Goal: Task Accomplishment & Management: Manage account settings

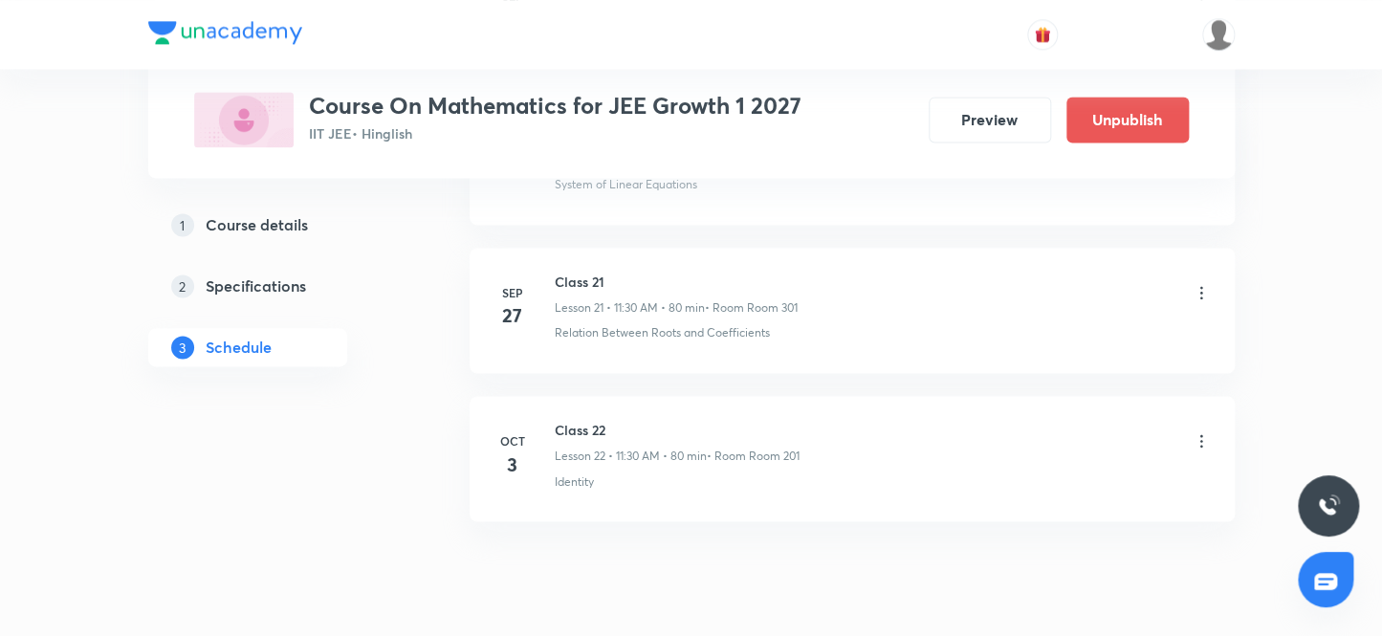
scroll to position [4154, 0]
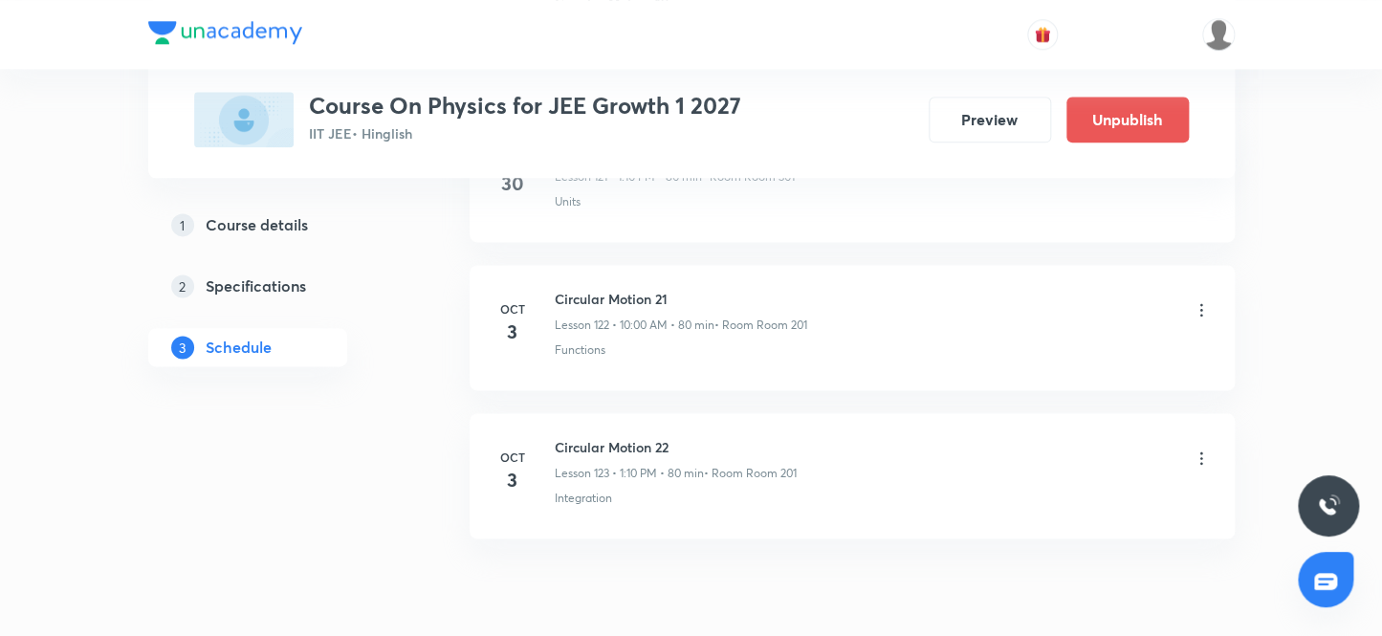
scroll to position [19231, 0]
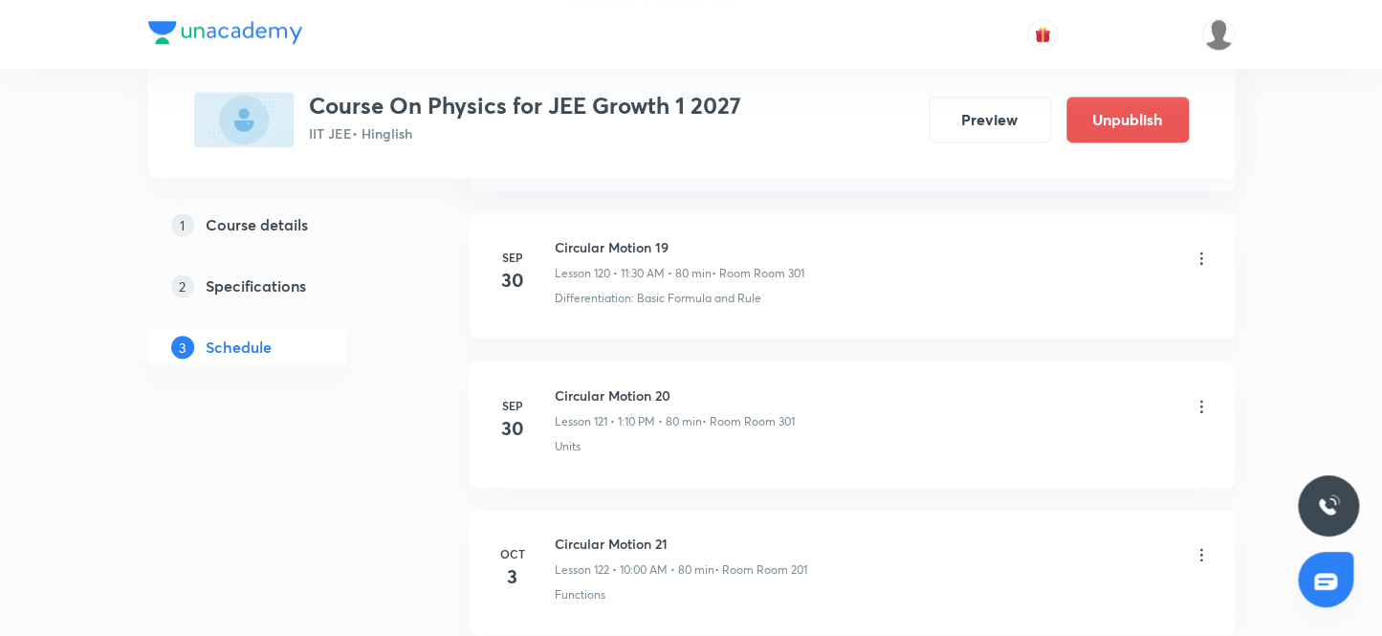
scroll to position [19231, 0]
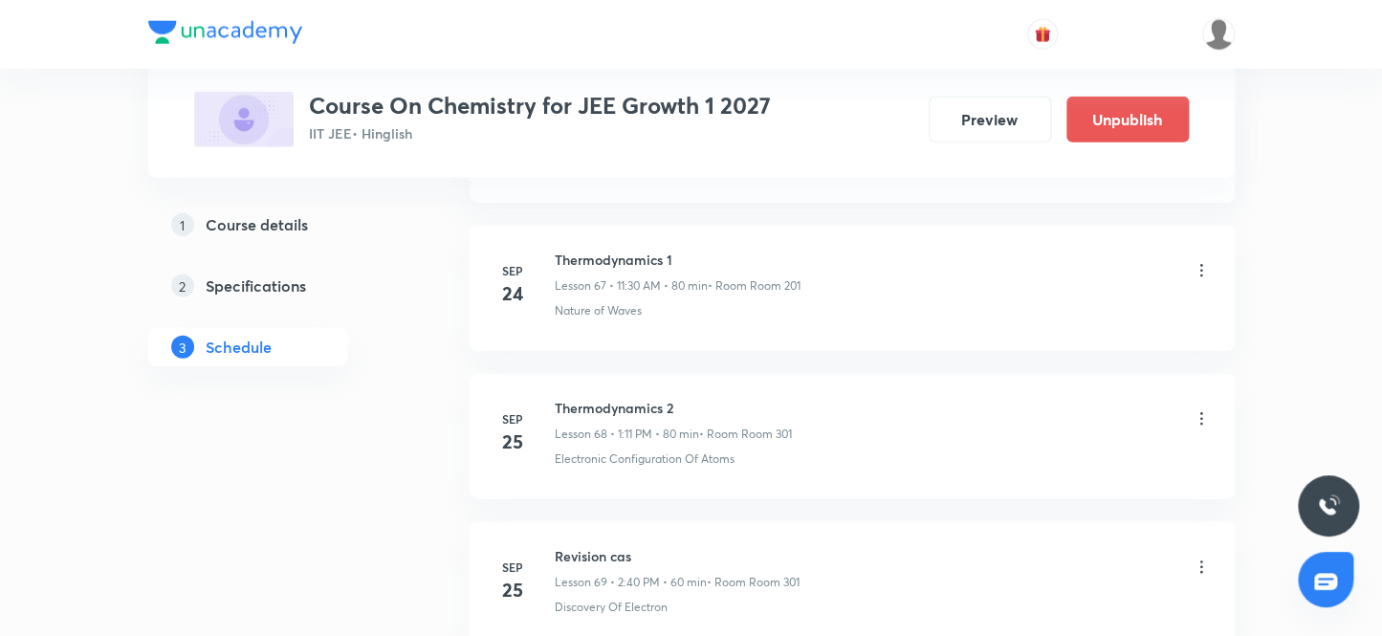
scroll to position [11827, 0]
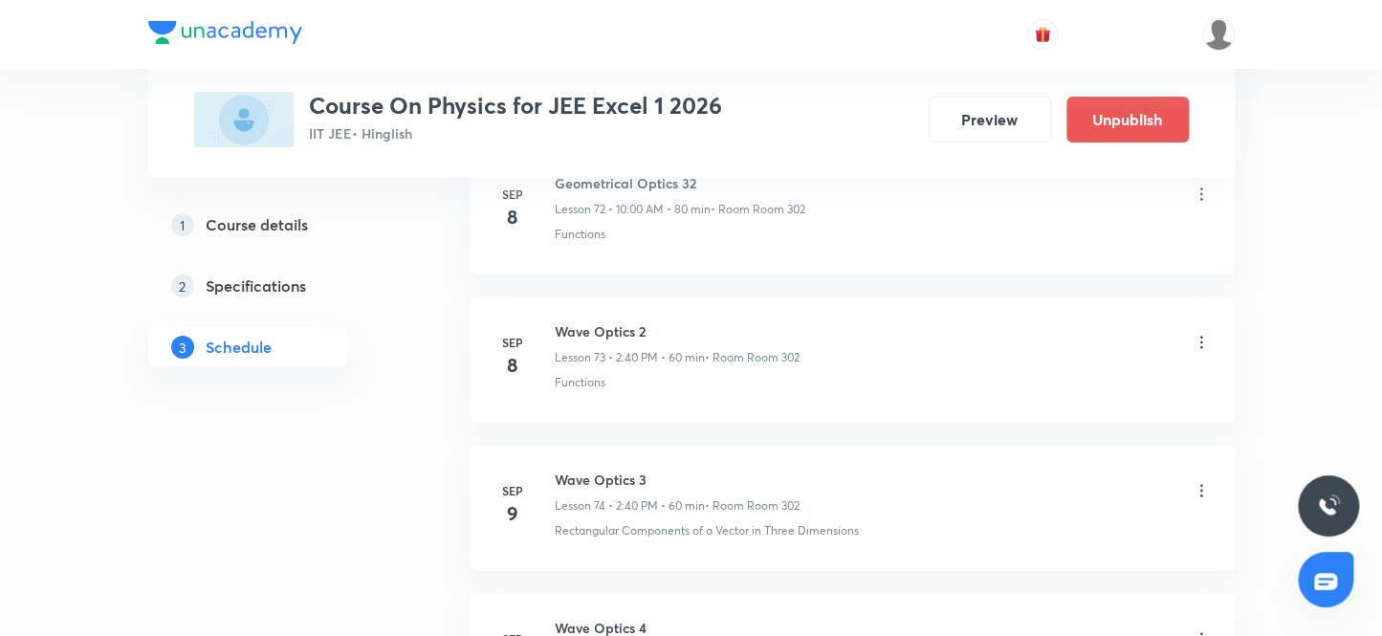
scroll to position [14049, 0]
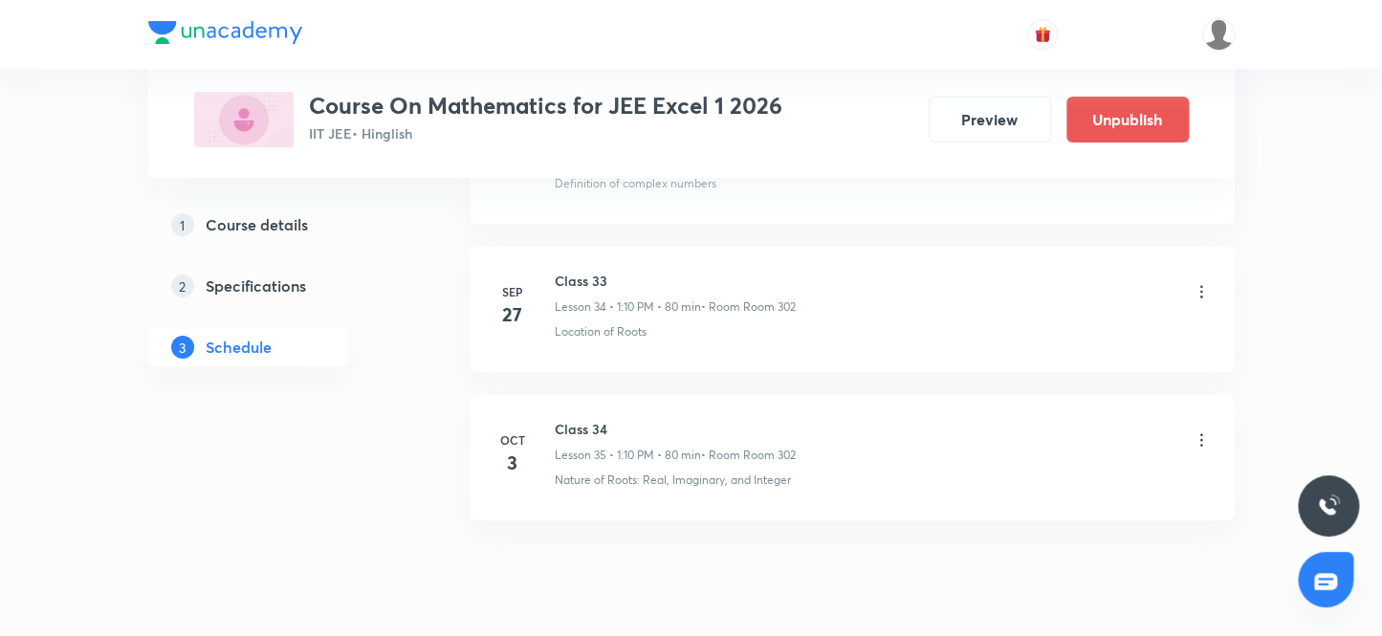
scroll to position [6079, 0]
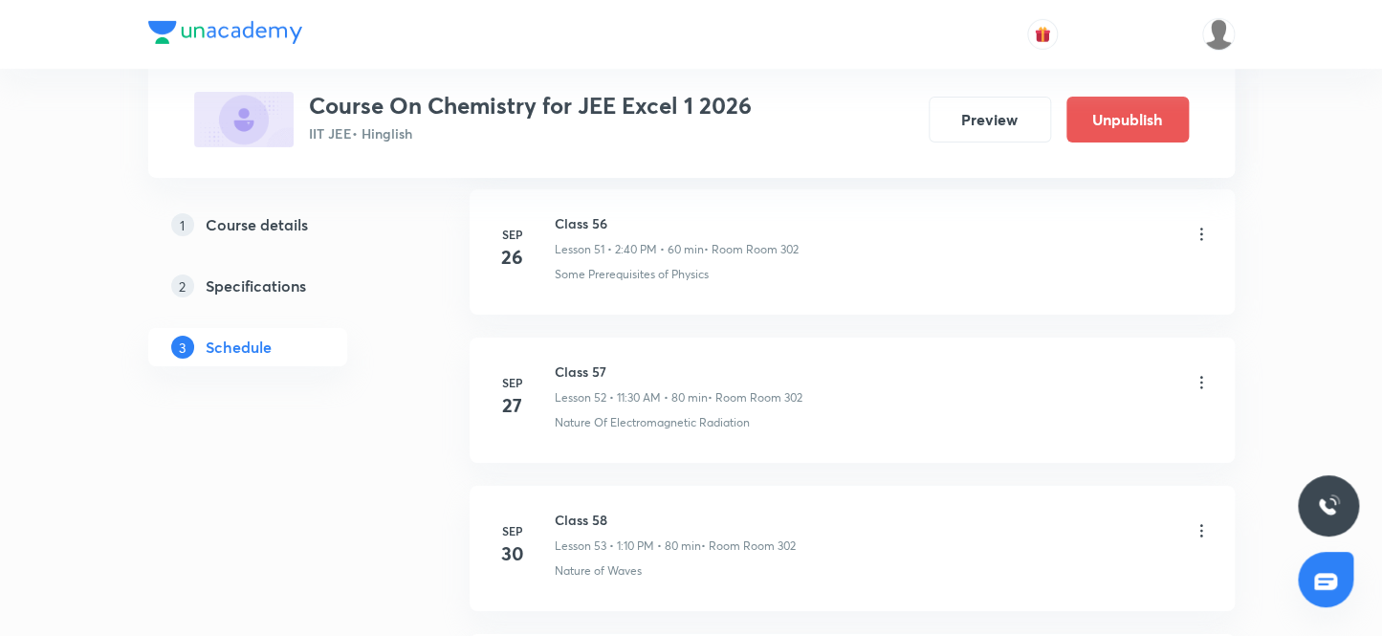
scroll to position [9014, 0]
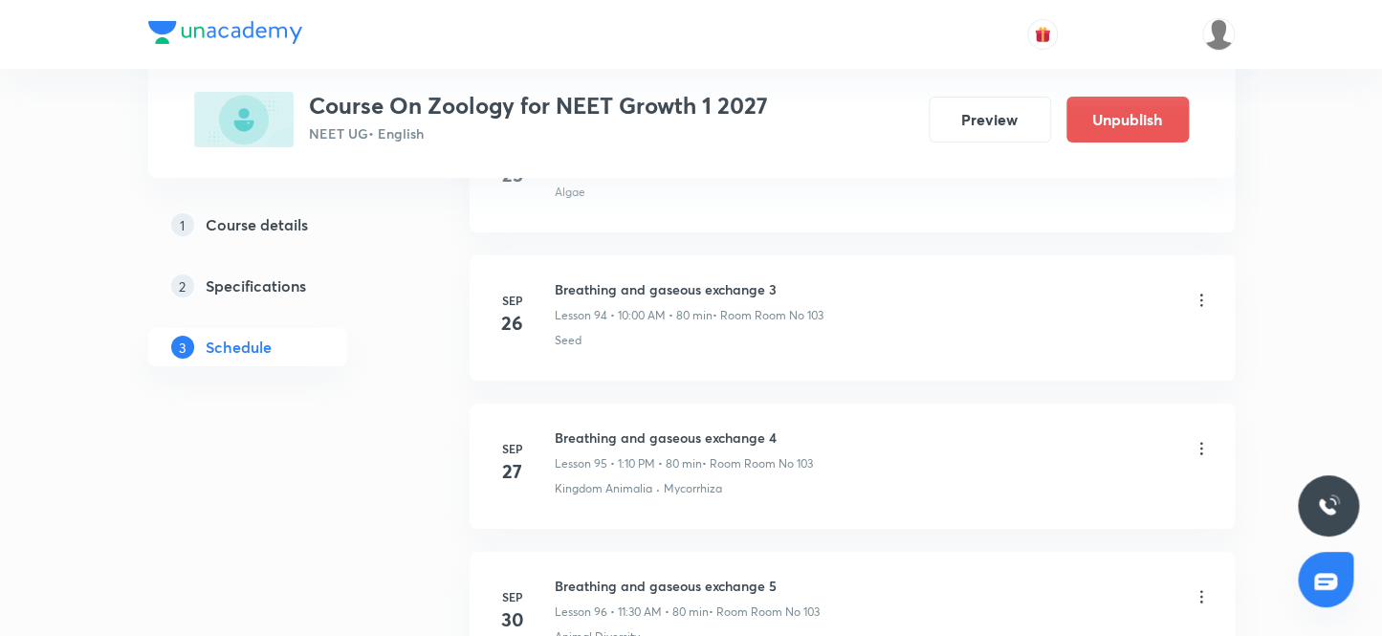
scroll to position [15259, 0]
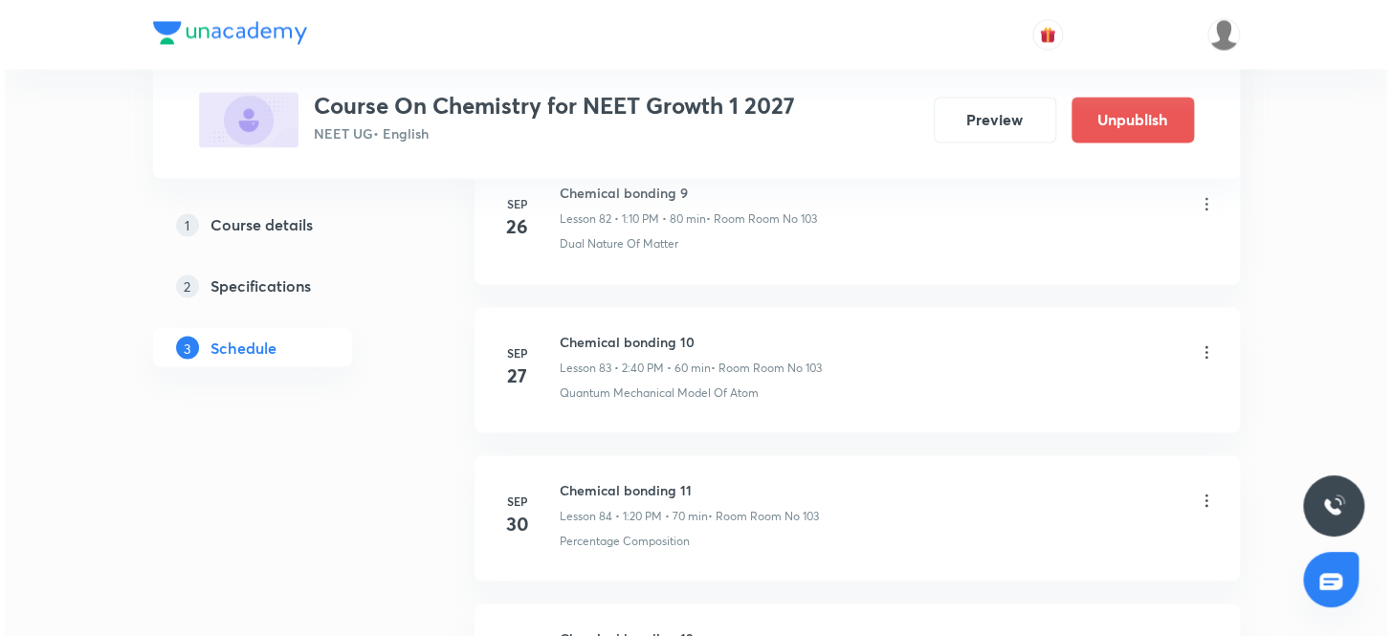
scroll to position [13604, 0]
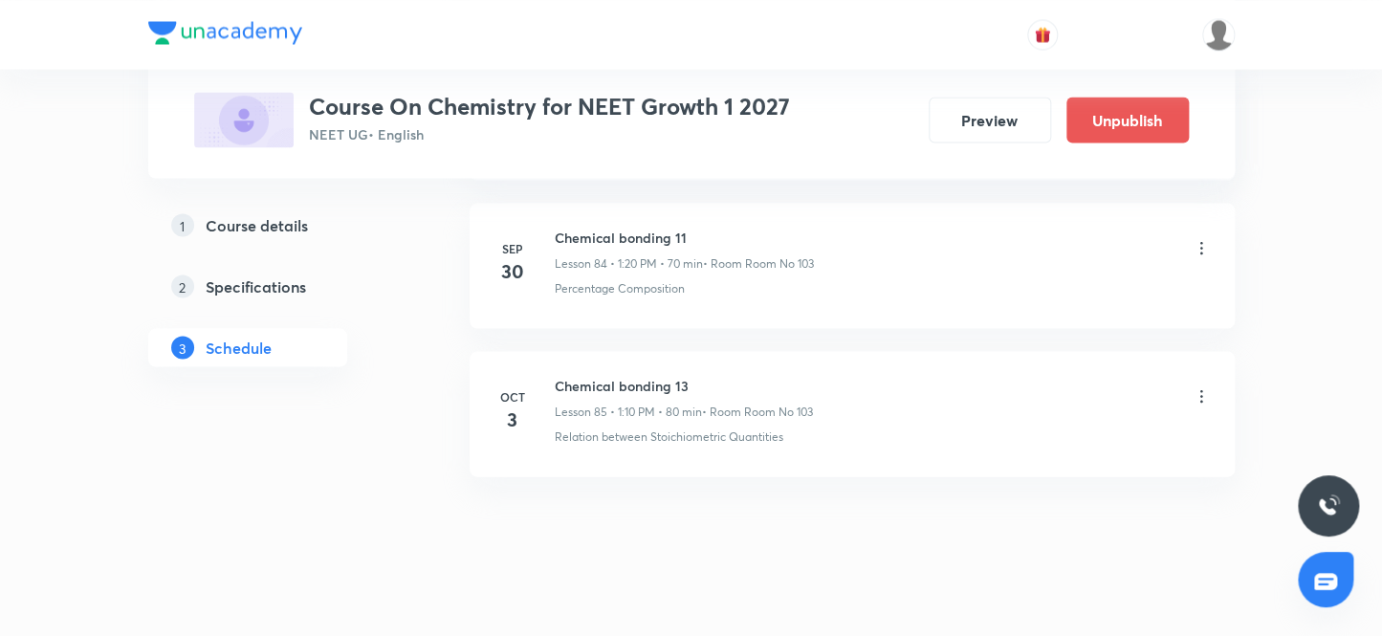
click at [1202, 386] on icon at bounding box center [1201, 395] width 19 height 19
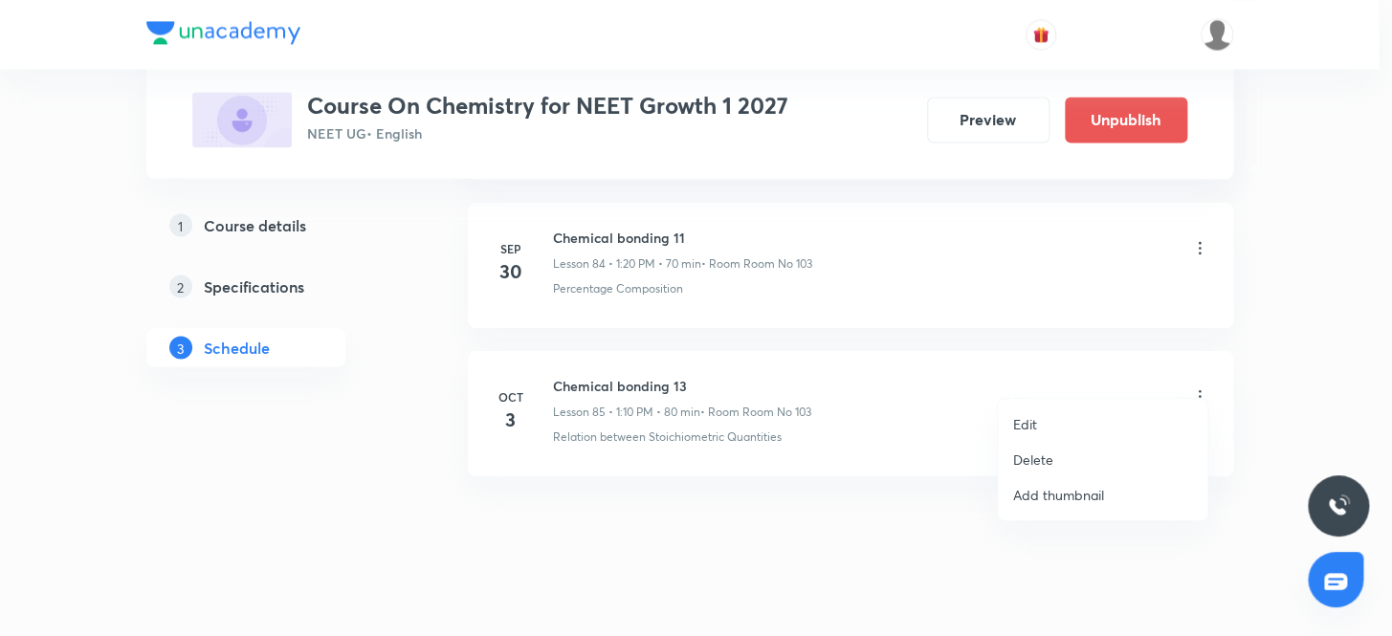
click at [1024, 419] on p "Edit" at bounding box center [1025, 424] width 24 height 20
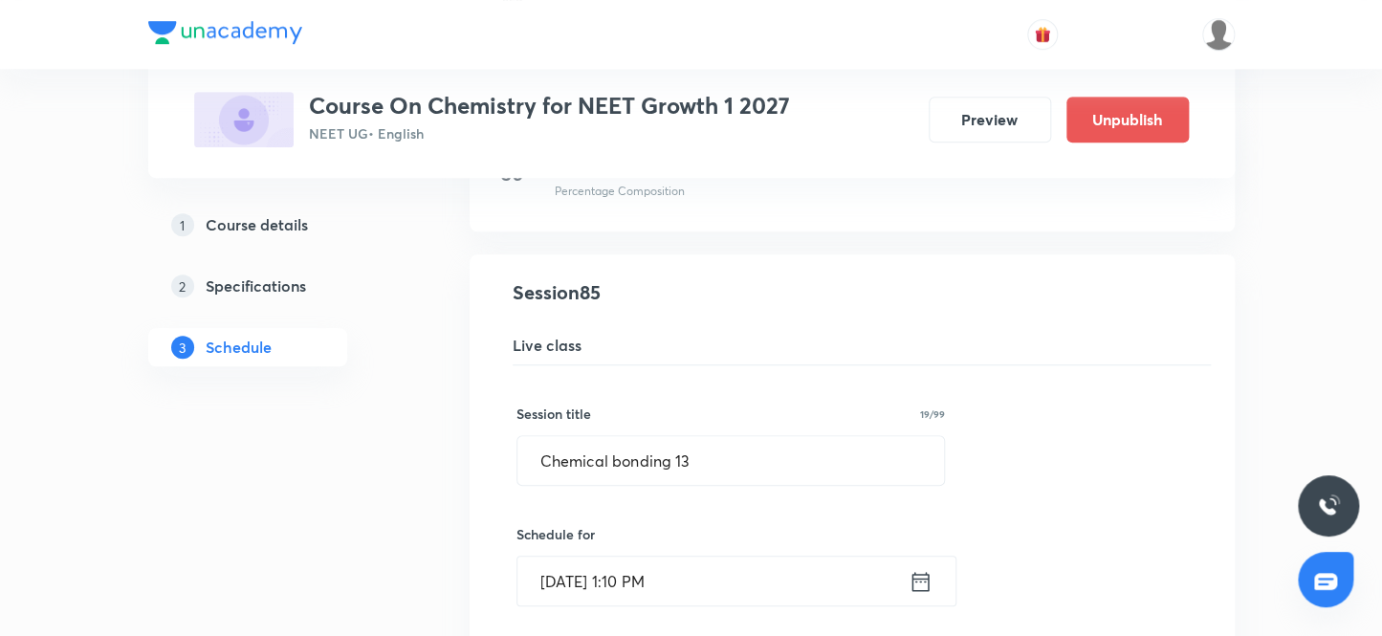
scroll to position [12590, 0]
click at [694, 446] on input "Chemical bonding 13" at bounding box center [732, 462] width 428 height 49
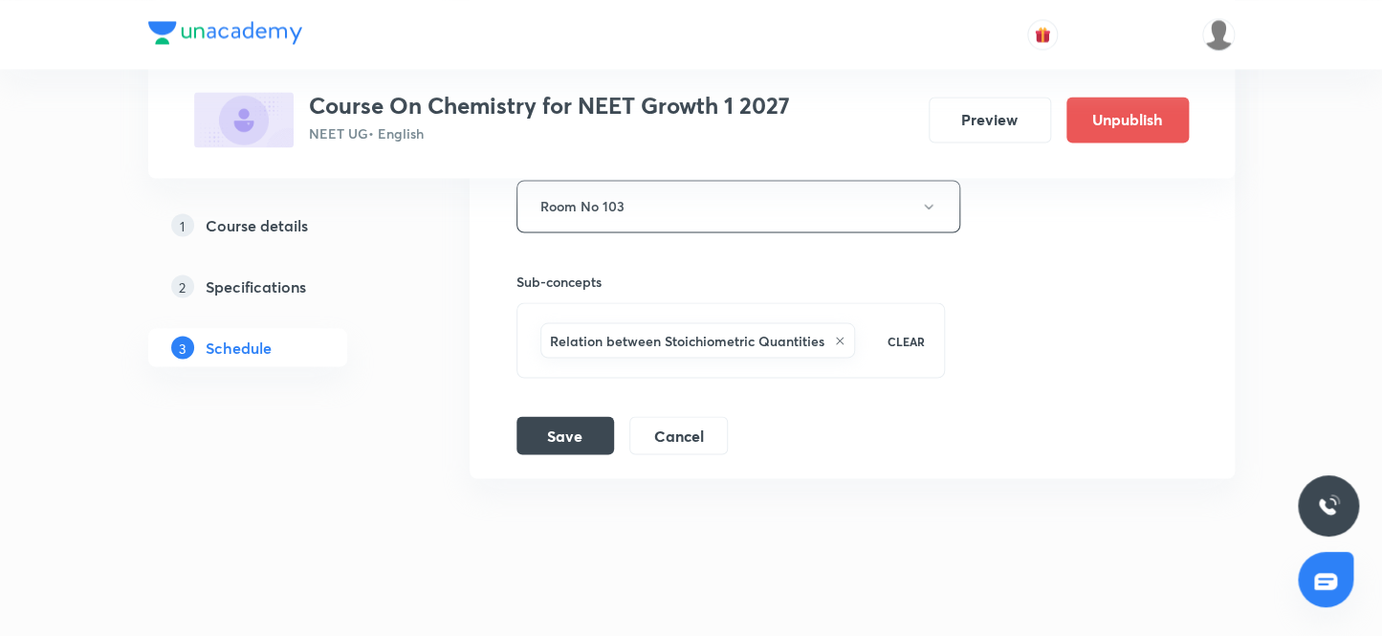
scroll to position [13460, 0]
type input "Chemical bonding 12"
click at [561, 416] on button "Save" at bounding box center [566, 431] width 98 height 38
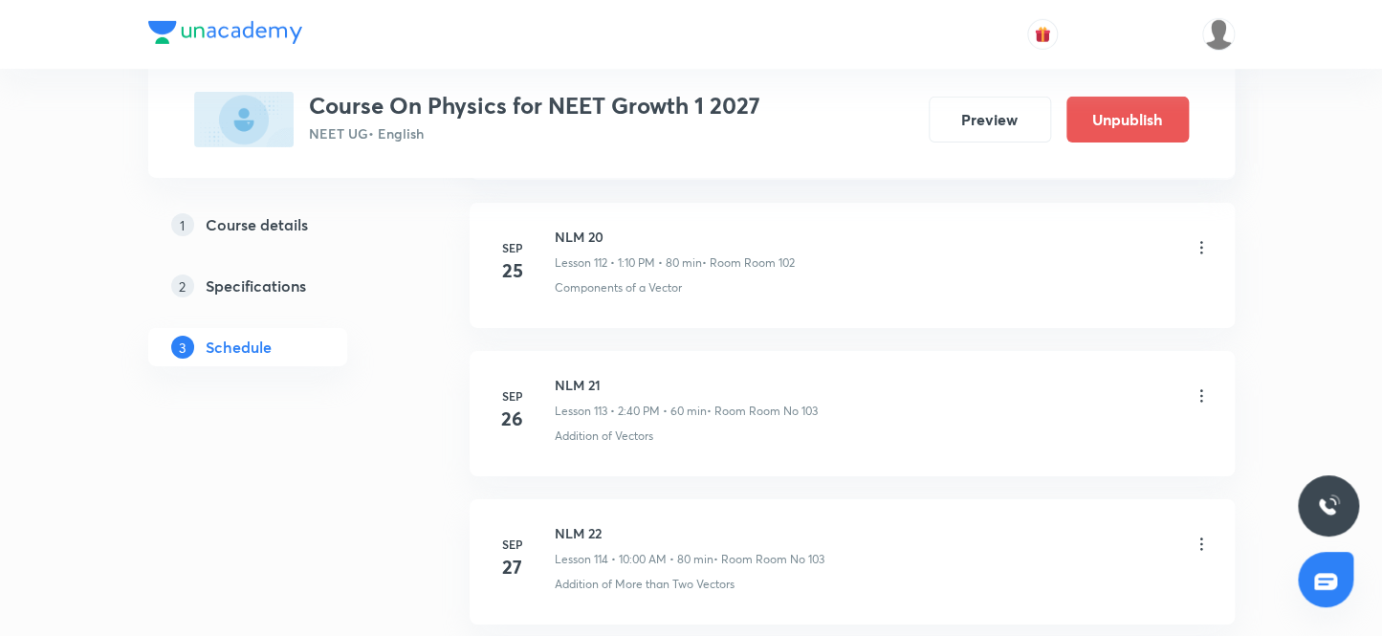
scroll to position [18195, 0]
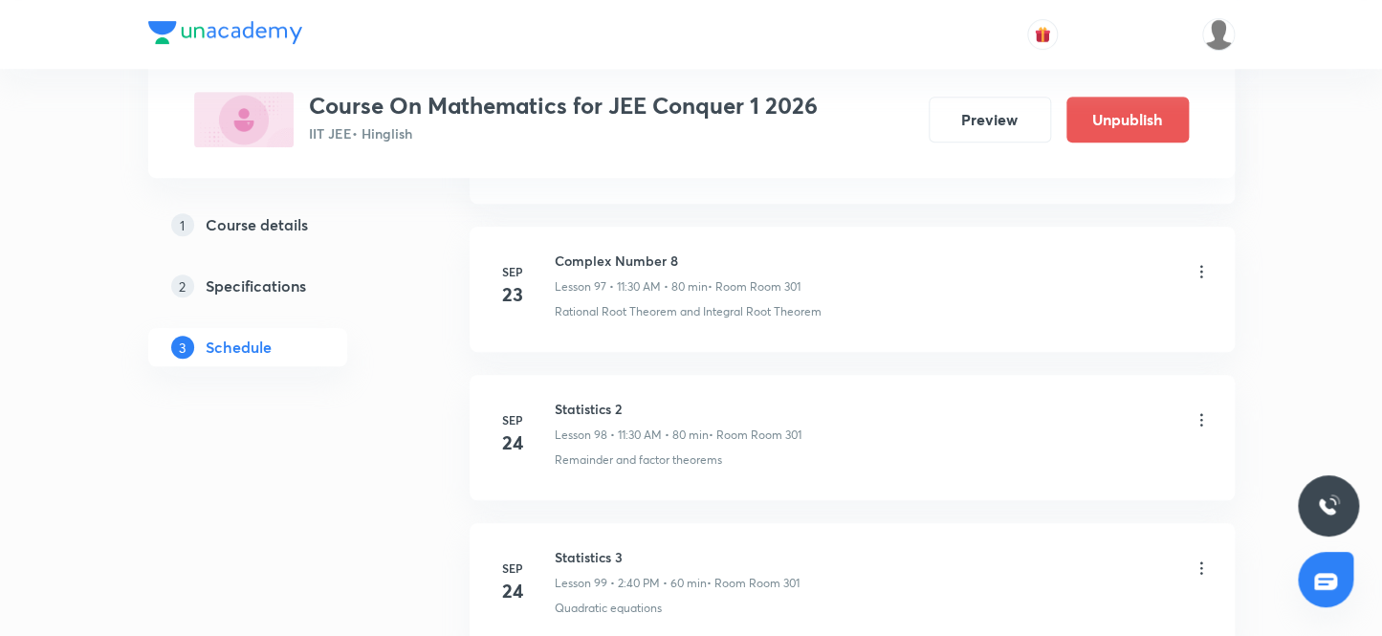
scroll to position [16566, 0]
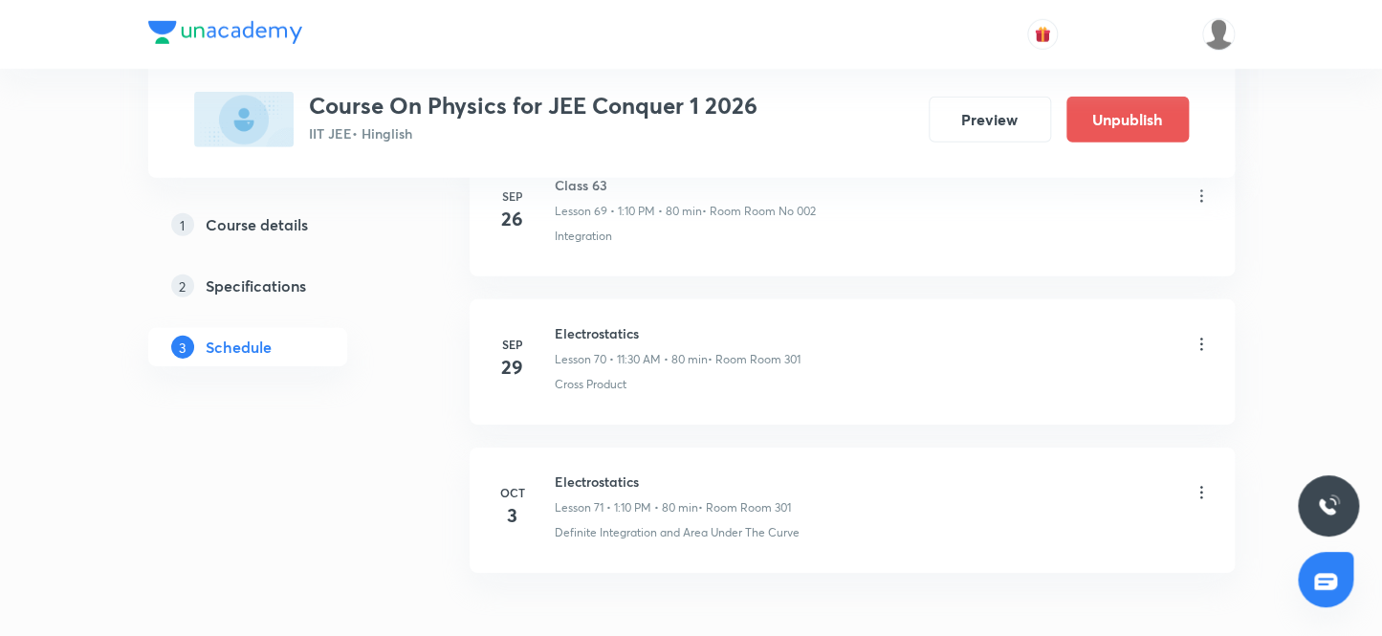
scroll to position [11531, 0]
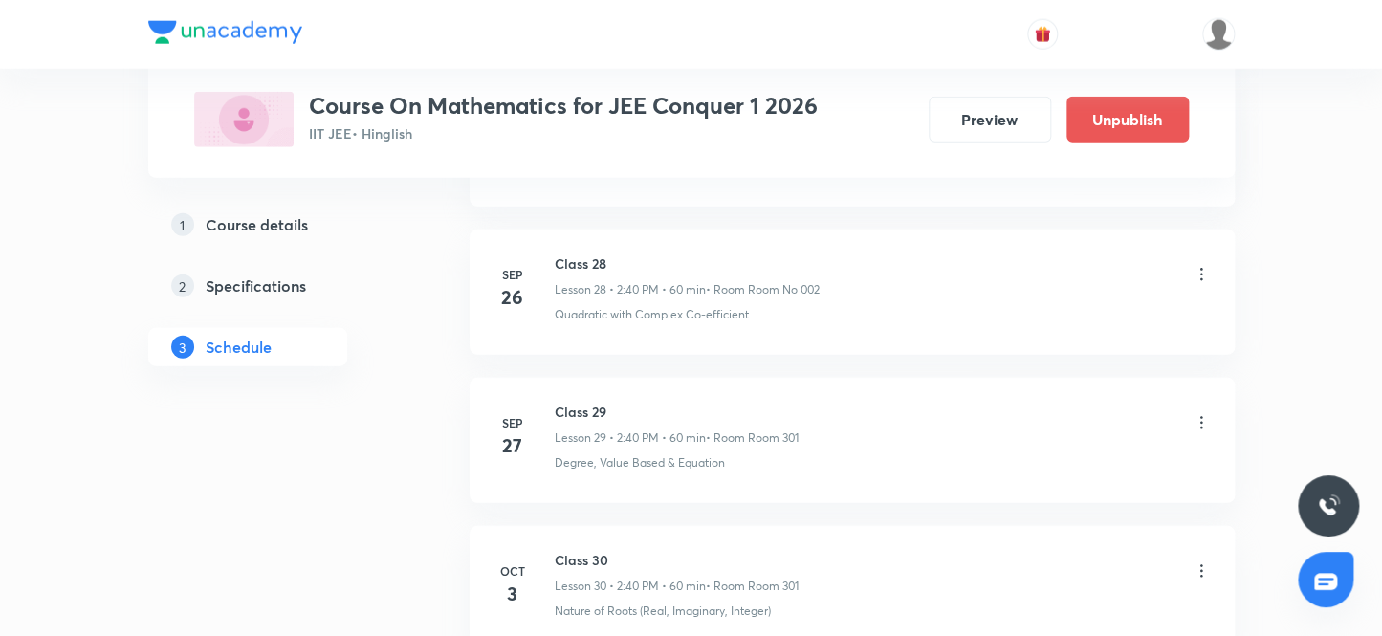
scroll to position [5338, 0]
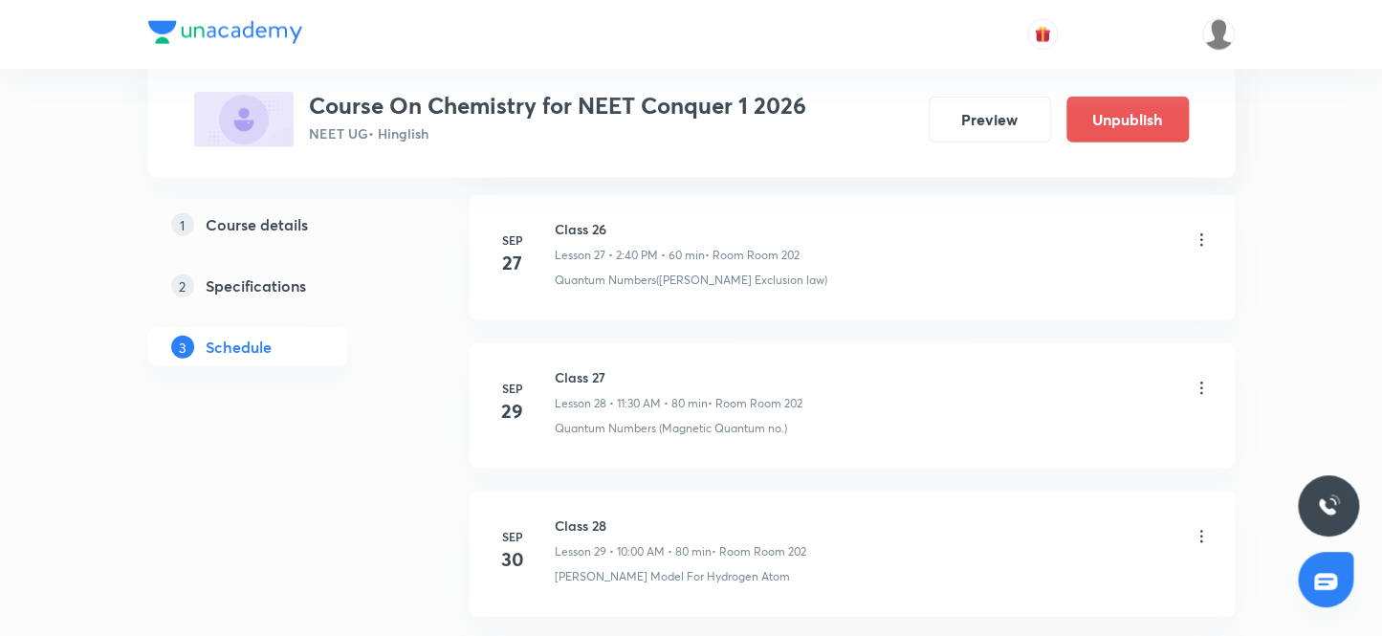
scroll to position [5338, 0]
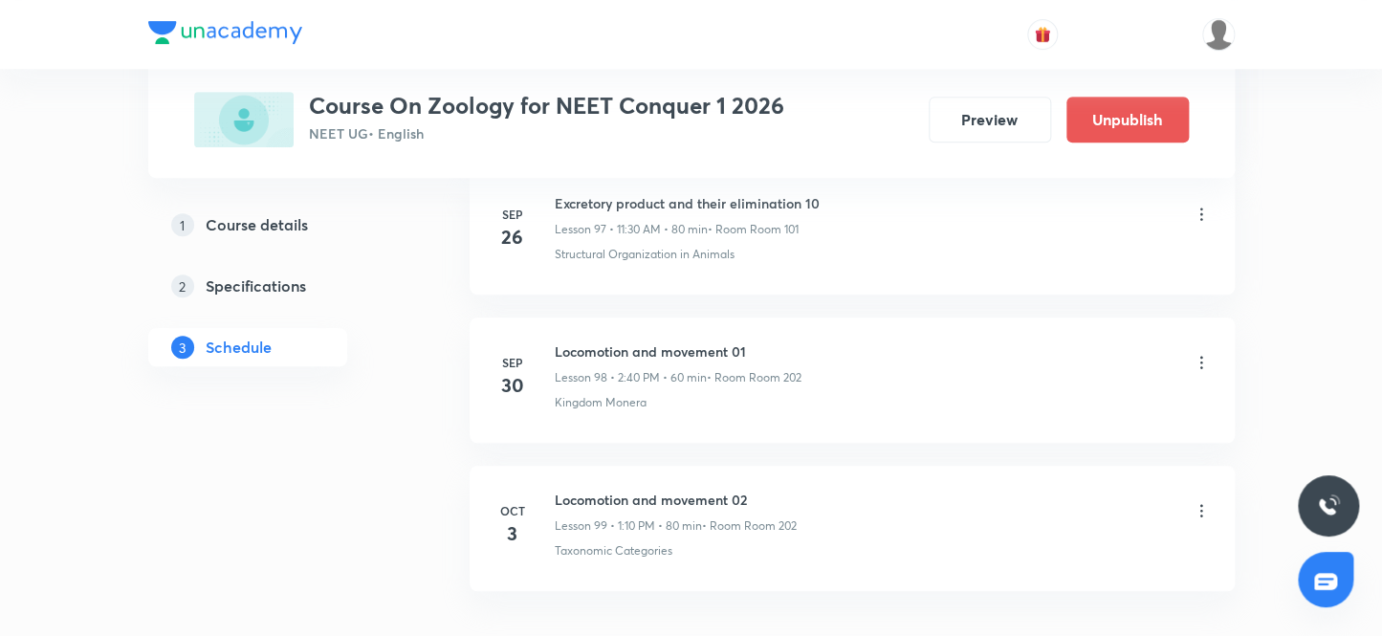
scroll to position [15677, 0]
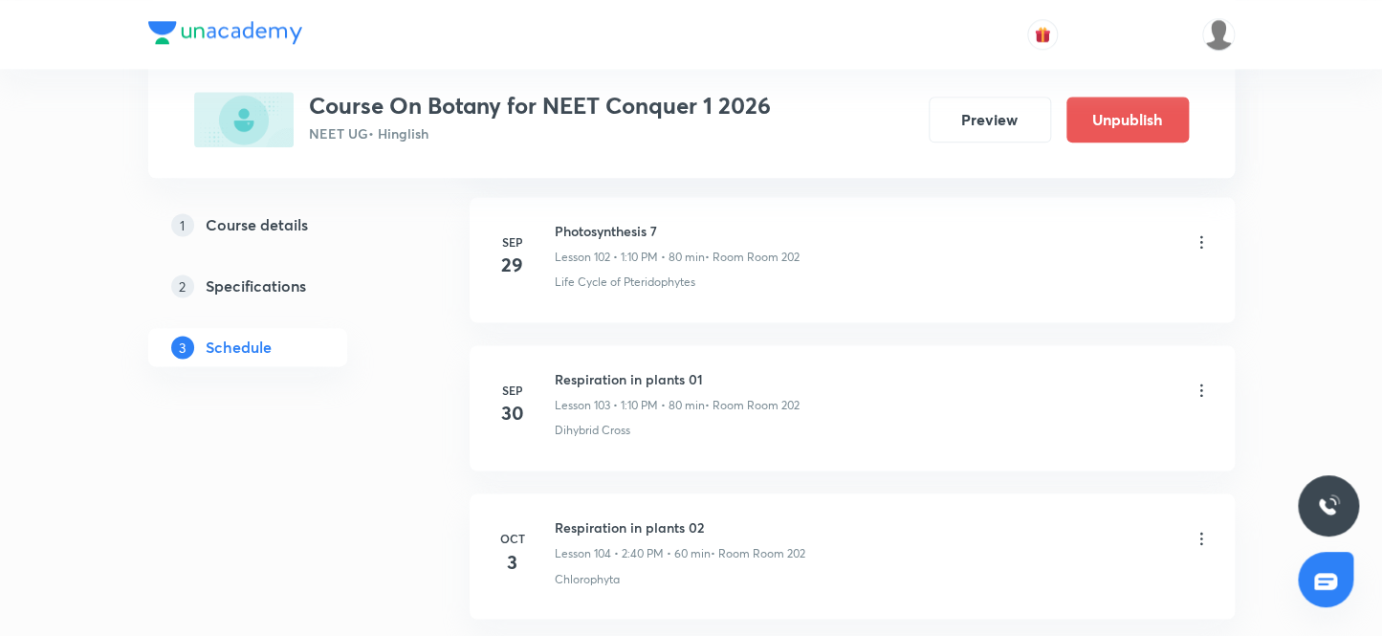
scroll to position [16295, 0]
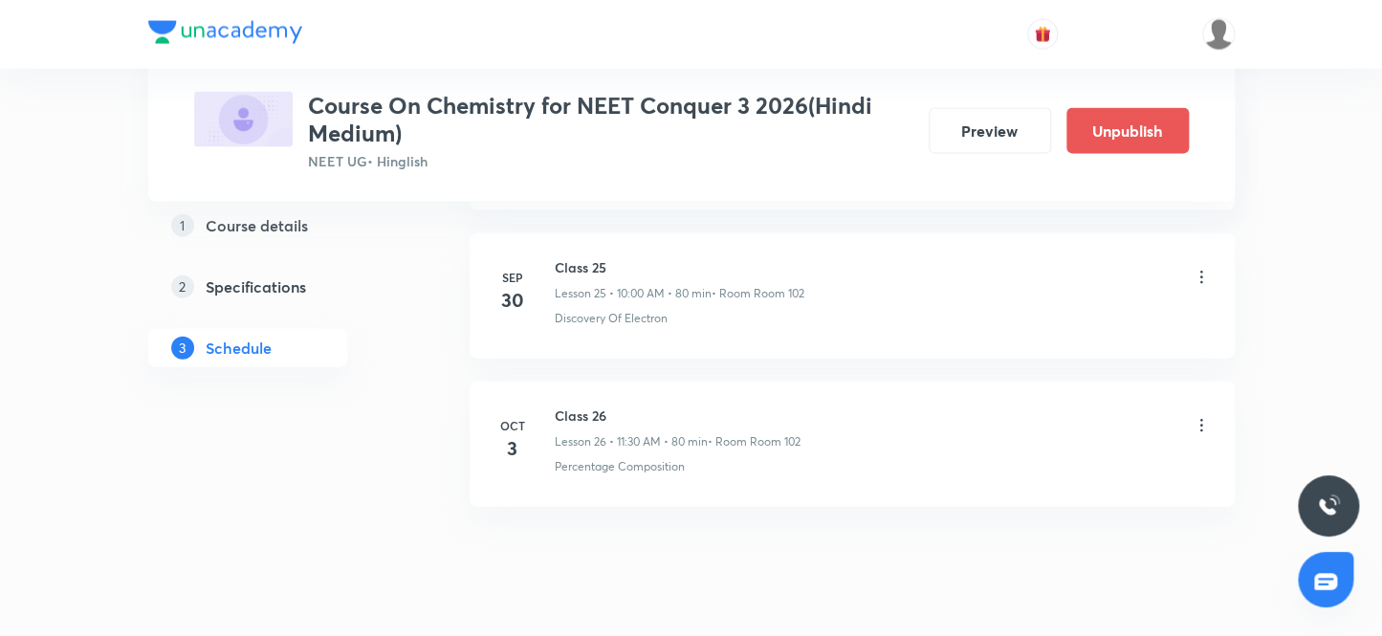
scroll to position [4770, 0]
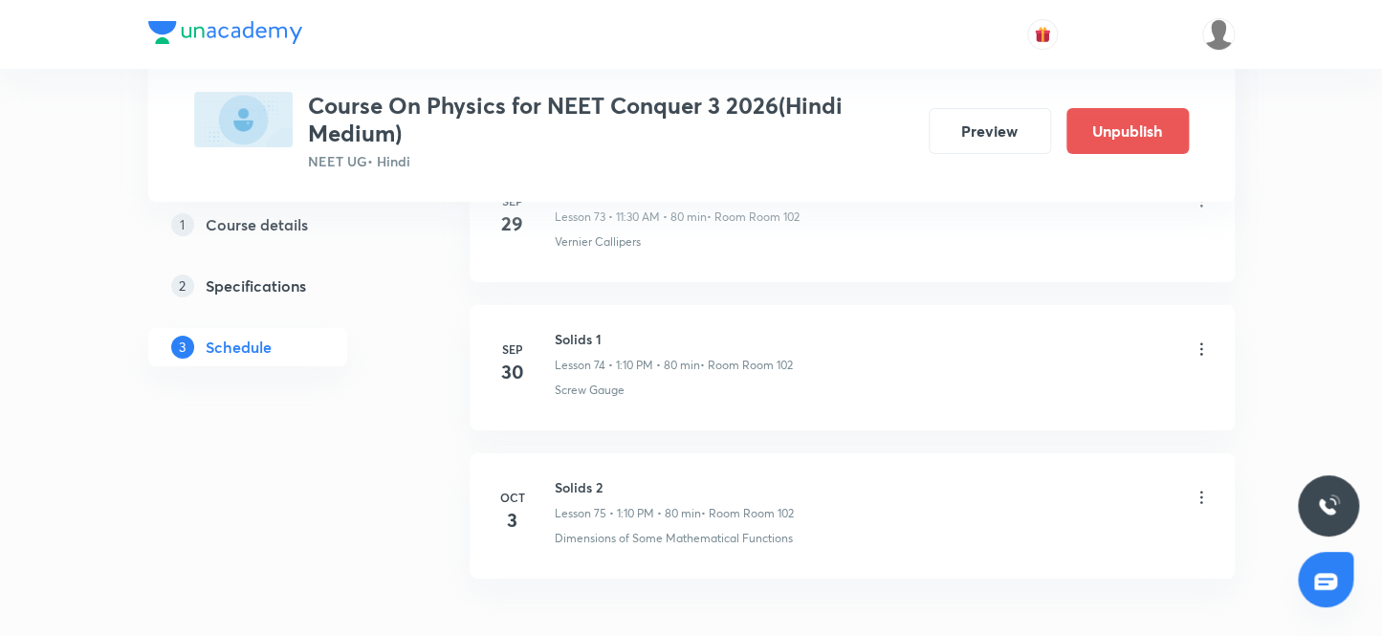
scroll to position [12147, 0]
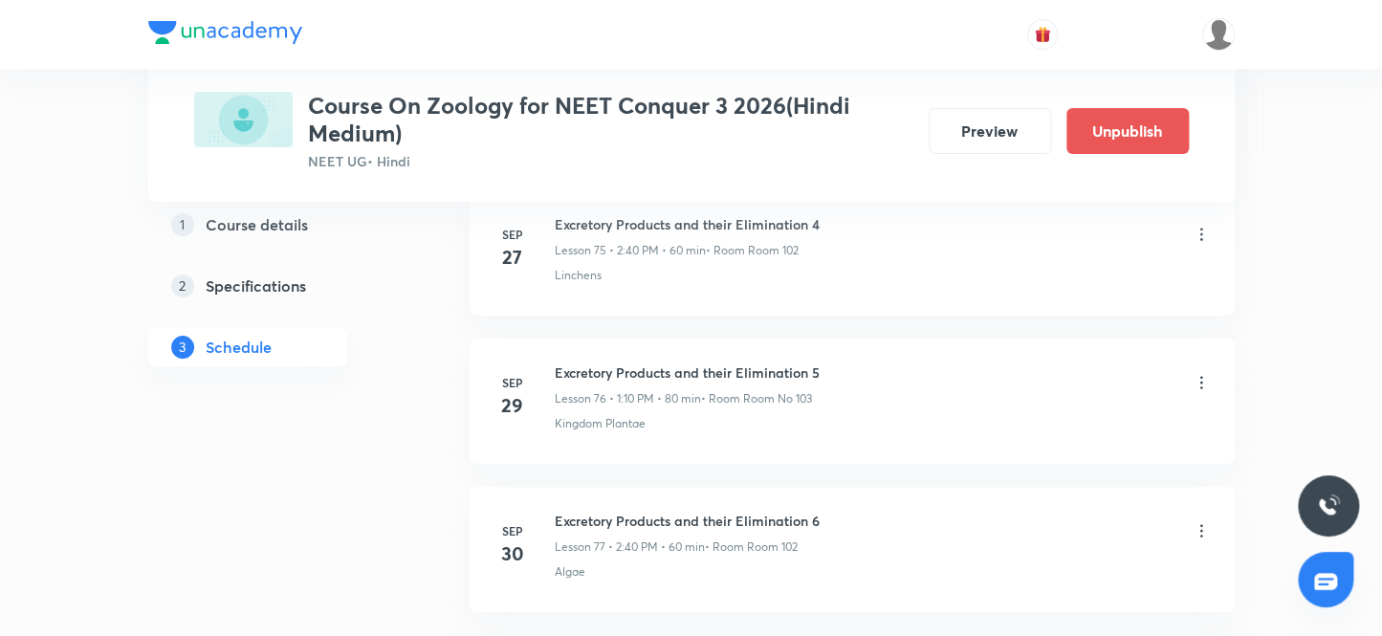
scroll to position [12469, 0]
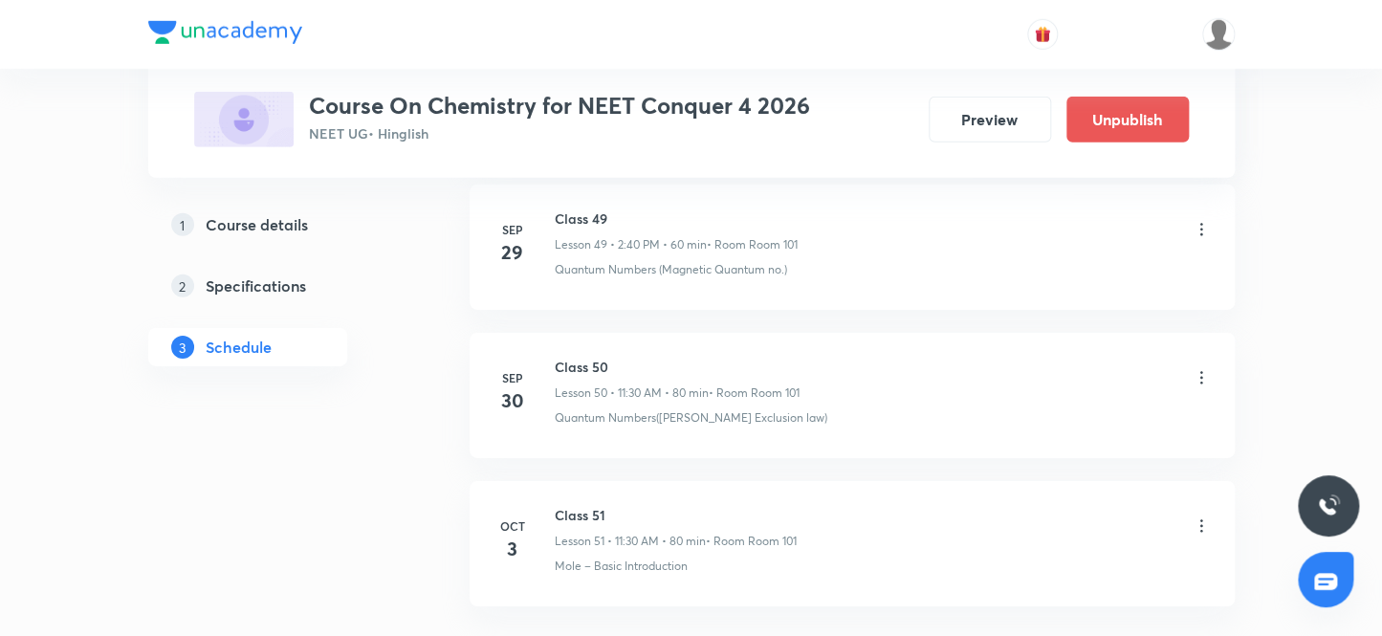
scroll to position [8571, 0]
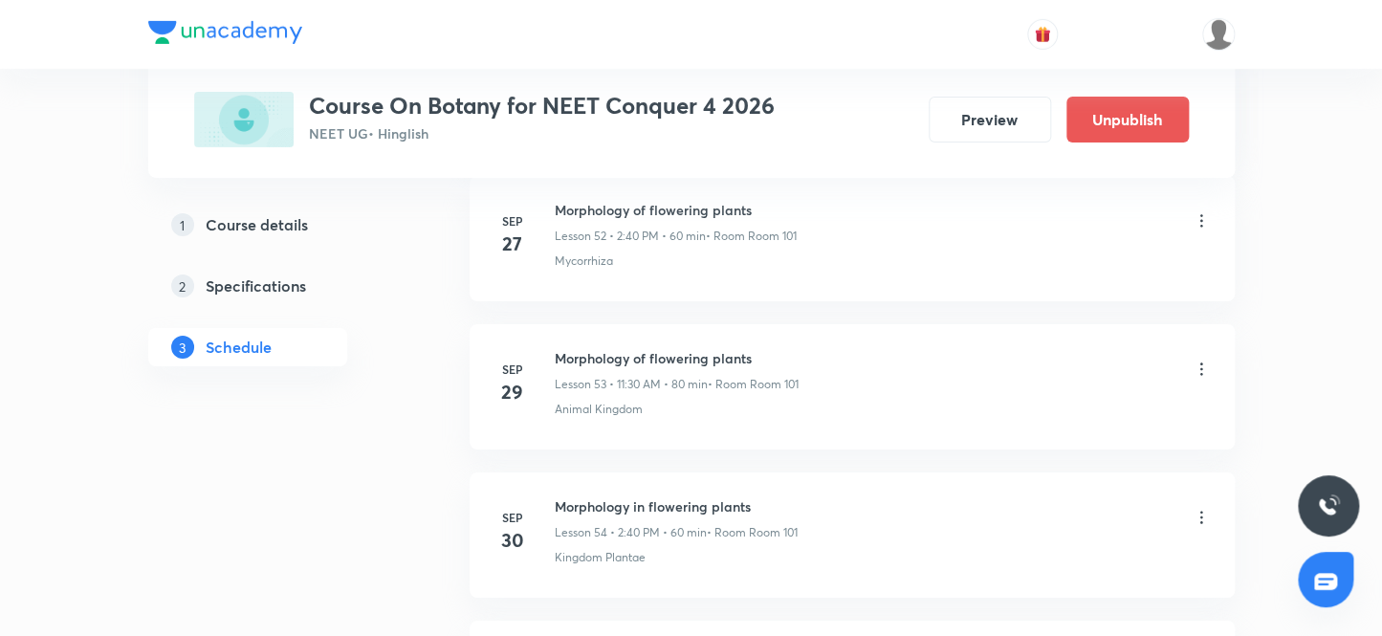
scroll to position [9040, 0]
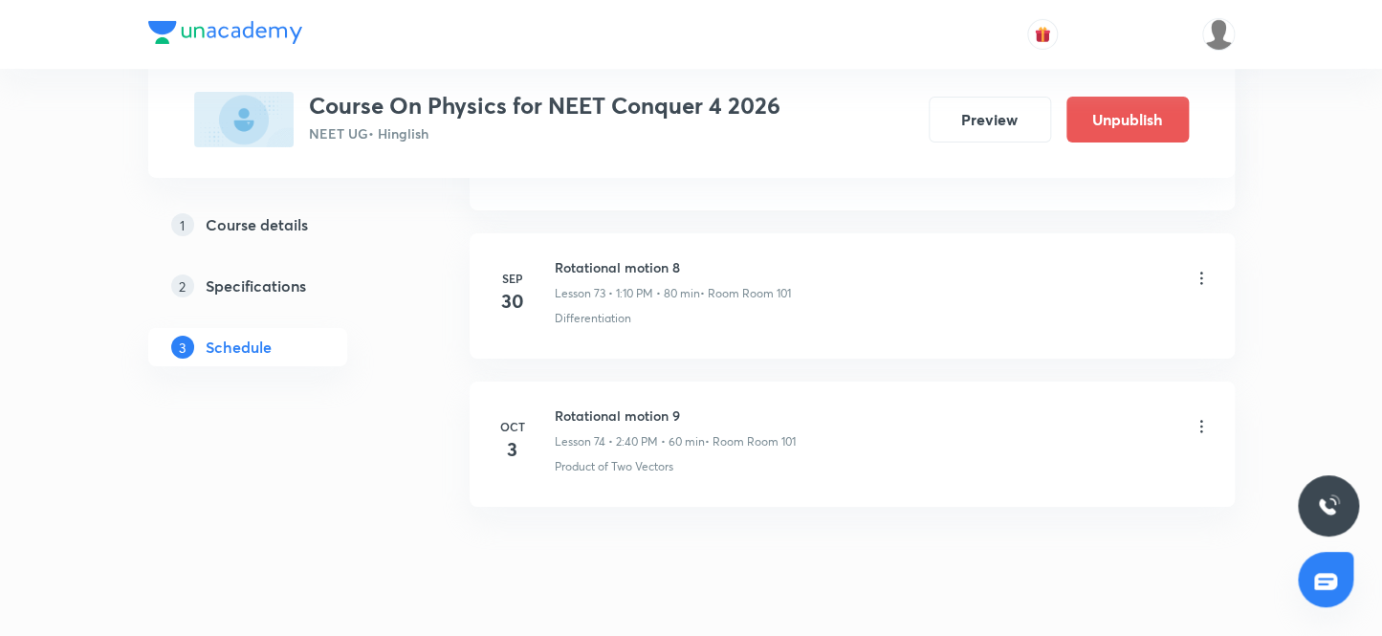
scroll to position [11853, 0]
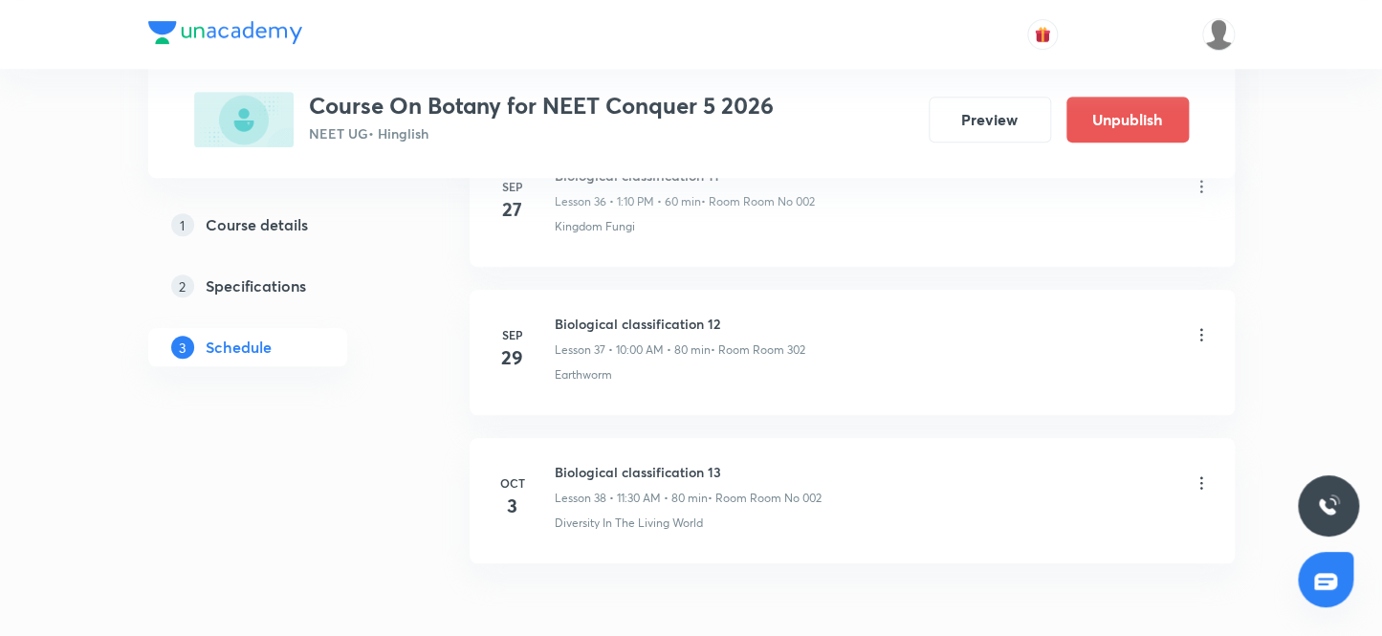
scroll to position [6523, 0]
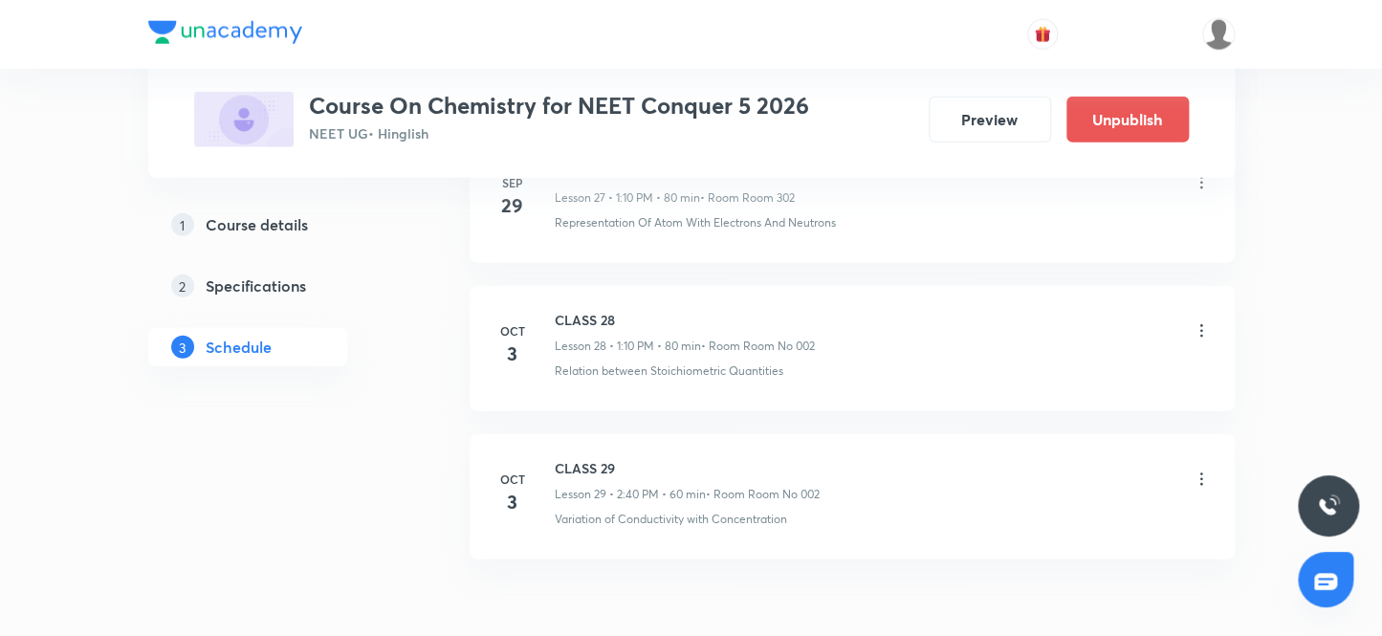
scroll to position [5190, 0]
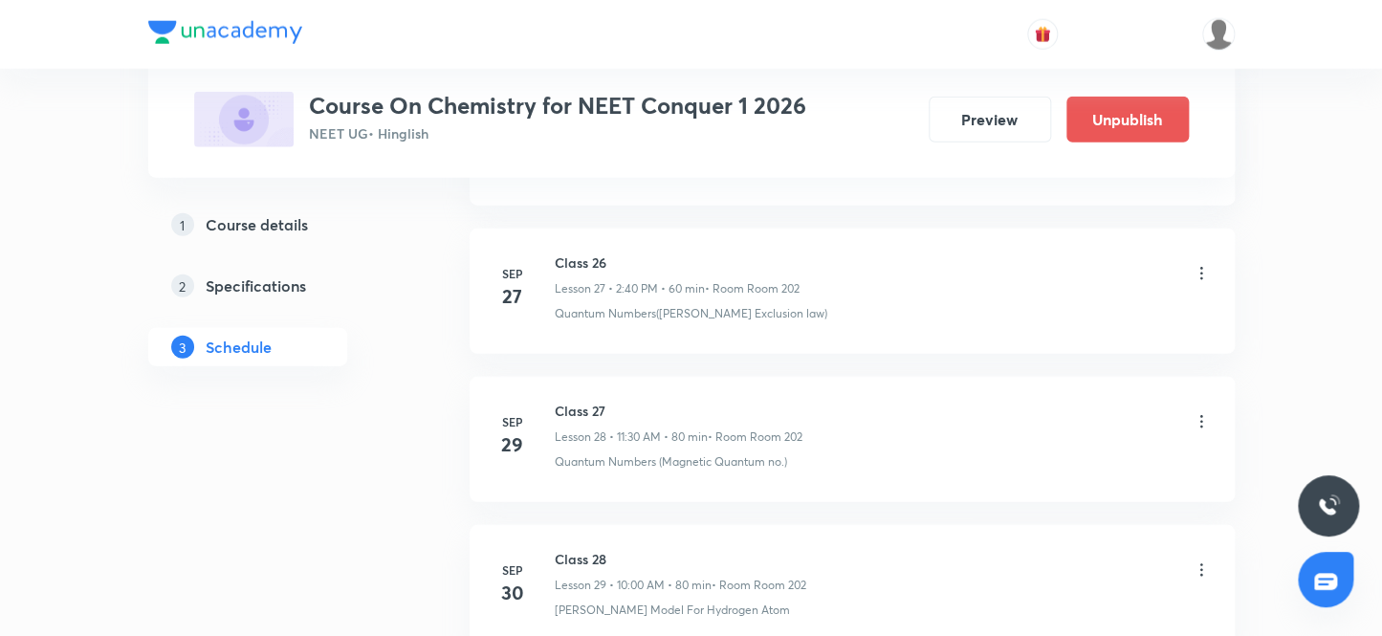
scroll to position [5338, 0]
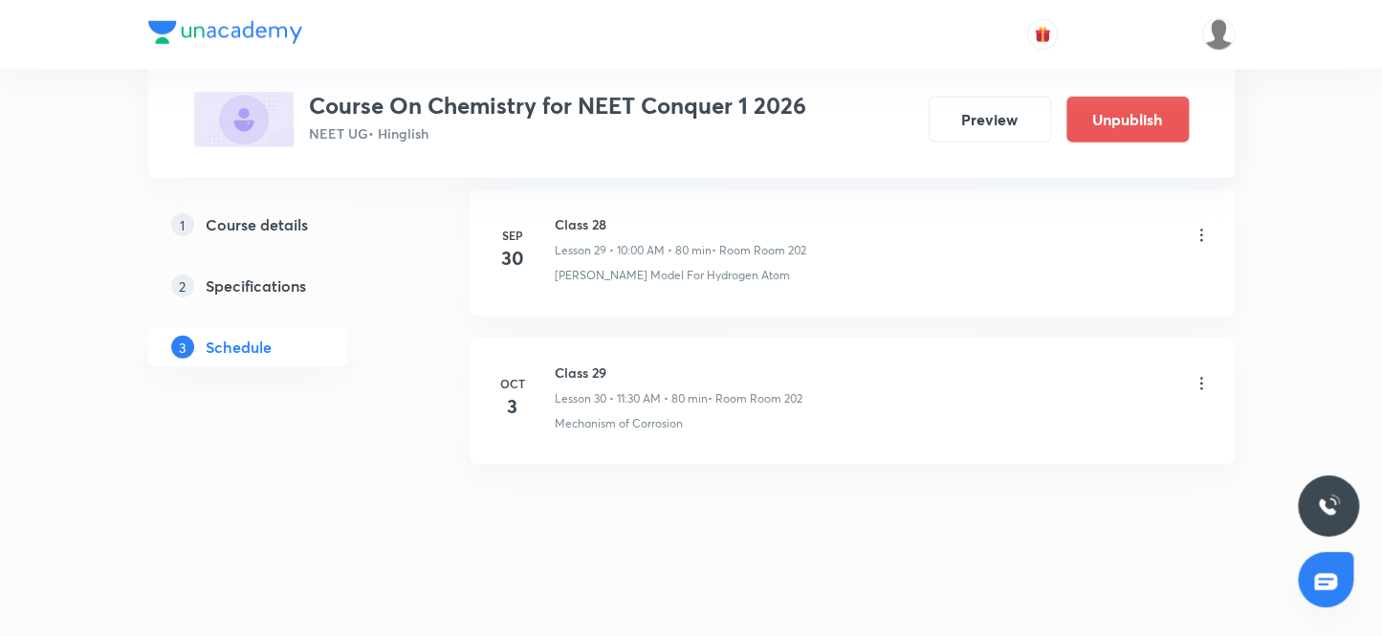
click at [1199, 374] on icon at bounding box center [1201, 383] width 19 height 19
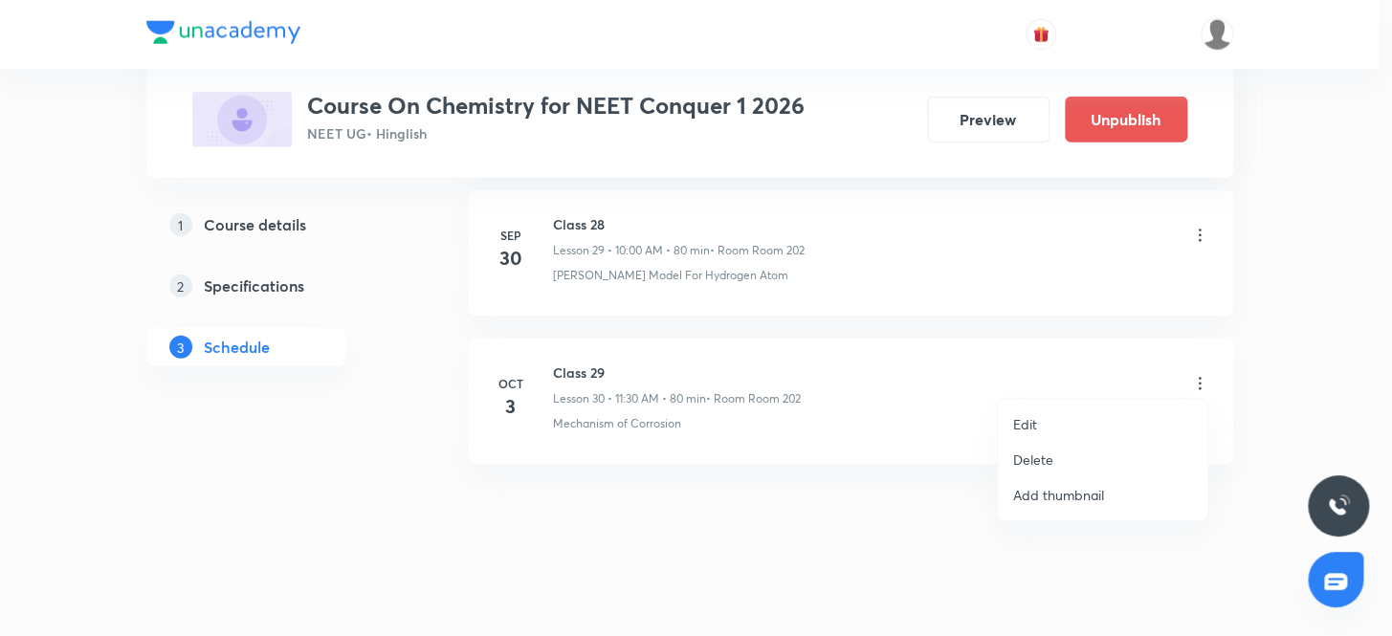
click at [1040, 459] on p "Delete" at bounding box center [1033, 460] width 40 height 20
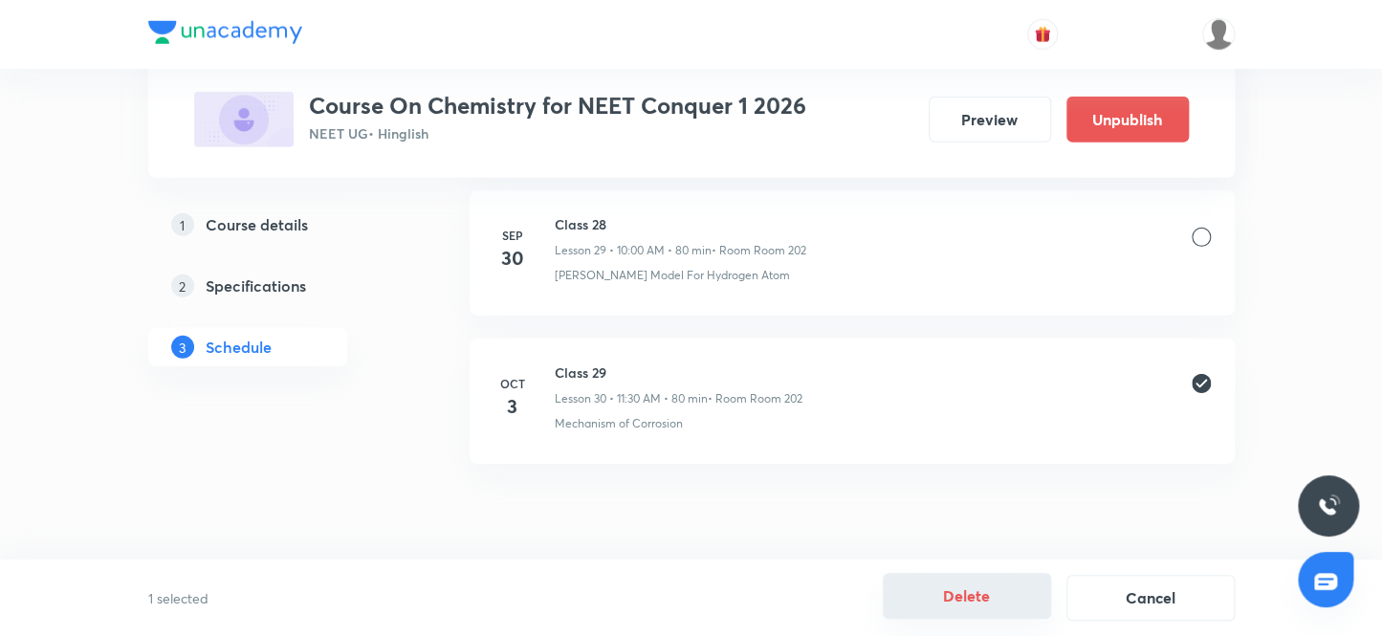
click at [963, 602] on button "Delete" at bounding box center [967, 596] width 168 height 46
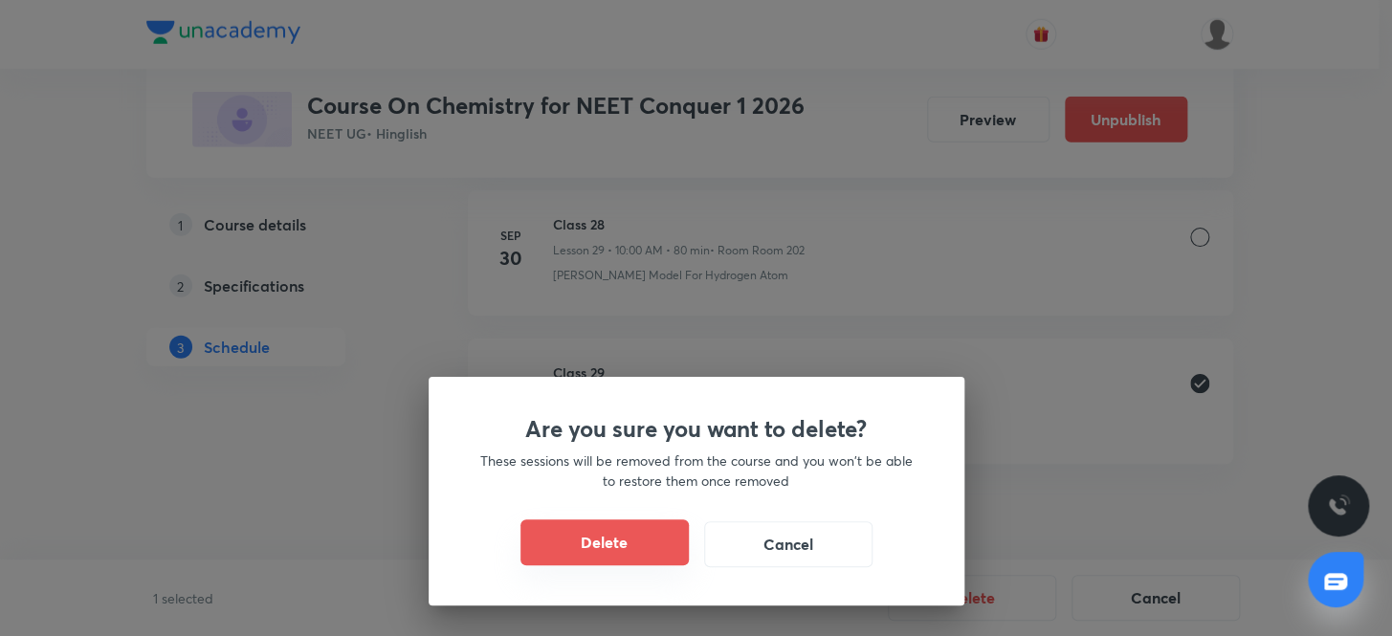
click at [612, 544] on button "Delete" at bounding box center [604, 542] width 168 height 46
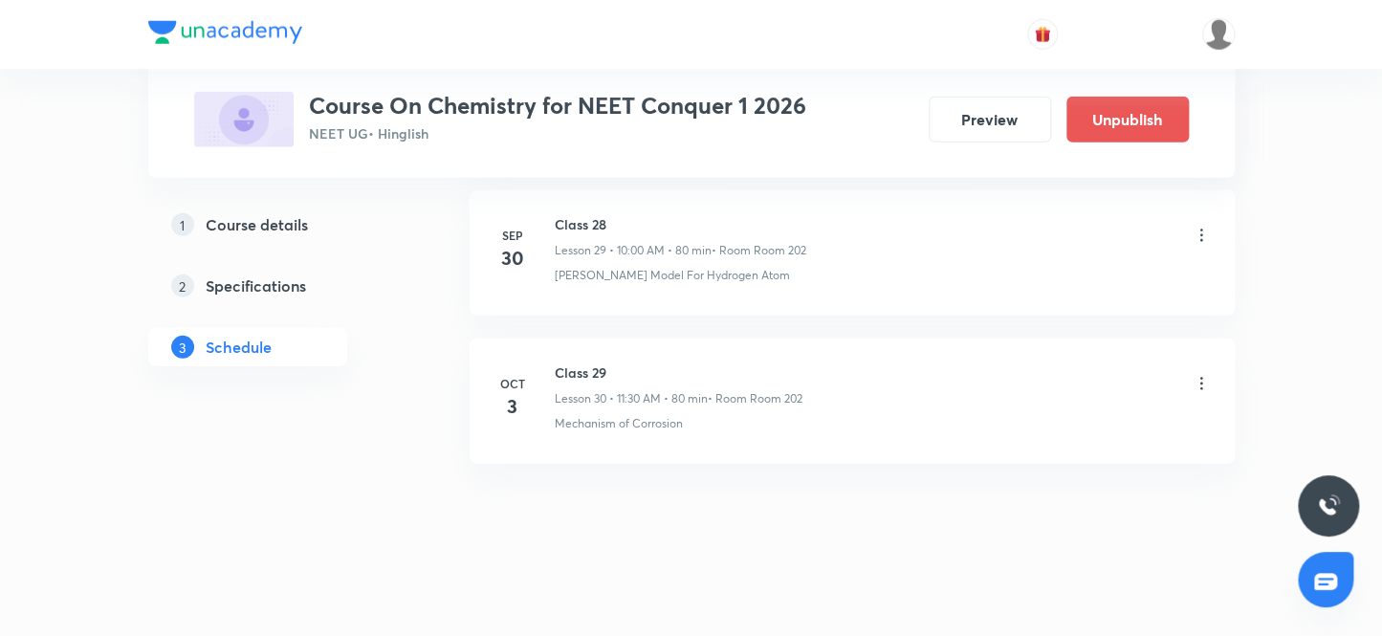
scroll to position [5190, 0]
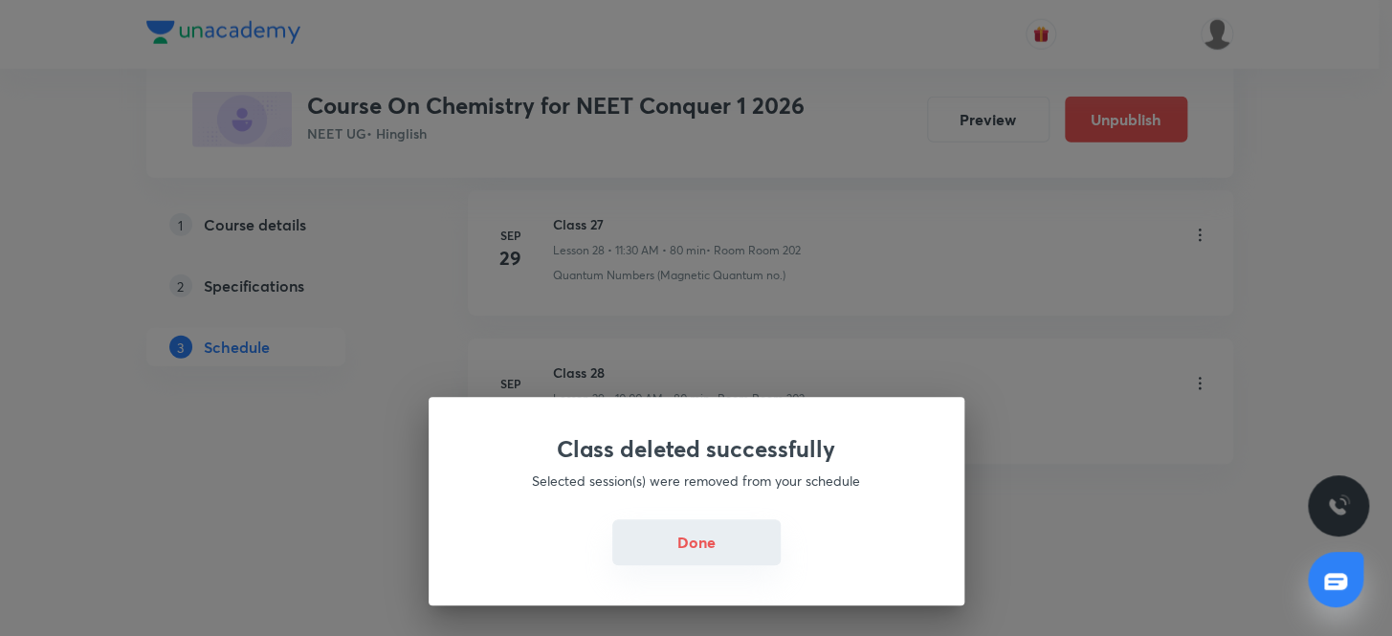
click at [692, 546] on button "Done" at bounding box center [696, 542] width 168 height 46
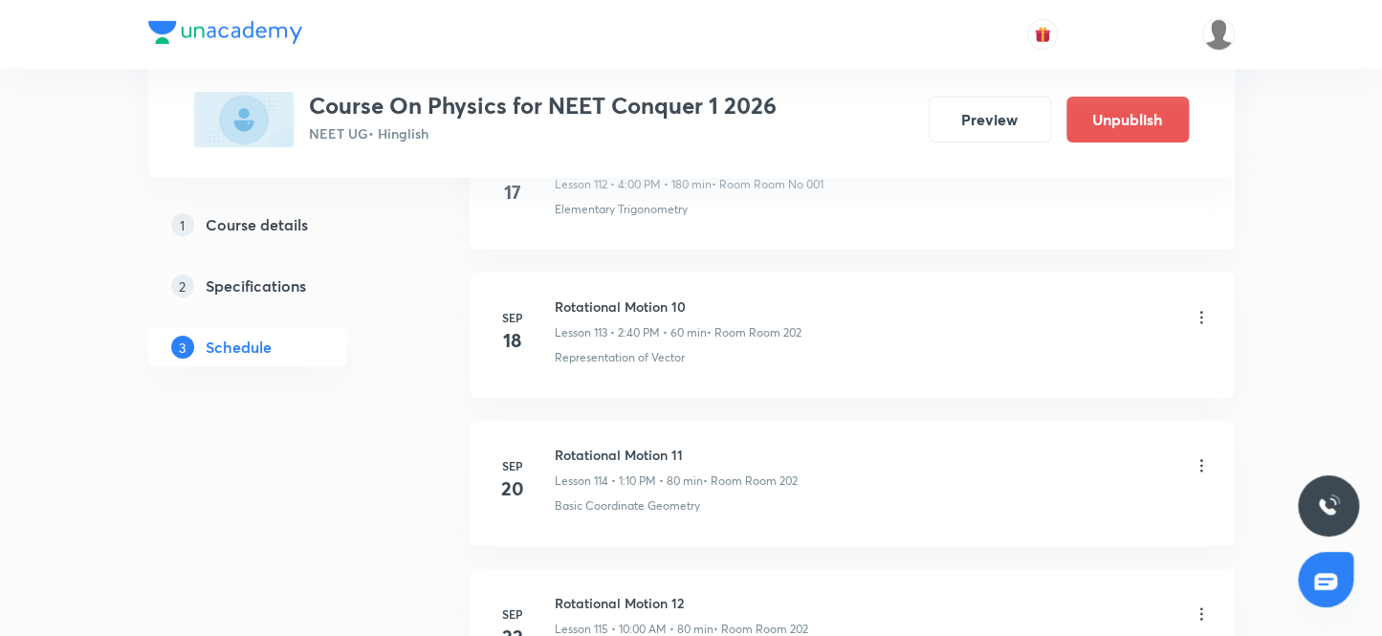
scroll to position [19822, 0]
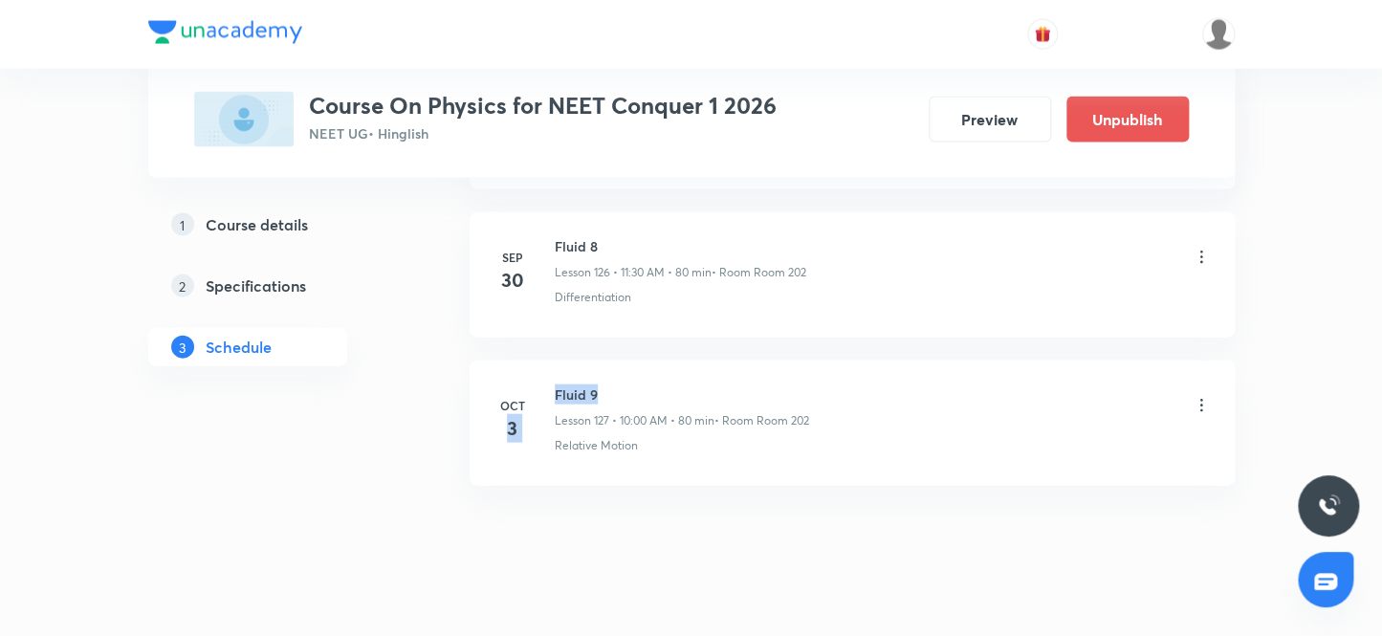
drag, startPoint x: 608, startPoint y: 361, endPoint x: 542, endPoint y: 356, distance: 66.2
click at [542, 385] on div "Oct 3 Fluid 9 Lesson 127 • 10:00 AM • 80 min • Room Room 202 Relative Motion" at bounding box center [852, 420] width 717 height 70
drag, startPoint x: 605, startPoint y: 362, endPoint x: 549, endPoint y: 357, distance: 55.7
click at [549, 385] on div "Oct 3 Fluid 9 Lesson 127 • 10:00 AM • 80 min • Room Room 202 Relative Motion" at bounding box center [852, 420] width 717 height 70
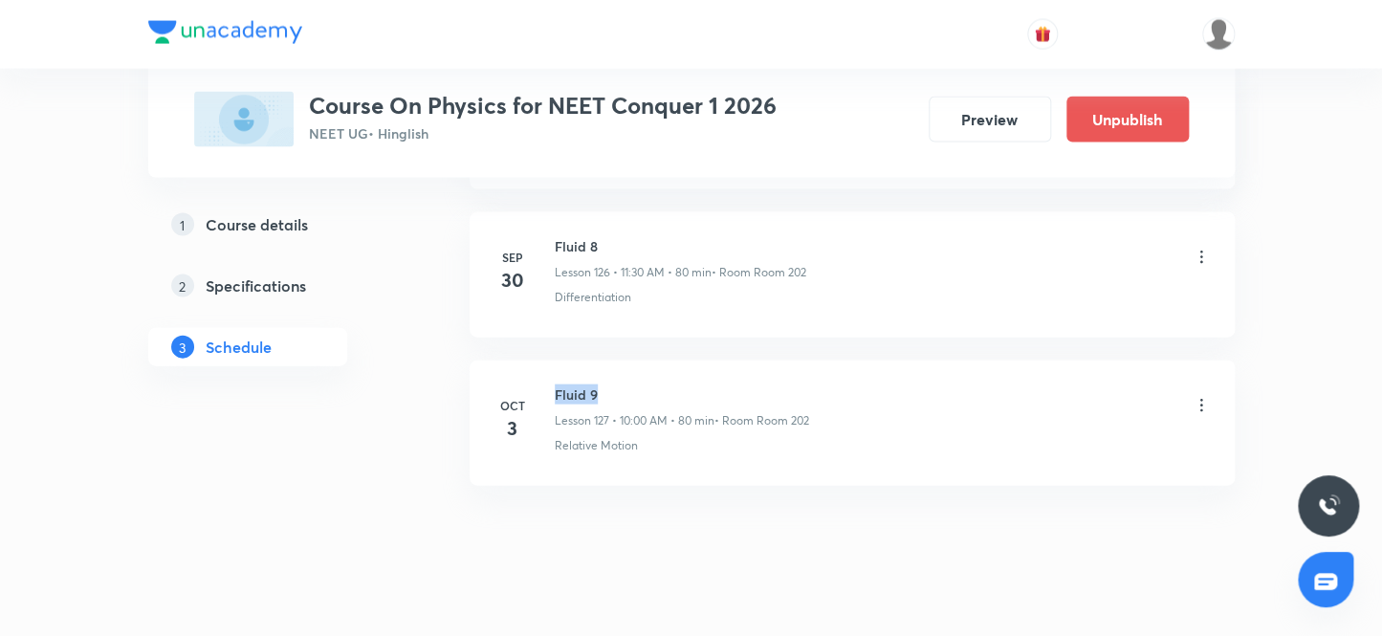
copy h6 "Fluid 9"
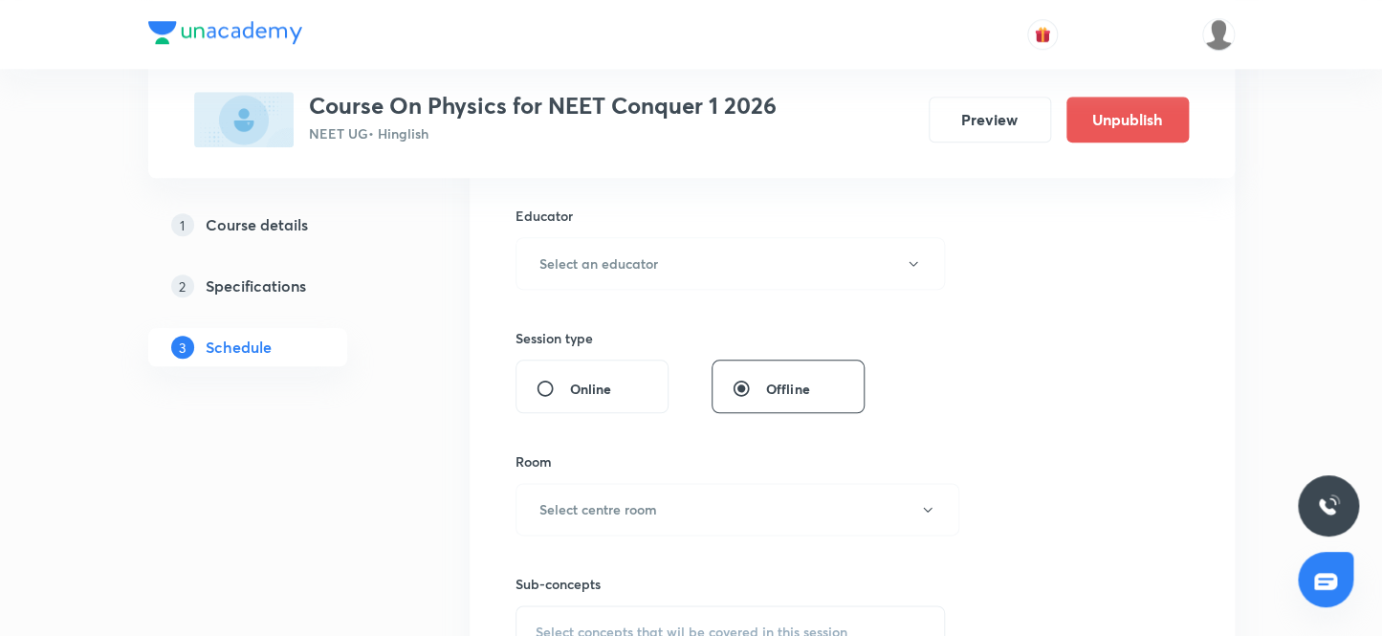
scroll to position [251, 0]
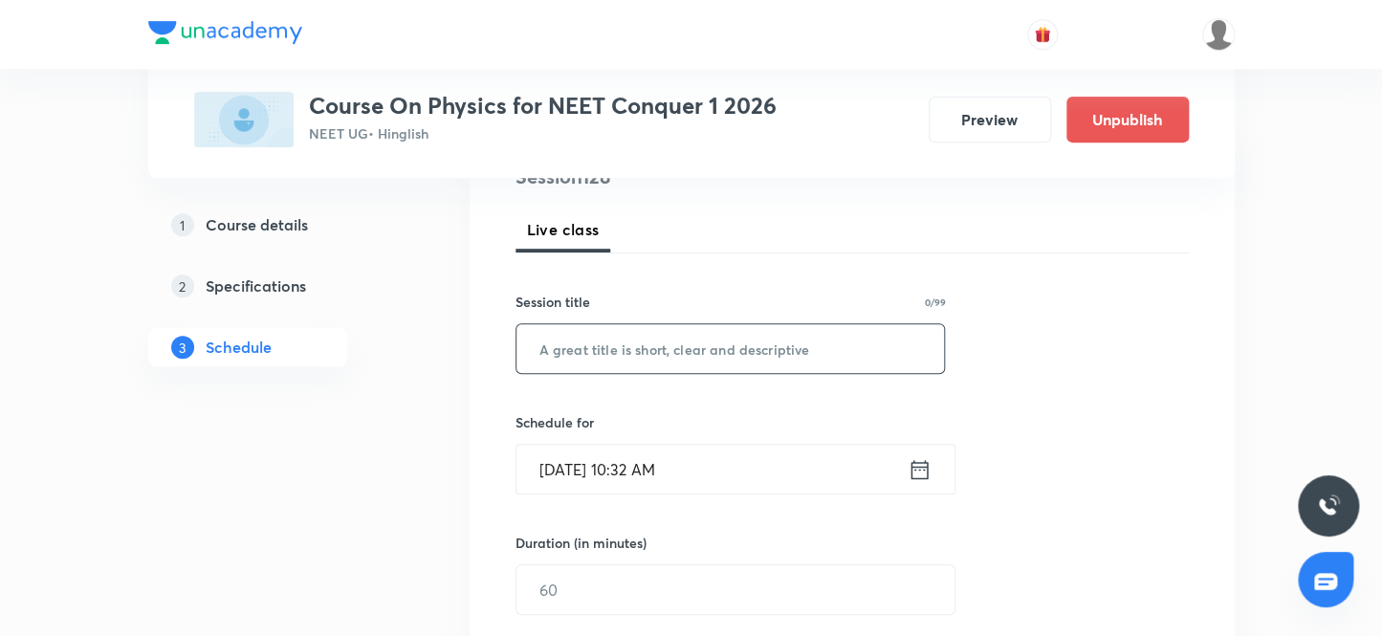
click at [680, 342] on input "text" at bounding box center [731, 348] width 429 height 49
paste input "Fluid 9"
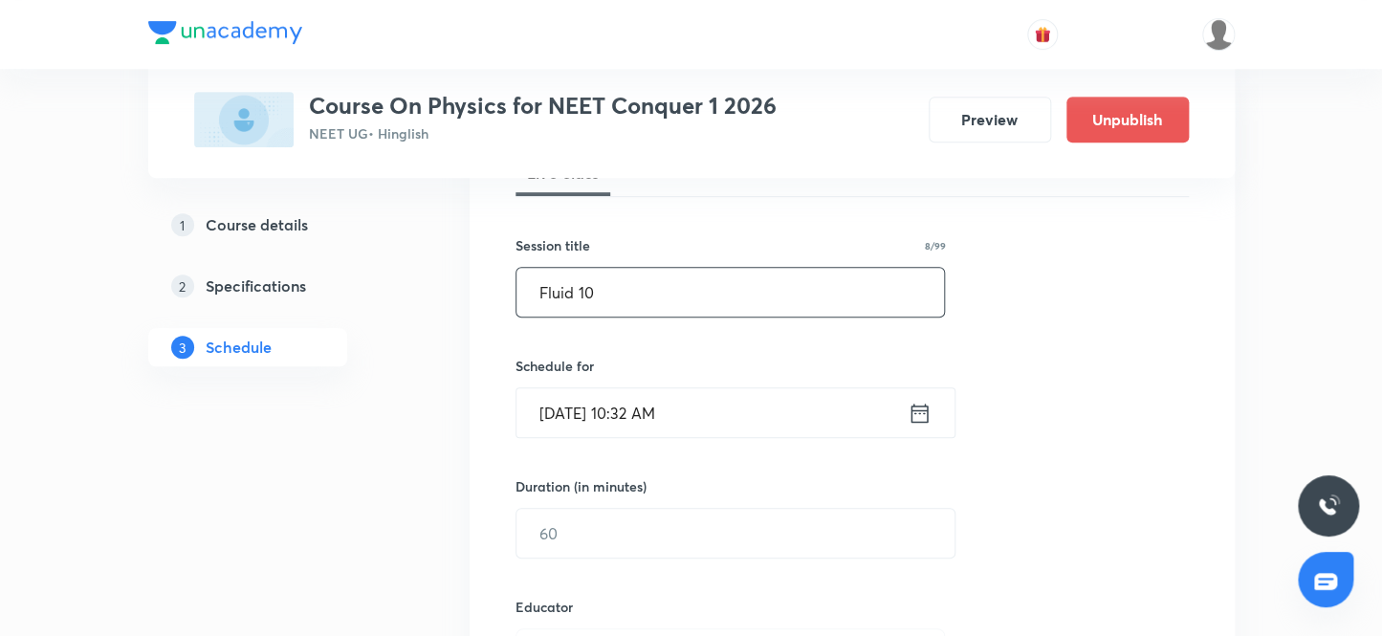
scroll to position [338, 0]
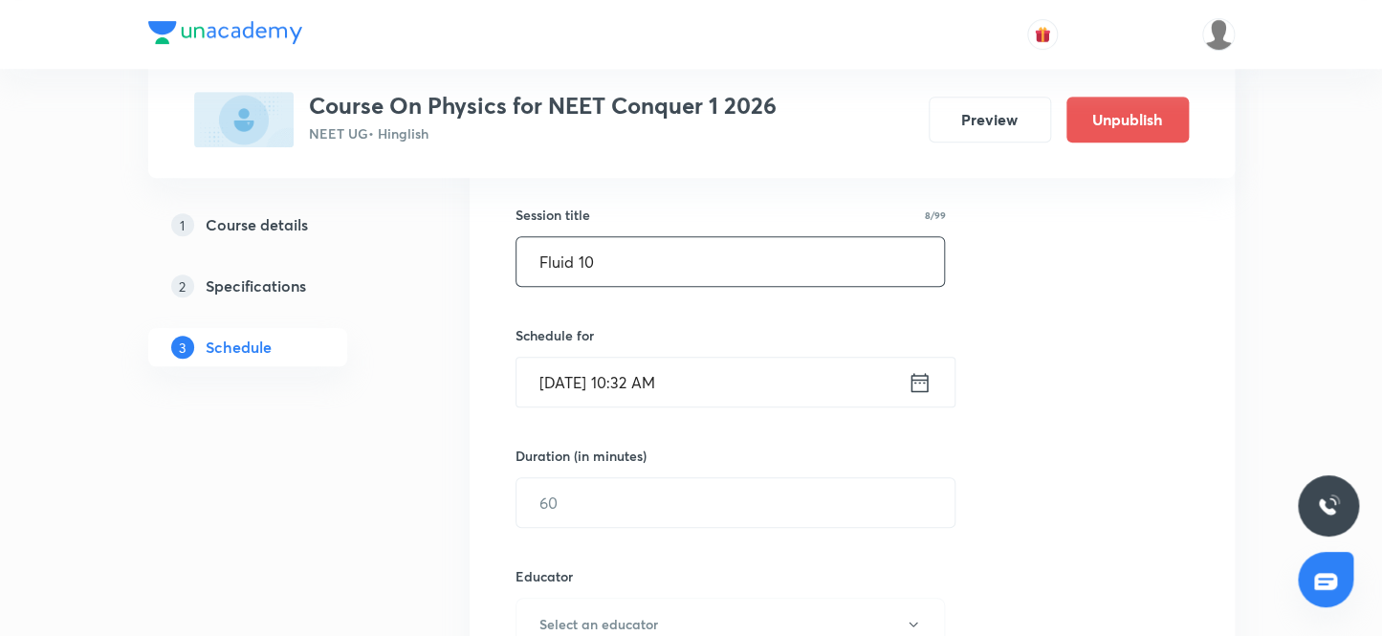
type input "Fluid 10"
click at [652, 380] on input "Oct 3, 2025, 10:32 AM" at bounding box center [712, 382] width 391 height 49
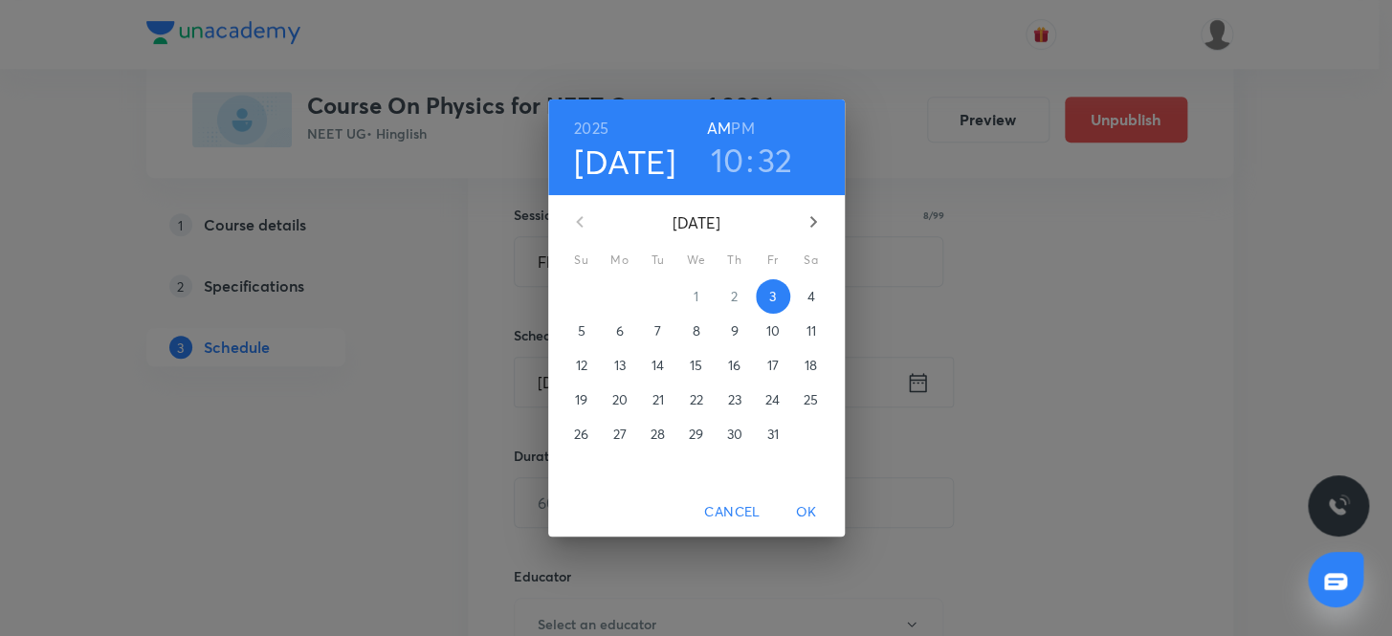
click at [719, 120] on h6 "AM" at bounding box center [719, 128] width 24 height 27
click at [725, 157] on h3 "10" at bounding box center [727, 160] width 33 height 40
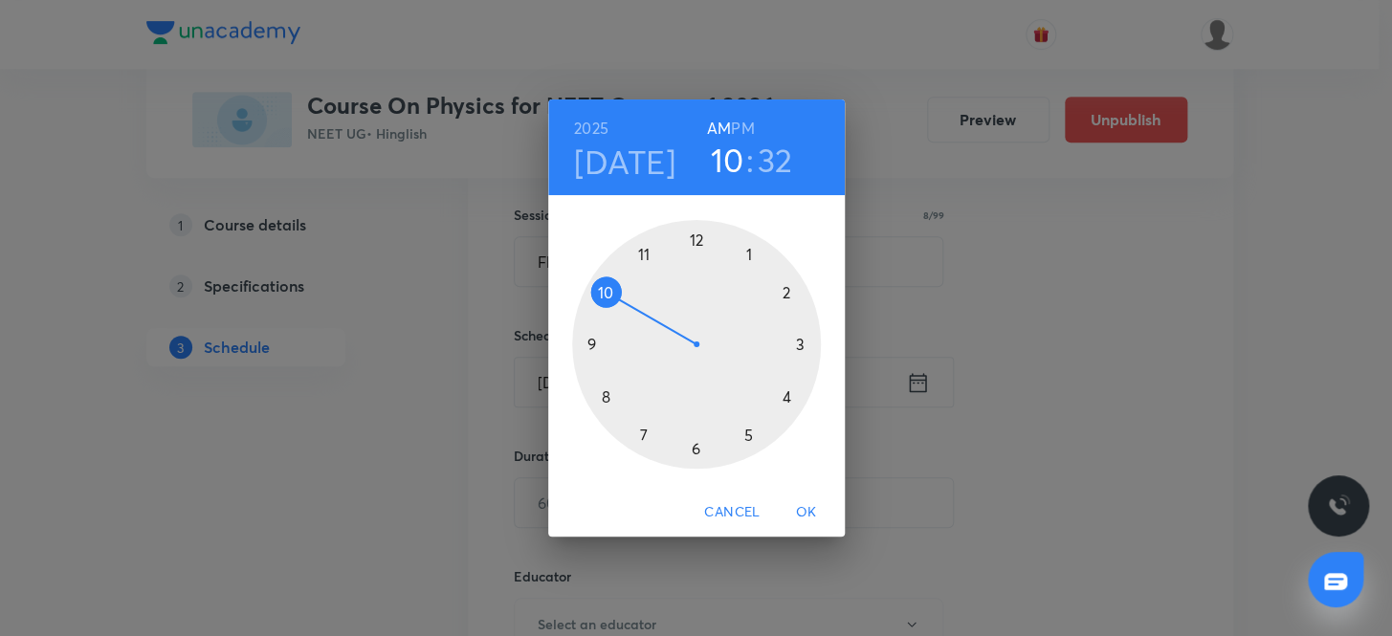
click at [643, 252] on div at bounding box center [696, 344] width 249 height 249
click at [695, 445] on div at bounding box center [696, 344] width 249 height 249
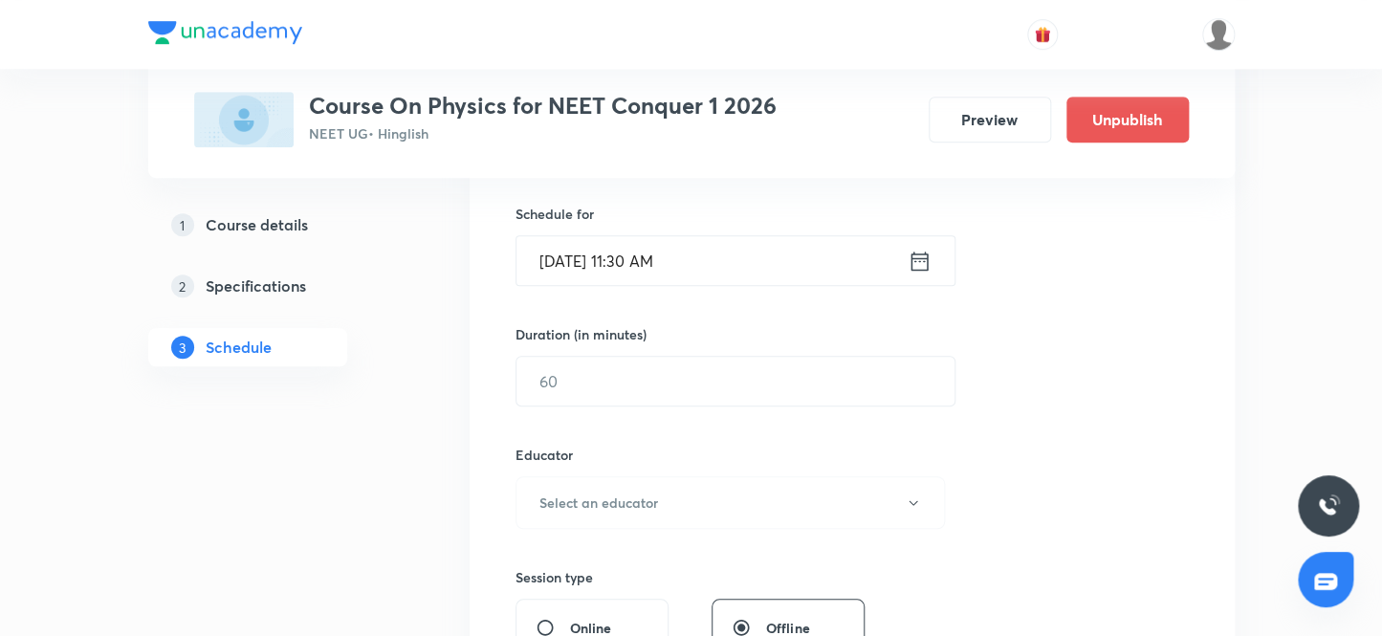
scroll to position [512, 0]
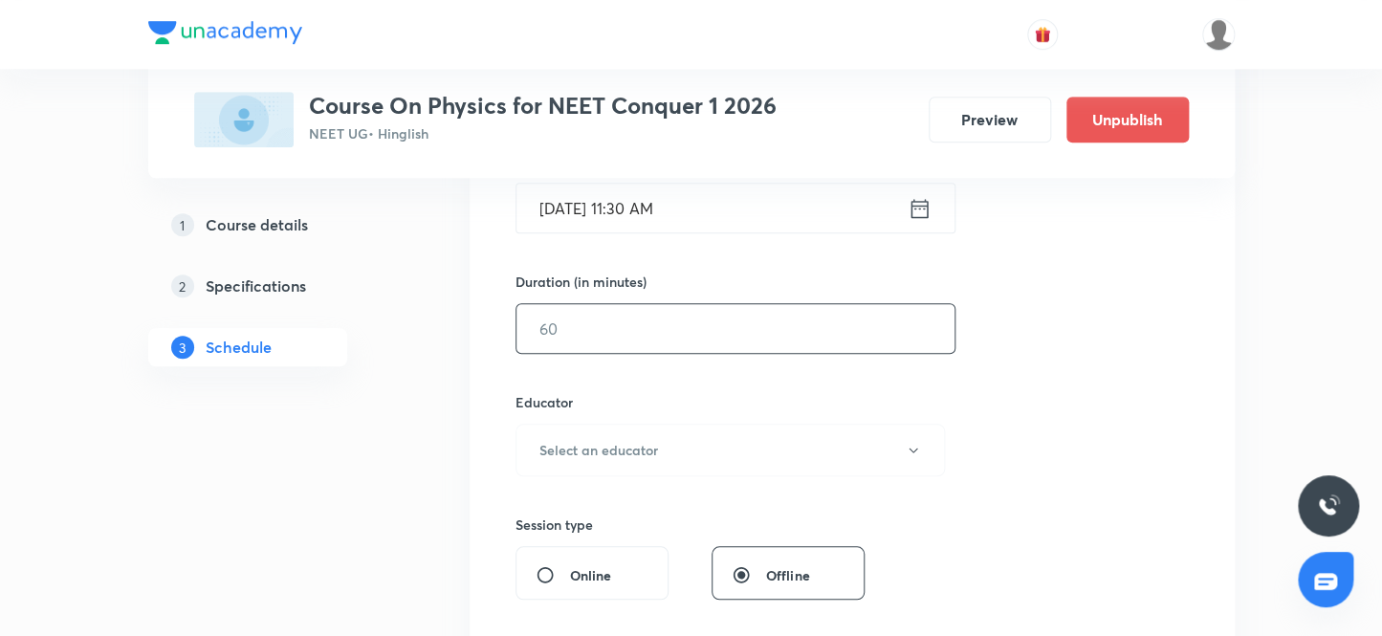
click at [638, 322] on input "text" at bounding box center [736, 328] width 438 height 49
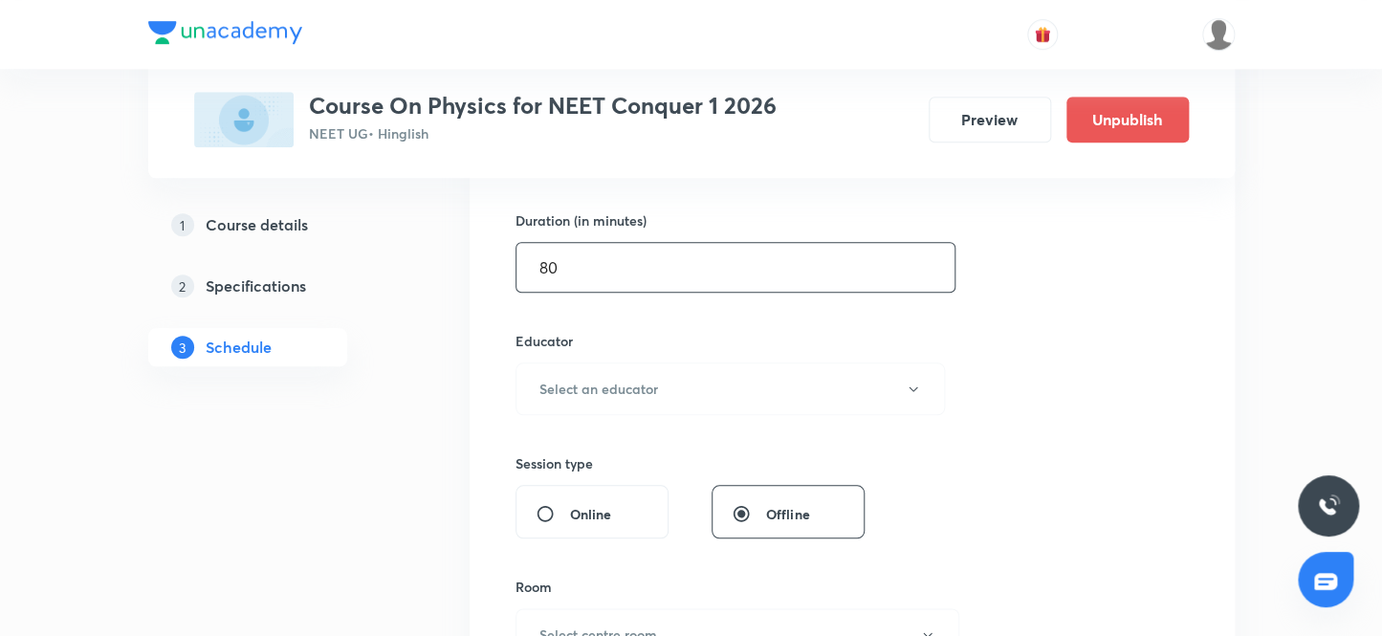
scroll to position [599, 0]
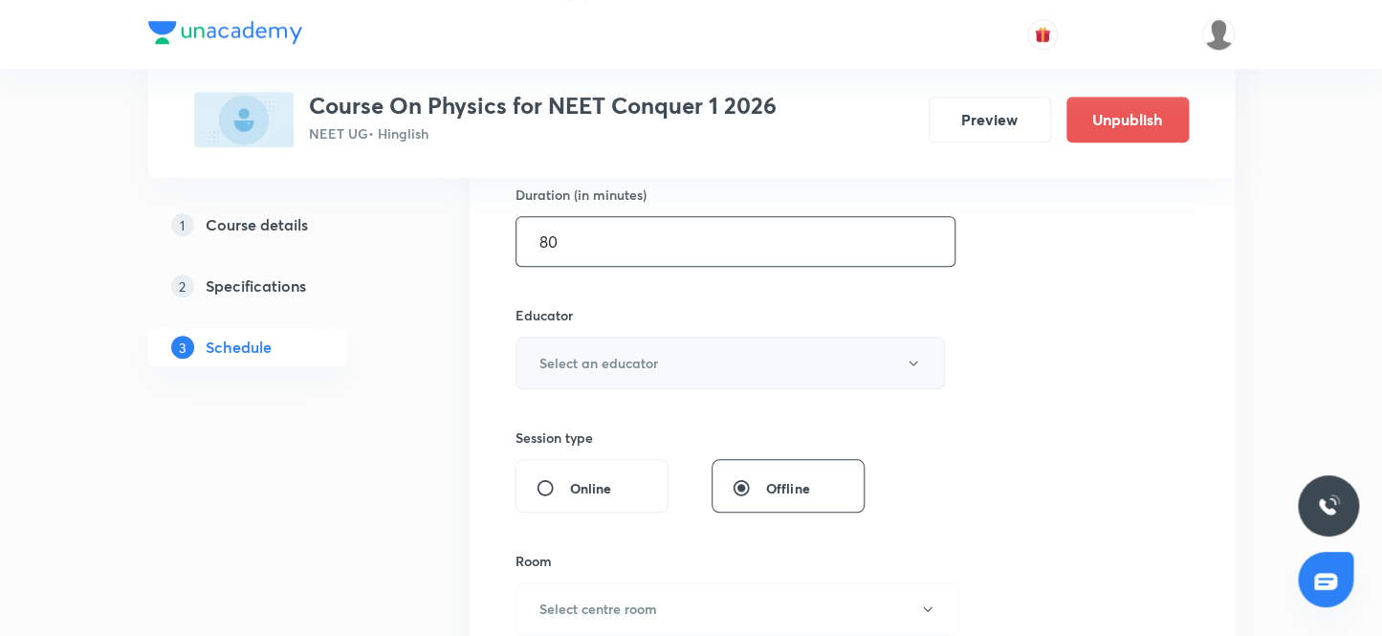
type input "80"
click at [605, 364] on h6 "Select an educator" at bounding box center [599, 363] width 119 height 20
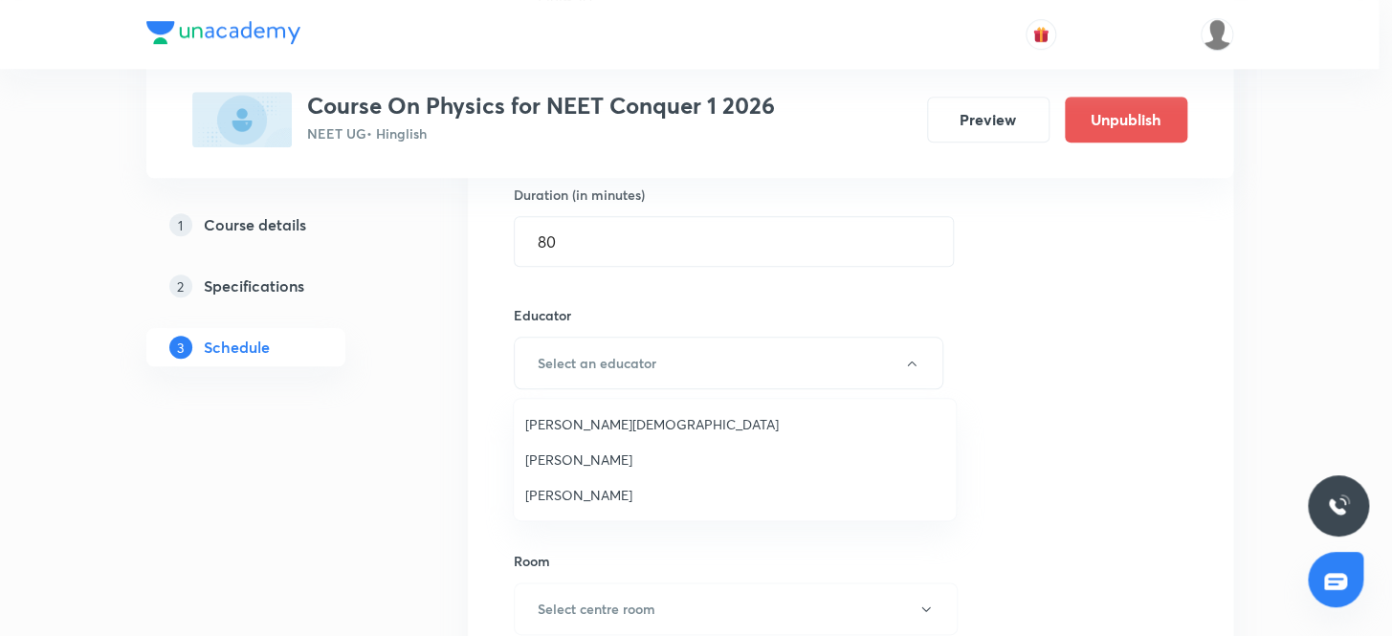
click at [566, 426] on span "Arpit Jain" at bounding box center [734, 424] width 419 height 20
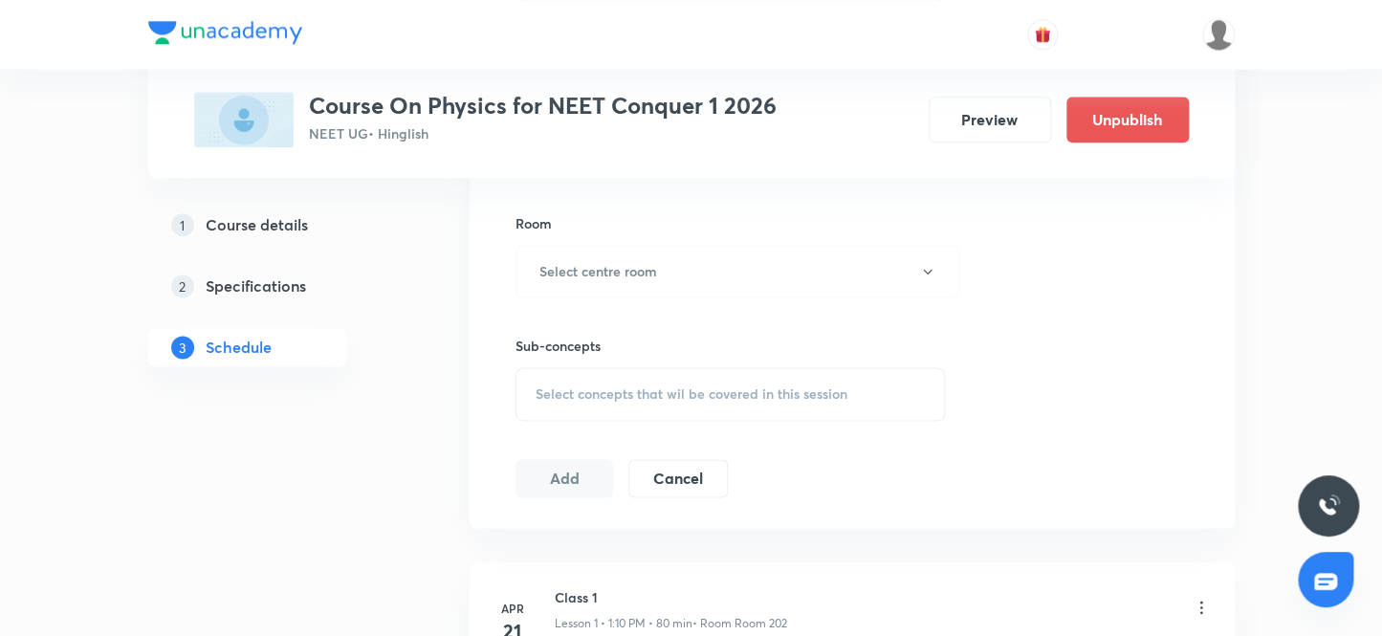
scroll to position [947, 0]
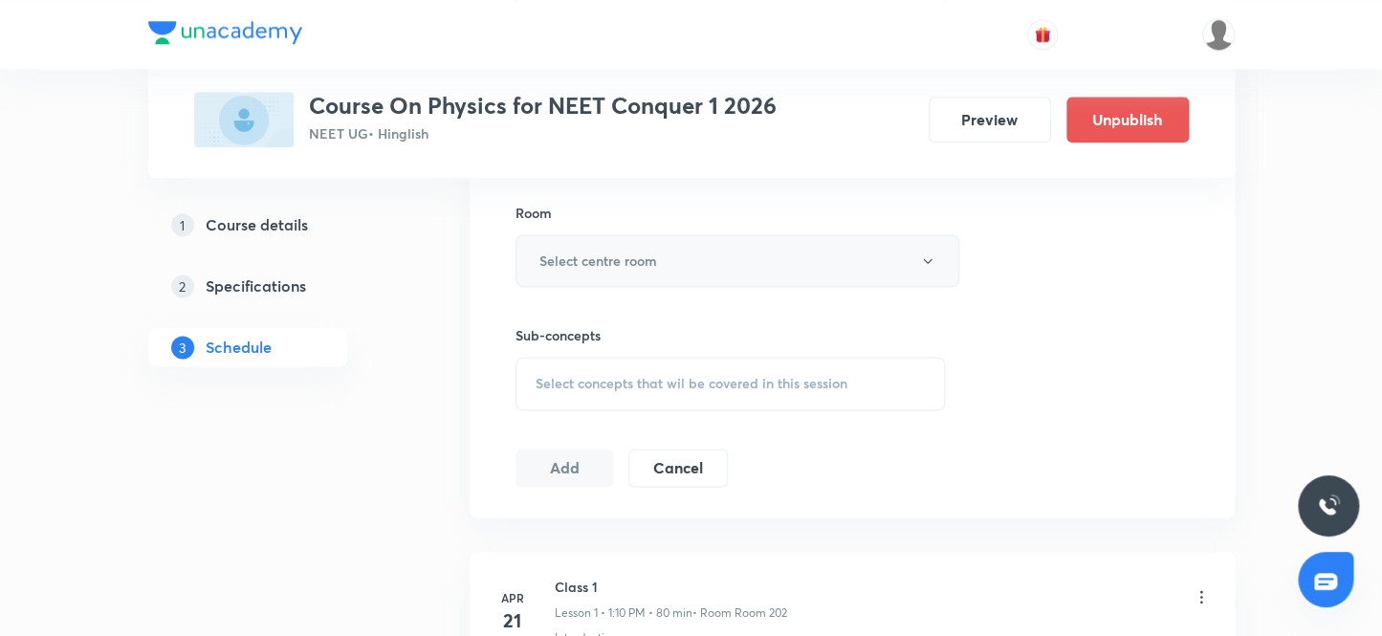
click at [604, 259] on h6 "Select centre room" at bounding box center [599, 261] width 118 height 20
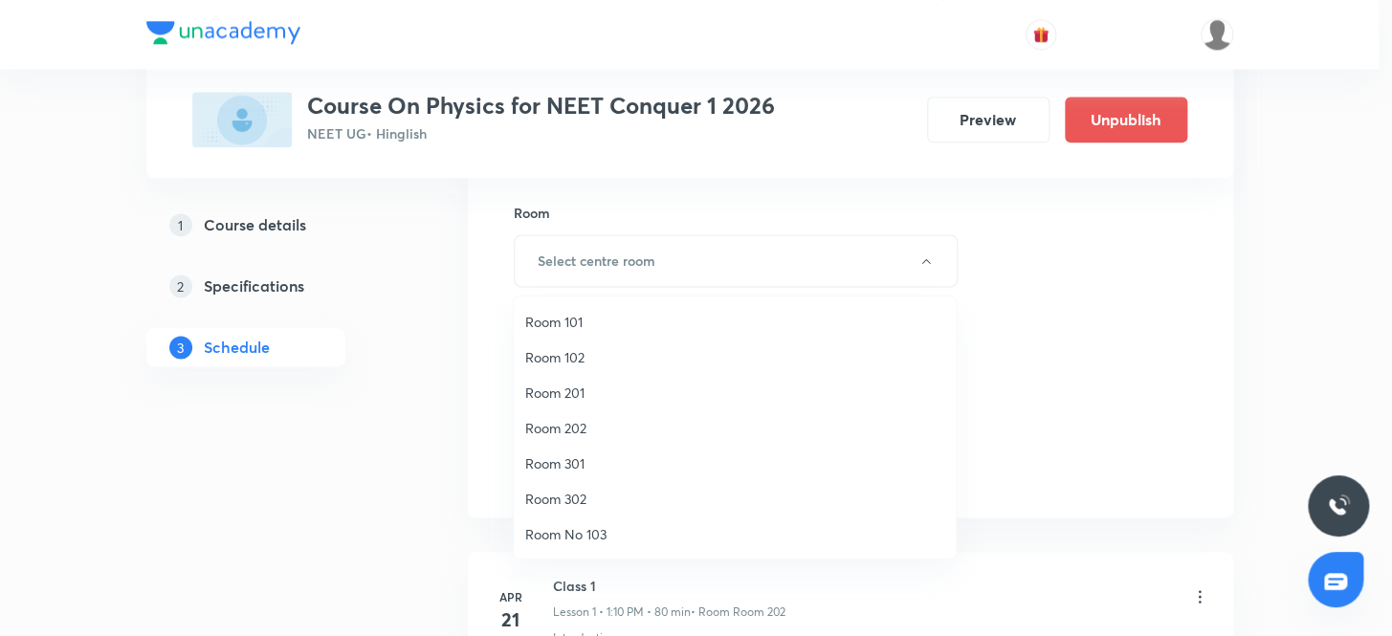
click at [566, 427] on span "Room 202" at bounding box center [734, 428] width 419 height 20
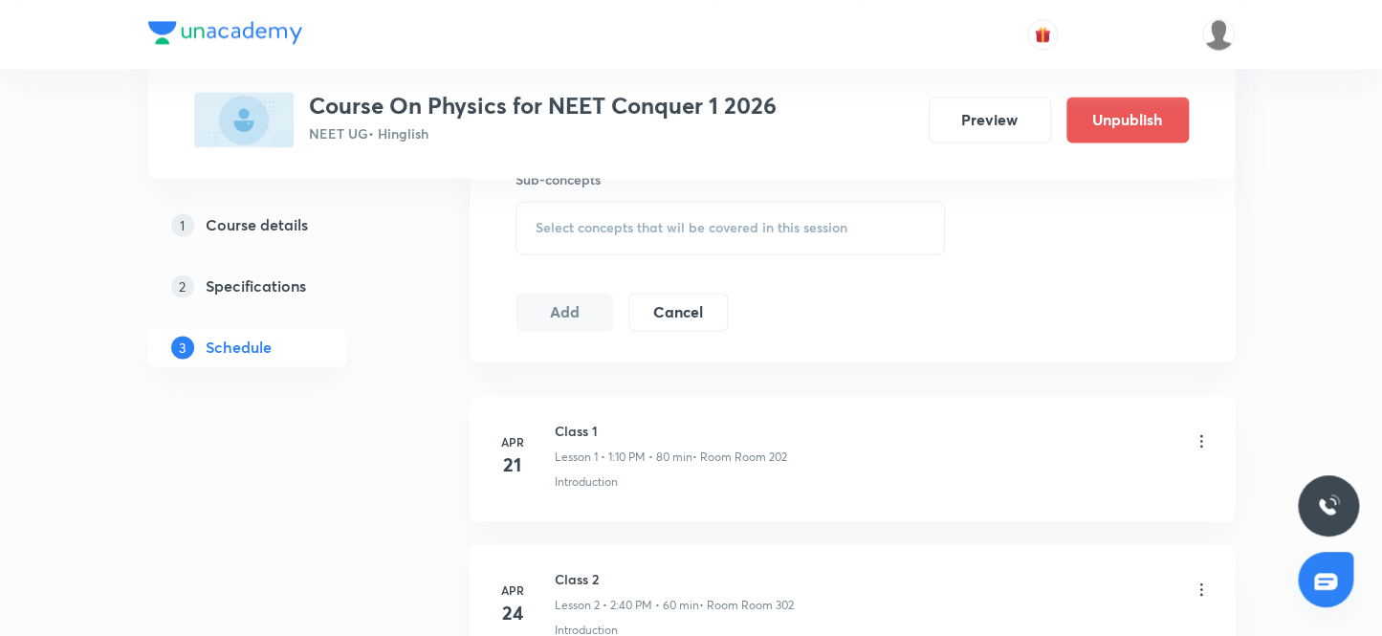
scroll to position [1120, 0]
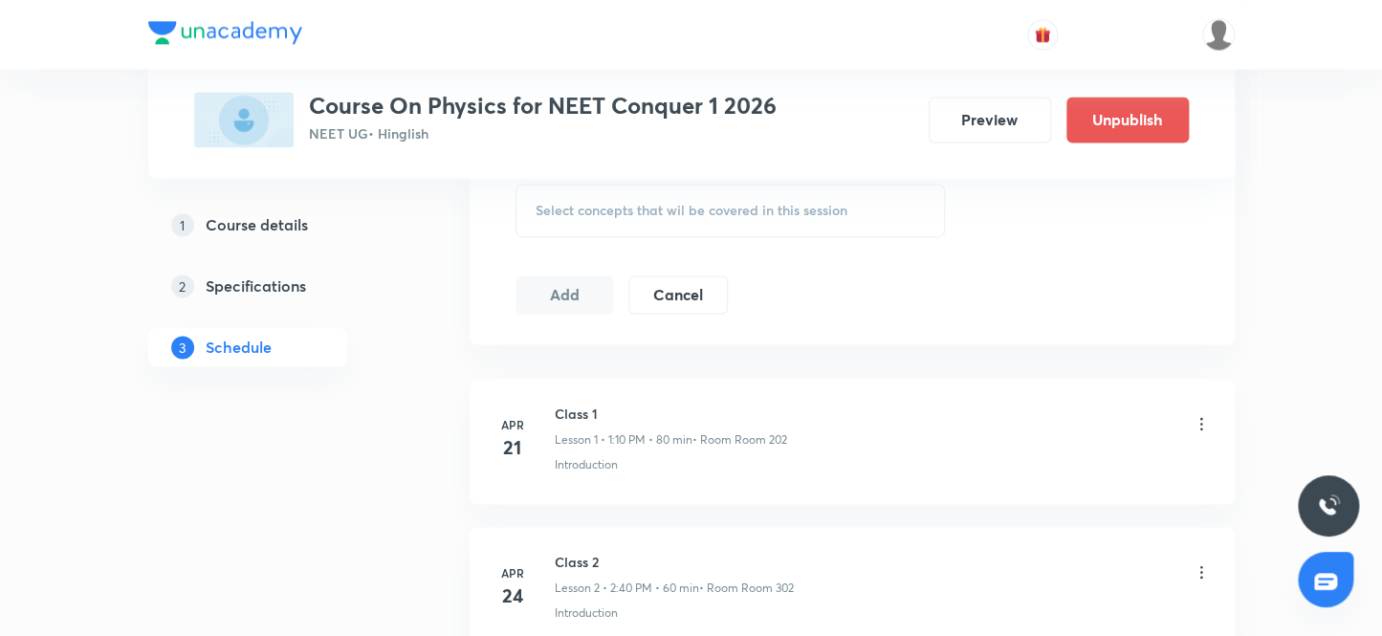
click at [580, 210] on span "Select concepts that wil be covered in this session" at bounding box center [692, 210] width 312 height 15
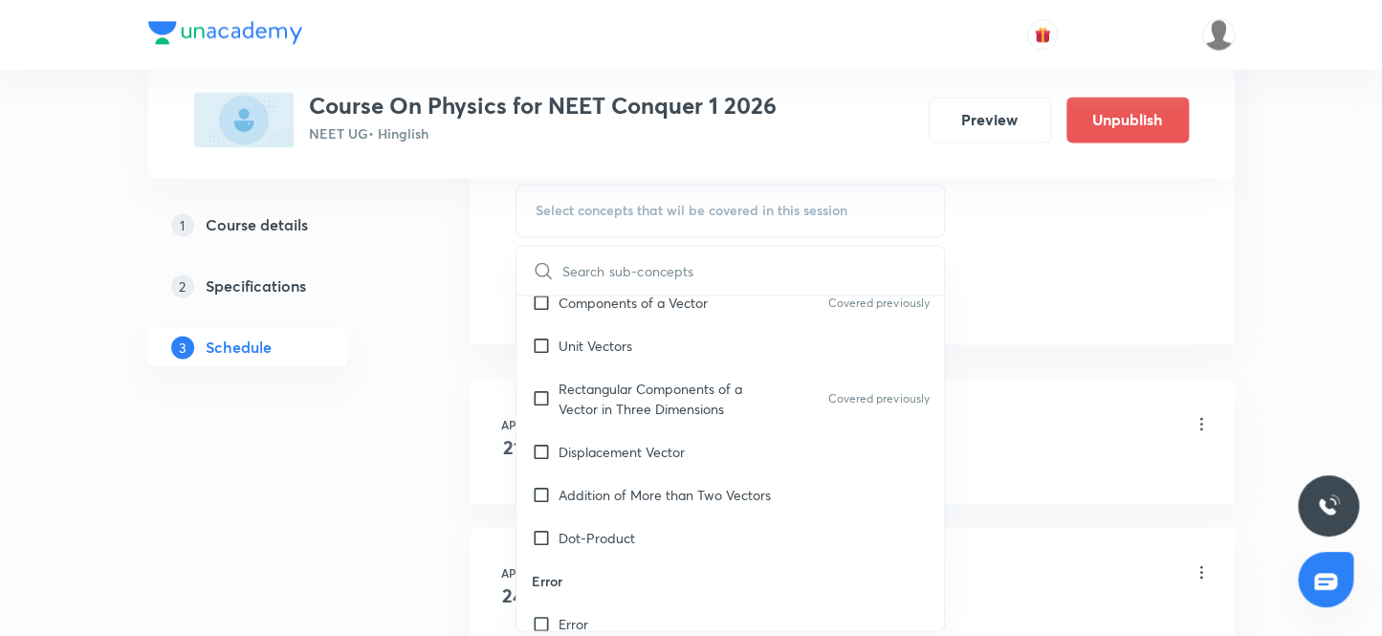
scroll to position [1652, 0]
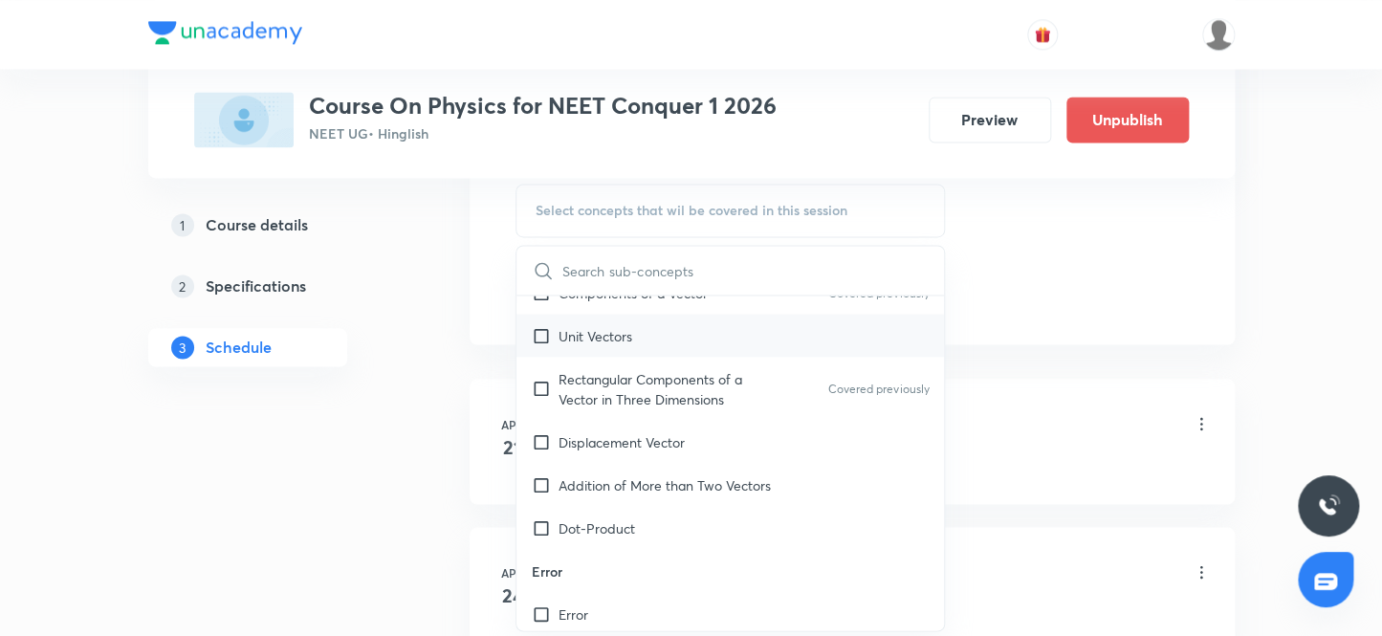
click at [541, 331] on input "checkbox" at bounding box center [545, 335] width 27 height 20
checkbox input "true"
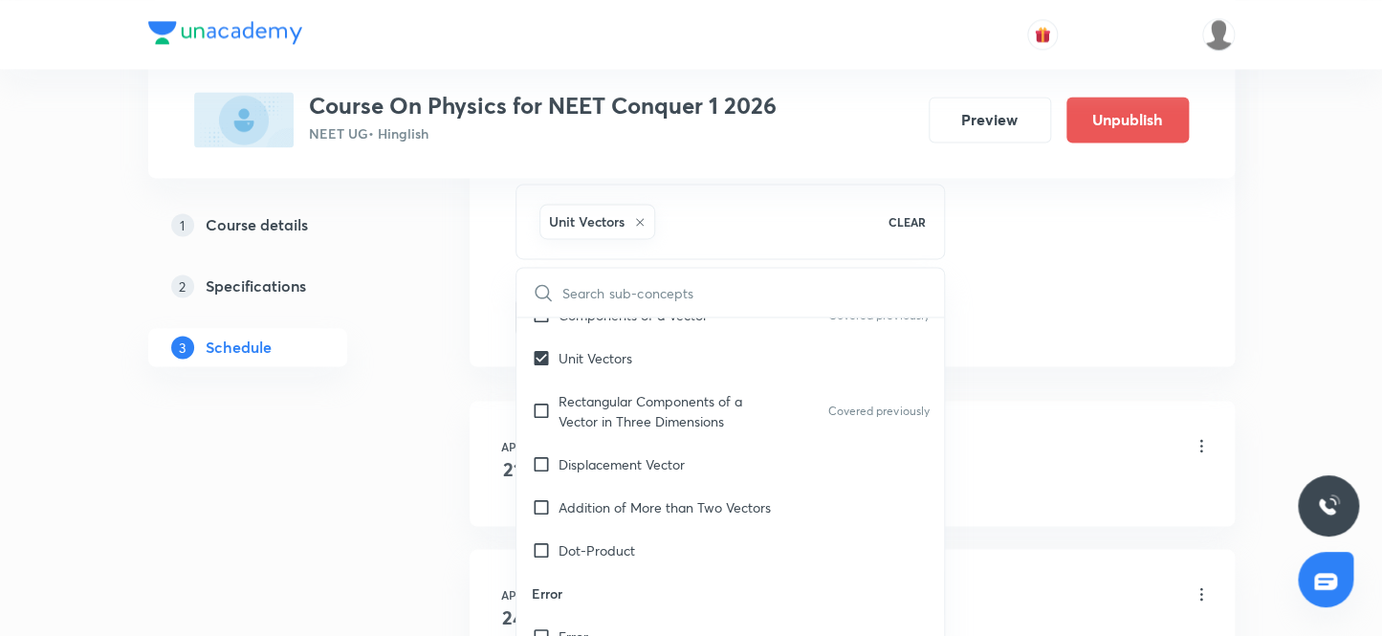
click at [364, 385] on div "1 Course details 2 Specifications 3 Schedule" at bounding box center [278, 298] width 260 height 184
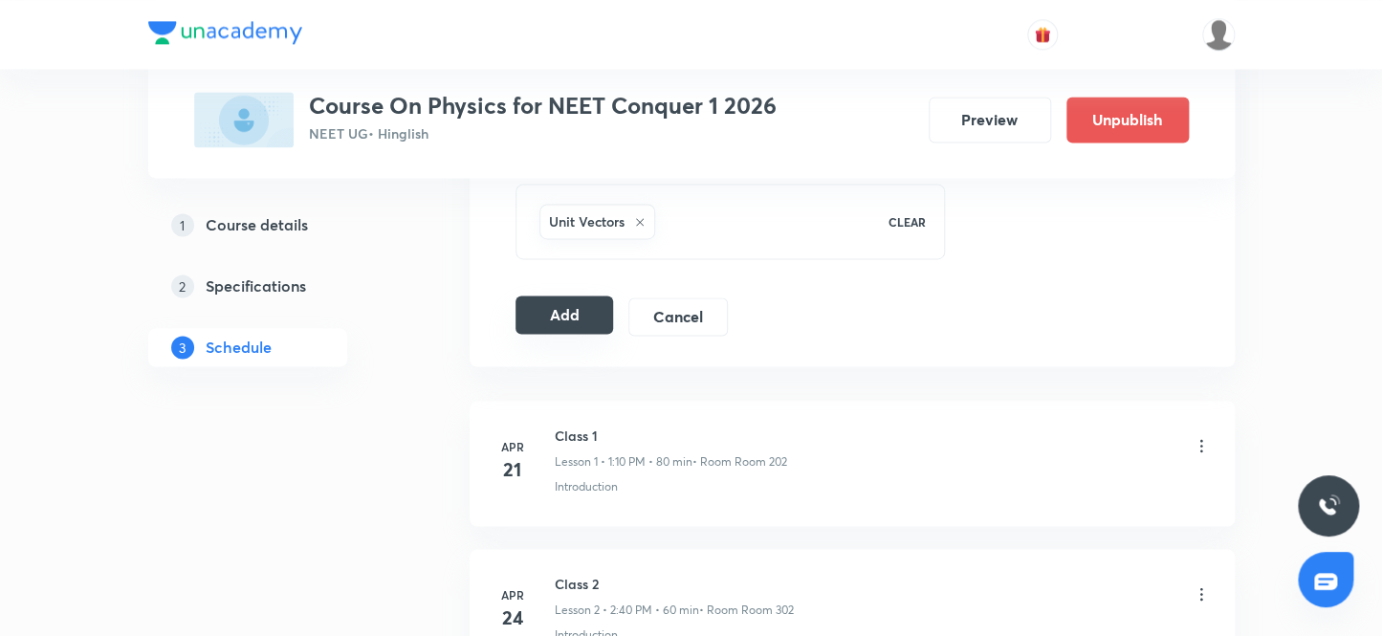
click at [557, 316] on button "Add" at bounding box center [565, 315] width 99 height 38
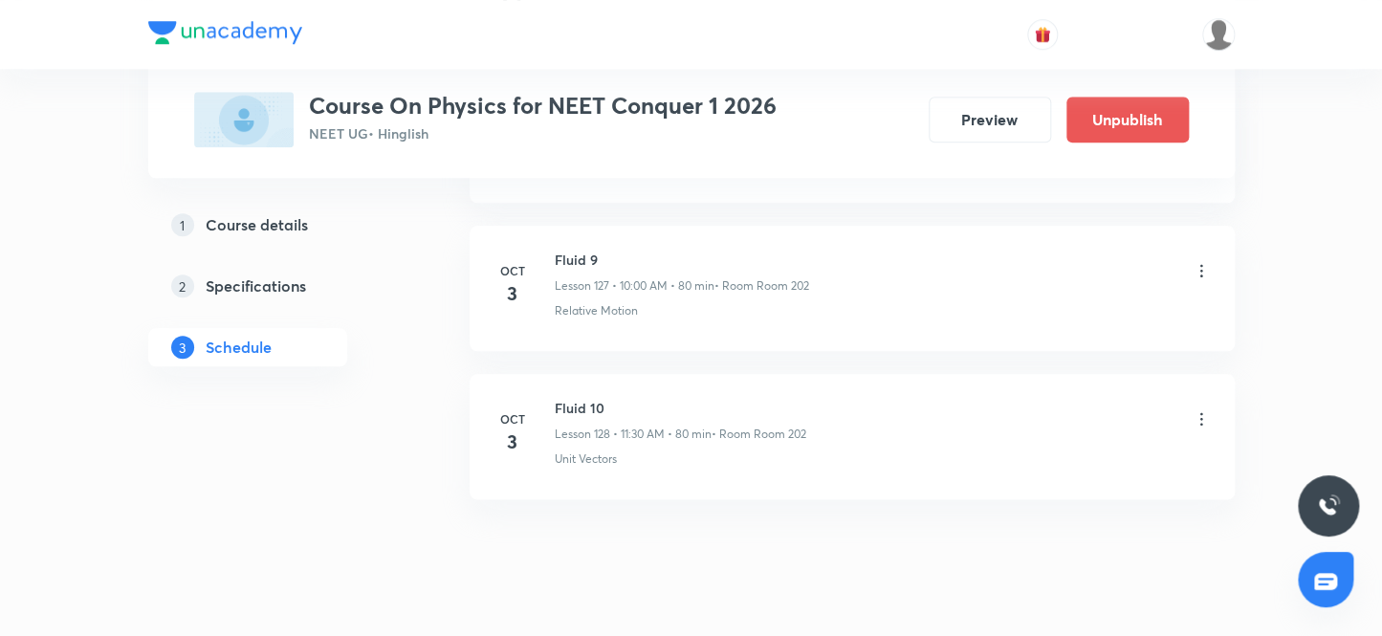
scroll to position [18971, 0]
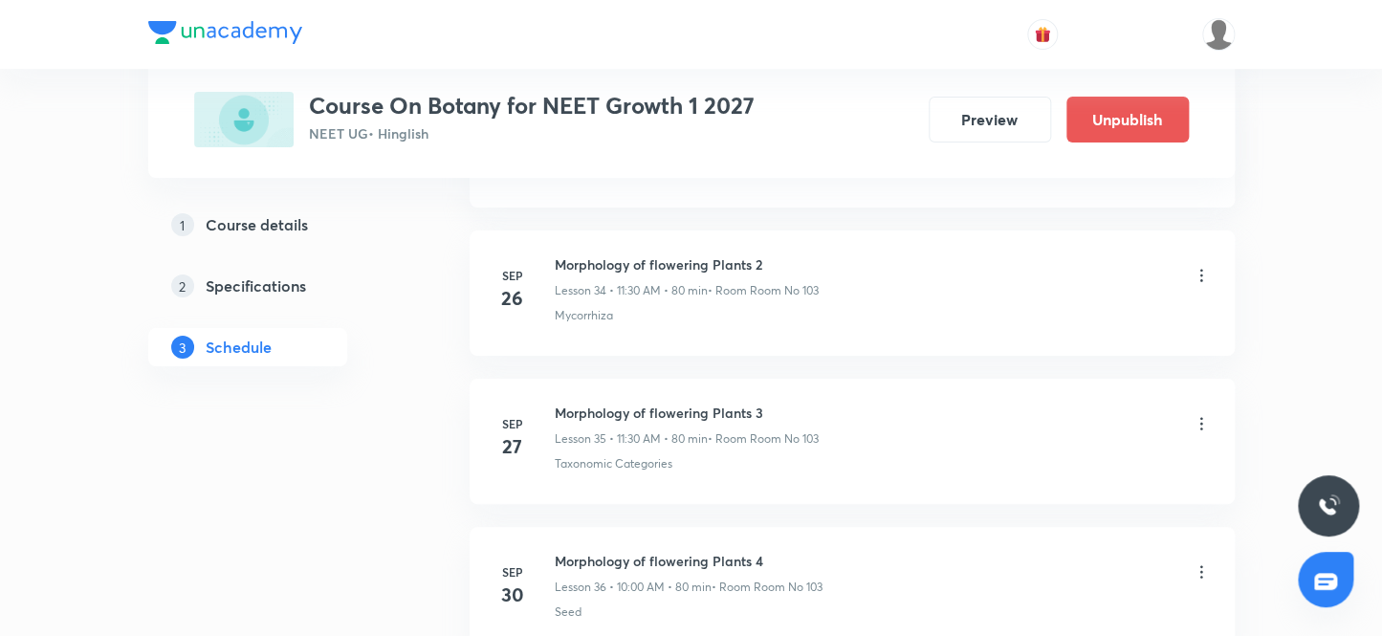
scroll to position [6374, 0]
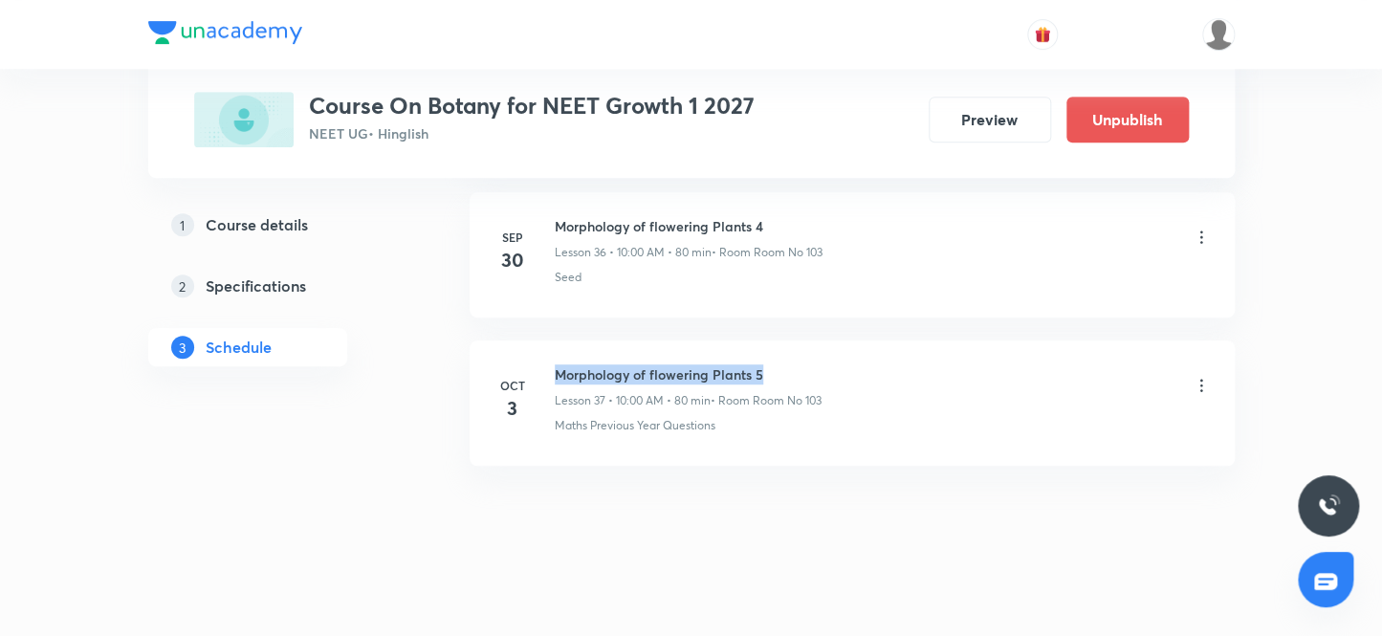
drag, startPoint x: 768, startPoint y: 359, endPoint x: 545, endPoint y: 342, distance: 223.6
click at [545, 342] on li "Oct 3 Morphology of flowering Plants 5 Lesson 37 • 10:00 AM • 80 min • Room Roo…" at bounding box center [852, 403] width 765 height 125
copy h6 "Morphology of flowering Plants 5"
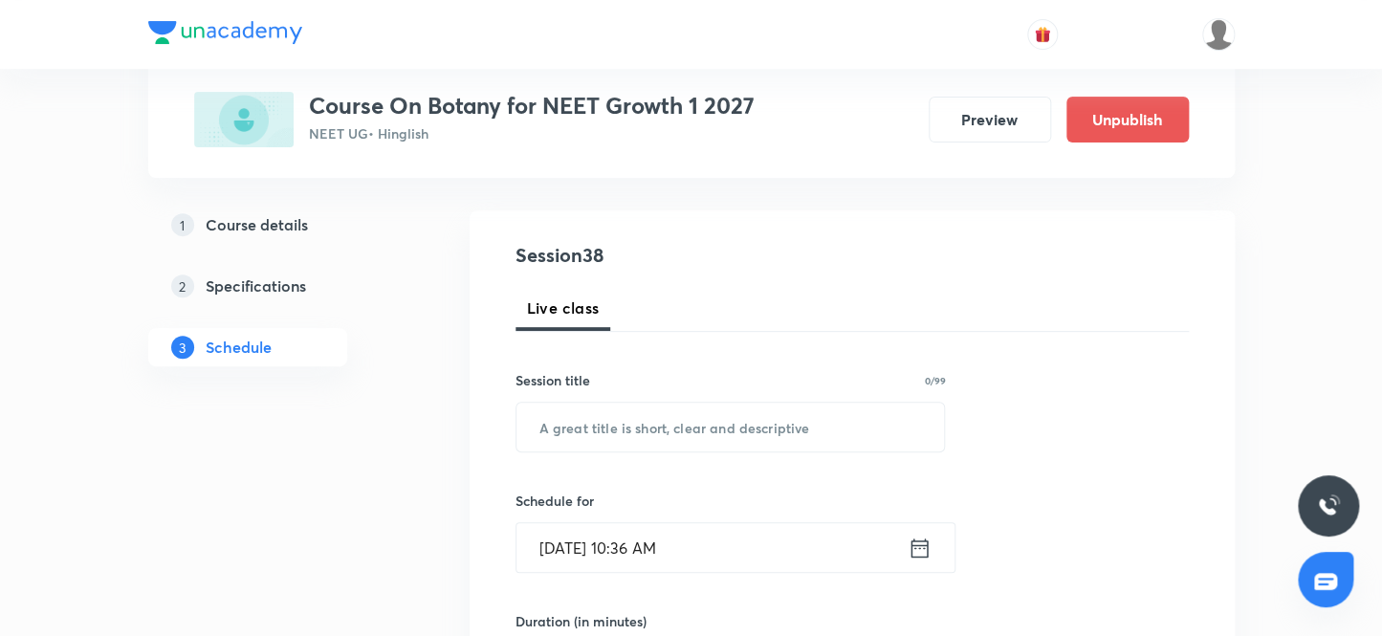
scroll to position [173, 0]
click at [631, 427] on input "text" at bounding box center [731, 426] width 429 height 49
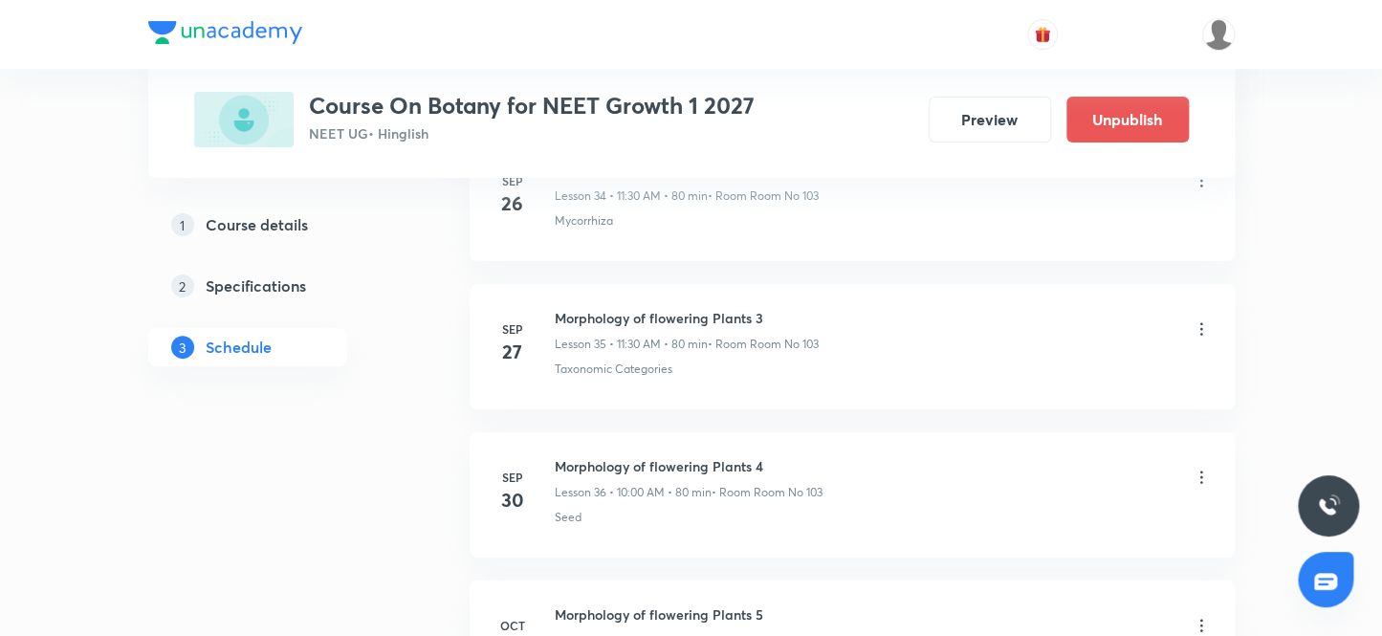
scroll to position [6374, 0]
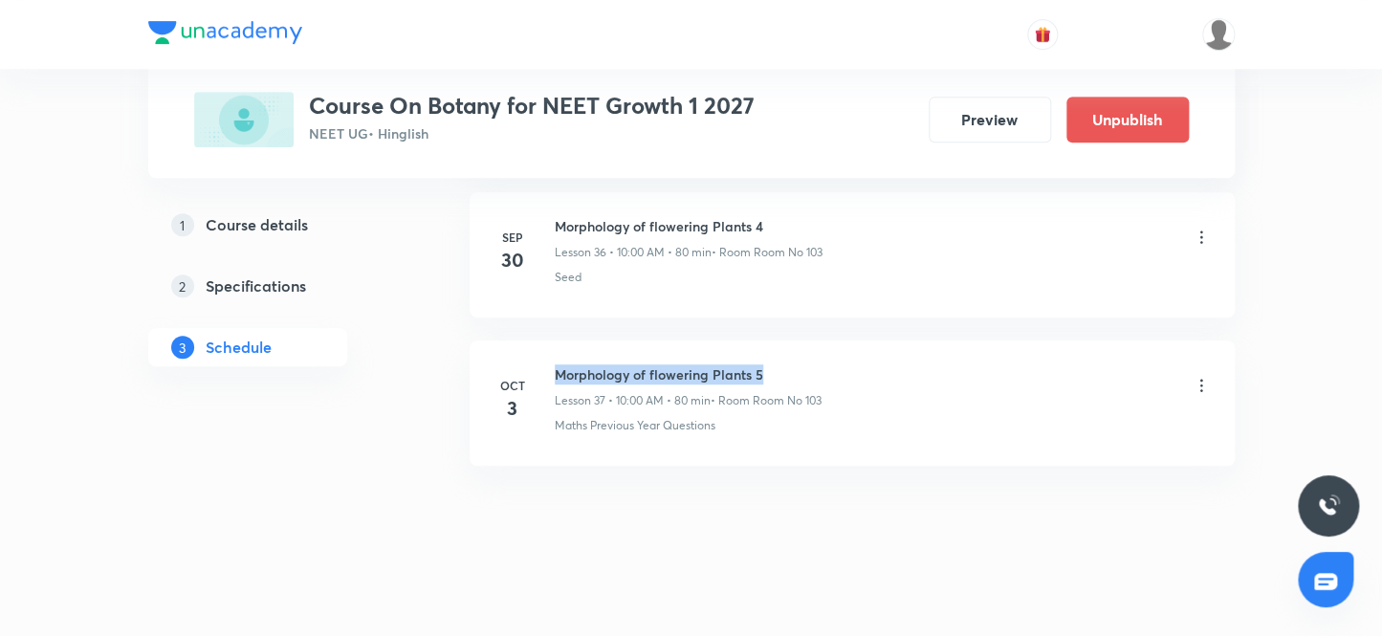
drag, startPoint x: 743, startPoint y: 353, endPoint x: 545, endPoint y: 332, distance: 199.1
click at [545, 341] on li "Oct 3 Morphology of flowering Plants 5 Lesson 37 • 10:00 AM • 80 min • Room Roo…" at bounding box center [852, 403] width 765 height 125
copy h6 "Morphology of flowering Plants 5"
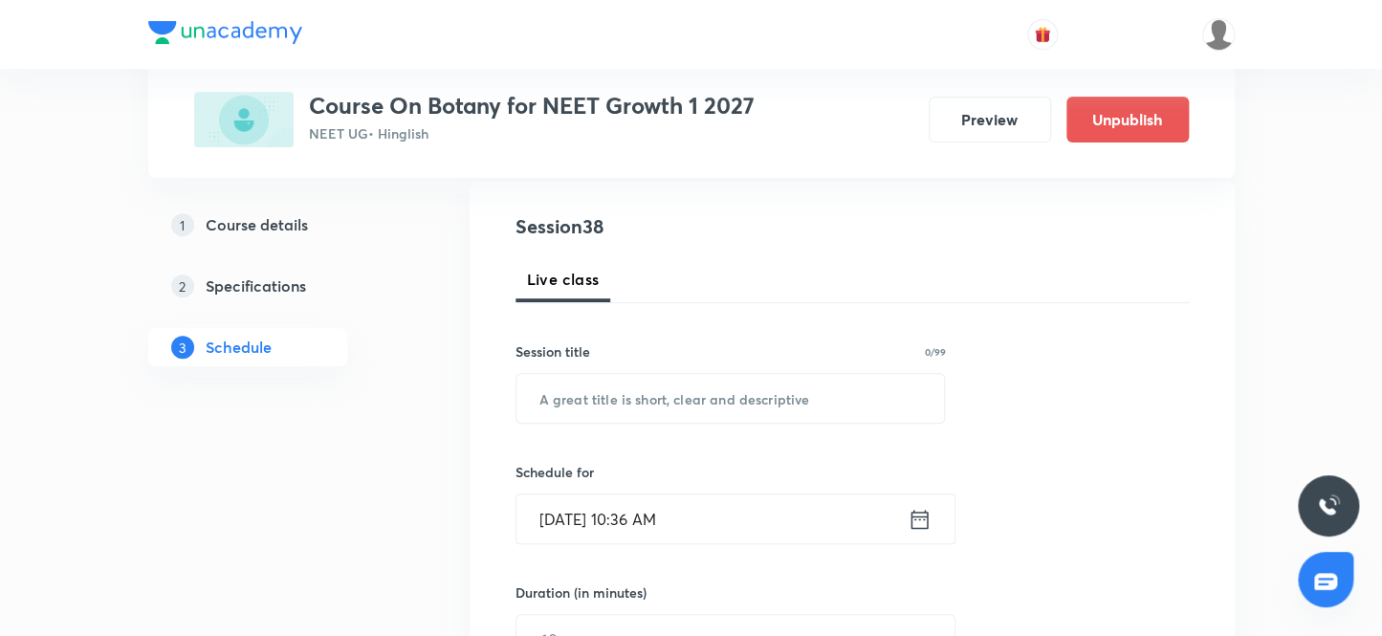
scroll to position [191, 0]
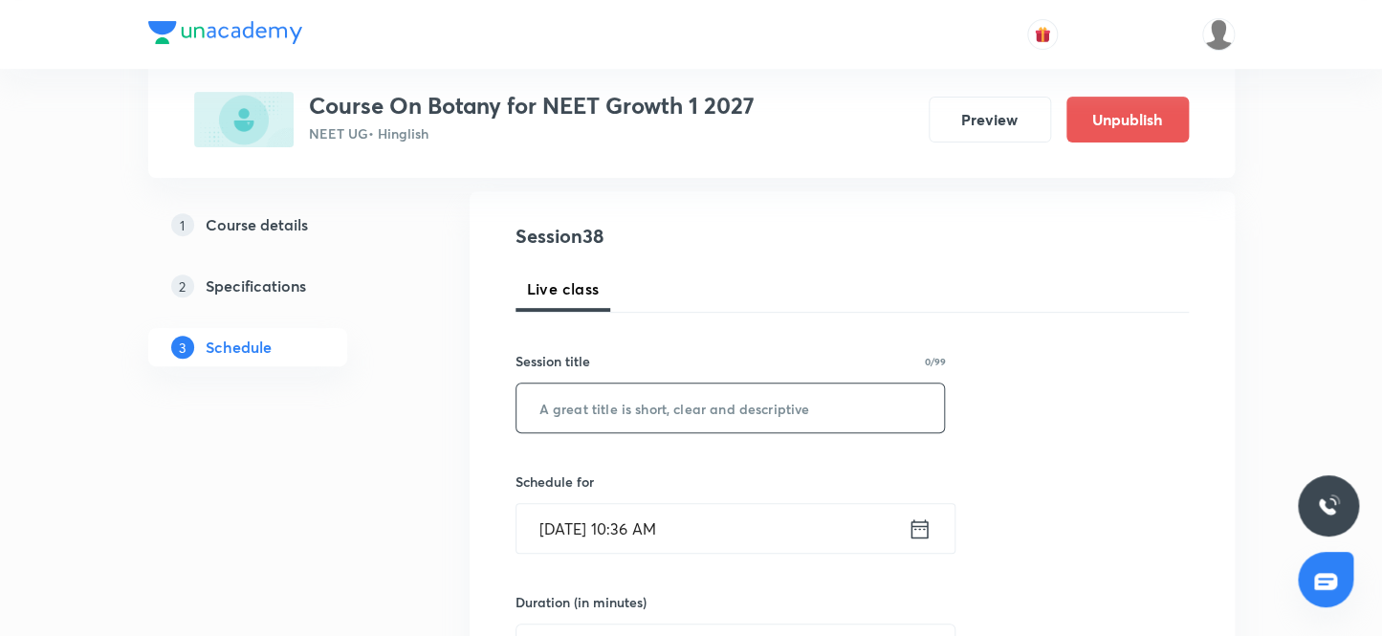
click at [609, 405] on input "text" at bounding box center [731, 408] width 429 height 49
paste input "Morphology of flowering Plants 5"
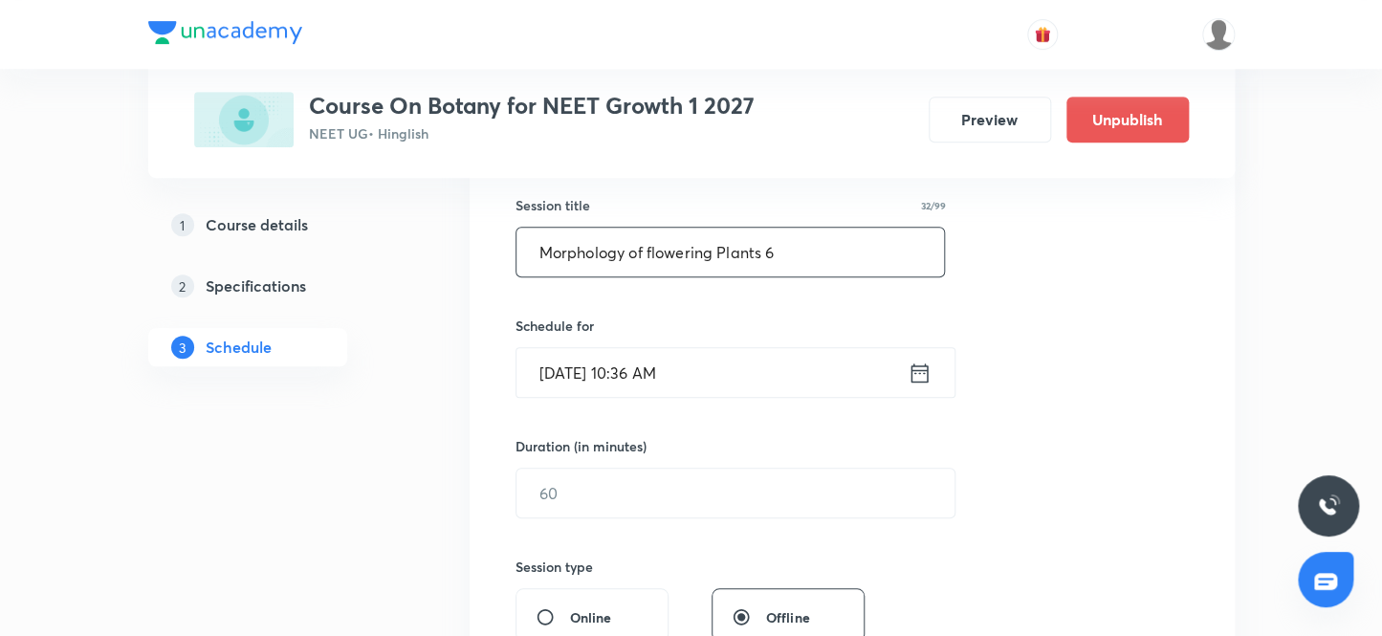
scroll to position [364, 0]
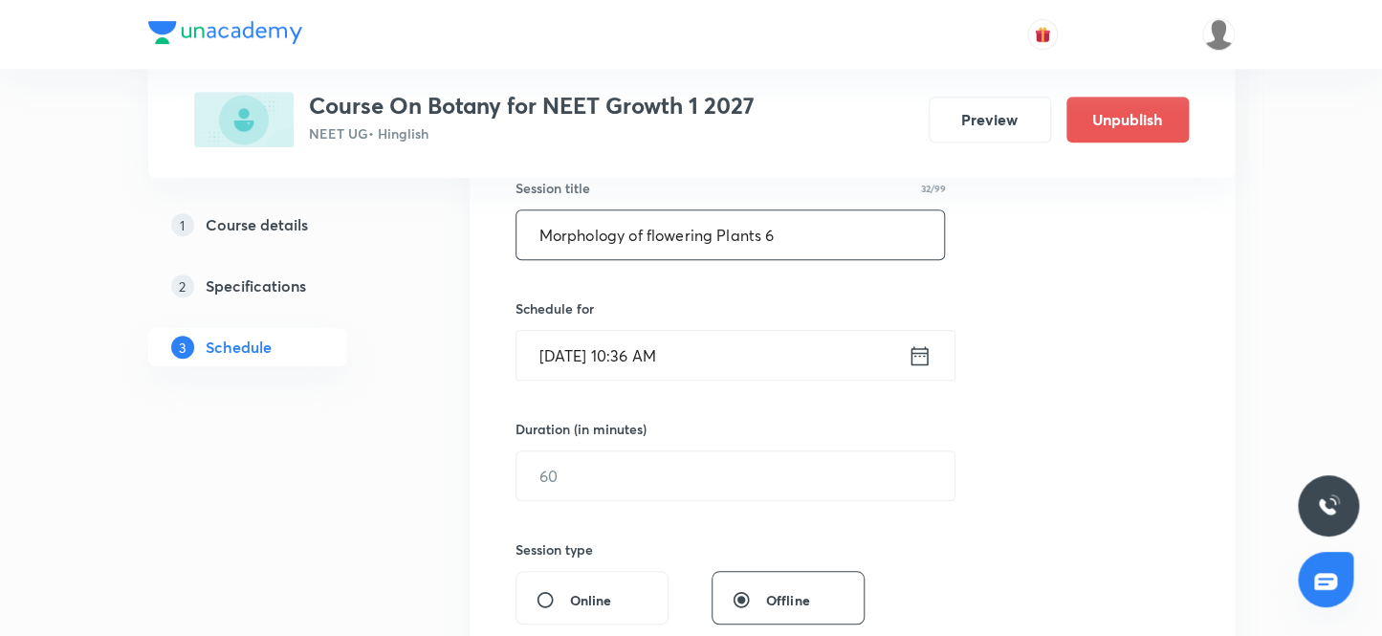
type input "Morphology of flowering Plants 6"
click at [641, 357] on input "Oct 3, 2025, 10:36 AM" at bounding box center [712, 355] width 391 height 49
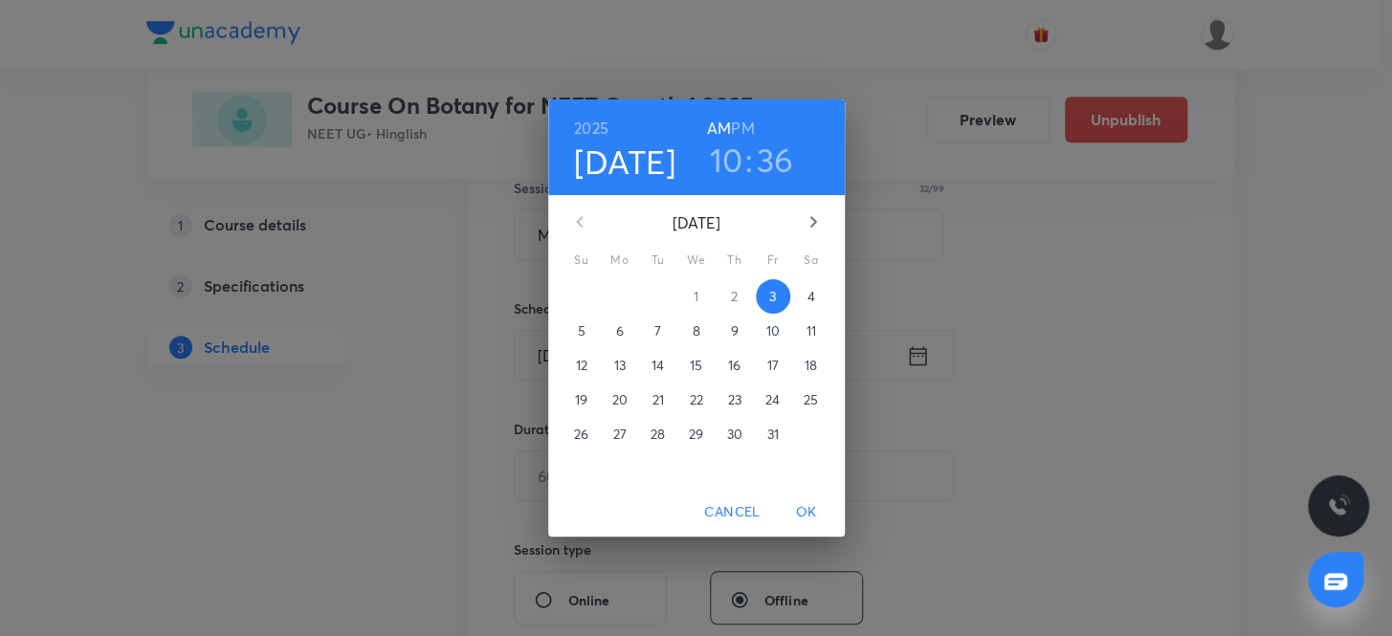
click at [742, 120] on h6 "PM" at bounding box center [742, 128] width 23 height 27
click at [725, 155] on h3 "10" at bounding box center [726, 160] width 33 height 40
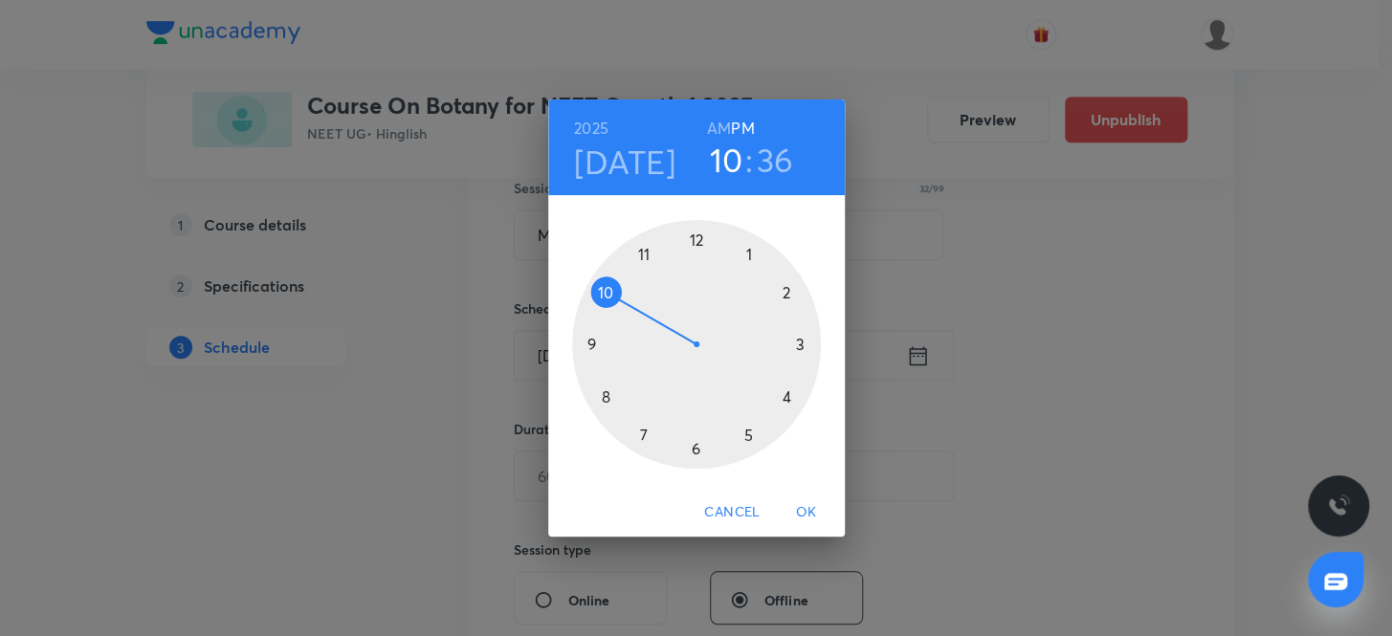
click at [749, 249] on div at bounding box center [696, 344] width 249 height 249
click at [785, 290] on div at bounding box center [696, 344] width 249 height 249
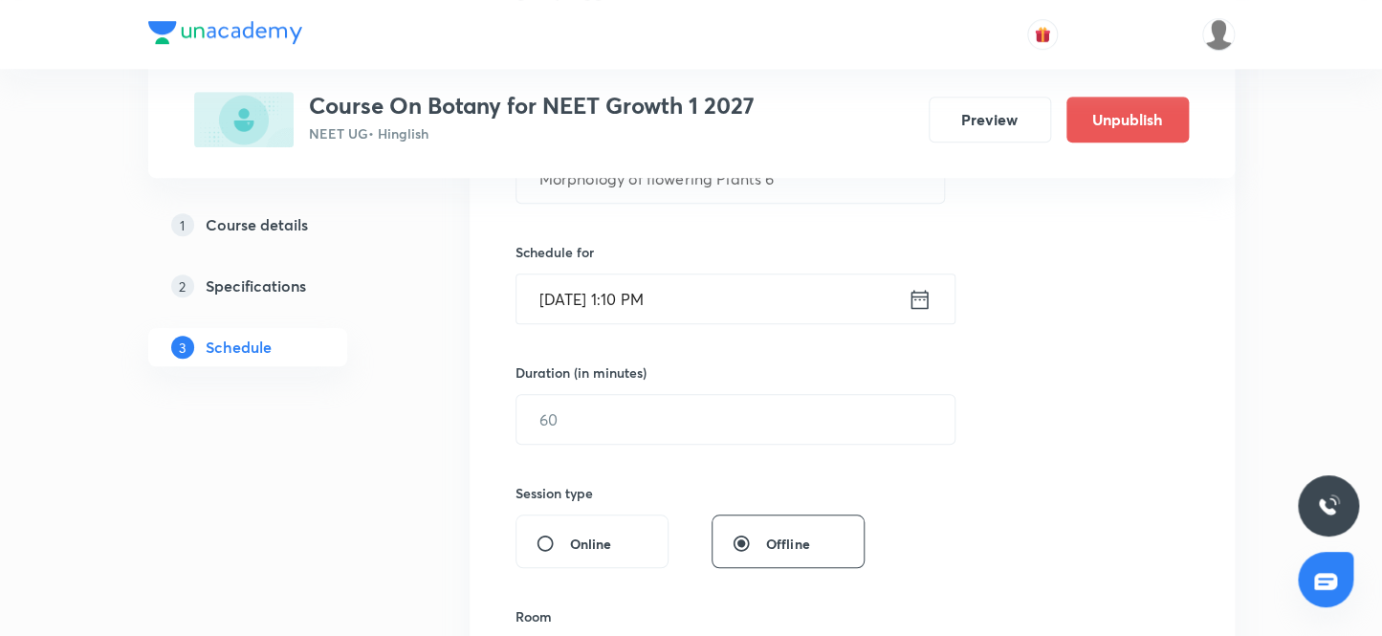
scroll to position [452, 0]
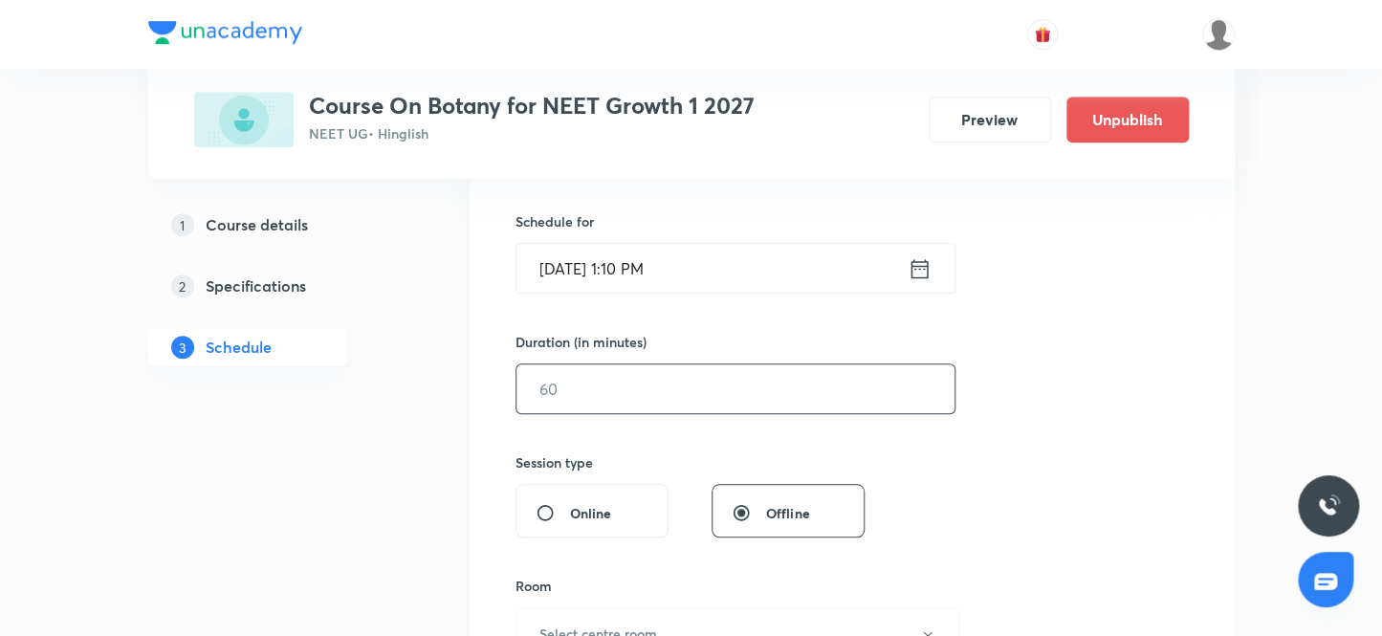
click at [584, 383] on input "text" at bounding box center [736, 388] width 438 height 49
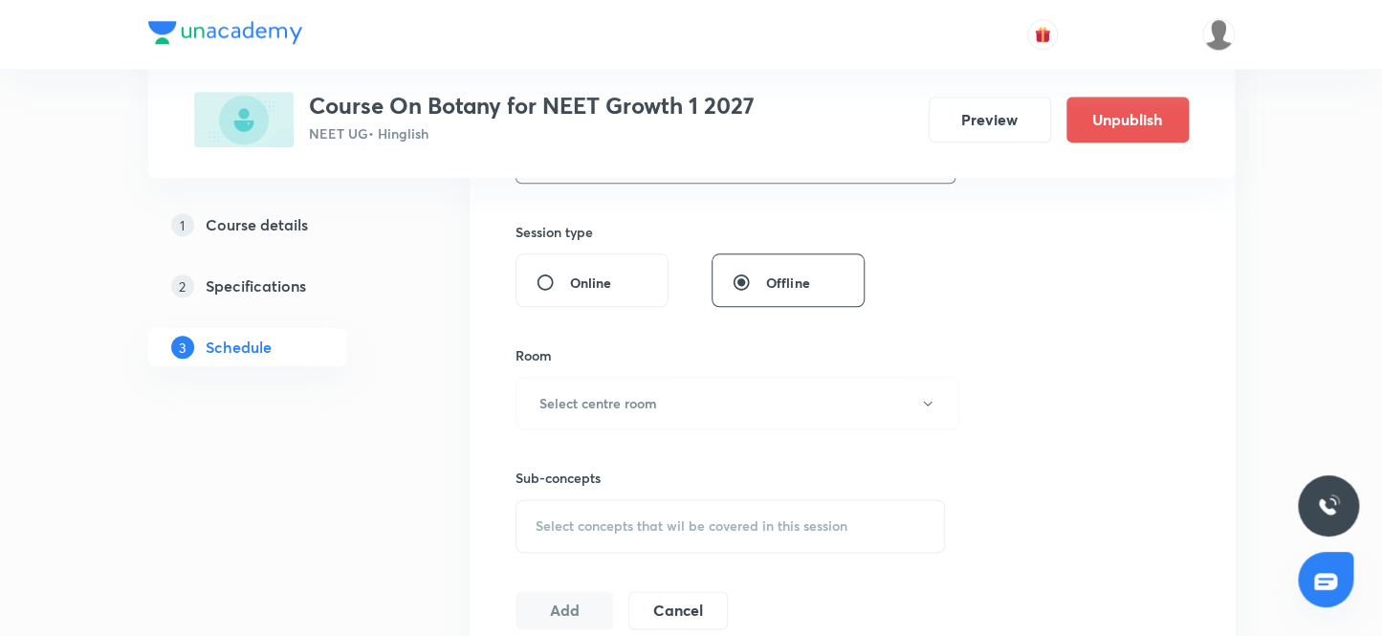
scroll to position [713, 0]
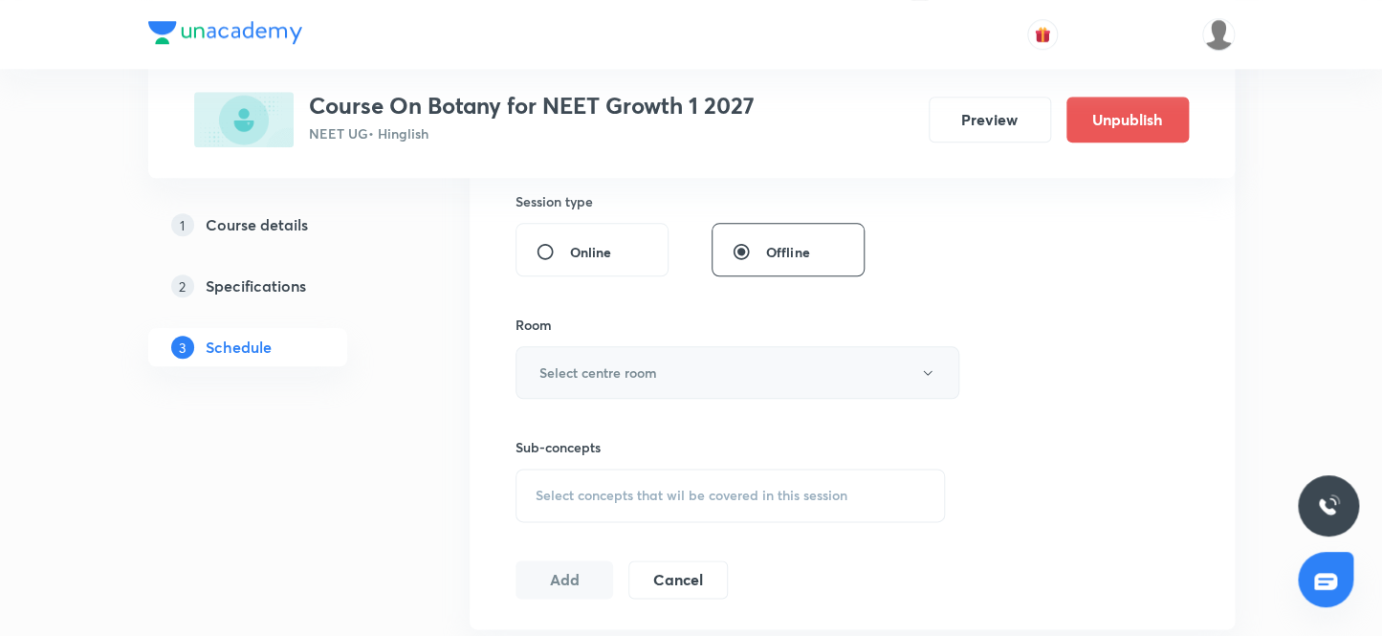
type input "80"
click at [598, 367] on h6 "Select centre room" at bounding box center [599, 373] width 118 height 20
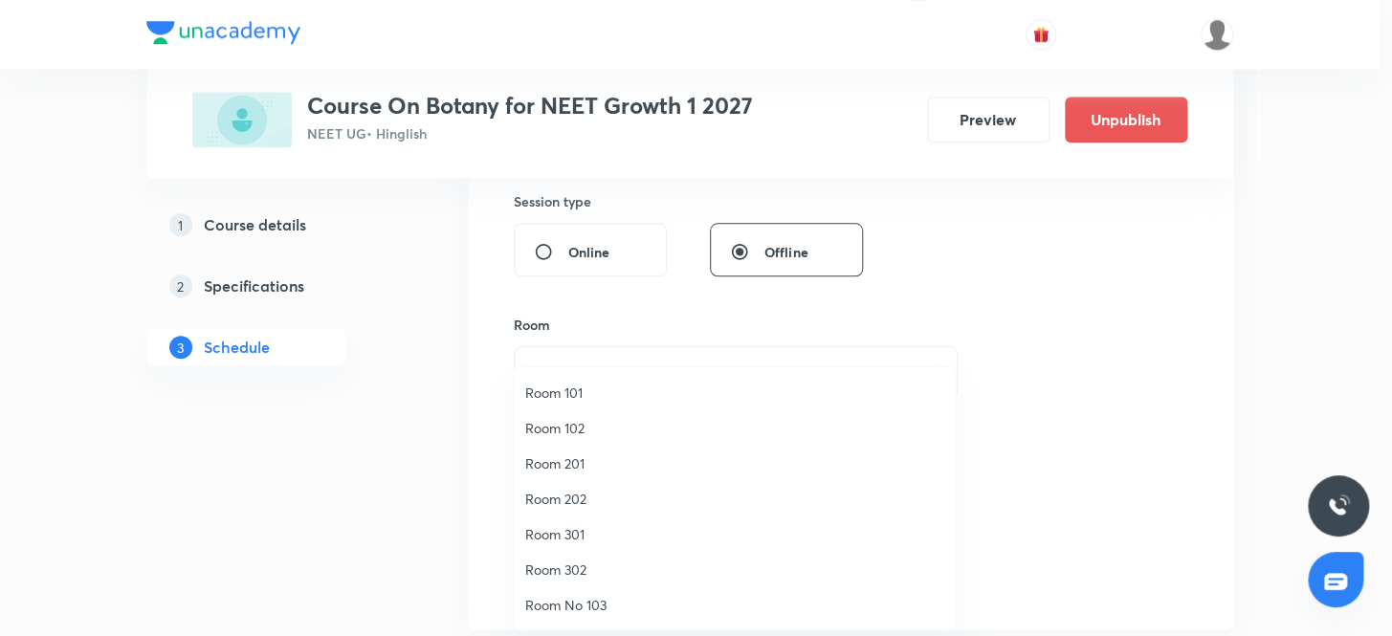
click at [586, 608] on span "Room No 103" at bounding box center [734, 605] width 419 height 20
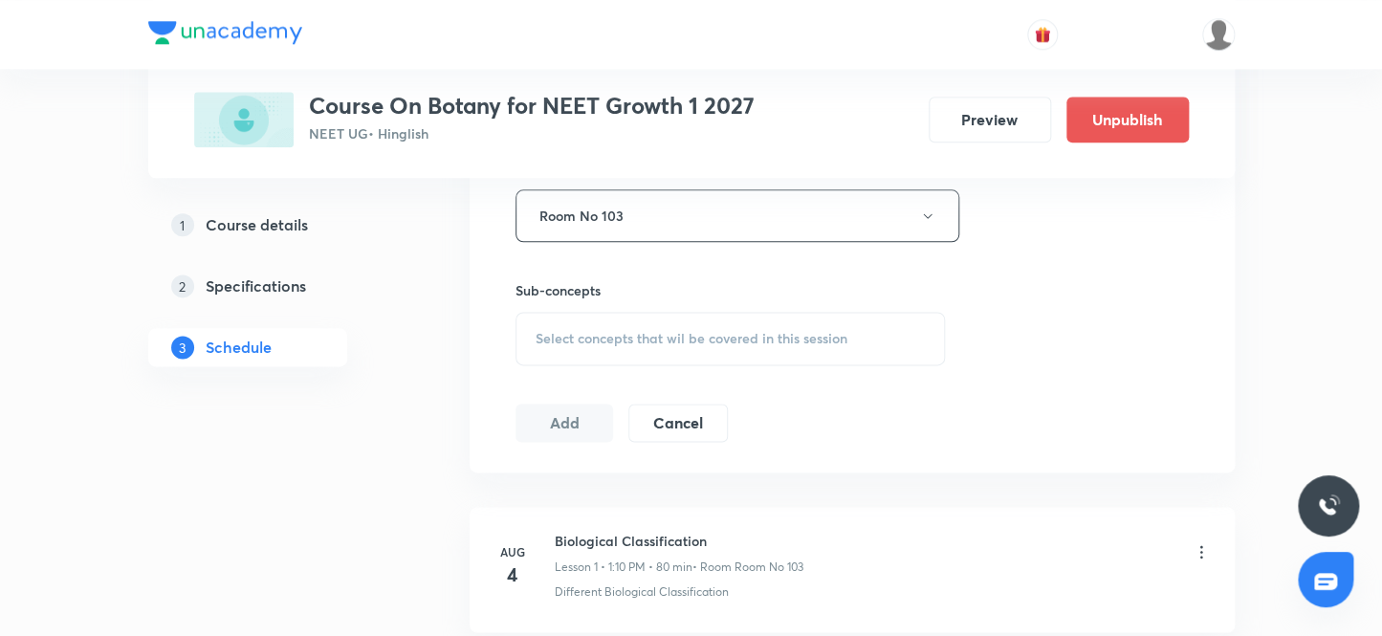
scroll to position [887, 0]
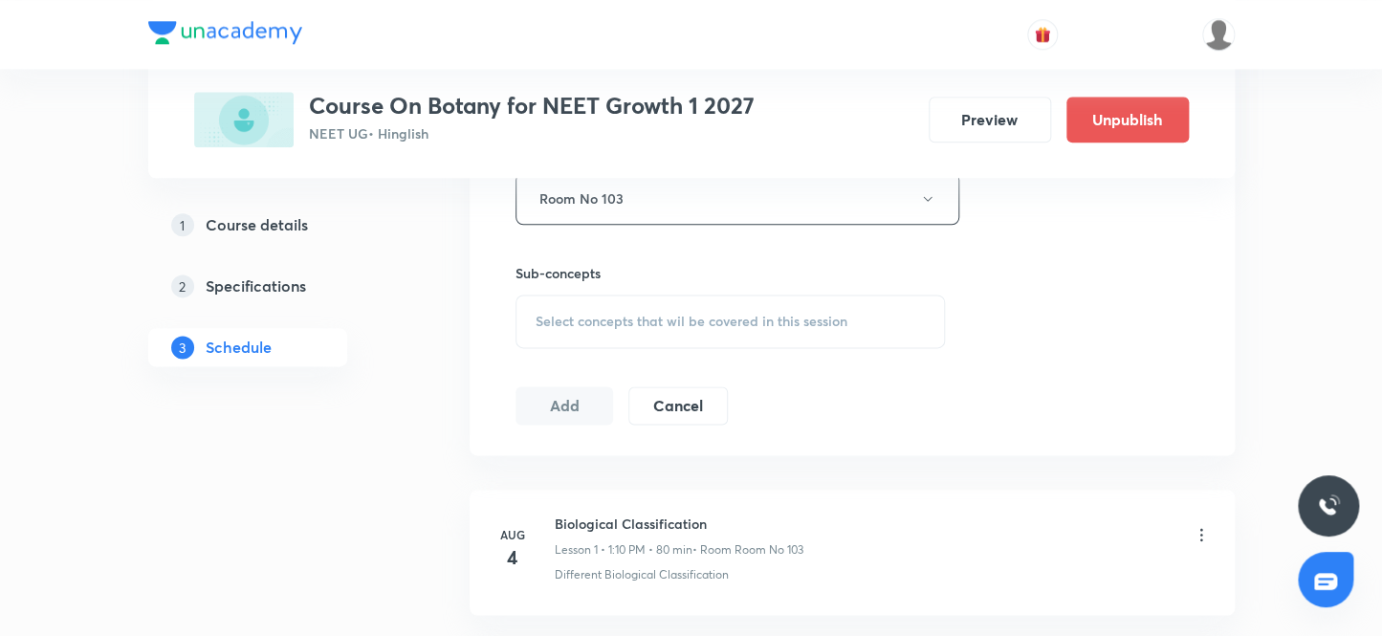
click at [593, 322] on span "Select concepts that wil be covered in this session" at bounding box center [692, 321] width 312 height 15
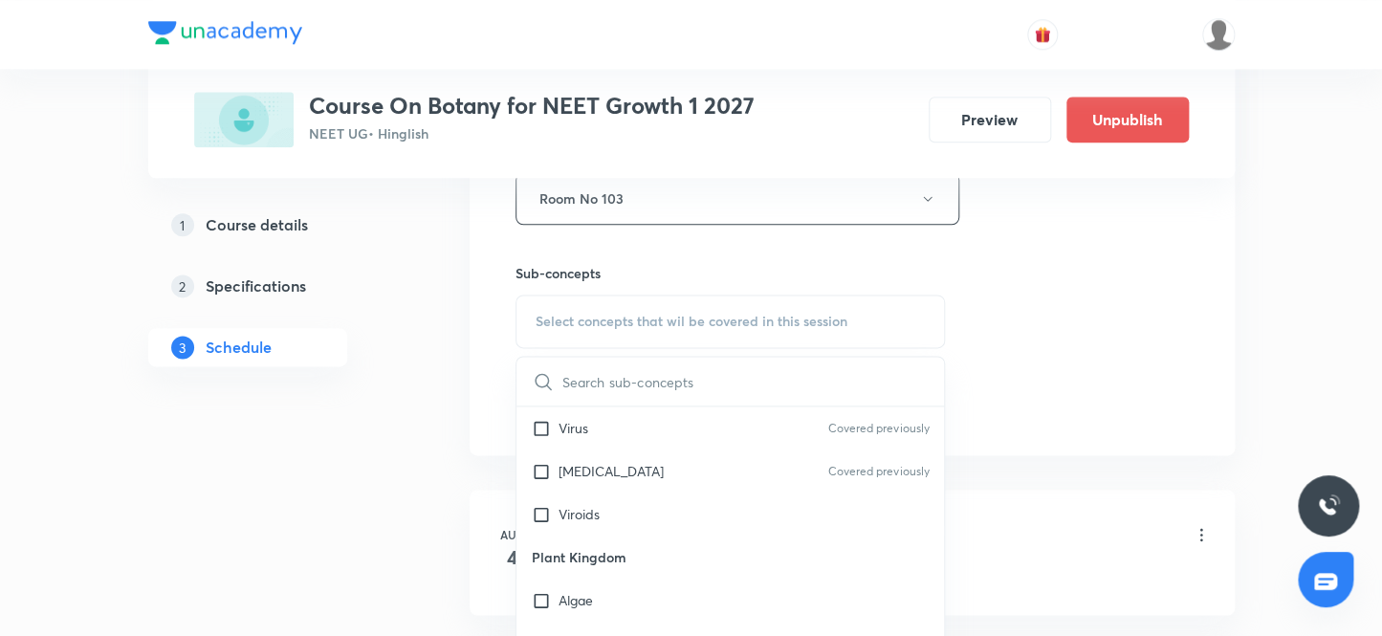
scroll to position [1130, 0]
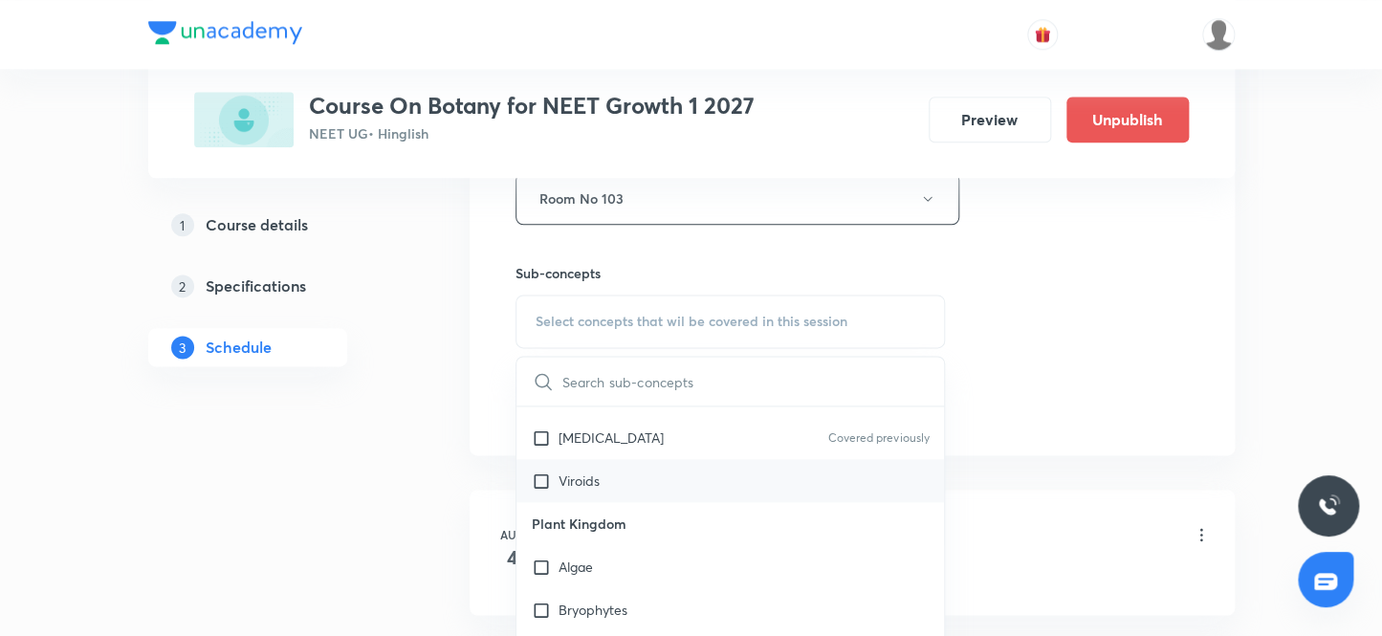
click at [541, 476] on input "checkbox" at bounding box center [545, 481] width 27 height 20
checkbox input "true"
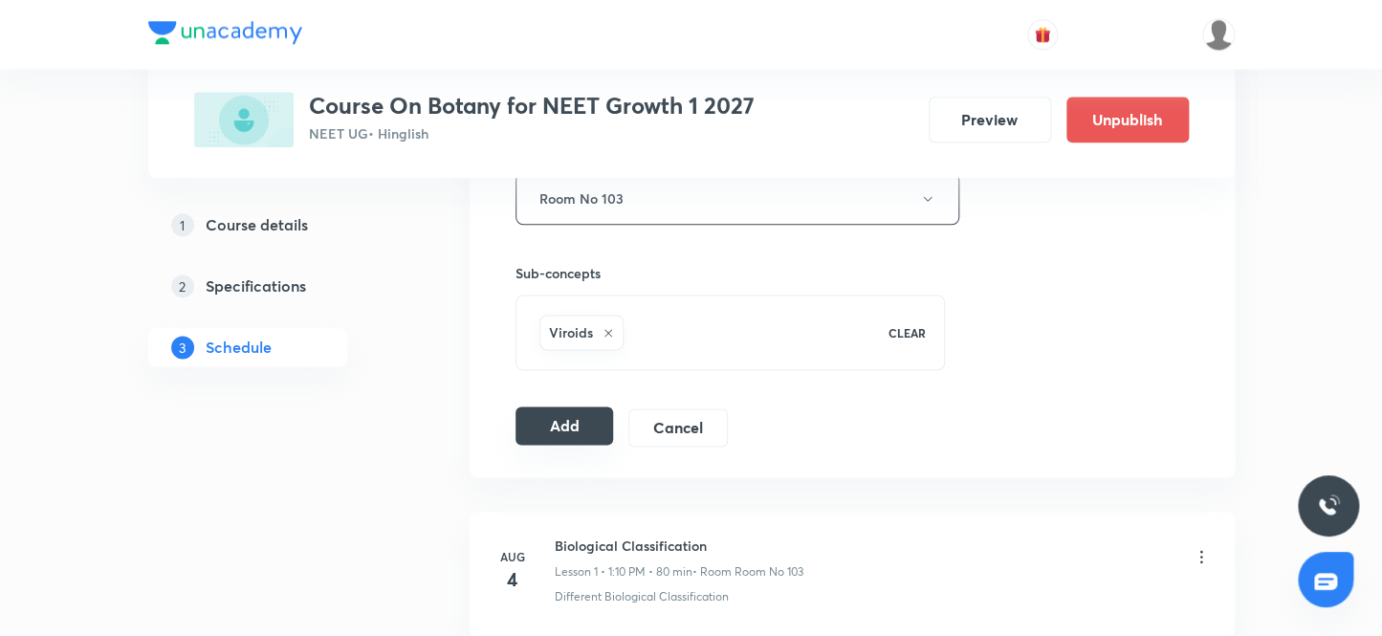
click at [566, 424] on button "Add" at bounding box center [565, 426] width 99 height 38
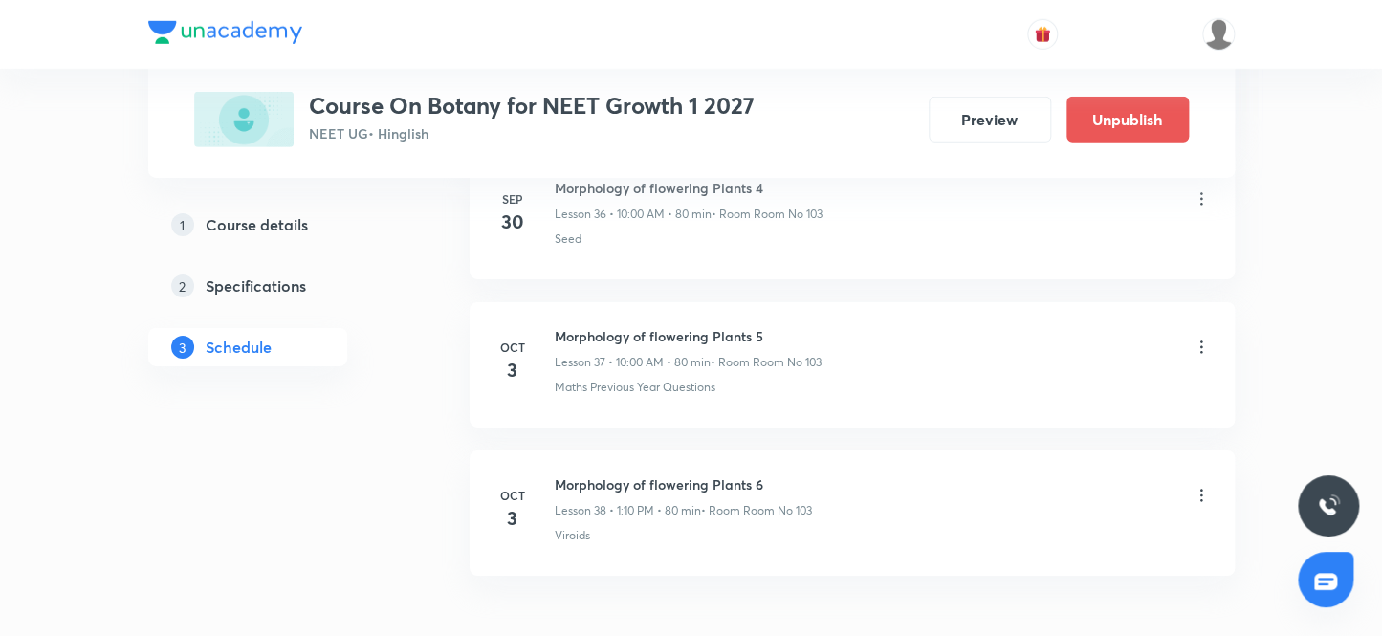
scroll to position [5644, 0]
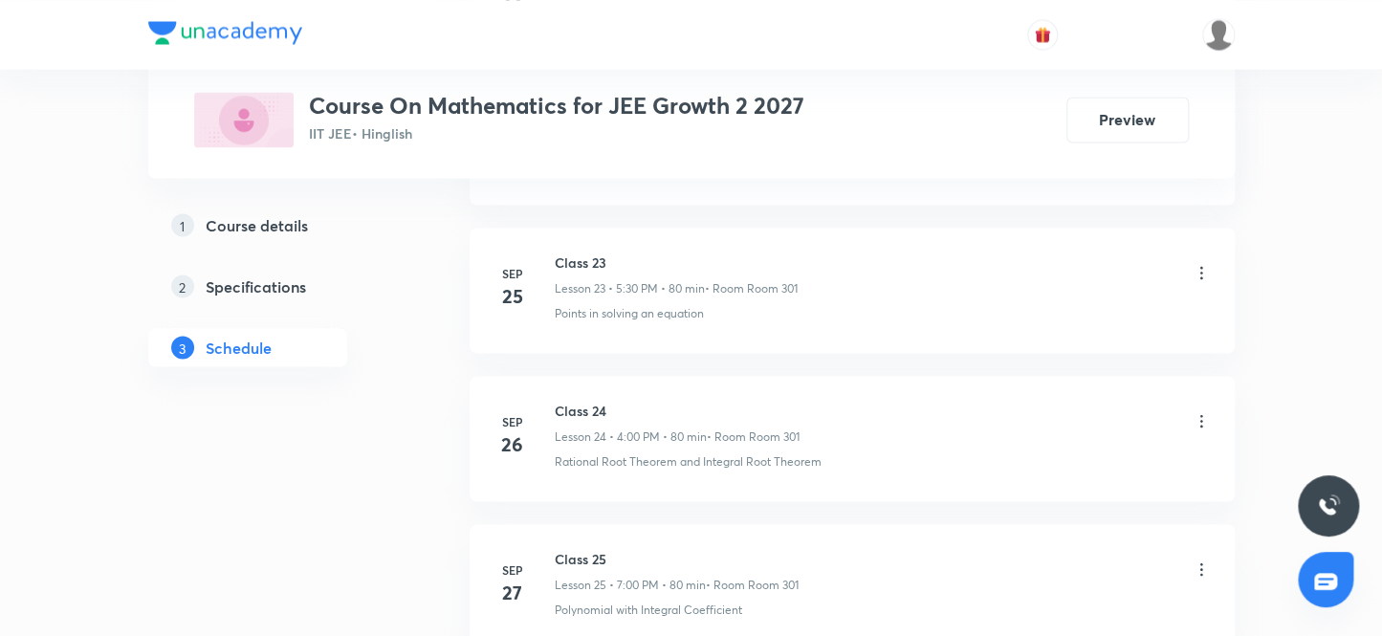
scroll to position [4598, 0]
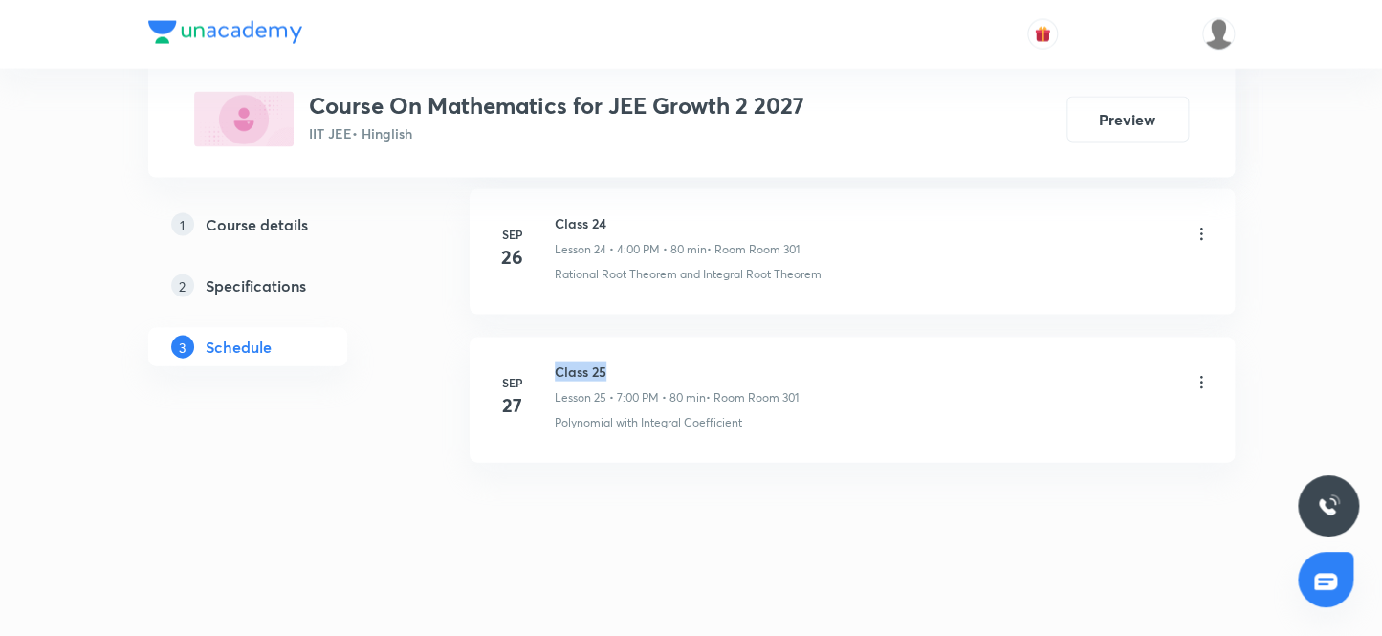
drag, startPoint x: 615, startPoint y: 361, endPoint x: 553, endPoint y: 352, distance: 62.8
click at [553, 352] on li "[DATE] Class 25 Lesson 25 • 7:00 PM • 80 min • Room Room 301 Polynomial with In…" at bounding box center [852, 400] width 765 height 125
copy h6 "Class 25"
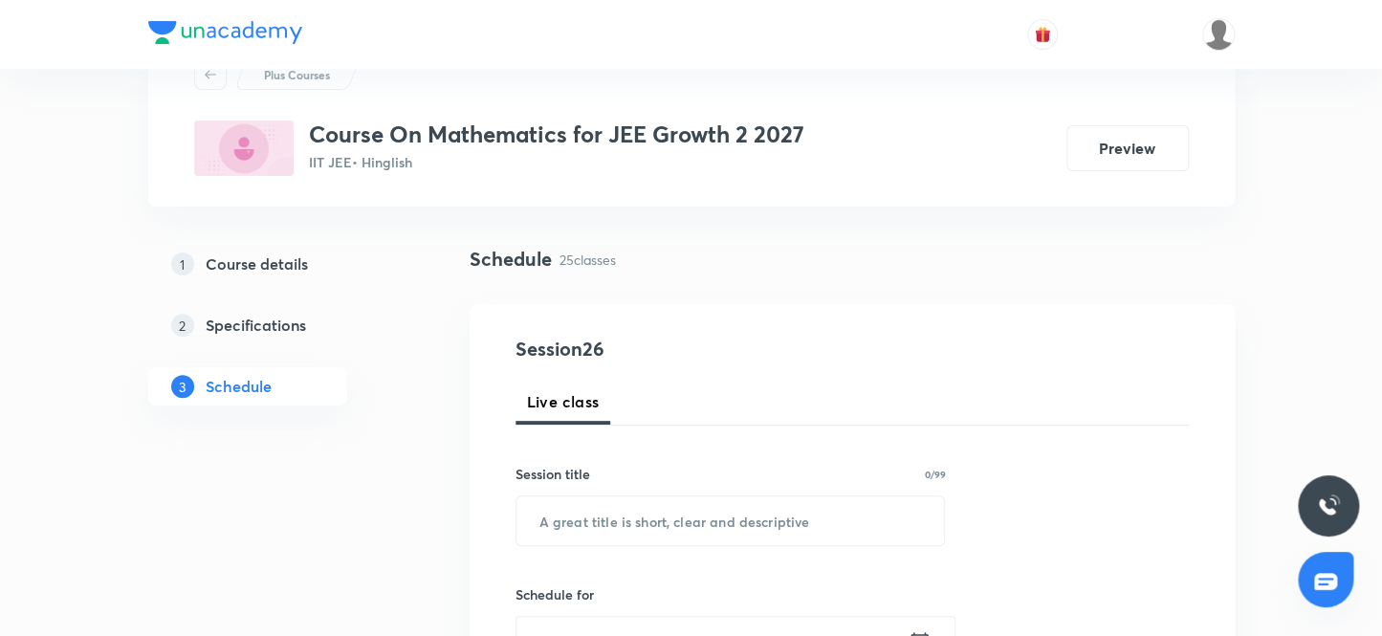
scroll to position [71, 0]
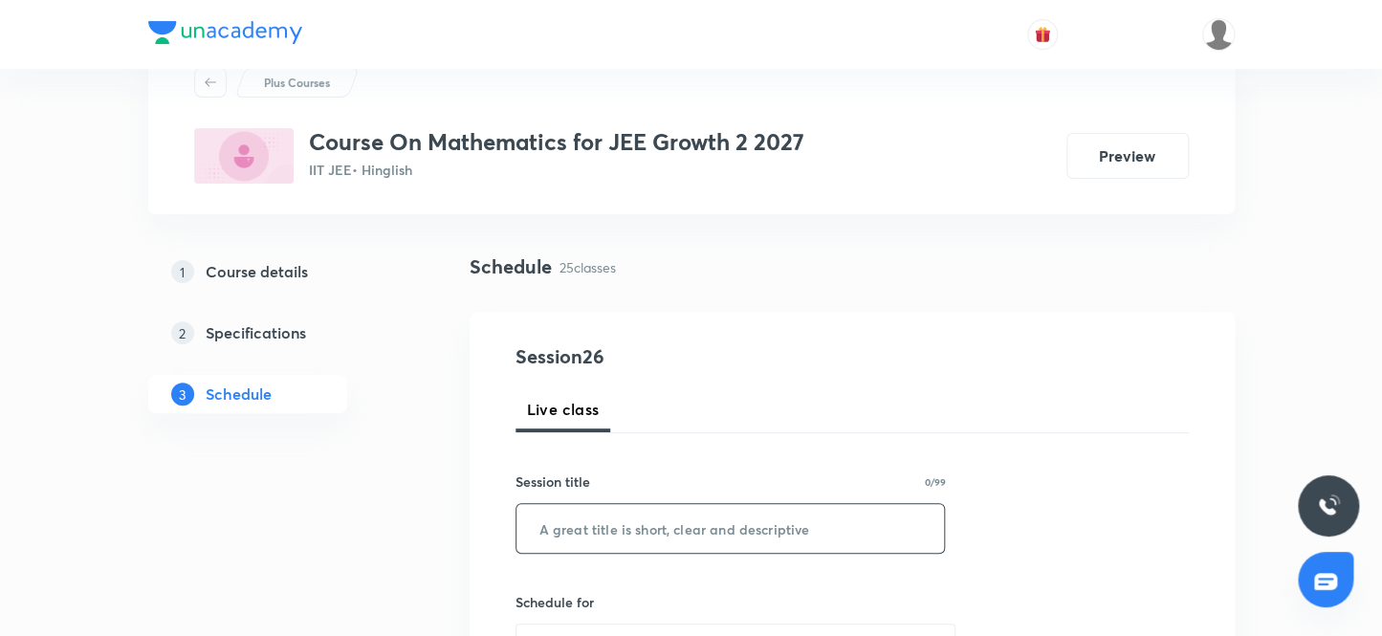
click at [717, 537] on input "text" at bounding box center [731, 528] width 429 height 49
paste input "Class 25"
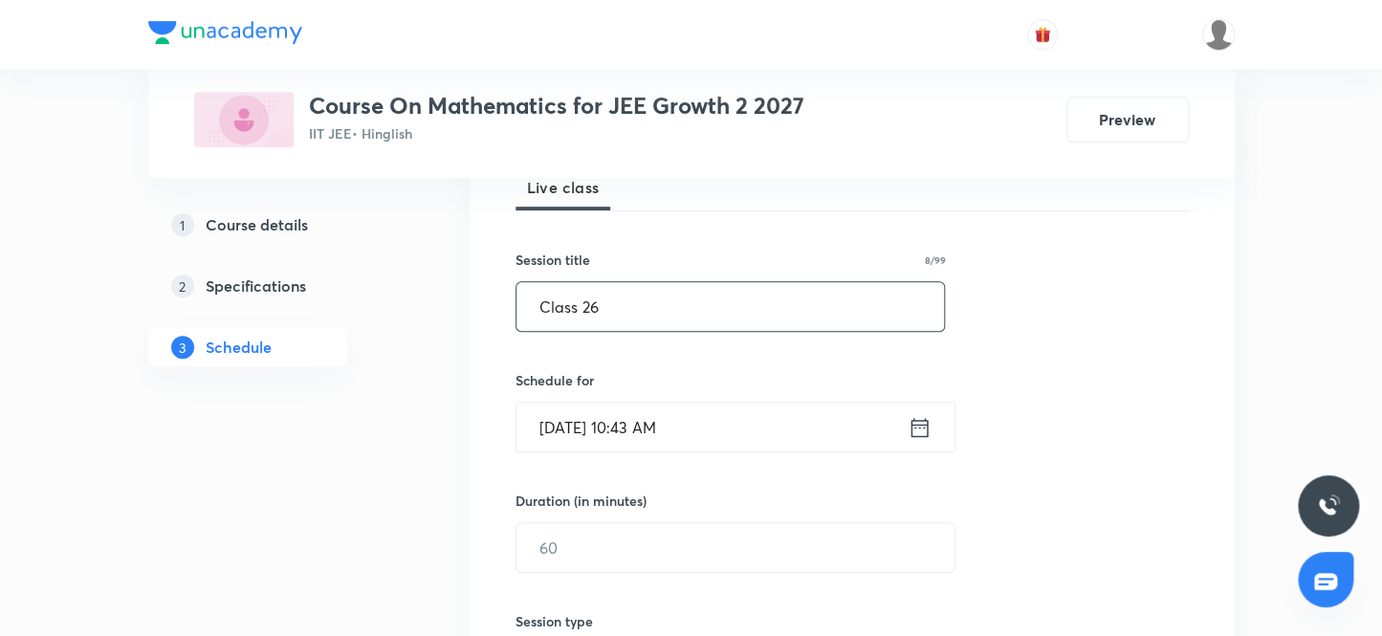
scroll to position [332, 0]
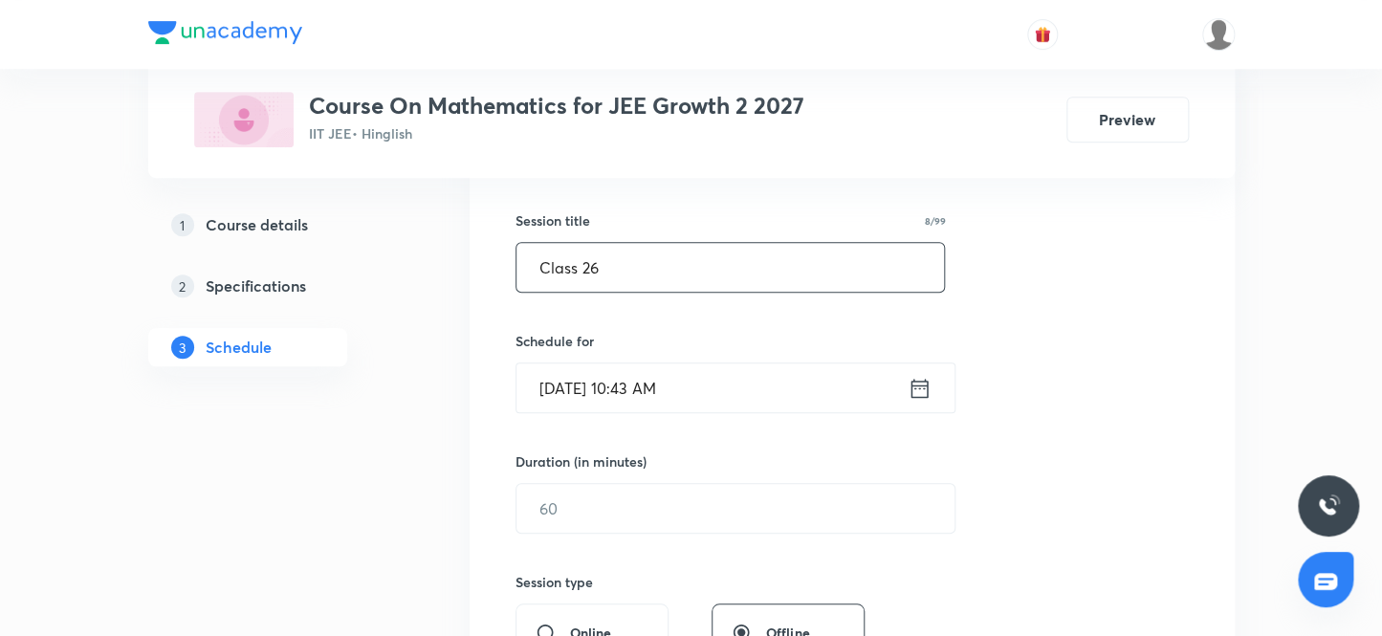
type input "Class 26"
click at [651, 386] on input "[DATE] 10:43 AM" at bounding box center [712, 388] width 391 height 49
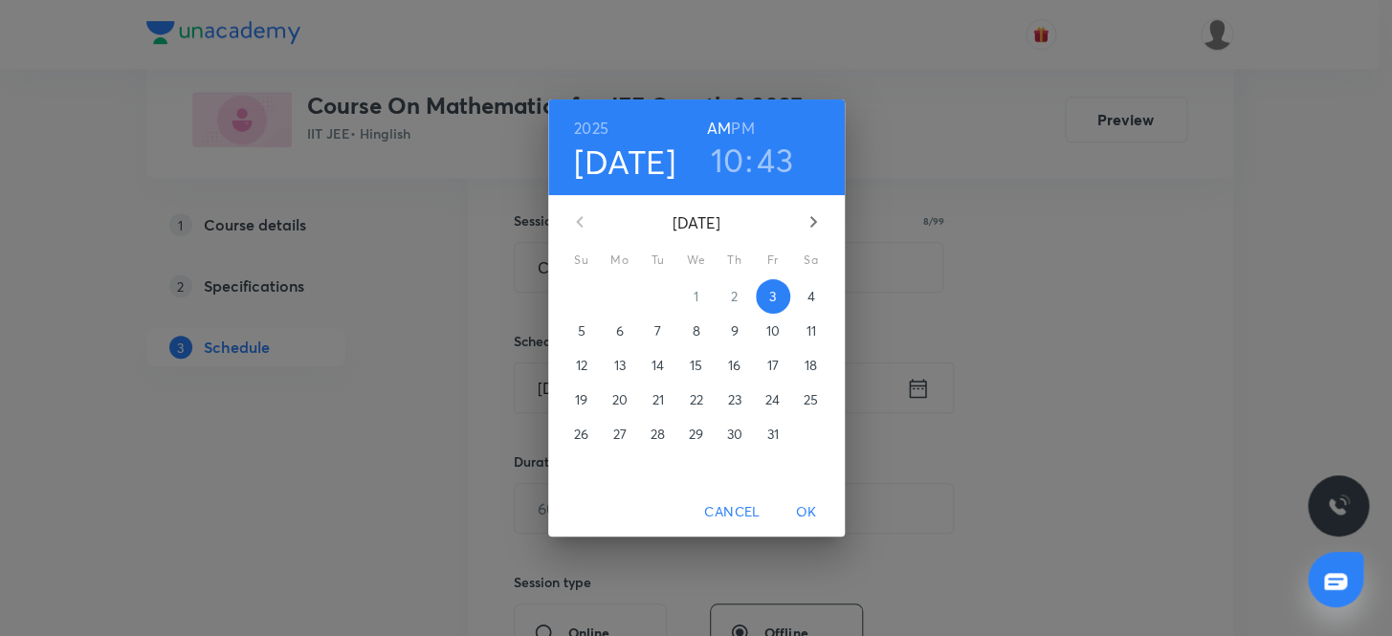
click at [745, 125] on h6 "PM" at bounding box center [742, 128] width 23 height 27
click at [721, 161] on h3 "10" at bounding box center [726, 160] width 33 height 40
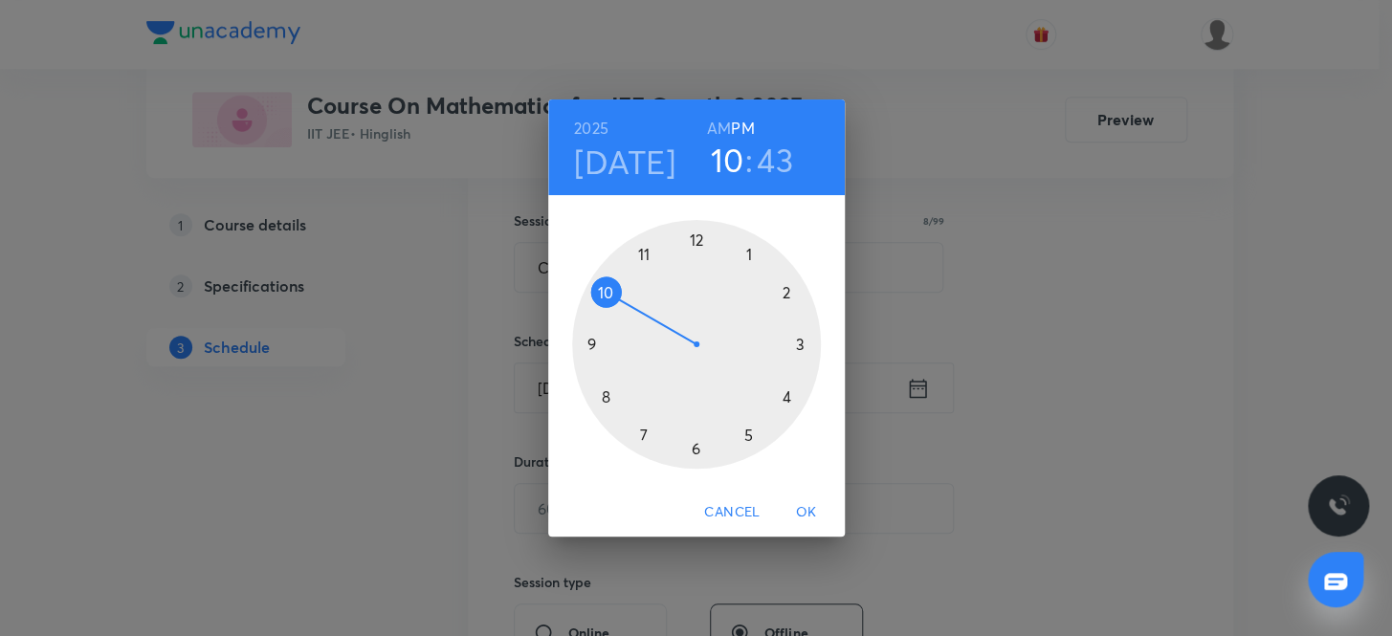
click at [785, 394] on div at bounding box center [696, 344] width 249 height 249
click at [691, 234] on div at bounding box center [696, 344] width 249 height 249
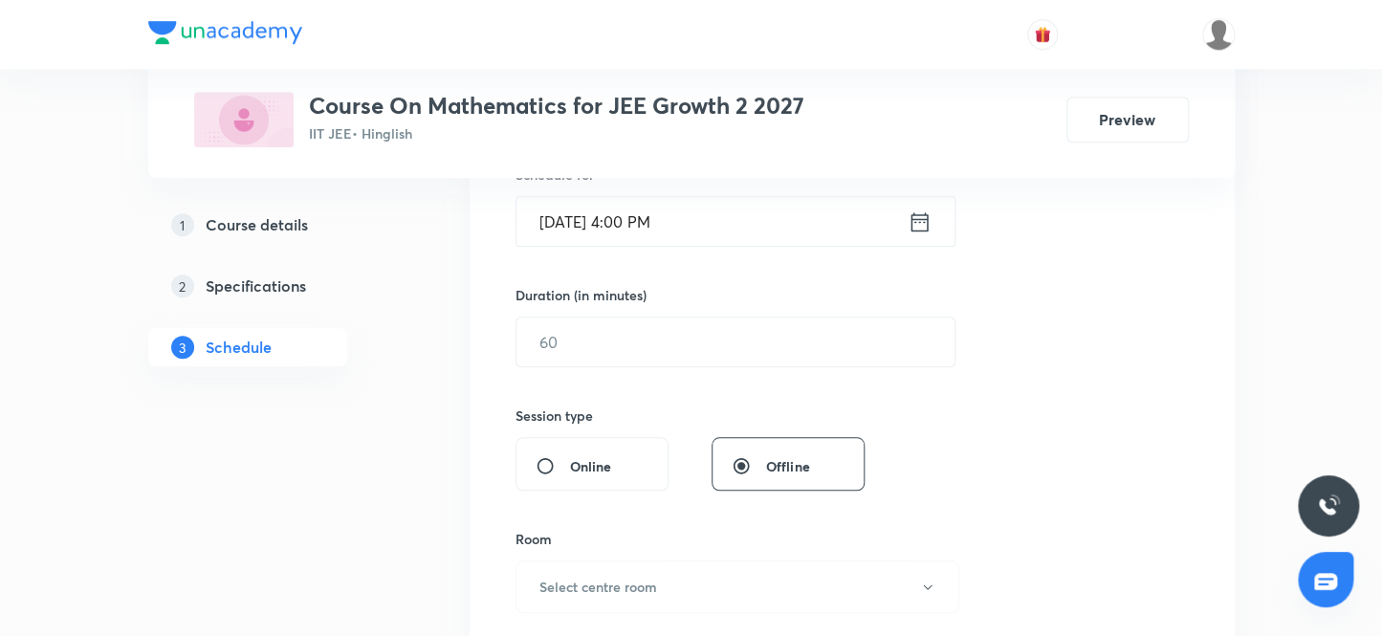
scroll to position [506, 0]
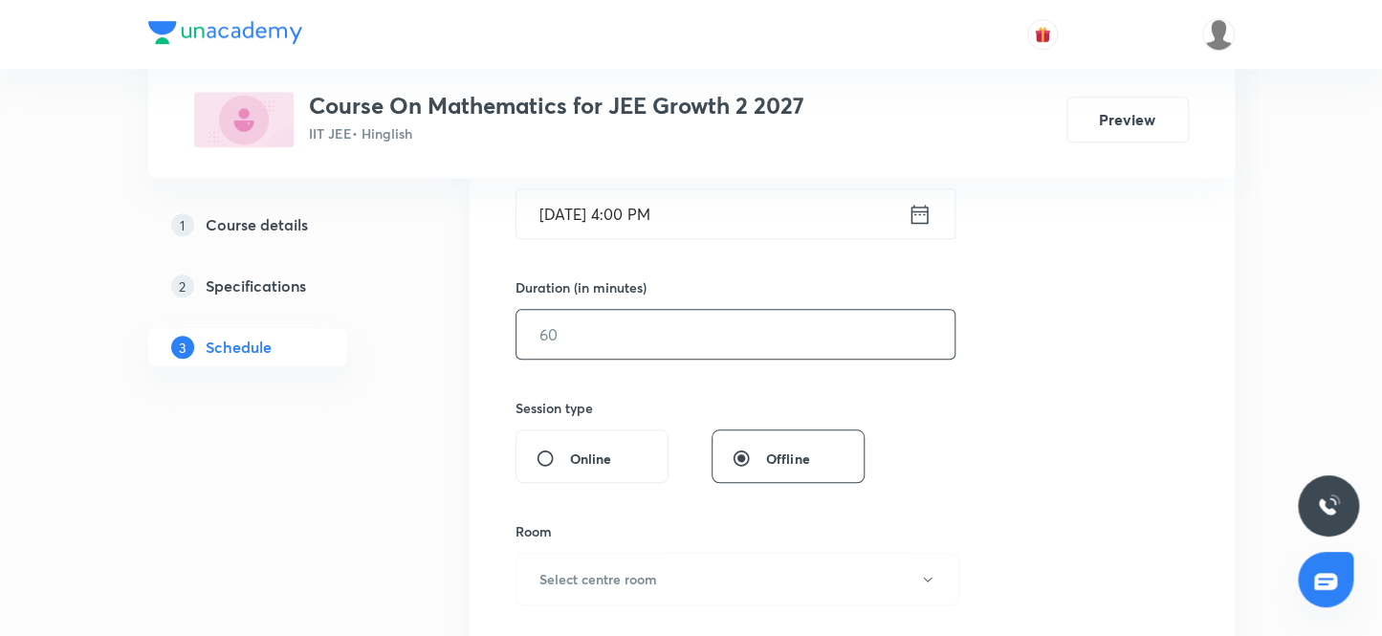
click at [598, 335] on input "text" at bounding box center [736, 334] width 438 height 49
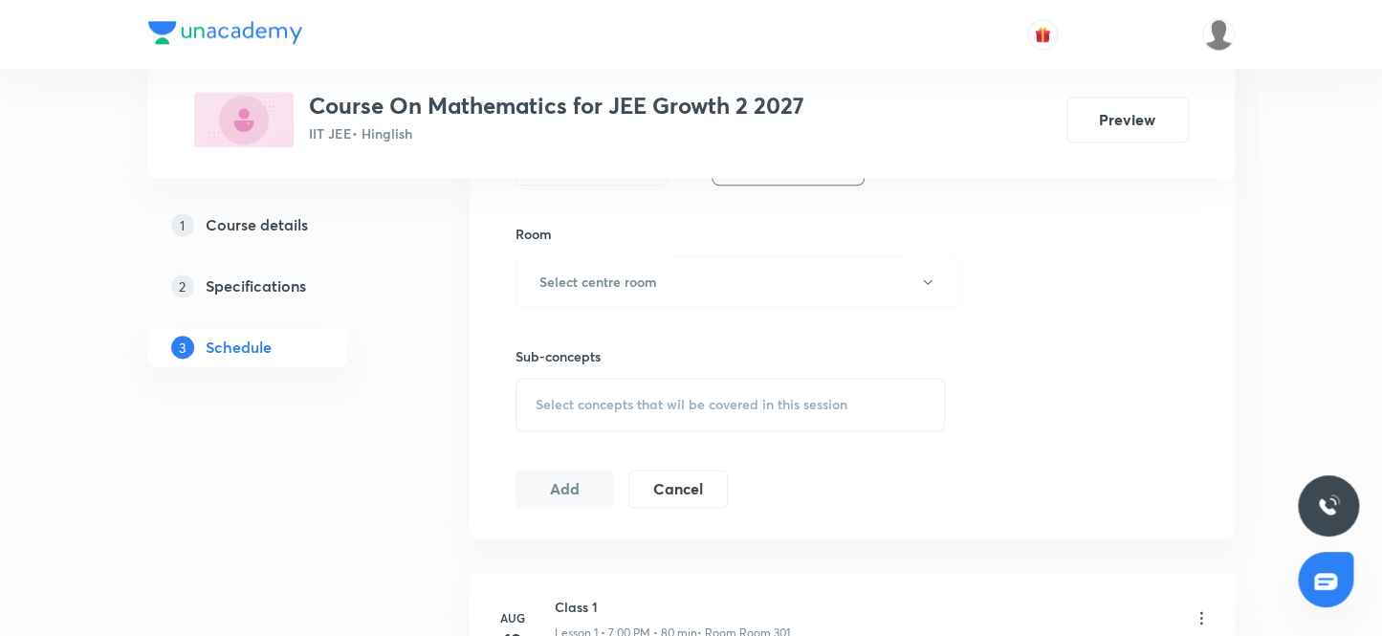
scroll to position [853, 0]
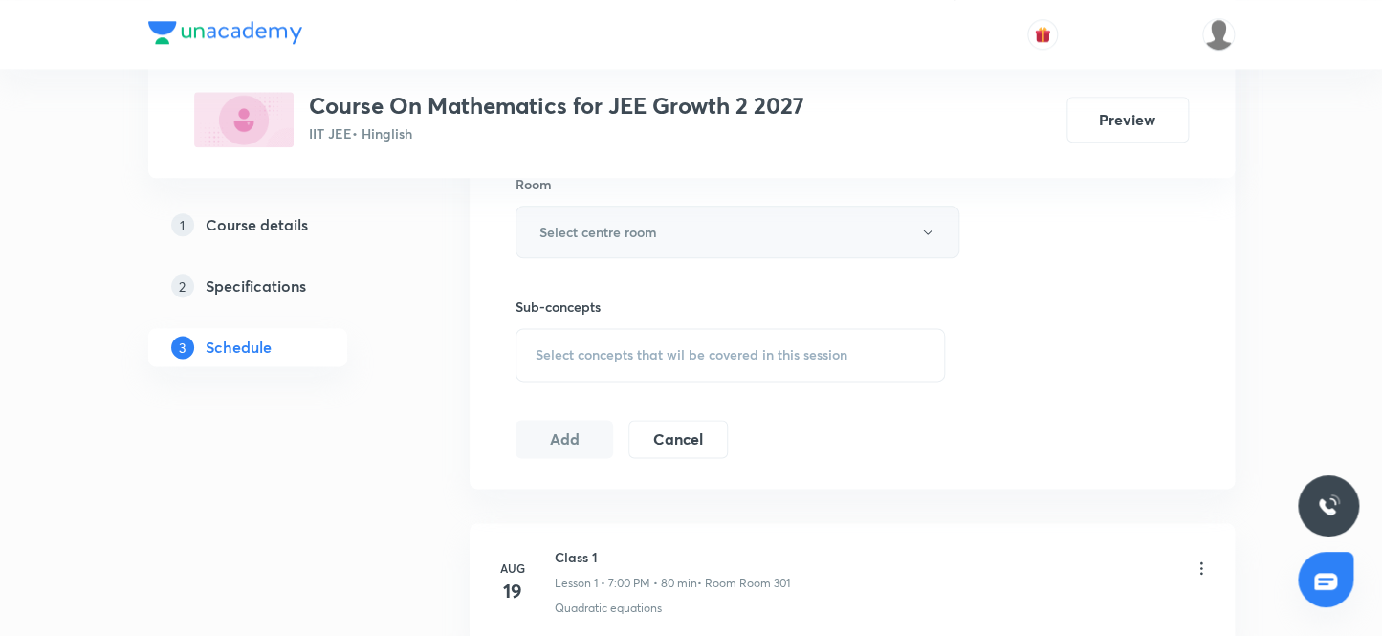
type input "80"
click at [613, 237] on h6 "Select centre room" at bounding box center [599, 232] width 118 height 20
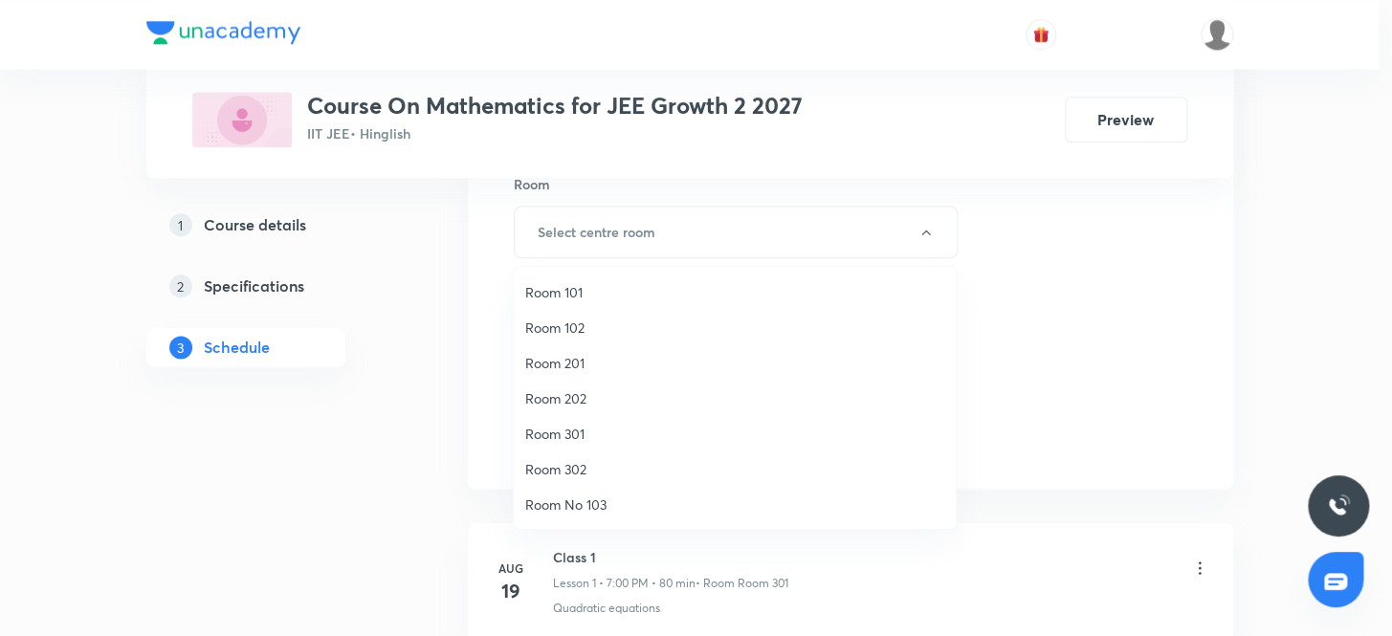
click at [572, 436] on span "Room 301" at bounding box center [734, 434] width 419 height 20
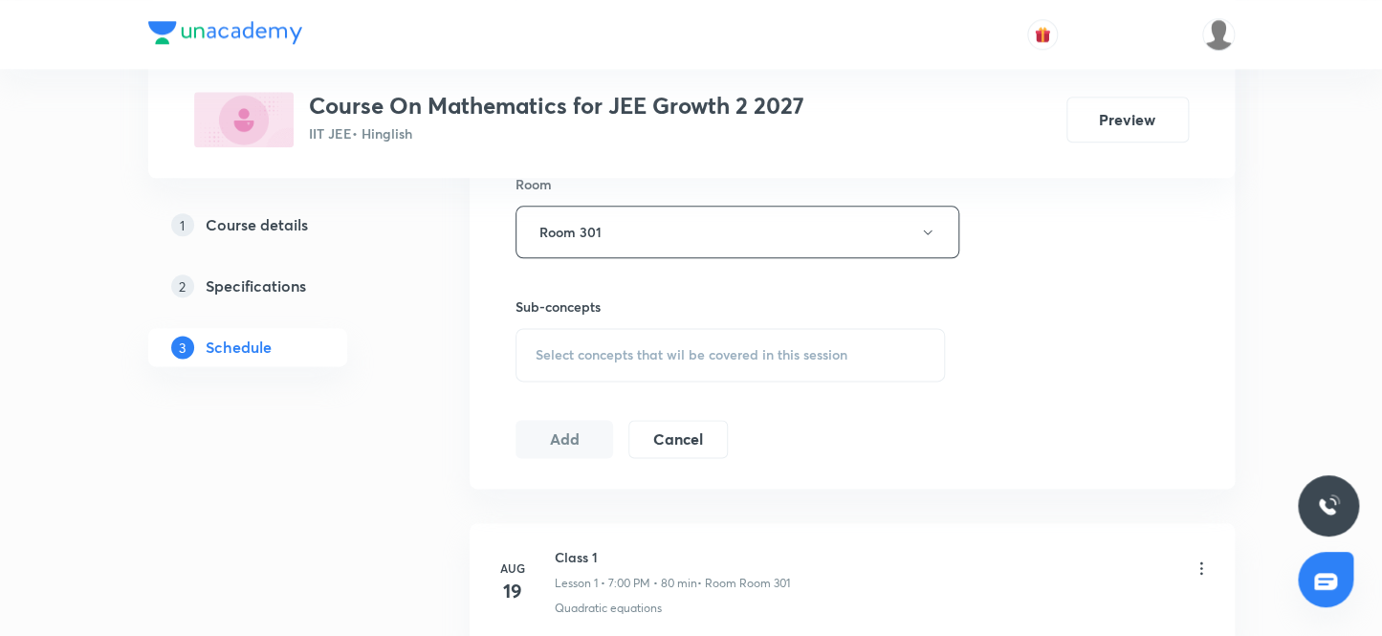
click at [584, 347] on span "Select concepts that wil be covered in this session" at bounding box center [692, 354] width 312 height 15
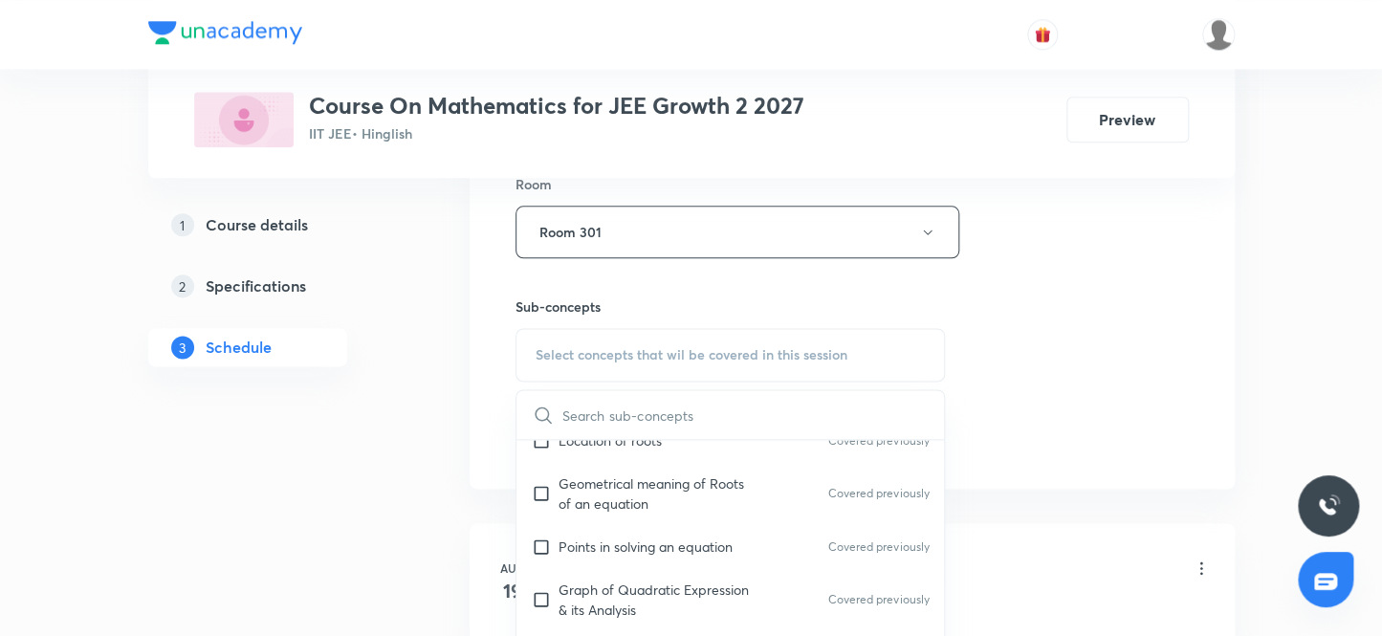
scroll to position [347, 0]
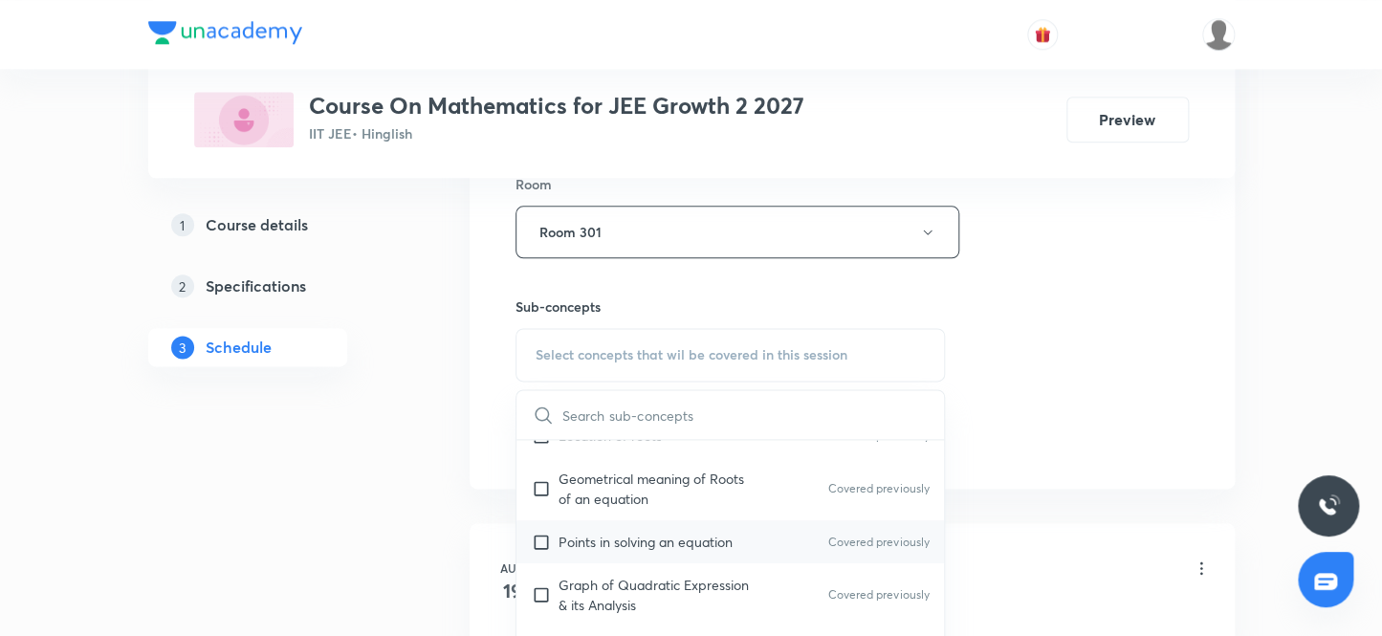
click at [542, 536] on input "checkbox" at bounding box center [545, 542] width 27 height 20
checkbox input "true"
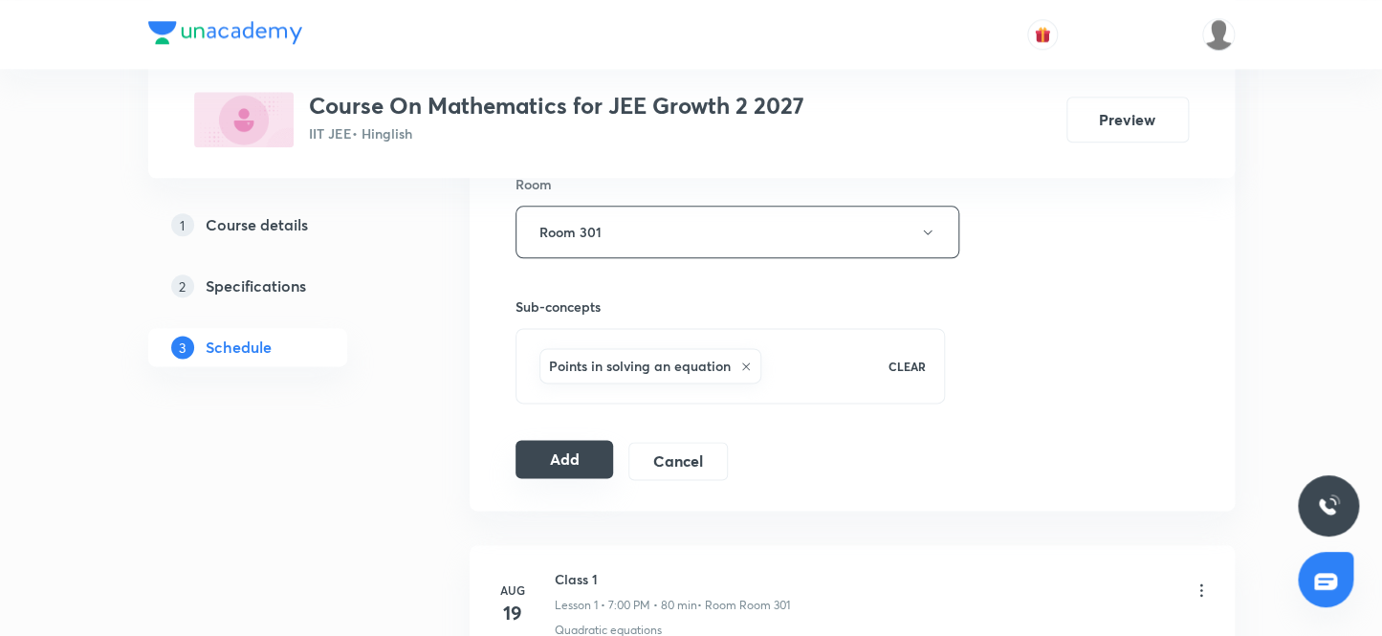
click at [565, 461] on button "Add" at bounding box center [565, 459] width 99 height 38
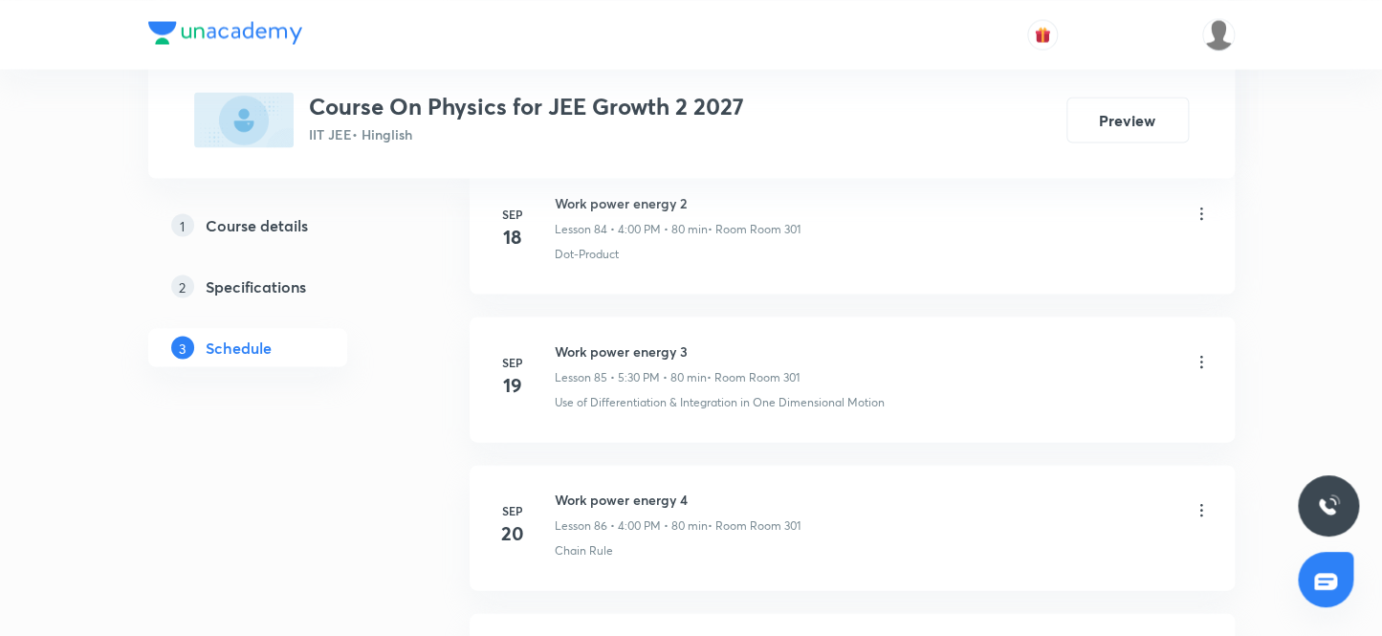
scroll to position [14641, 0]
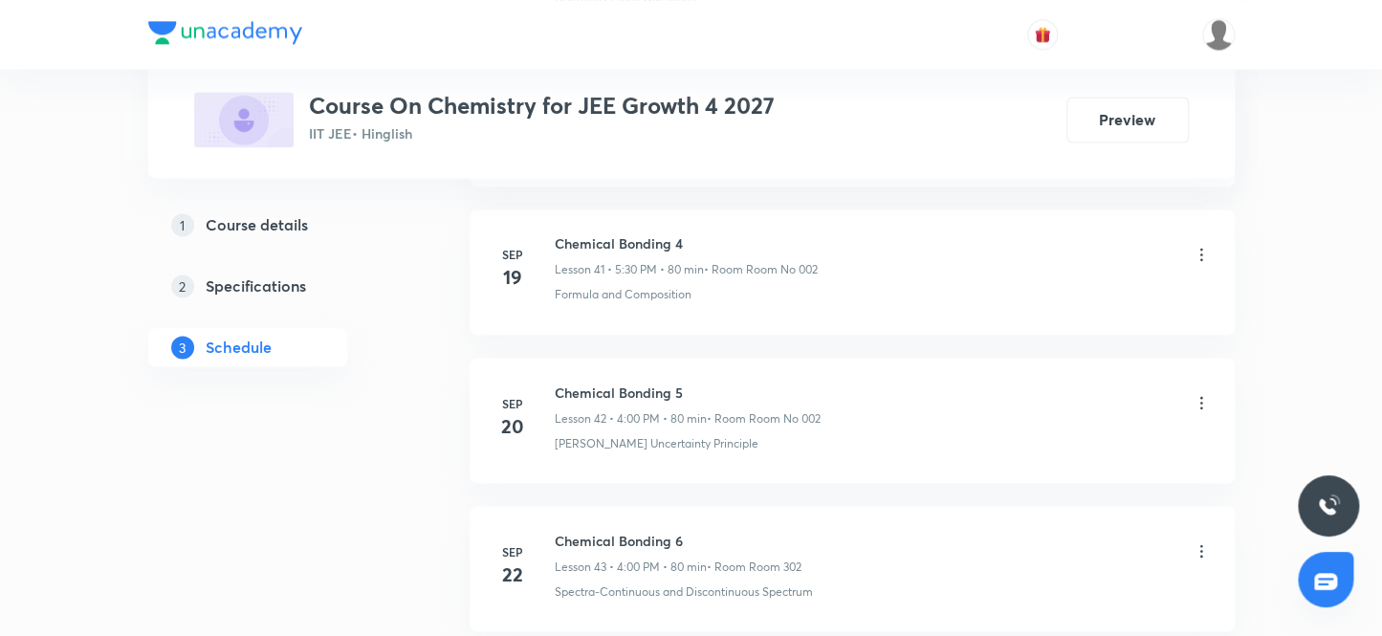
scroll to position [8718, 0]
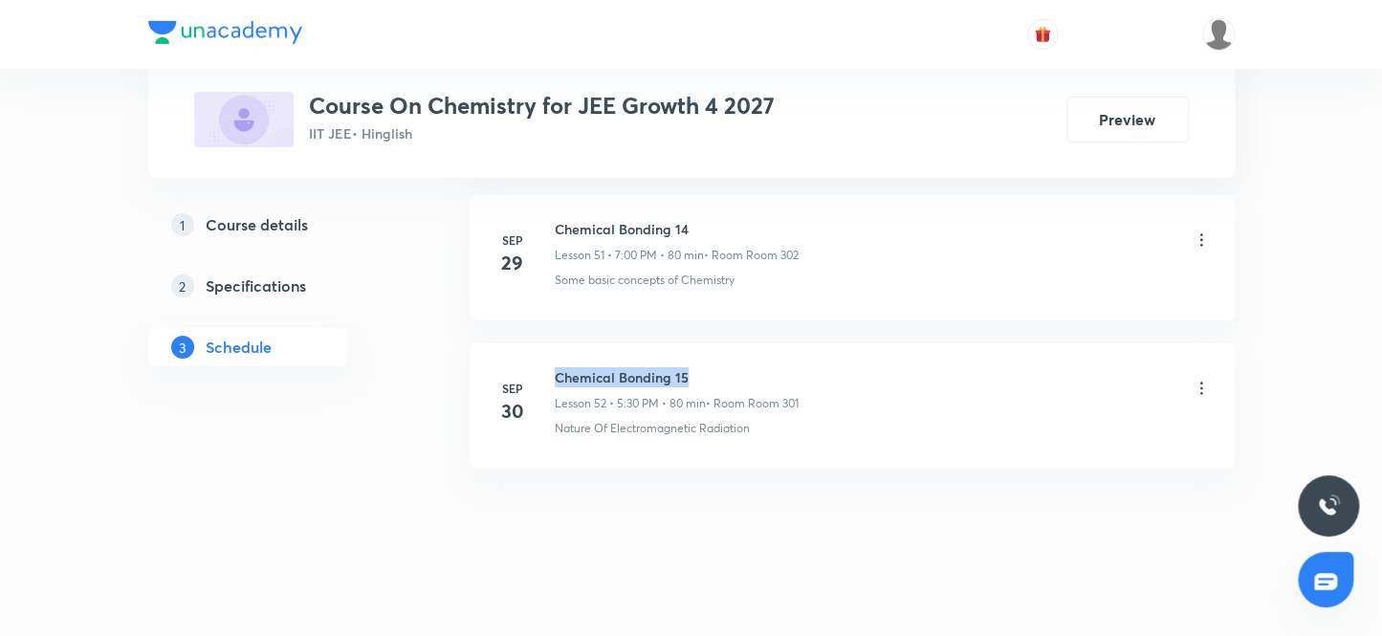
drag, startPoint x: 692, startPoint y: 362, endPoint x: 547, endPoint y: 348, distance: 145.1
click at [547, 348] on li "[DATE] Chemical Bonding 15 Lesson 52 • 5:30 PM • 80 min • Room Room 301 Nature …" at bounding box center [852, 405] width 765 height 125
copy h6 "Chemical Bonding 15"
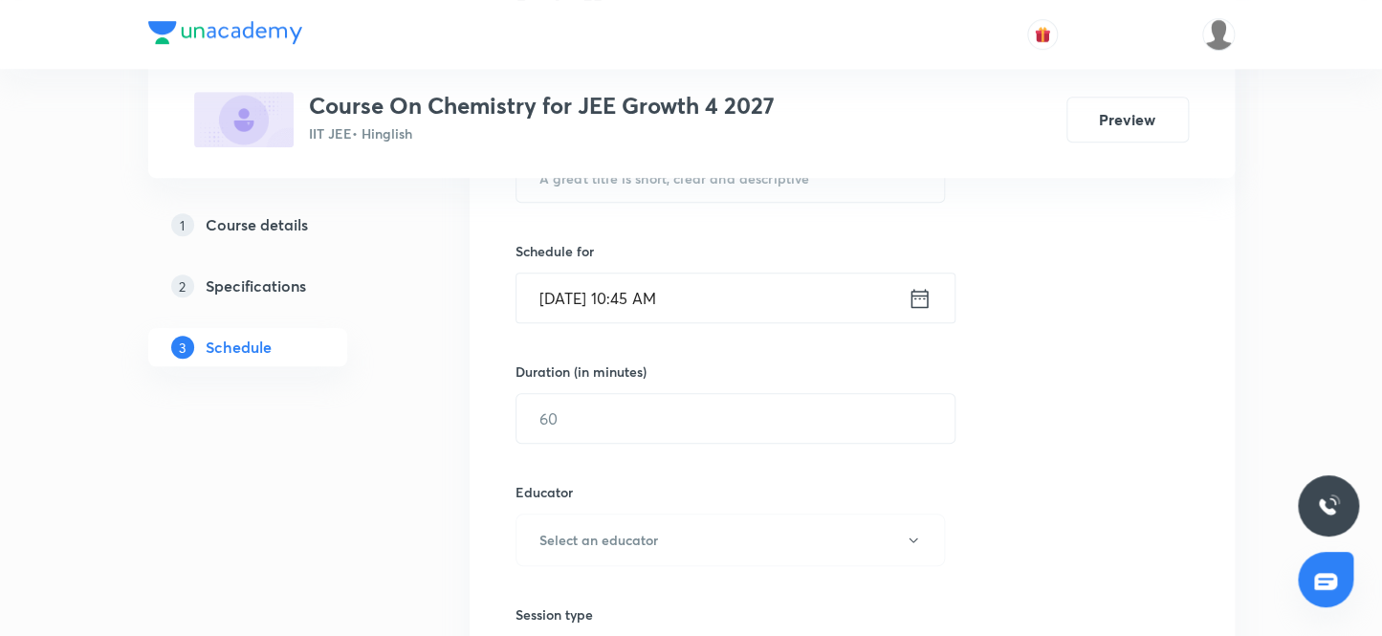
scroll to position [294, 0]
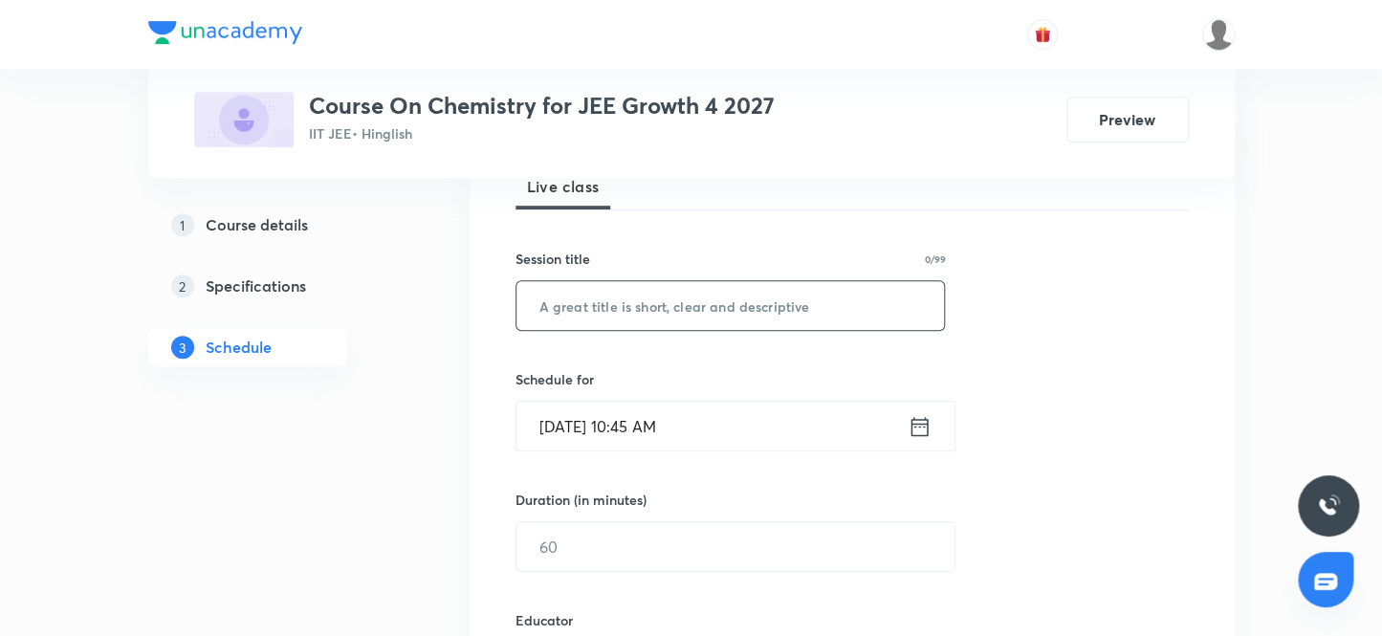
click at [660, 303] on input "text" at bounding box center [731, 305] width 429 height 49
paste input "Chemical Bonding 15"
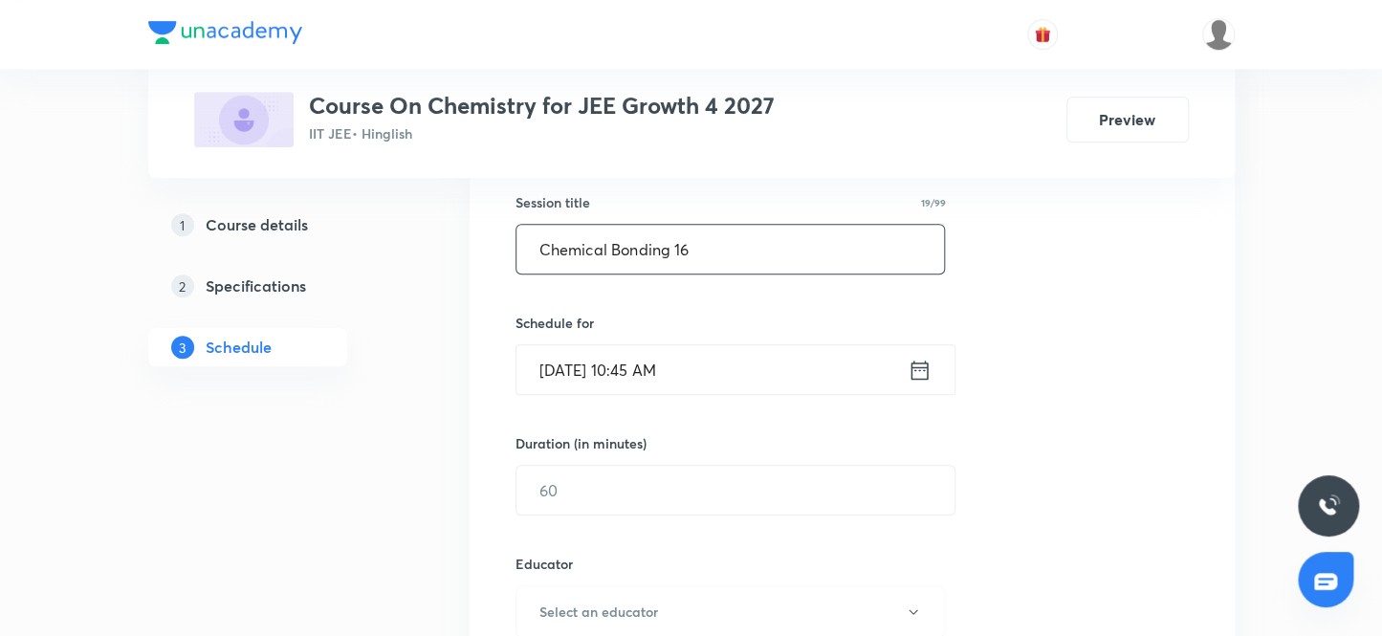
scroll to position [381, 0]
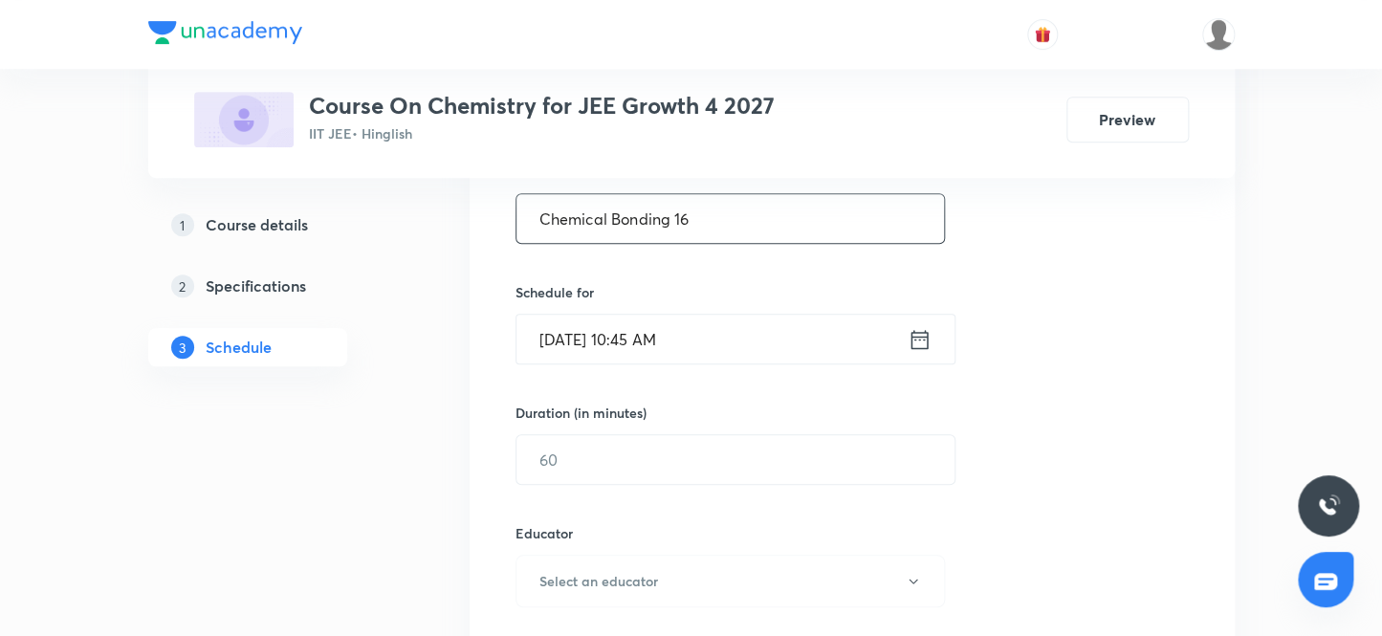
type input "Chemical Bonding 16"
click at [648, 337] on input "[DATE] 10:45 AM" at bounding box center [712, 339] width 391 height 49
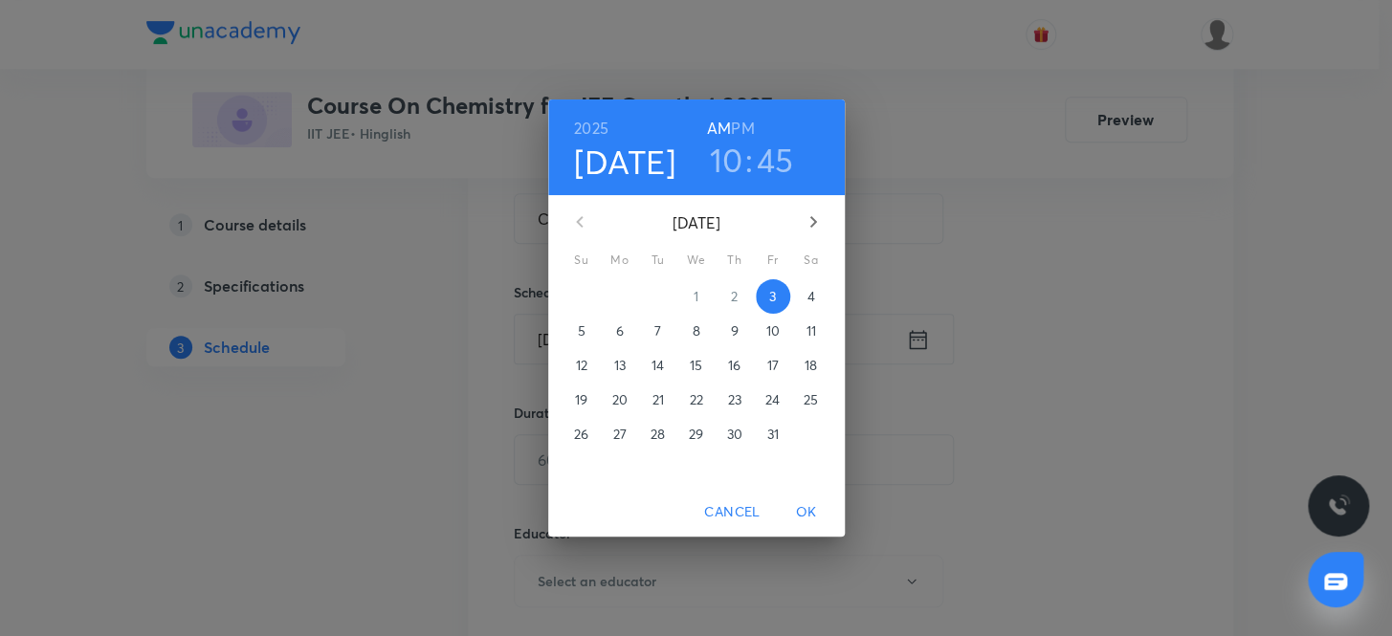
click at [744, 121] on h6 "PM" at bounding box center [742, 128] width 23 height 27
click at [724, 153] on h3 "10" at bounding box center [726, 160] width 33 height 40
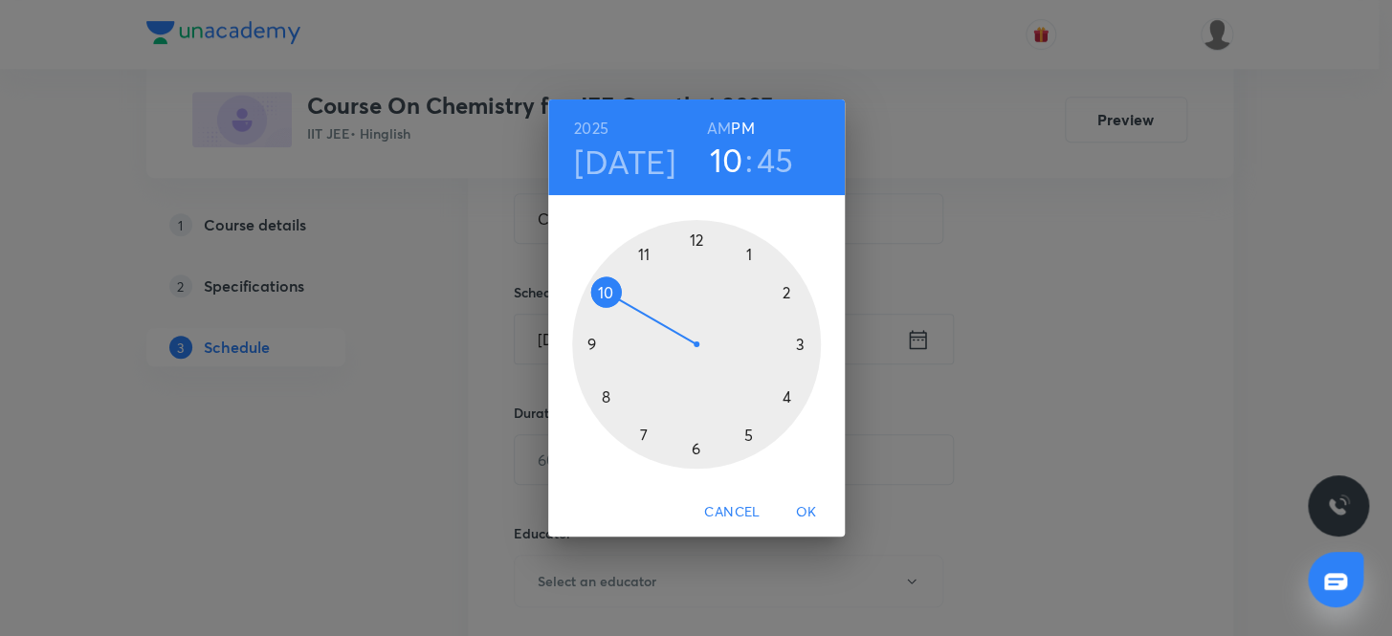
click at [784, 394] on div at bounding box center [696, 344] width 249 height 249
click at [692, 233] on div at bounding box center [696, 344] width 249 height 249
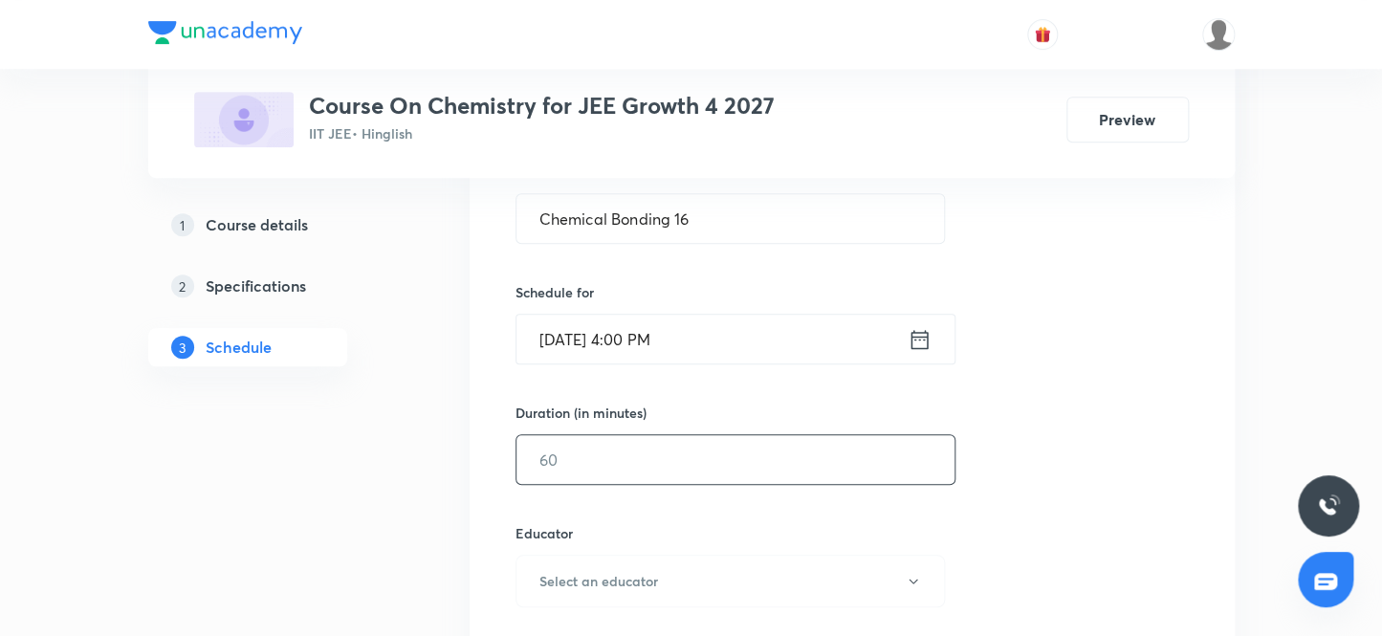
click at [614, 457] on input "text" at bounding box center [736, 459] width 438 height 49
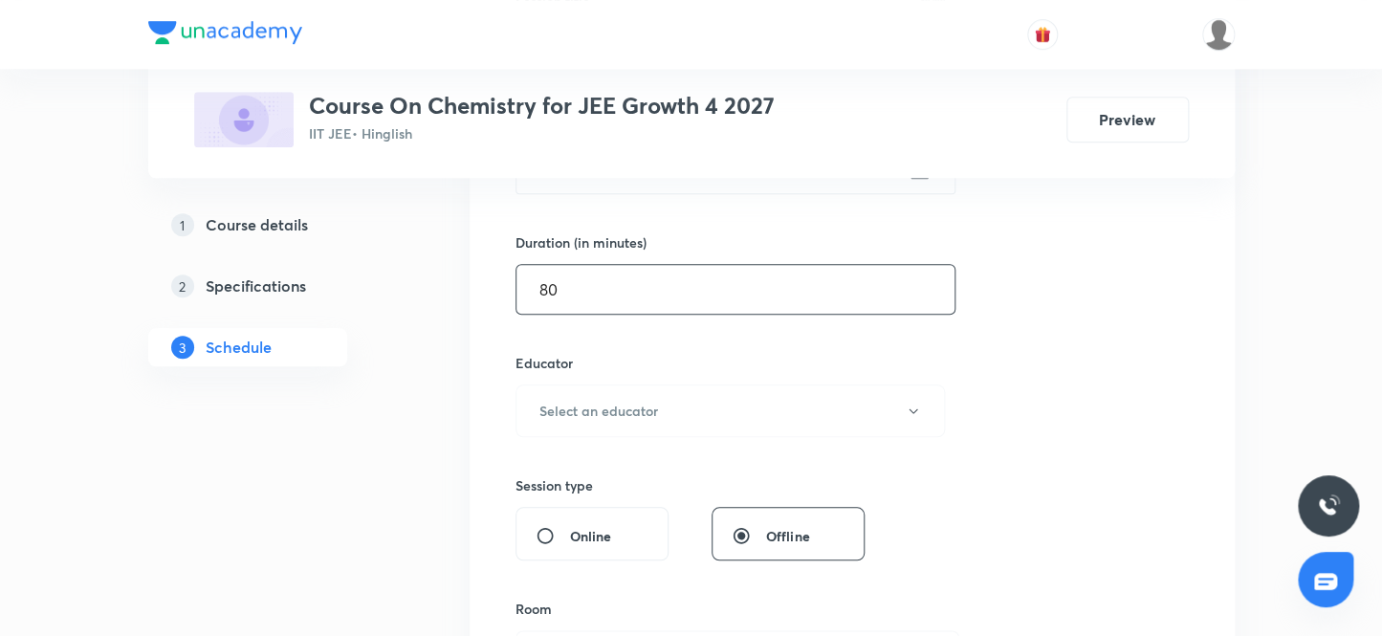
scroll to position [555, 0]
type input "80"
click at [611, 402] on h6 "Select an educator" at bounding box center [599, 407] width 119 height 20
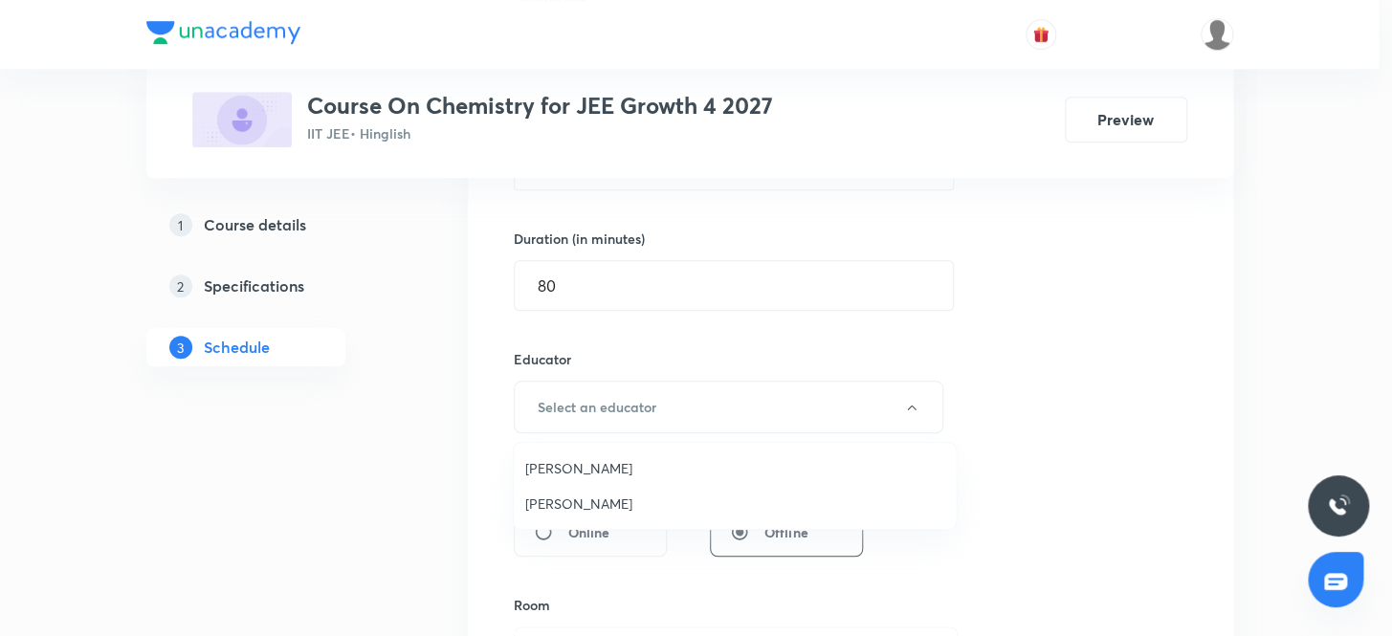
click at [584, 502] on span "Sandeep Maurya" at bounding box center [734, 504] width 419 height 20
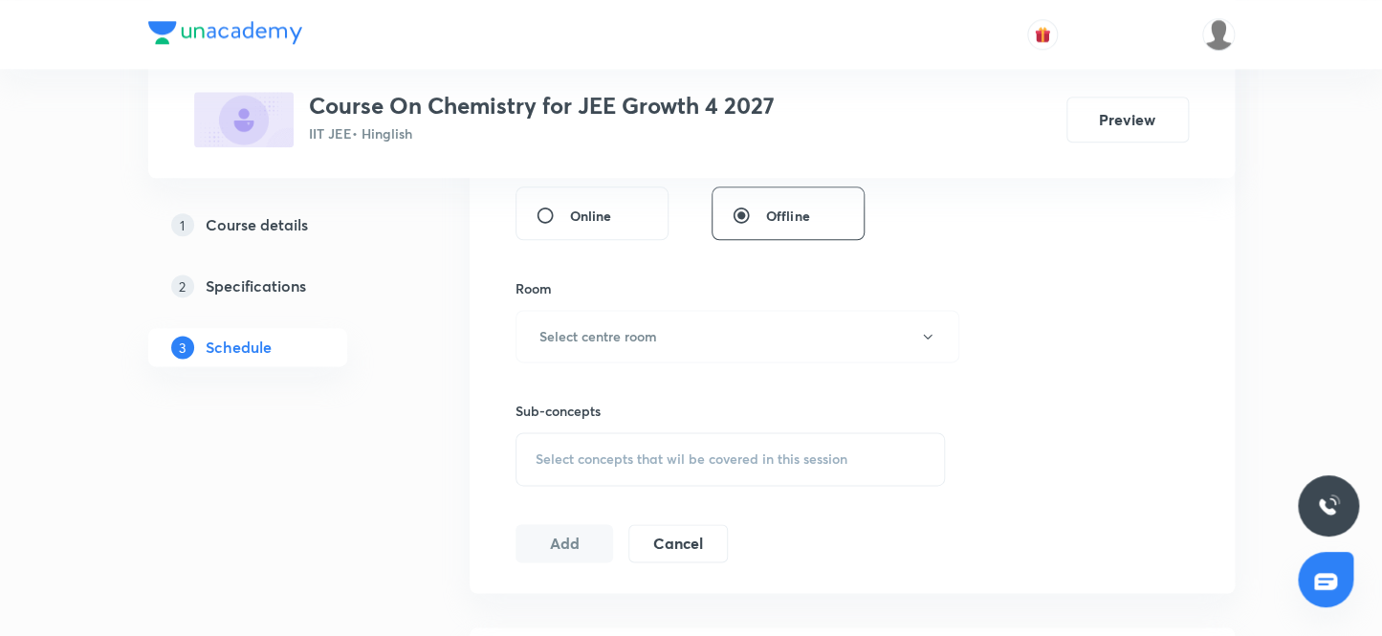
scroll to position [902, 0]
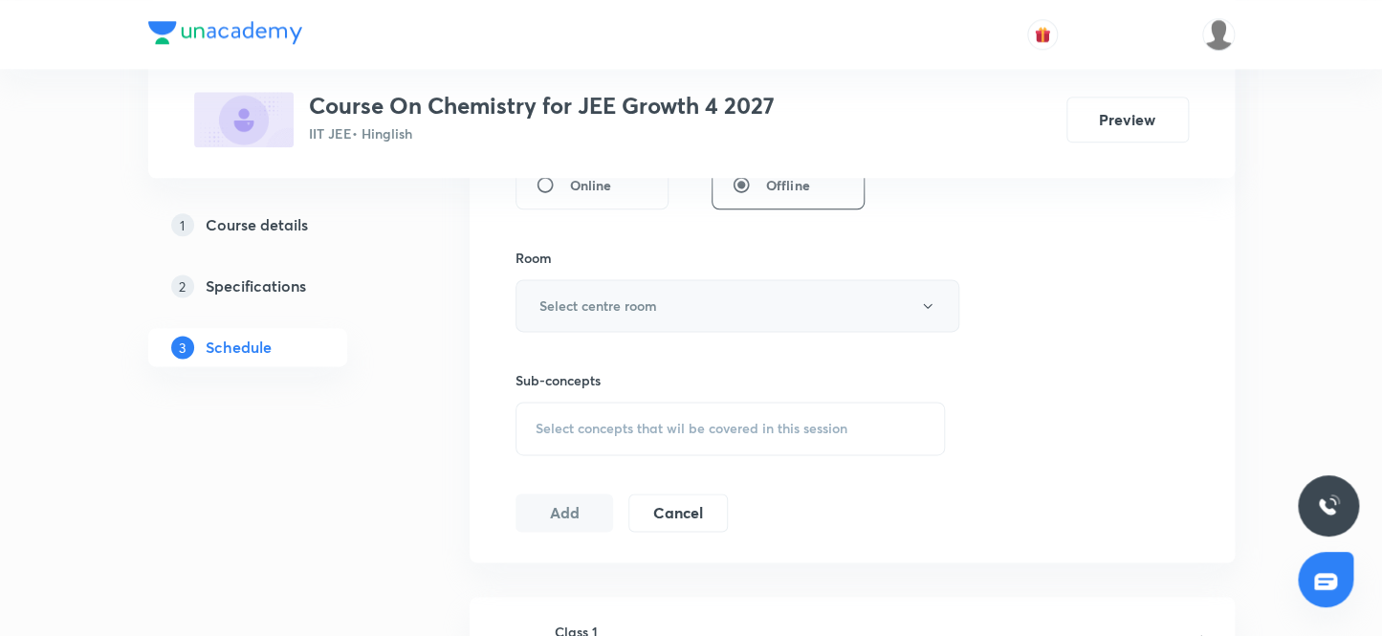
click at [605, 306] on h6 "Select centre room" at bounding box center [599, 306] width 118 height 20
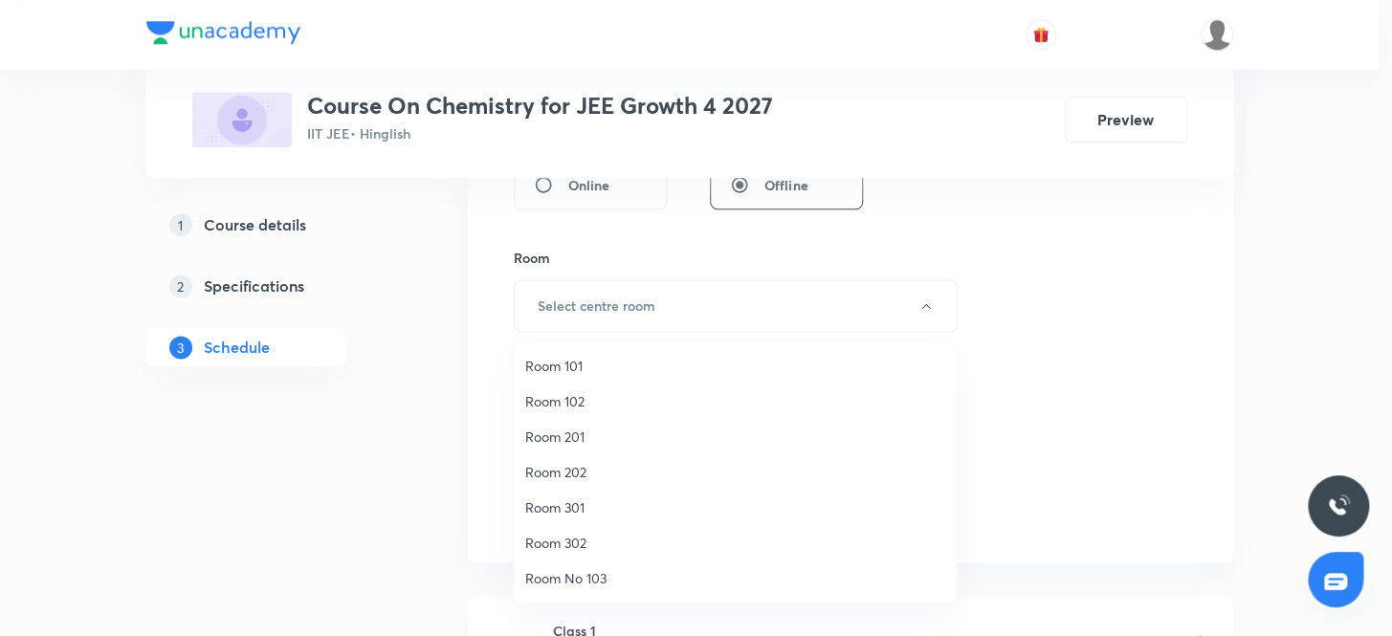
click at [579, 473] on span "Room 202" at bounding box center [734, 472] width 419 height 20
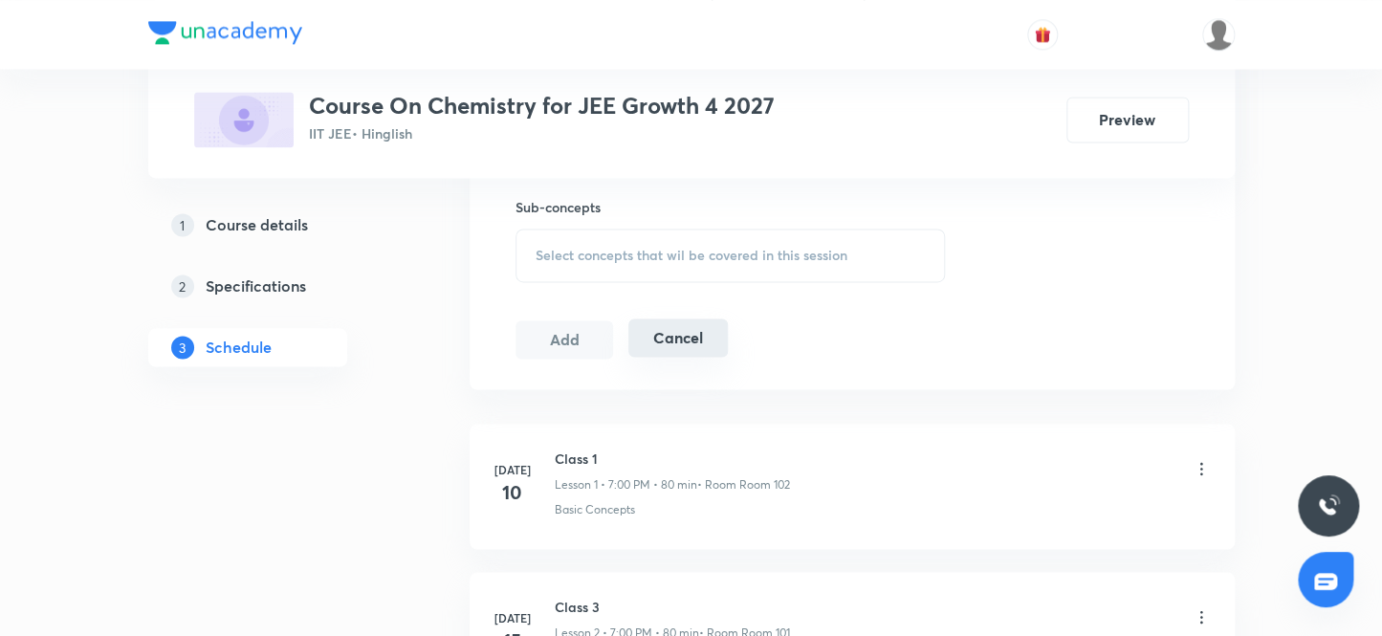
scroll to position [1076, 0]
click at [704, 255] on span "Select concepts that wil be covered in this session" at bounding box center [692, 254] width 312 height 15
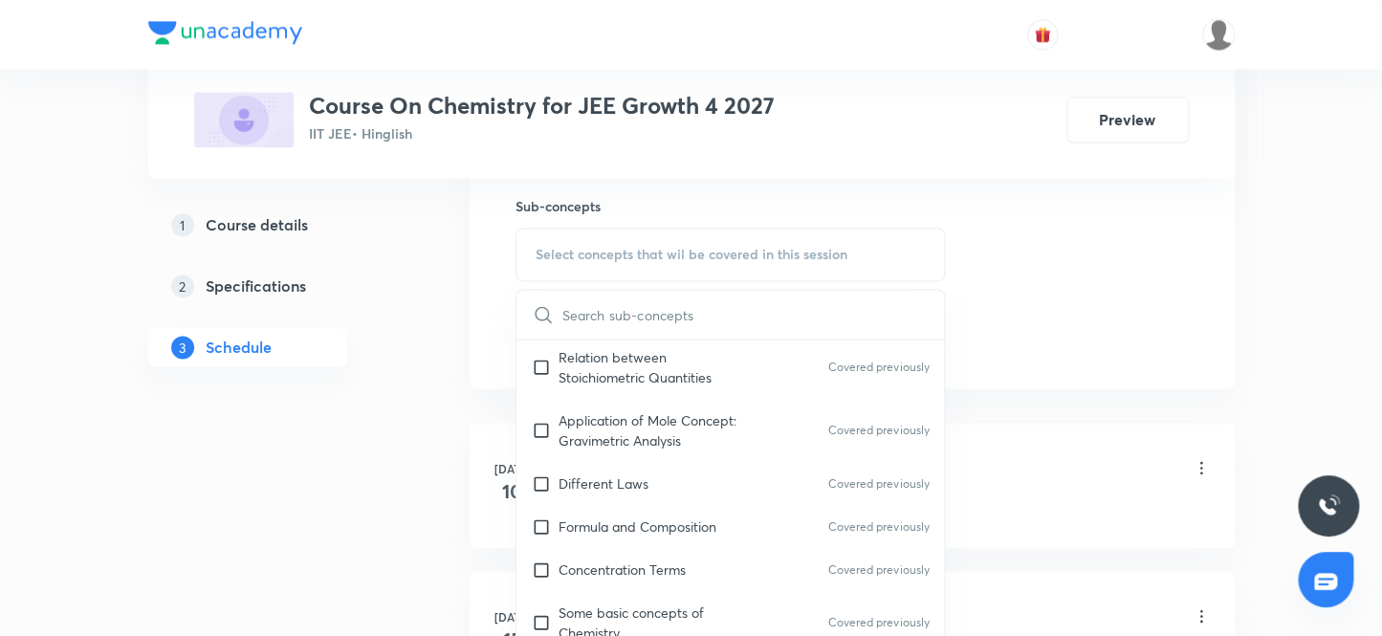
scroll to position [608, 0]
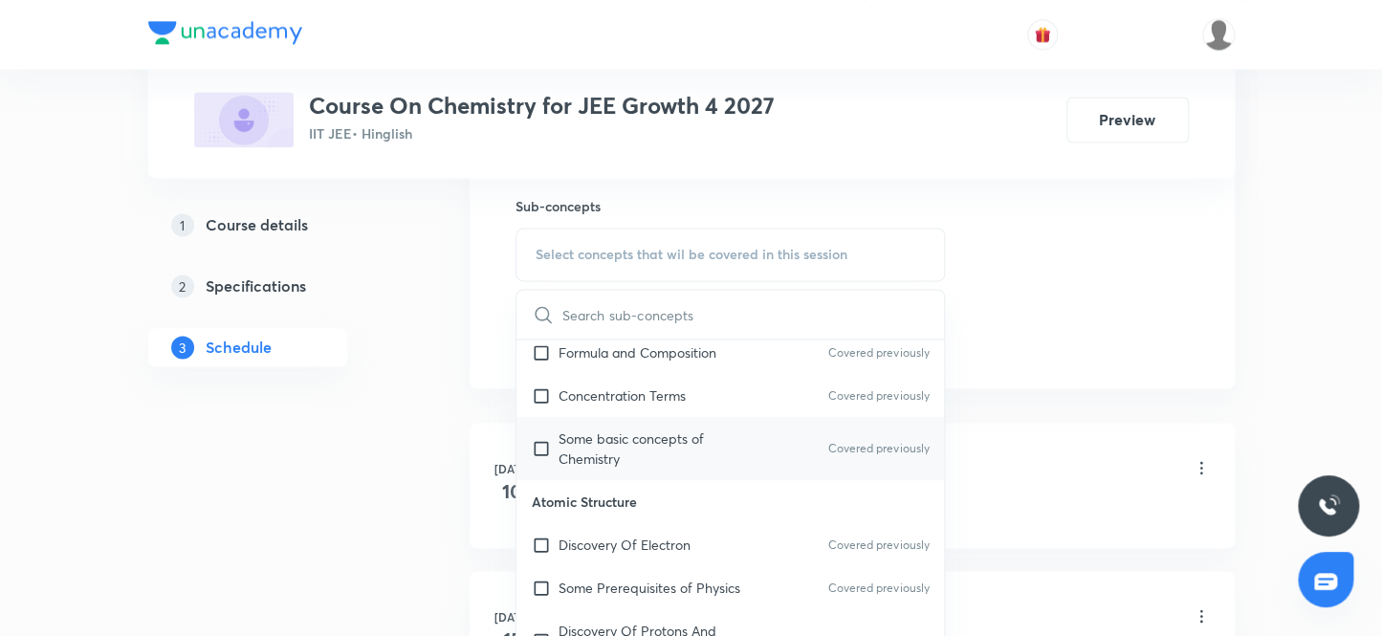
click at [544, 439] on input "checkbox" at bounding box center [545, 449] width 27 height 40
checkbox input "true"
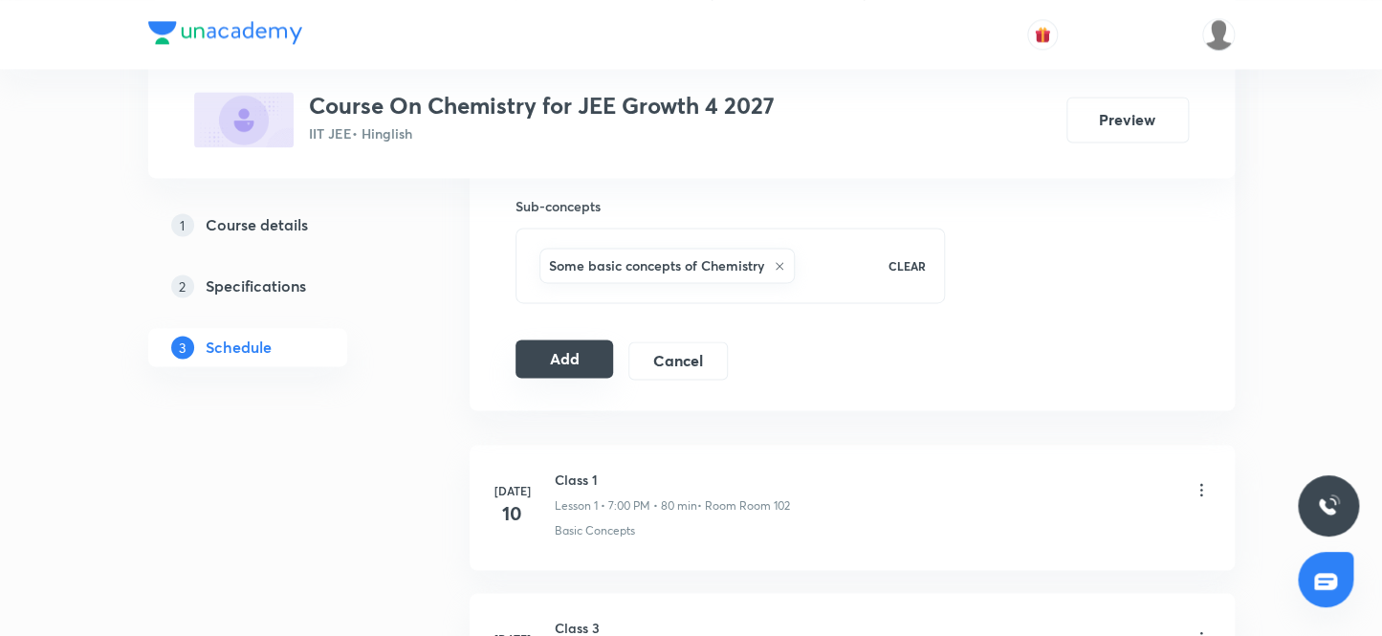
click at [552, 364] on button "Add" at bounding box center [565, 359] width 99 height 38
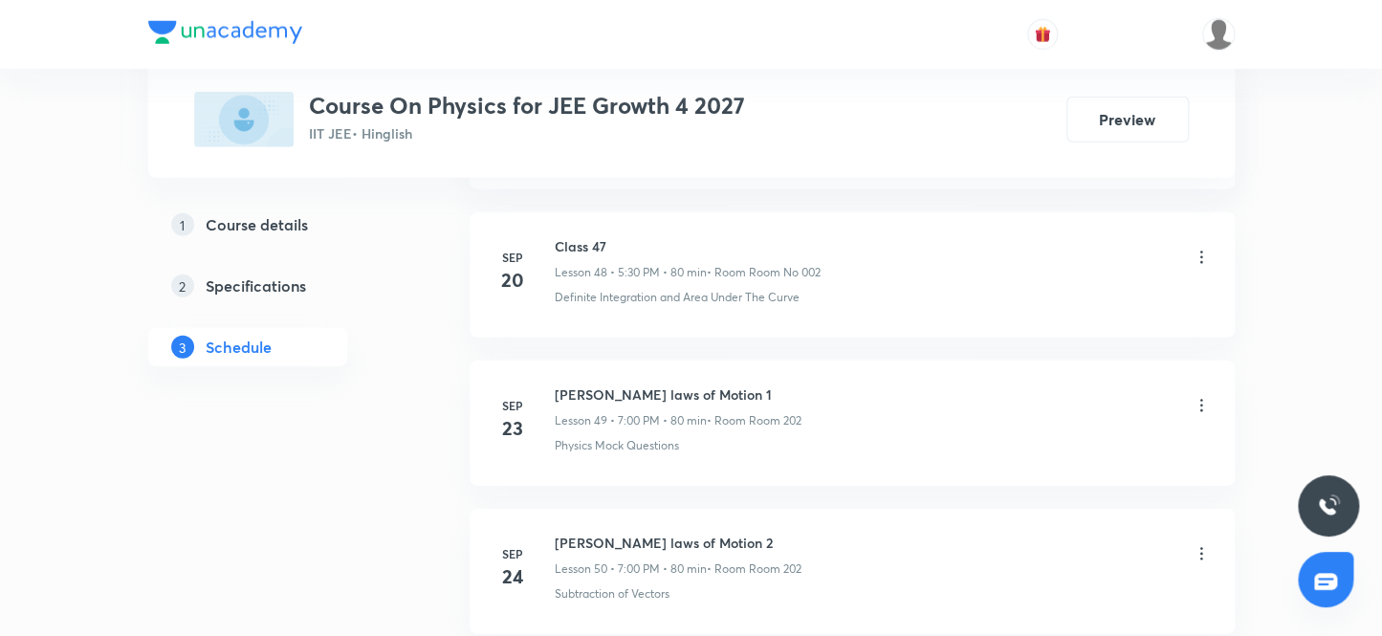
scroll to position [8866, 0]
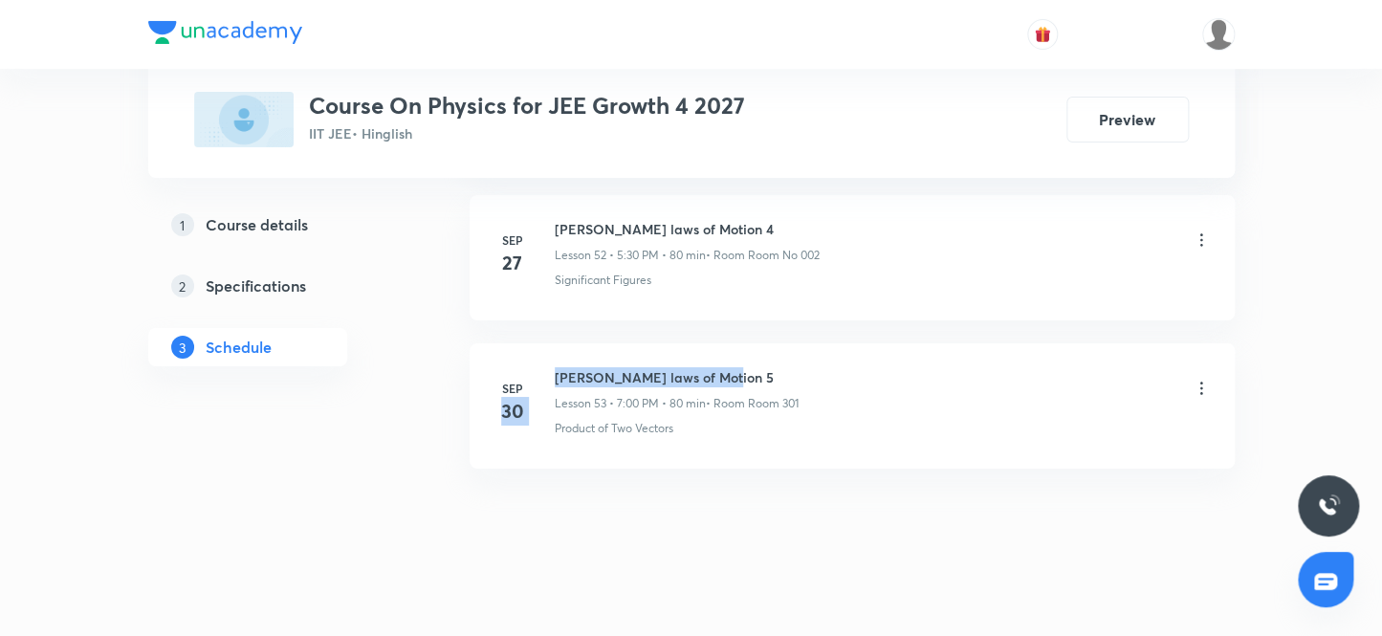
drag, startPoint x: 727, startPoint y: 360, endPoint x: 539, endPoint y: 356, distance: 188.5
click at [539, 367] on div "Sep 30 Newton's laws of Motion 5 Lesson 53 • 7:00 PM • 80 min • Room Room 301 P…" at bounding box center [852, 402] width 717 height 70
drag, startPoint x: 717, startPoint y: 360, endPoint x: 545, endPoint y: 351, distance: 172.4
click at [545, 351] on li "Sep 30 Newton's laws of Motion 5 Lesson 53 • 7:00 PM • 80 min • Room Room 301 P…" at bounding box center [852, 405] width 765 height 125
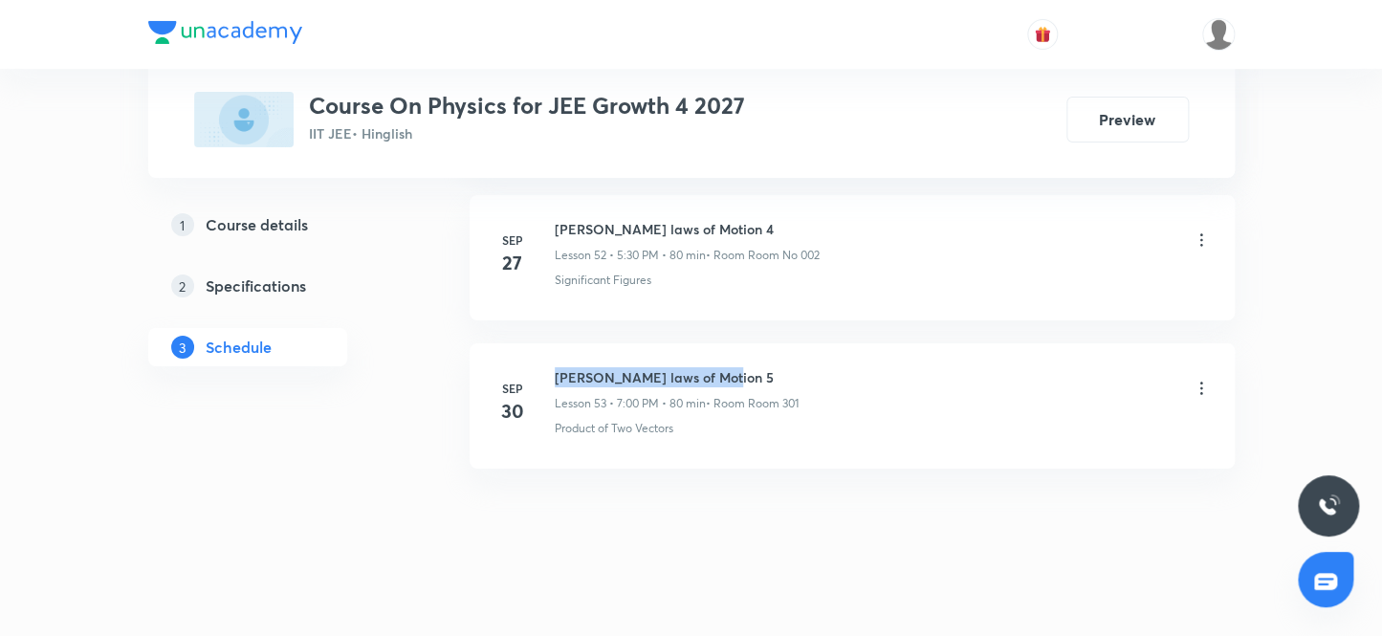
copy h6 "Newton's laws of Motion 5"
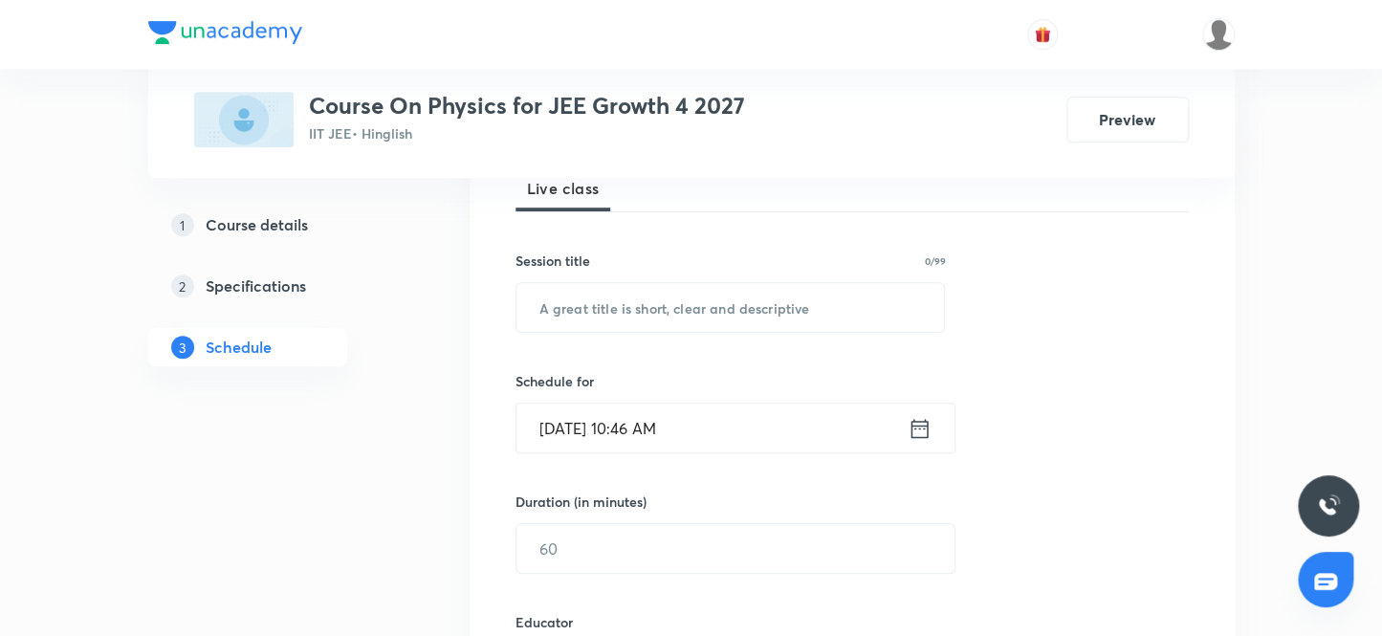
scroll to position [232, 0]
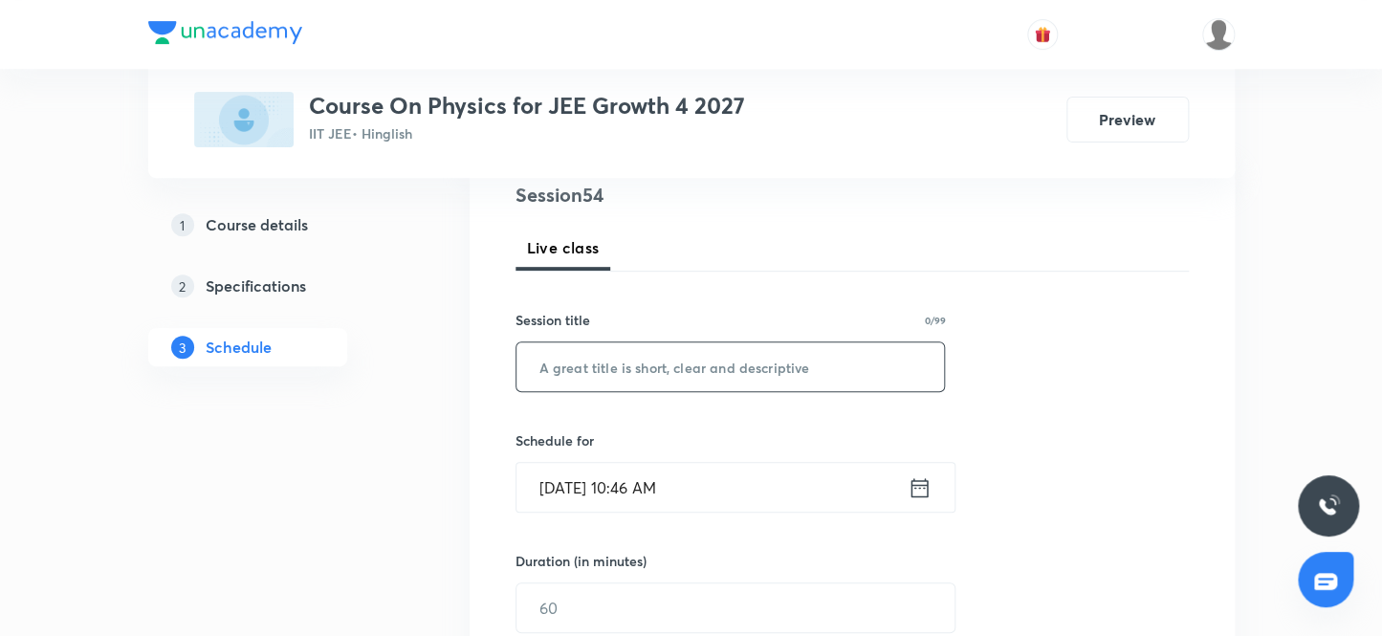
click at [649, 369] on input "text" at bounding box center [731, 366] width 429 height 49
paste input "Newton's laws of Motion 5"
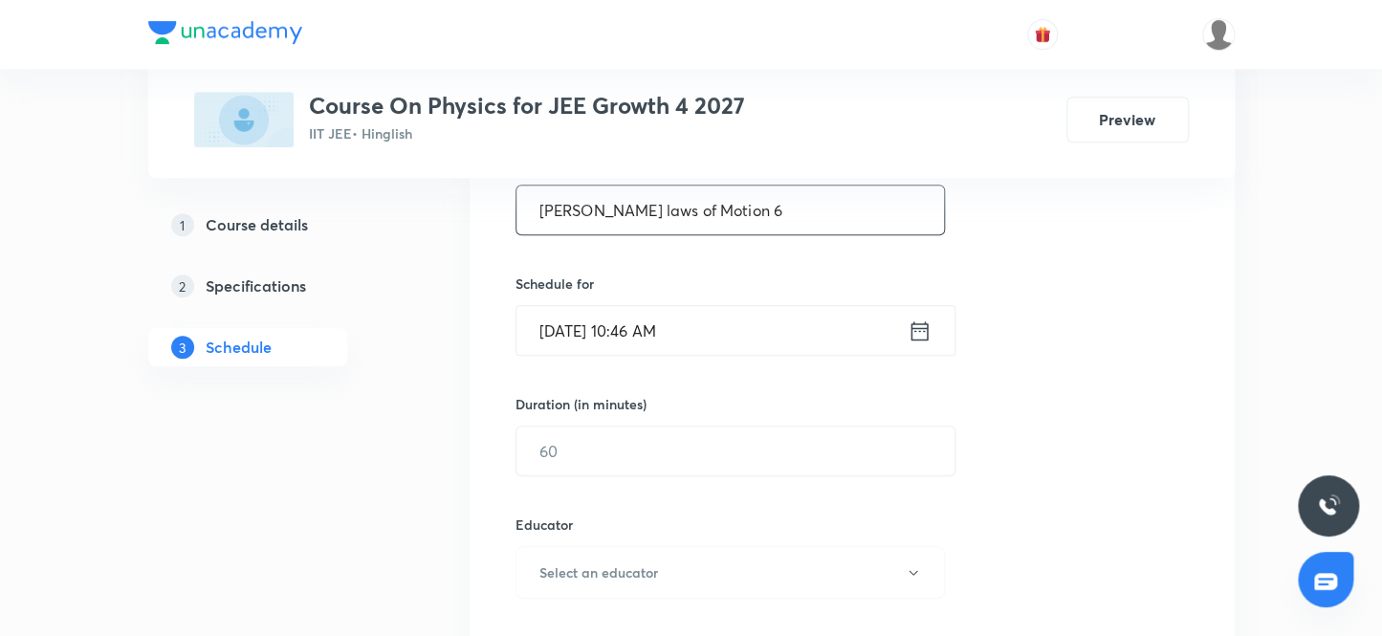
scroll to position [407, 0]
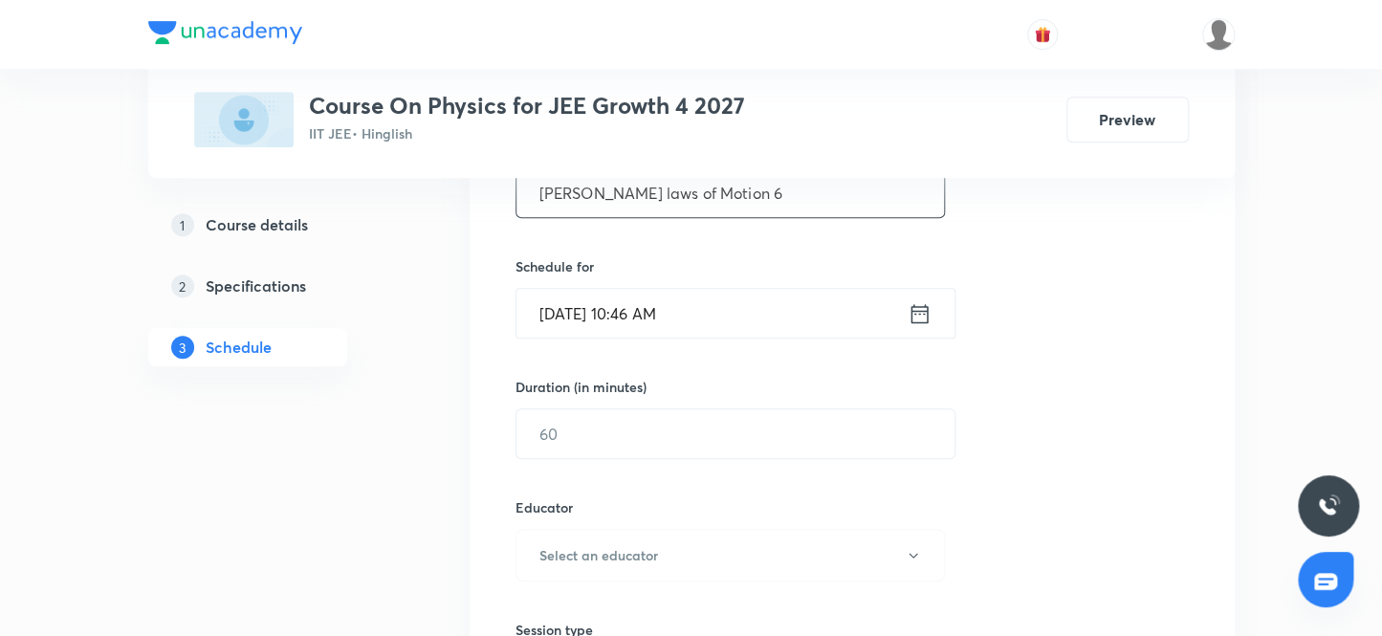
type input "Newton's laws of Motion 6"
click at [641, 313] on input "Oct 3, 2025, 10:46 AM" at bounding box center [712, 313] width 391 height 49
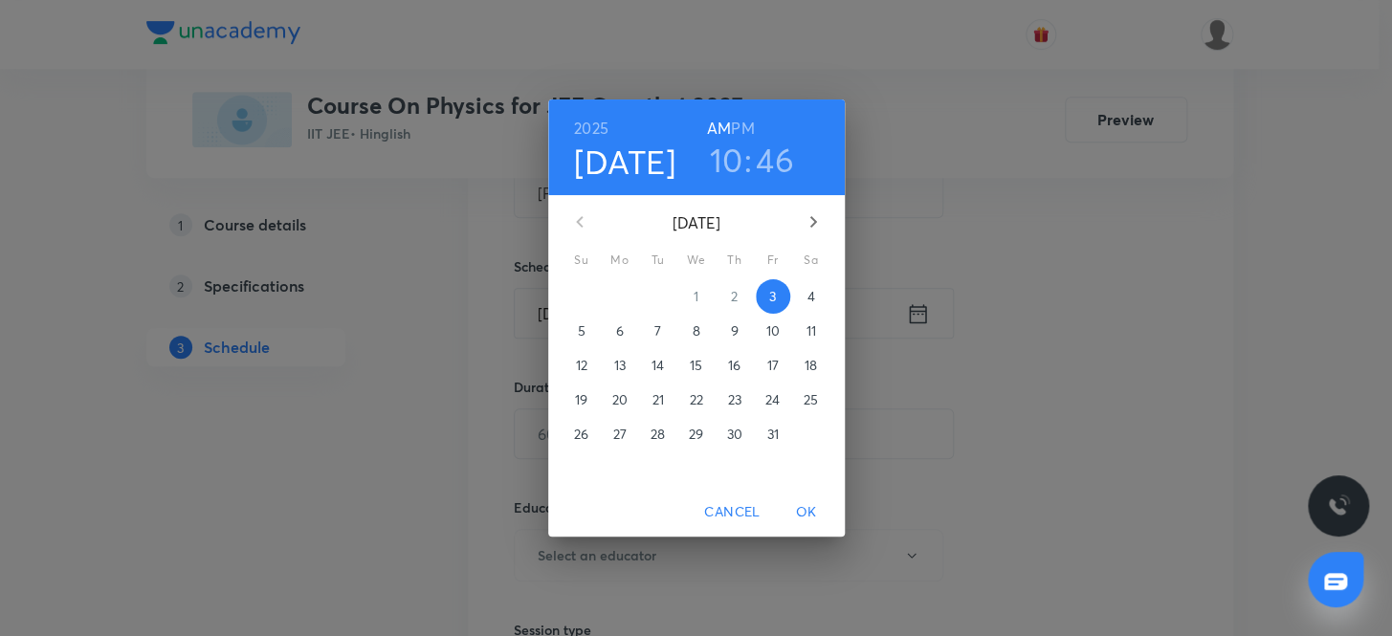
click at [741, 124] on h6 "PM" at bounding box center [742, 128] width 23 height 27
click at [727, 158] on h3 "10" at bounding box center [725, 160] width 33 height 40
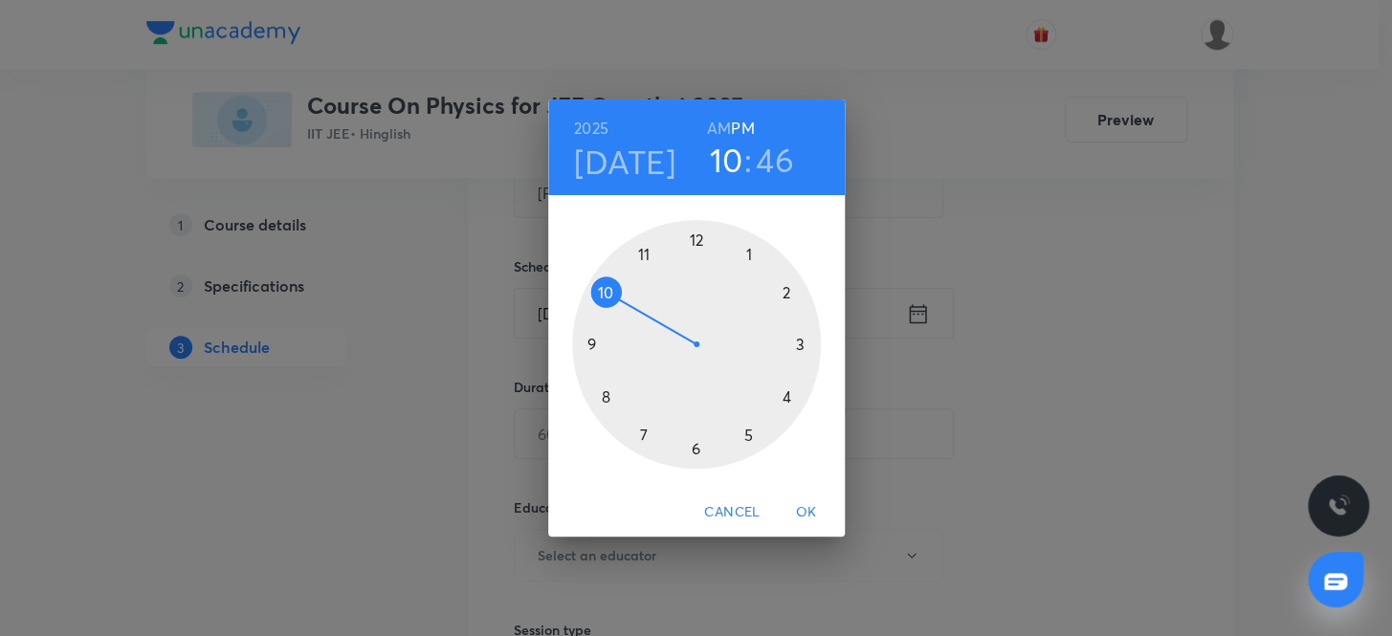
click at [750, 432] on div at bounding box center [696, 344] width 249 height 249
click at [691, 444] on div at bounding box center [696, 344] width 249 height 249
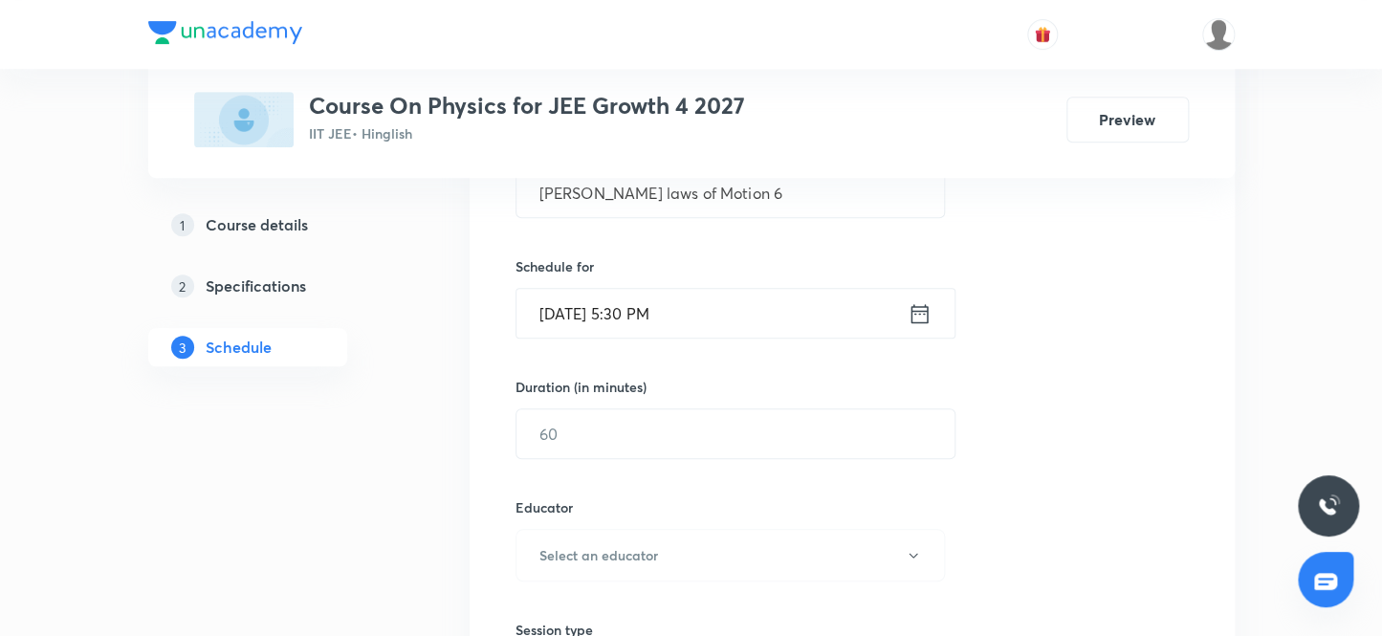
click at [691, 444] on input "text" at bounding box center [736, 433] width 438 height 49
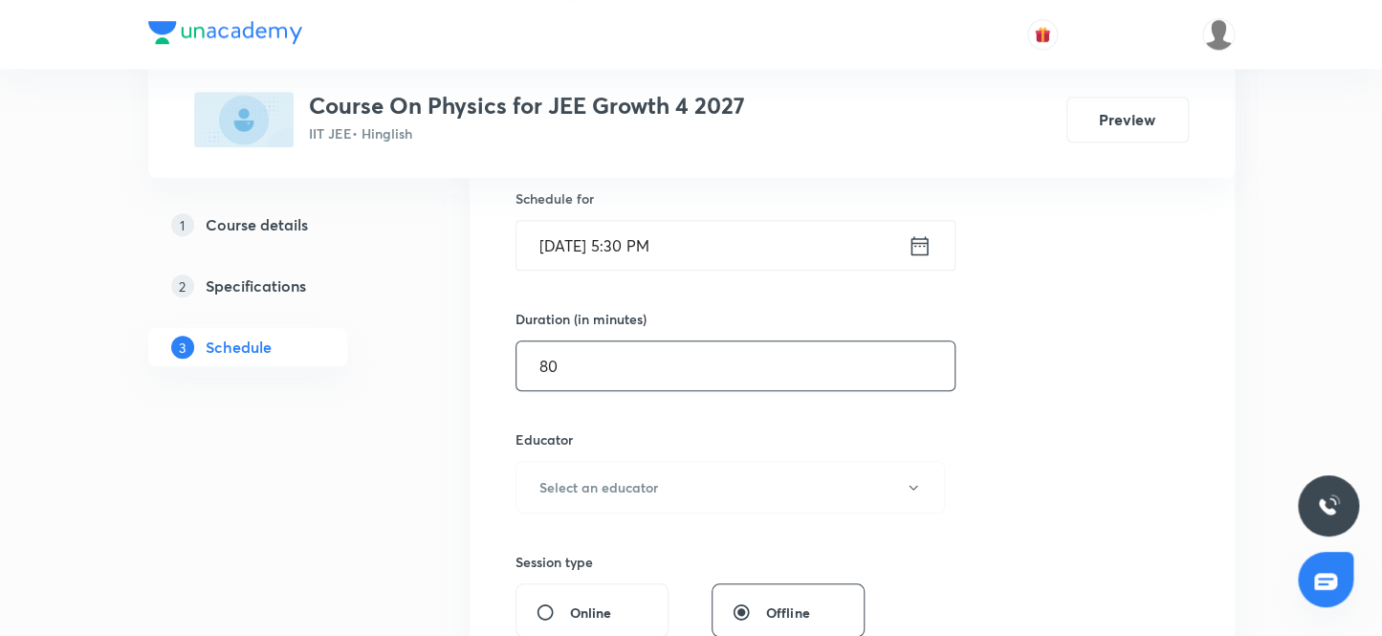
scroll to position [668, 0]
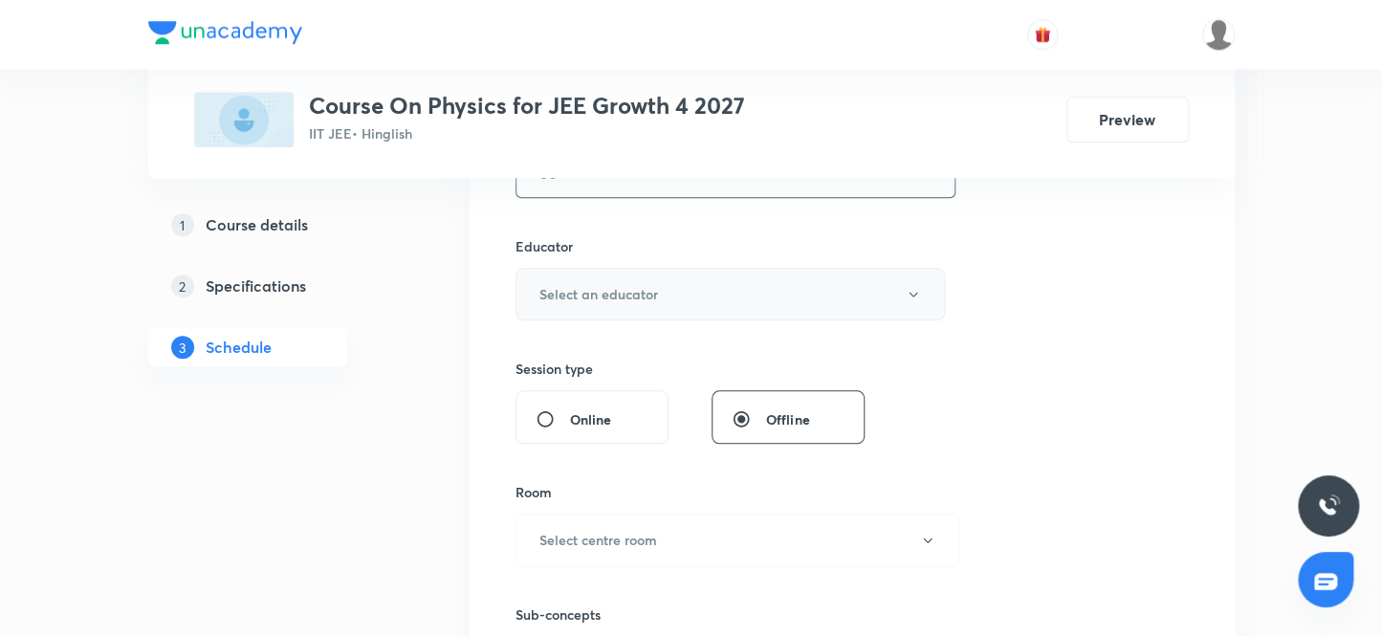
type input "80"
click at [636, 291] on h6 "Select an educator" at bounding box center [599, 294] width 119 height 20
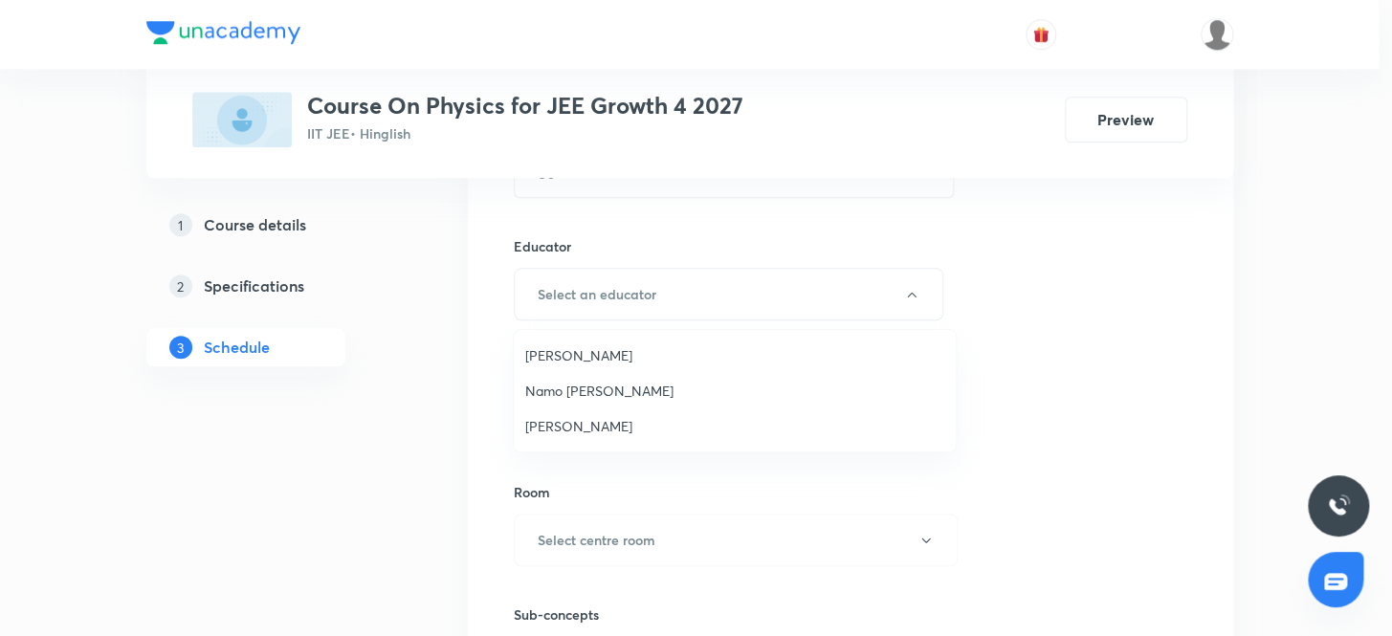
click at [577, 356] on span "Neil Joshi" at bounding box center [734, 355] width 419 height 20
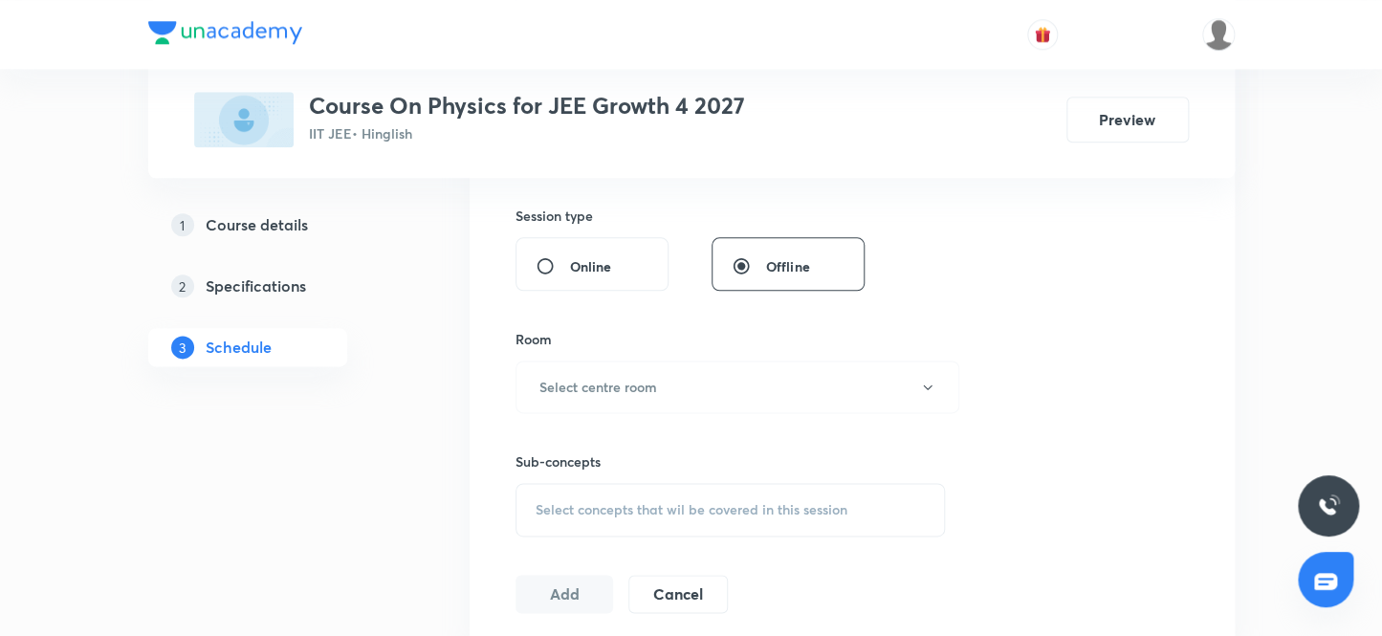
scroll to position [842, 0]
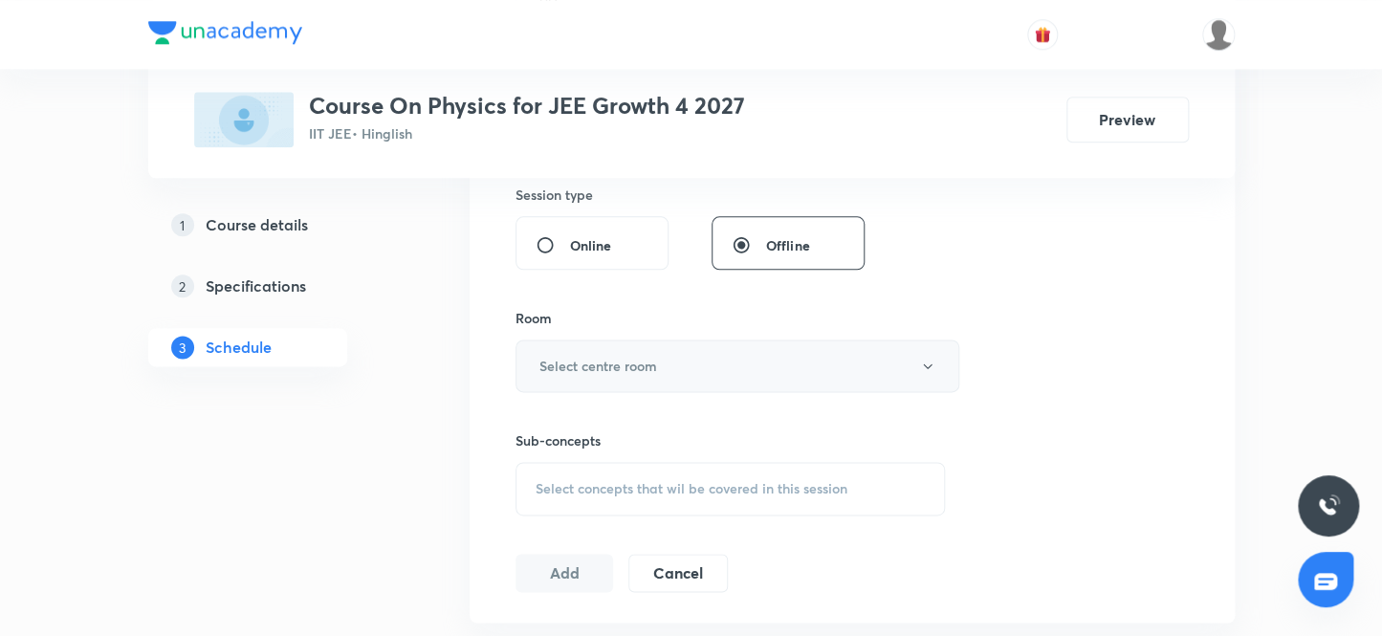
click at [581, 367] on h6 "Select centre room" at bounding box center [599, 366] width 118 height 20
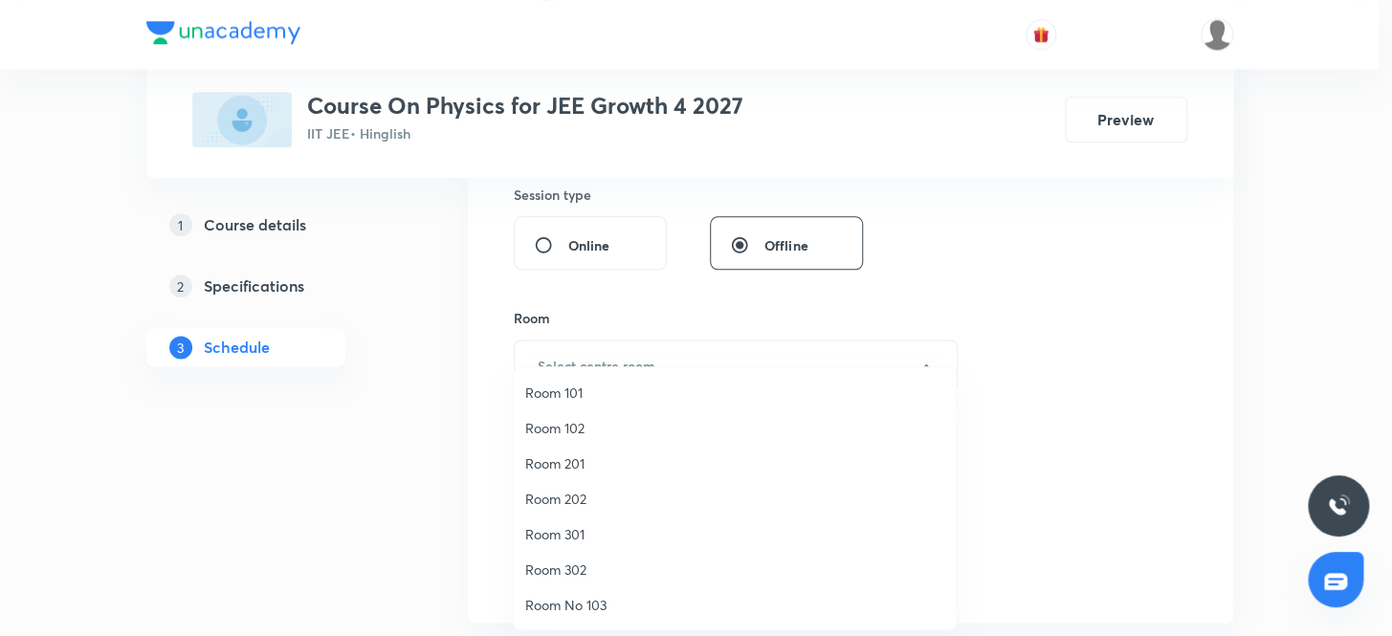
click at [583, 497] on span "Room 202" at bounding box center [734, 499] width 419 height 20
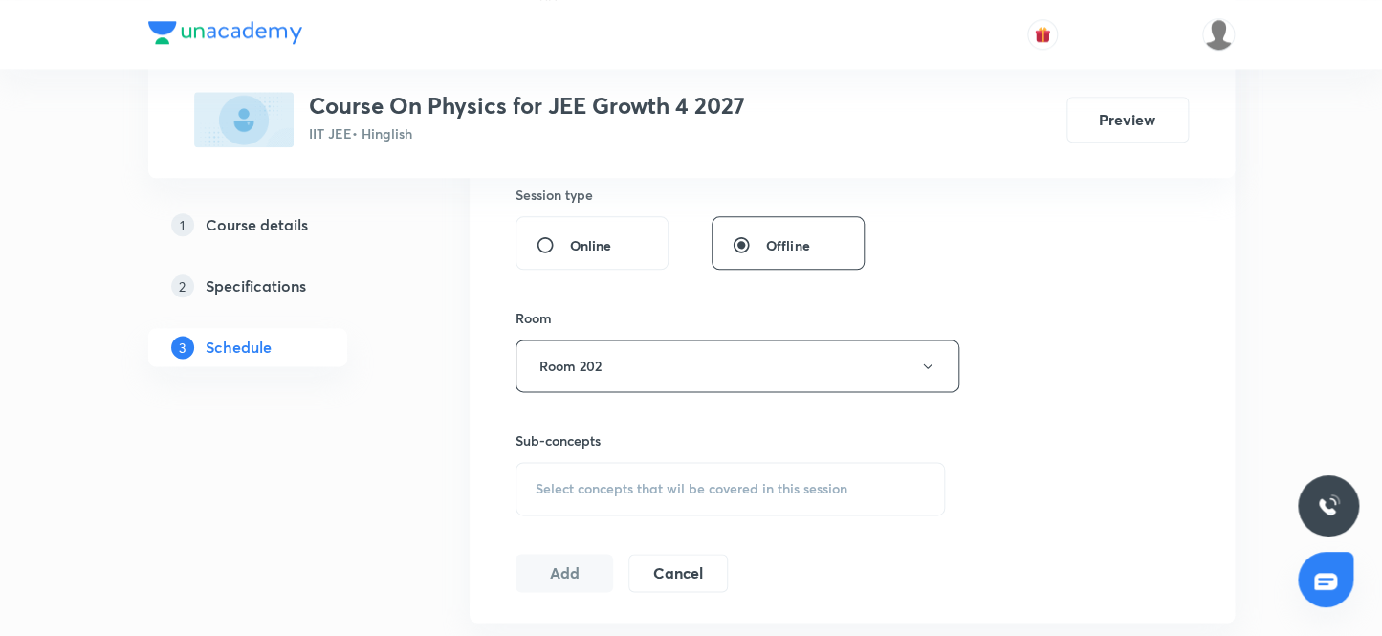
scroll to position [928, 0]
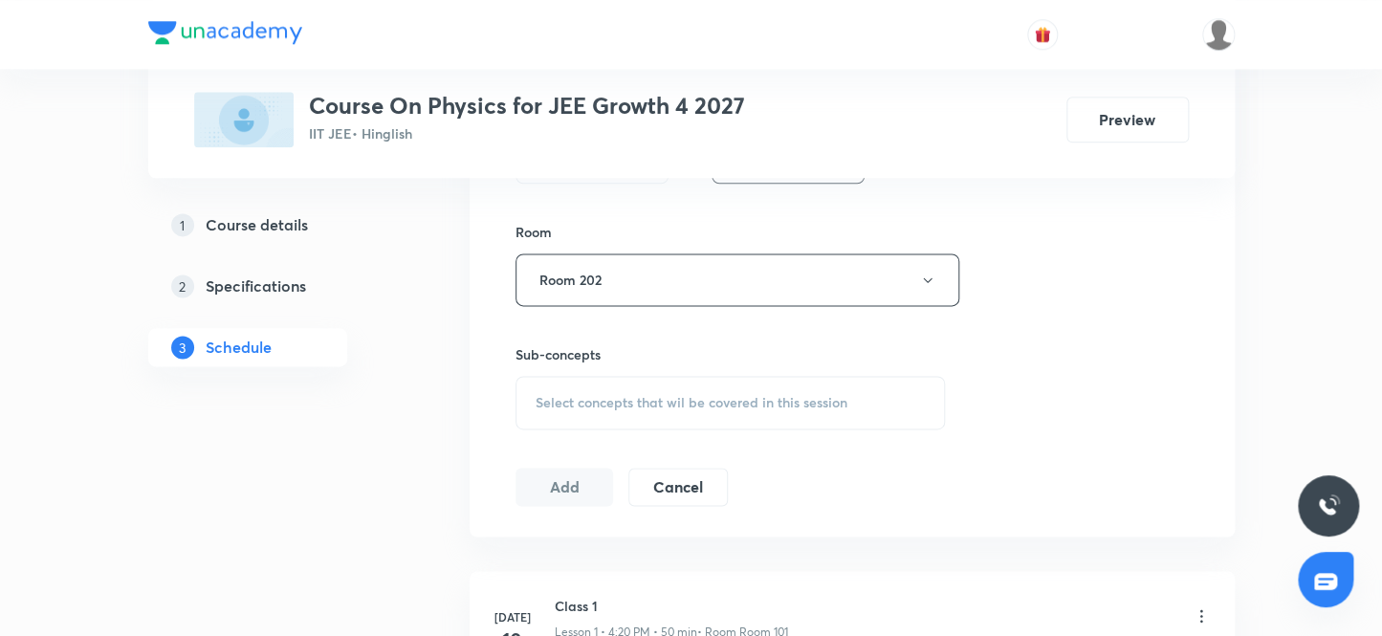
click at [649, 402] on span "Select concepts that wil be covered in this session" at bounding box center [692, 402] width 312 height 15
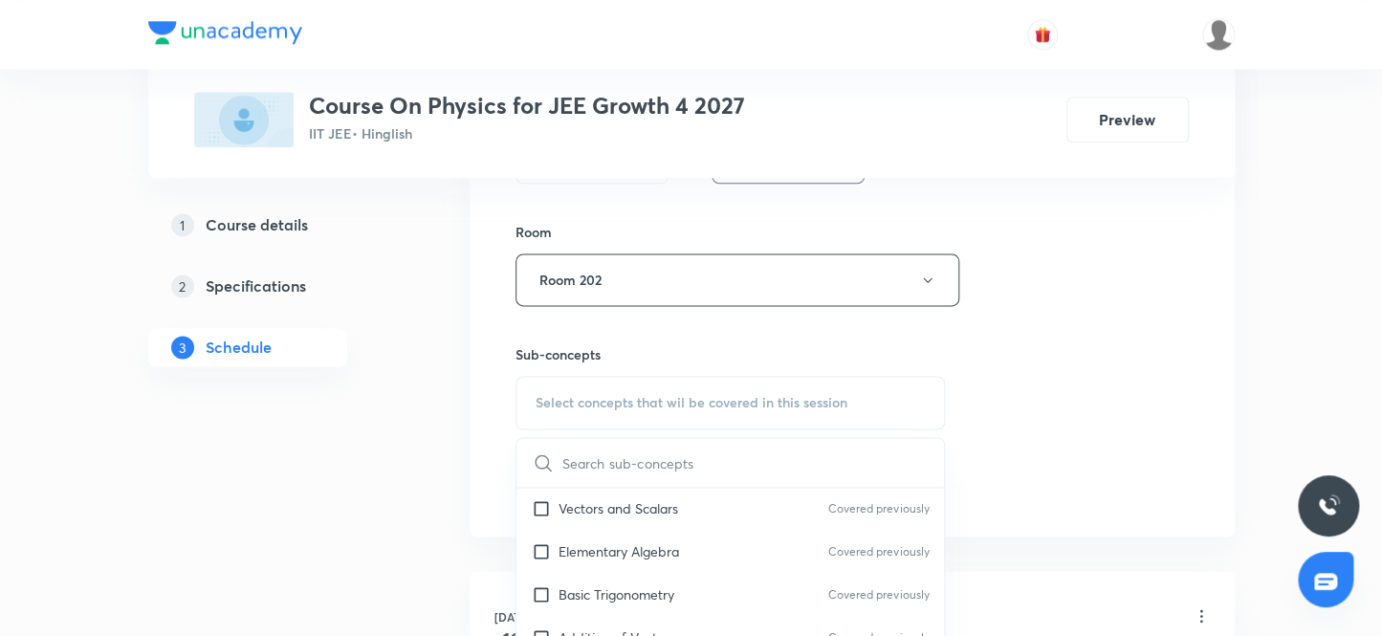
scroll to position [260, 0]
click at [541, 542] on input "checkbox" at bounding box center [545, 551] width 27 height 20
checkbox input "true"
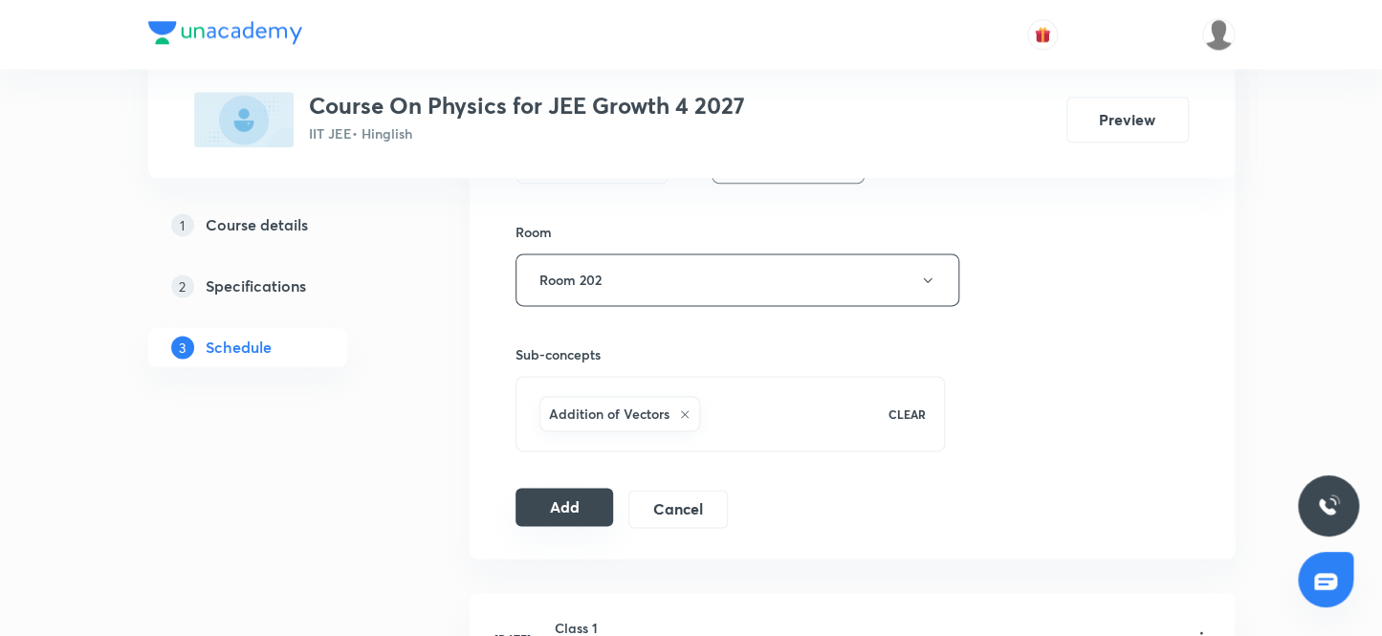
click at [546, 508] on button "Add" at bounding box center [565, 507] width 99 height 38
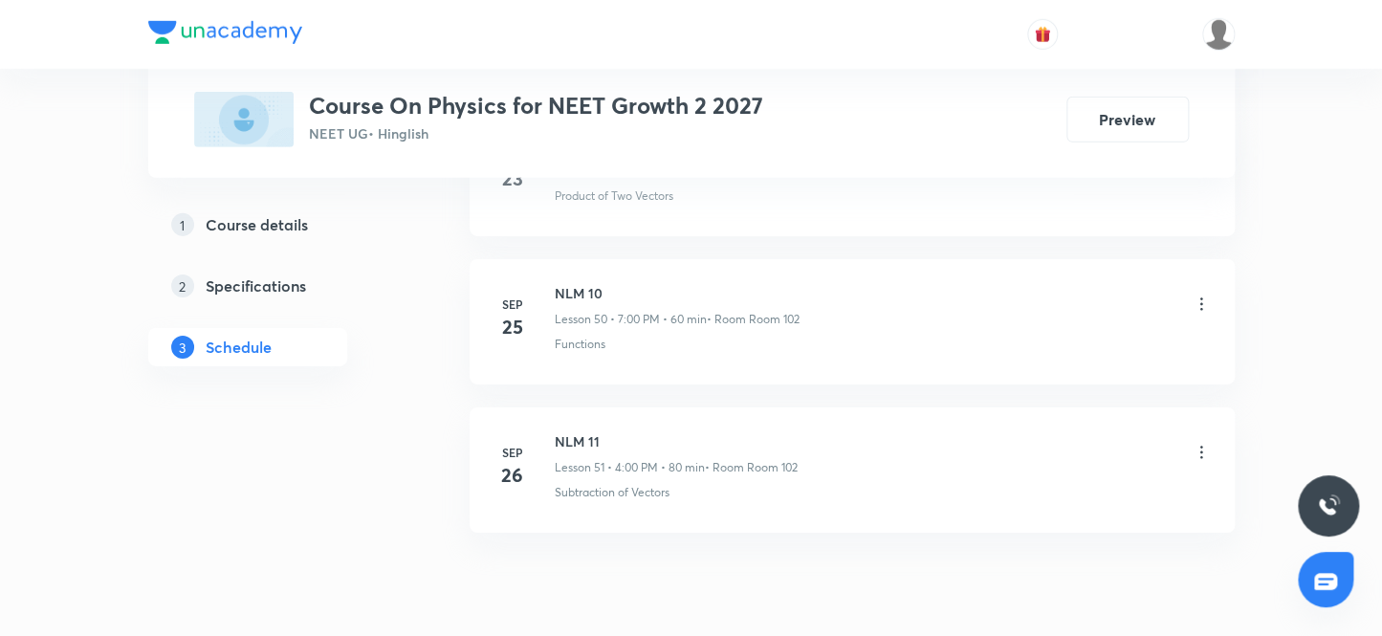
scroll to position [8570, 0]
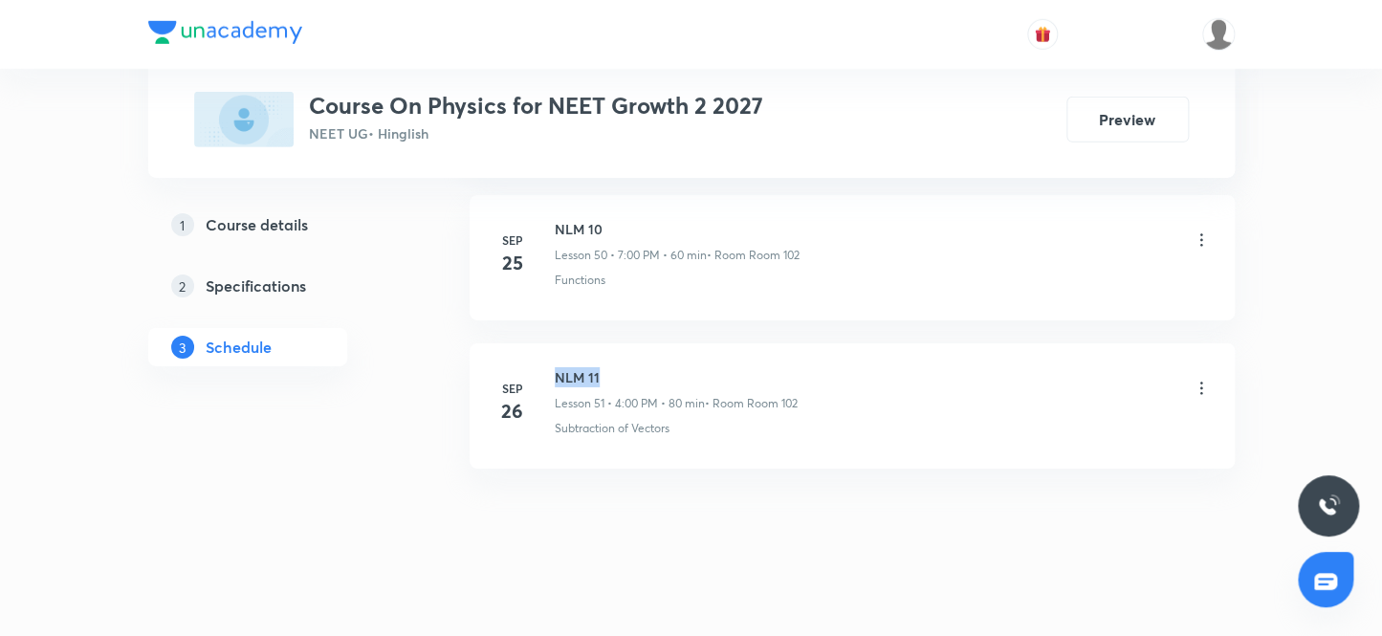
drag, startPoint x: 610, startPoint y: 361, endPoint x: 549, endPoint y: 356, distance: 61.4
click at [549, 367] on div "[DATE] NLM 11 Lesson 51 • 4:00 PM • 80 min • Room Room 102 Subtraction of Vecto…" at bounding box center [852, 402] width 717 height 70
copy h6 "NLM 11"
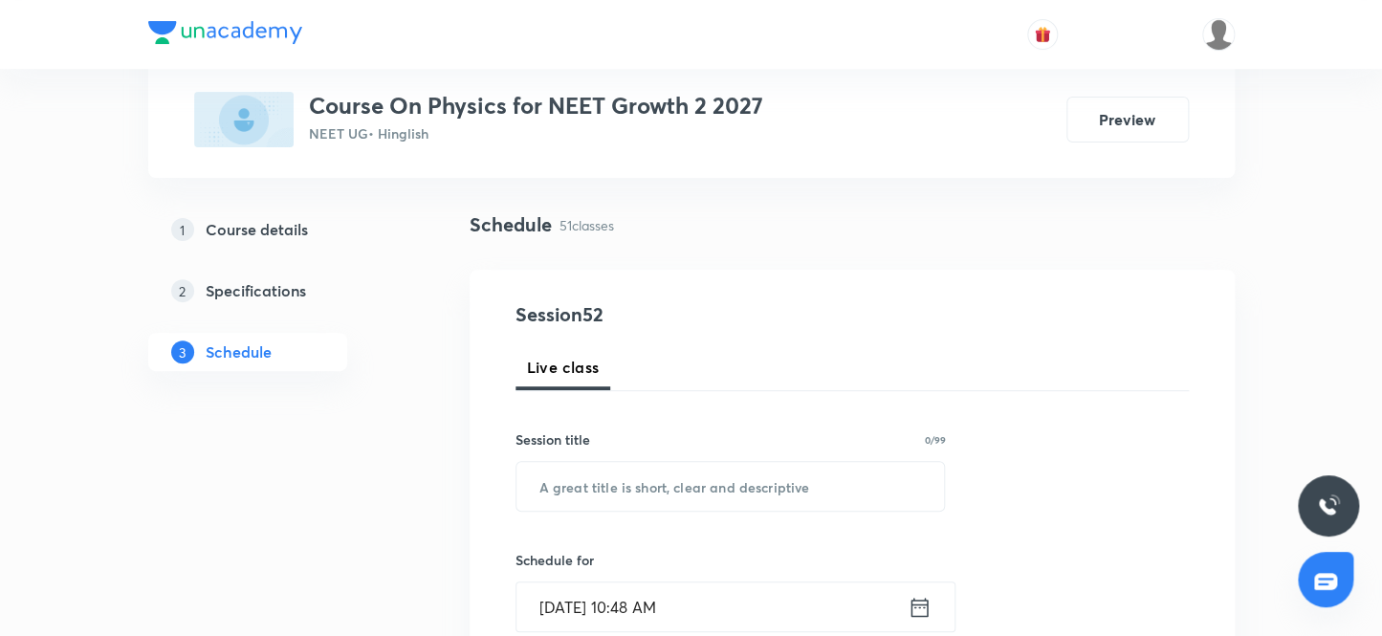
scroll to position [87, 0]
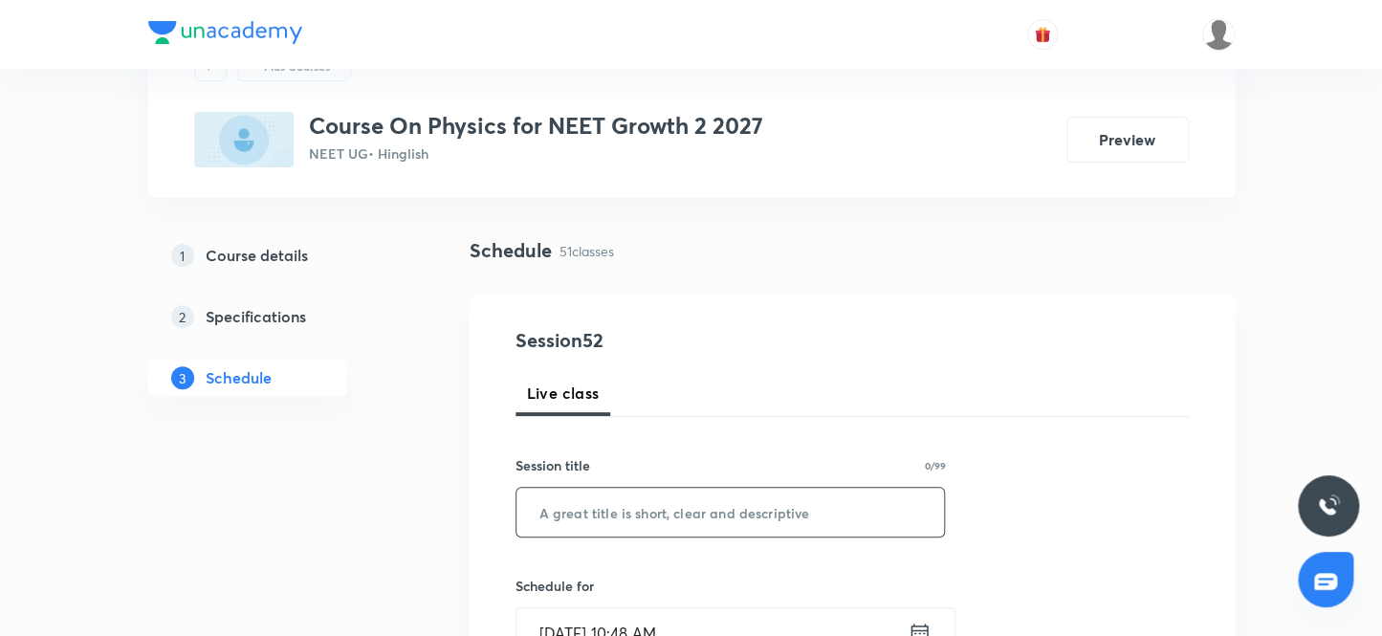
click at [636, 516] on input "text" at bounding box center [731, 512] width 429 height 49
paste input "NLM 11"
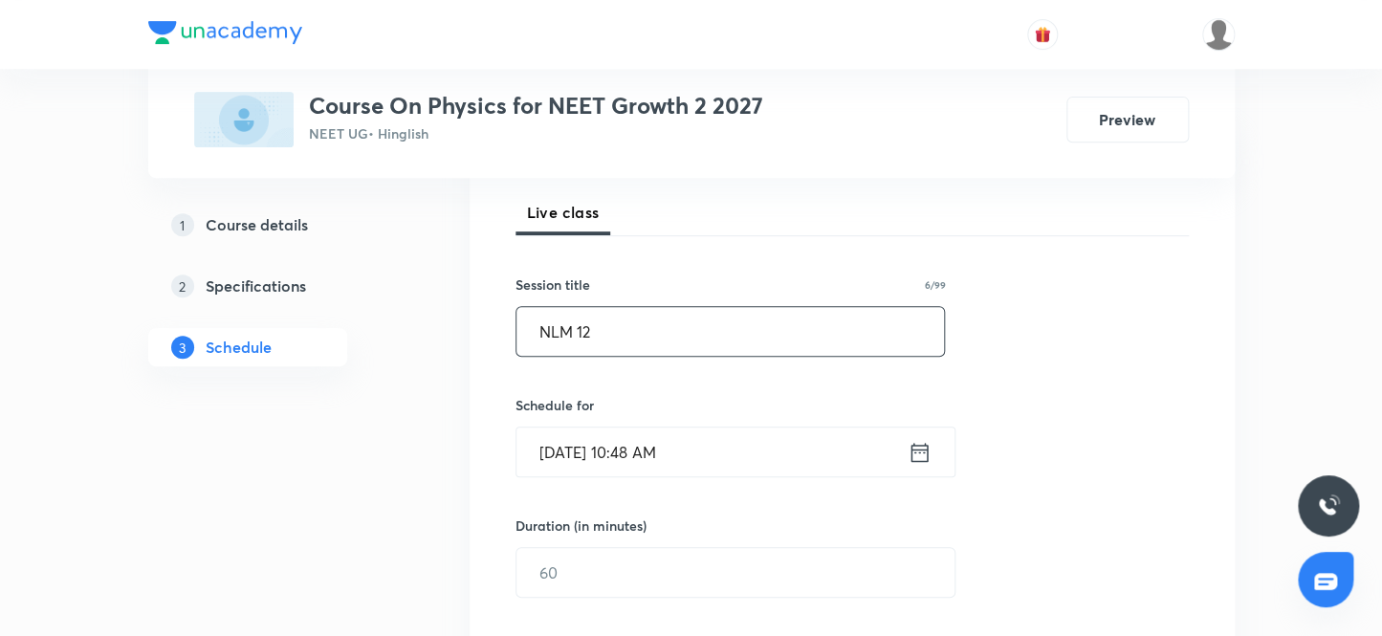
scroll to position [348, 0]
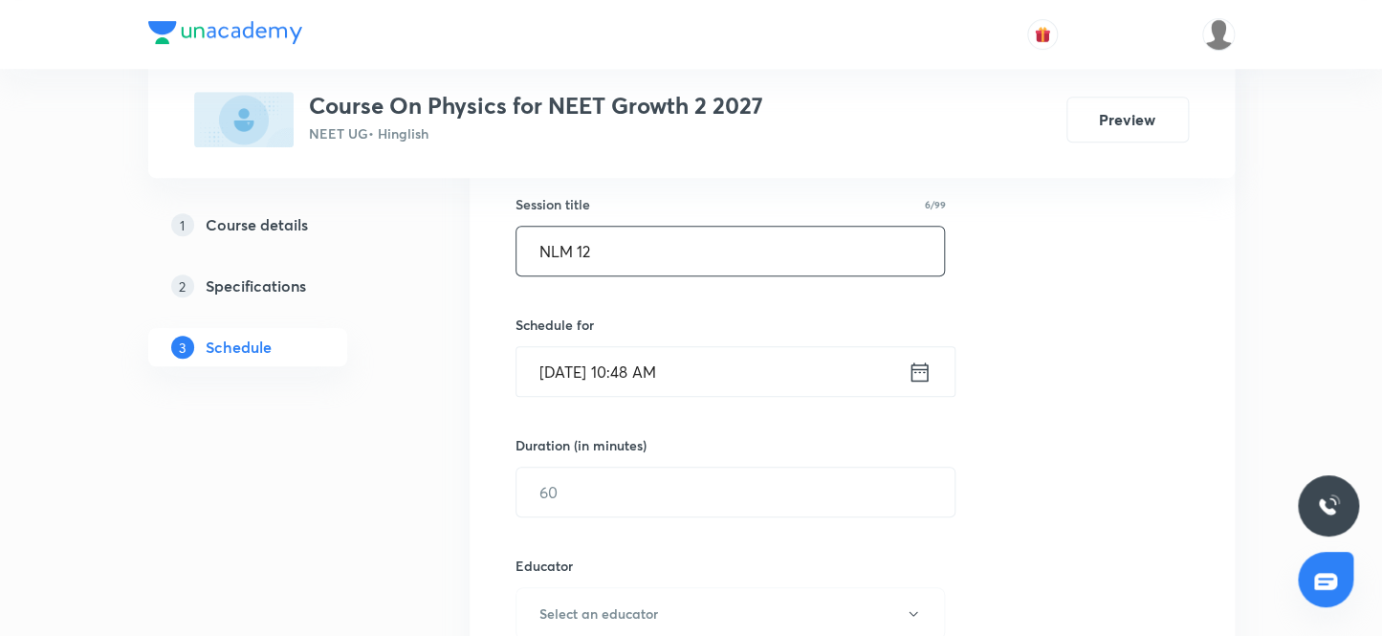
type input "NLM 12"
click at [651, 368] on input "[DATE] 10:48 AM" at bounding box center [712, 371] width 391 height 49
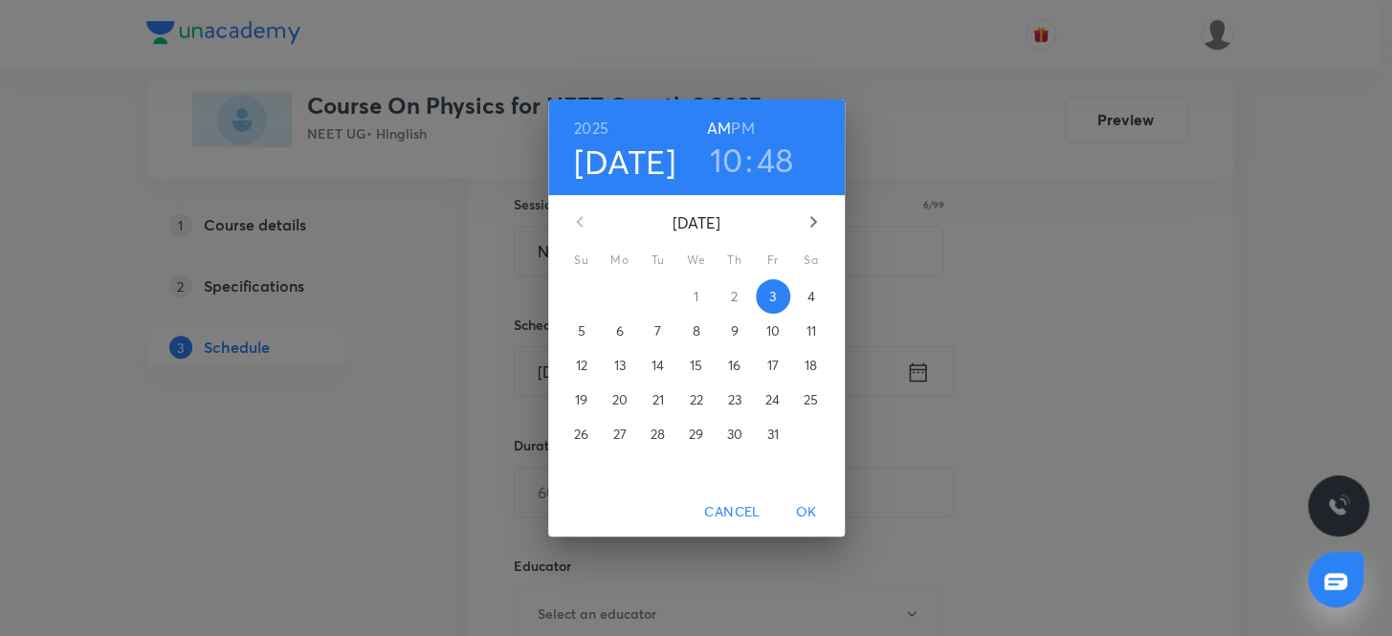
click at [744, 121] on h6 "PM" at bounding box center [742, 128] width 23 height 27
click at [727, 152] on h3 "10" at bounding box center [726, 160] width 33 height 40
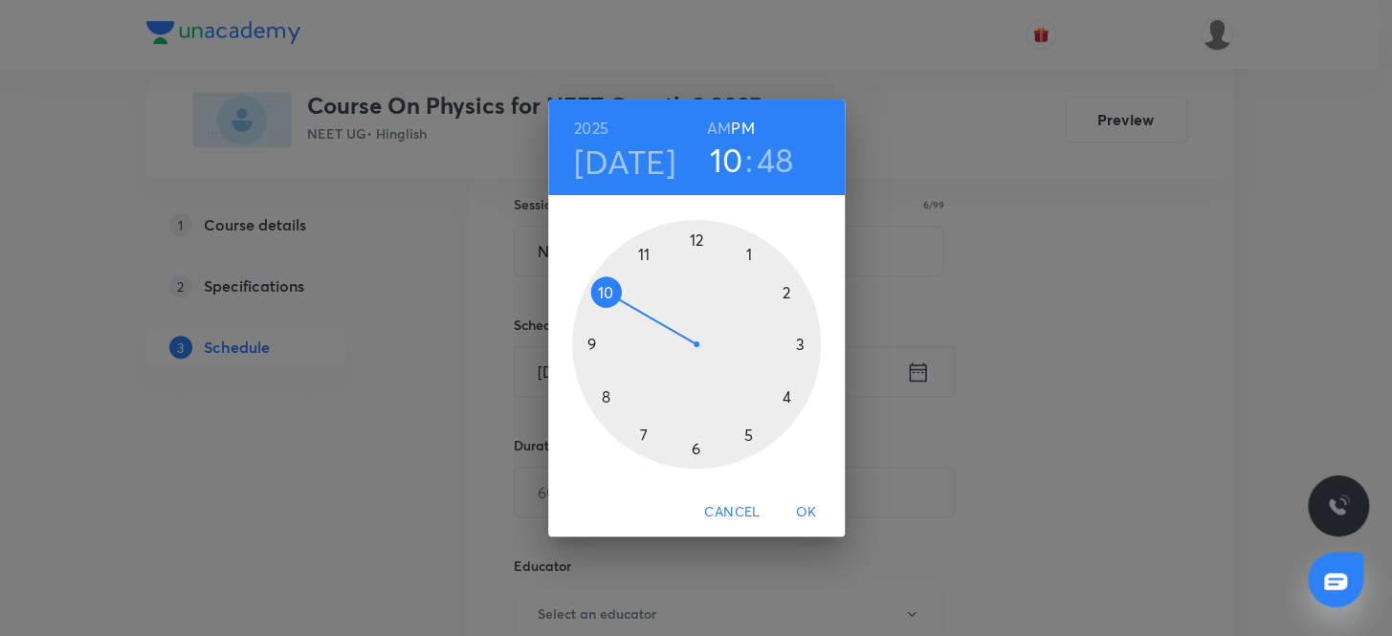
click at [785, 393] on div at bounding box center [696, 344] width 249 height 249
click at [690, 233] on div at bounding box center [696, 344] width 249 height 249
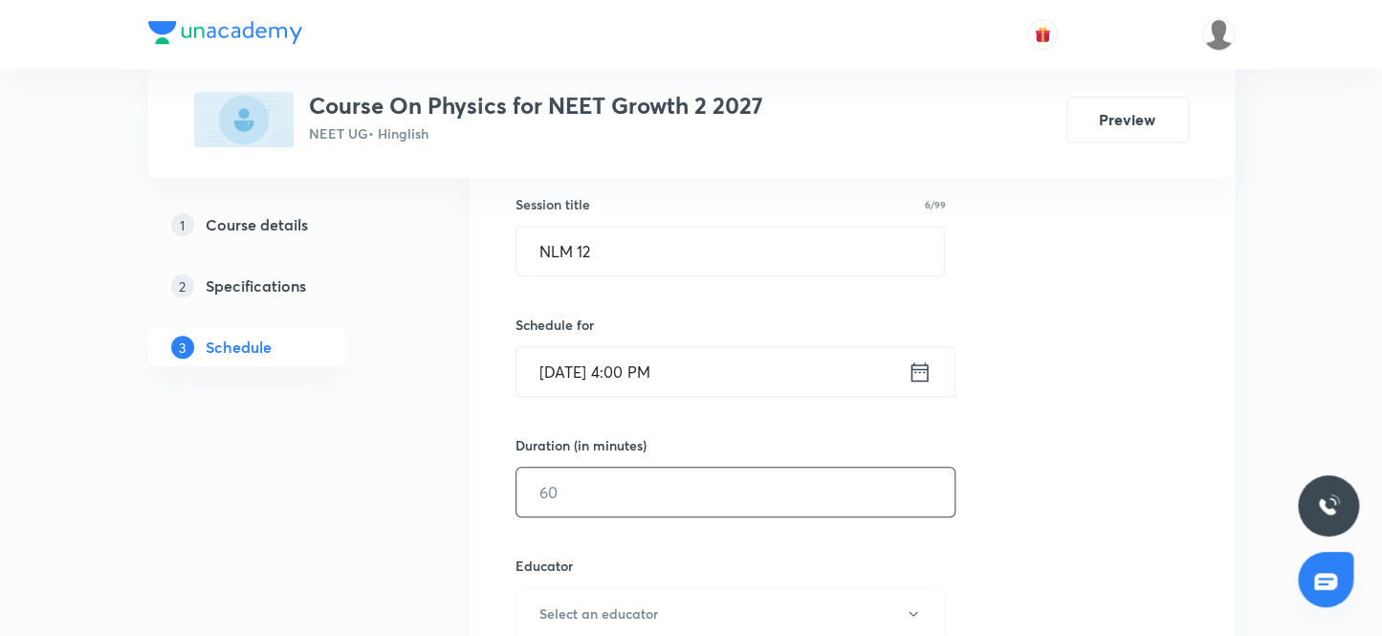
click at [615, 496] on input "text" at bounding box center [736, 492] width 438 height 49
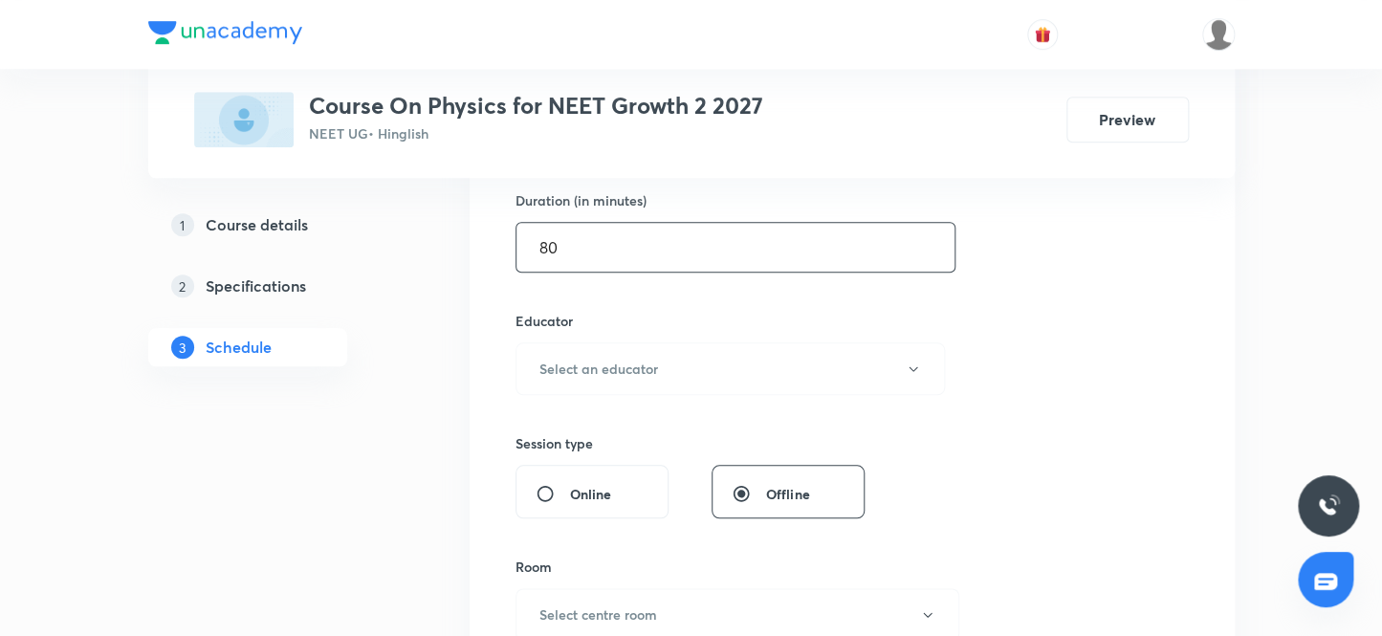
scroll to position [609, 0]
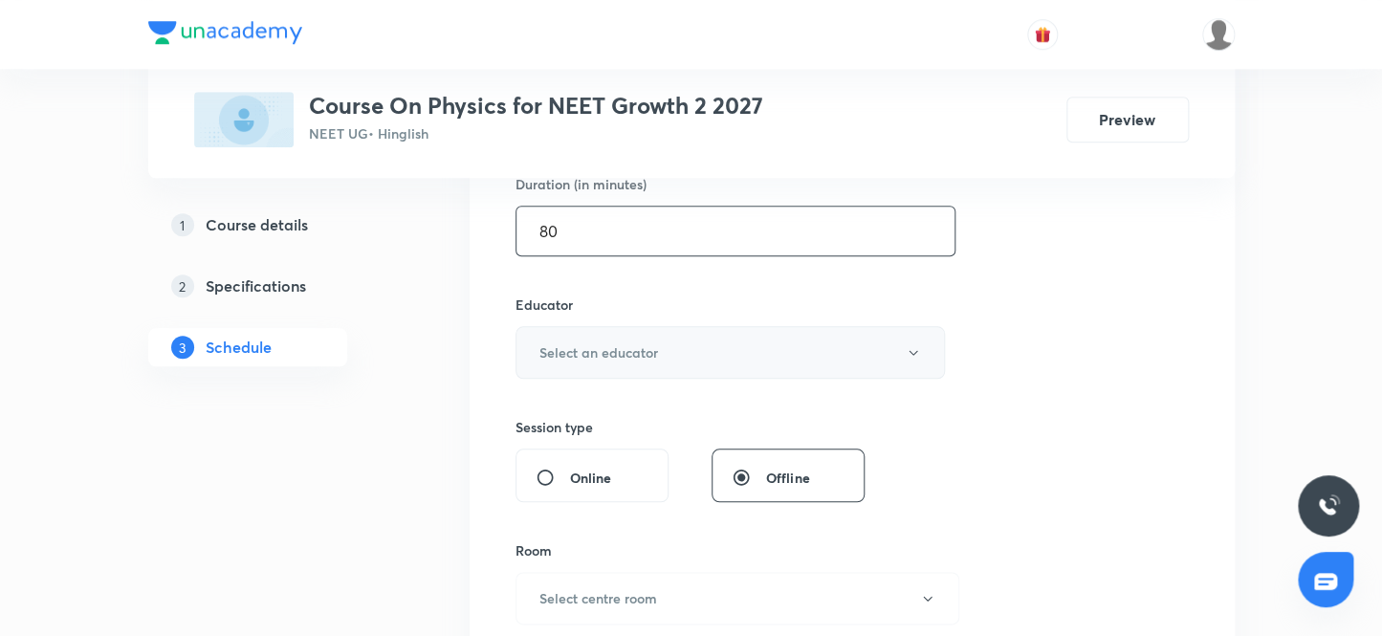
type input "80"
click at [628, 349] on h6 "Select an educator" at bounding box center [599, 352] width 119 height 20
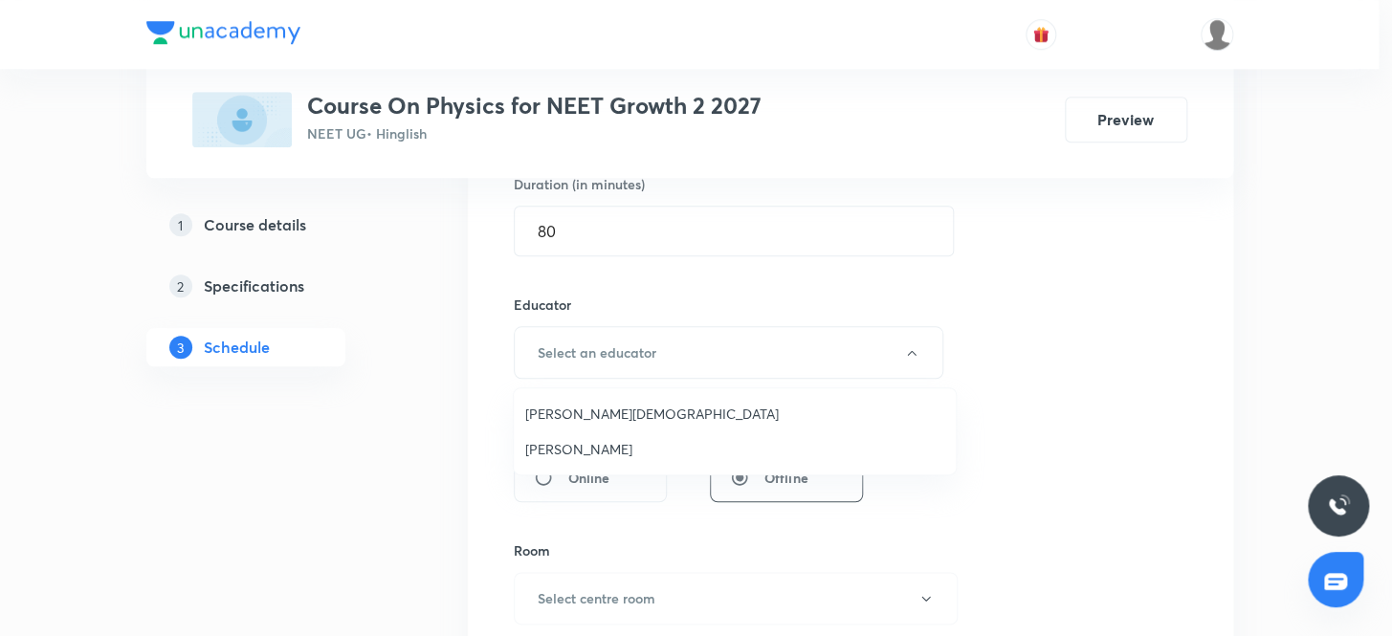
click at [561, 417] on span "[PERSON_NAME][DEMOGRAPHIC_DATA]" at bounding box center [734, 414] width 419 height 20
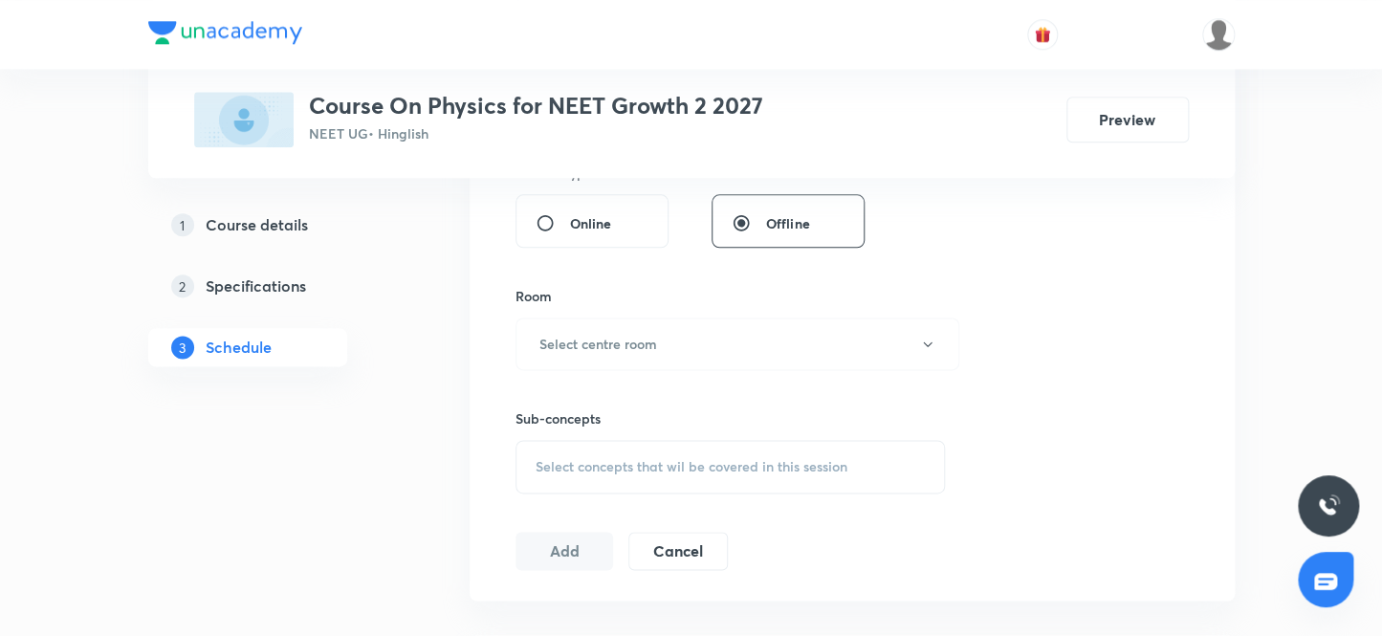
scroll to position [871, 0]
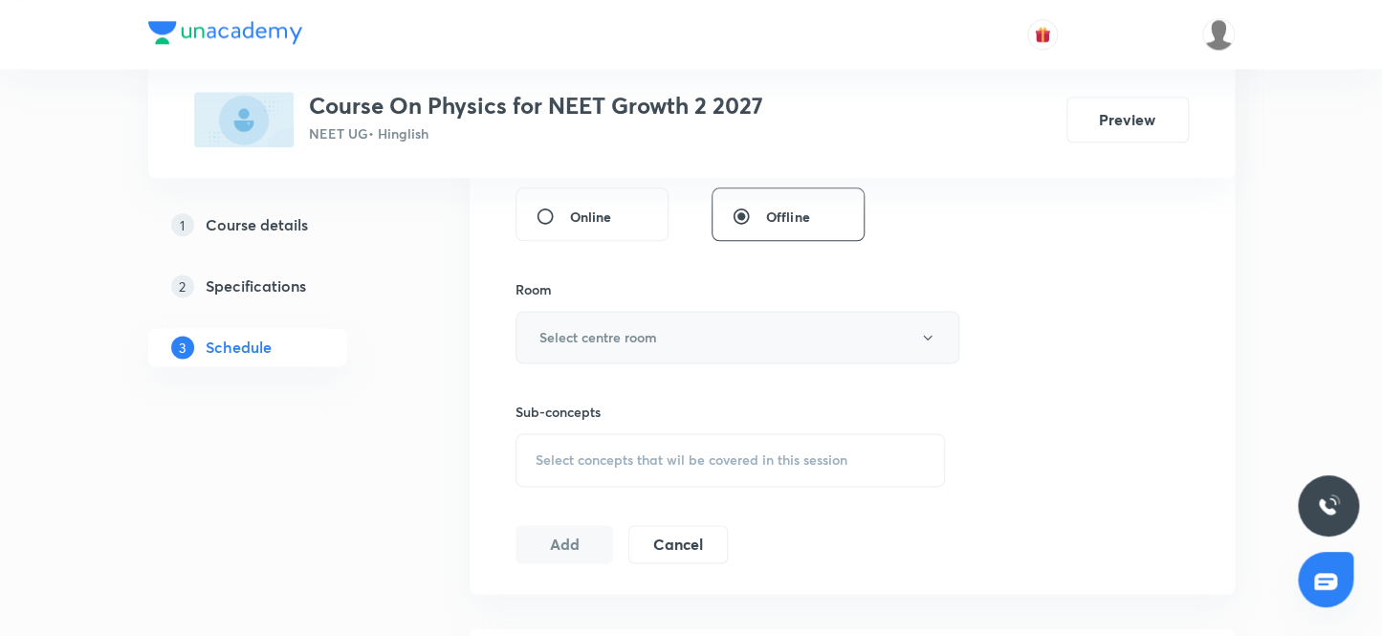
click at [598, 340] on h6 "Select centre room" at bounding box center [599, 337] width 118 height 20
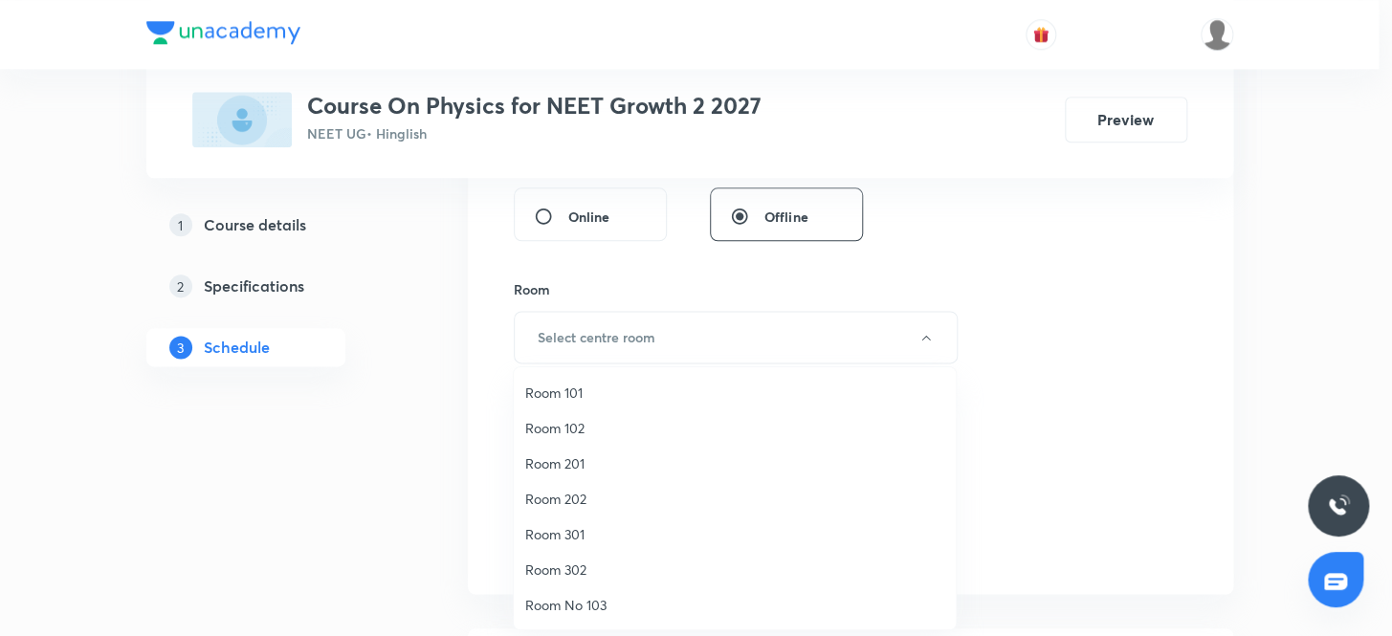
click at [580, 428] on span "Room 102" at bounding box center [734, 428] width 419 height 20
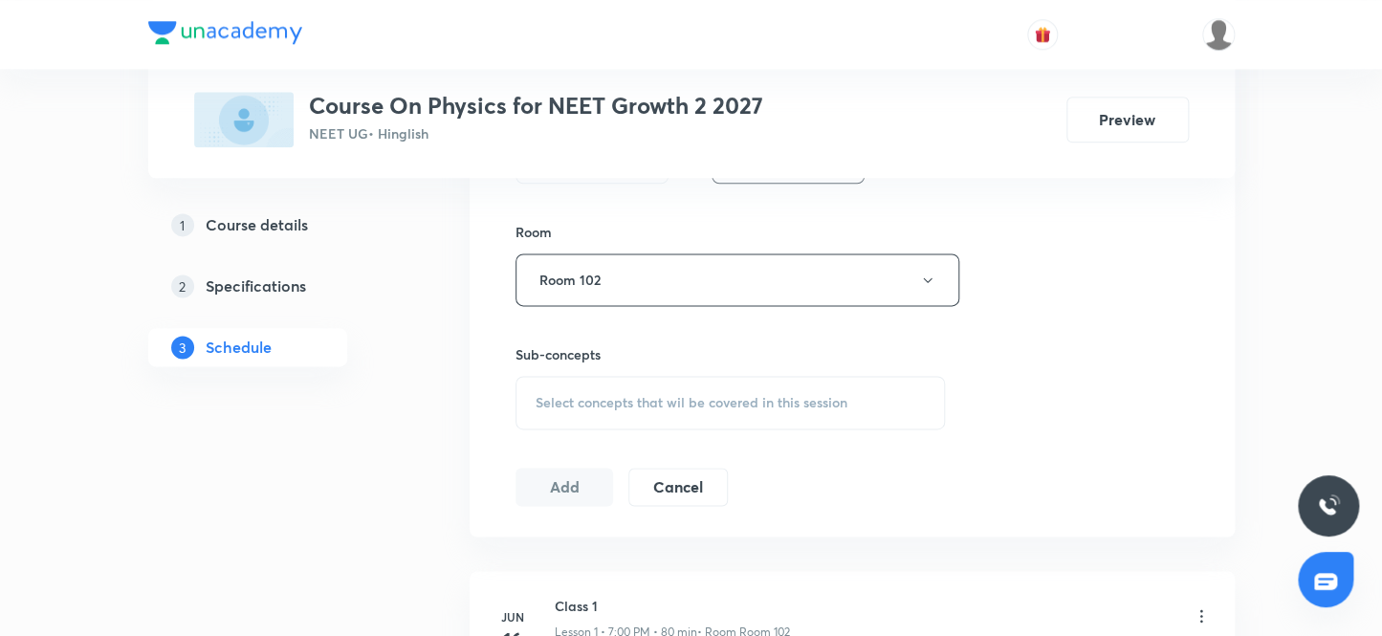
scroll to position [957, 0]
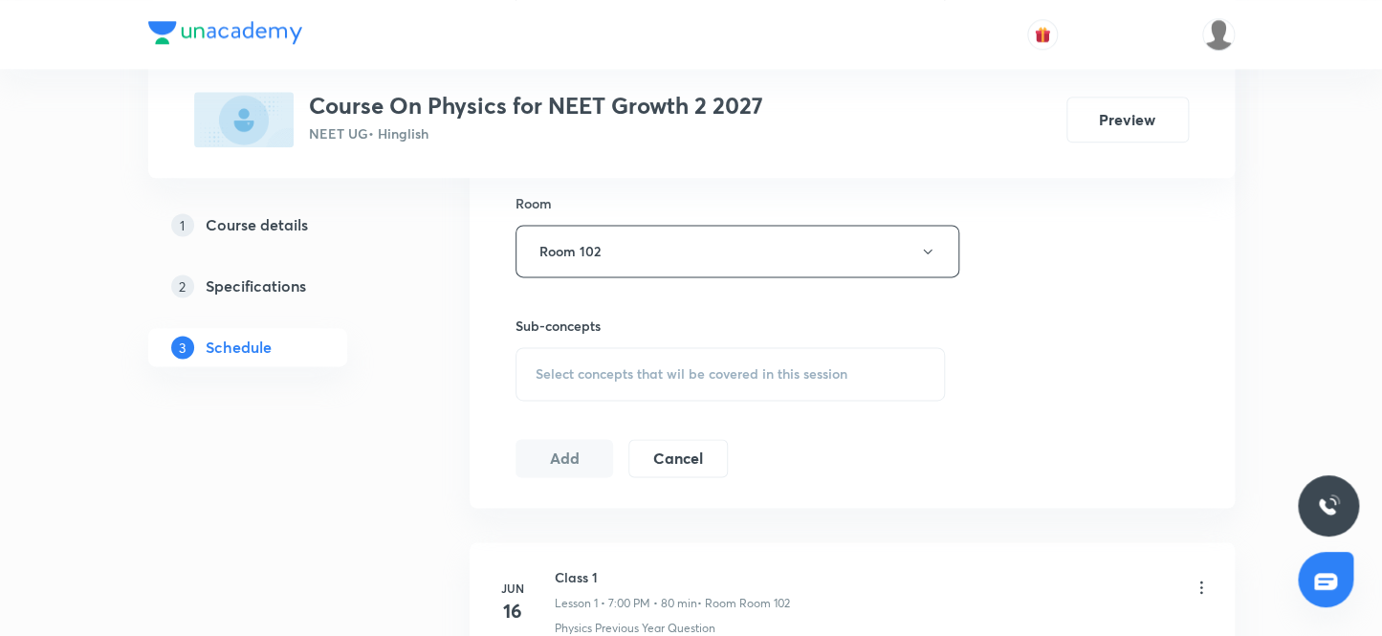
click at [593, 372] on span "Select concepts that wil be covered in this session" at bounding box center [692, 373] width 312 height 15
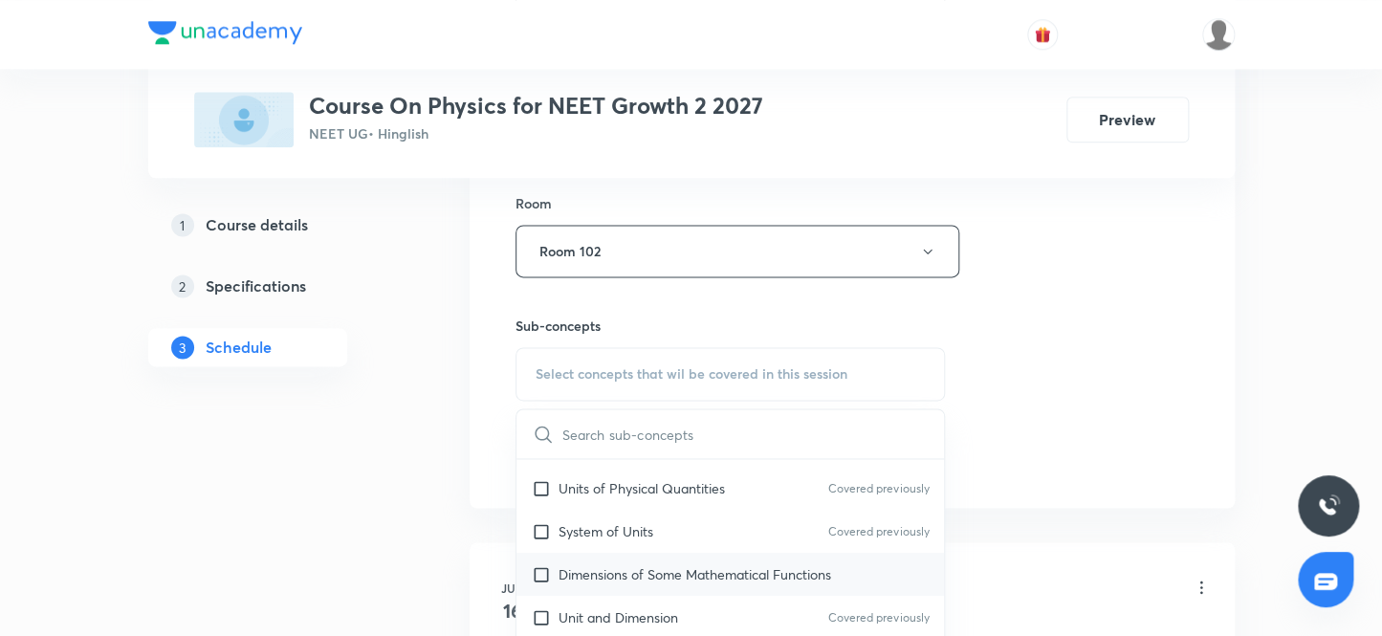
scroll to position [347, 0]
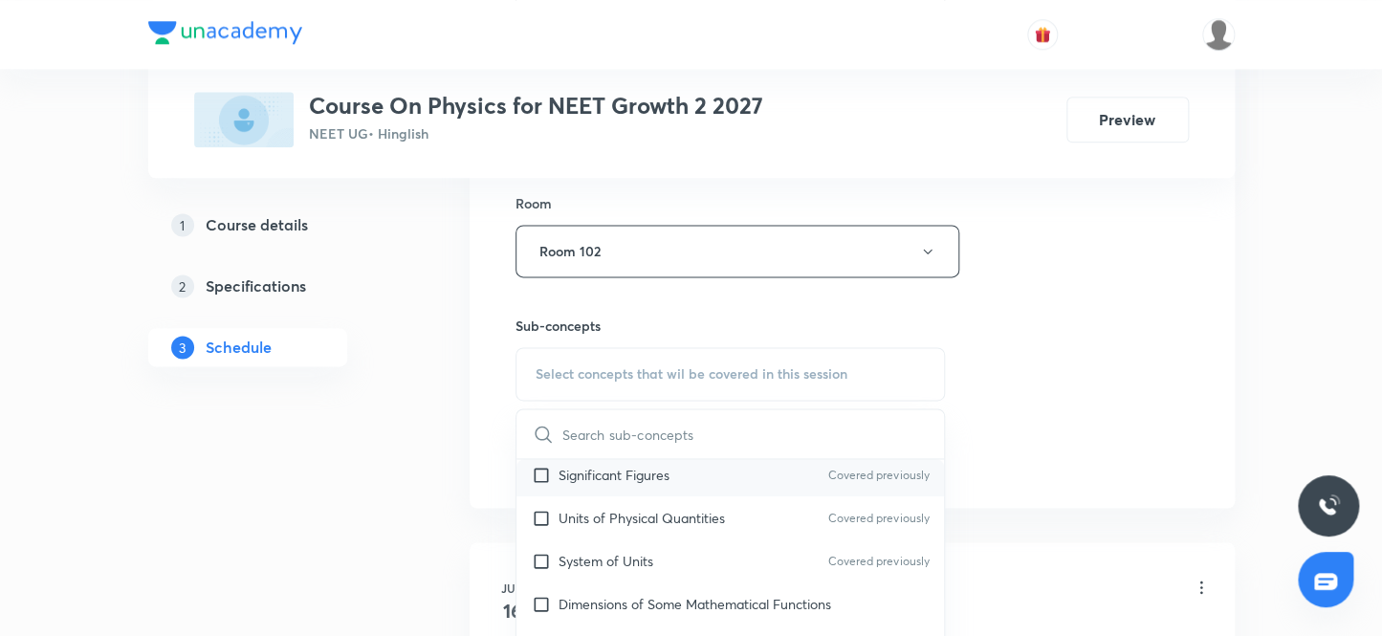
click at [541, 470] on input "checkbox" at bounding box center [545, 475] width 27 height 20
checkbox input "true"
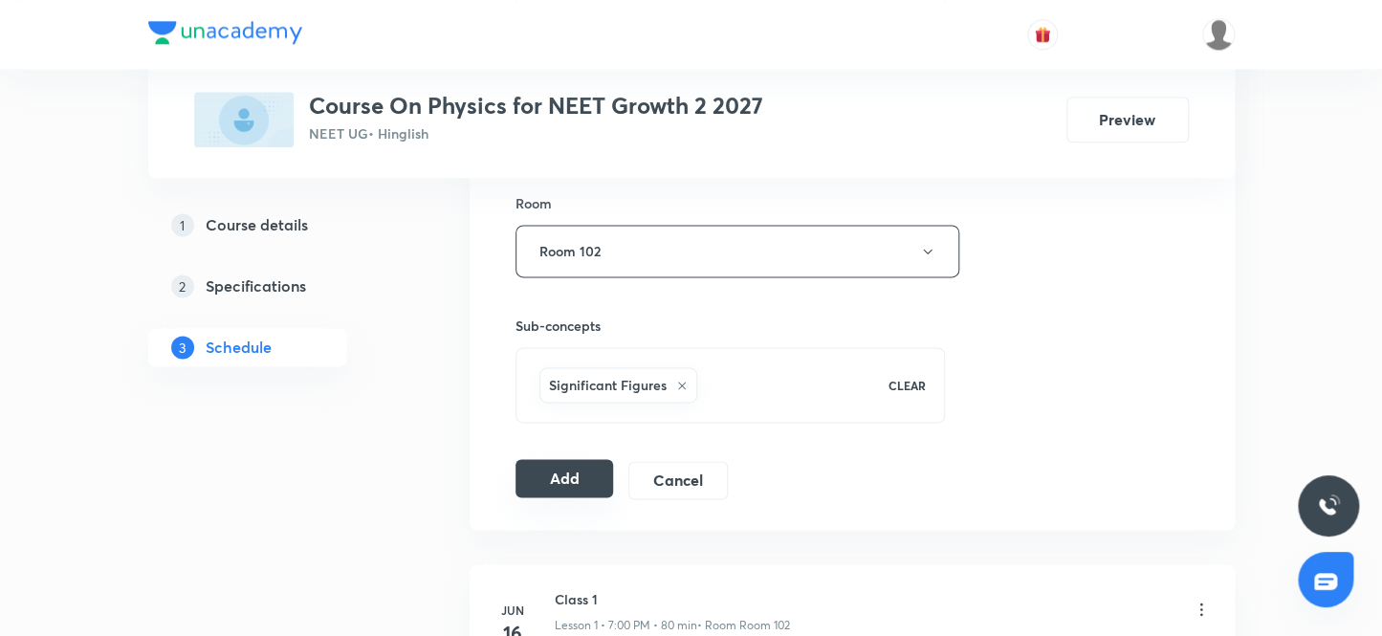
click at [584, 478] on button "Add" at bounding box center [565, 478] width 99 height 38
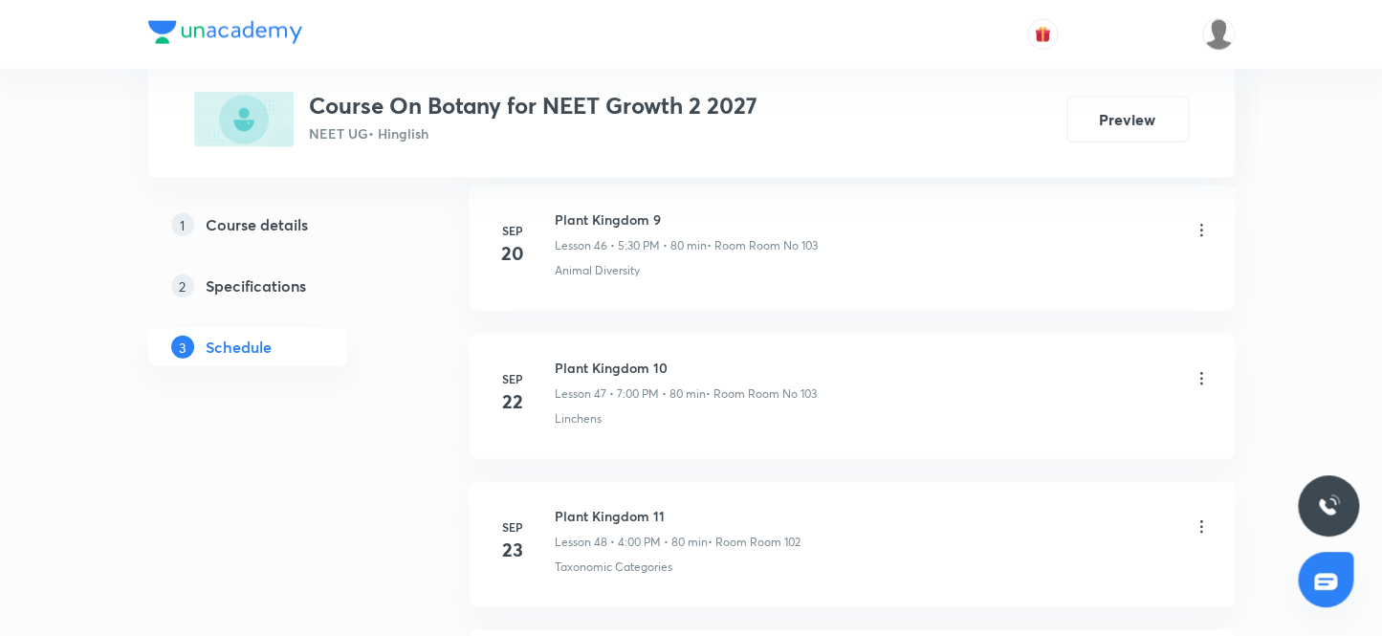
scroll to position [8447, 0]
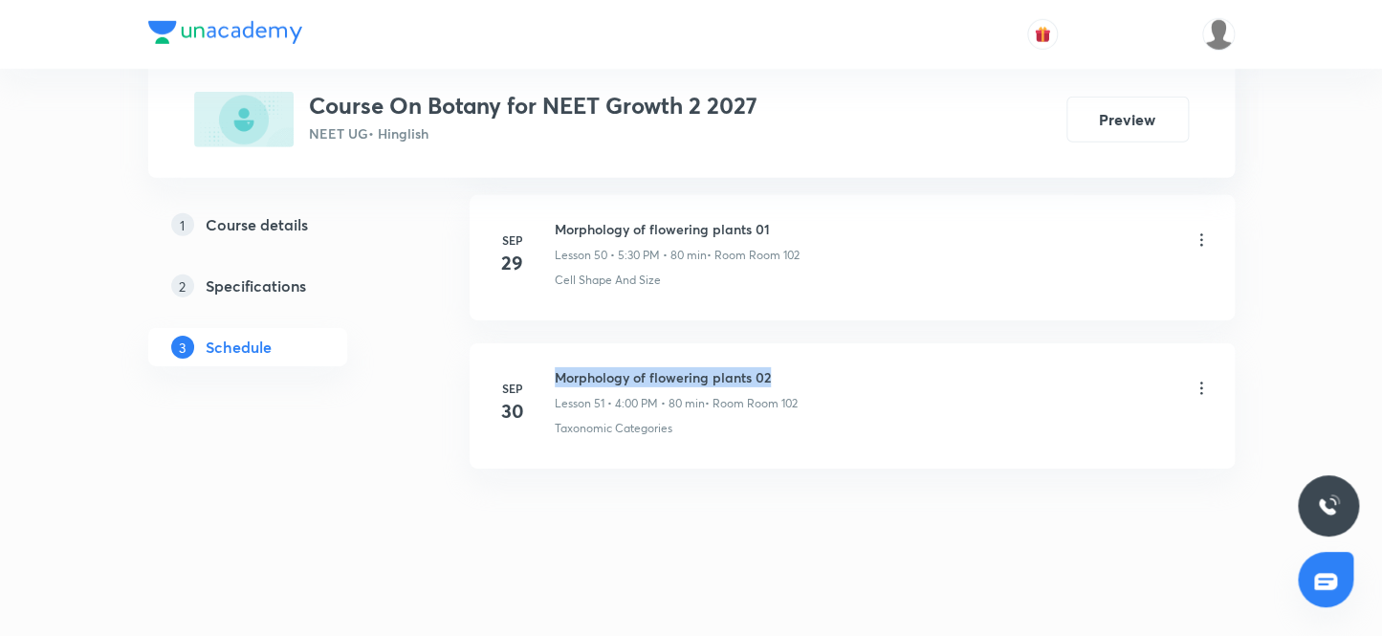
drag, startPoint x: 779, startPoint y: 361, endPoint x: 547, endPoint y: 344, distance: 232.1
click at [547, 344] on li "Sep 30 Morphology of flowering plants 02 Lesson 51 • 4:00 PM • 80 min • Room Ro…" at bounding box center [852, 405] width 765 height 125
copy h6 "Morphology of flowering plants 02"
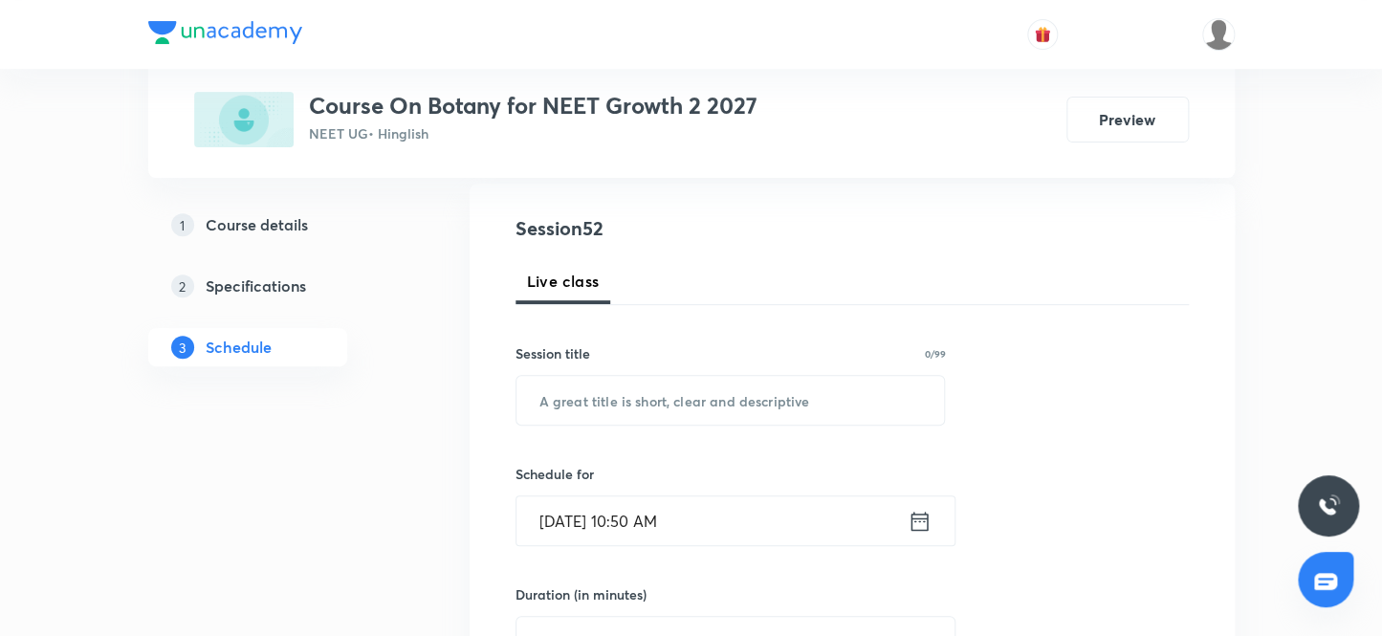
scroll to position [161, 0]
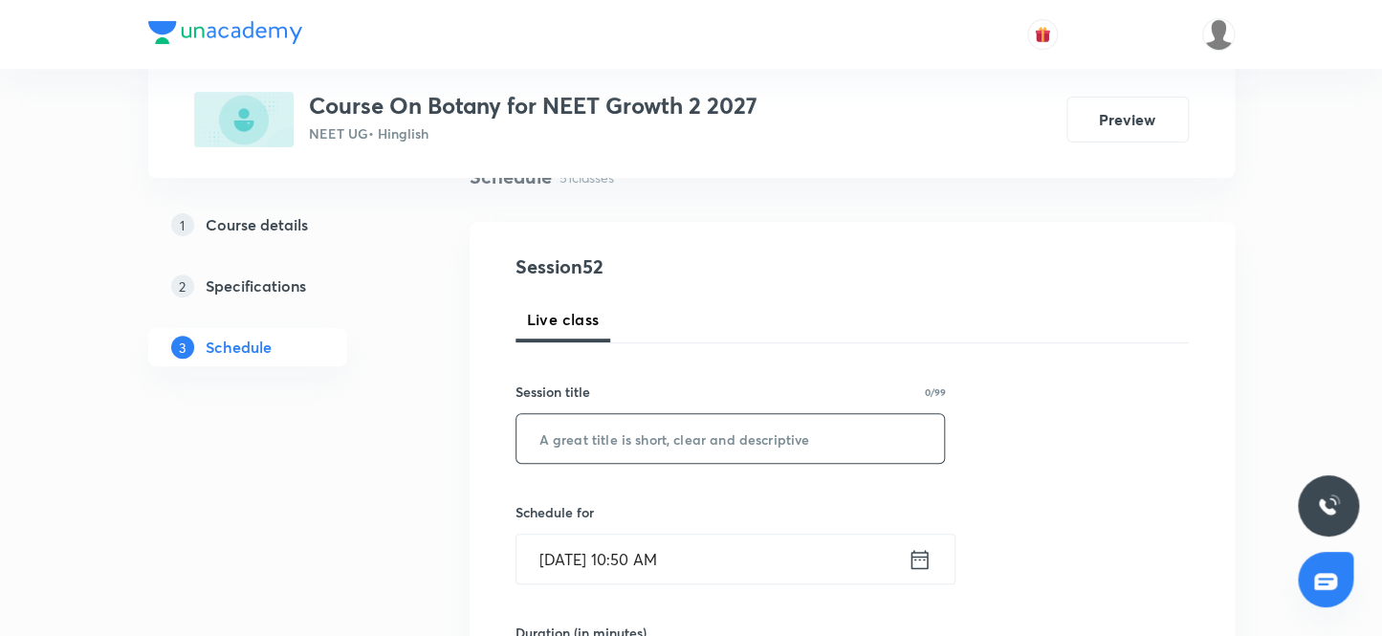
click at [628, 443] on input "text" at bounding box center [731, 438] width 429 height 49
paste input "Morphology of flowering plants 02"
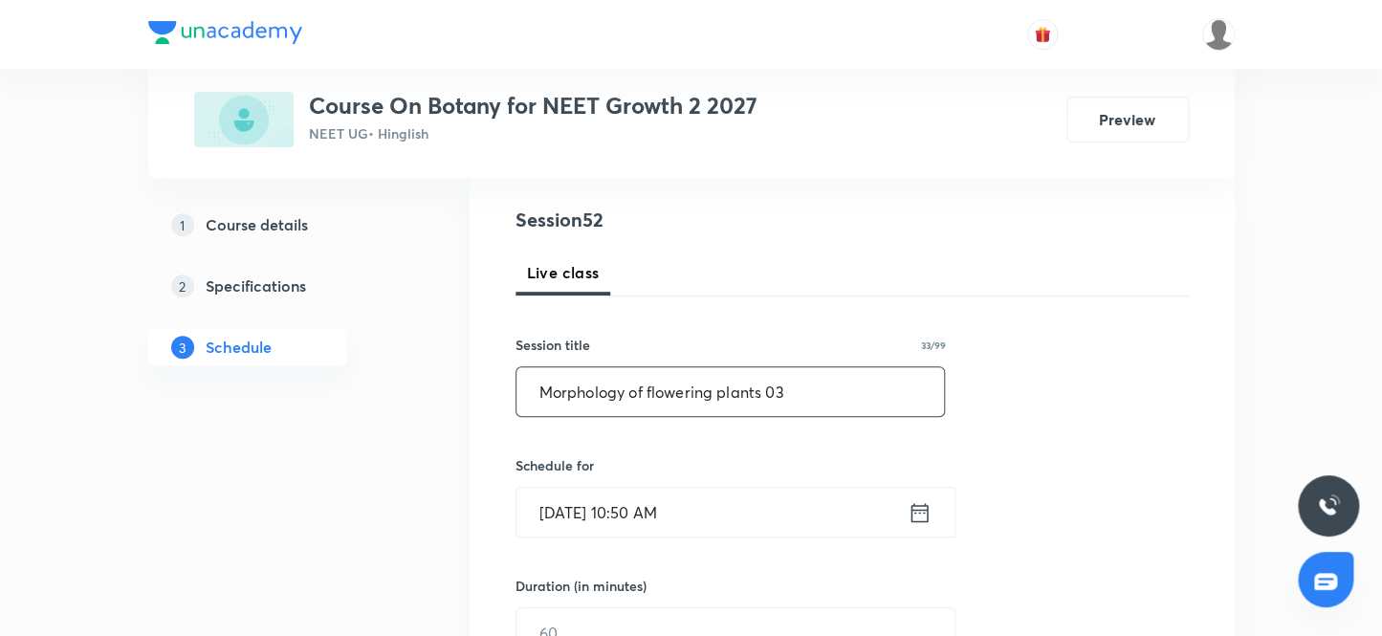
scroll to position [248, 0]
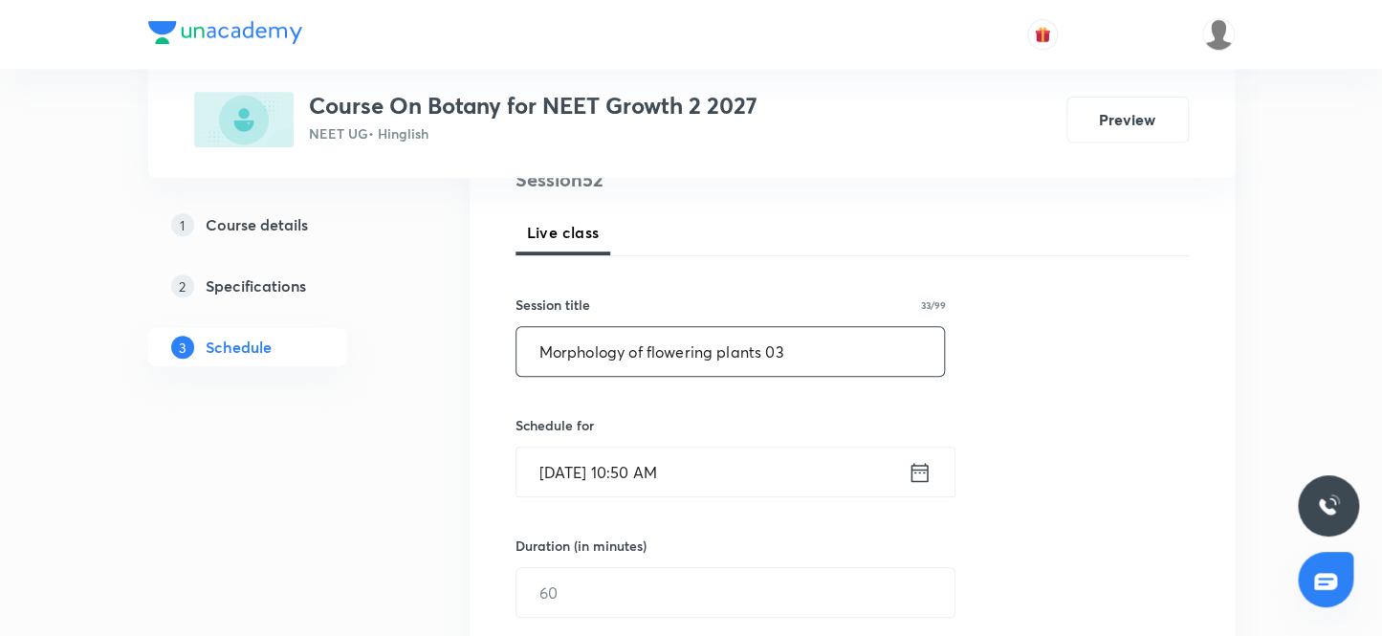
type input "Morphology of flowering plants 03"
click at [644, 475] on input "Oct 3, 2025, 10:50 AM" at bounding box center [712, 472] width 391 height 49
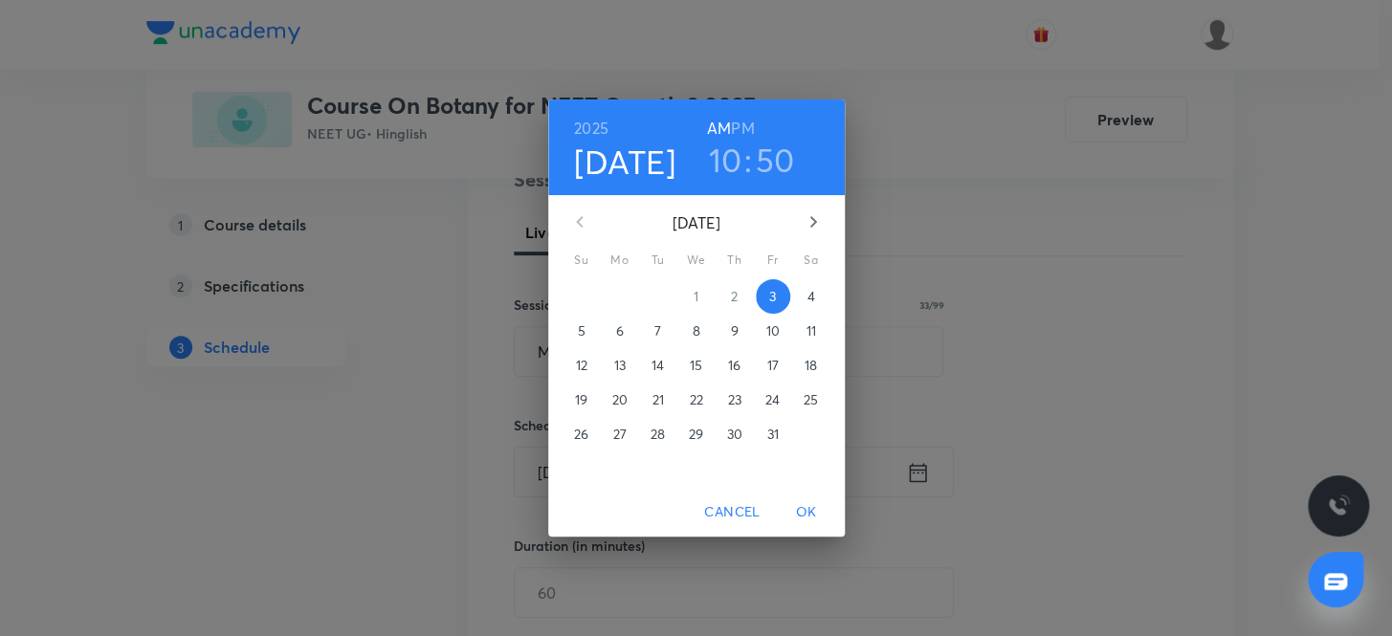
click at [745, 123] on h6 "PM" at bounding box center [742, 128] width 23 height 27
click at [726, 158] on h3 "10" at bounding box center [725, 160] width 33 height 40
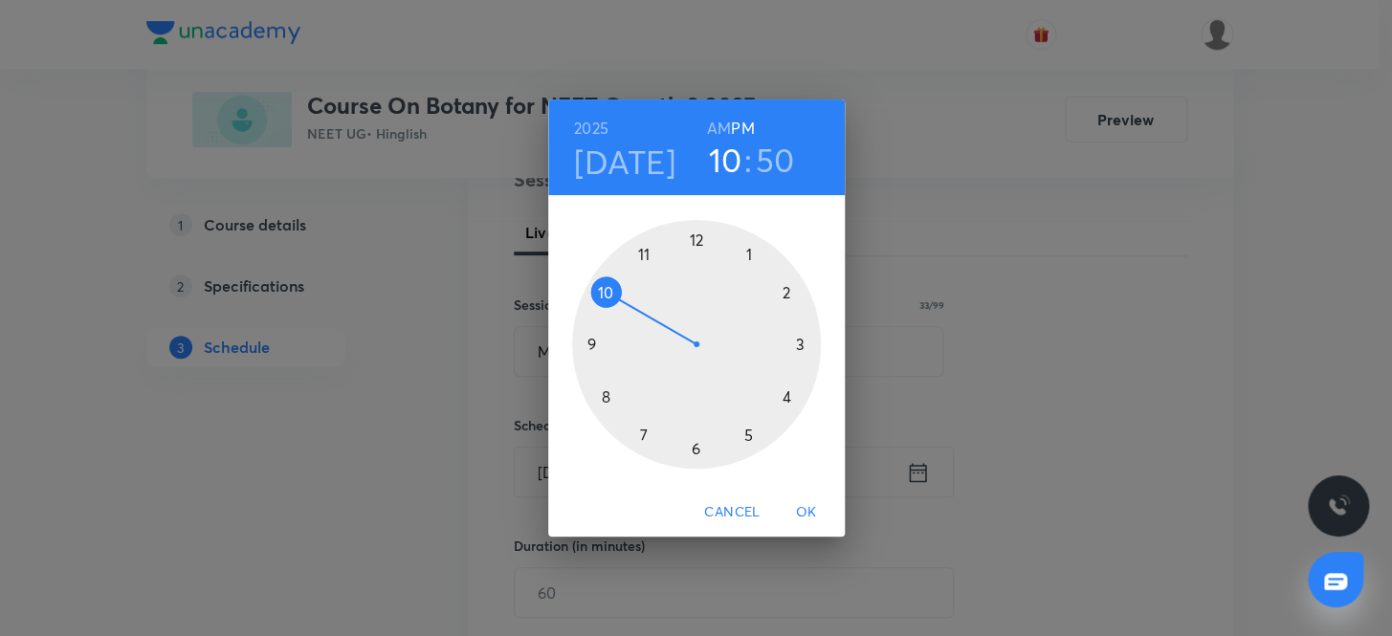
click at [745, 430] on div at bounding box center [696, 344] width 249 height 249
click at [695, 447] on div at bounding box center [696, 344] width 249 height 249
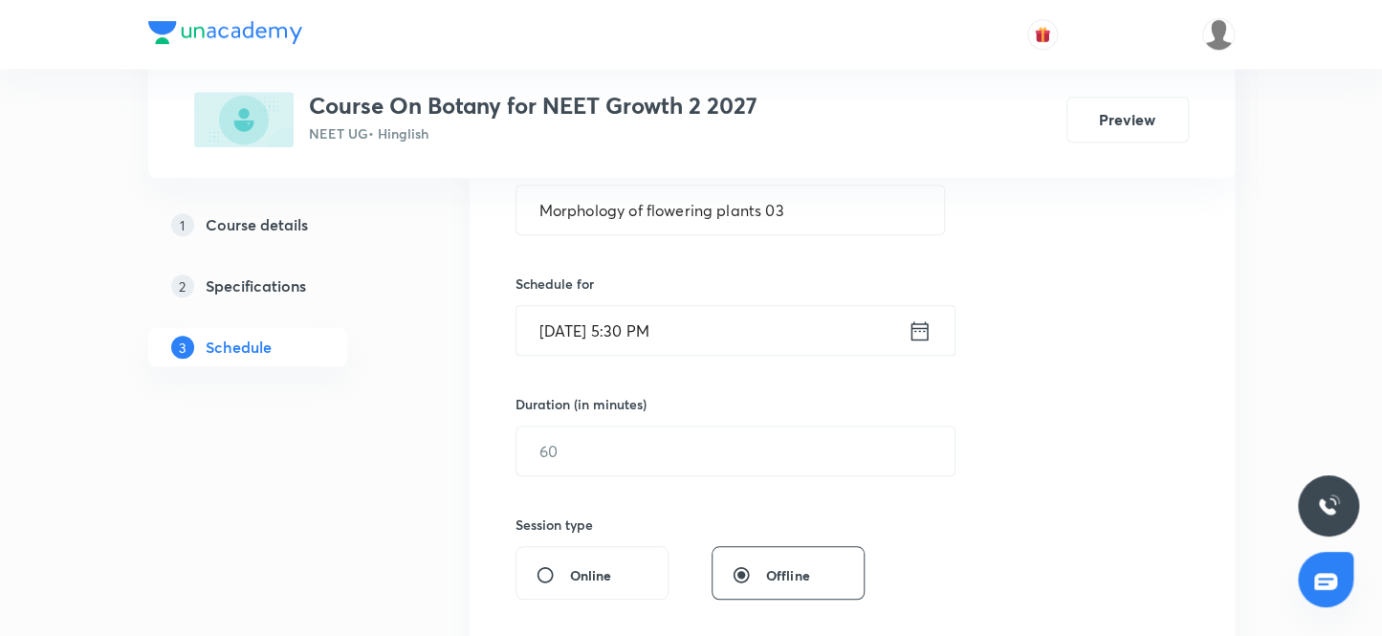
scroll to position [421, 0]
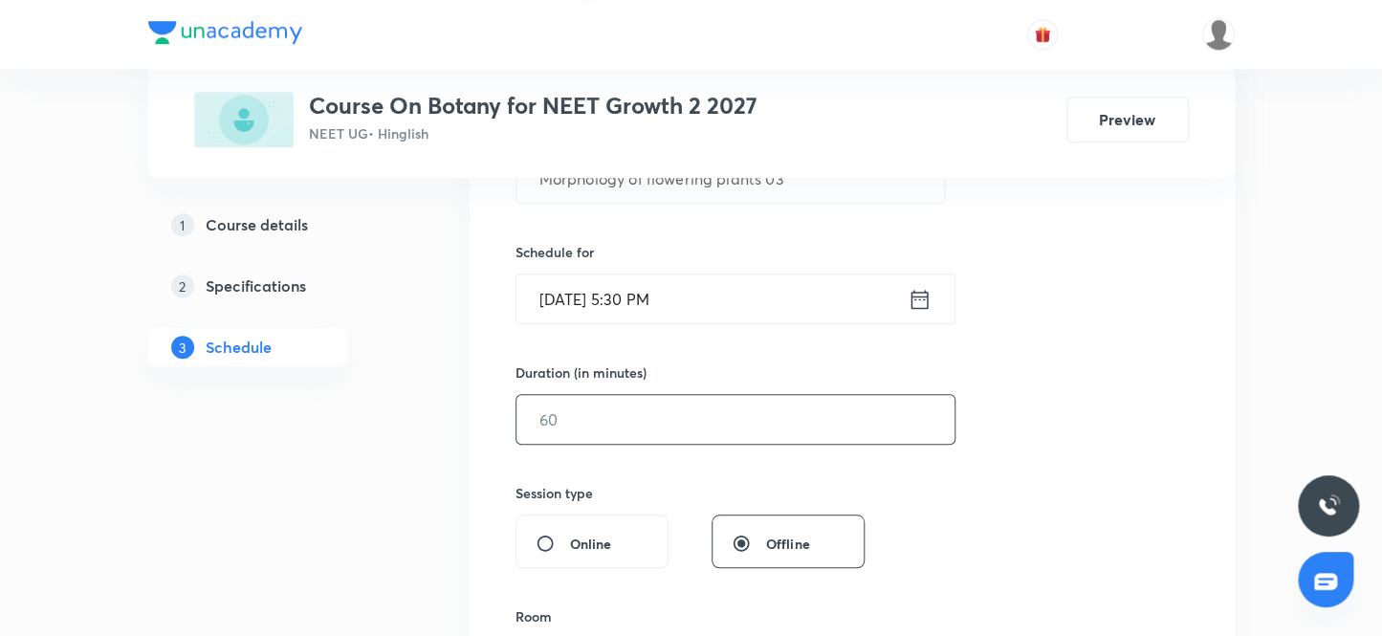
click at [653, 416] on input "text" at bounding box center [736, 419] width 438 height 49
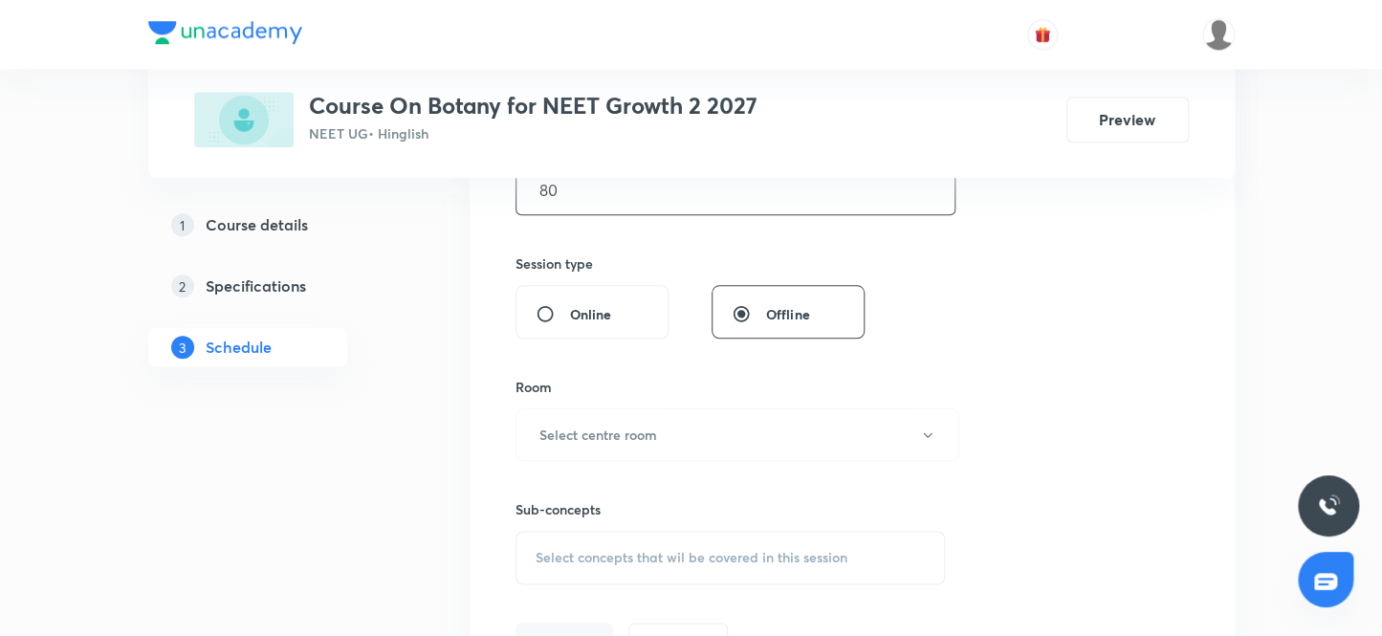
scroll to position [682, 0]
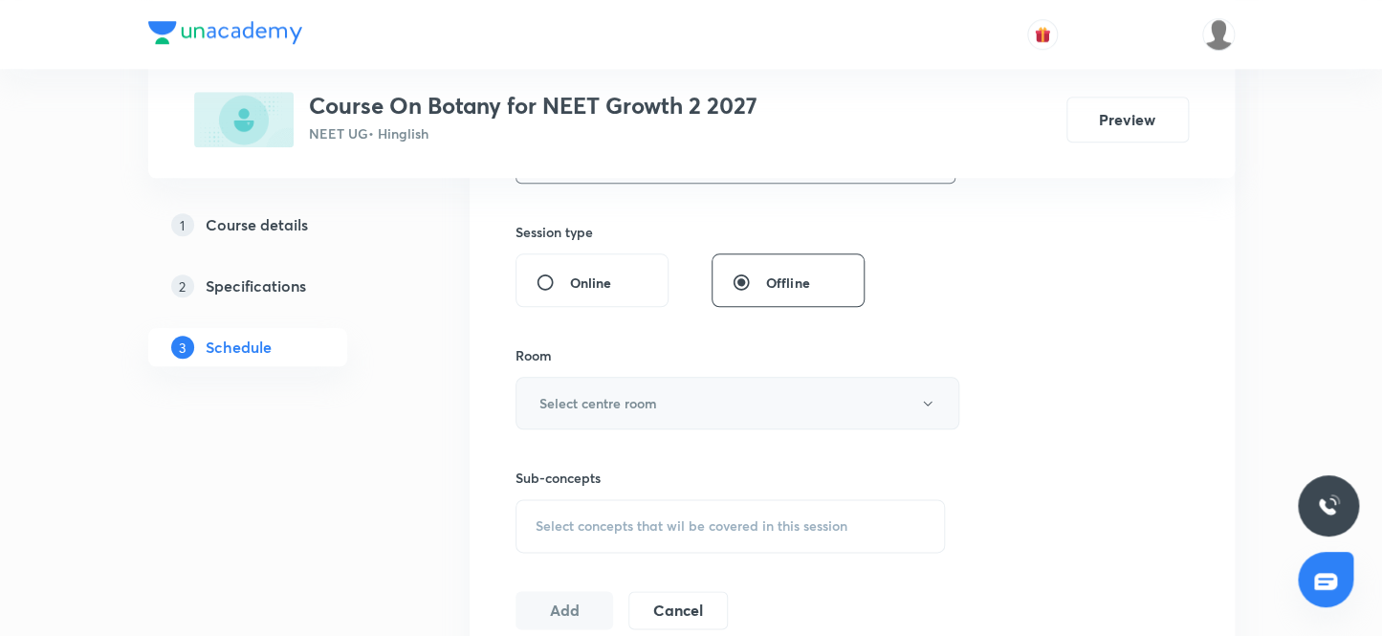
type input "80"
click at [651, 409] on h6 "Select centre room" at bounding box center [599, 403] width 118 height 20
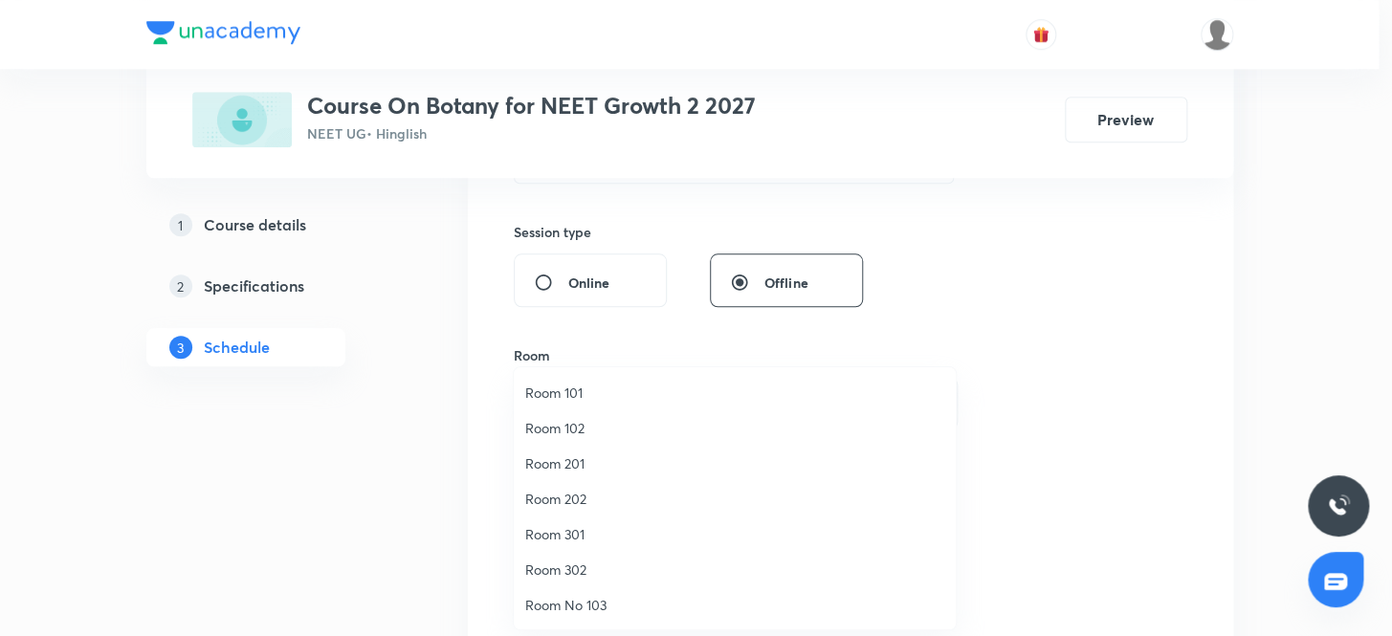
click at [569, 428] on span "Room 102" at bounding box center [734, 428] width 419 height 20
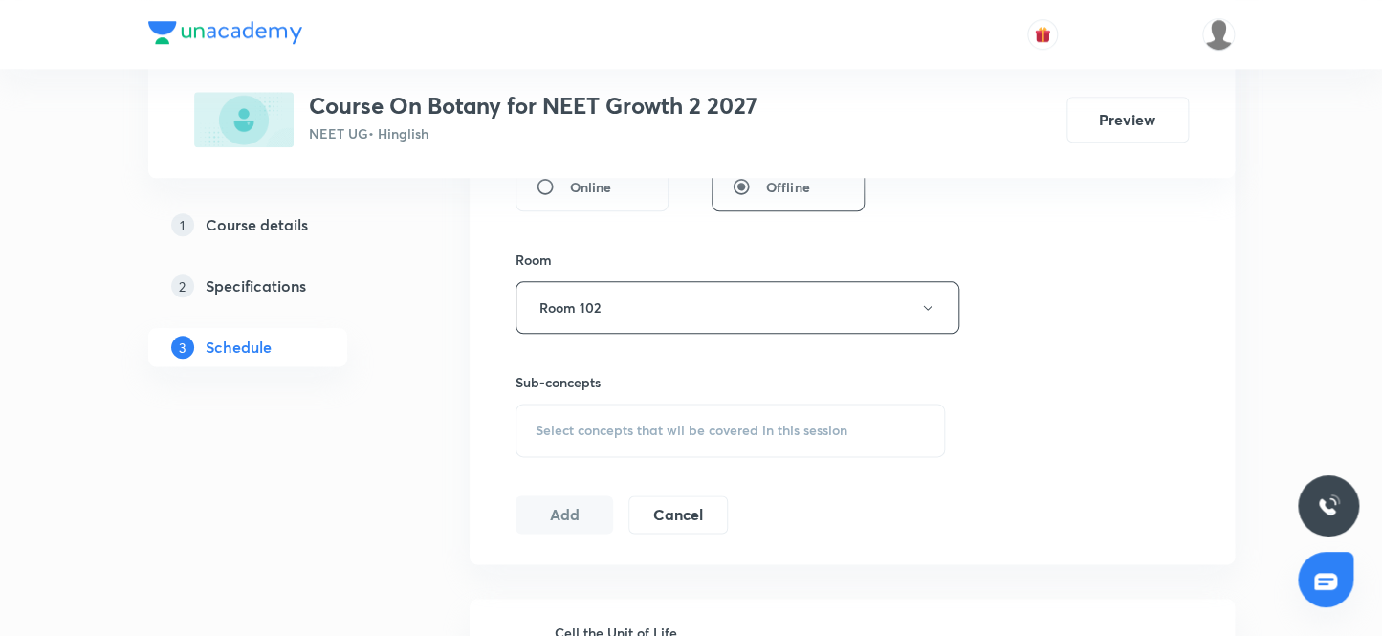
scroll to position [856, 0]
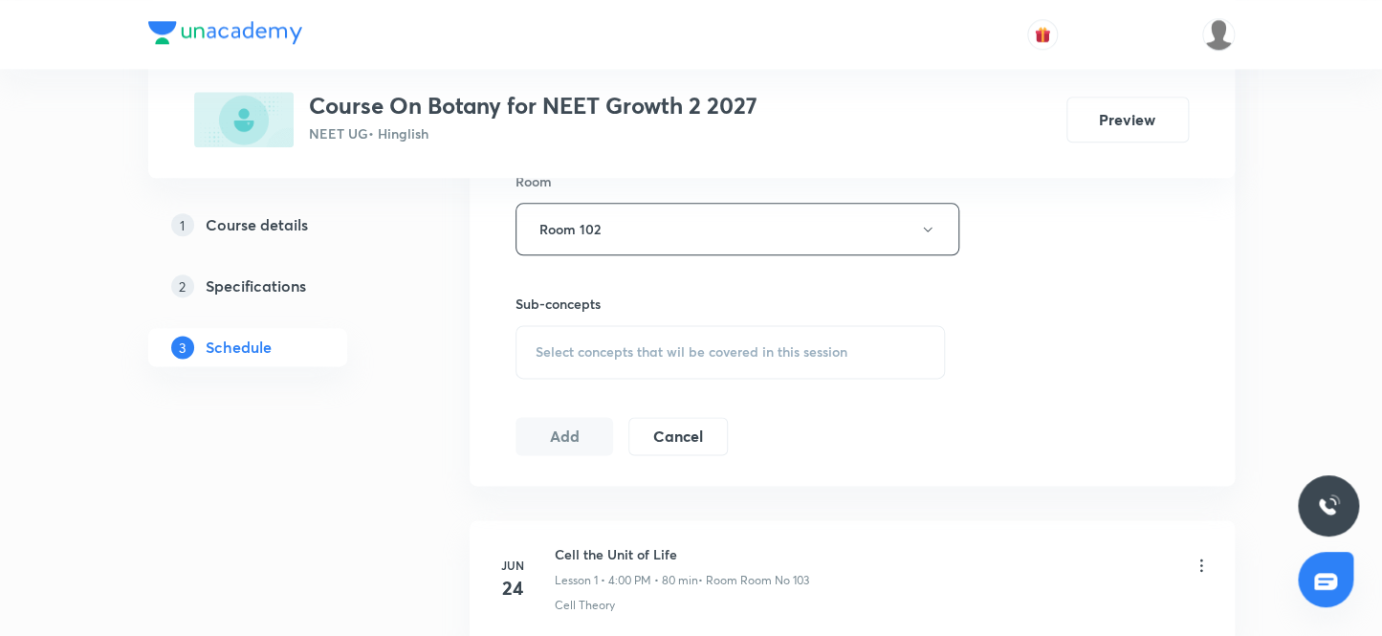
click at [638, 354] on span "Select concepts that wil be covered in this session" at bounding box center [692, 351] width 312 height 15
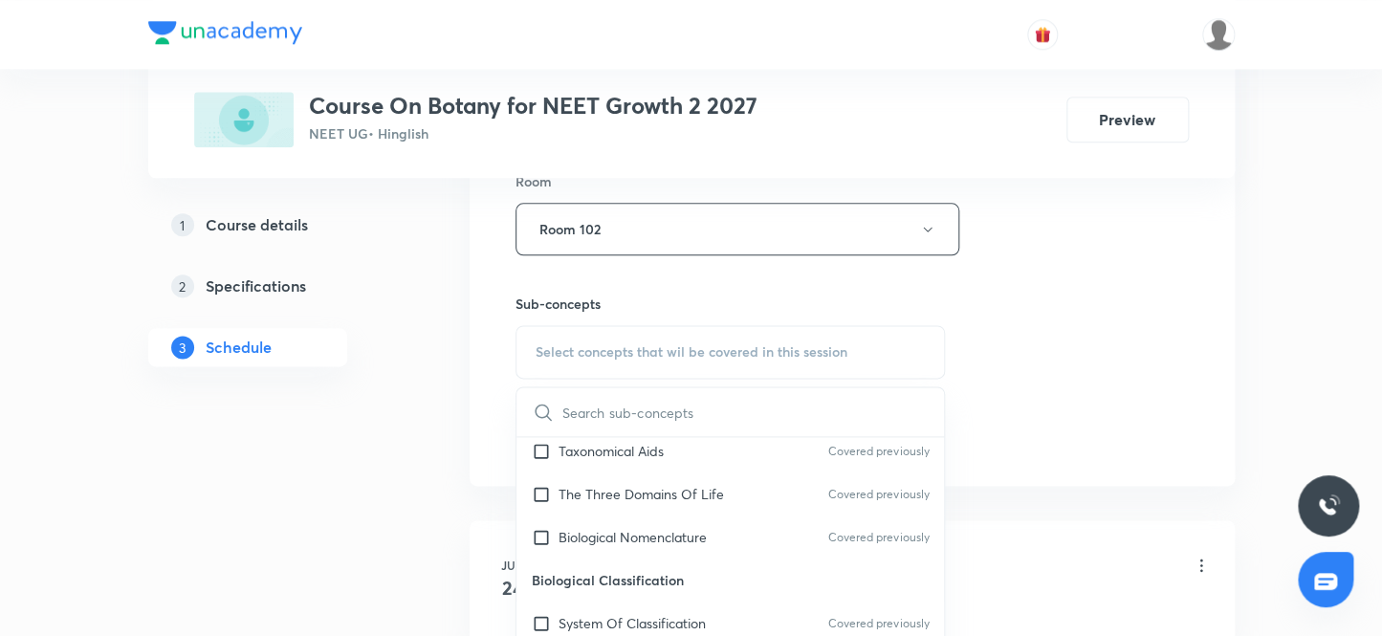
scroll to position [608, 0]
click at [542, 443] on input "checkbox" at bounding box center [545, 450] width 27 height 20
checkbox input "true"
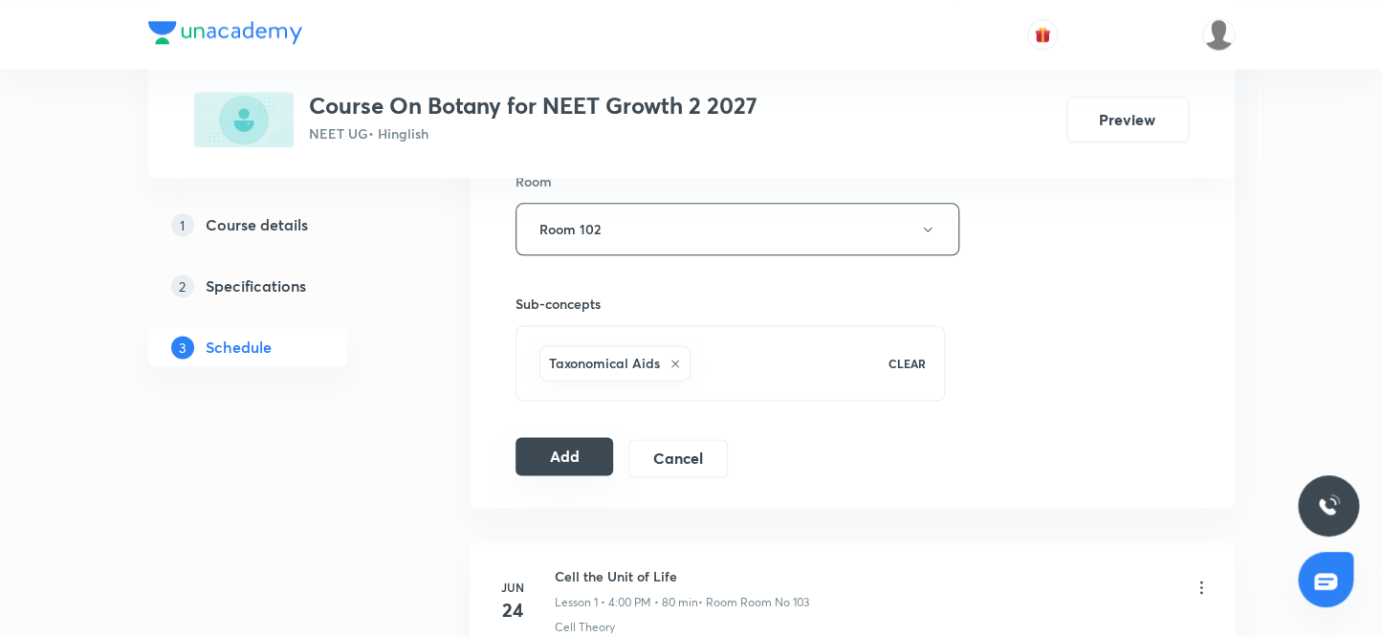
click at [562, 457] on button "Add" at bounding box center [565, 456] width 99 height 38
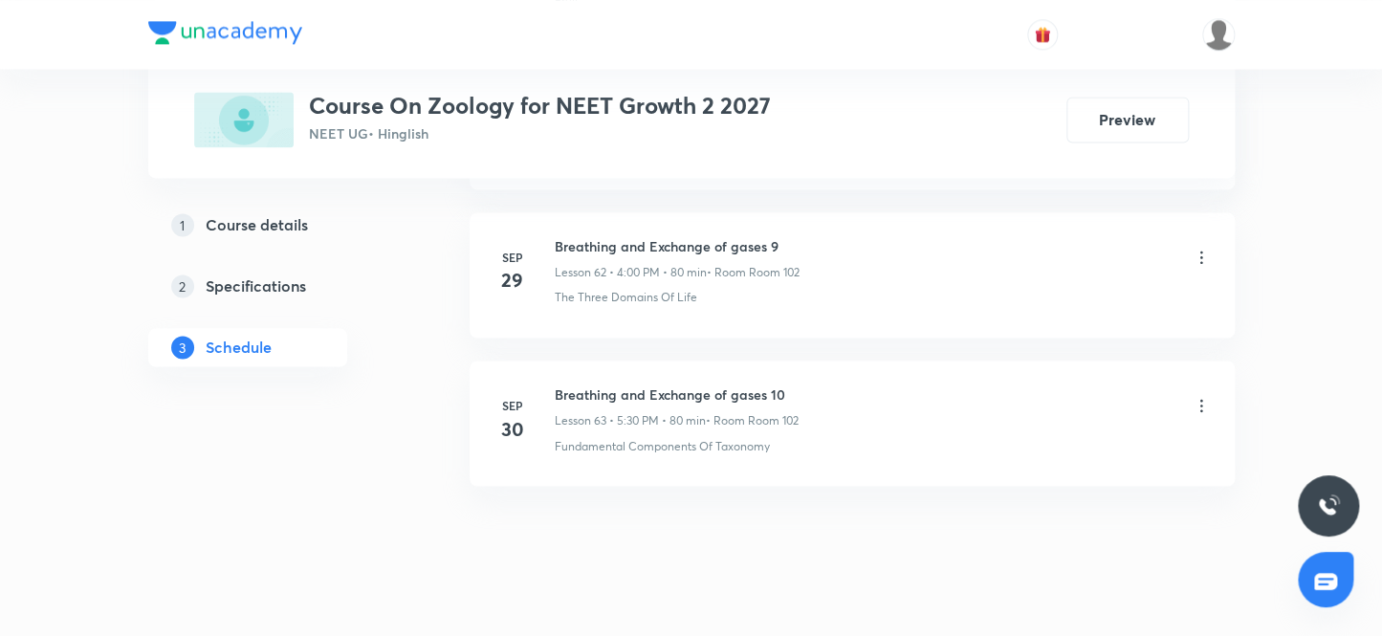
scroll to position [10225, 0]
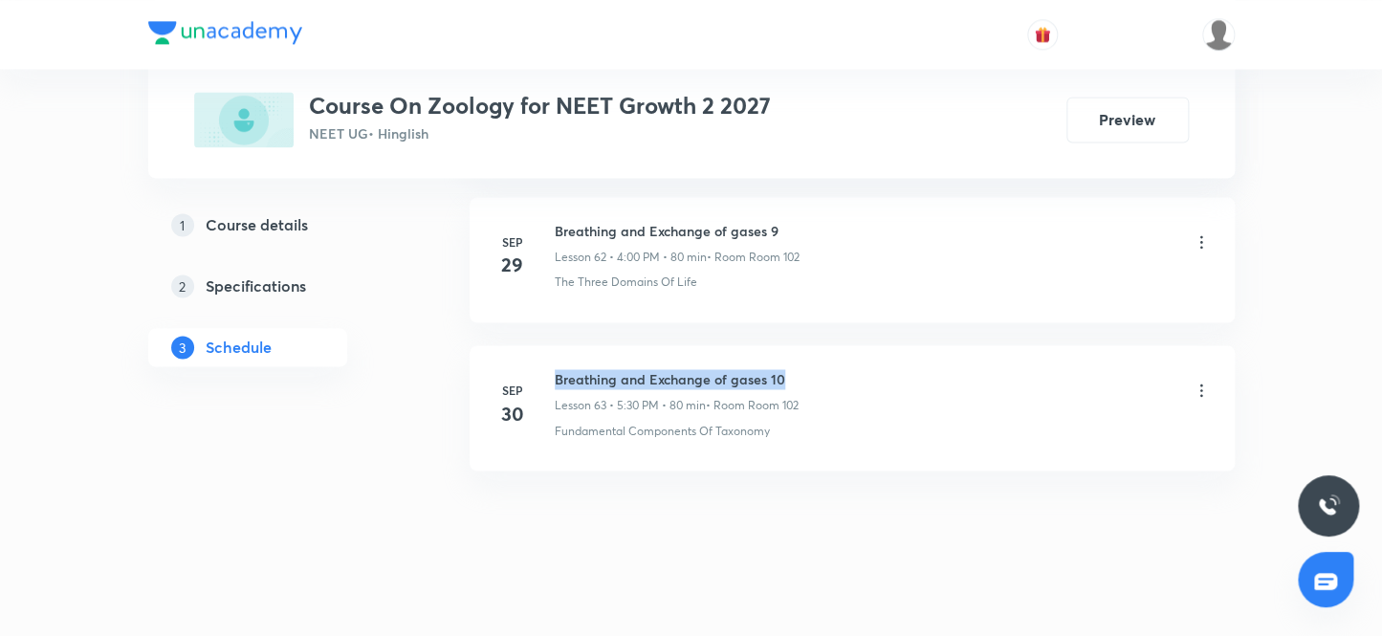
drag, startPoint x: 789, startPoint y: 360, endPoint x: 545, endPoint y: 336, distance: 245.1
click at [545, 345] on li "[DATE] Breathing and Exchange of gases 10 Lesson 63 • 5:30 PM • 80 min • Room R…" at bounding box center [852, 407] width 765 height 125
copy h6 "Breathing and Exchange of gases 10"
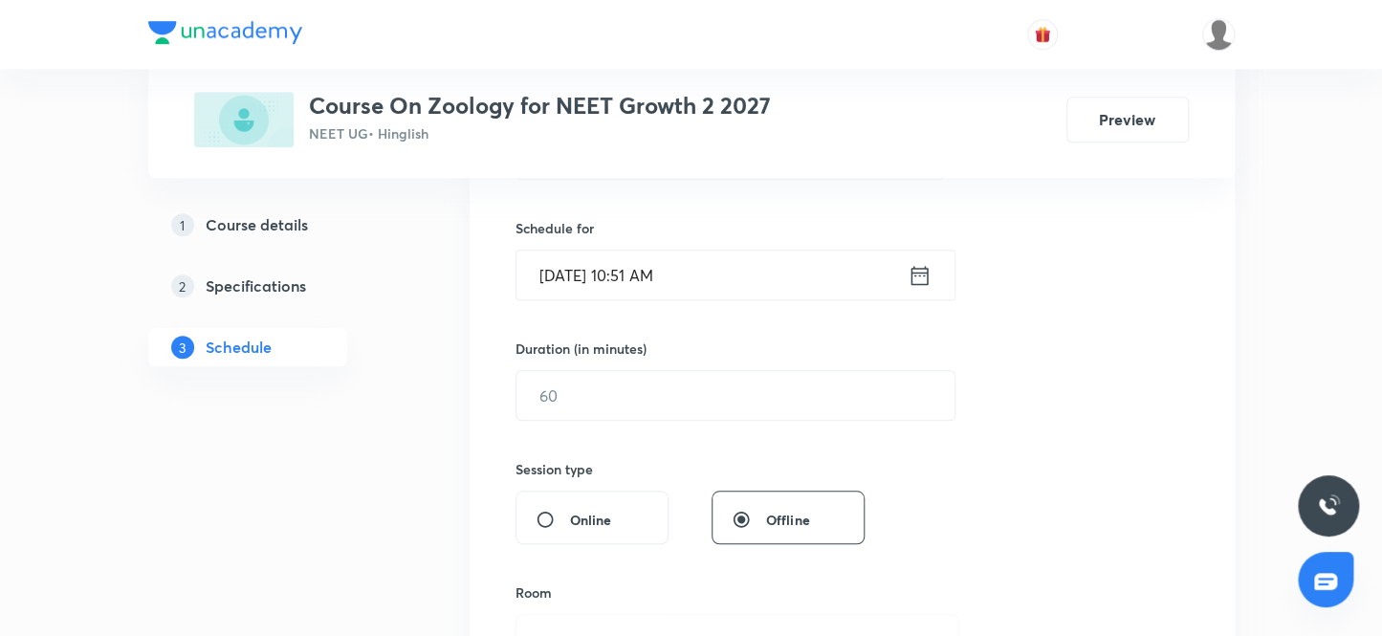
scroll to position [271, 0]
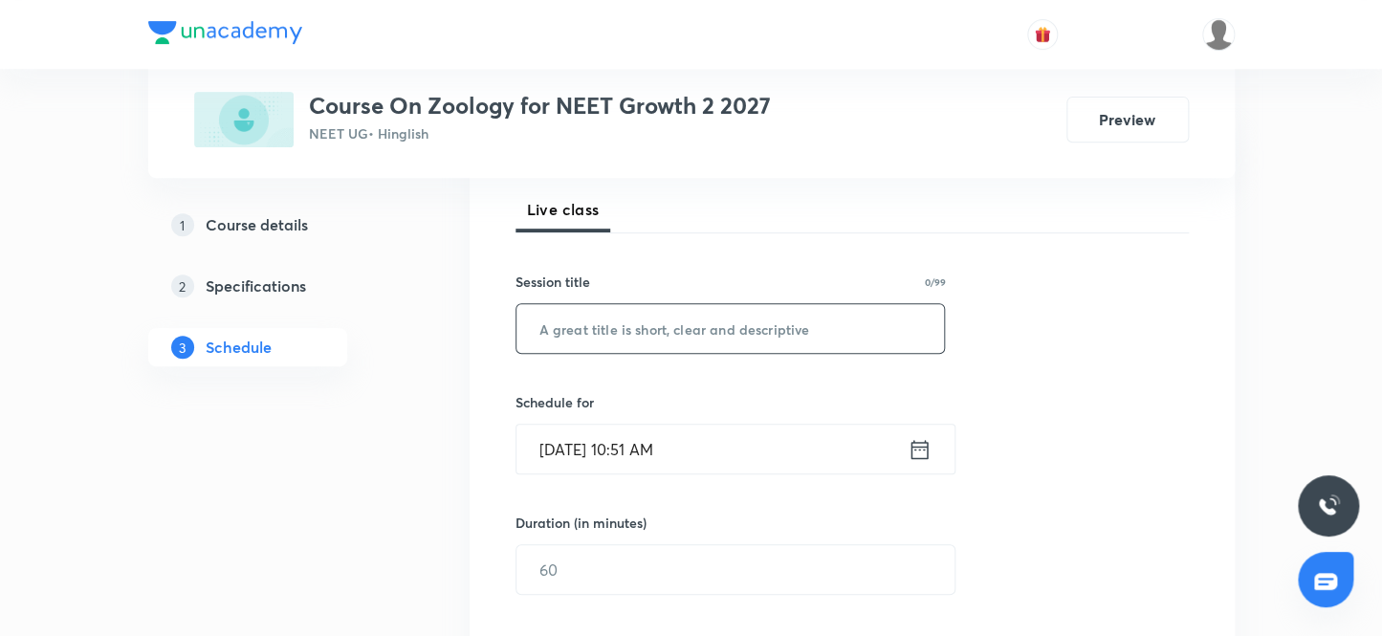
click at [712, 333] on input "text" at bounding box center [731, 328] width 429 height 49
paste input "Breathing and Exchange of gases 10"
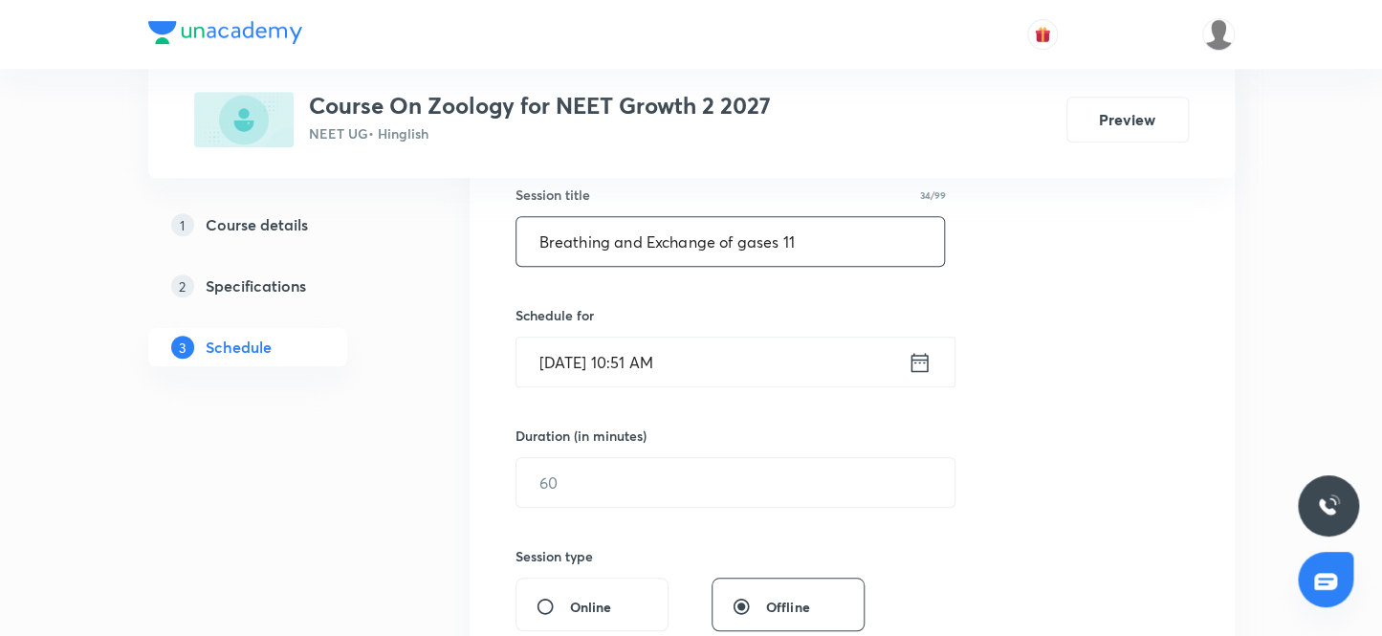
type input "Breathing and Exchange of gases 11"
click at [652, 360] on input "[DATE] 10:51 AM" at bounding box center [712, 362] width 391 height 49
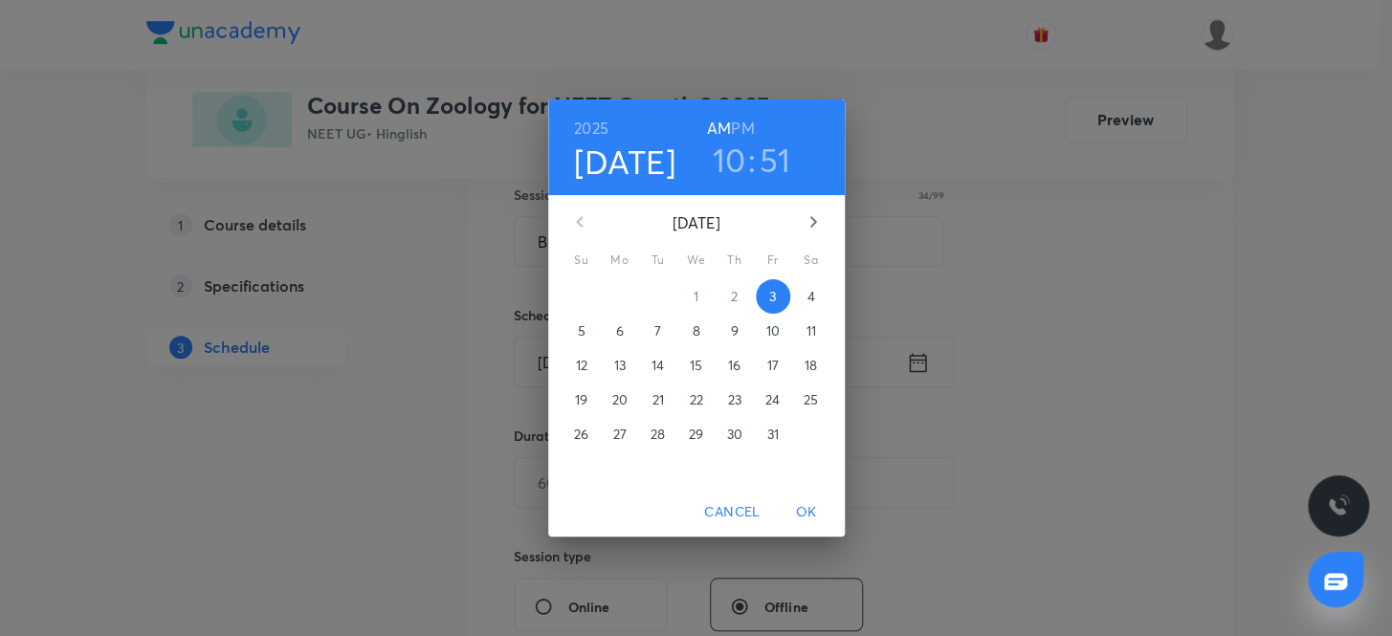
click at [744, 124] on h6 "PM" at bounding box center [742, 128] width 23 height 27
click at [726, 157] on h3 "10" at bounding box center [729, 160] width 33 height 40
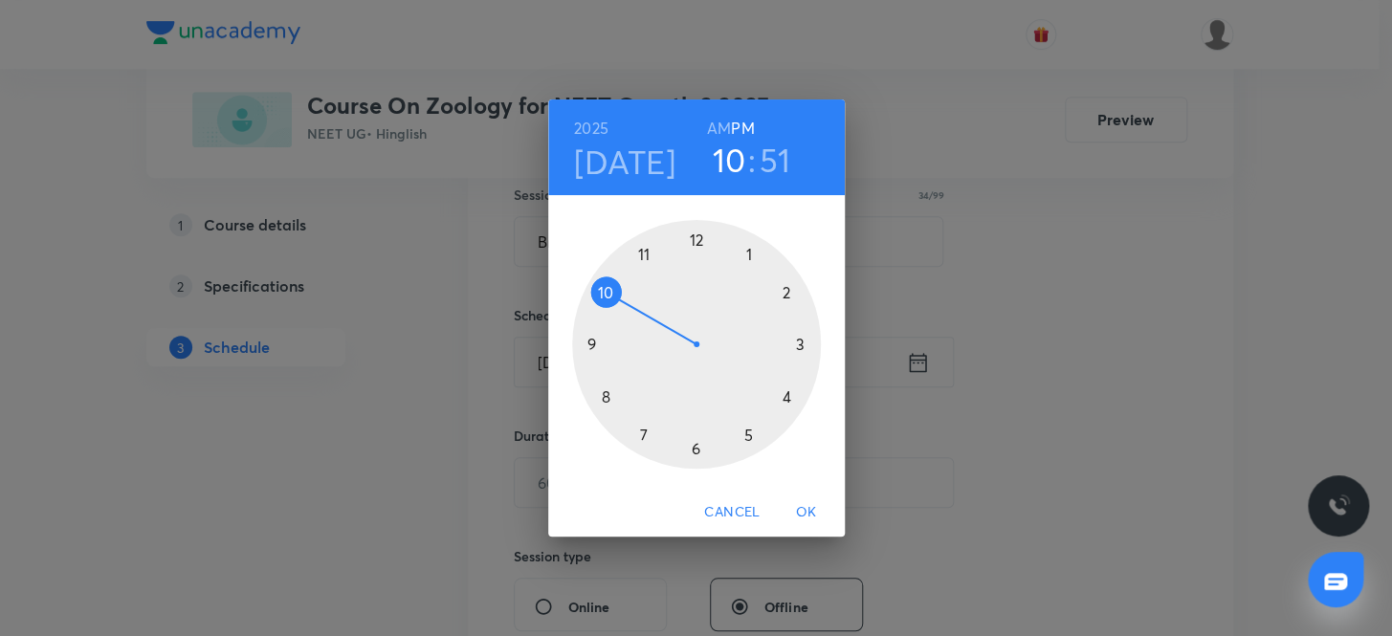
click at [641, 429] on div at bounding box center [696, 344] width 249 height 249
click at [694, 237] on div at bounding box center [696, 344] width 249 height 249
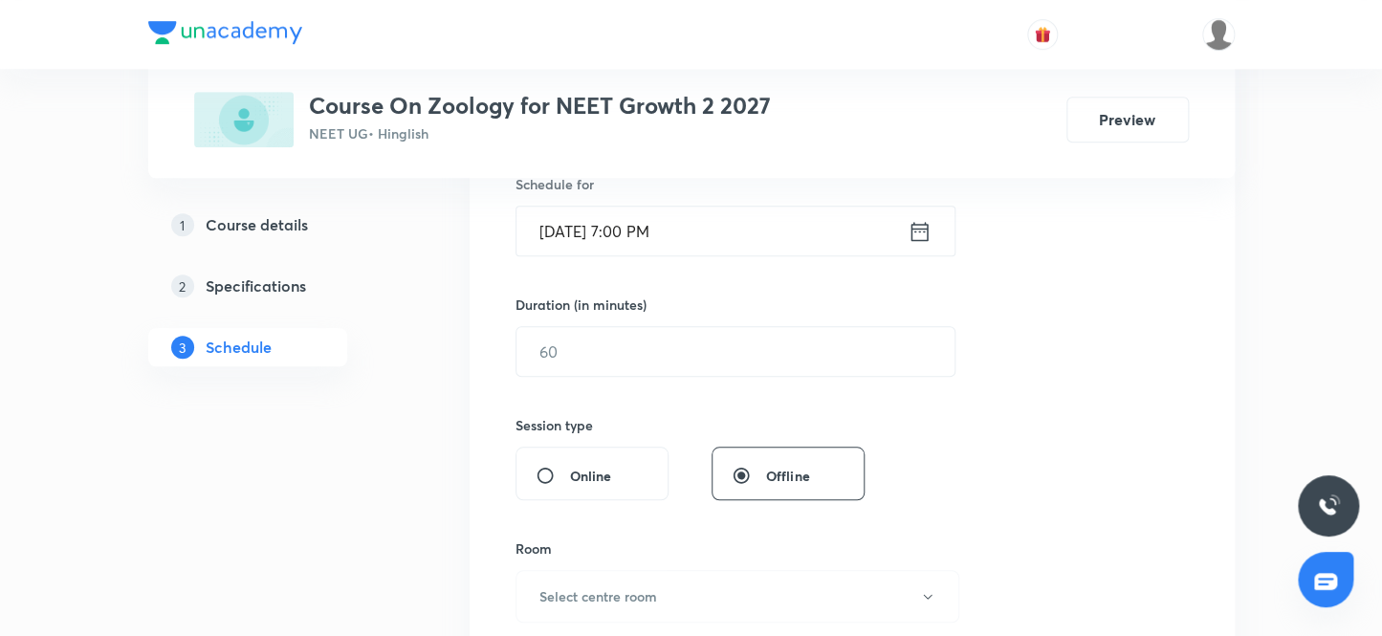
scroll to position [532, 0]
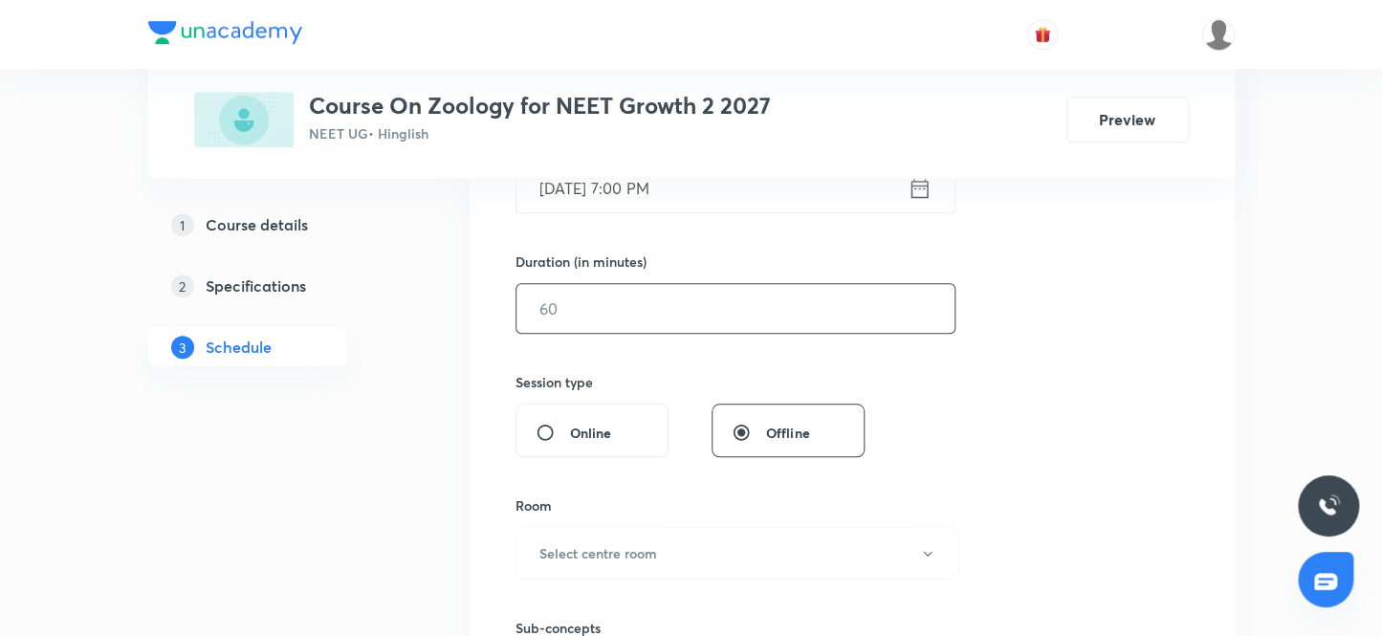
click at [596, 315] on input "text" at bounding box center [736, 308] width 438 height 49
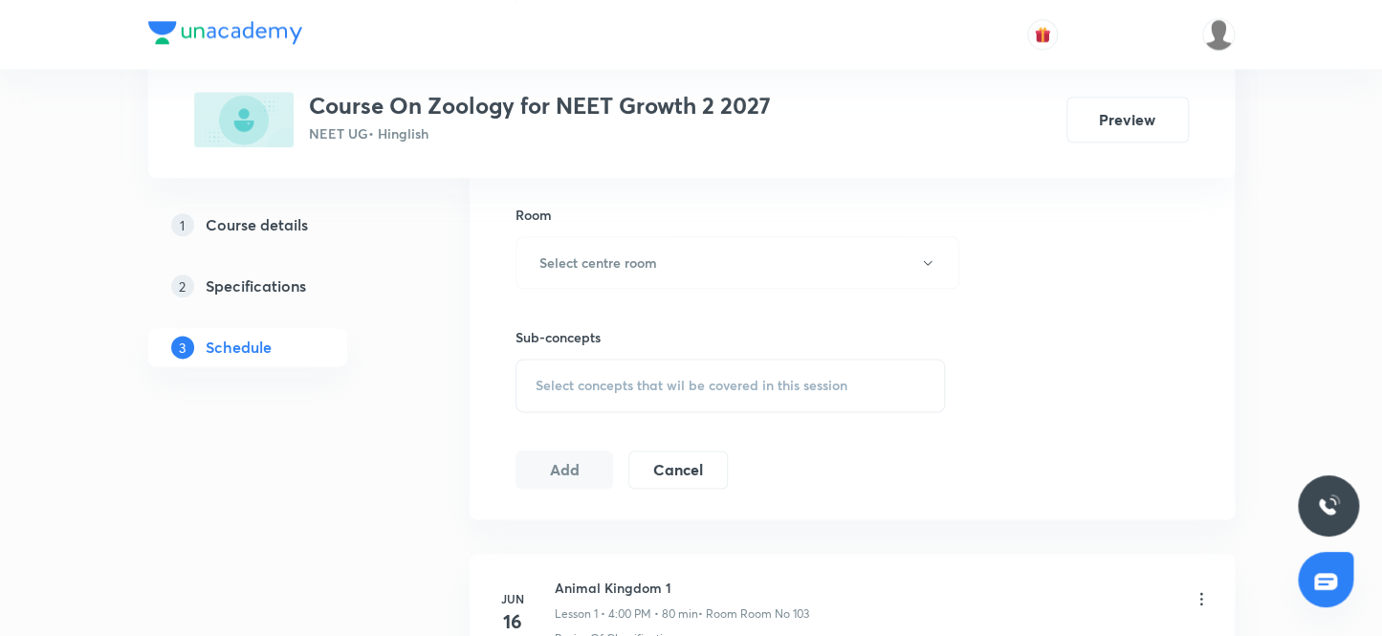
scroll to position [880, 0]
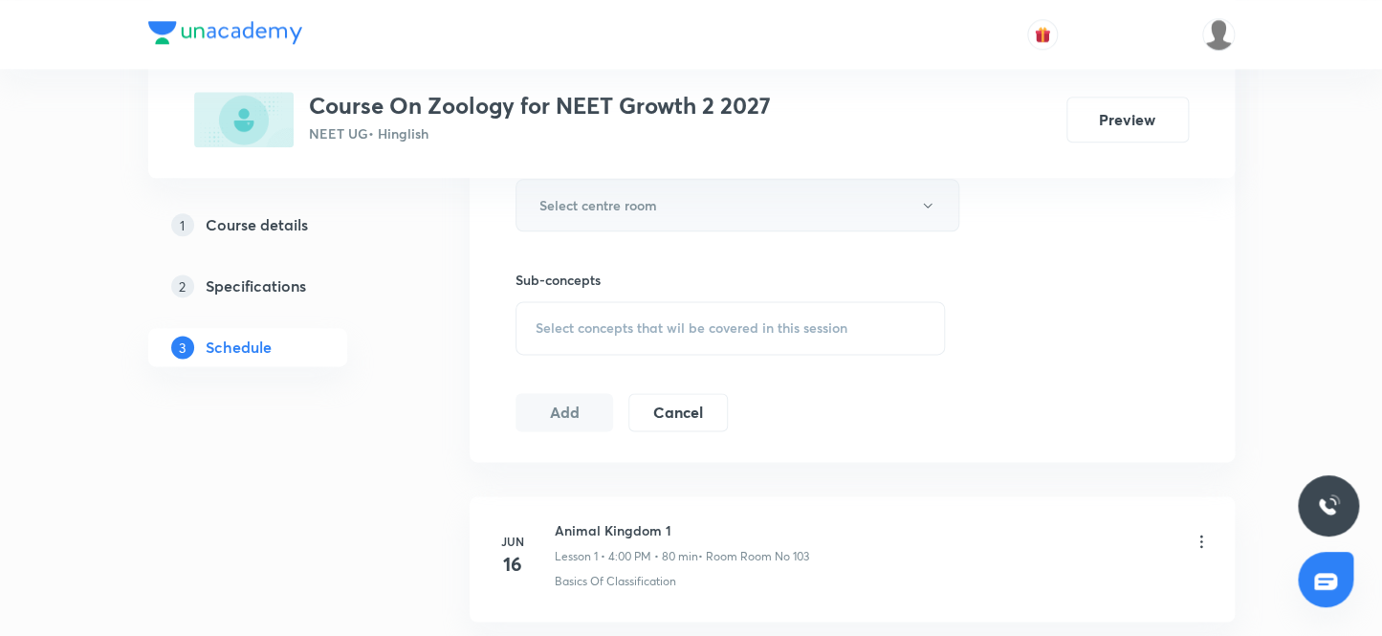
type input "80"
click at [624, 210] on h6 "Select centre room" at bounding box center [599, 205] width 118 height 20
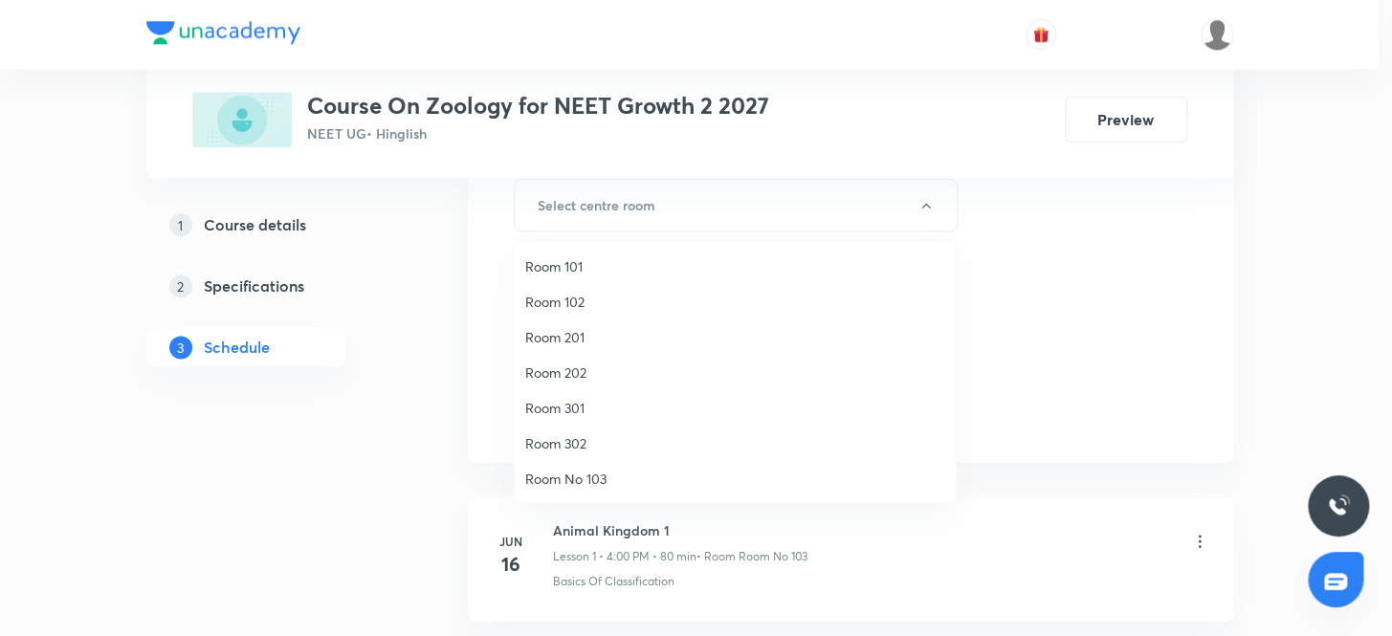
click at [563, 302] on span "Room 102" at bounding box center [734, 302] width 419 height 20
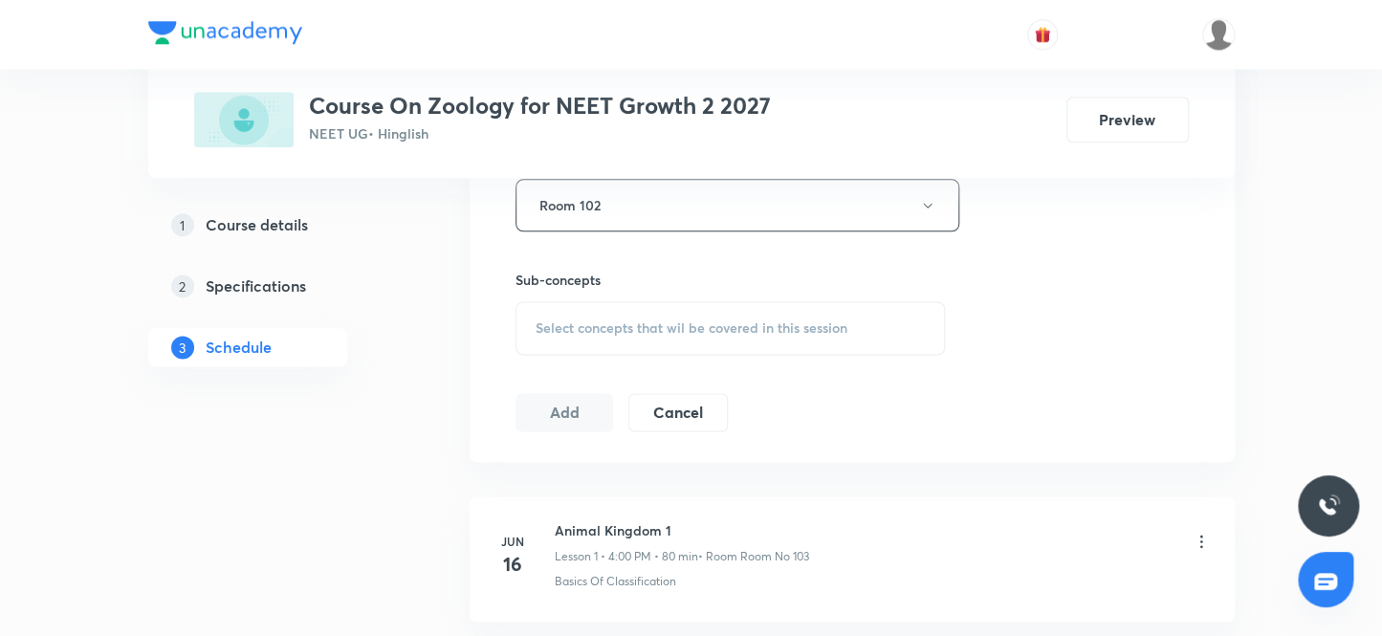
click at [600, 327] on span "Select concepts that wil be covered in this session" at bounding box center [692, 327] width 312 height 15
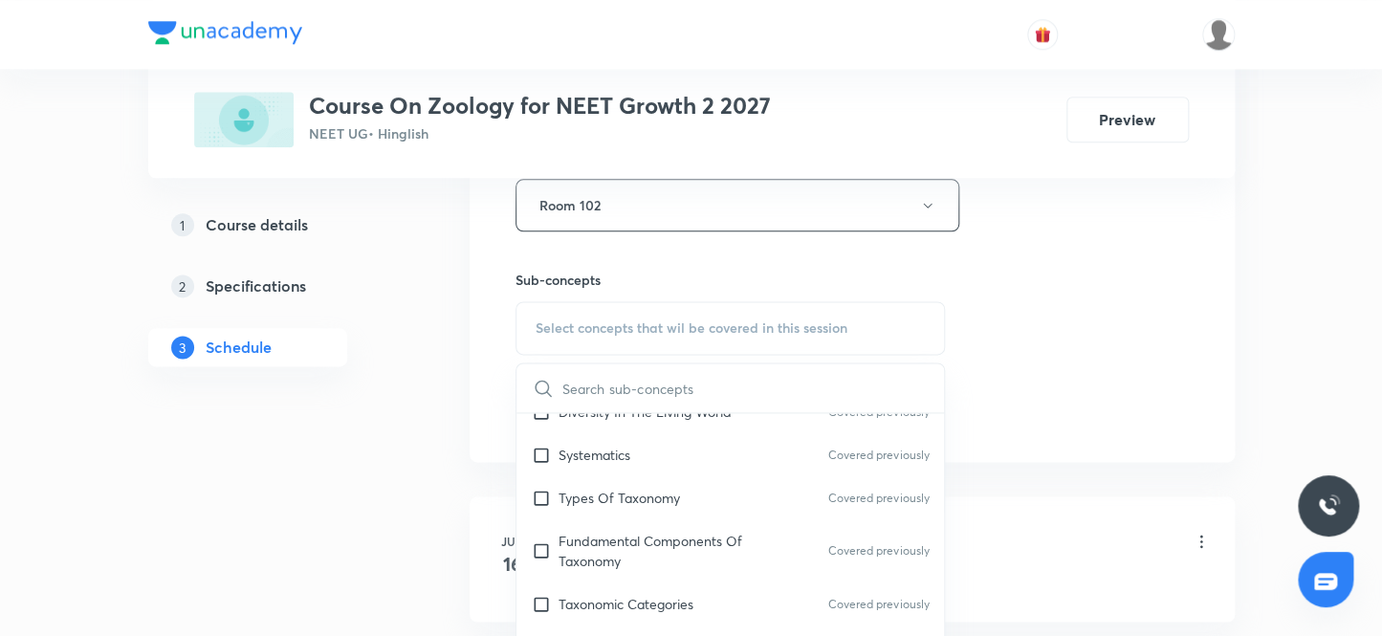
scroll to position [434, 0]
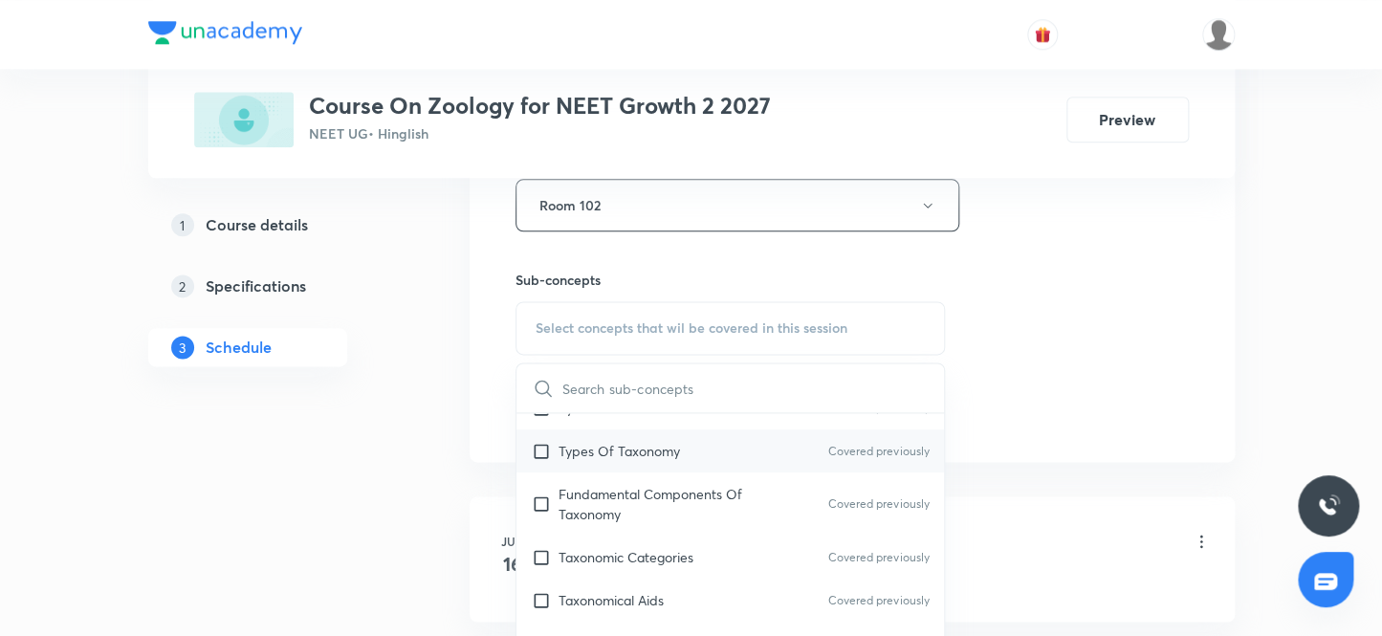
click at [545, 447] on input "checkbox" at bounding box center [545, 451] width 27 height 20
checkbox input "true"
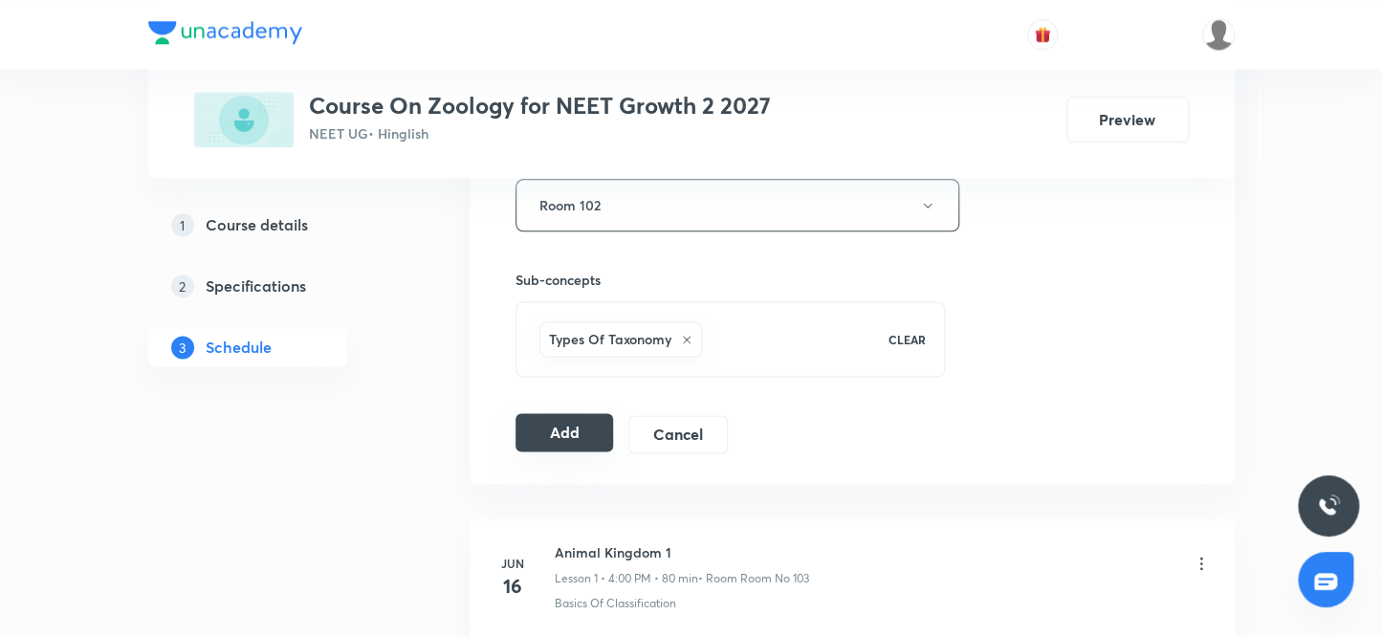
click at [576, 434] on button "Add" at bounding box center [565, 432] width 99 height 38
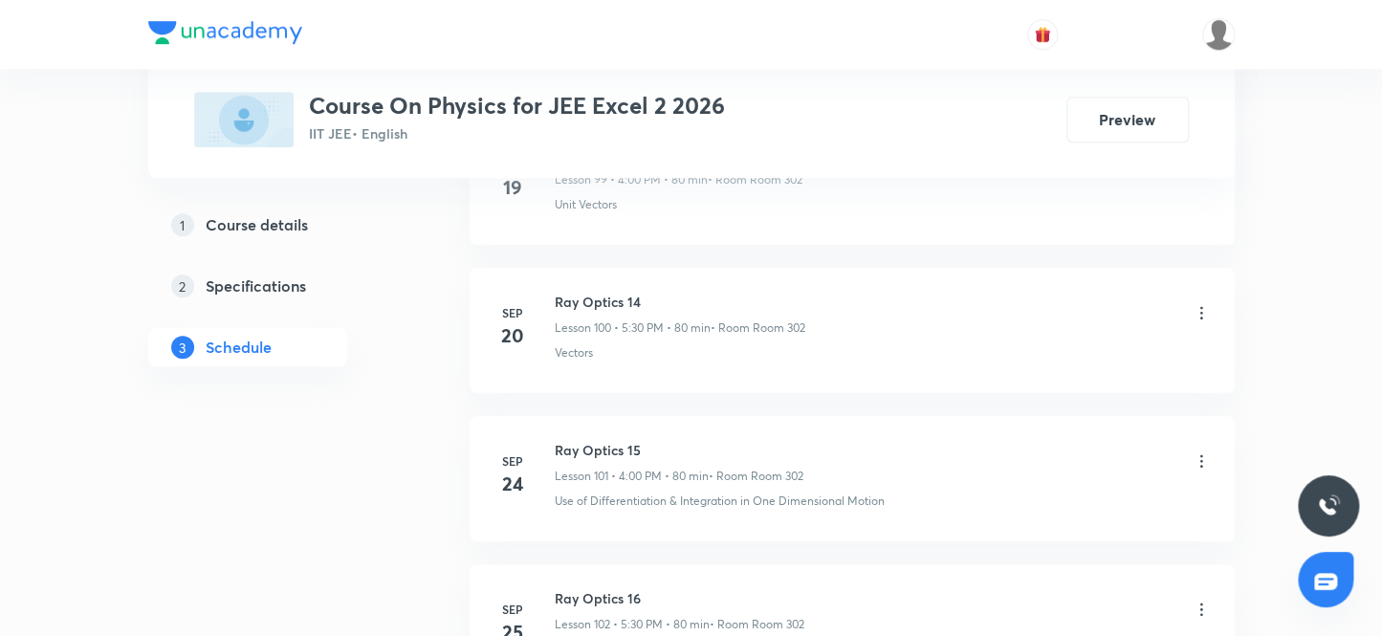
scroll to position [16443, 0]
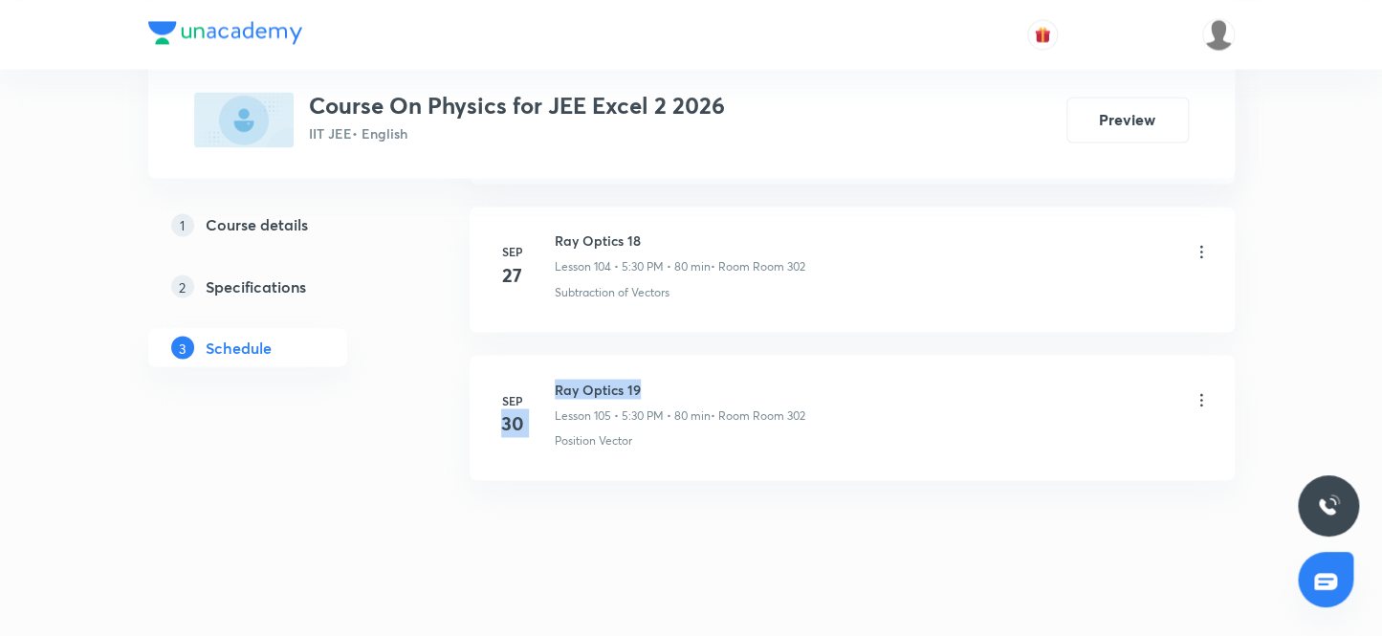
drag, startPoint x: 651, startPoint y: 361, endPoint x: 529, endPoint y: 342, distance: 122.8
click at [529, 355] on li "[DATE] Ray Optics 19 Lesson 105 • 5:30 PM • 80 min • Room Room 302 Position Vec…" at bounding box center [852, 417] width 765 height 125
drag, startPoint x: 648, startPoint y: 364, endPoint x: 553, endPoint y: 350, distance: 95.7
click at [553, 355] on li "[DATE] Ray Optics 19 Lesson 105 • 5:30 PM • 80 min • Room Room 302 Position Vec…" at bounding box center [852, 417] width 765 height 125
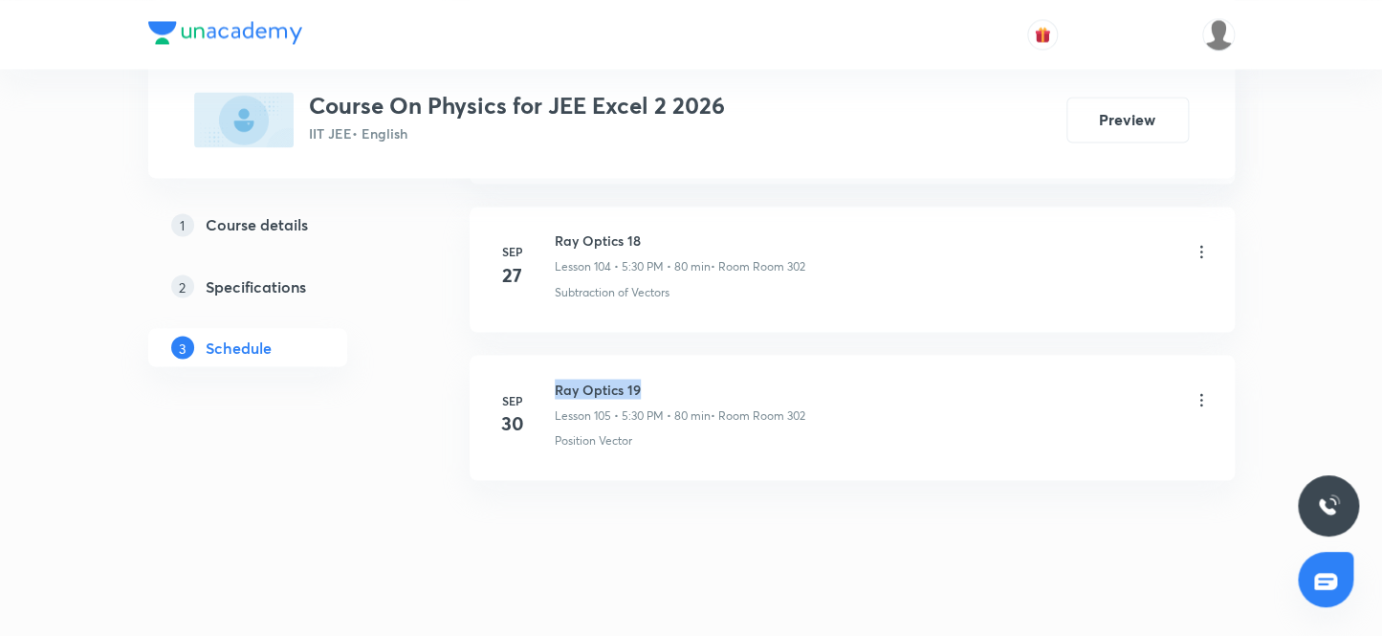
copy h6 "Ray Optics 19"
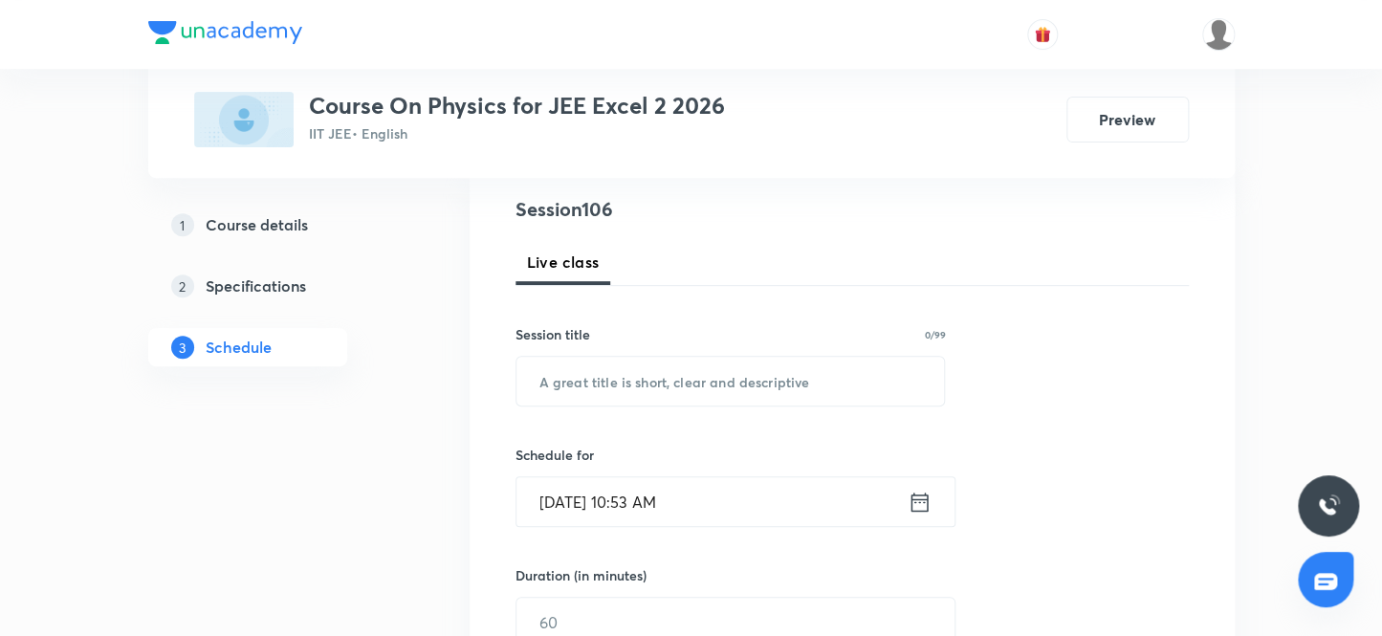
scroll to position [197, 0]
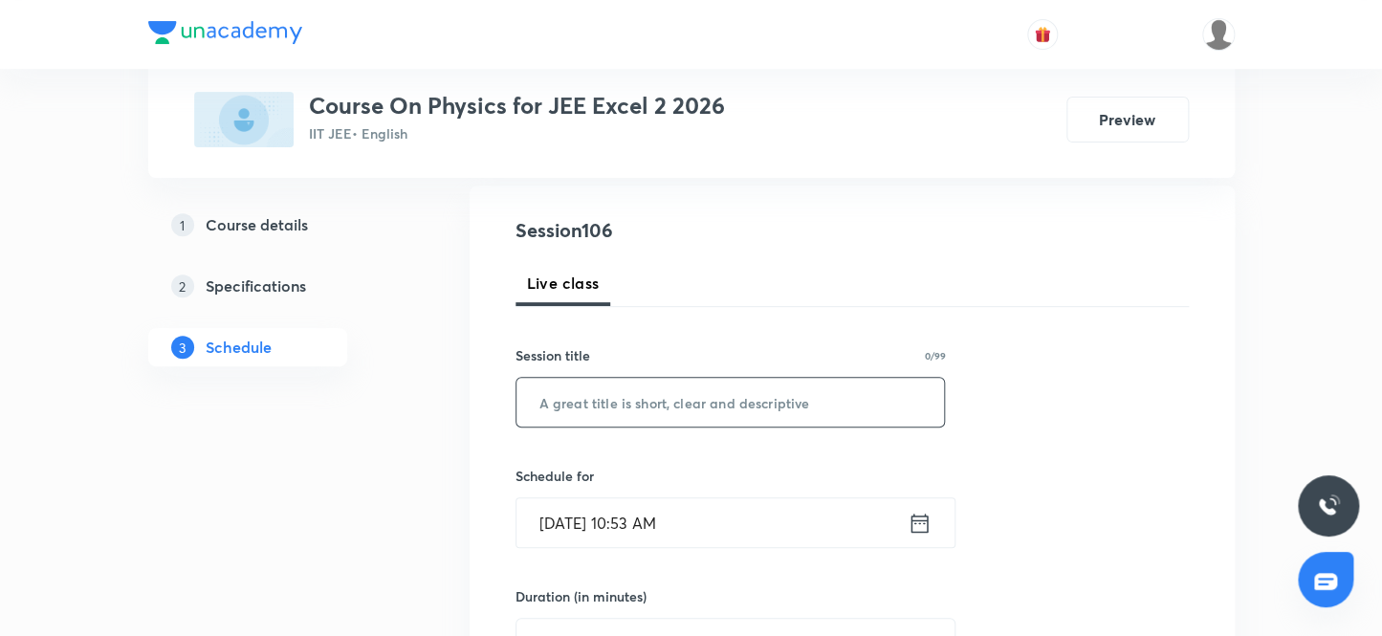
click at [713, 398] on input "text" at bounding box center [731, 402] width 429 height 49
paste input "Ray Optics 19"
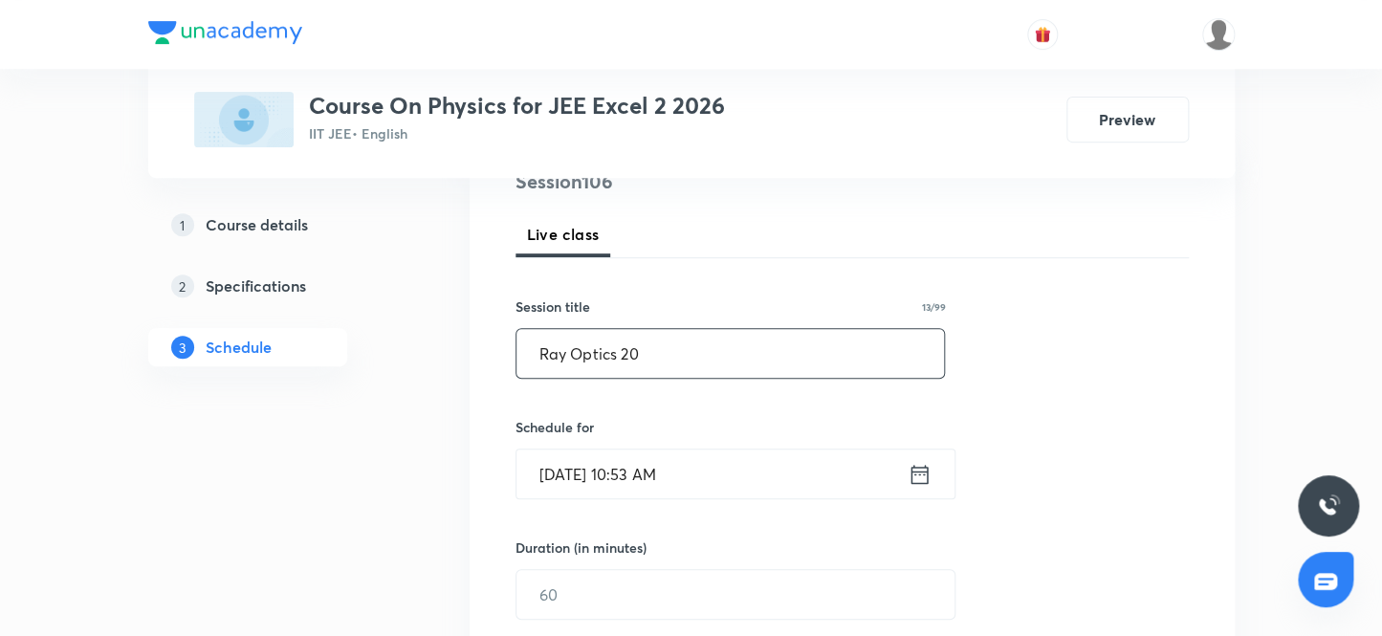
scroll to position [284, 0]
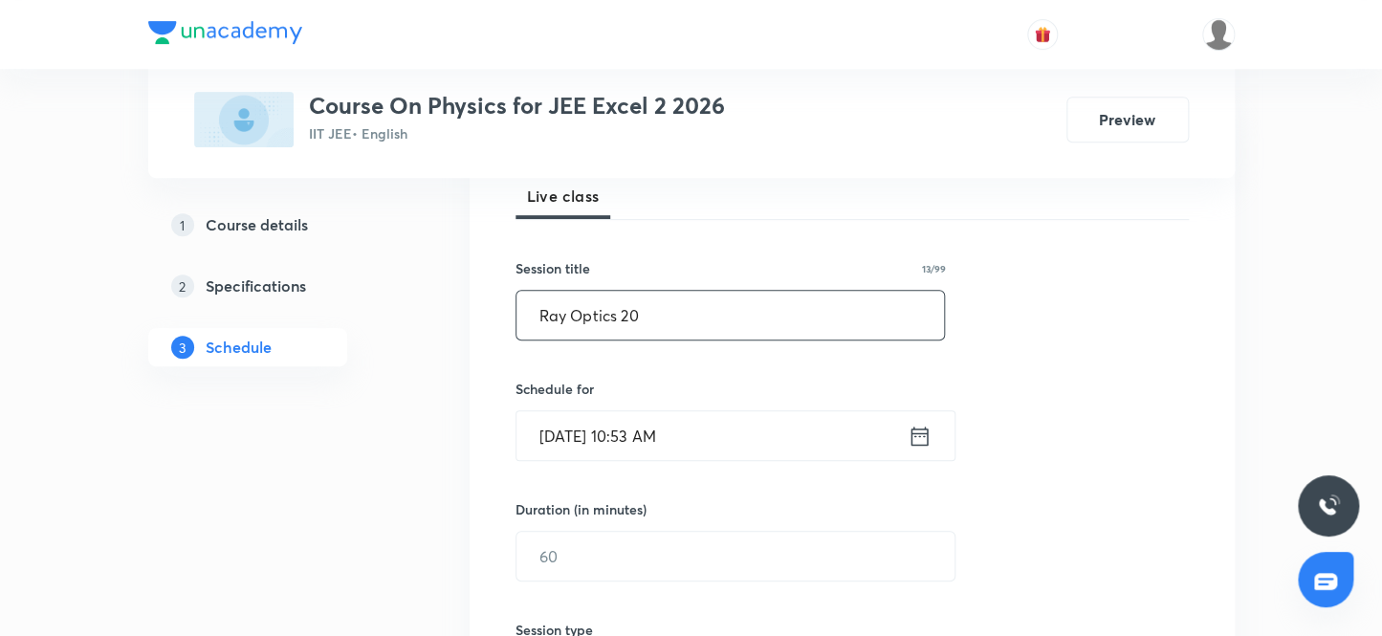
type input "Ray Optics 20"
click at [652, 431] on input "[DATE] 10:53 AM" at bounding box center [712, 435] width 391 height 49
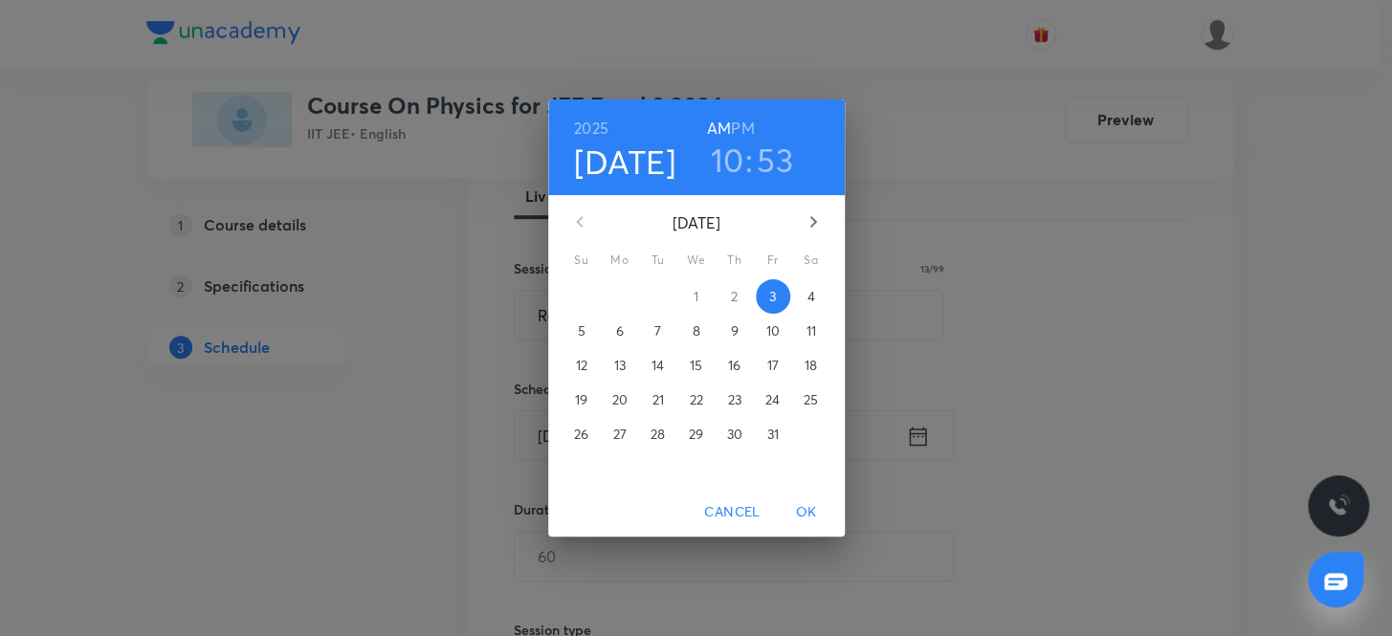
click at [746, 124] on h6 "PM" at bounding box center [742, 128] width 23 height 27
click at [728, 161] on h3 "10" at bounding box center [726, 160] width 33 height 40
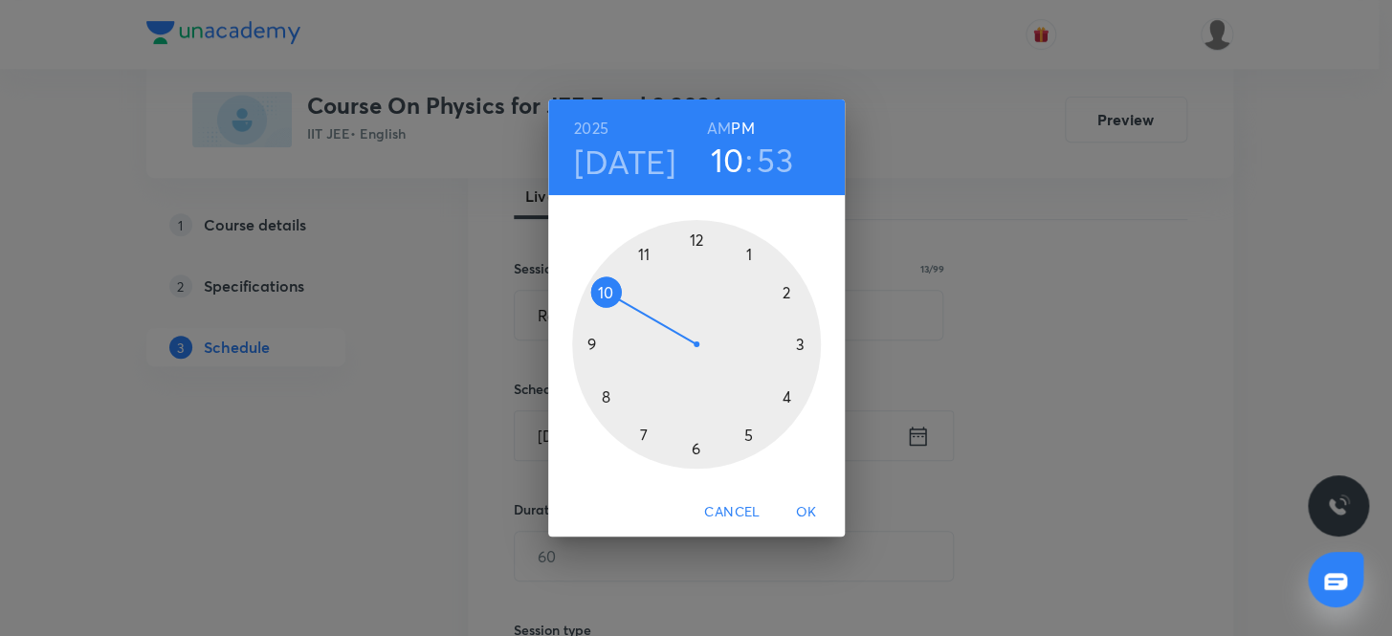
click at [784, 395] on div at bounding box center [696, 344] width 249 height 249
click at [692, 237] on div at bounding box center [696, 344] width 249 height 249
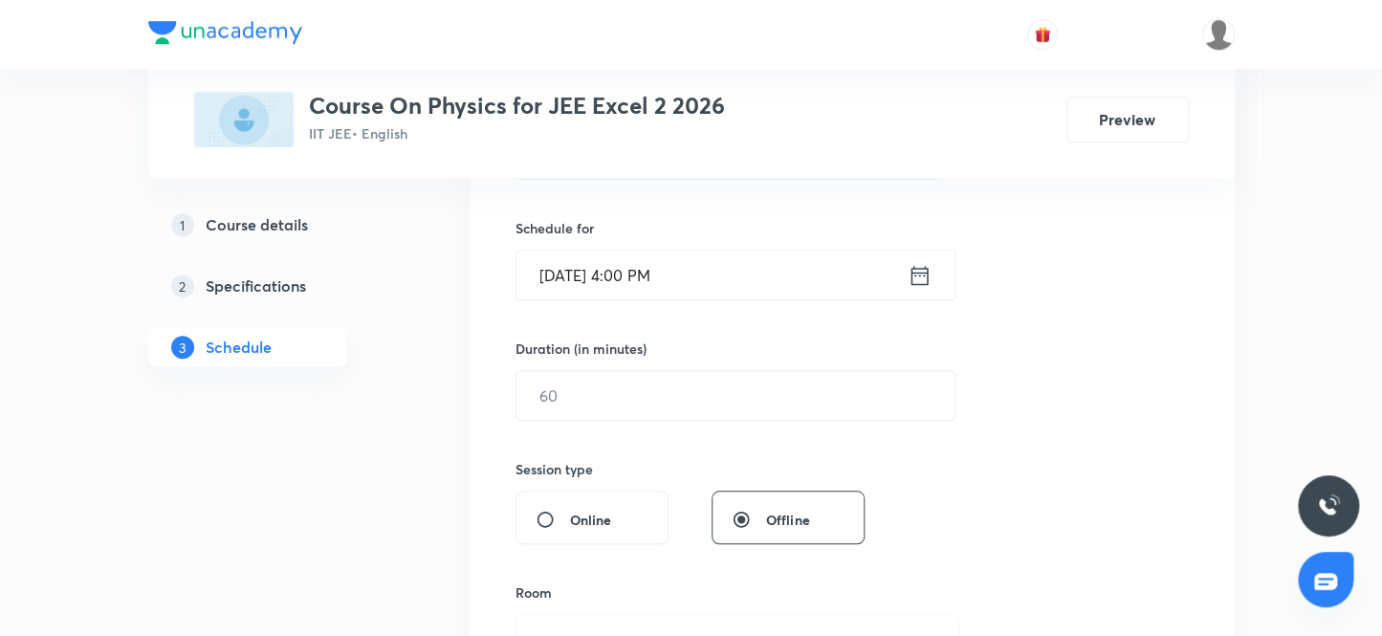
scroll to position [458, 0]
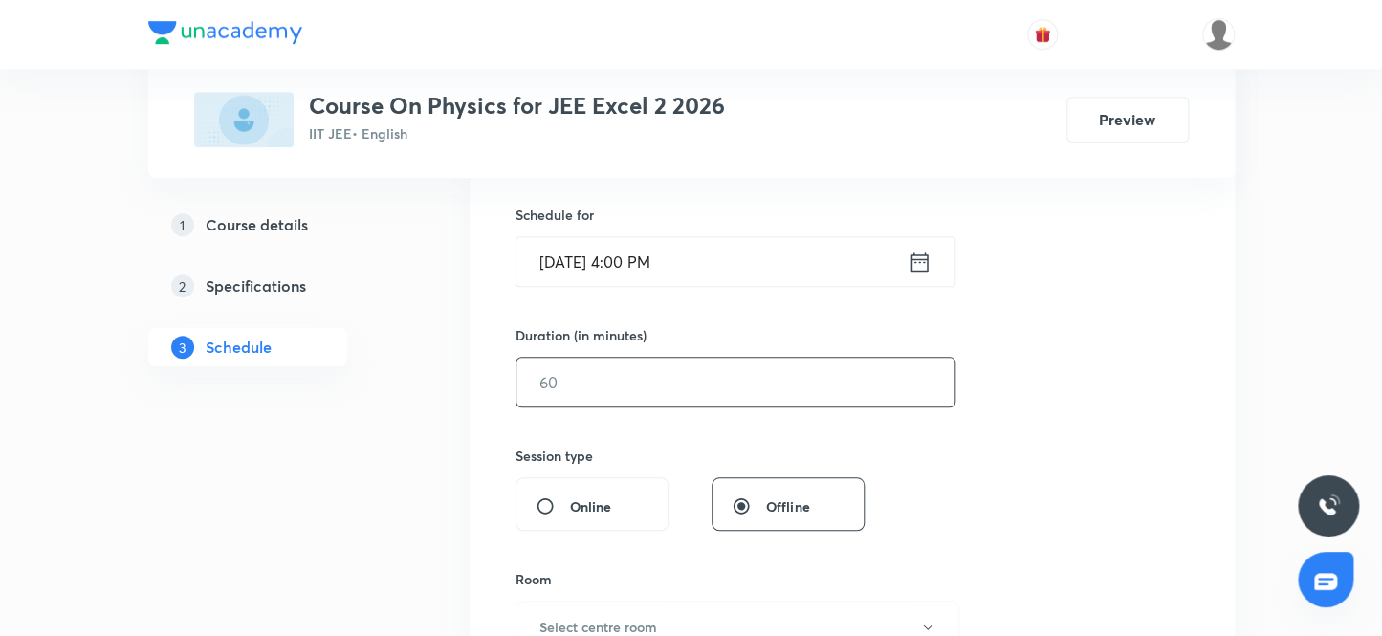
click at [585, 382] on input "text" at bounding box center [736, 382] width 438 height 49
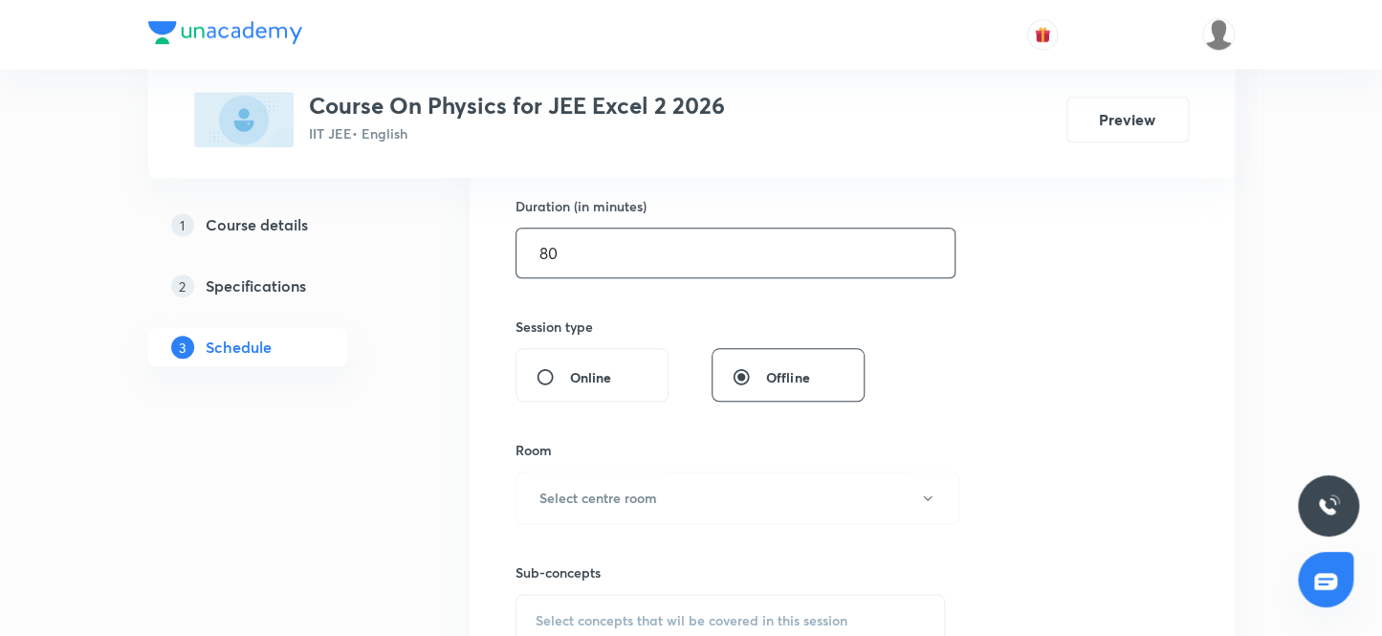
scroll to position [718, 0]
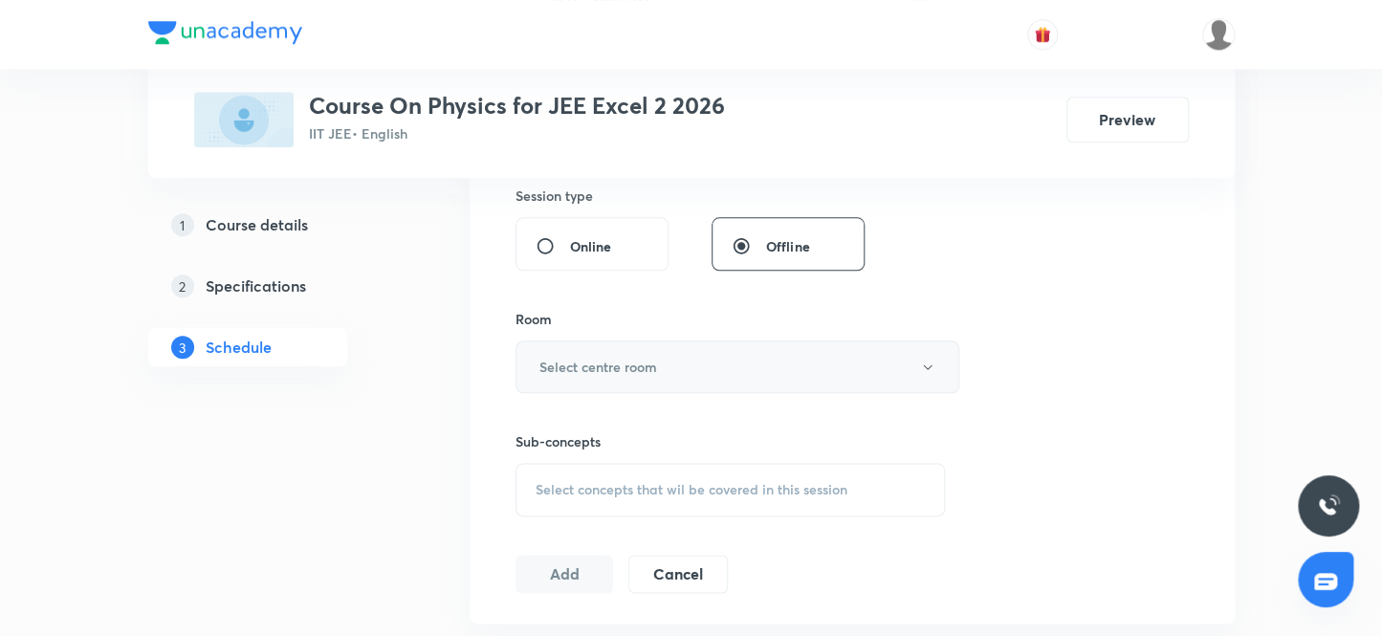
type input "80"
click at [607, 364] on h6 "Select centre room" at bounding box center [599, 367] width 118 height 20
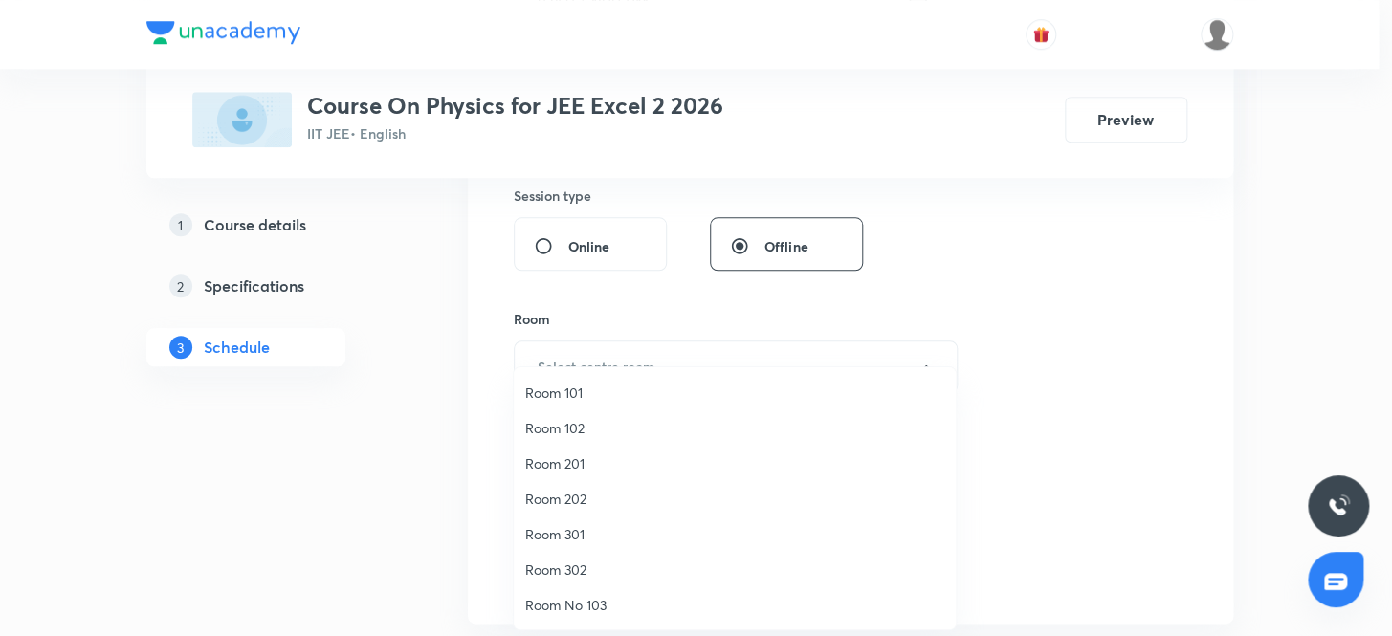
click at [575, 568] on span "Room 302" at bounding box center [734, 570] width 419 height 20
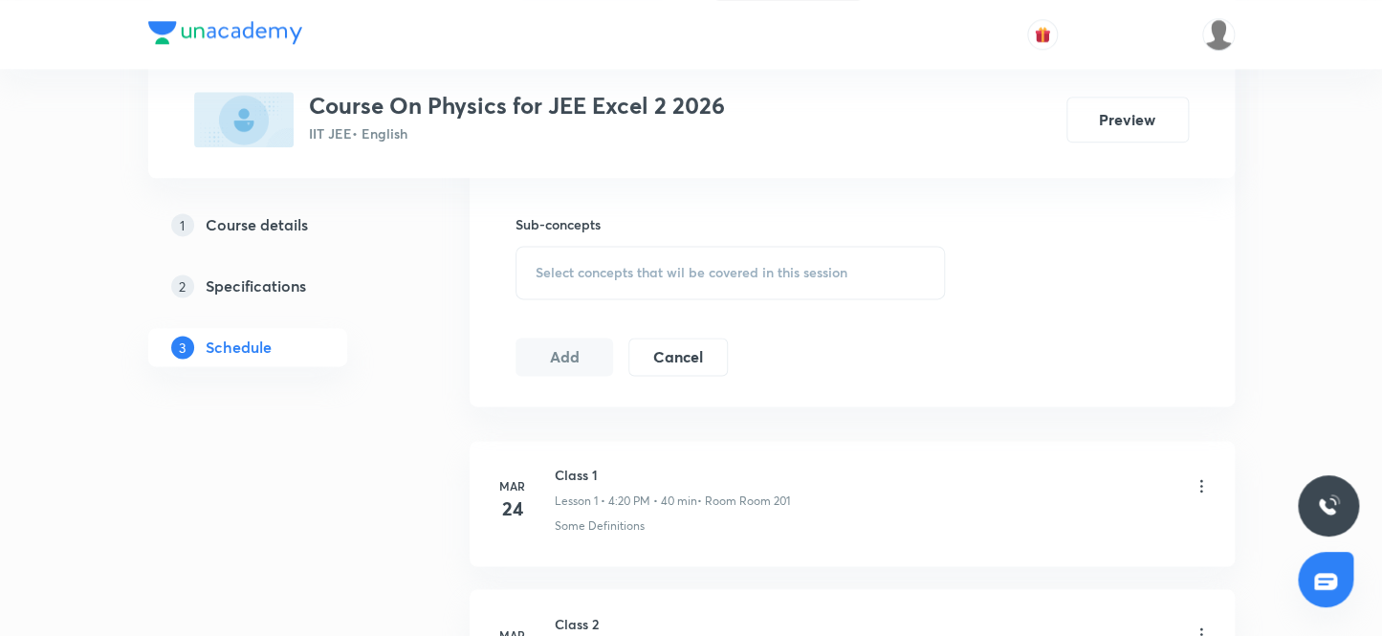
scroll to position [980, 0]
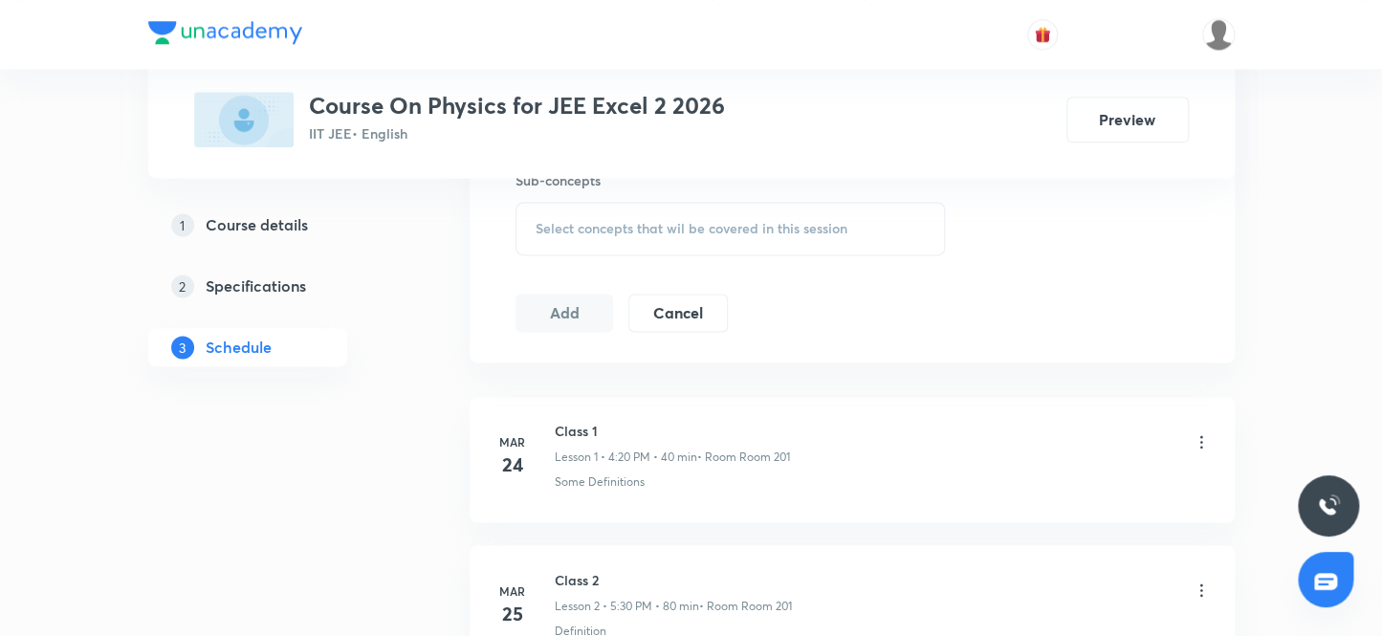
click at [622, 221] on span "Select concepts that wil be covered in this session" at bounding box center [692, 228] width 312 height 15
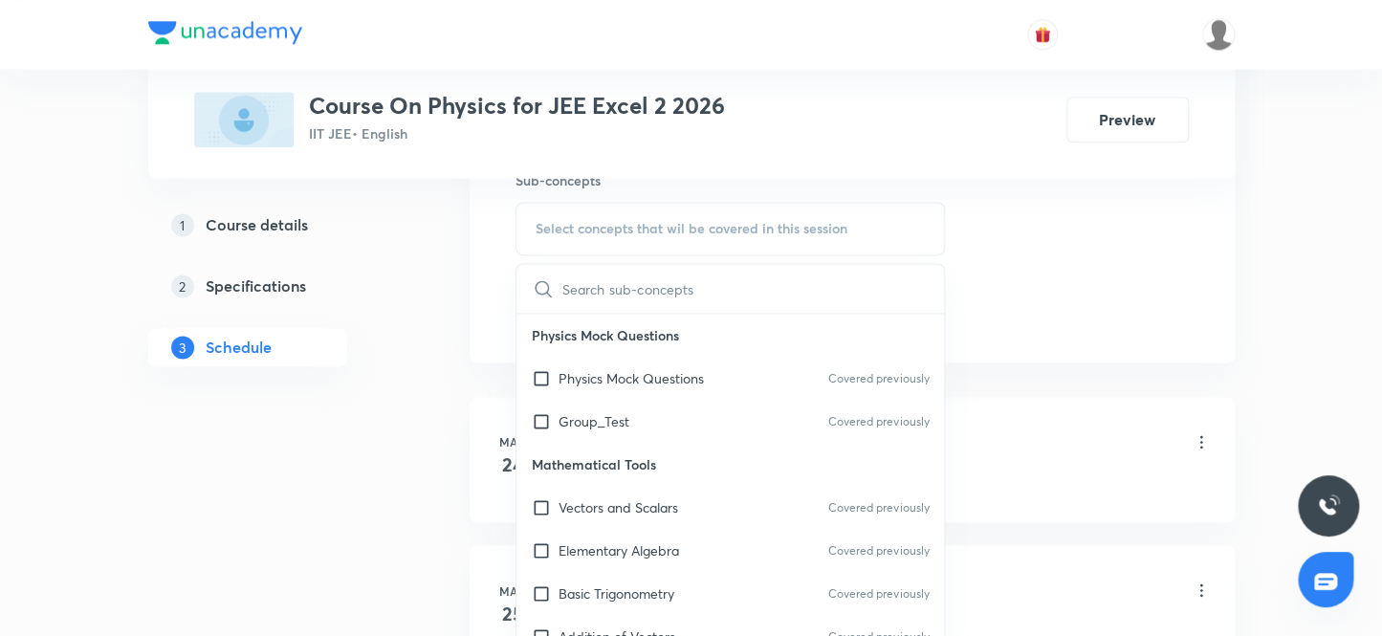
scroll to position [86, 0]
click at [545, 499] on input "checkbox" at bounding box center [545, 507] width 27 height 20
checkbox input "true"
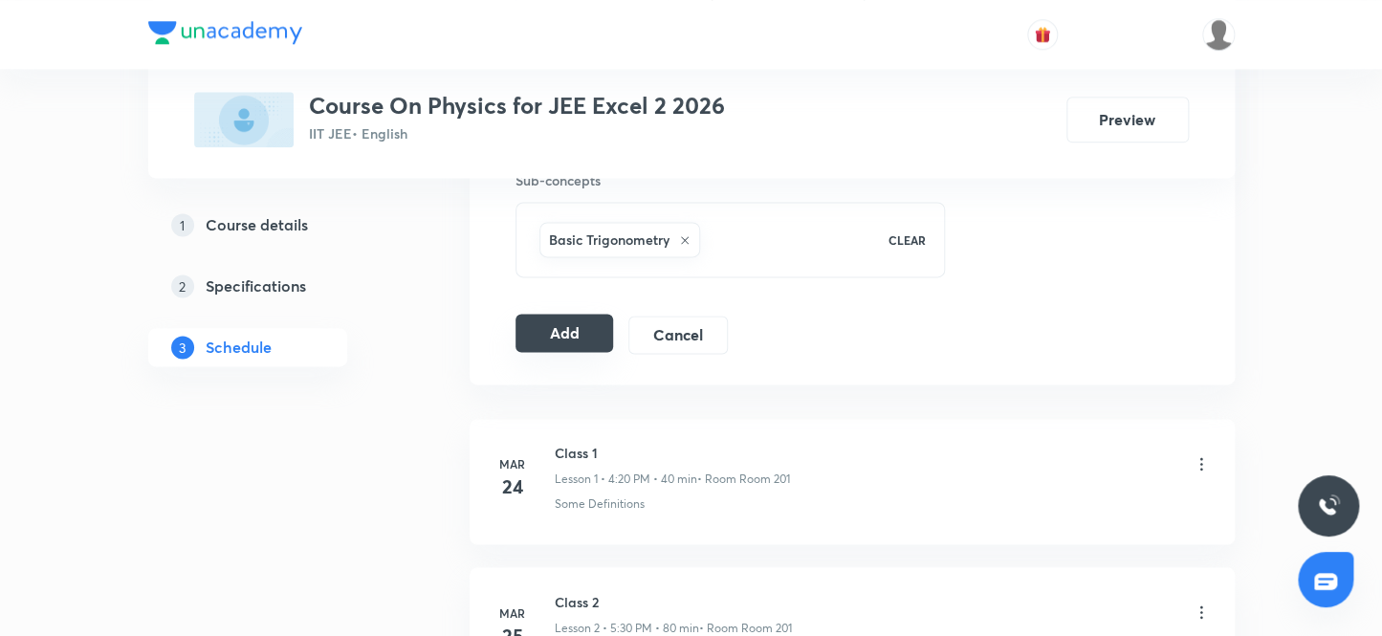
click at [536, 328] on button "Add" at bounding box center [565, 333] width 99 height 38
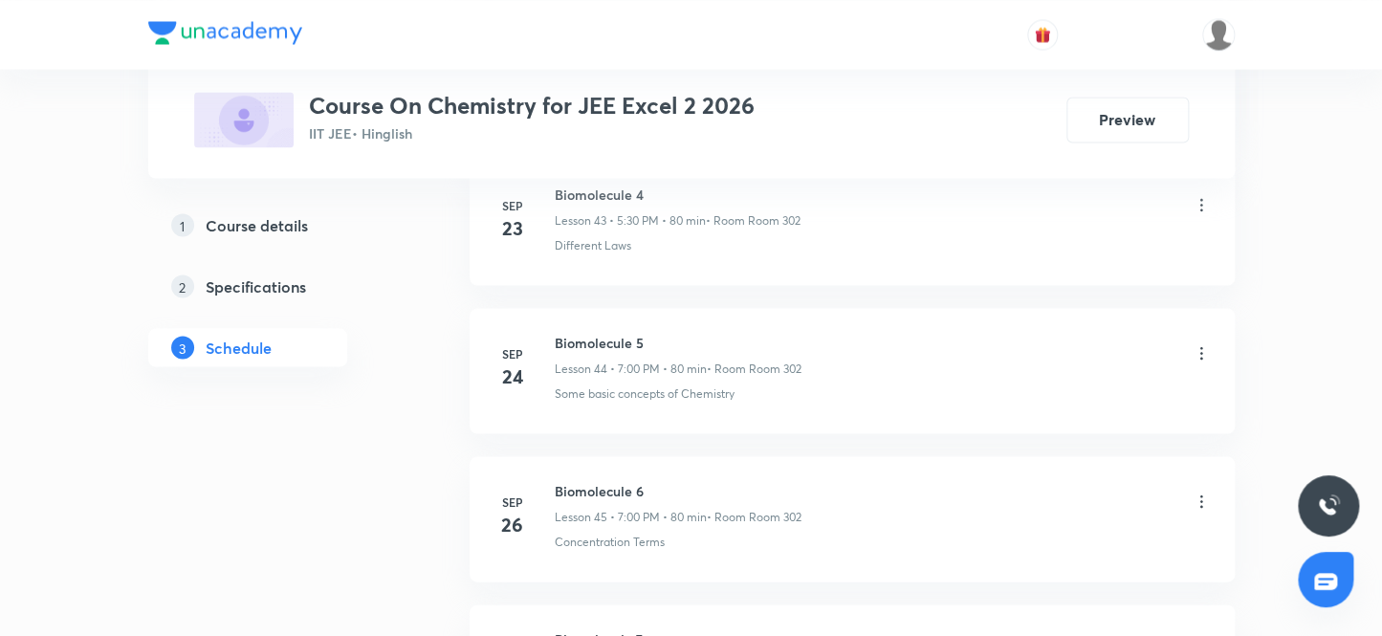
scroll to position [7708, 0]
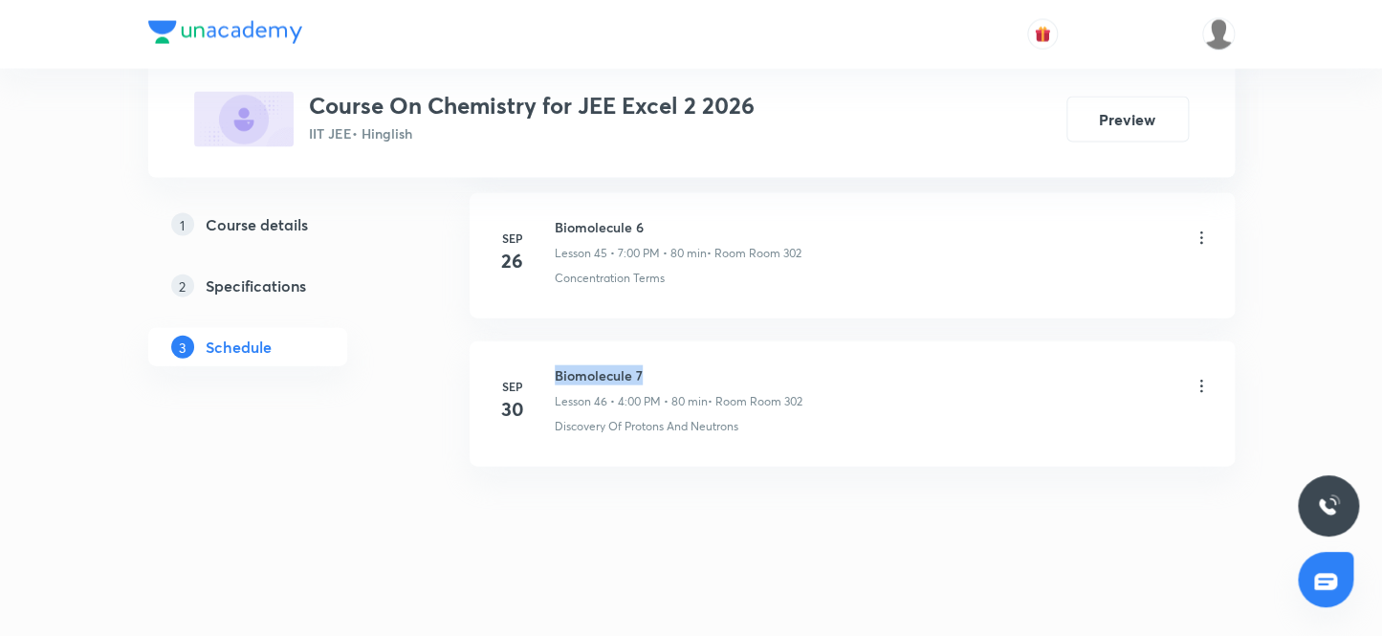
drag, startPoint x: 652, startPoint y: 364, endPoint x: 544, endPoint y: 342, distance: 110.3
click at [544, 342] on li "Sep 30 Biomolecule 7 Lesson 46 • 4:00 PM • 80 min • Room Room 302 Discovery Of …" at bounding box center [852, 404] width 765 height 125
copy h6 "Biomolecule 7"
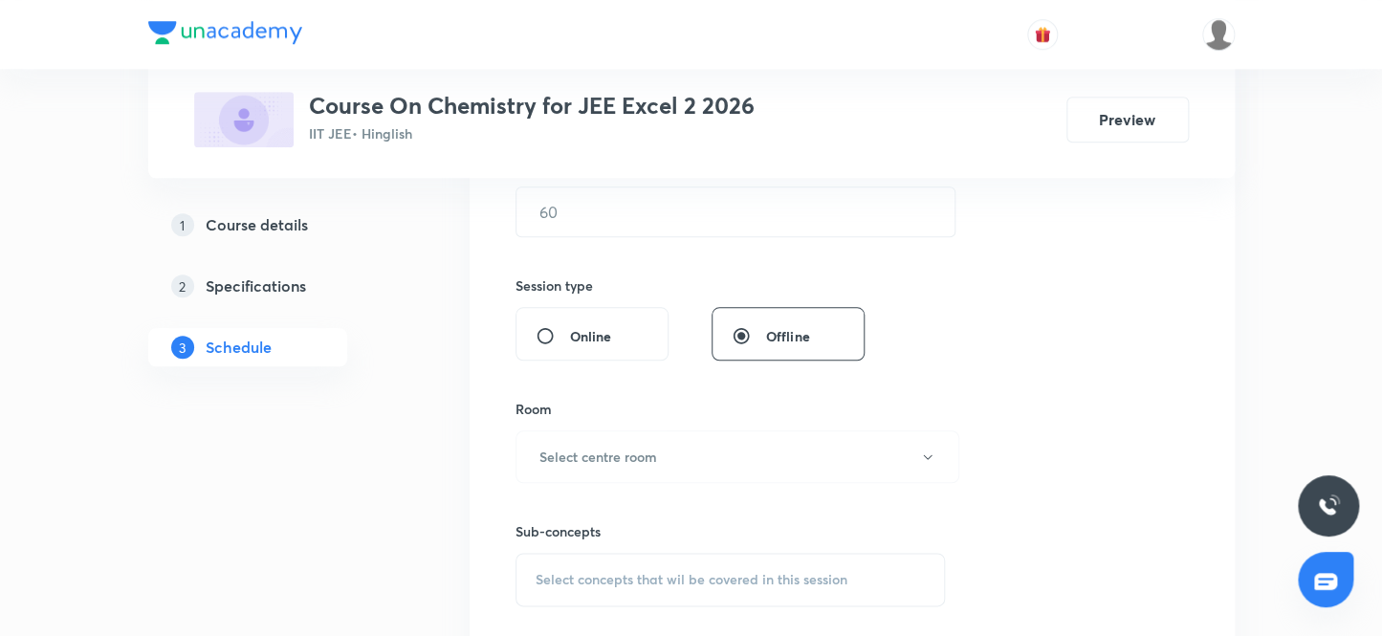
scroll to position [388, 0]
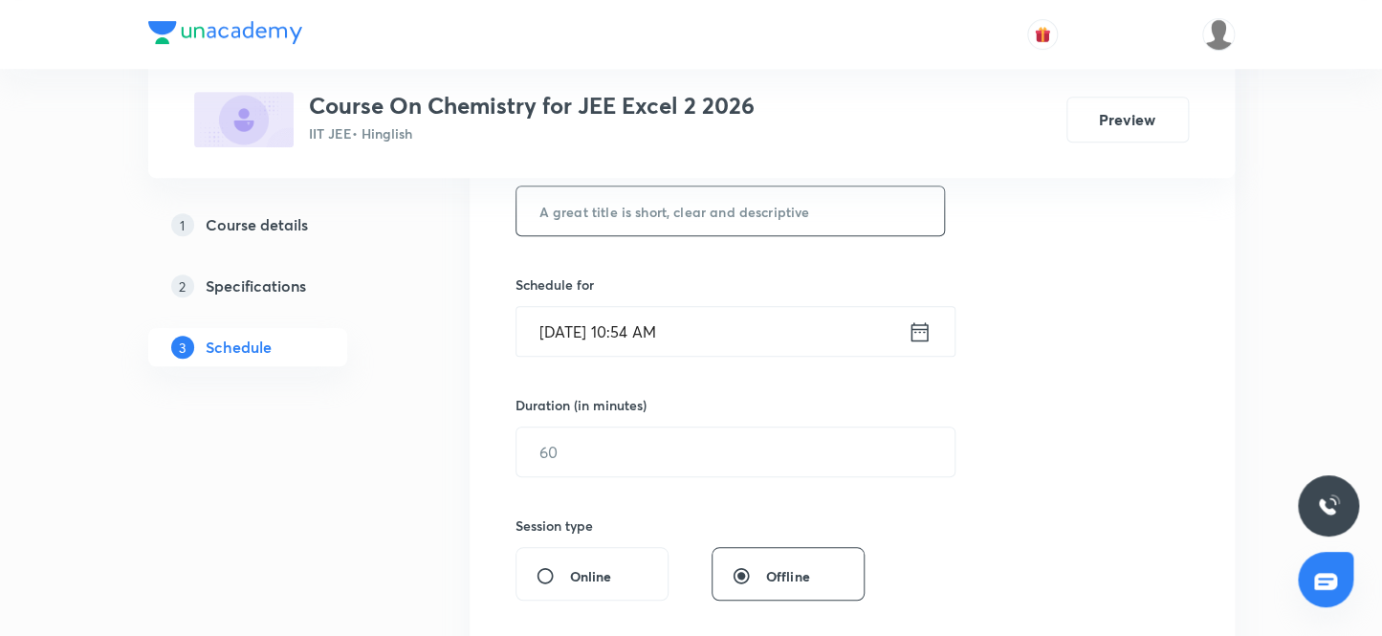
click at [635, 204] on input "text" at bounding box center [731, 211] width 429 height 49
paste input "Biomolecule 7"
type input "Biomolecule 8"
click at [649, 327] on input "Oct 3, 2025, 10:54 AM" at bounding box center [712, 331] width 391 height 49
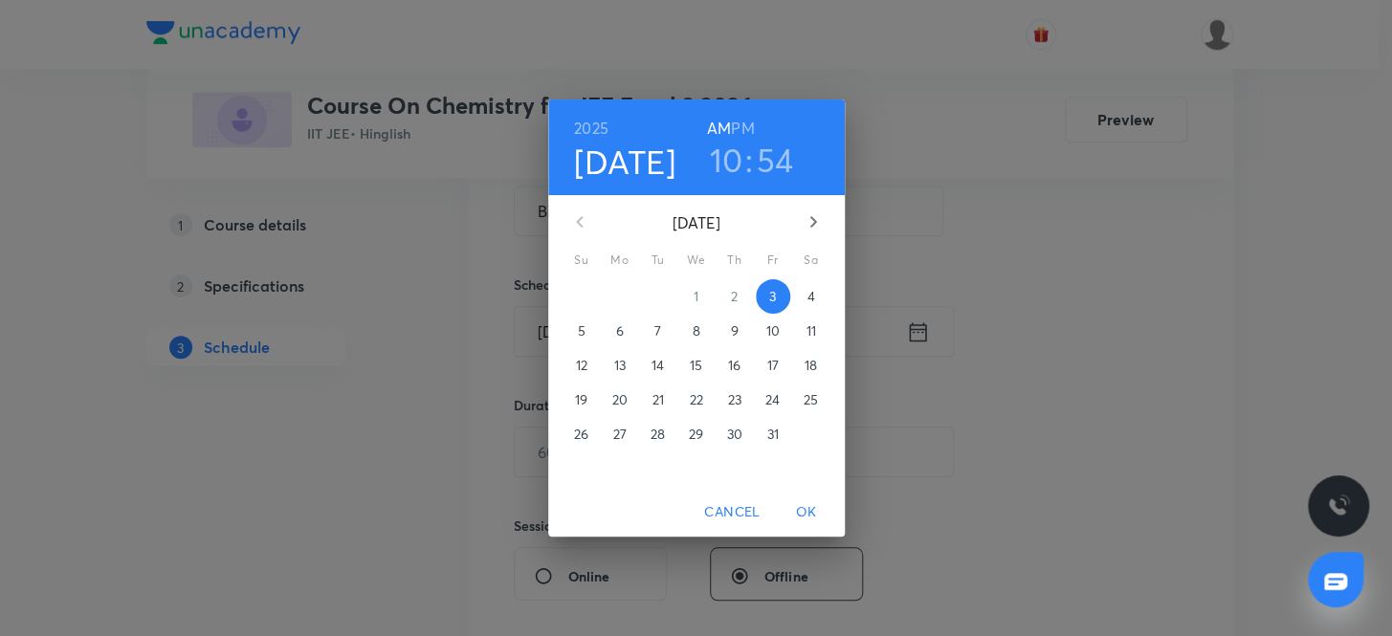
click at [747, 128] on h6 "PM" at bounding box center [742, 128] width 23 height 27
click at [730, 163] on h3 "10" at bounding box center [726, 160] width 33 height 40
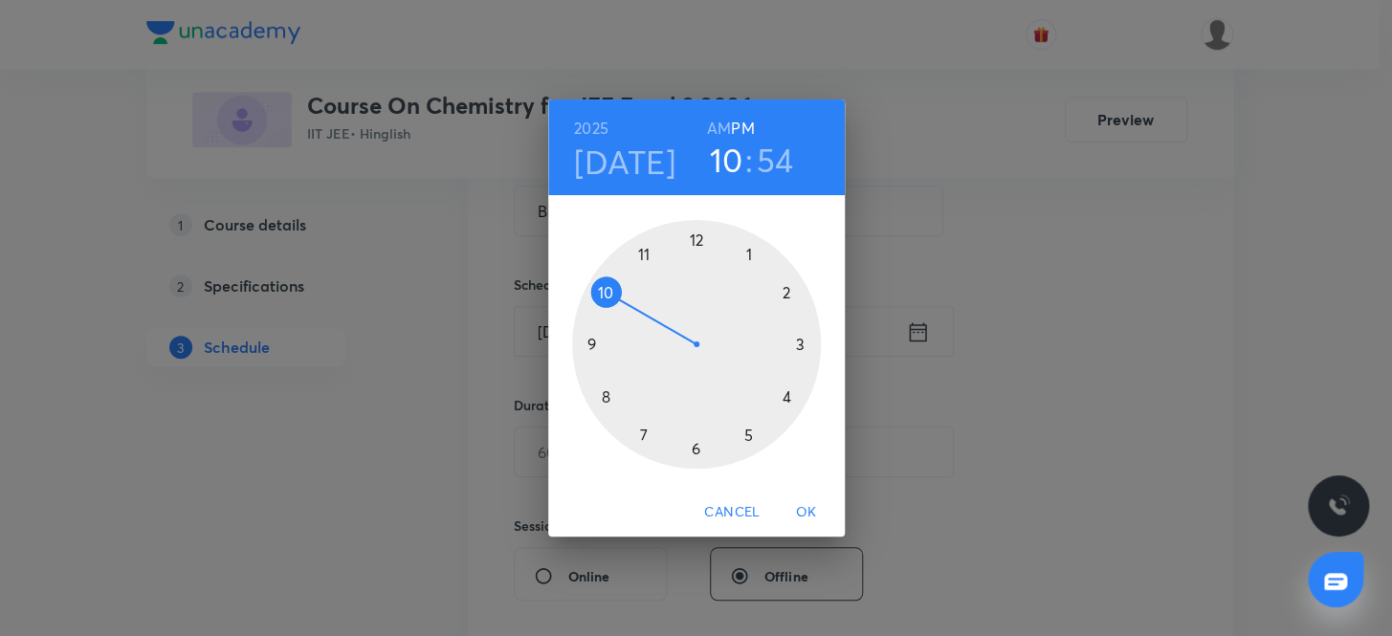
click at [746, 431] on div at bounding box center [696, 344] width 249 height 249
click at [693, 446] on div at bounding box center [696, 344] width 249 height 249
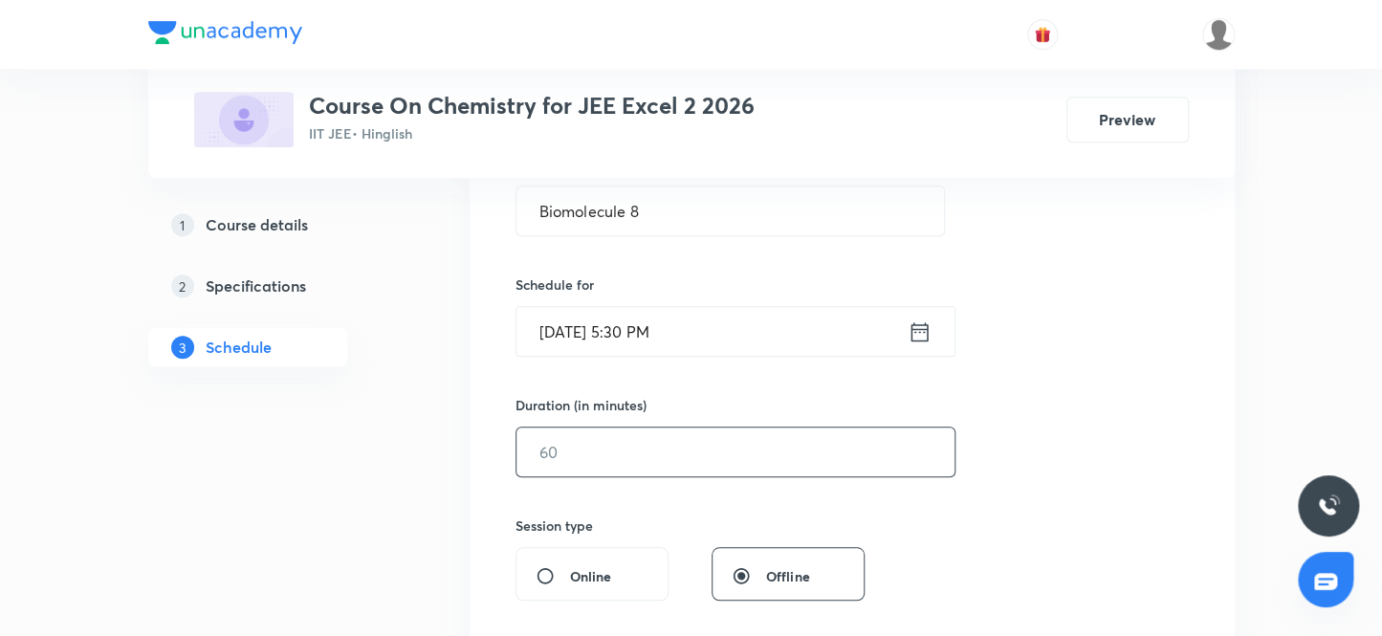
click at [627, 462] on input "text" at bounding box center [736, 452] width 438 height 49
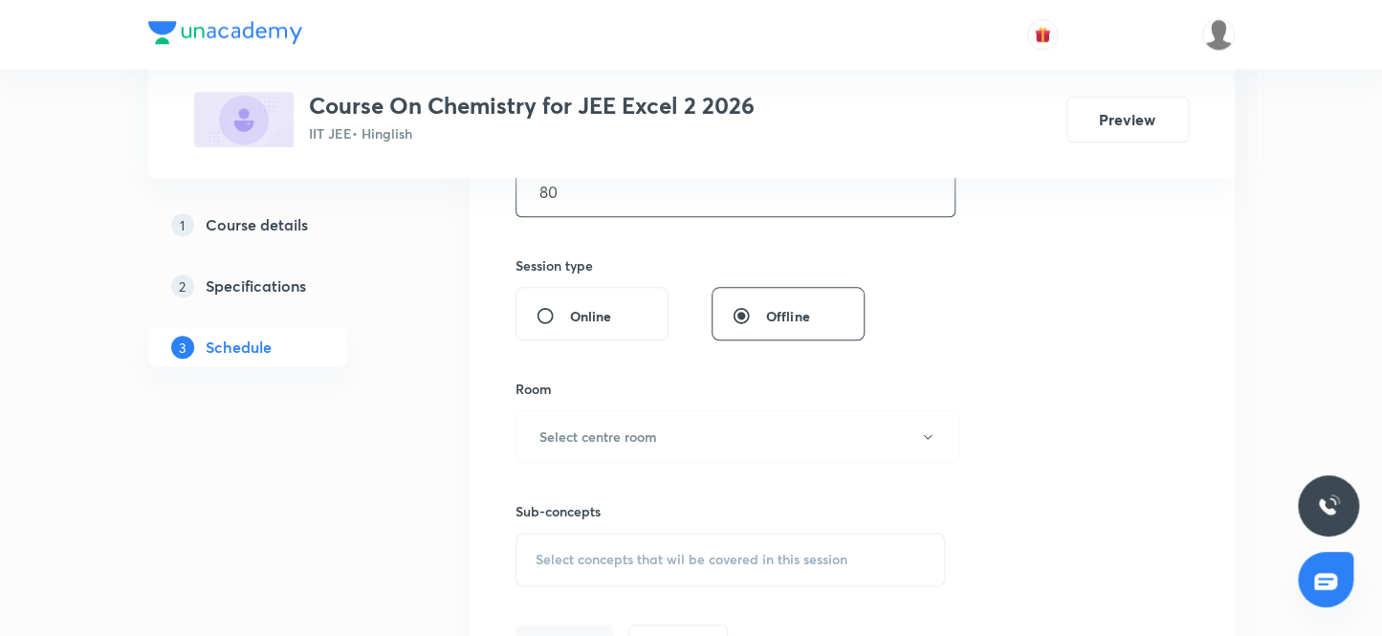
scroll to position [650, 0]
type input "80"
click at [631, 431] on h6 "Select centre room" at bounding box center [599, 436] width 118 height 20
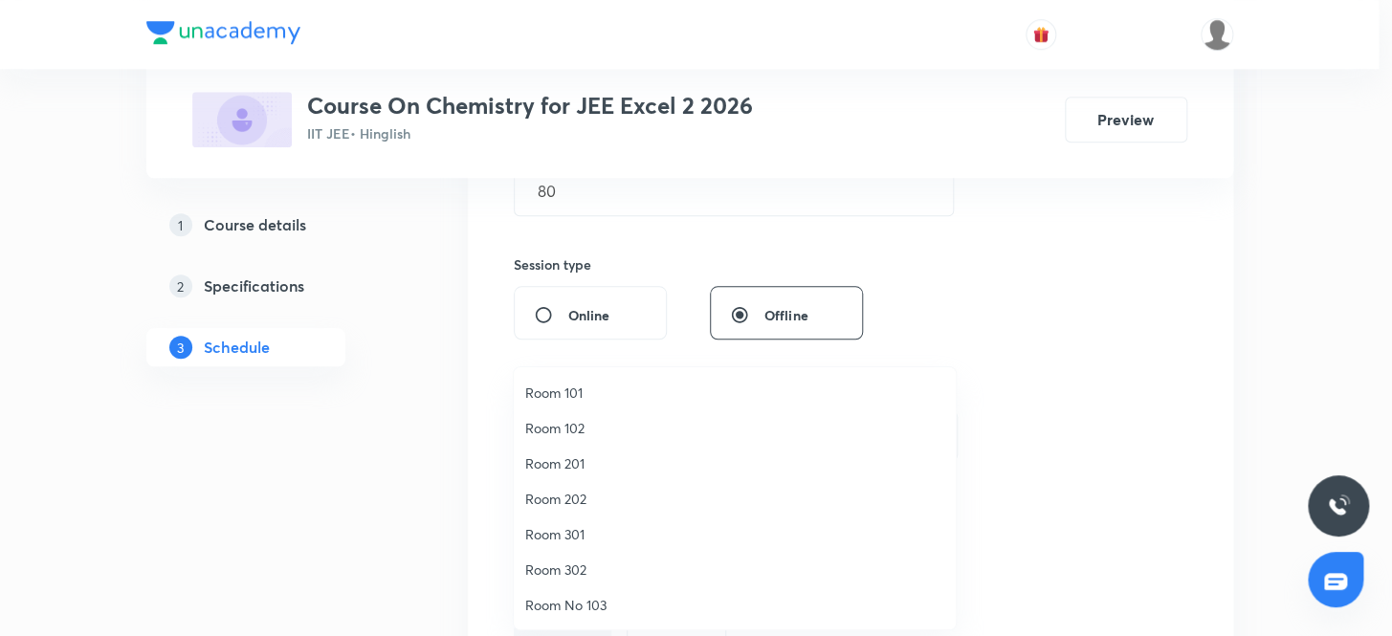
click at [571, 565] on span "Room 302" at bounding box center [734, 570] width 419 height 20
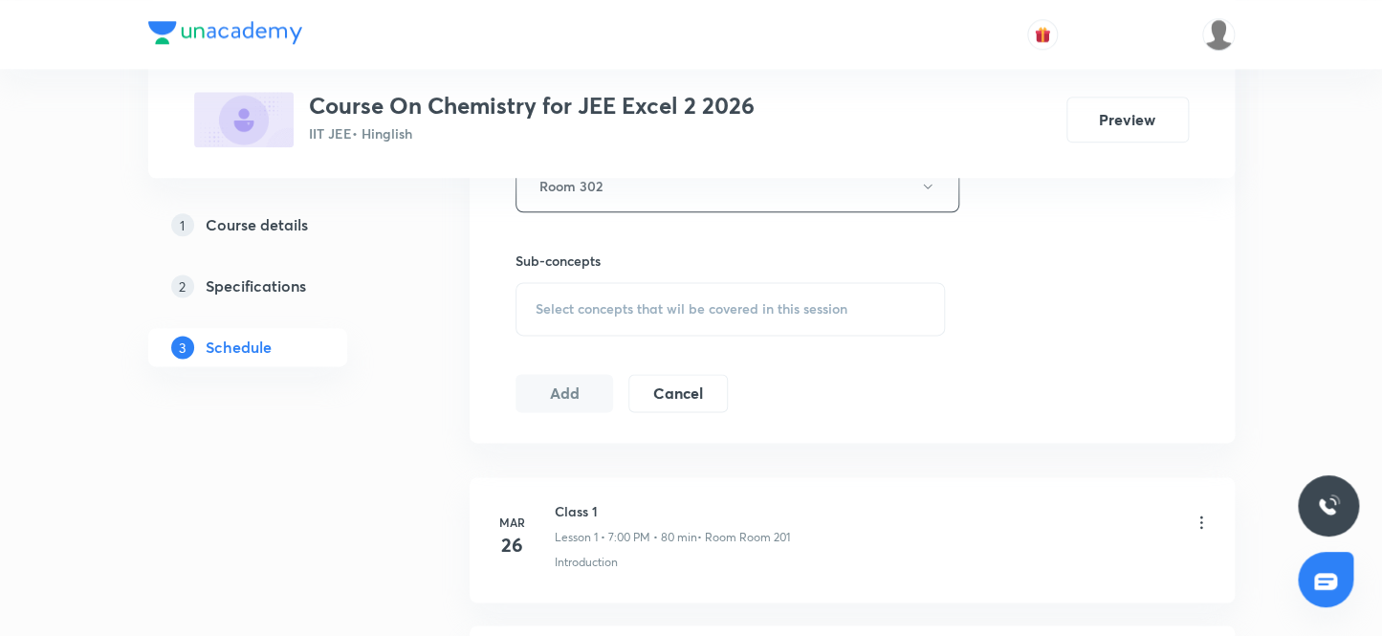
scroll to position [910, 0]
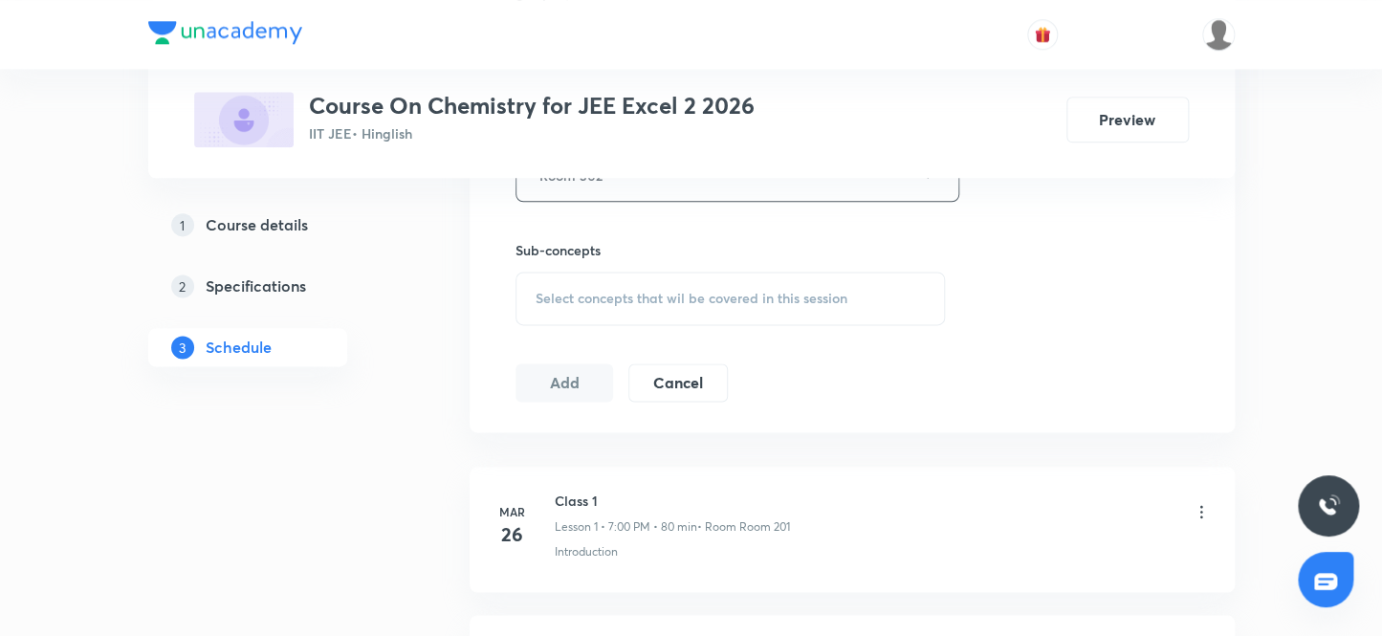
click at [569, 298] on span "Select concepts that wil be covered in this session" at bounding box center [692, 298] width 312 height 15
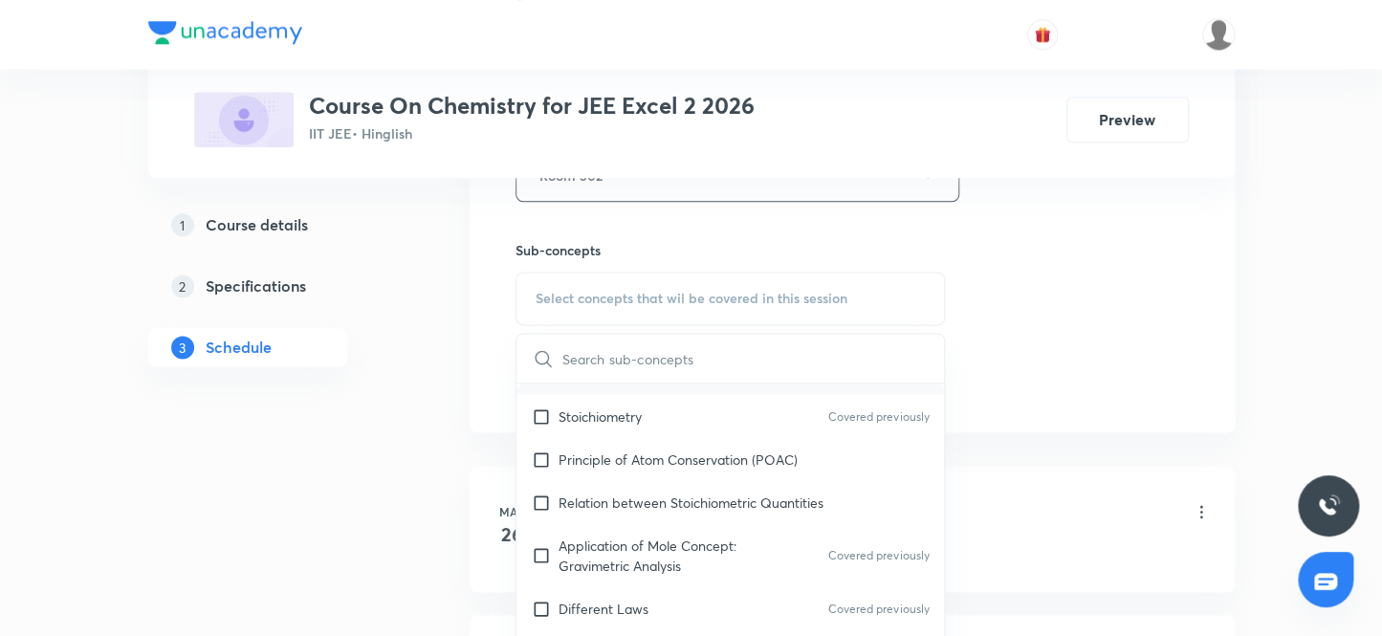
scroll to position [173, 0]
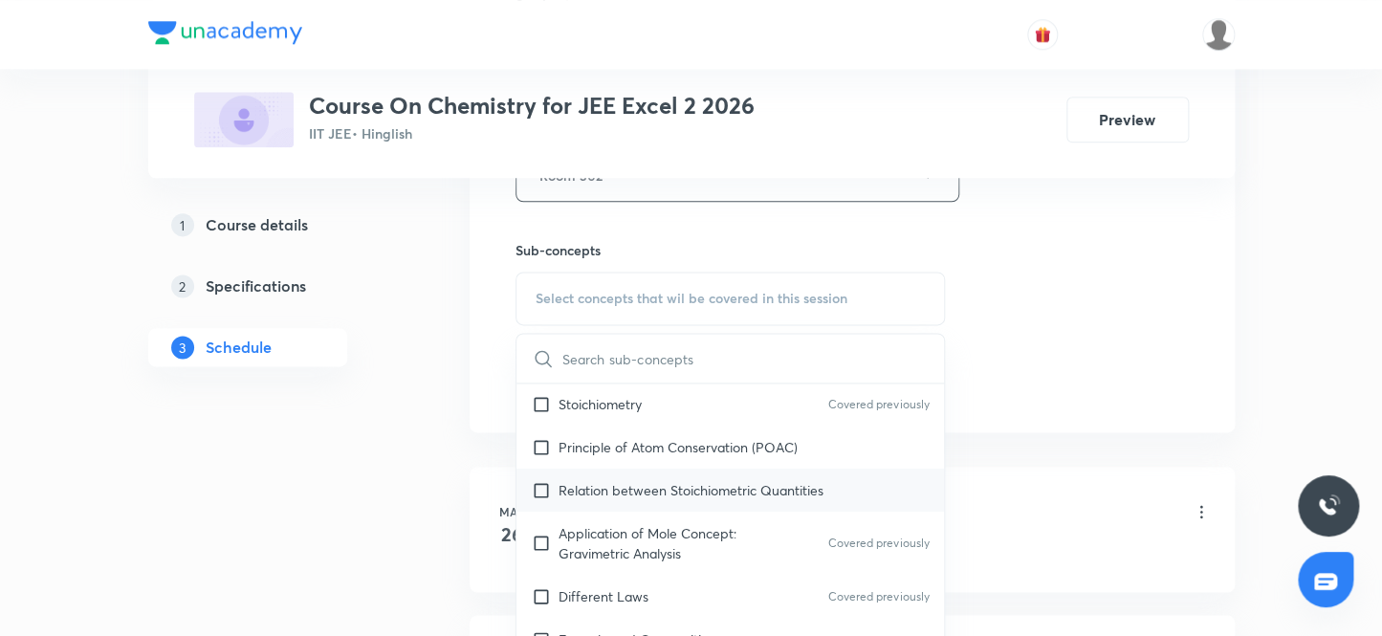
click at [542, 484] on input "checkbox" at bounding box center [545, 490] width 27 height 20
checkbox input "true"
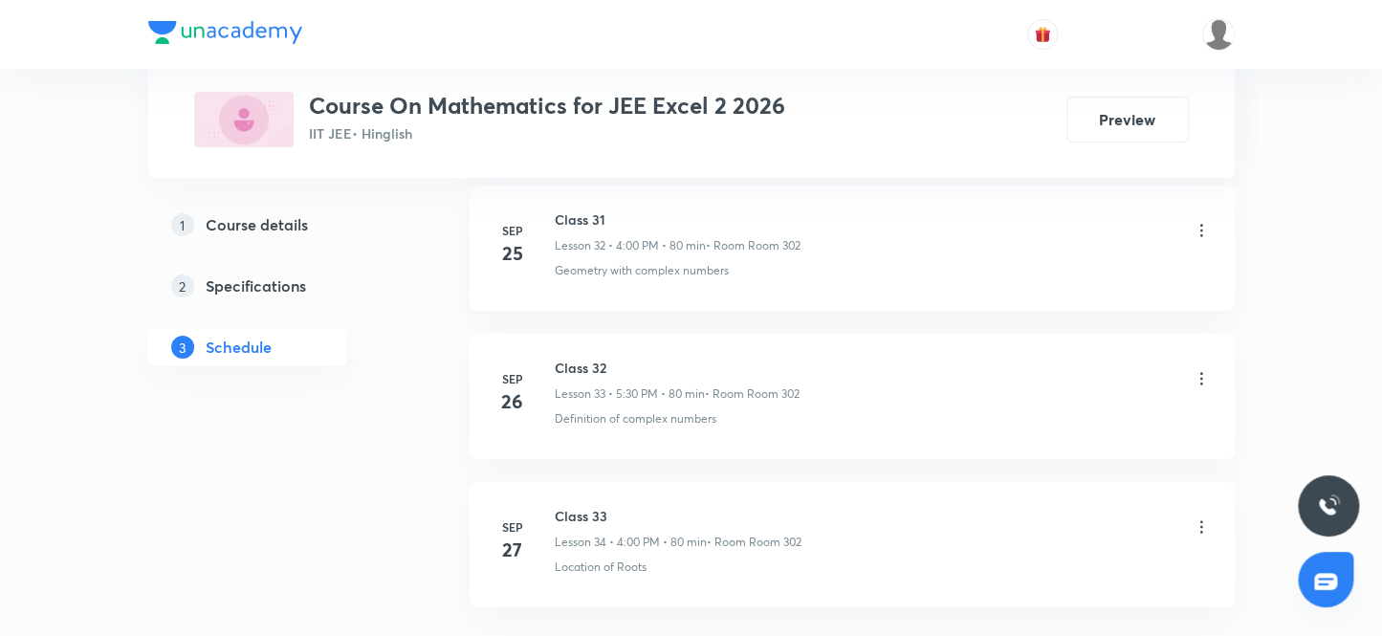
scroll to position [5931, 0]
drag, startPoint x: 611, startPoint y: 361, endPoint x: 554, endPoint y: 353, distance: 57.9
click at [554, 353] on li "Sep 27 Class 33 Lesson 34 • 4:00 PM • 80 min • Room Room 302 Location of Roots" at bounding box center [852, 401] width 765 height 125
copy h6 "Class 33"
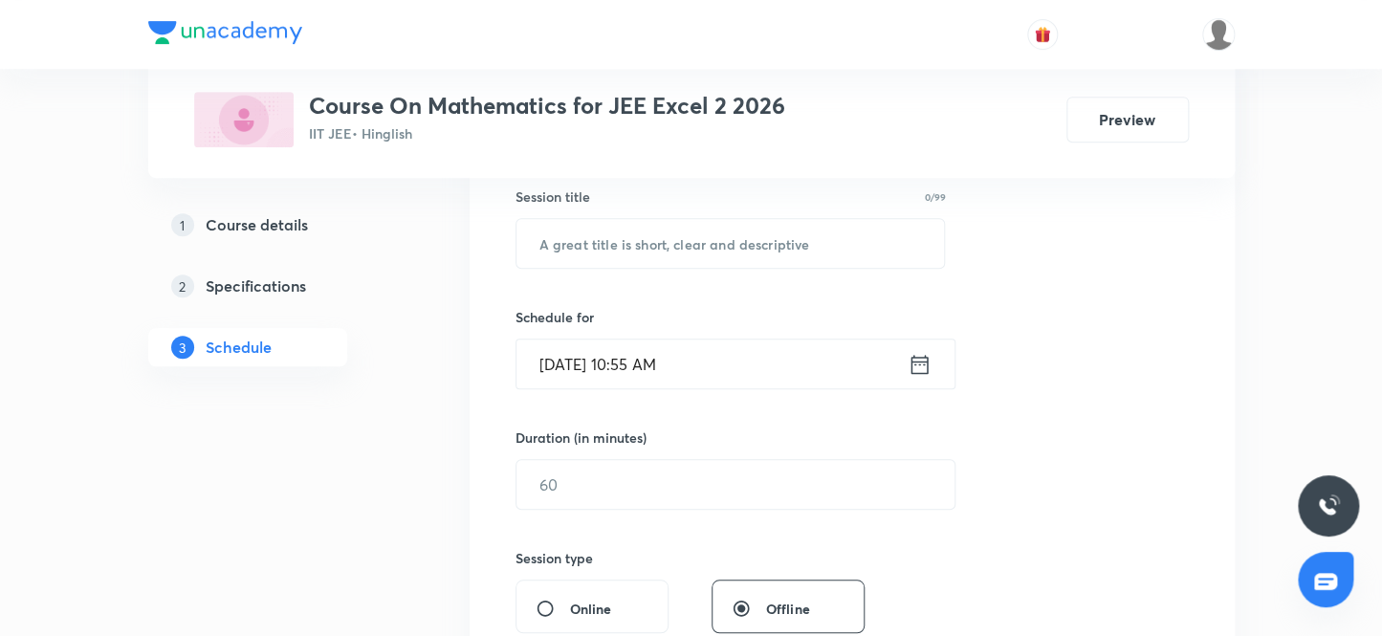
scroll to position [325, 0]
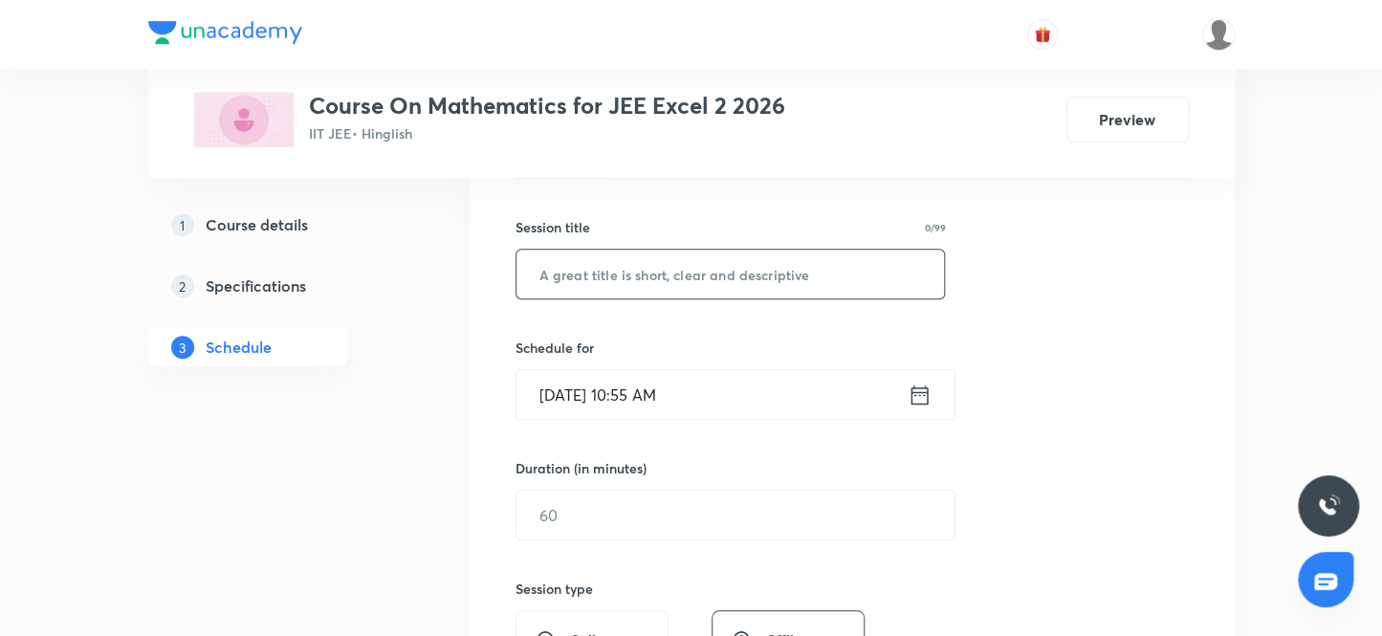
click at [691, 269] on input "text" at bounding box center [731, 274] width 429 height 49
paste input "Class 33"
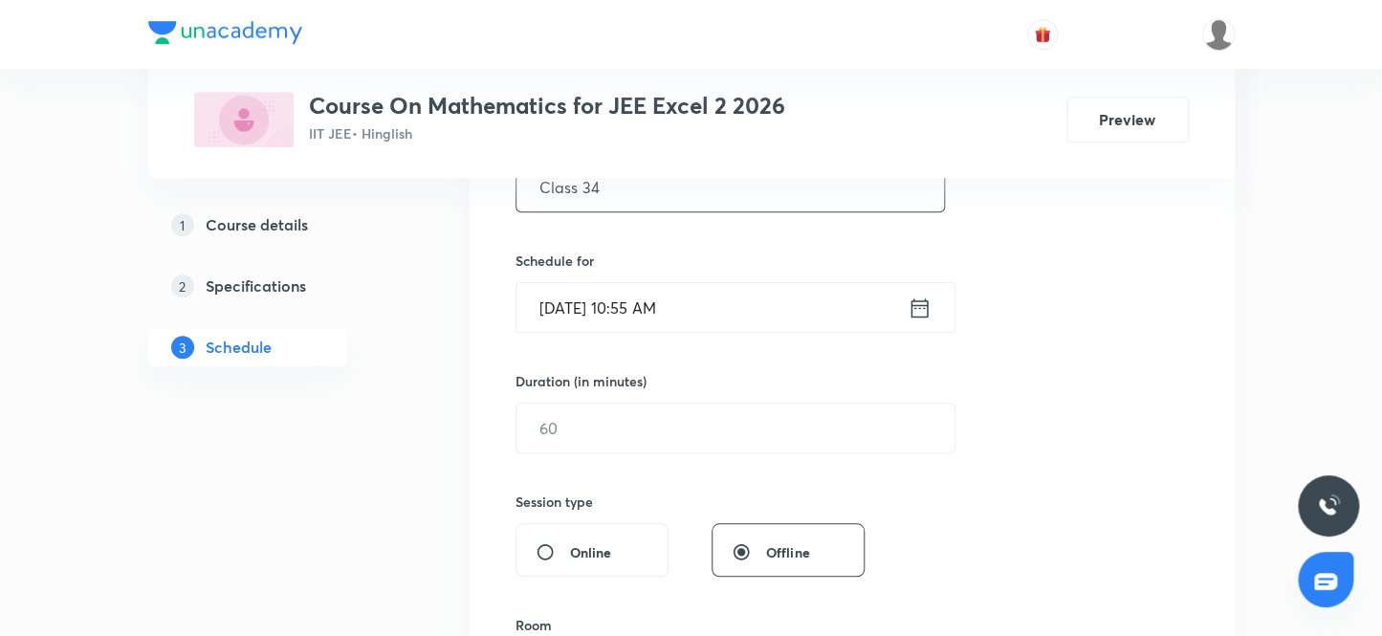
type input "Class 34"
click at [654, 306] on input "Oct 3, 2025, 10:55 AM" at bounding box center [712, 307] width 391 height 49
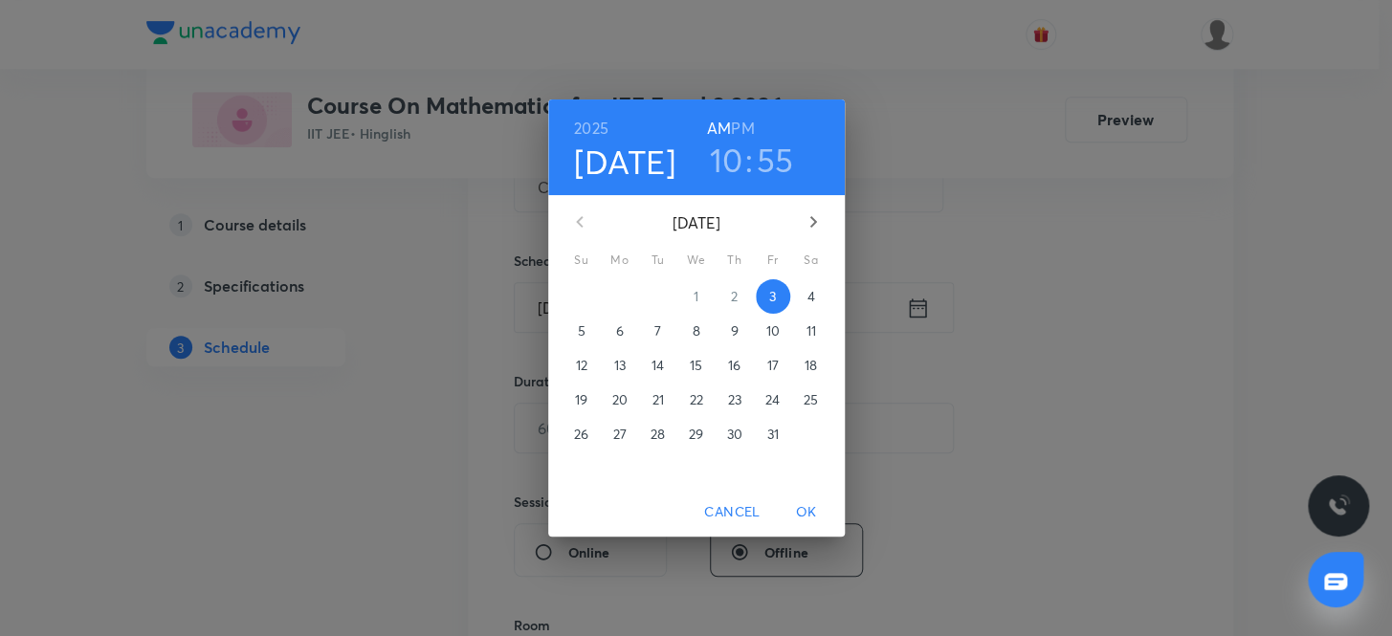
click at [744, 124] on h6 "PM" at bounding box center [742, 128] width 23 height 27
click at [727, 163] on h3 "10" at bounding box center [726, 160] width 33 height 40
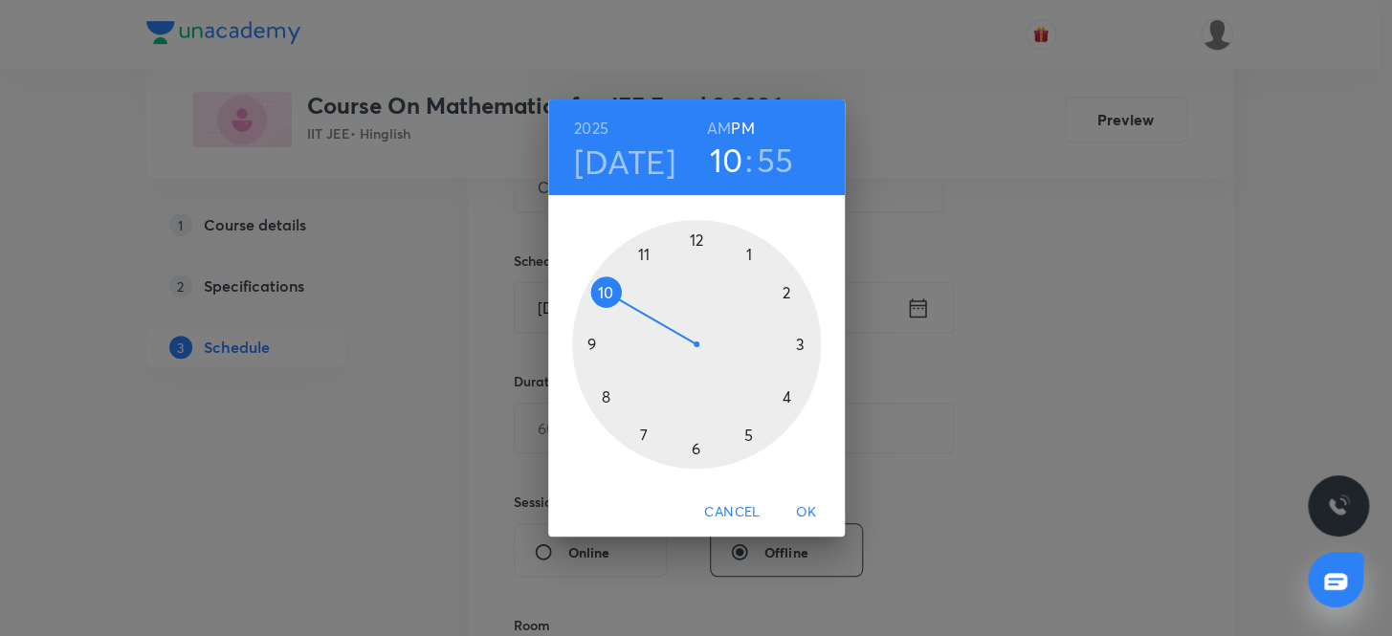
click at [641, 430] on div at bounding box center [696, 344] width 249 height 249
click at [694, 238] on div at bounding box center [696, 344] width 249 height 249
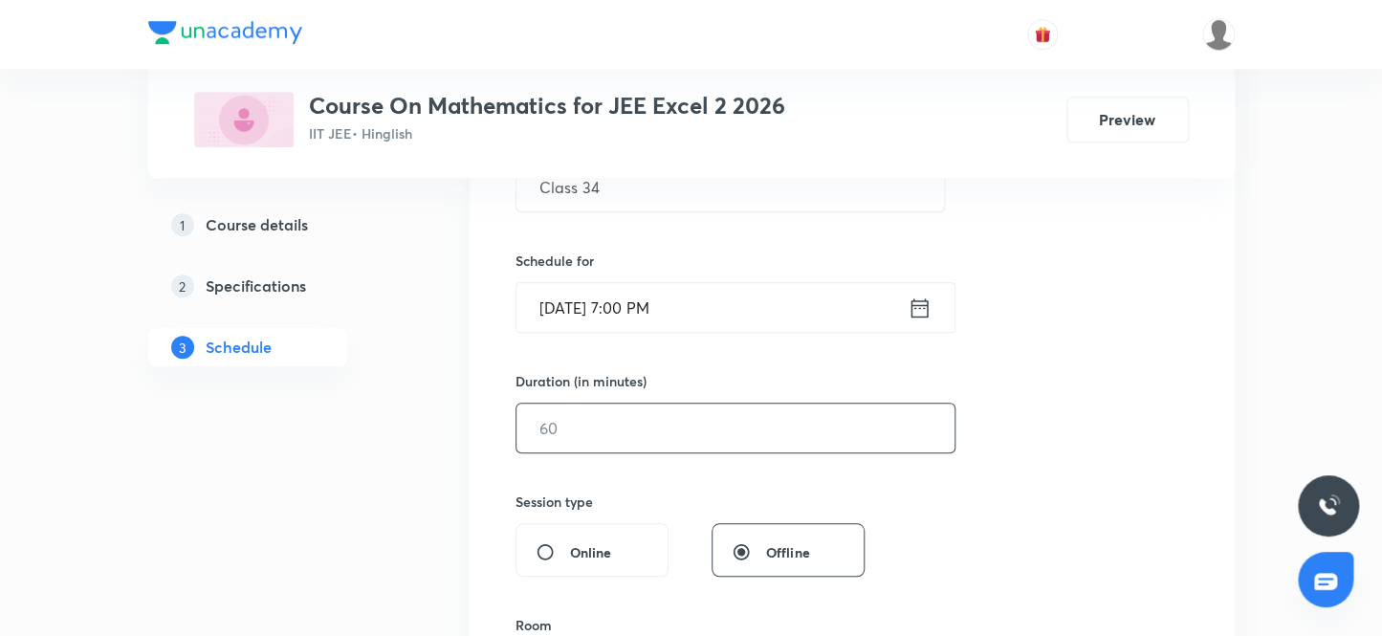
click at [615, 432] on input "text" at bounding box center [736, 428] width 438 height 49
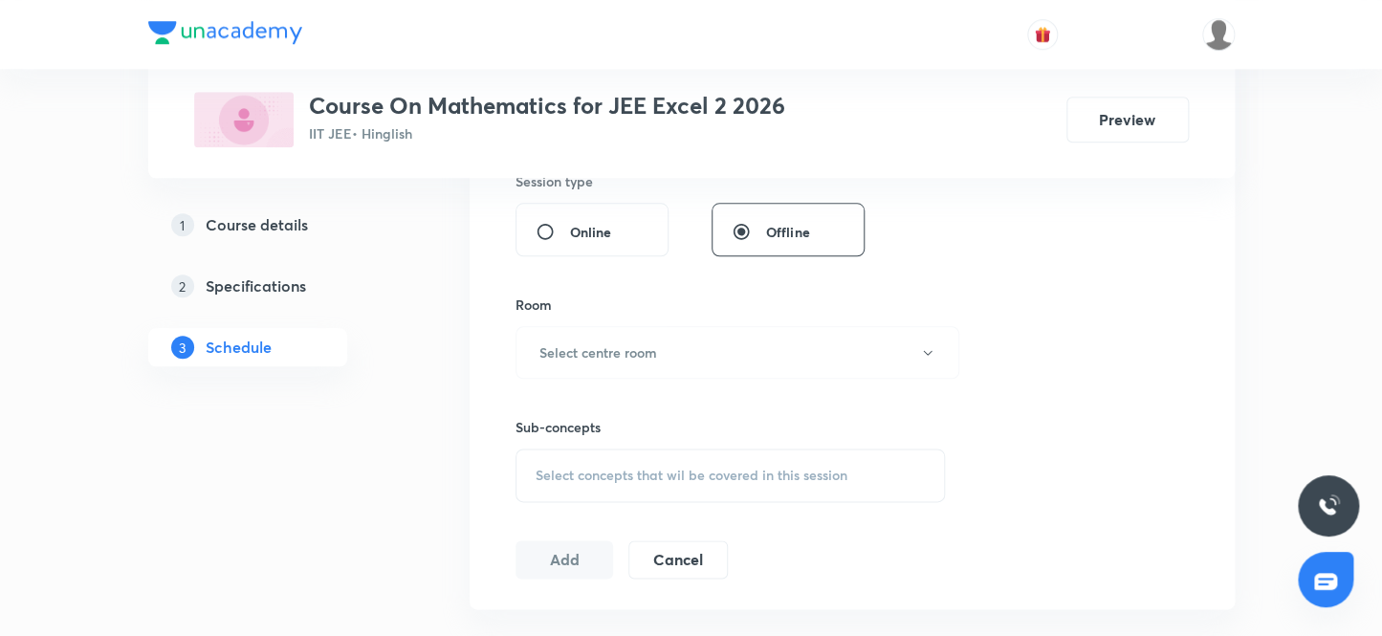
scroll to position [761, 0]
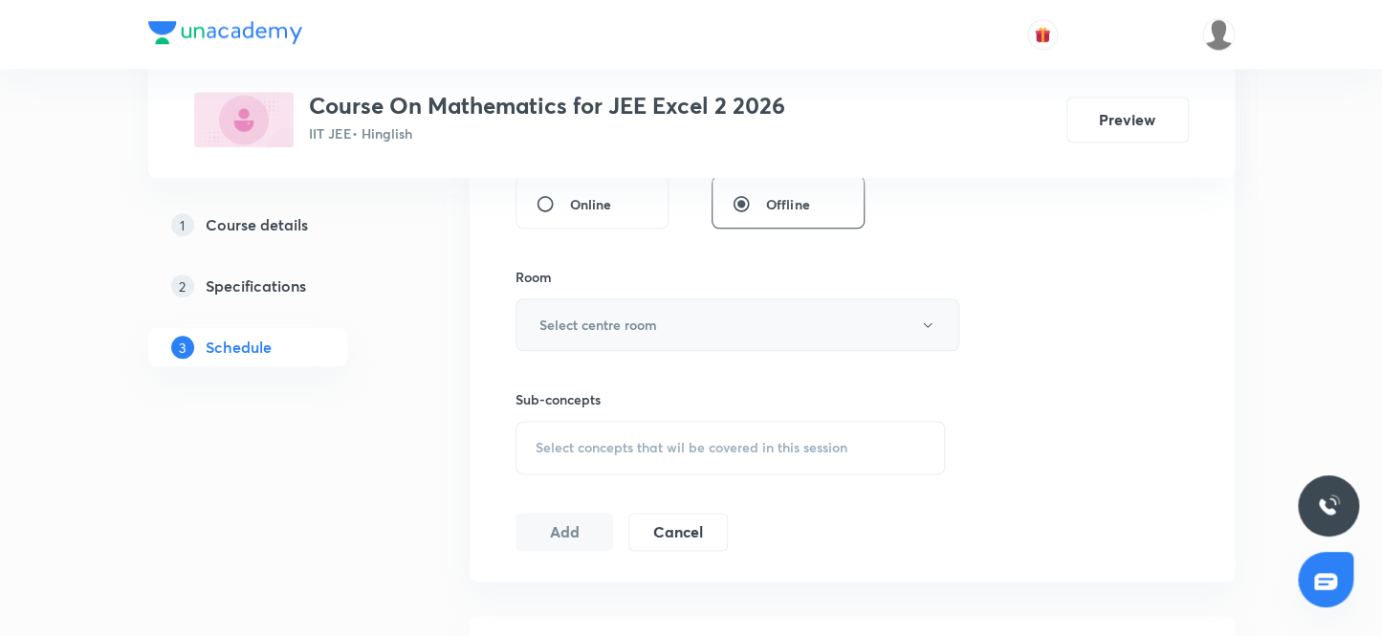
type input "80"
click at [632, 324] on h6 "Select centre room" at bounding box center [599, 325] width 118 height 20
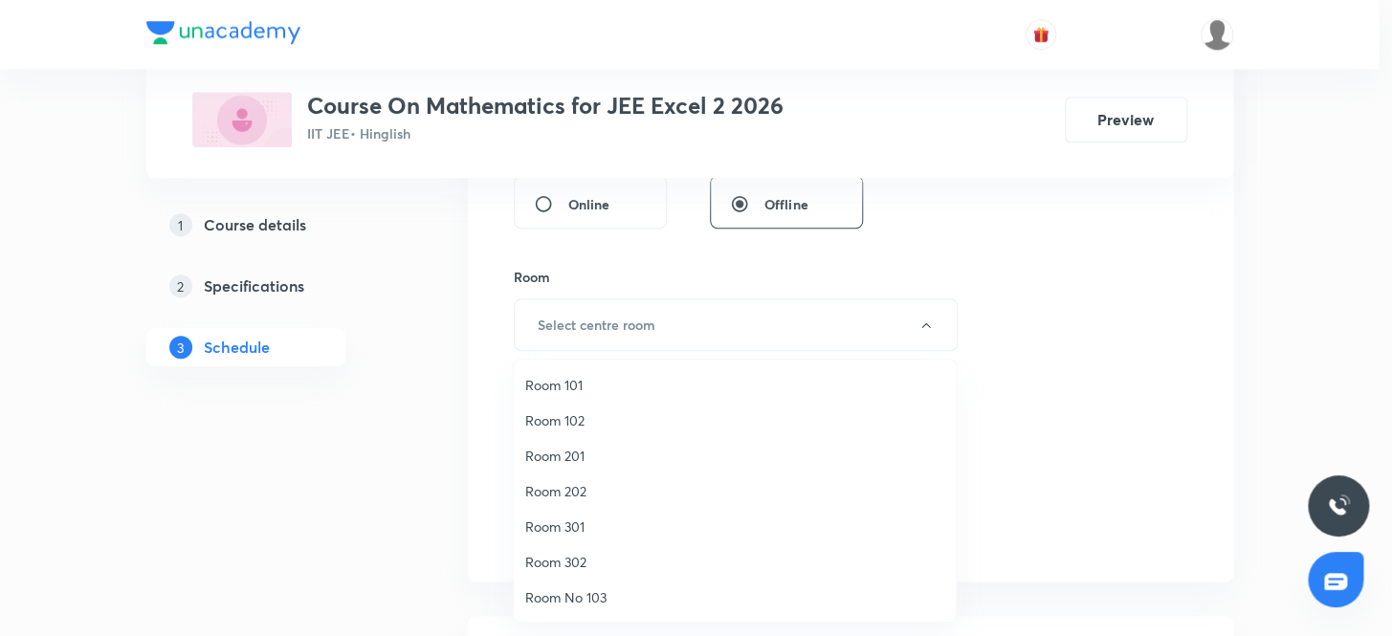
click at [566, 565] on span "Room 302" at bounding box center [734, 562] width 419 height 20
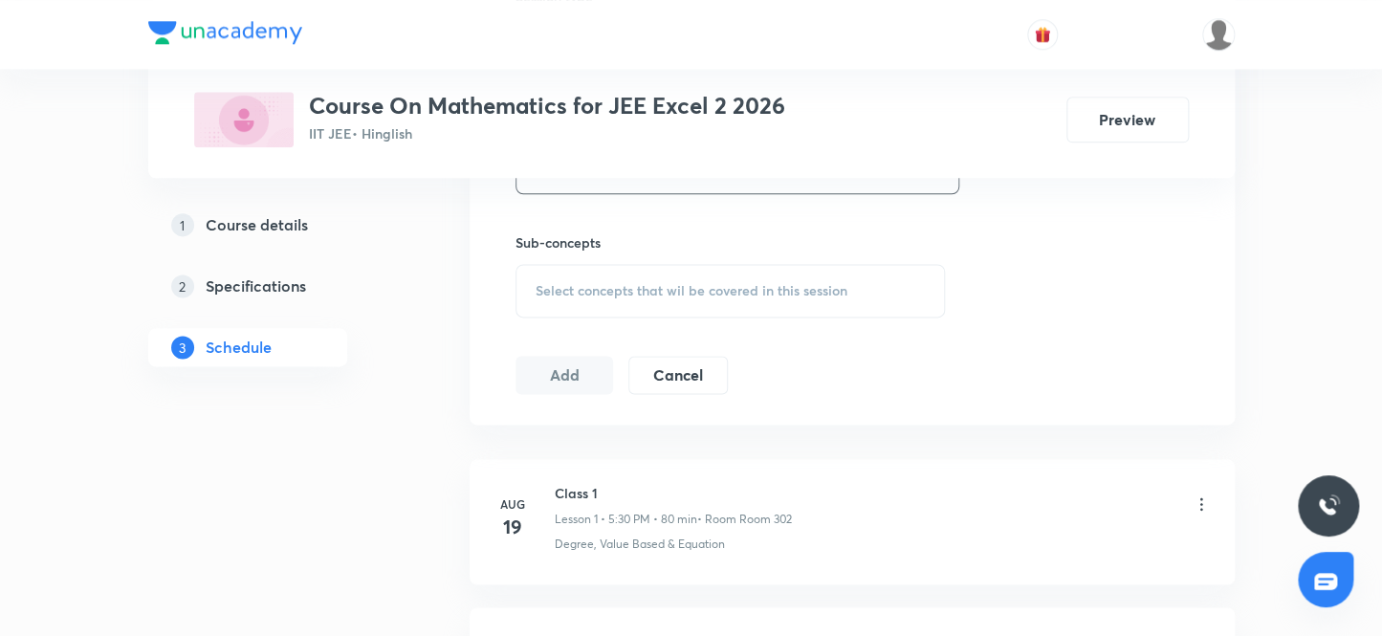
scroll to position [935, 0]
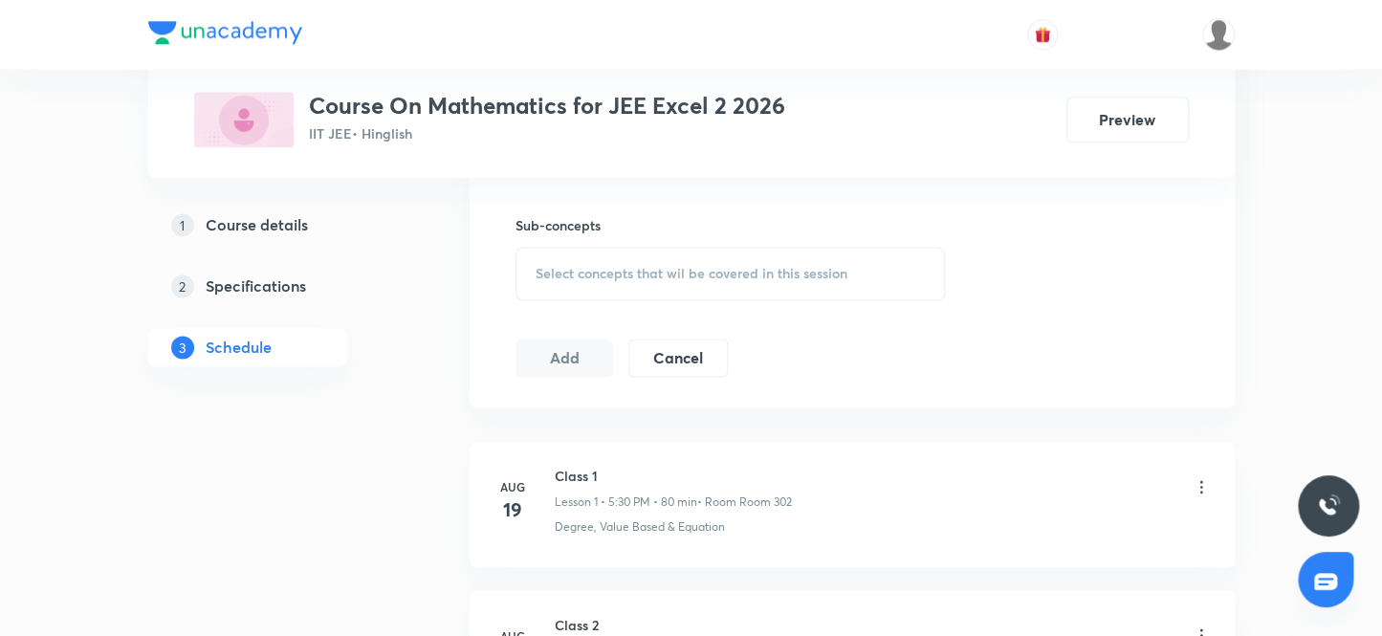
click at [635, 269] on span "Select concepts that wil be covered in this session" at bounding box center [692, 273] width 312 height 15
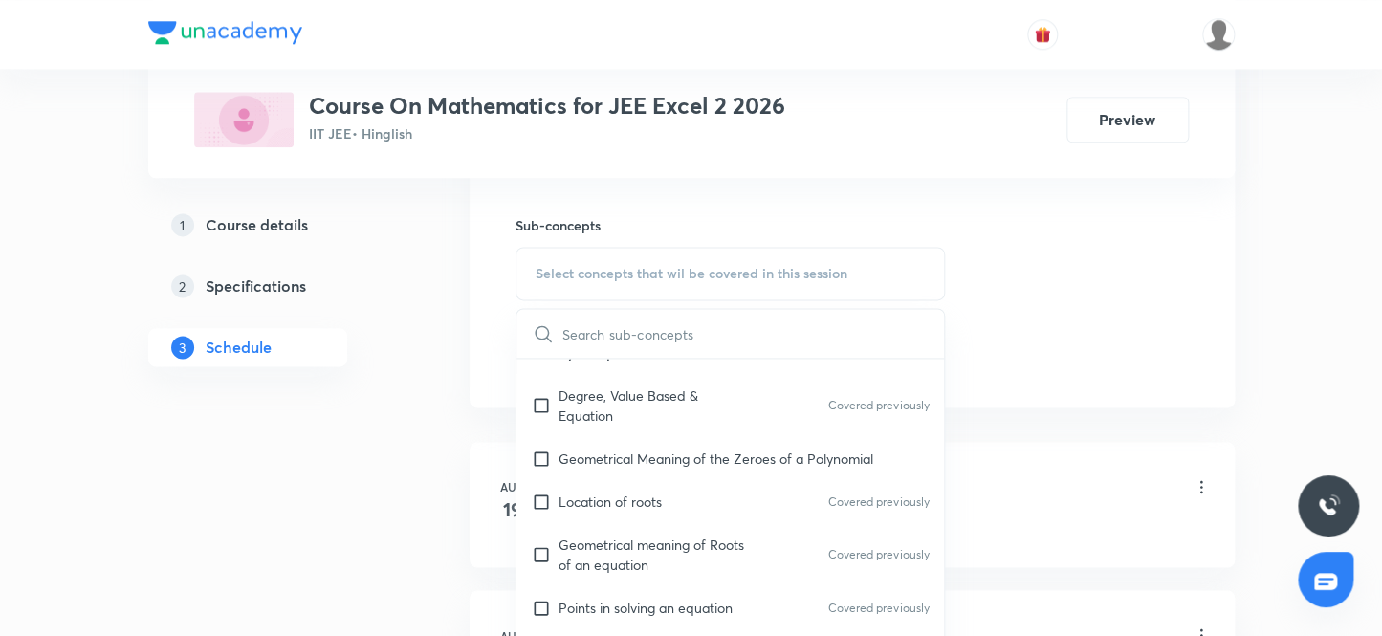
scroll to position [260, 0]
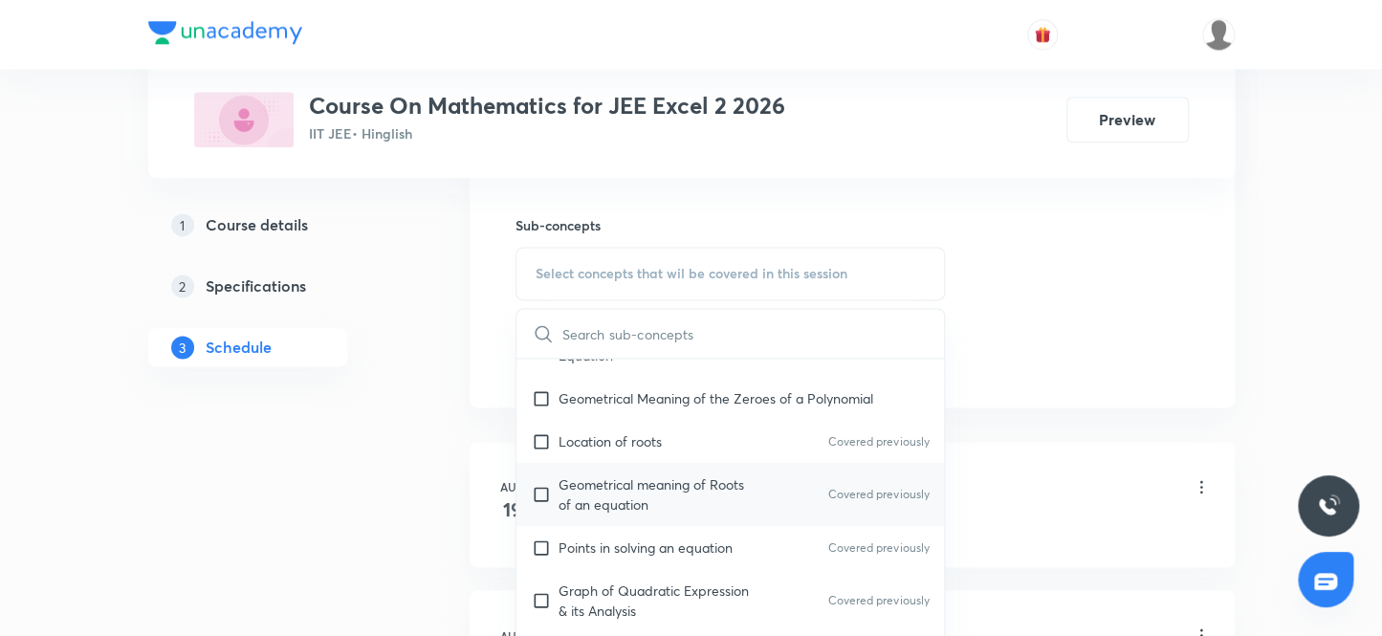
click at [538, 488] on input "checkbox" at bounding box center [545, 495] width 27 height 40
checkbox input "true"
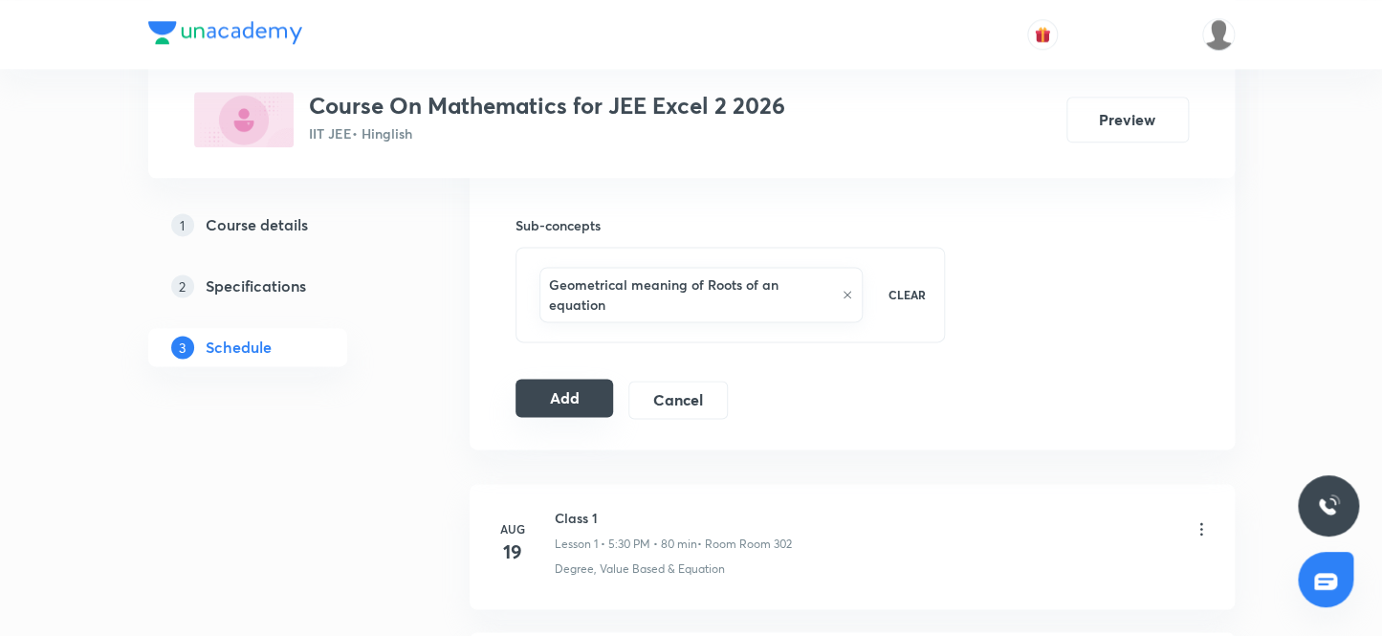
click at [566, 400] on button "Add" at bounding box center [565, 398] width 99 height 38
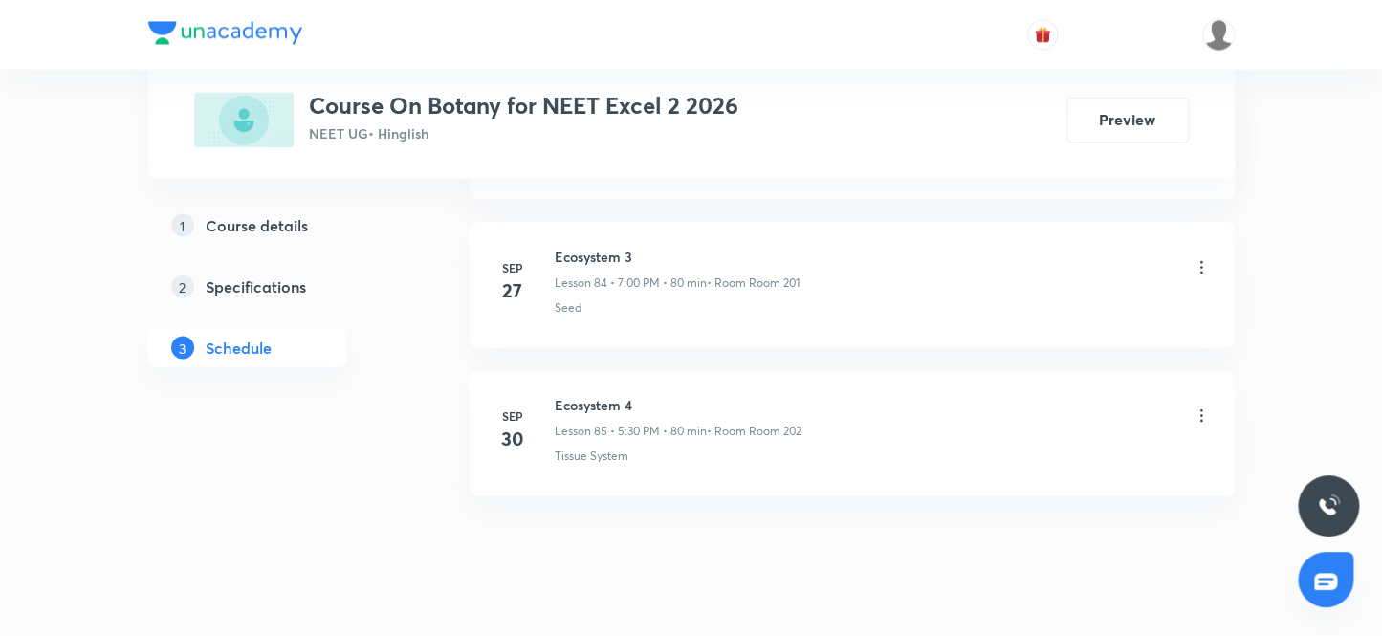
scroll to position [13483, 0]
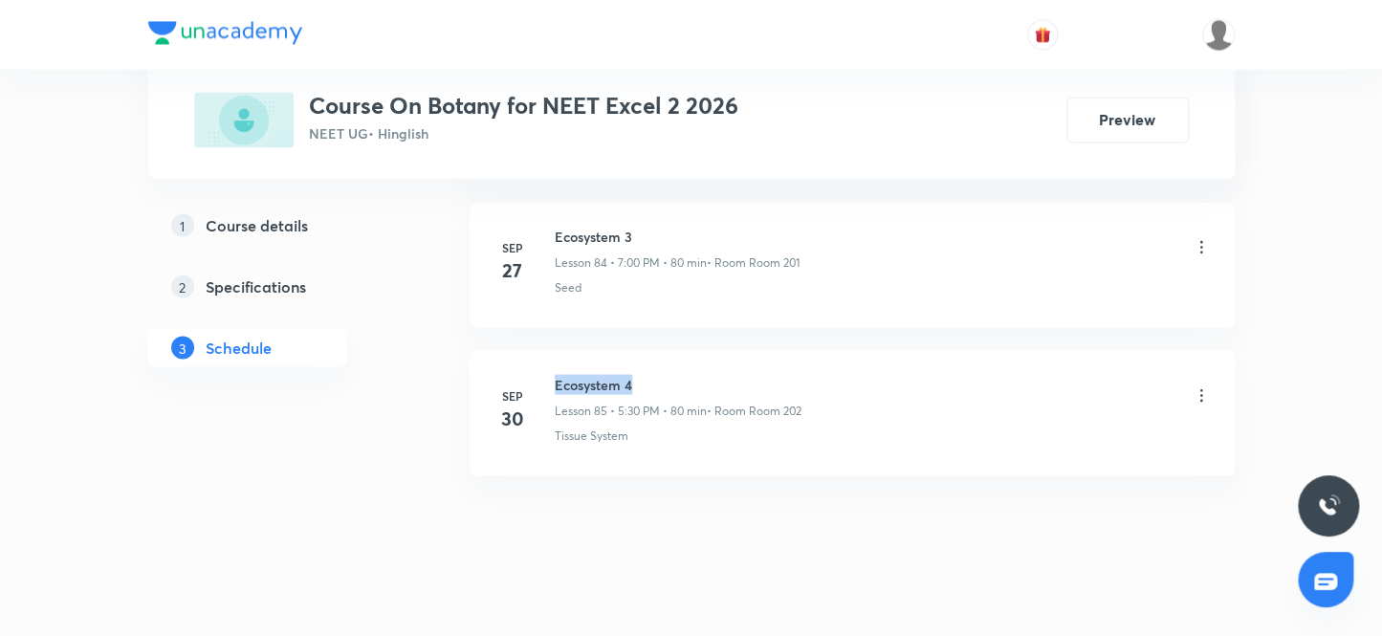
drag, startPoint x: 639, startPoint y: 356, endPoint x: 555, endPoint y: 357, distance: 84.2
click at [555, 374] on h6 "Ecosystem 4" at bounding box center [678, 384] width 247 height 20
copy h6 "Ecosystem 4"
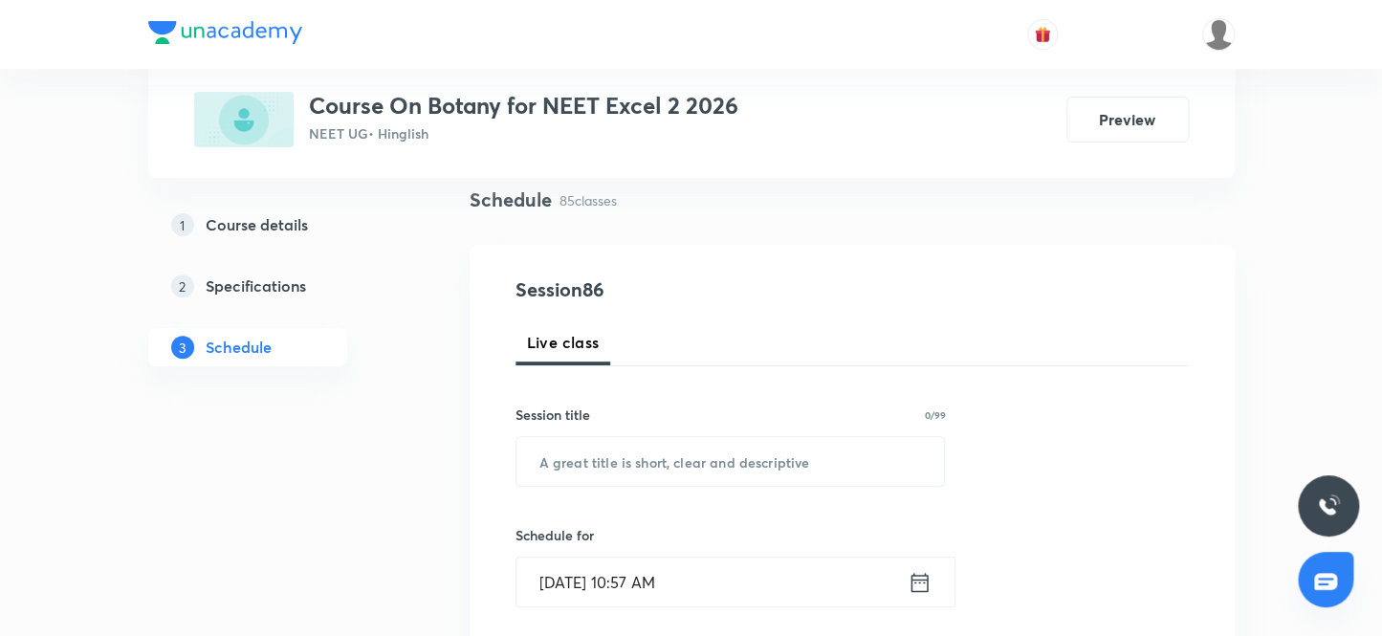
scroll to position [173, 0]
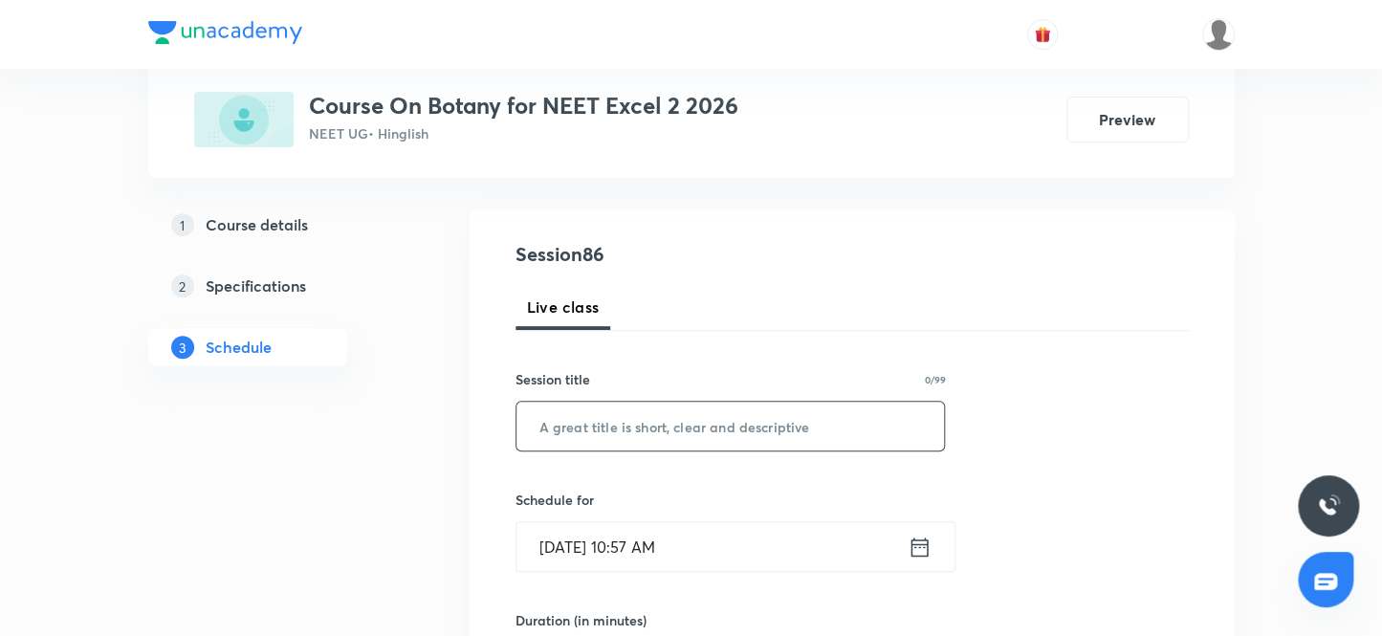
click at [677, 425] on input "text" at bounding box center [731, 426] width 429 height 49
paste input "Ecosystem 4"
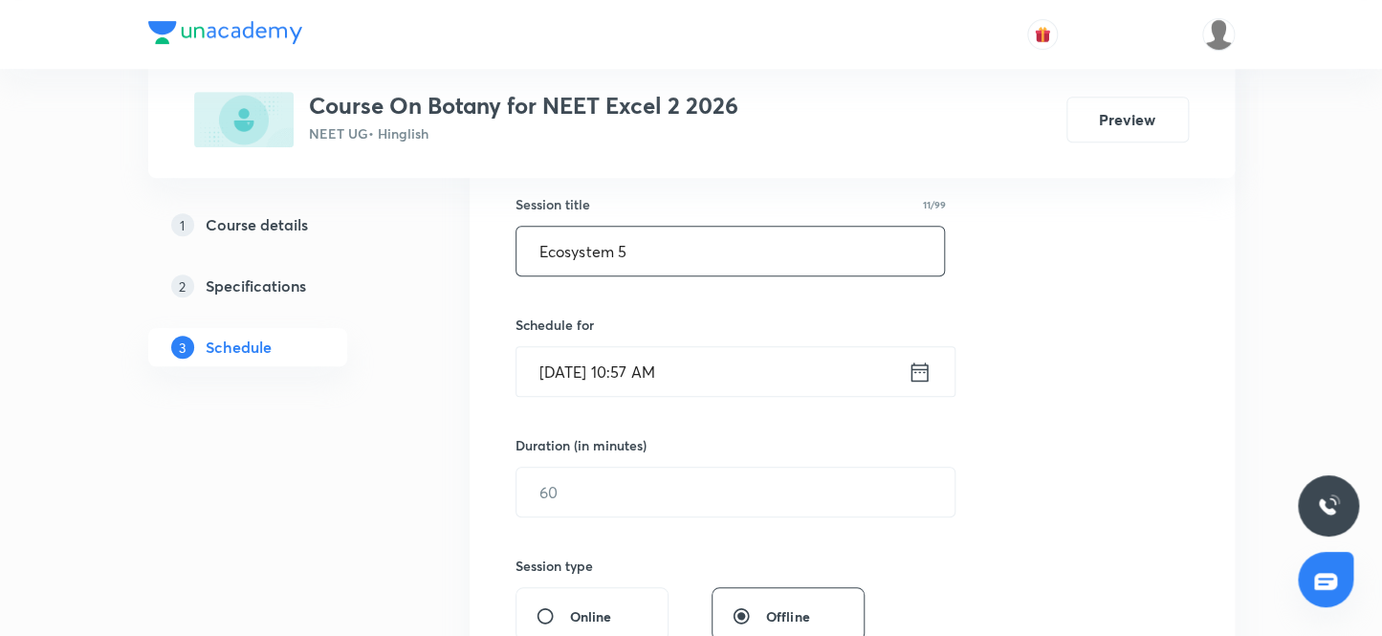
scroll to position [434, 0]
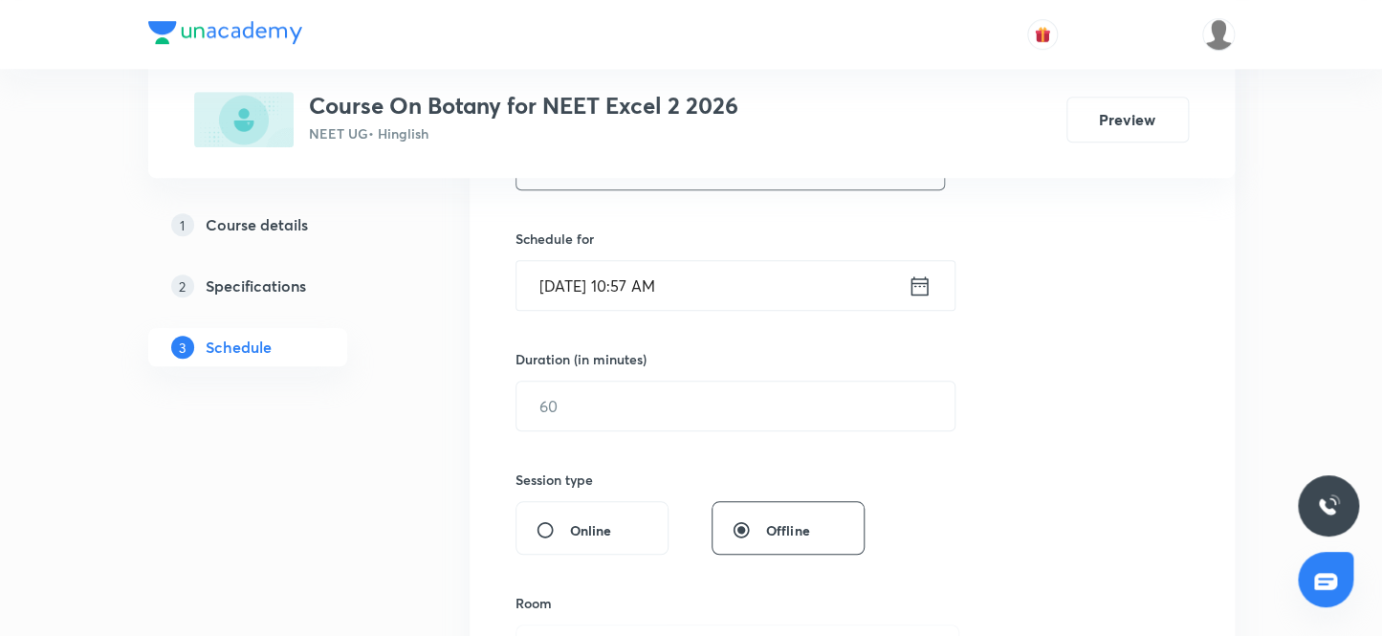
type input "Ecosystem 5"
click at [648, 286] on input "[DATE] 10:57 AM" at bounding box center [712, 285] width 391 height 49
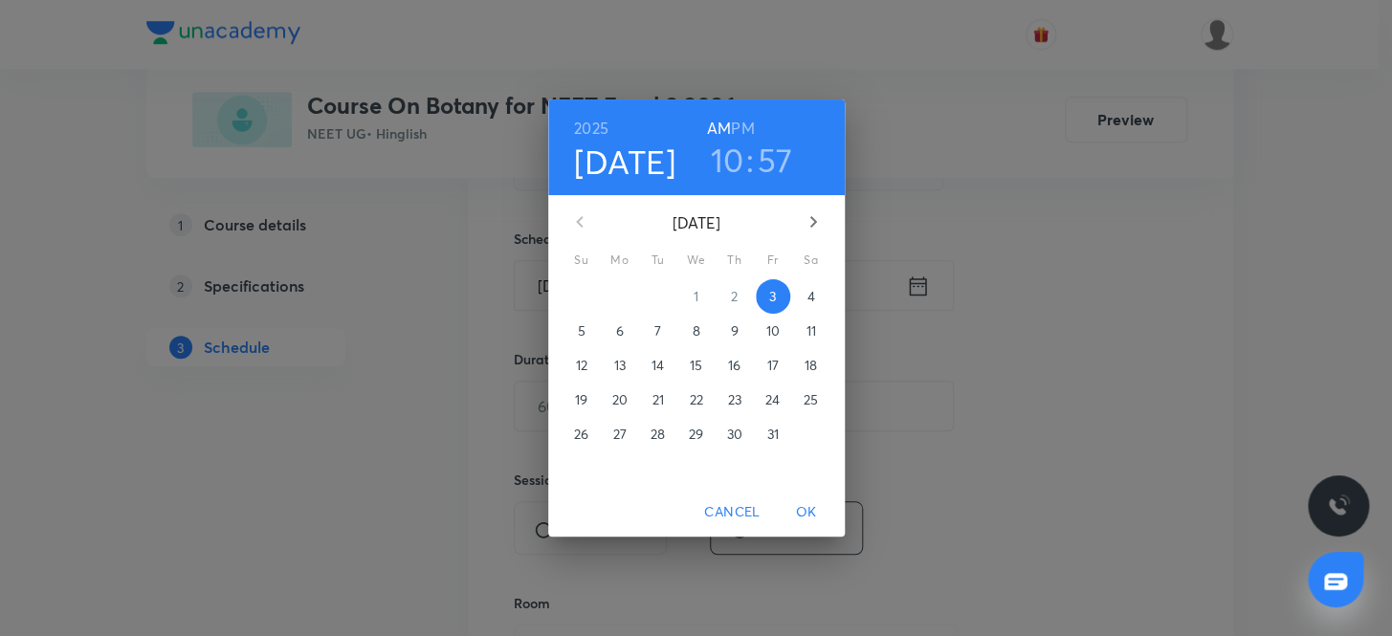
click at [745, 124] on h6 "PM" at bounding box center [742, 128] width 23 height 27
click at [729, 161] on h3 "10" at bounding box center [727, 160] width 33 height 40
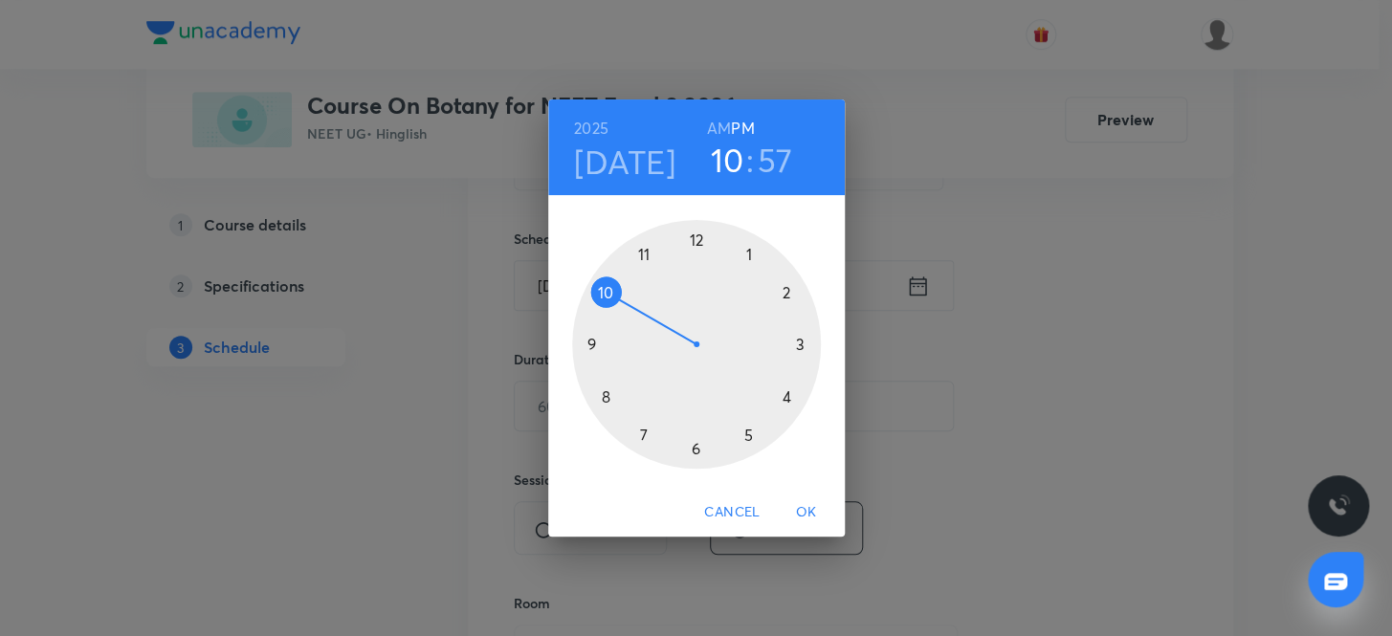
click at [786, 392] on div at bounding box center [696, 344] width 249 height 249
click at [692, 235] on div at bounding box center [696, 344] width 249 height 249
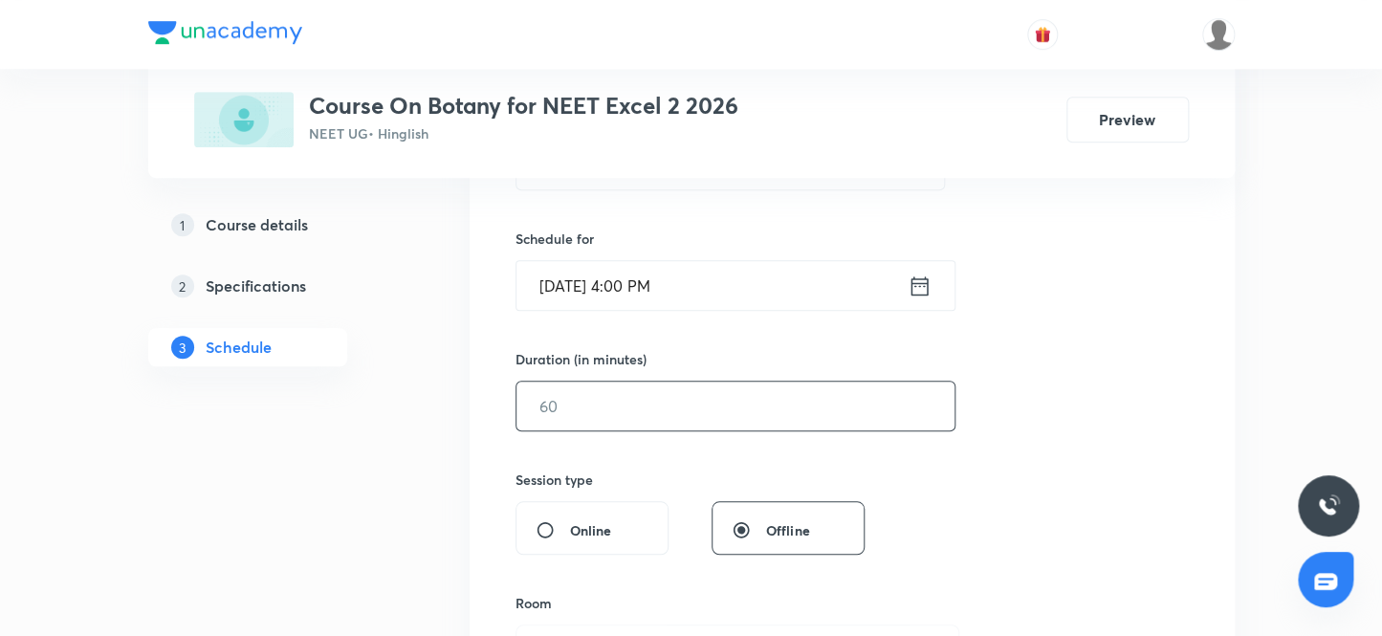
click at [636, 402] on input "text" at bounding box center [736, 406] width 438 height 49
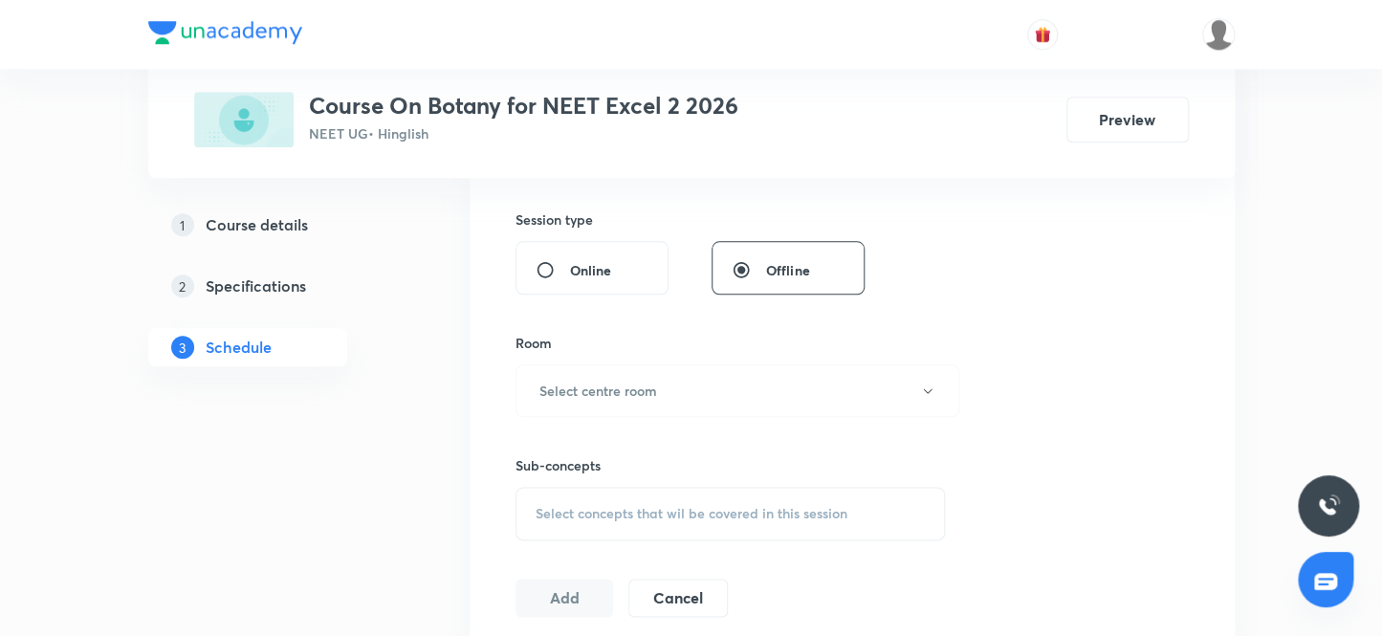
scroll to position [695, 0]
type input "80"
click at [634, 397] on h6 "Select centre room" at bounding box center [599, 390] width 118 height 20
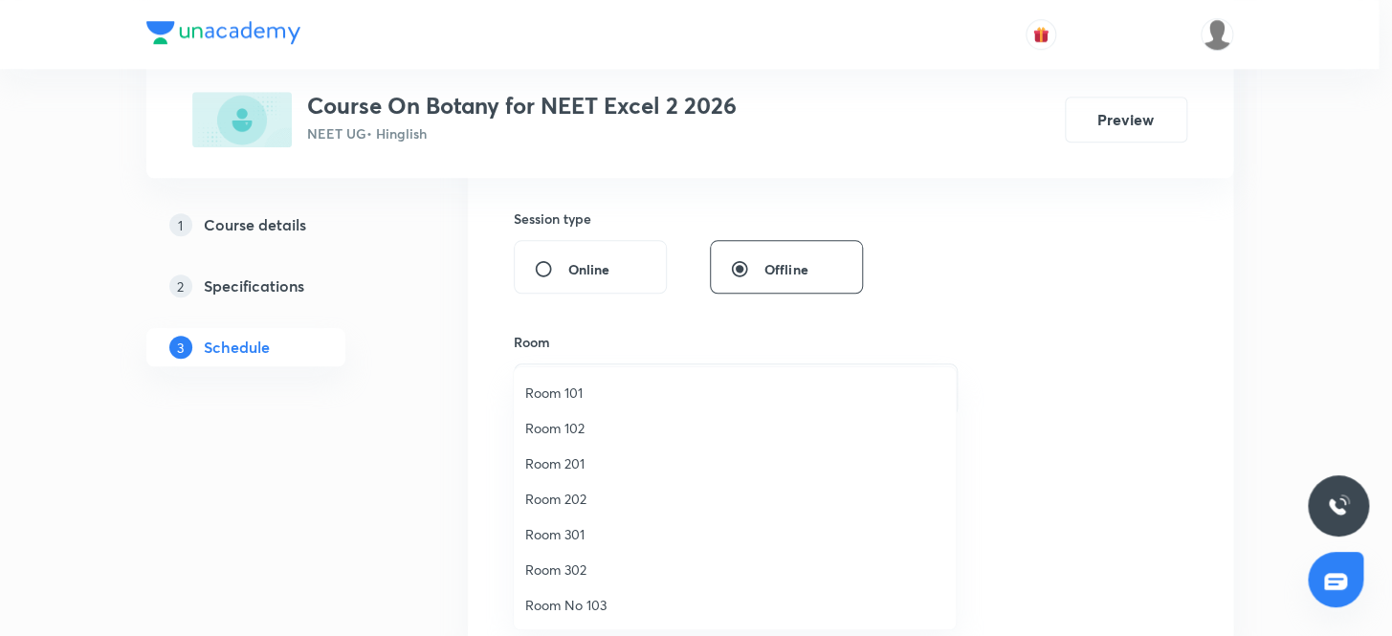
click at [585, 607] on span "Room No 103" at bounding box center [734, 605] width 419 height 20
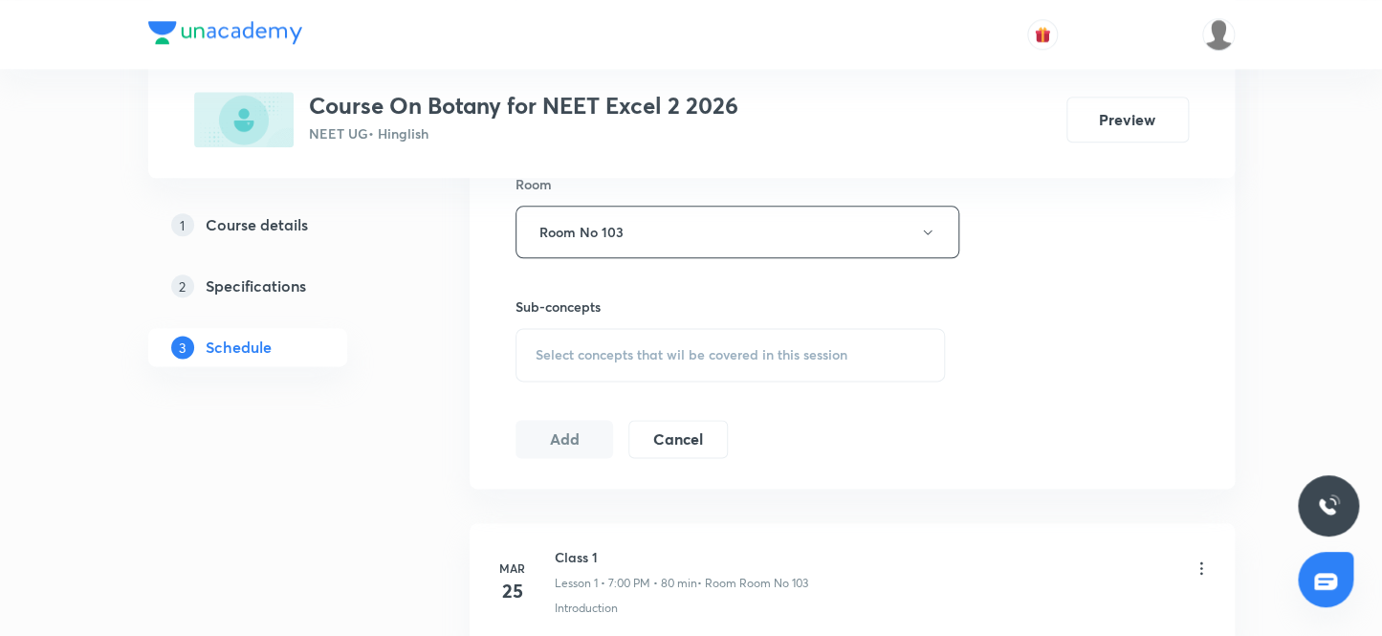
scroll to position [870, 0]
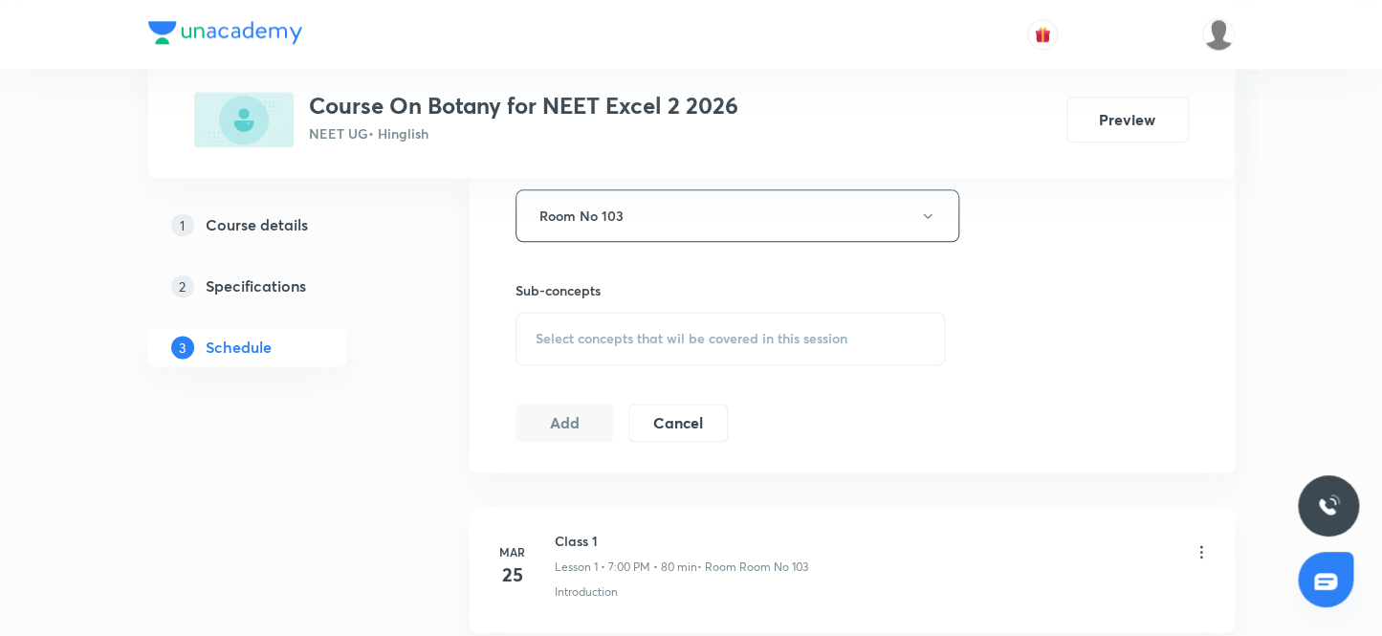
click at [581, 331] on span "Select concepts that wil be covered in this session" at bounding box center [692, 338] width 312 height 15
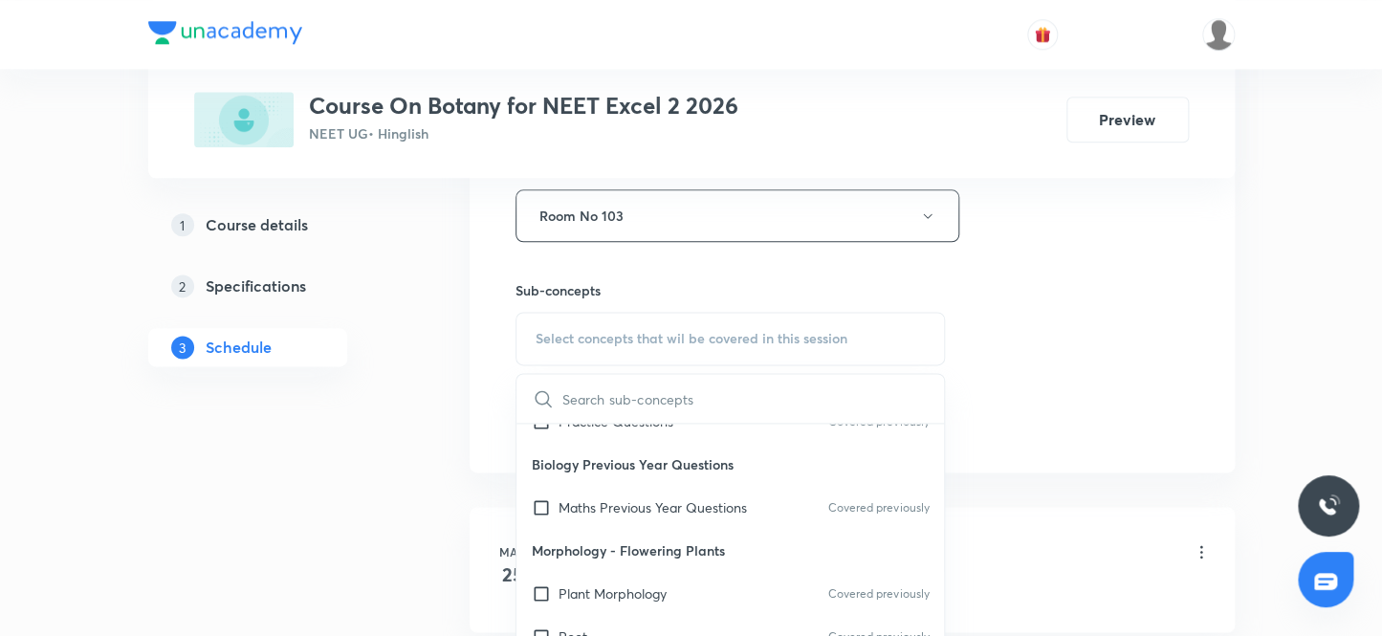
scroll to position [347, 0]
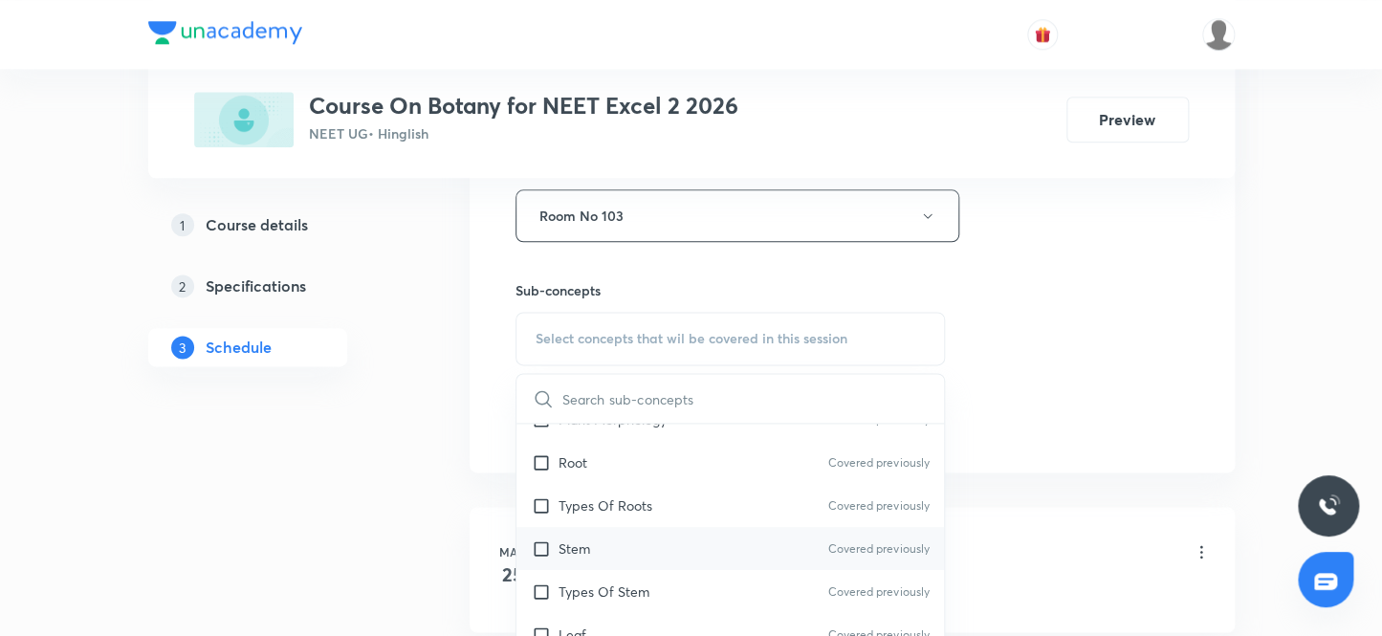
click at [541, 545] on input "checkbox" at bounding box center [545, 549] width 27 height 20
checkbox input "true"
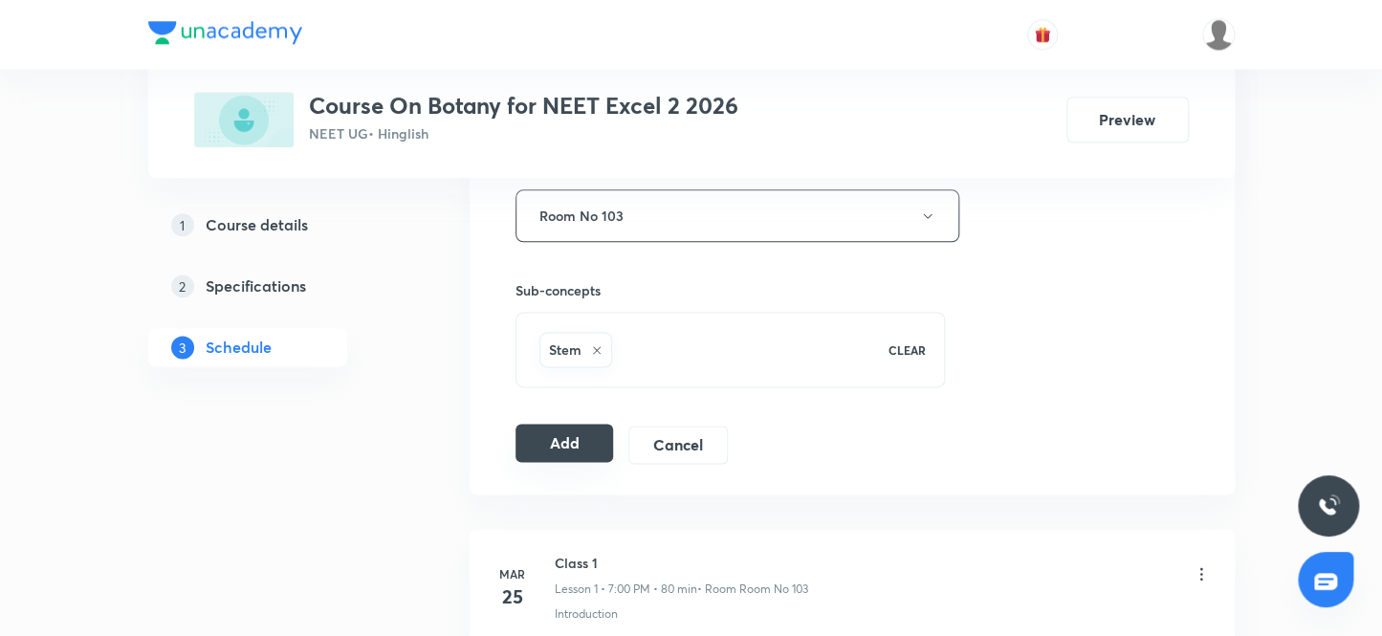
click at [555, 449] on button "Add" at bounding box center [565, 443] width 99 height 38
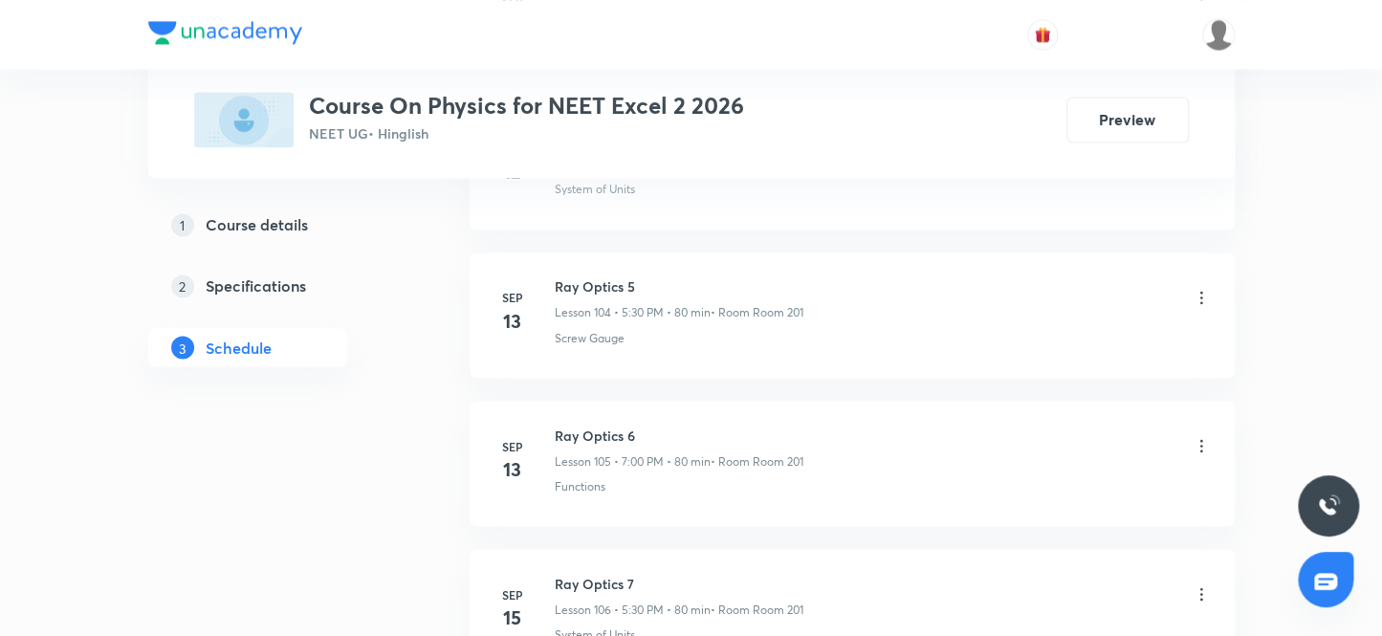
scroll to position [17332, 0]
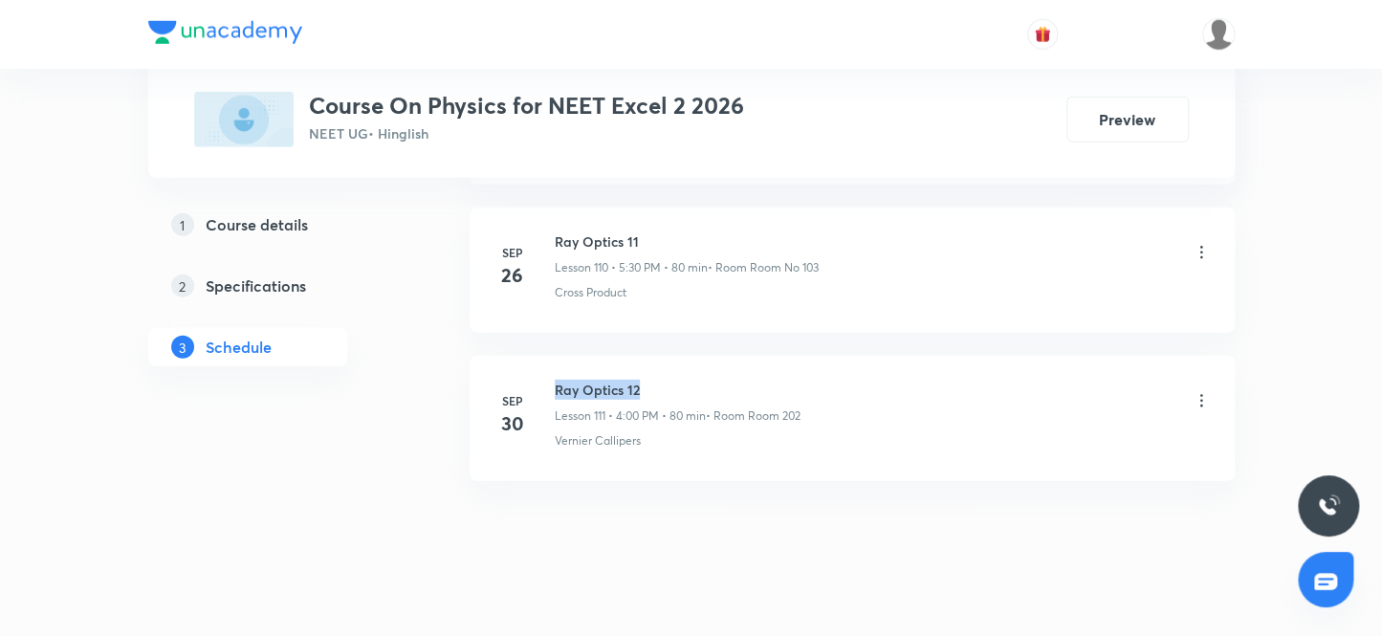
drag, startPoint x: 646, startPoint y: 362, endPoint x: 555, endPoint y: 362, distance: 90.9
click at [555, 380] on h6 "Ray Optics 12" at bounding box center [678, 390] width 246 height 20
copy h6 "Ray Optics 12"
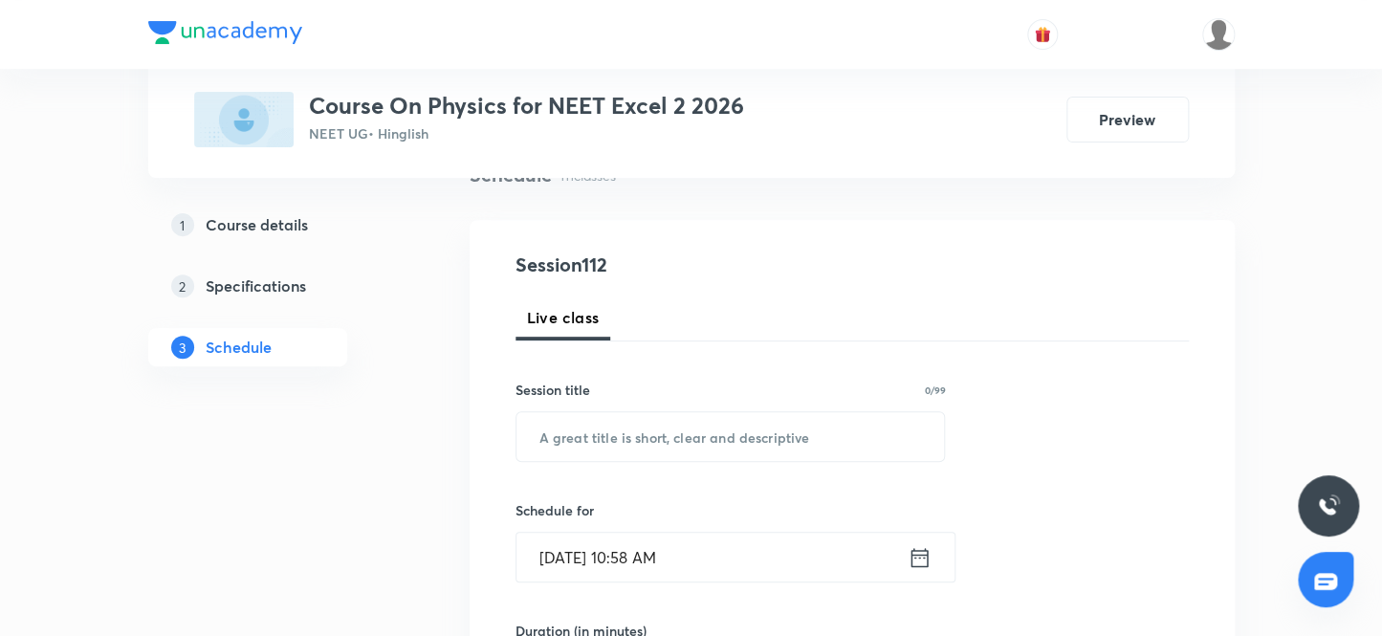
scroll to position [173, 0]
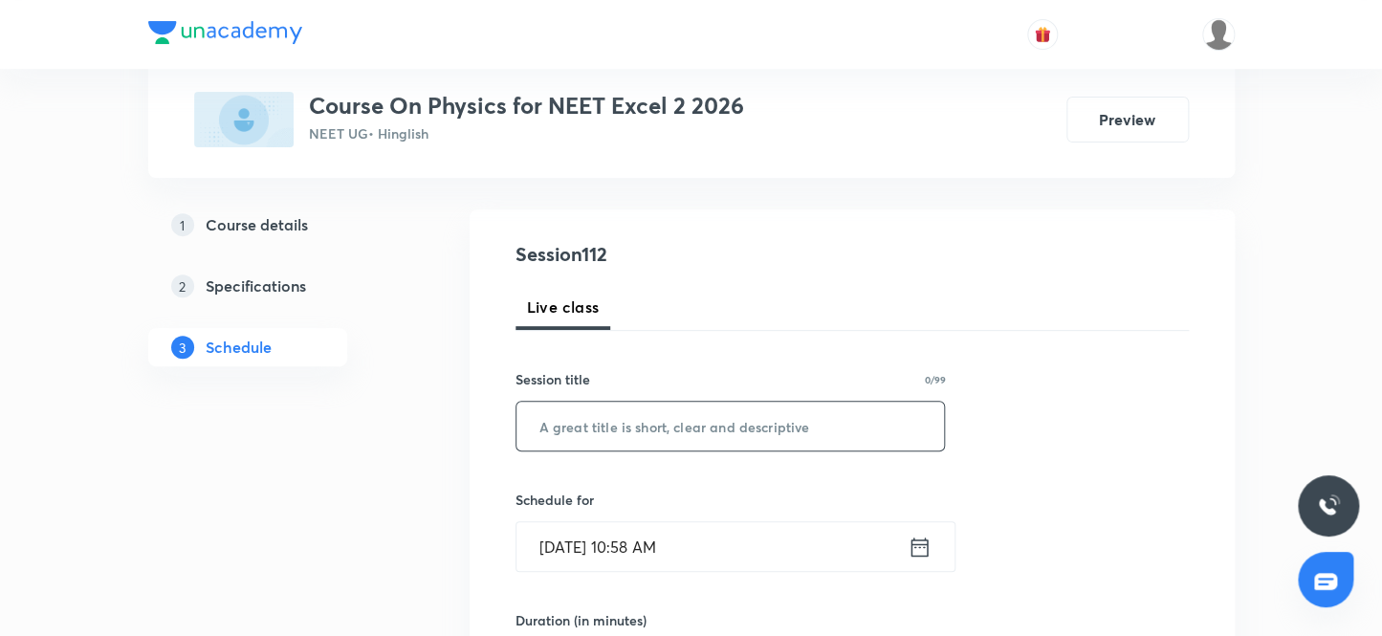
click at [649, 428] on input "text" at bounding box center [731, 426] width 429 height 49
paste input "Ray Optics 12"
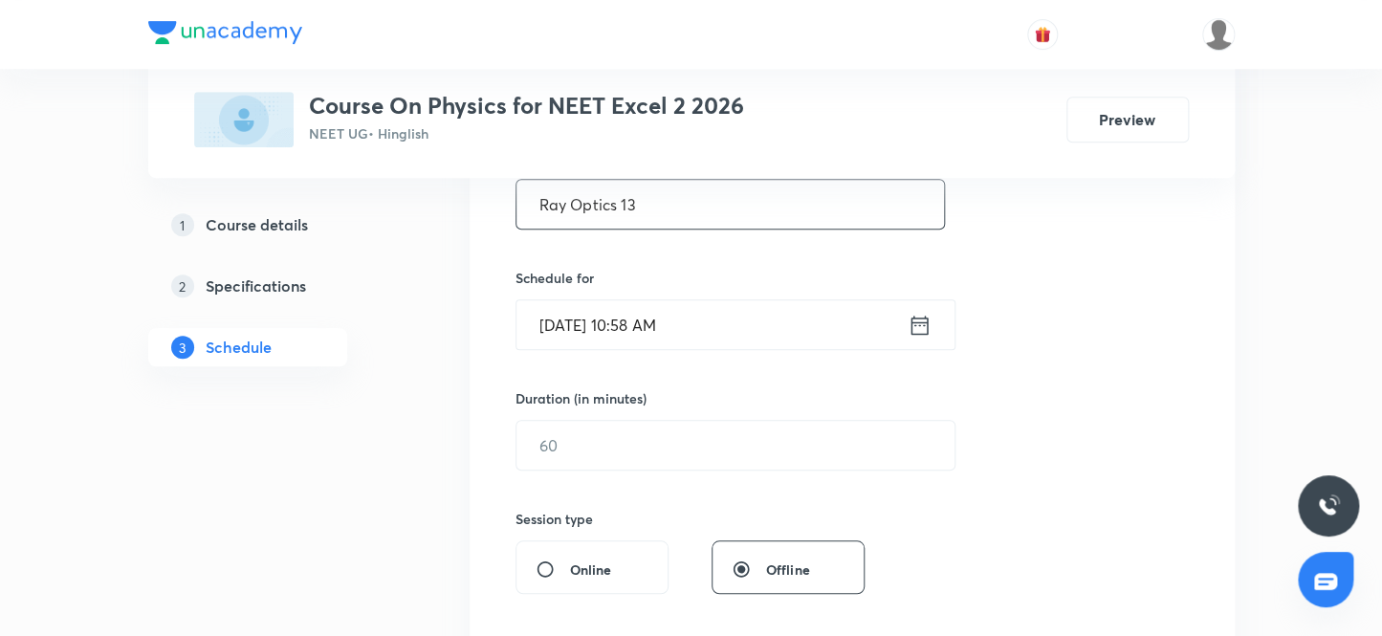
scroll to position [434, 0]
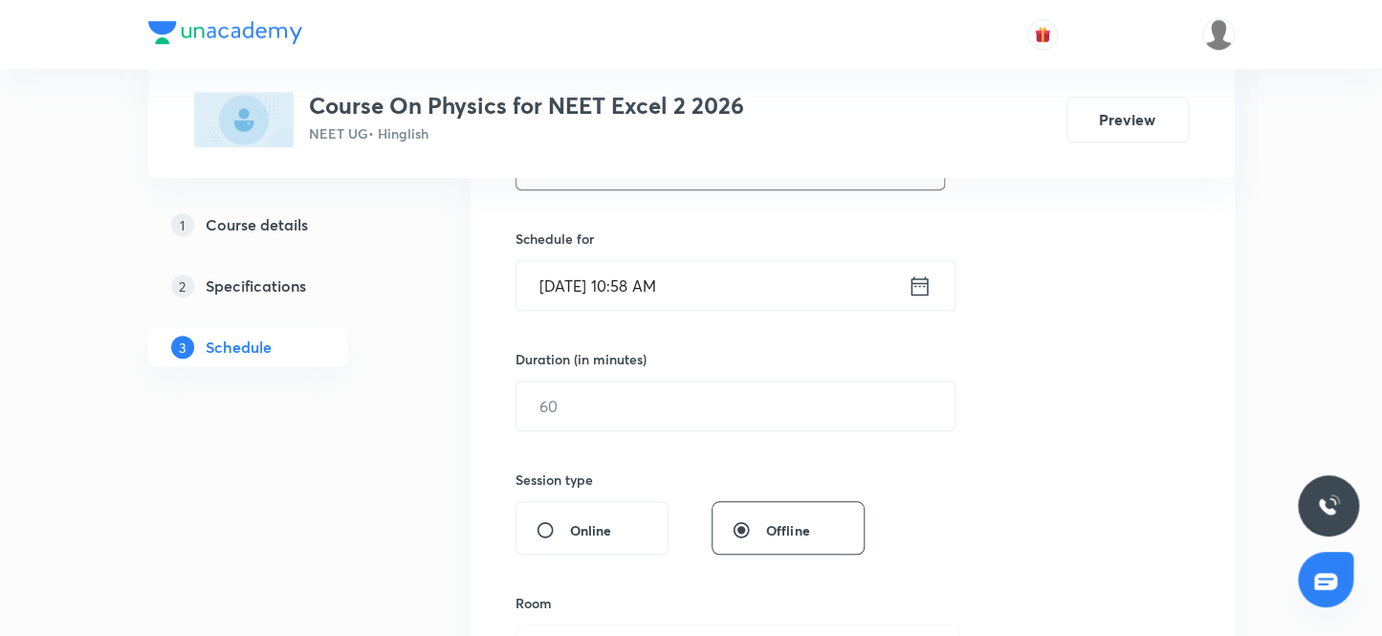
type input "Ray Optics 13"
click at [651, 288] on input "Oct 3, 2025, 10:58 AM" at bounding box center [712, 285] width 391 height 49
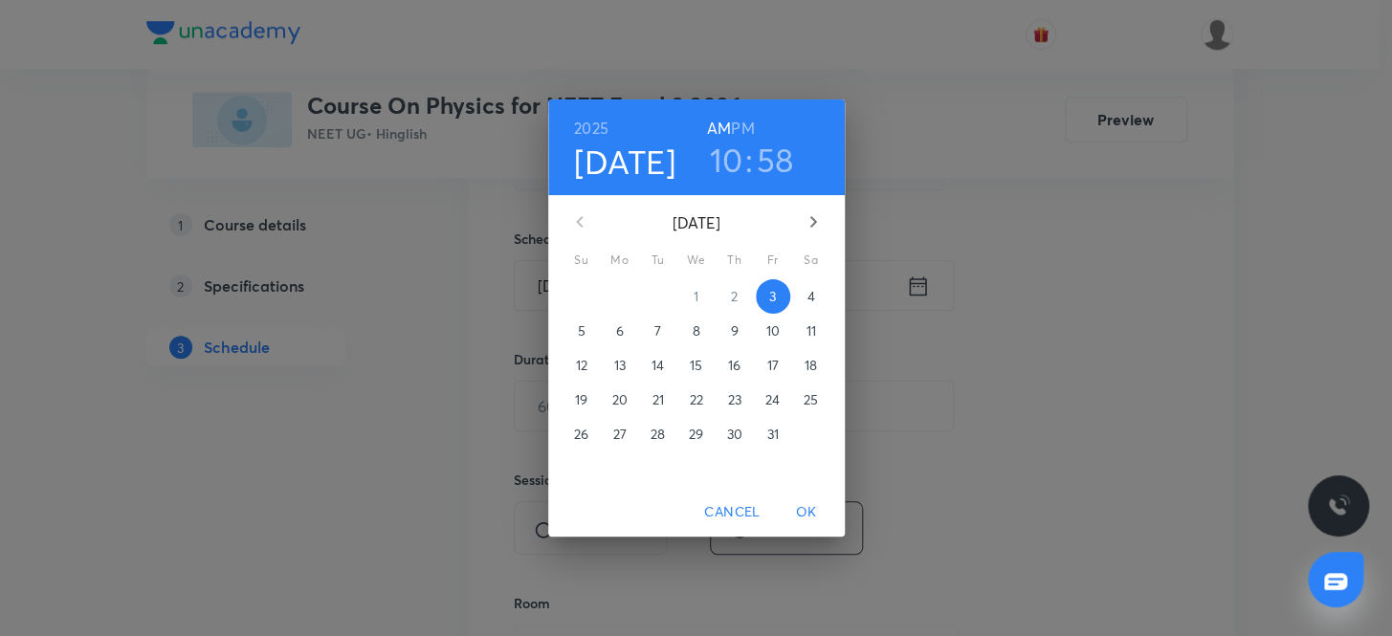
click at [742, 124] on h6 "PM" at bounding box center [742, 128] width 23 height 27
click at [726, 153] on h3 "10" at bounding box center [726, 160] width 33 height 40
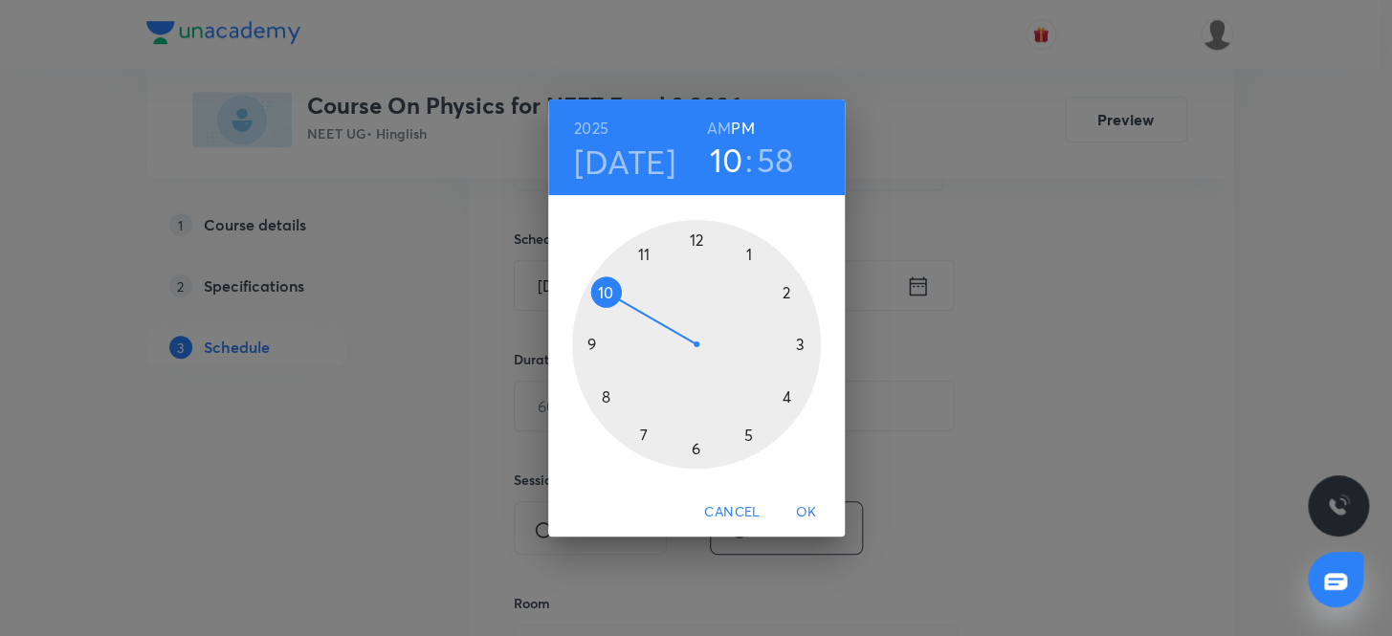
click at [746, 430] on div at bounding box center [696, 344] width 249 height 249
click at [695, 447] on div at bounding box center [696, 344] width 249 height 249
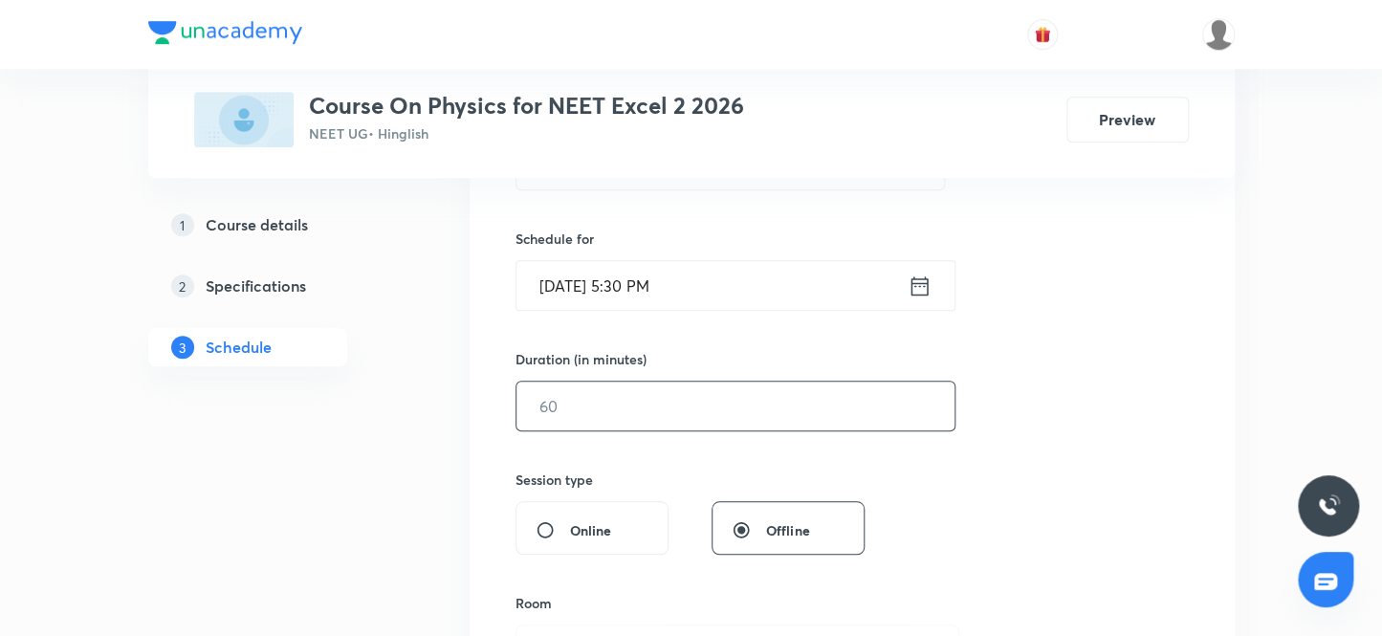
click at [594, 408] on input "text" at bounding box center [736, 406] width 438 height 49
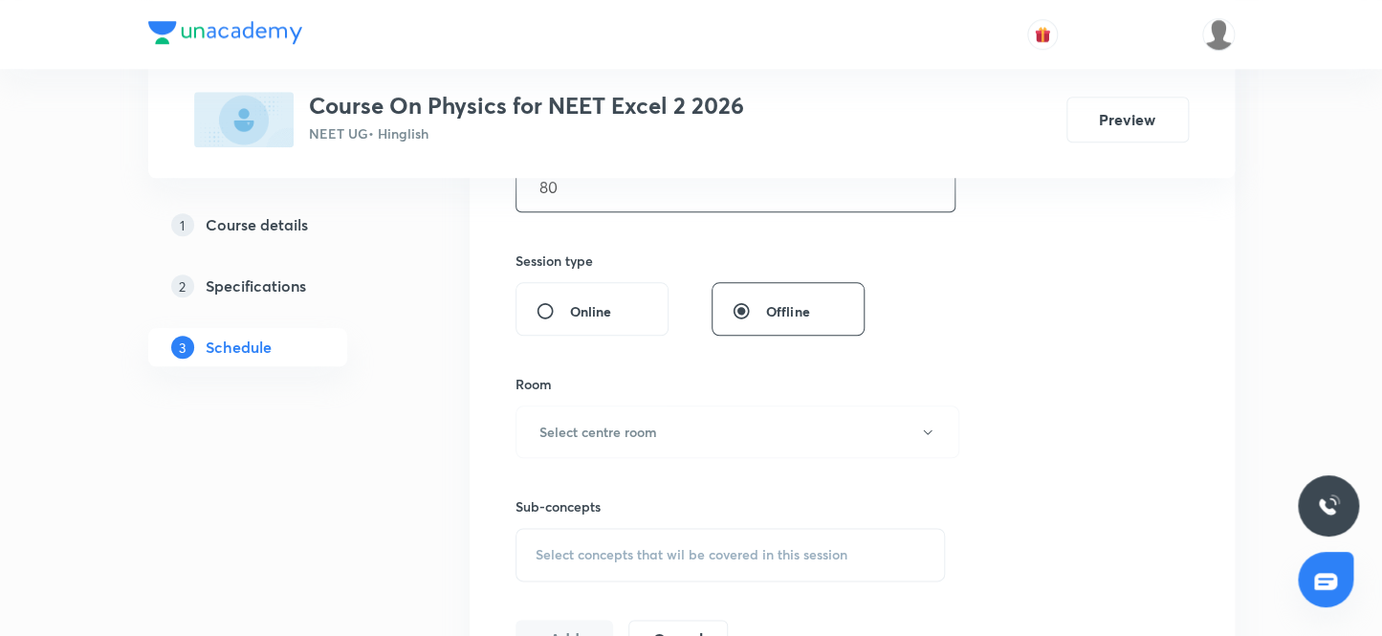
scroll to position [695, 0]
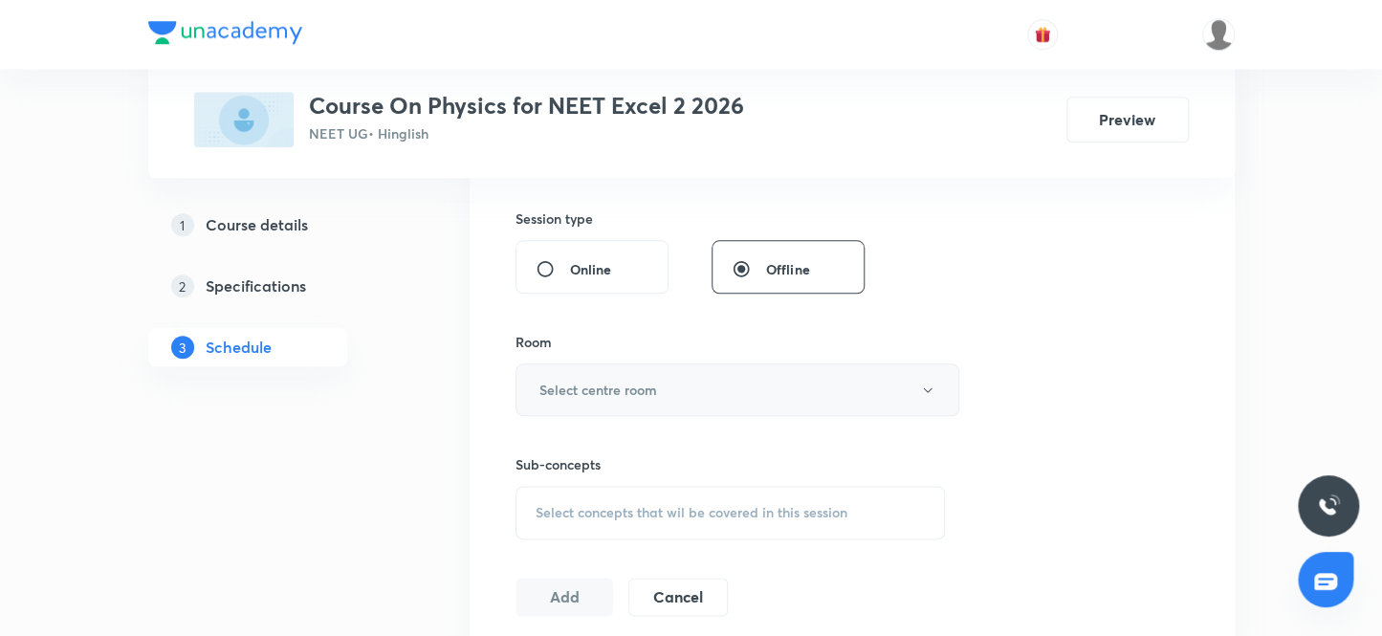
type input "80"
click at [586, 387] on h6 "Select centre room" at bounding box center [599, 390] width 118 height 20
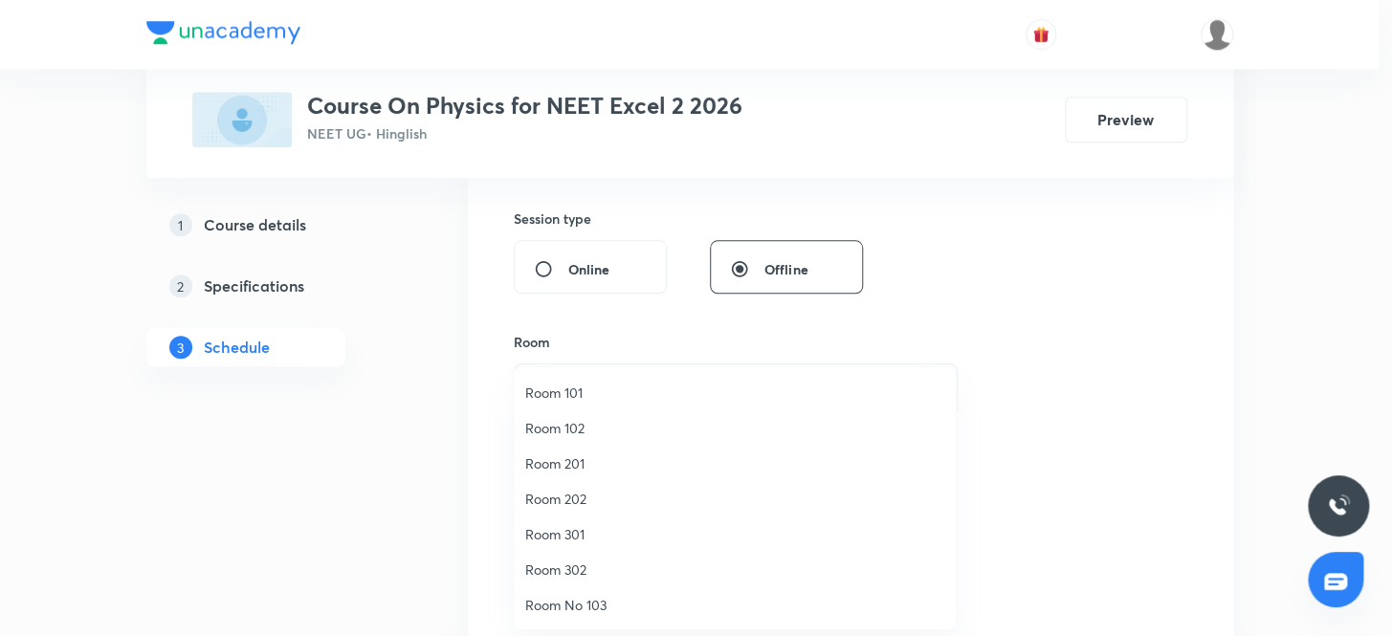
click at [598, 604] on span "Room No 103" at bounding box center [734, 605] width 419 height 20
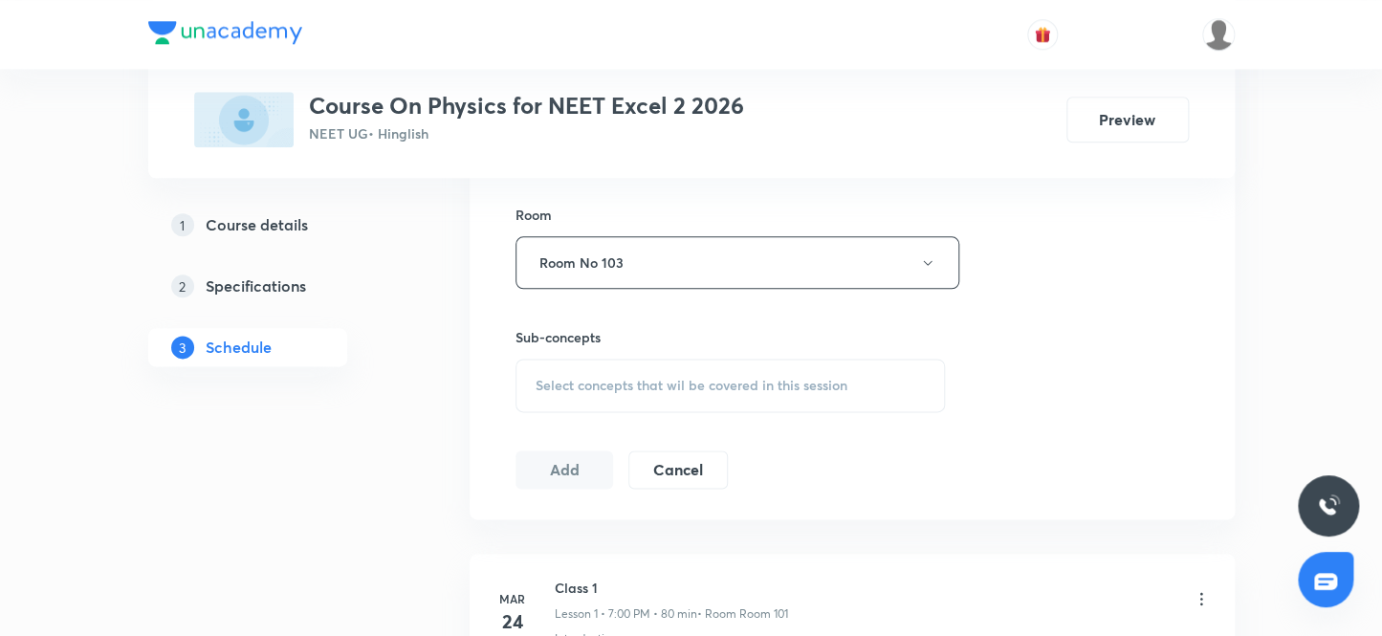
scroll to position [870, 0]
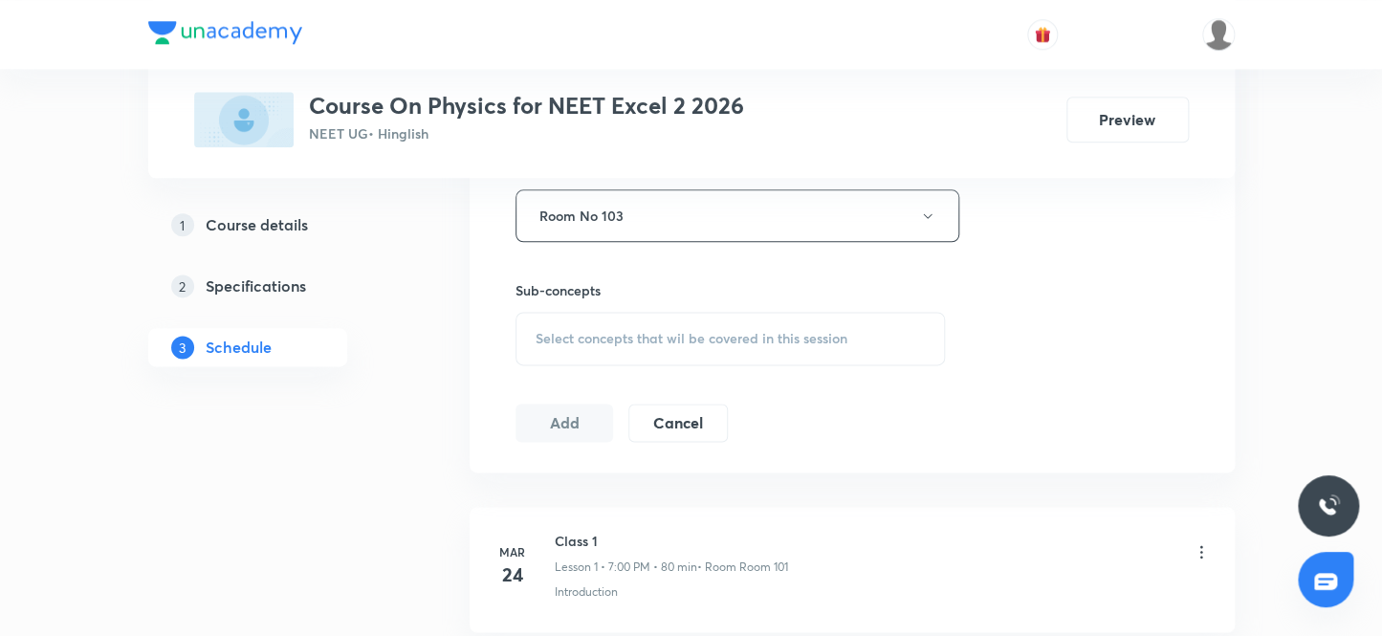
click at [607, 339] on span "Select concepts that wil be covered in this session" at bounding box center [692, 338] width 312 height 15
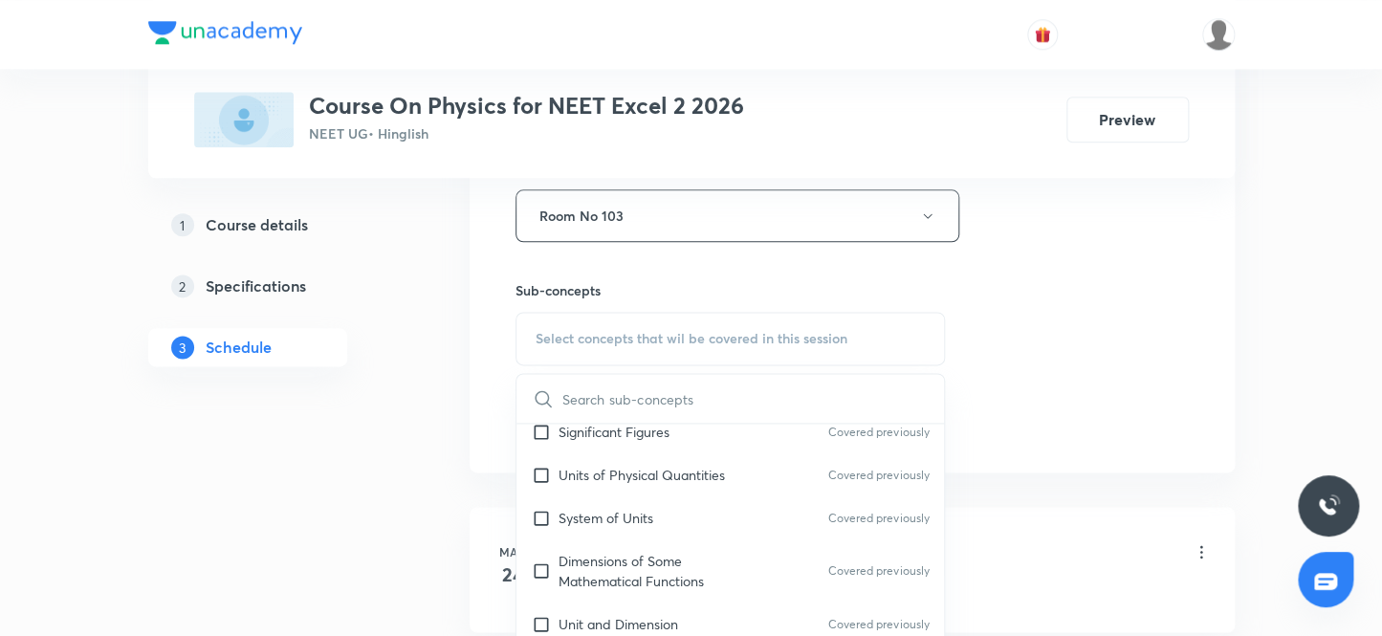
scroll to position [347, 0]
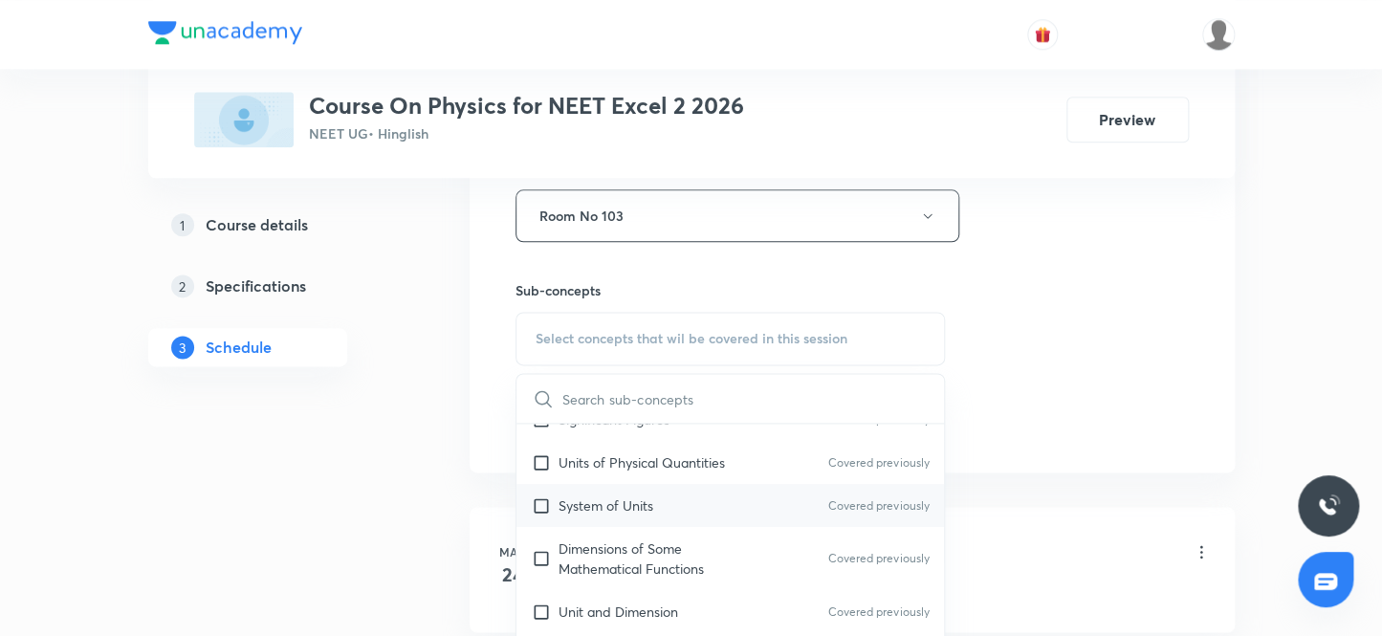
click at [541, 503] on input "checkbox" at bounding box center [545, 506] width 27 height 20
checkbox input "true"
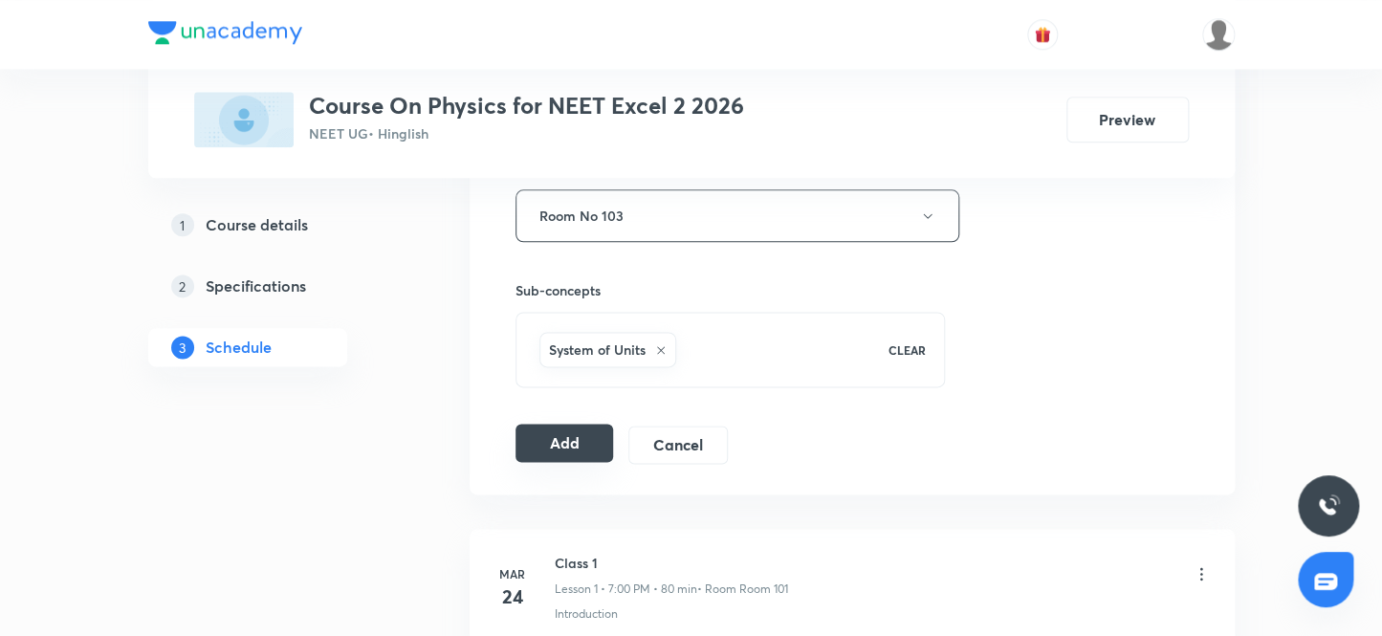
click at [551, 442] on button "Add" at bounding box center [565, 443] width 99 height 38
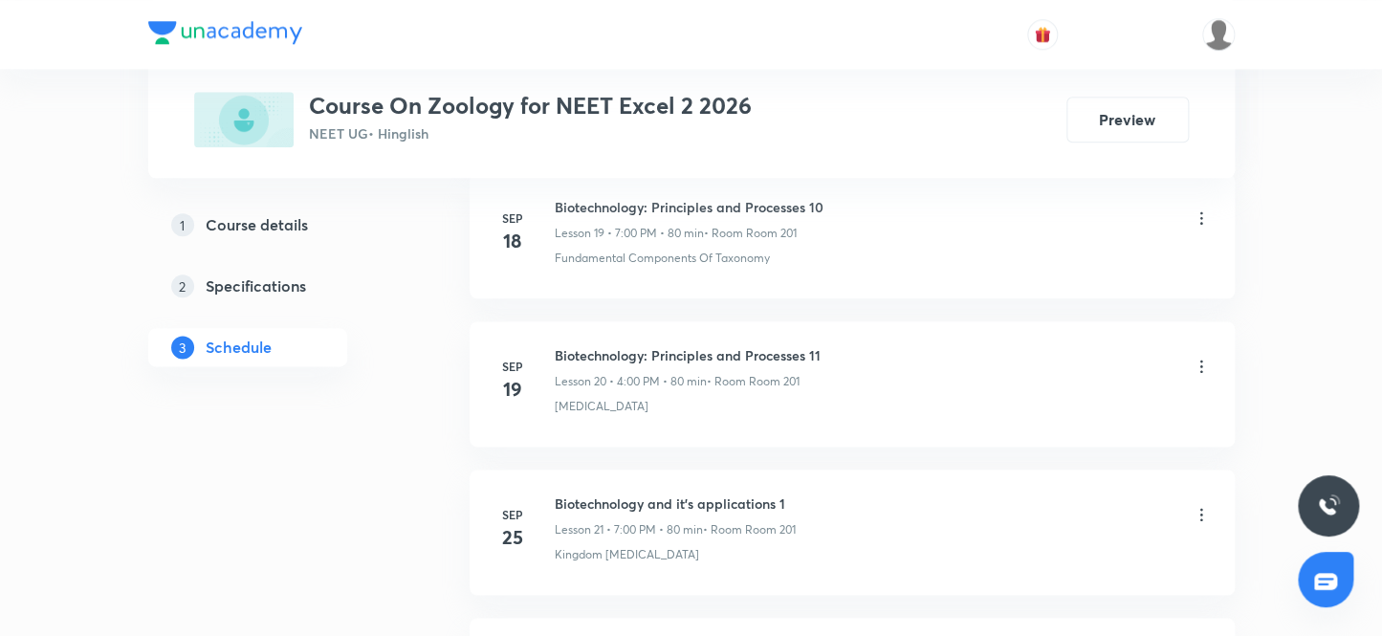
scroll to position [4154, 0]
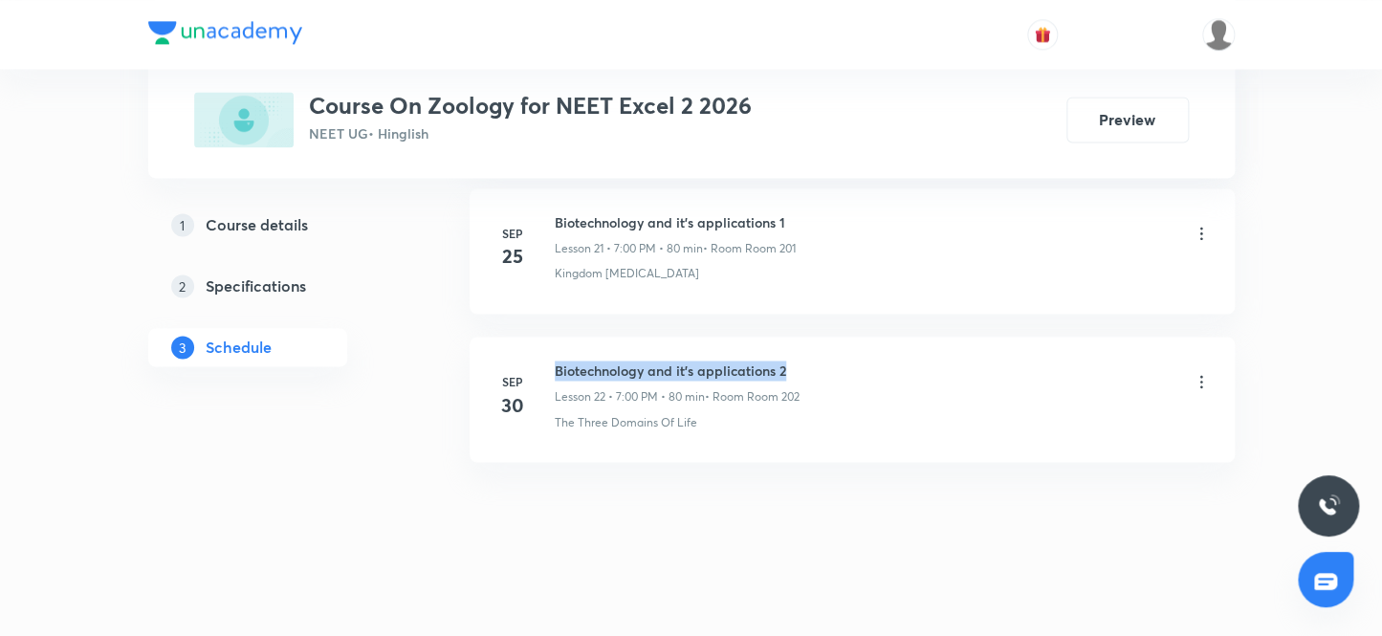
drag, startPoint x: 788, startPoint y: 359, endPoint x: 549, endPoint y: 332, distance: 240.7
click at [549, 337] on li "[DATE] Biotechnology and it’s applications 2 Lesson 22 • 7:00 PM • 80 min • Roo…" at bounding box center [852, 399] width 765 height 125
copy h6 "Biotechnology and it’s applications 2"
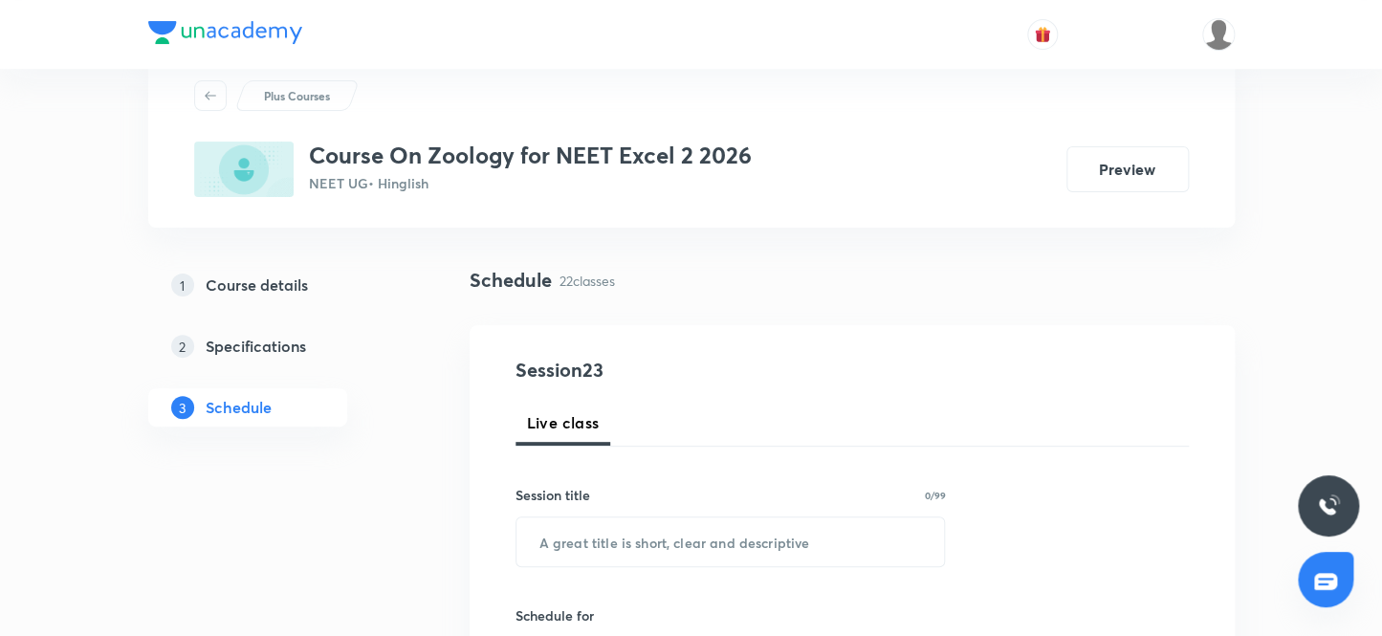
scroll to position [260, 0]
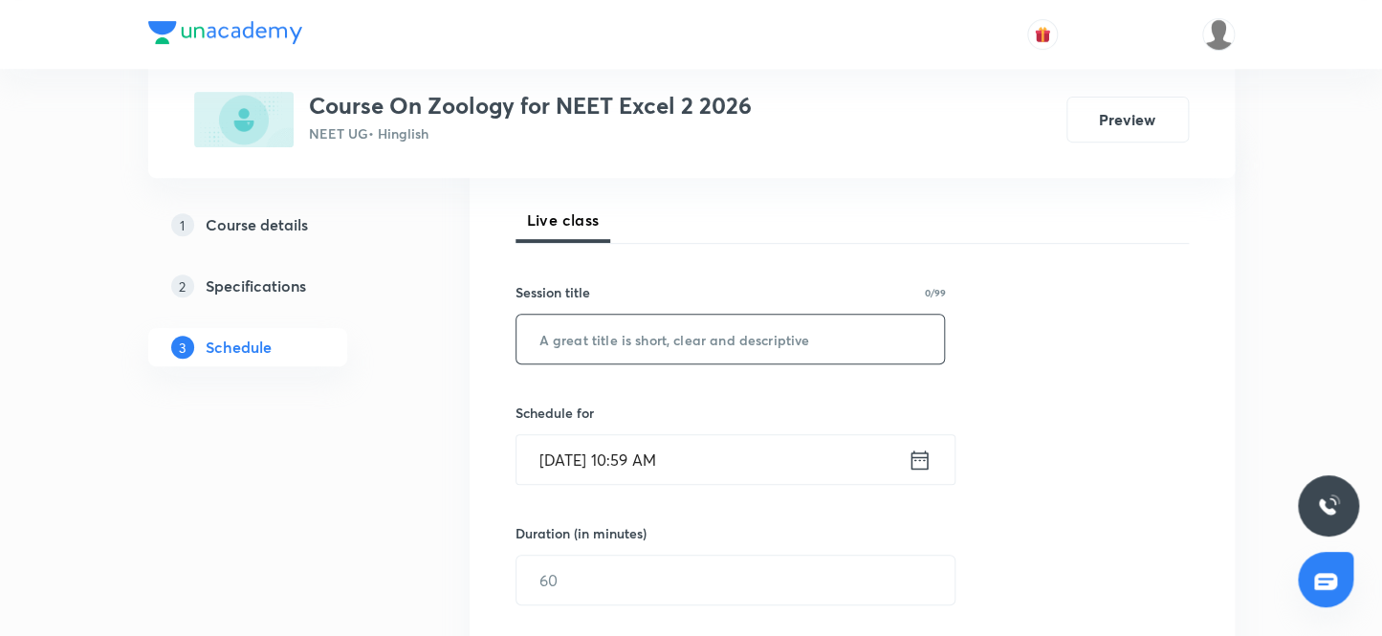
click at [623, 344] on input "text" at bounding box center [731, 339] width 429 height 49
paste input "Biotechnology and it’s applications 2"
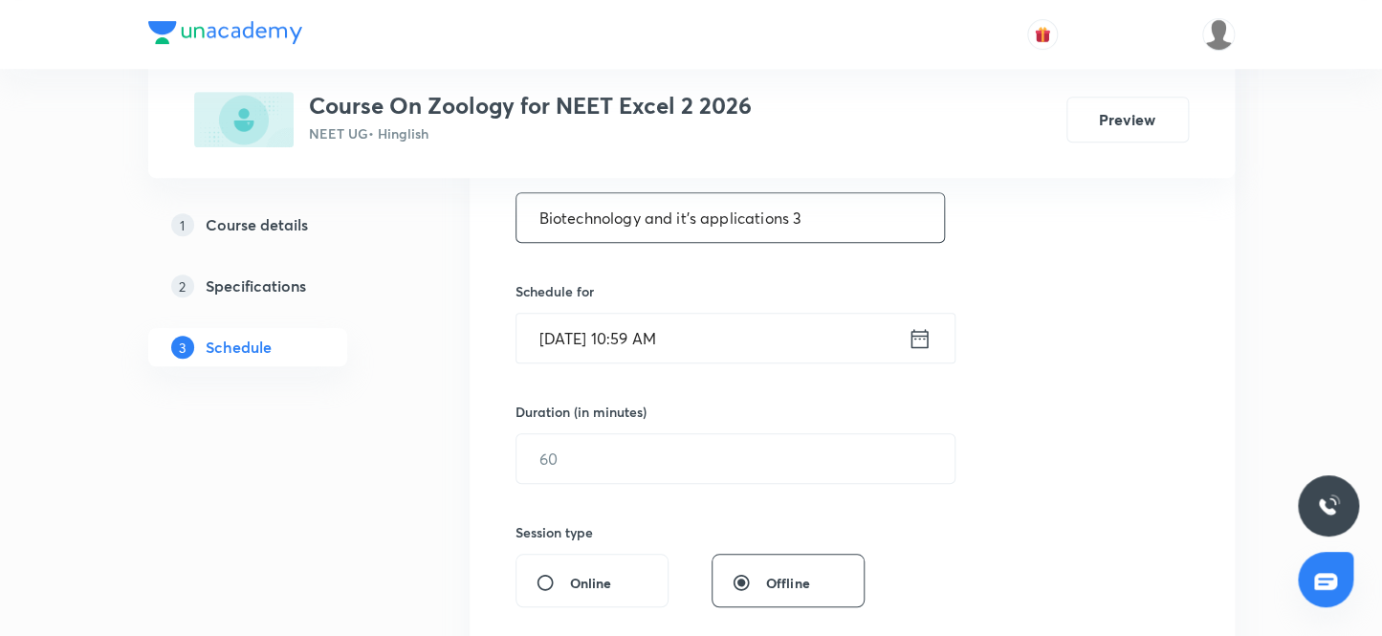
scroll to position [434, 0]
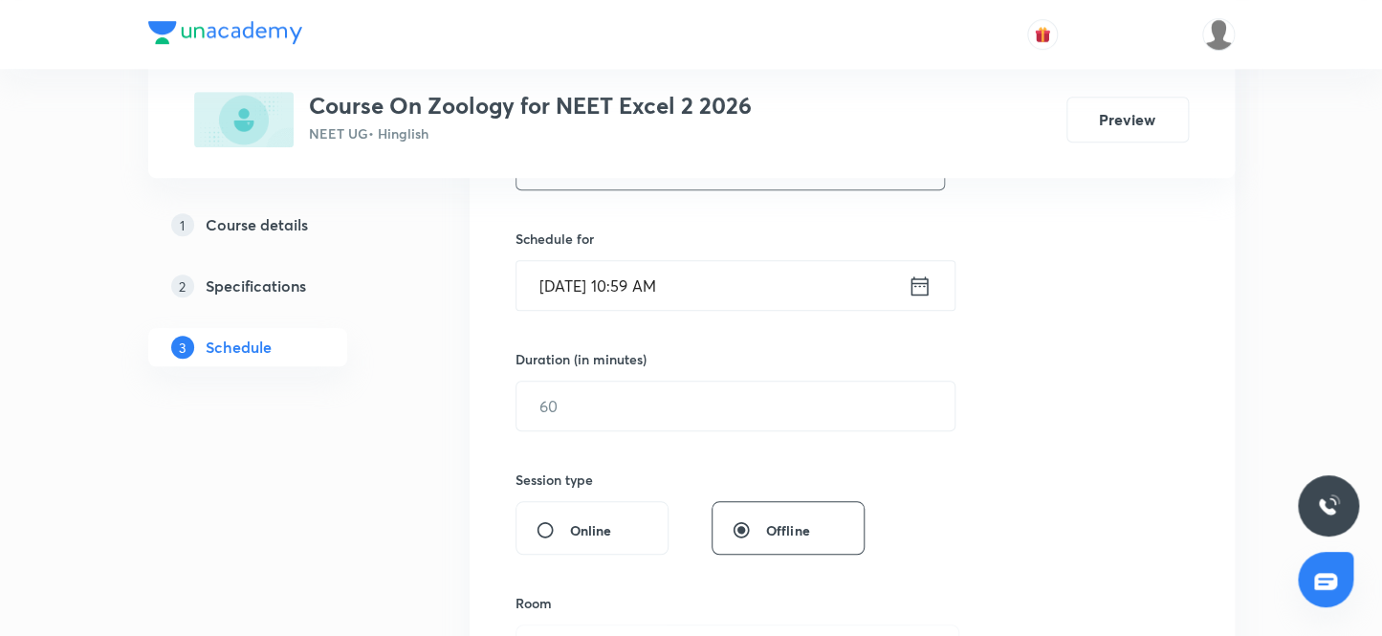
type input "Biotechnology and it’s applications 3"
click at [660, 289] on input "[DATE] 10:59 AM" at bounding box center [712, 285] width 391 height 49
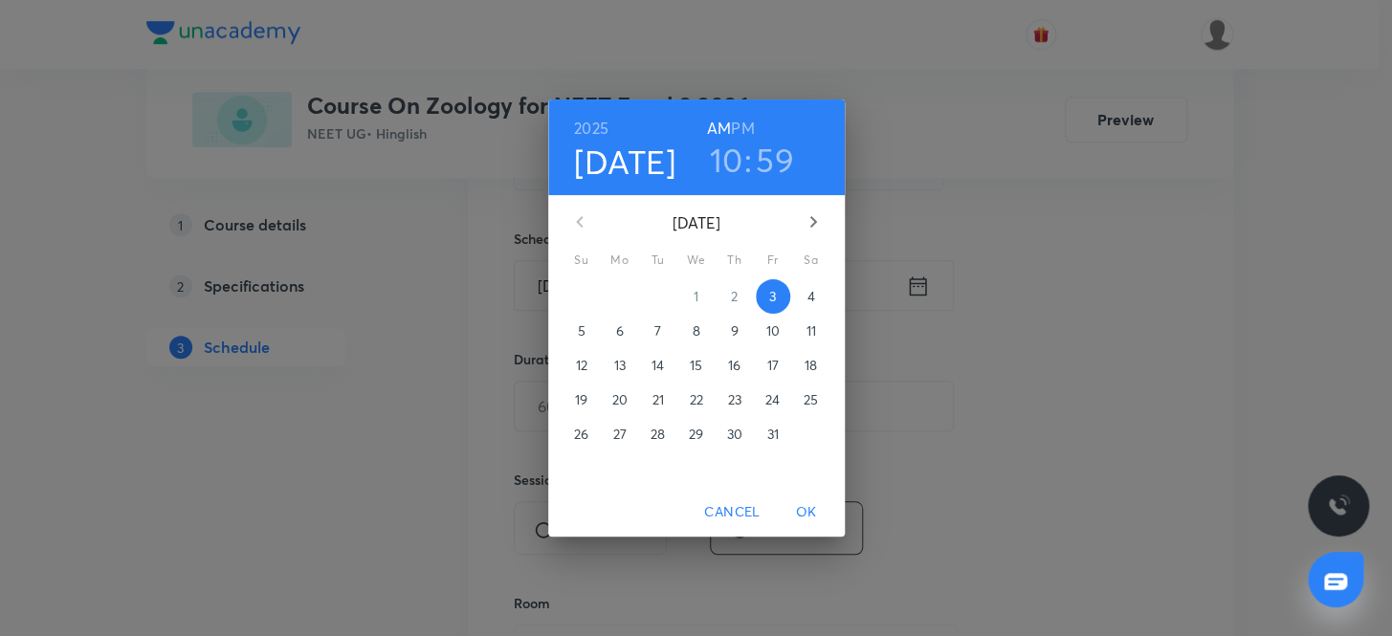
click at [741, 121] on h6 "PM" at bounding box center [742, 128] width 23 height 27
click at [722, 159] on h3 "10" at bounding box center [725, 160] width 33 height 40
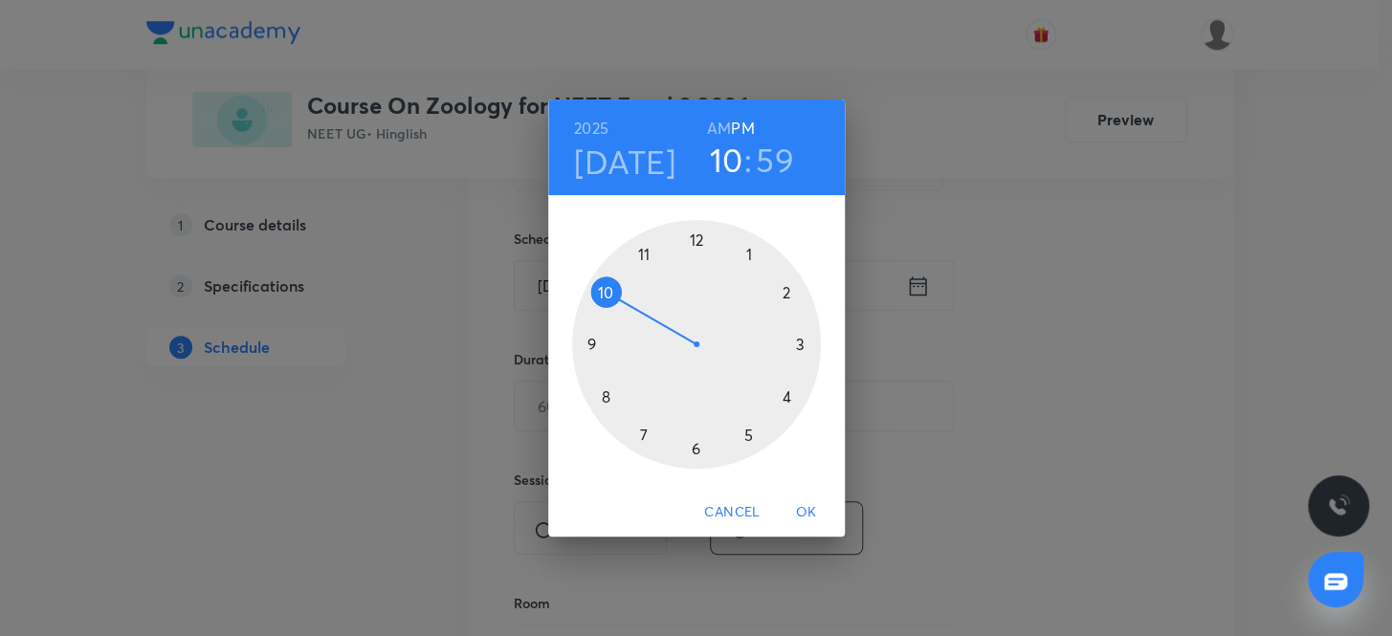
click at [642, 430] on div at bounding box center [696, 344] width 249 height 249
click at [696, 238] on div at bounding box center [696, 344] width 249 height 249
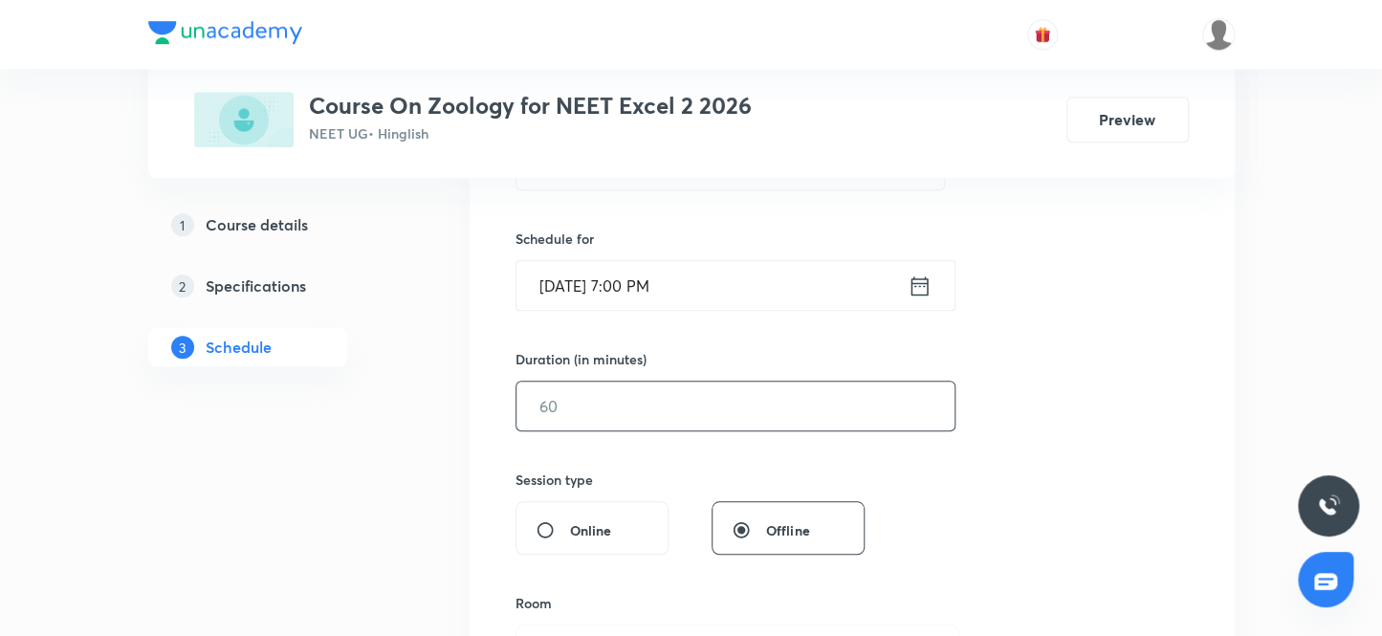
click at [609, 414] on input "text" at bounding box center [736, 406] width 438 height 49
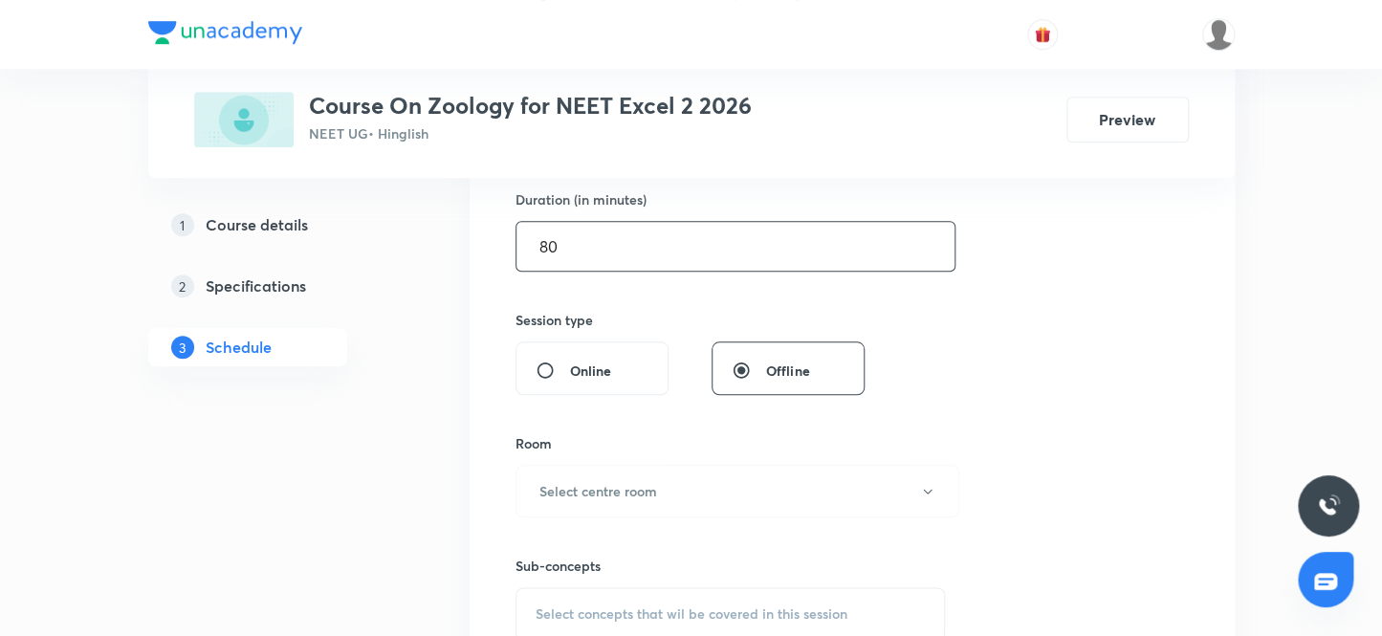
scroll to position [608, 0]
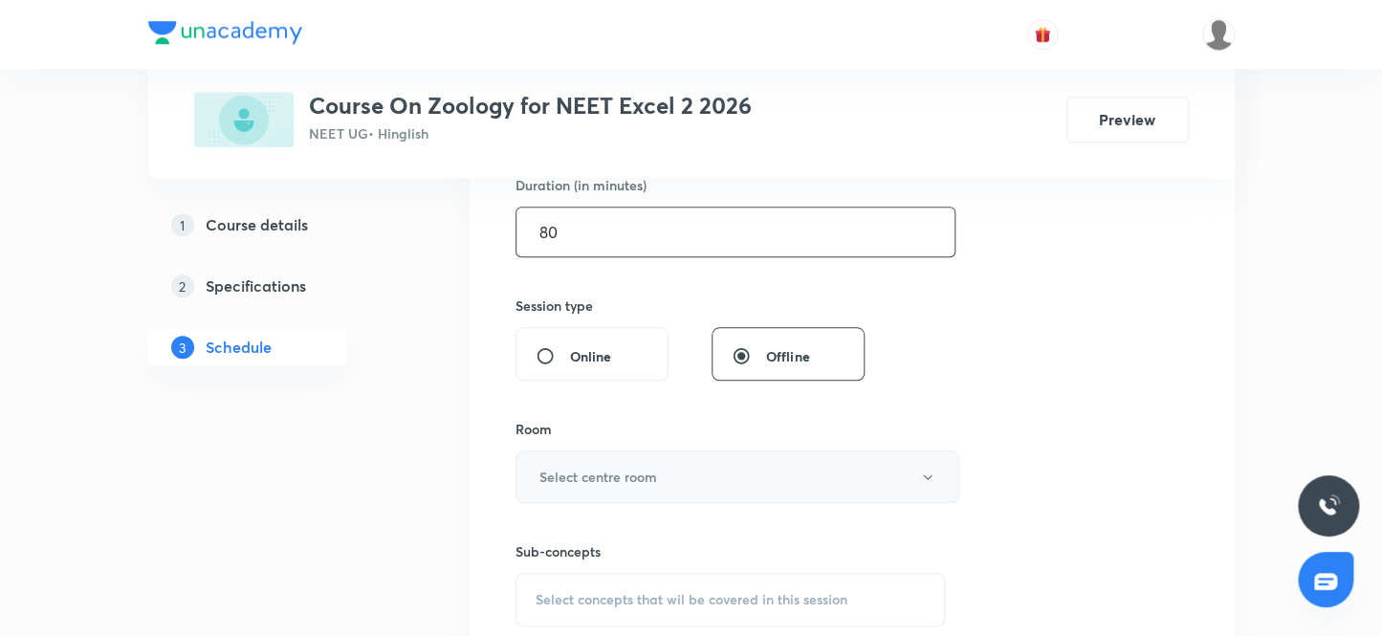
type input "80"
click at [596, 476] on h6 "Select centre room" at bounding box center [599, 477] width 118 height 20
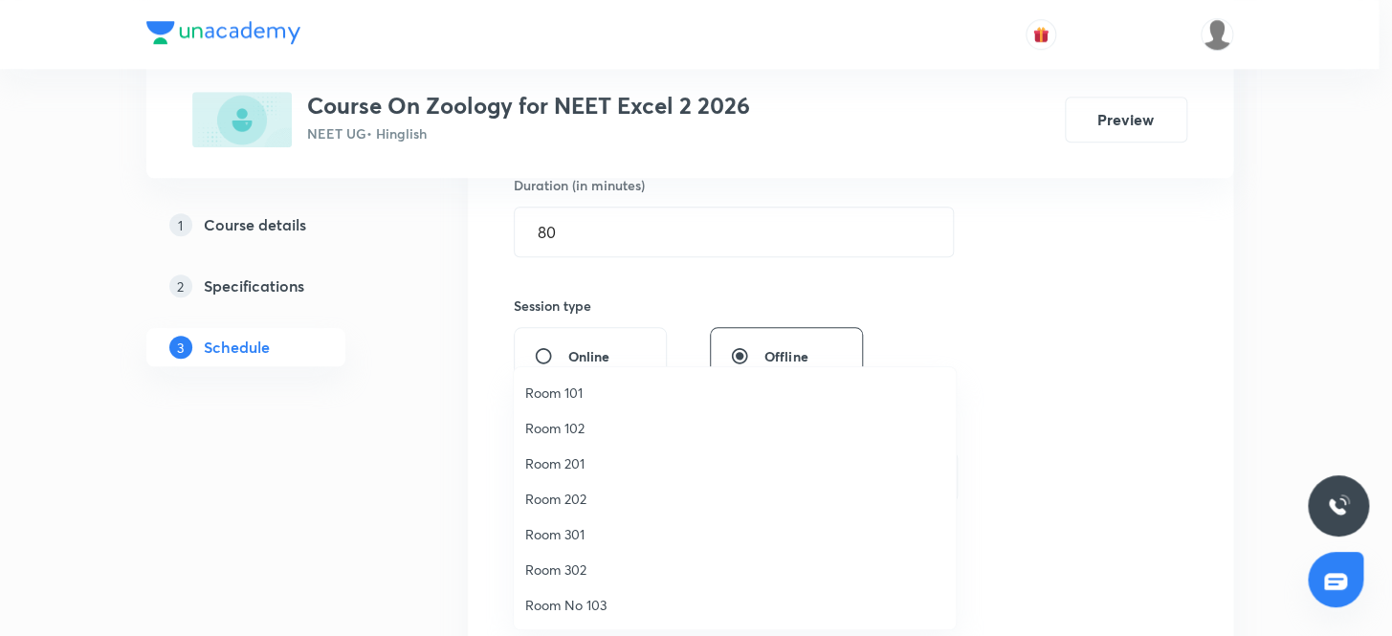
click at [585, 605] on span "Room No 103" at bounding box center [734, 605] width 419 height 20
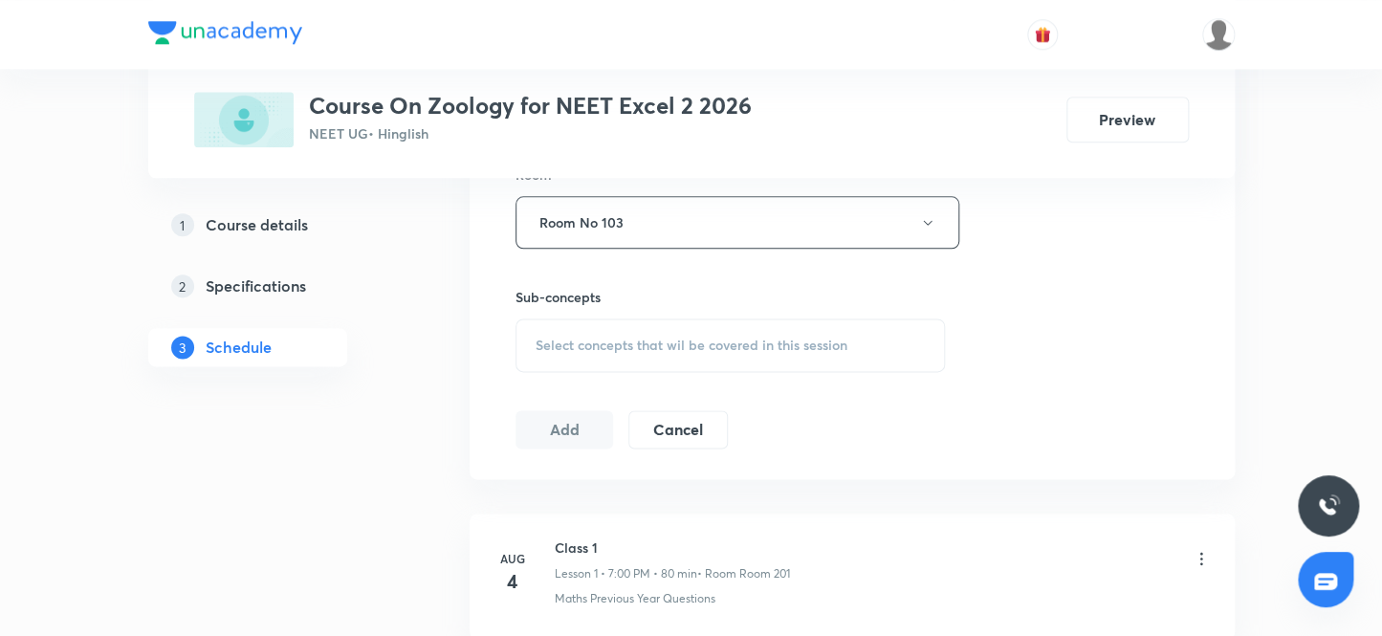
scroll to position [870, 0]
click at [622, 338] on span "Select concepts that wil be covered in this session" at bounding box center [692, 338] width 312 height 15
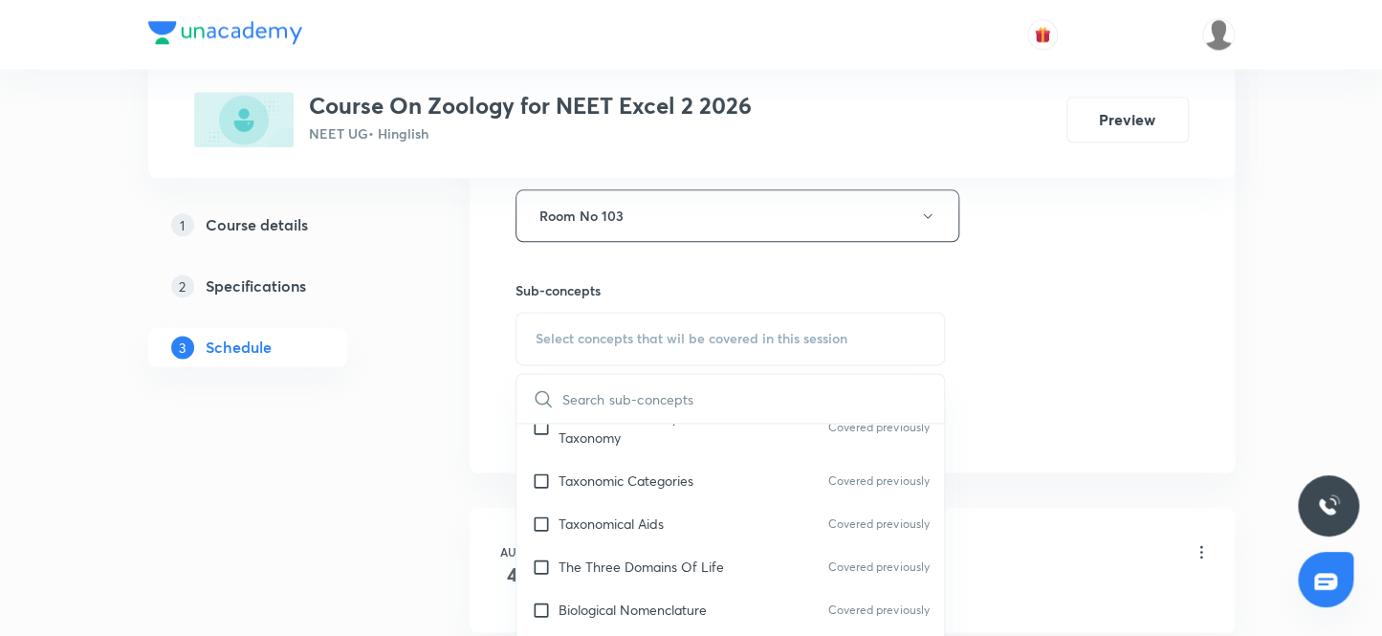
scroll to position [608, 0]
click at [542, 517] on input "checkbox" at bounding box center [545, 523] width 27 height 20
checkbox input "true"
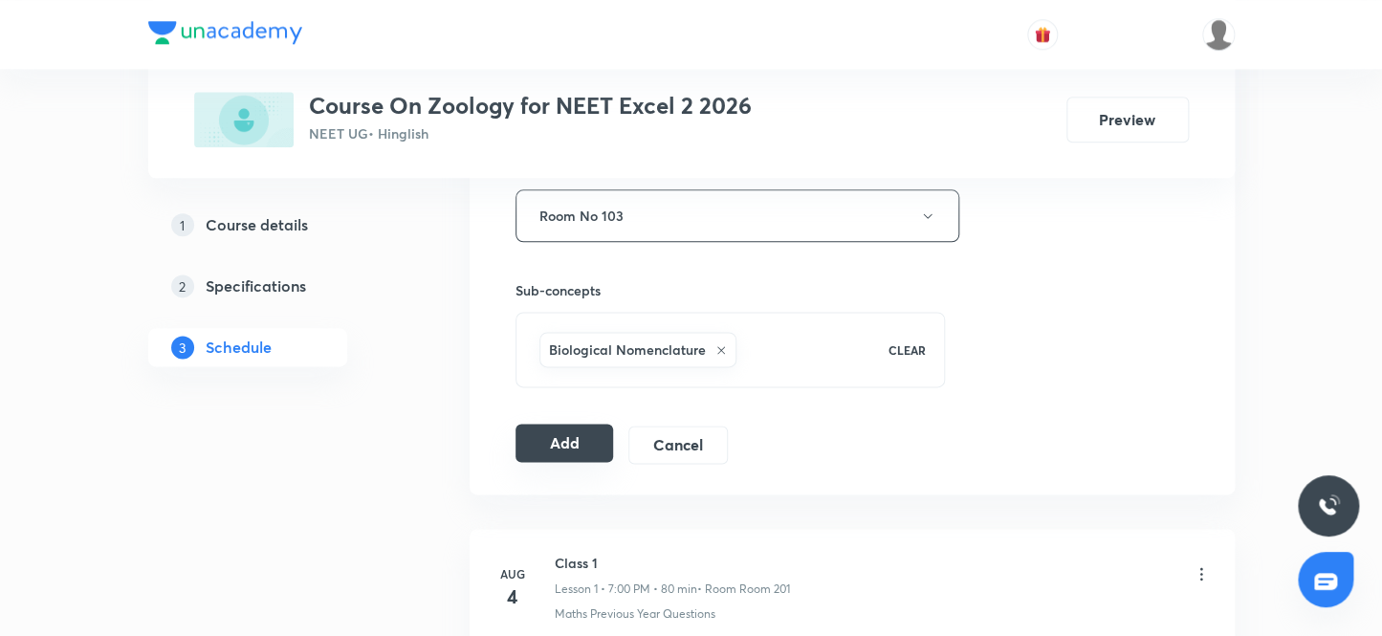
click at [558, 443] on button "Add" at bounding box center [565, 443] width 99 height 38
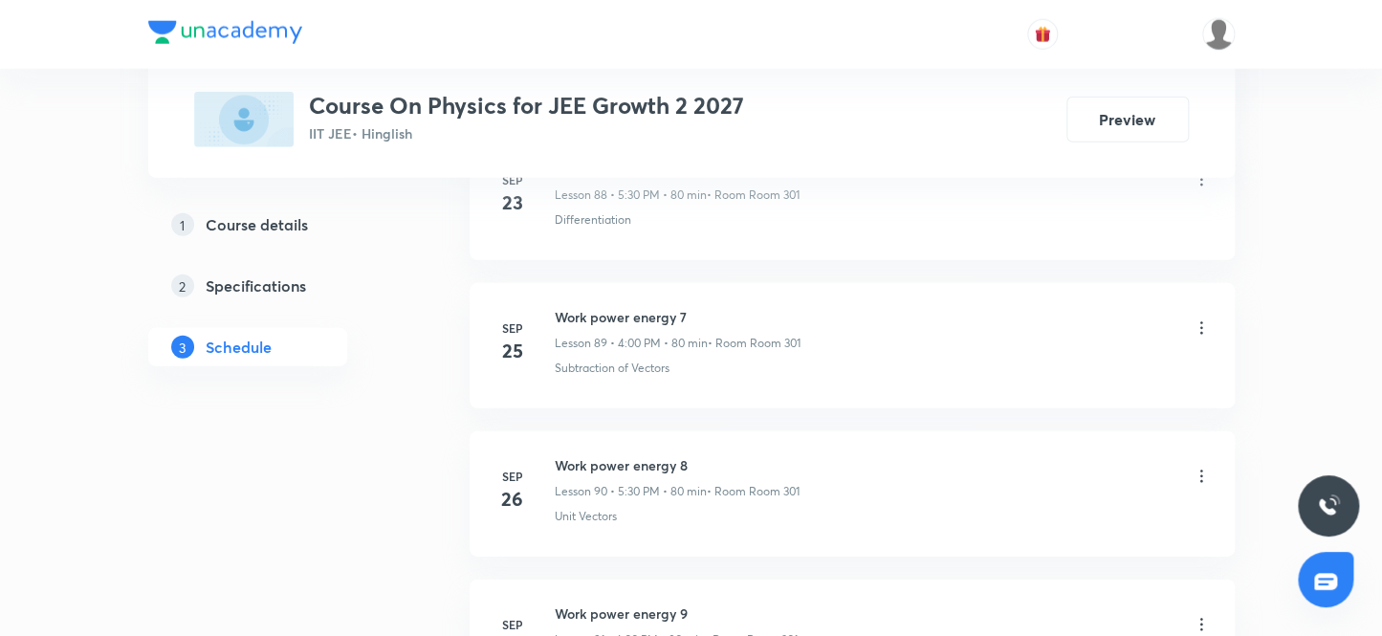
scroll to position [14641, 0]
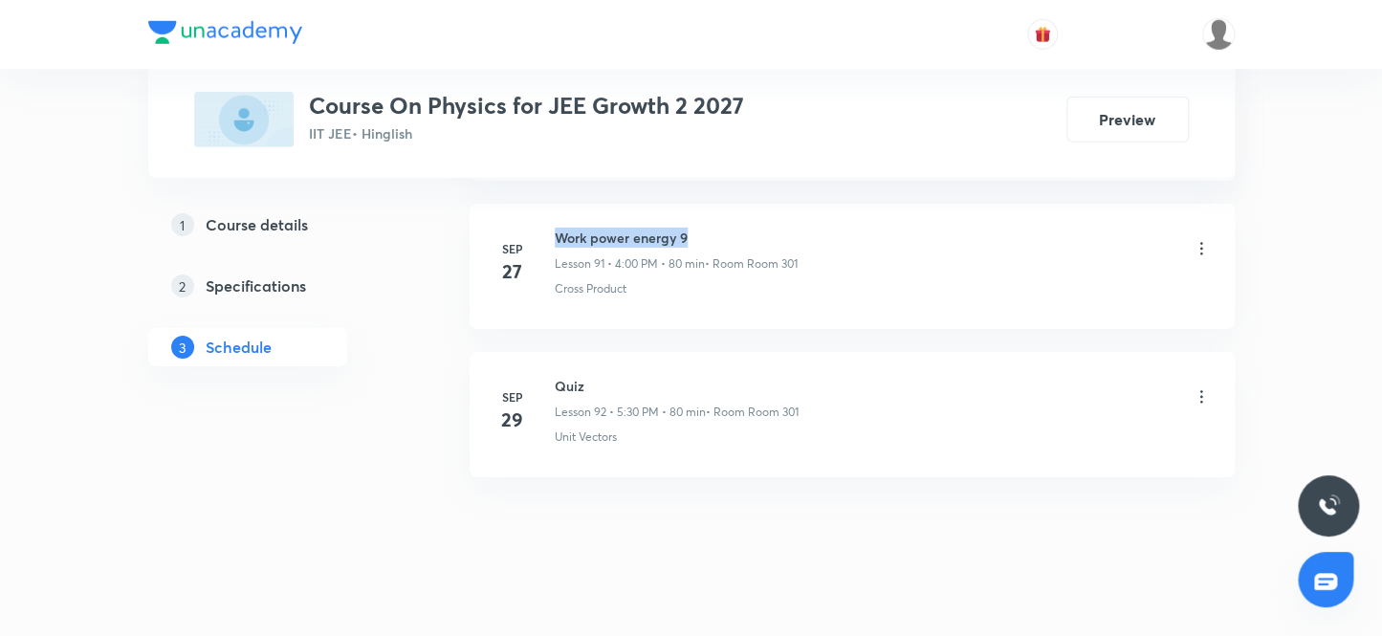
drag, startPoint x: 694, startPoint y: 211, endPoint x: 545, endPoint y: 191, distance: 149.6
click at [545, 204] on li "[DATE] Work power energy 9 Lesson 91 • 4:00 PM • 80 min • Room Room 301 Cross P…" at bounding box center [852, 266] width 765 height 125
copy h6 "Work power energy 9"
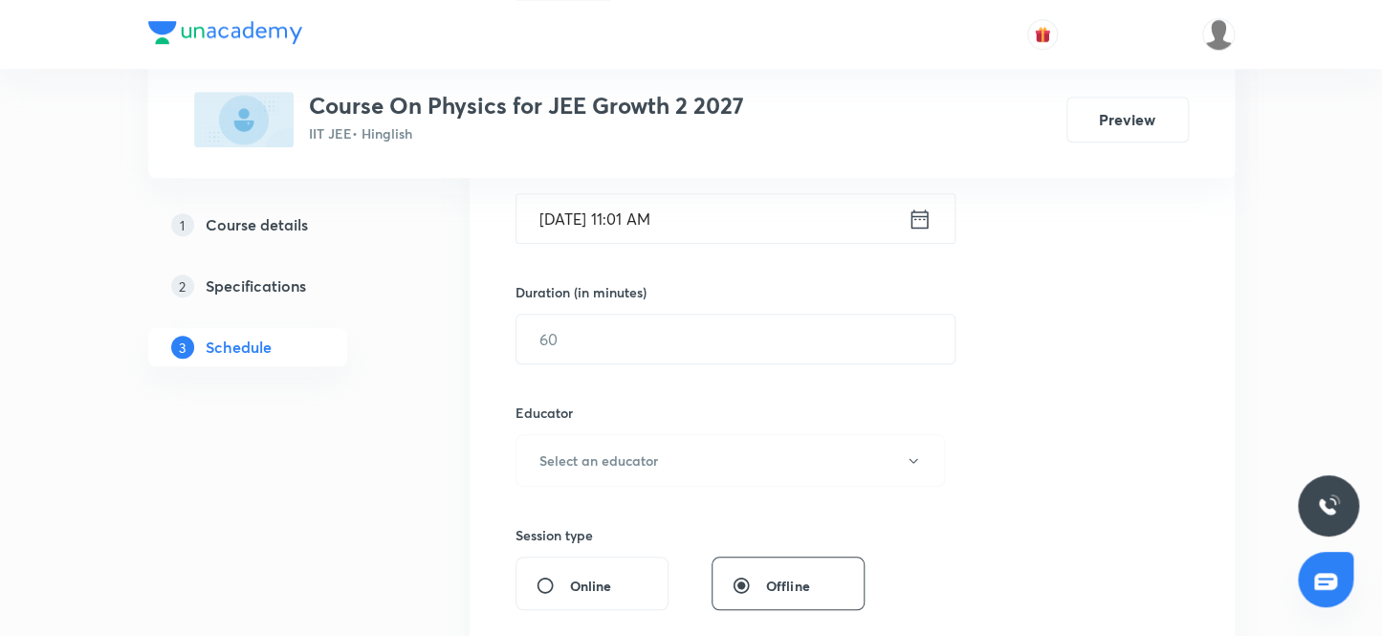
scroll to position [327, 0]
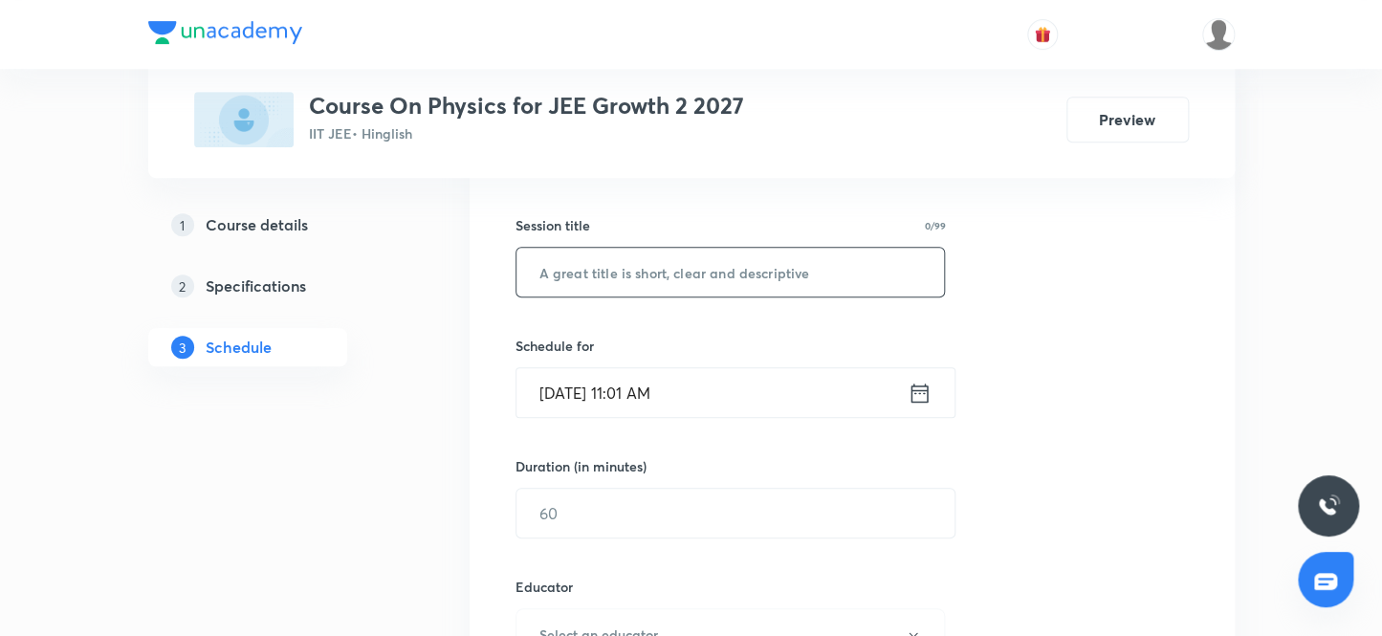
click at [678, 269] on input "text" at bounding box center [731, 272] width 429 height 49
paste input "Work power energy 9"
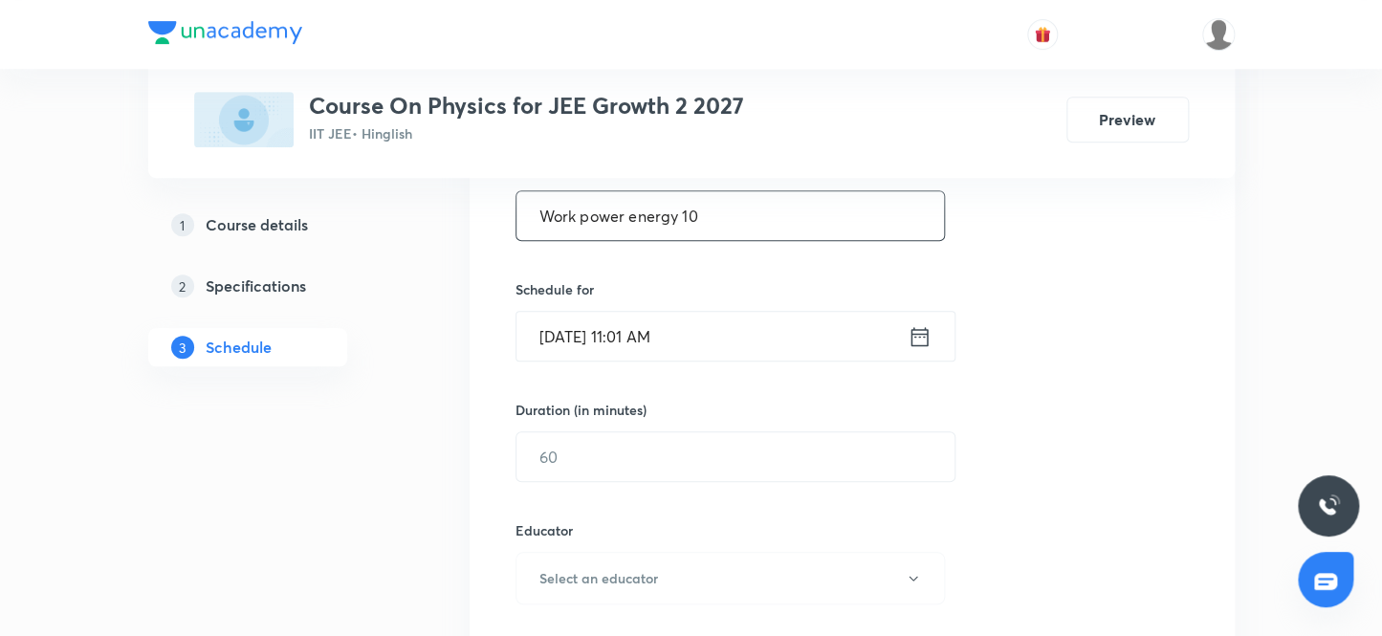
scroll to position [414, 0]
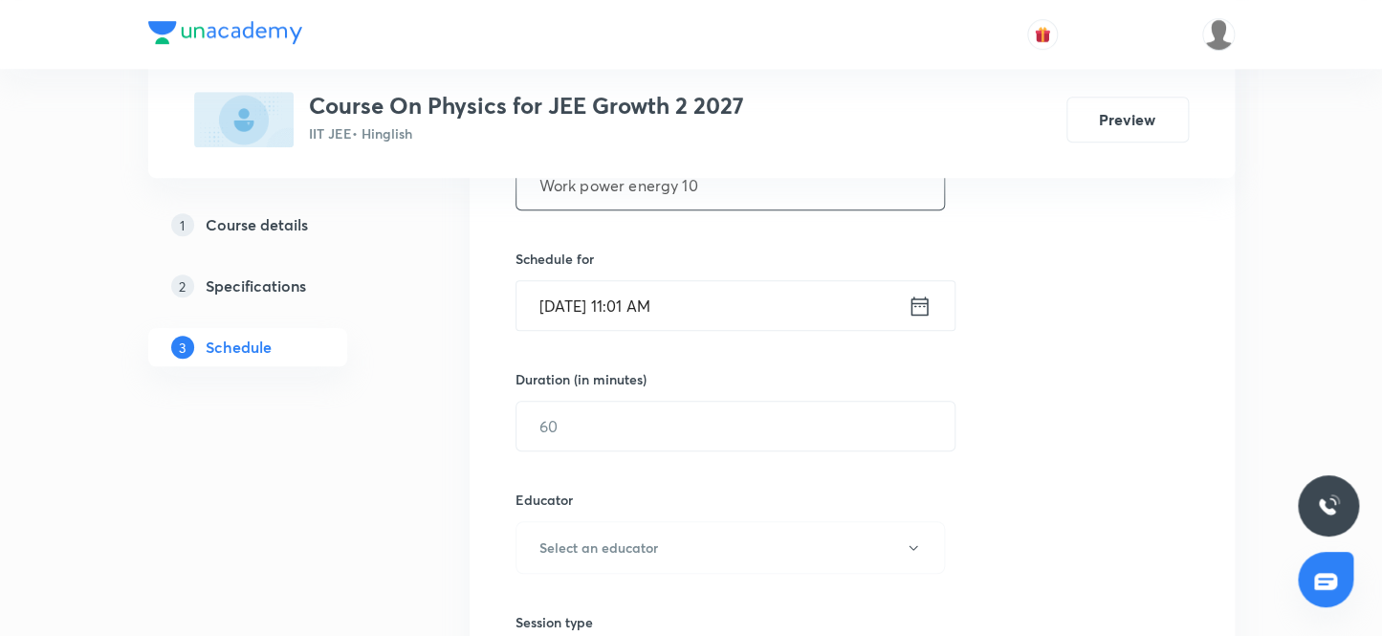
type input "Work power energy 10"
click at [640, 310] on input "[DATE] 11:01 AM" at bounding box center [712, 305] width 391 height 49
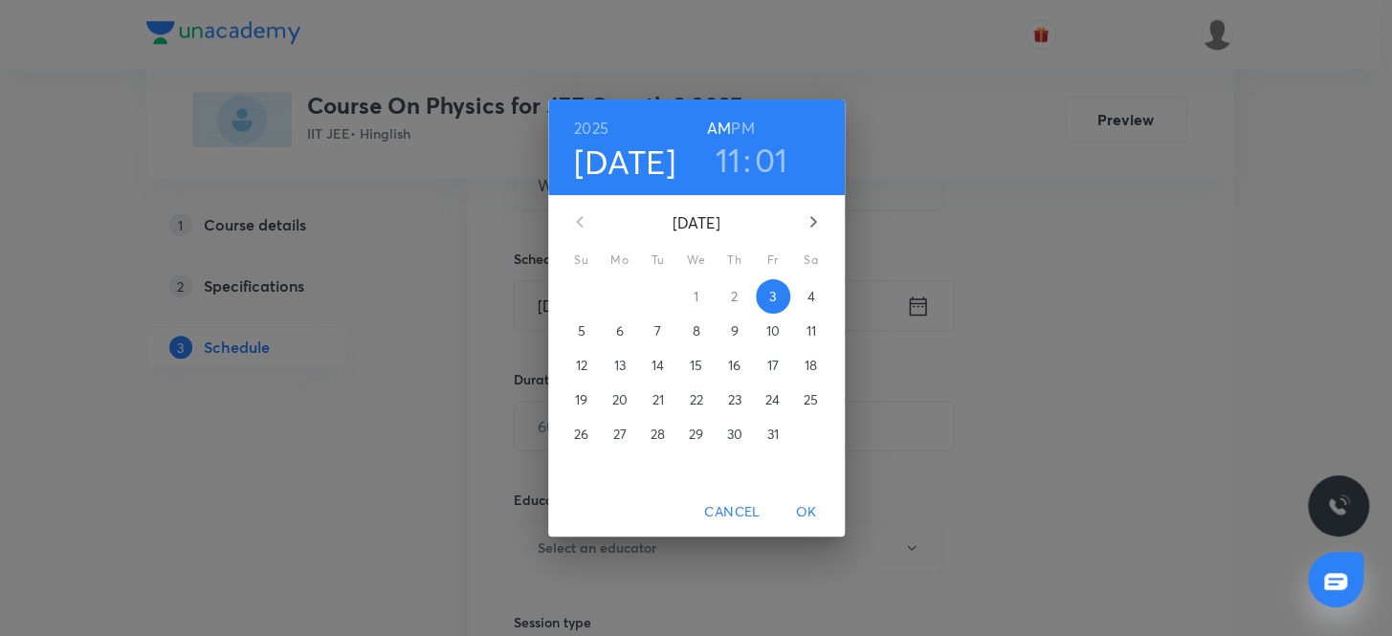
click at [746, 124] on h6 "PM" at bounding box center [742, 128] width 23 height 27
click at [726, 161] on h3 "11" at bounding box center [729, 160] width 26 height 40
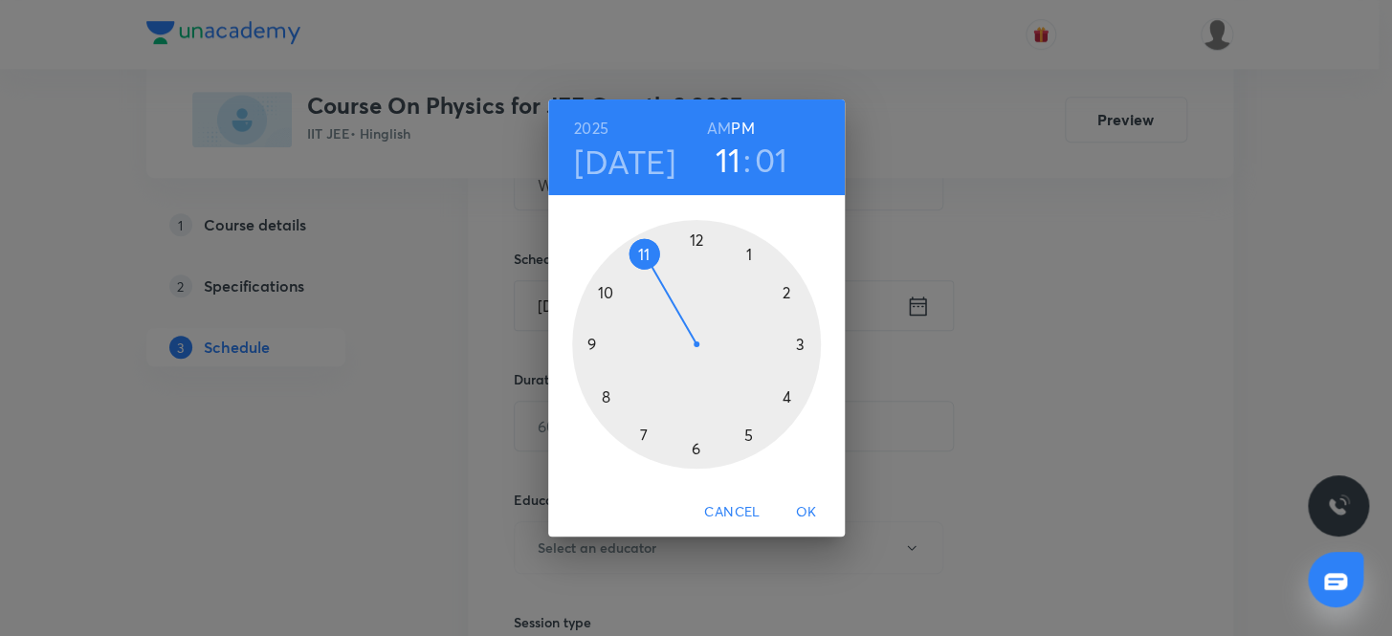
click at [746, 430] on div at bounding box center [696, 344] width 249 height 249
click at [692, 445] on div at bounding box center [696, 344] width 249 height 249
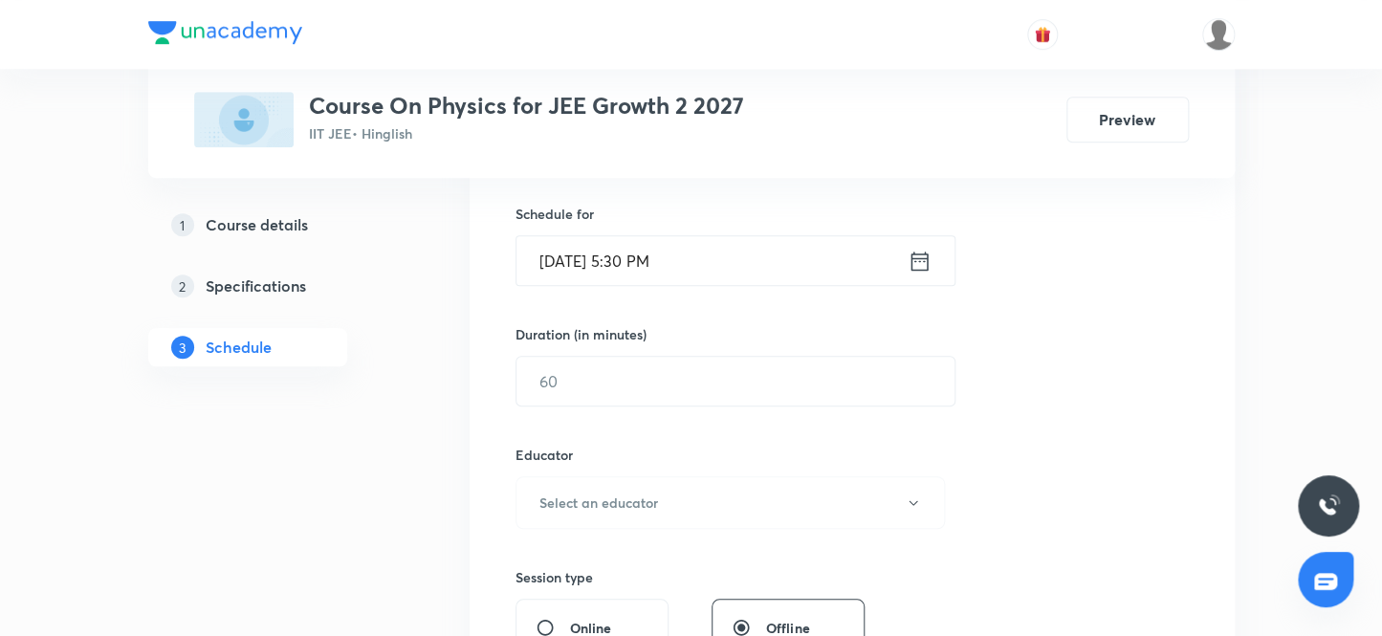
scroll to position [501, 0]
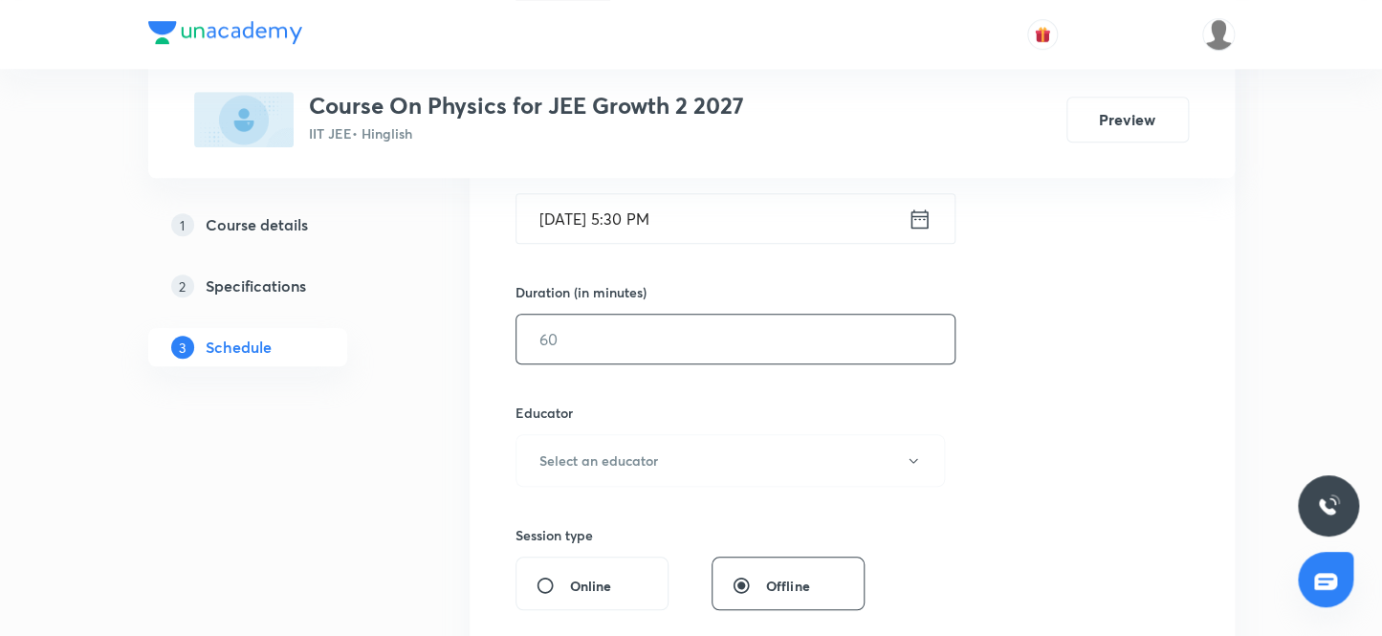
click at [651, 336] on input "text" at bounding box center [736, 339] width 438 height 49
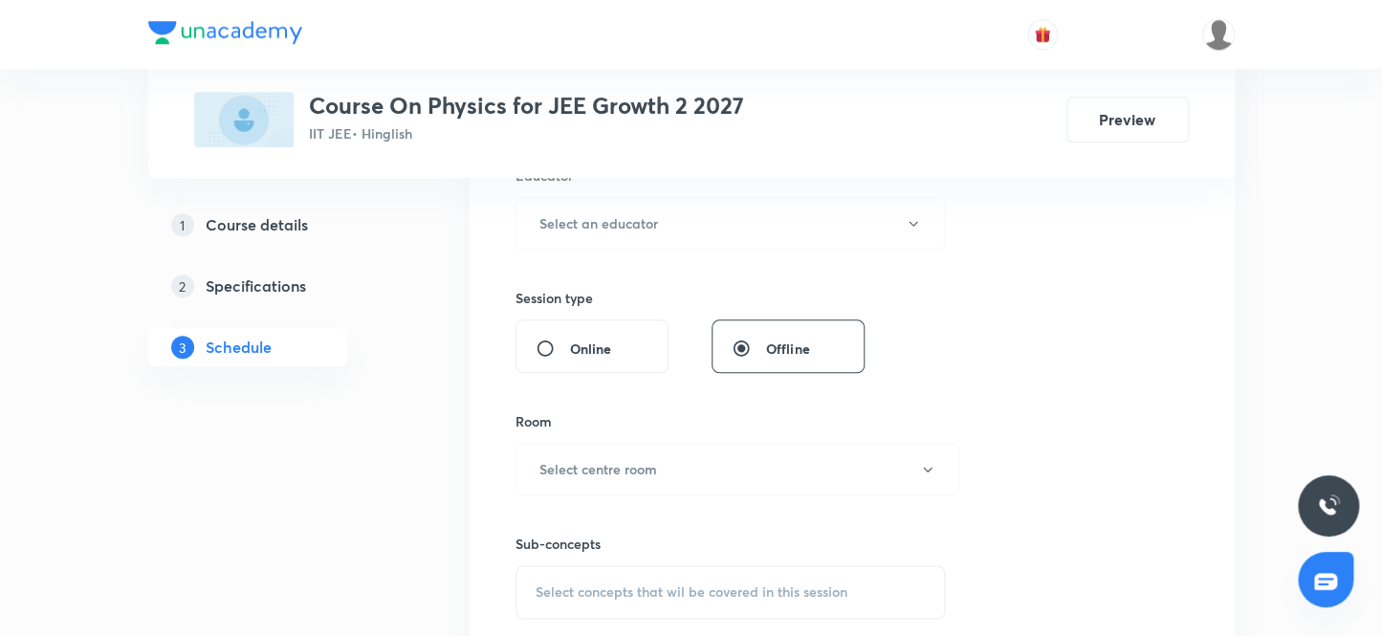
scroll to position [762, 0]
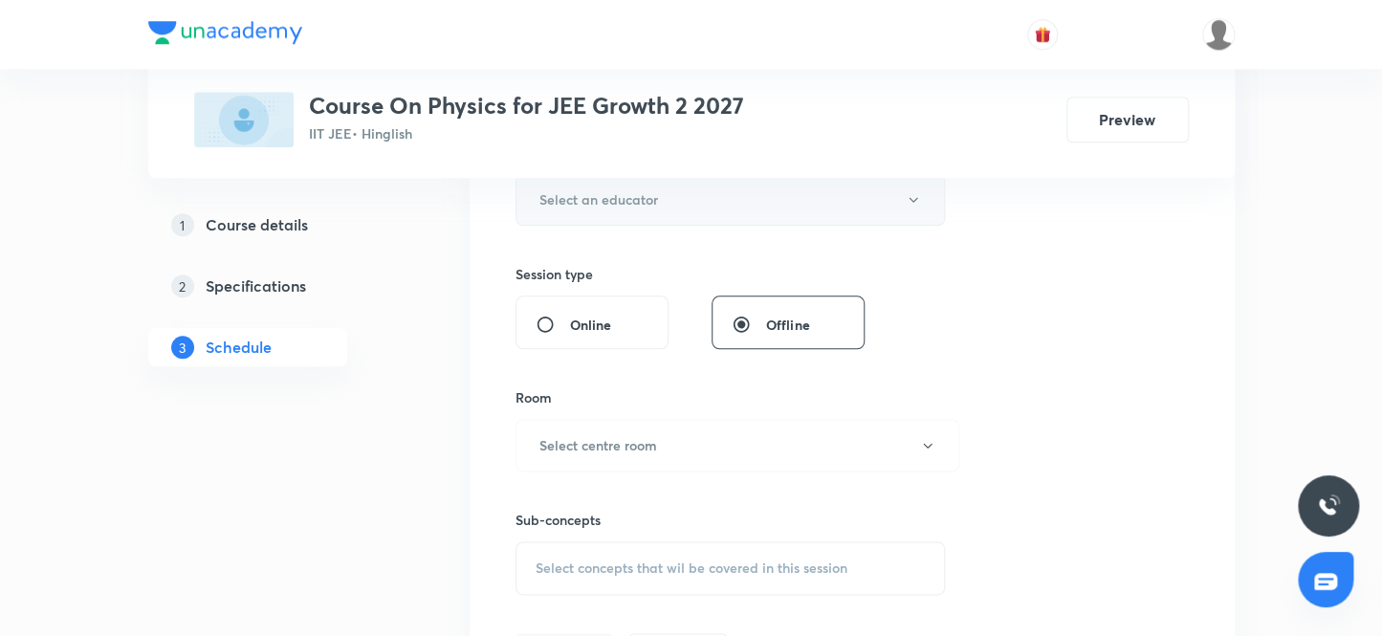
type input "80"
click at [675, 197] on button "Select an educator" at bounding box center [731, 199] width 430 height 53
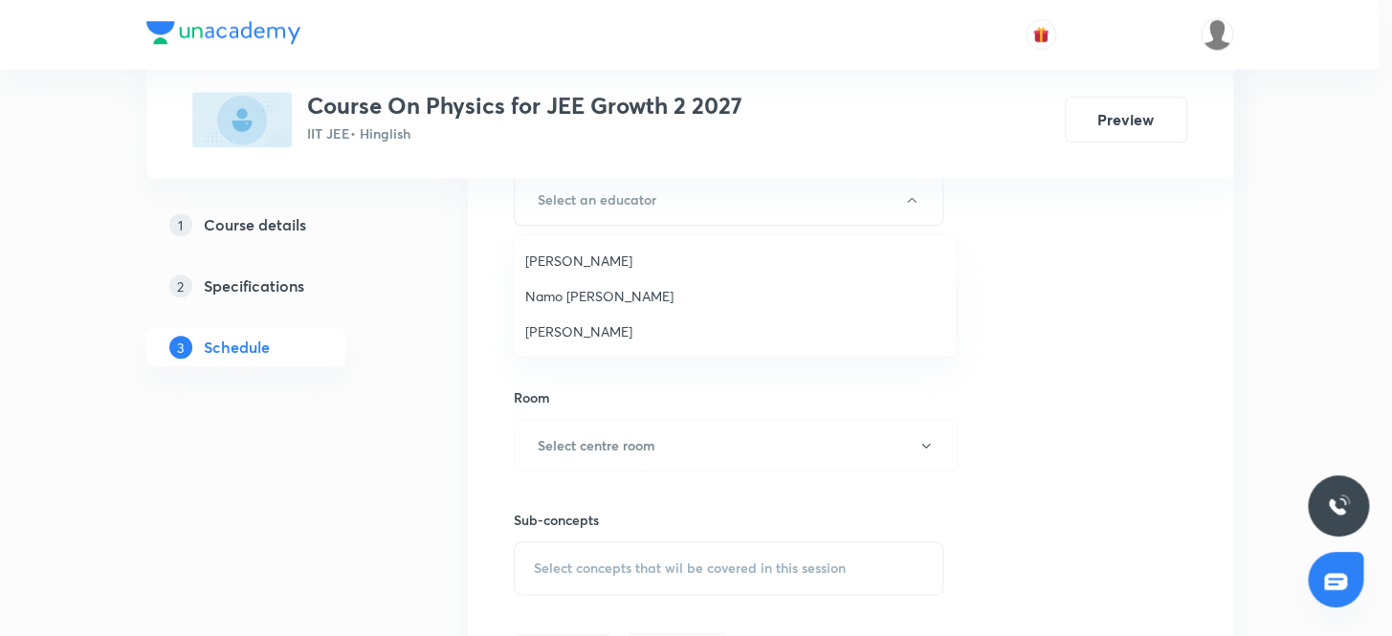
click at [640, 298] on span "Namo Narayan Pathak" at bounding box center [734, 296] width 419 height 20
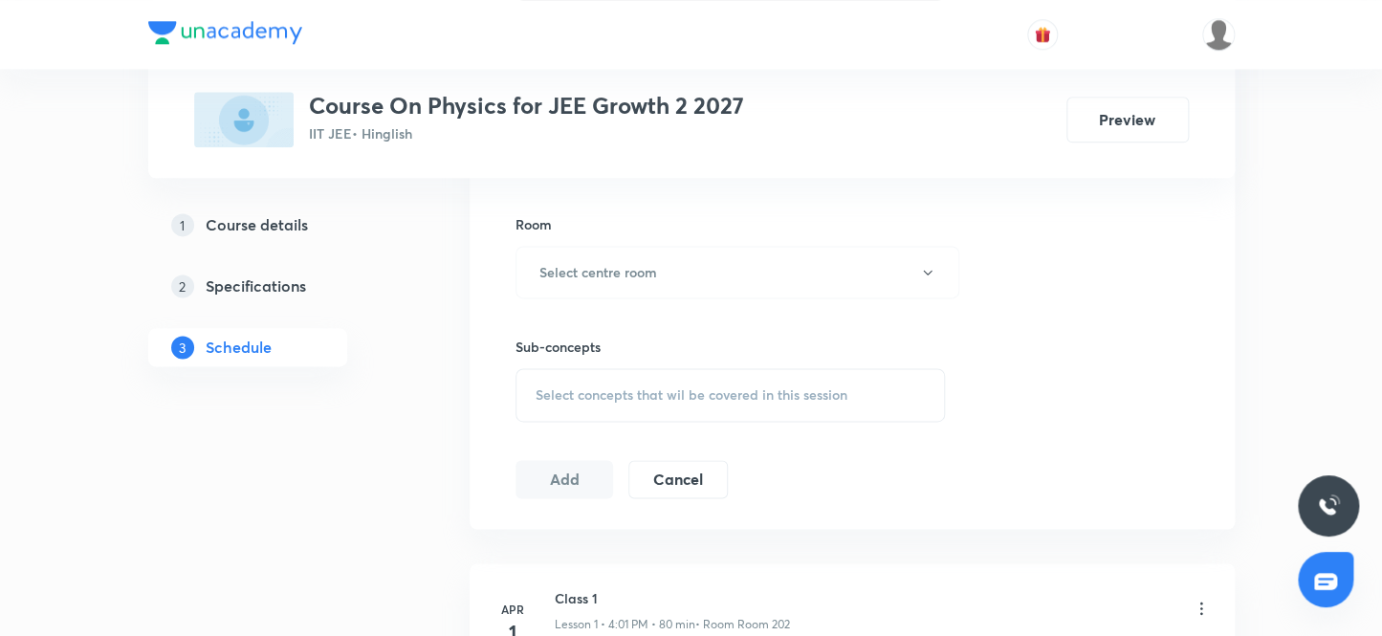
scroll to position [937, 0]
click at [662, 278] on button "Select centre room" at bounding box center [738, 271] width 444 height 53
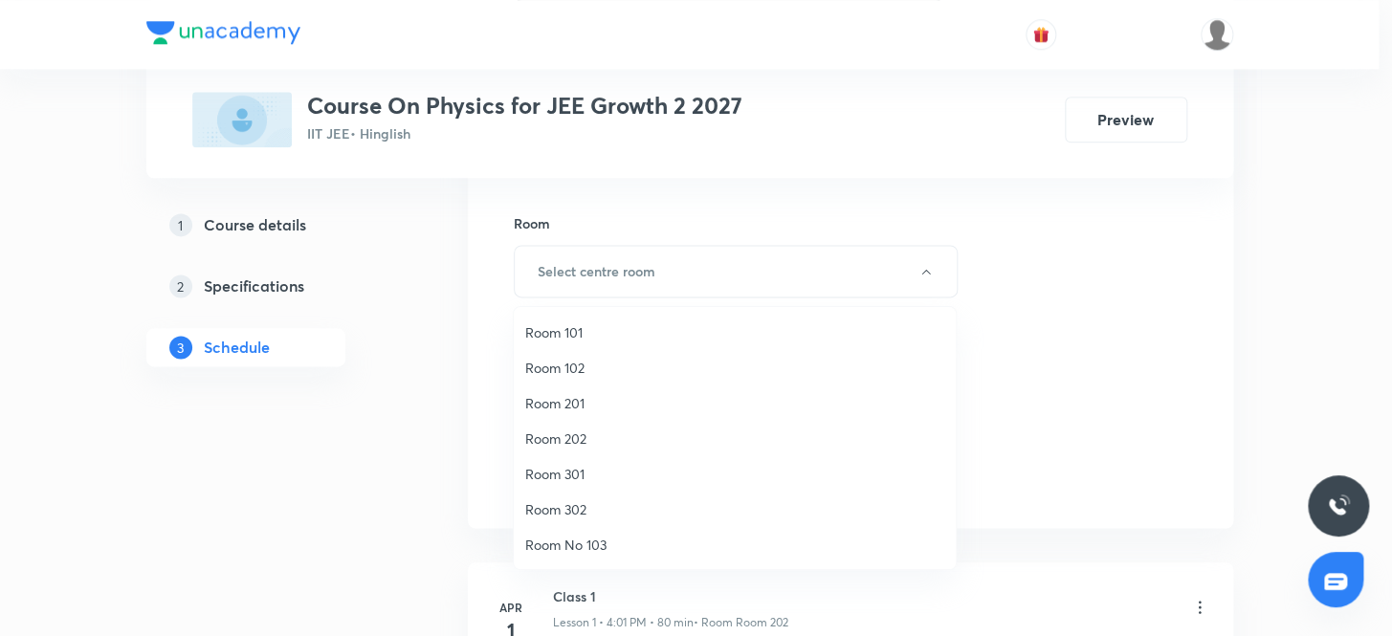
click at [575, 474] on span "Room 301" at bounding box center [734, 474] width 419 height 20
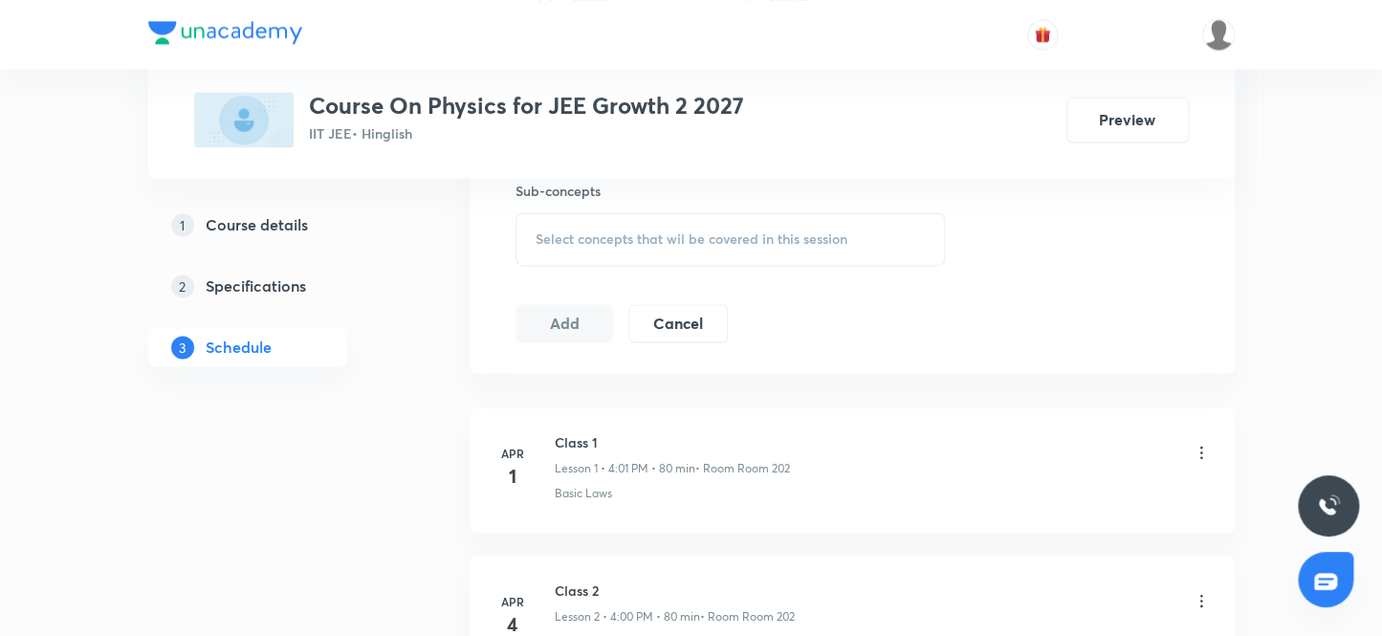
scroll to position [1110, 0]
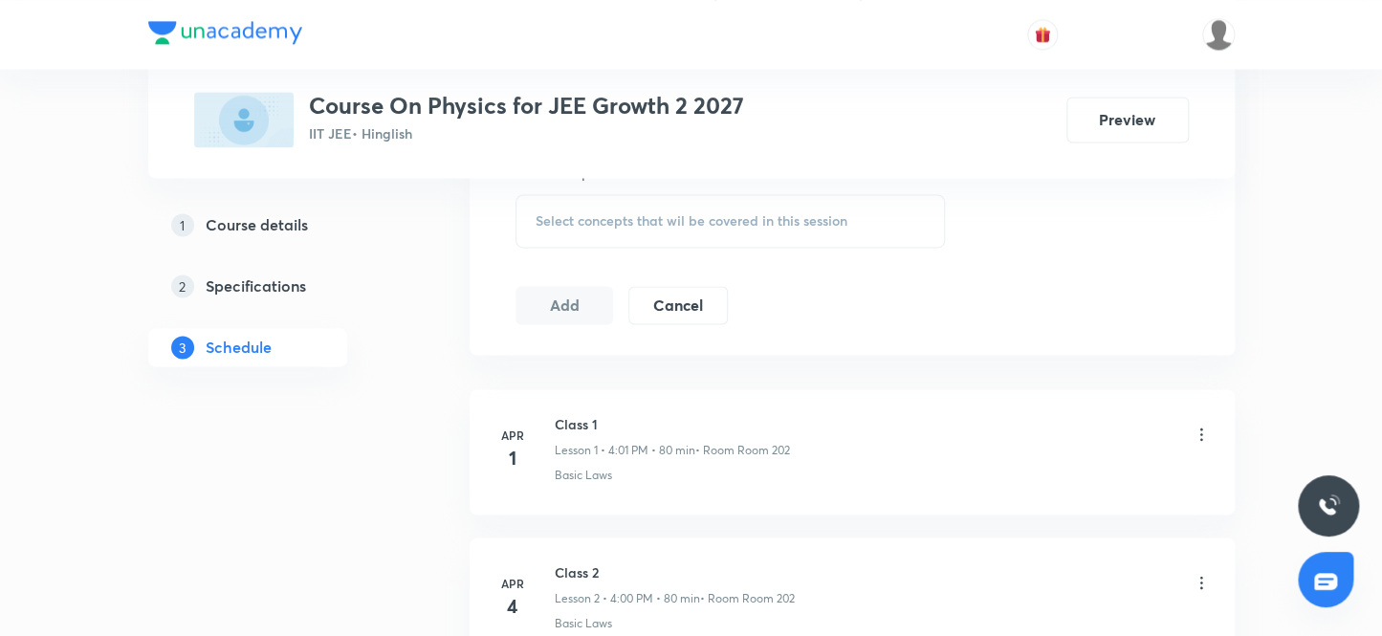
click at [631, 219] on span "Select concepts that wil be covered in this session" at bounding box center [692, 220] width 312 height 15
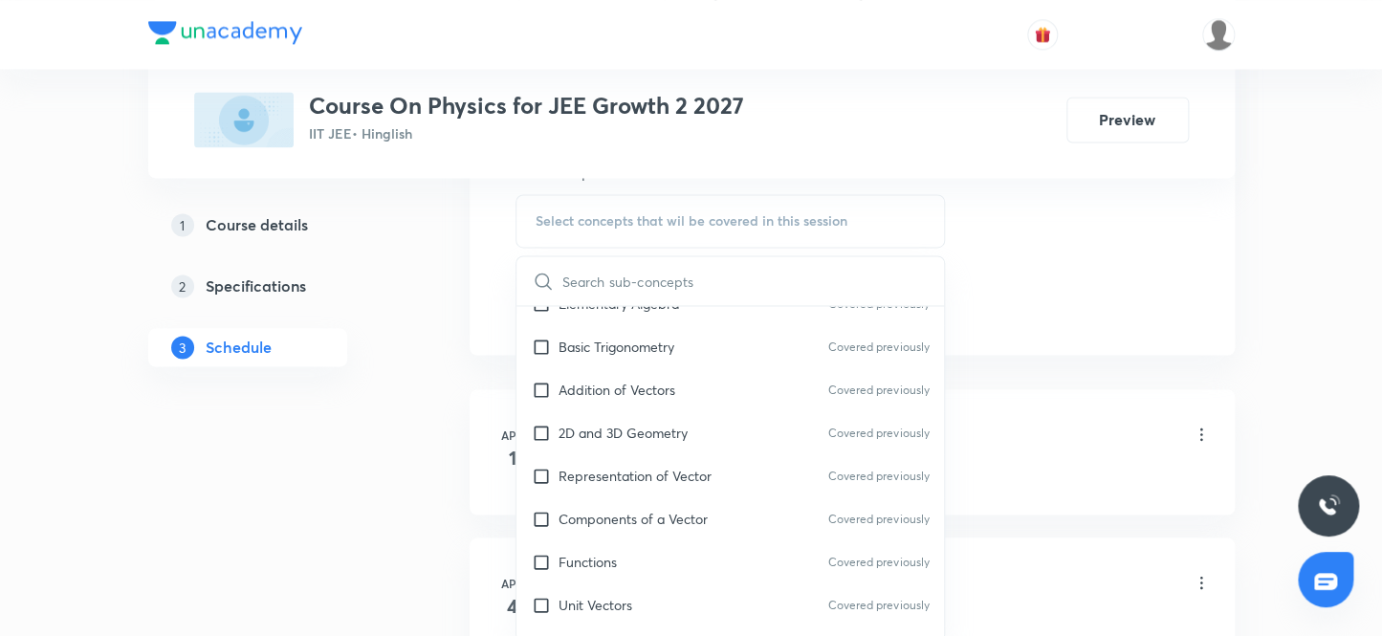
scroll to position [260, 0]
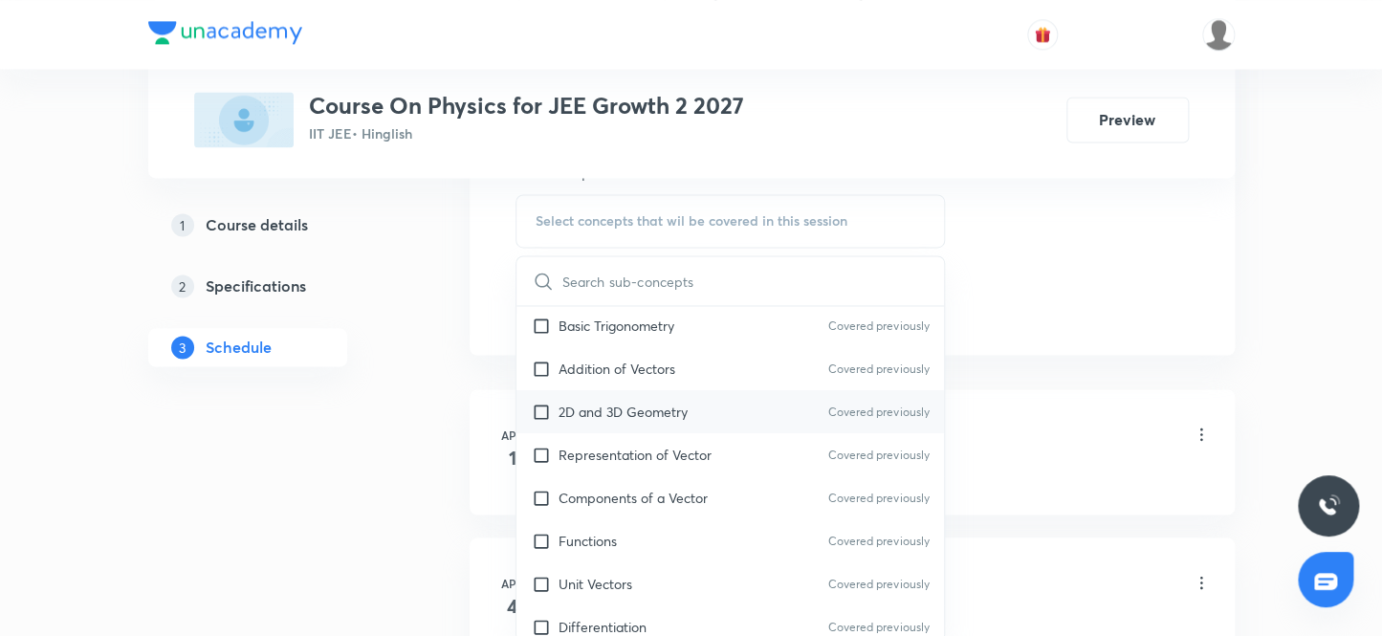
click at [547, 408] on input "checkbox" at bounding box center [545, 412] width 27 height 20
checkbox input "true"
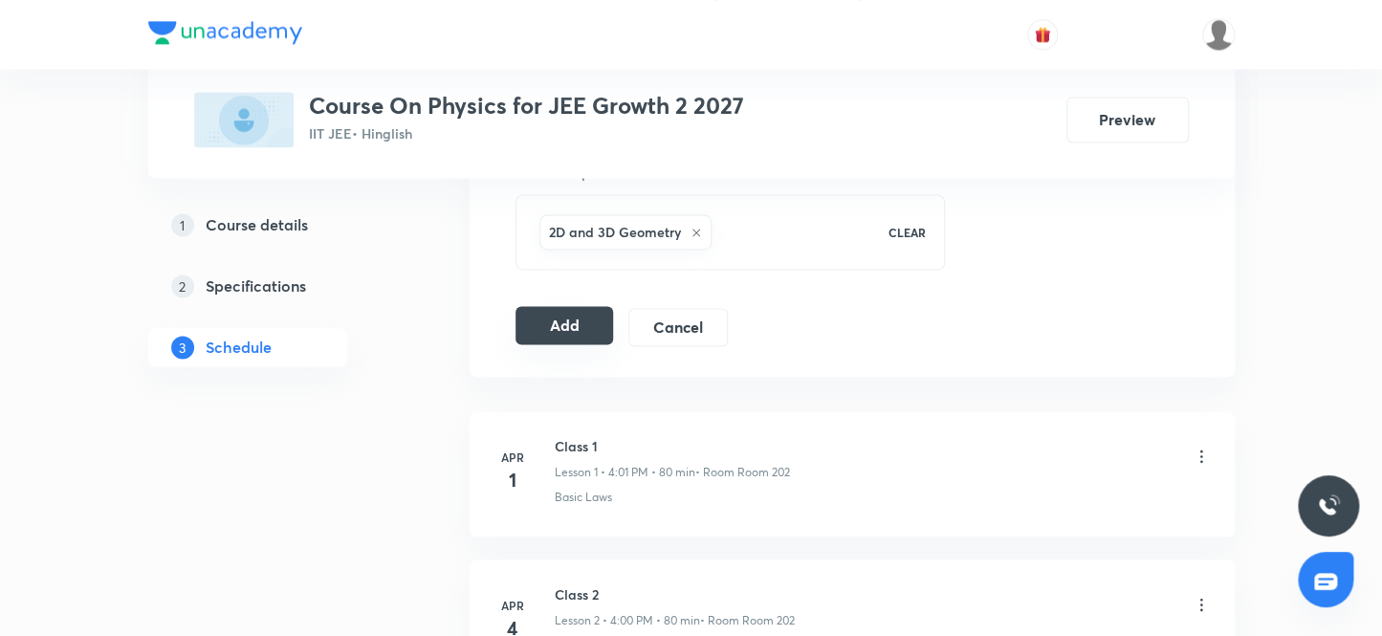
click at [569, 320] on button "Add" at bounding box center [565, 325] width 99 height 38
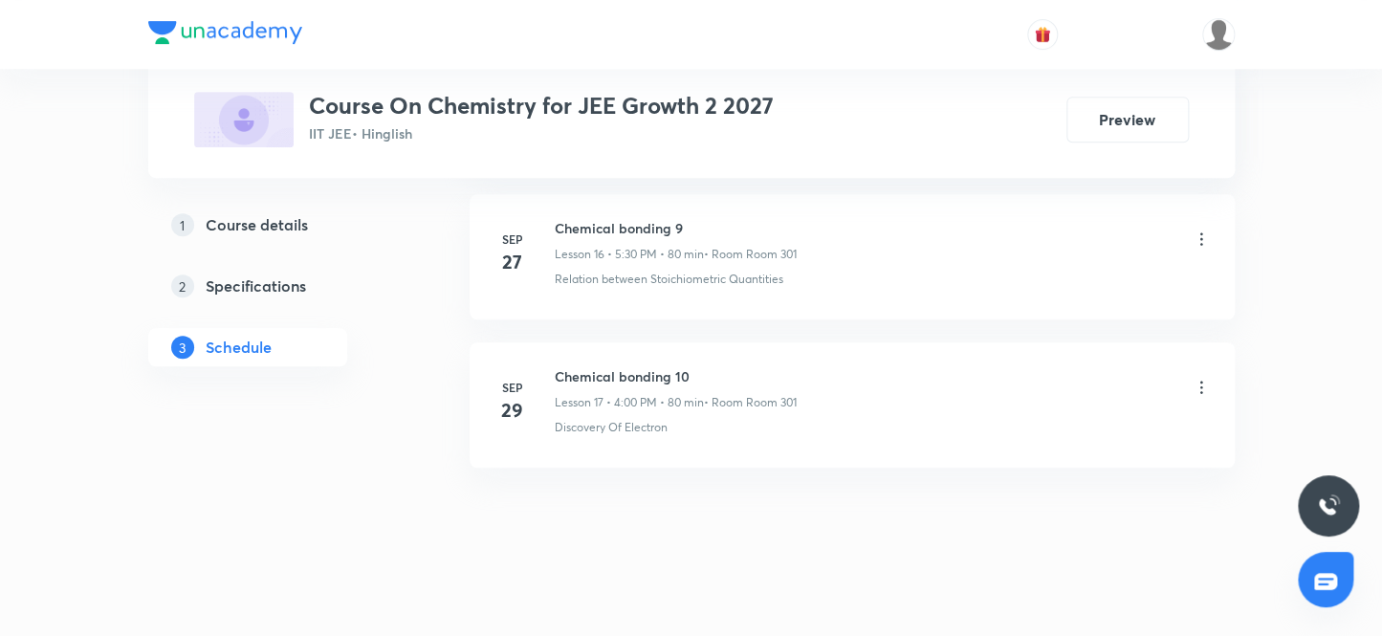
scroll to position [3413, 0]
drag, startPoint x: 693, startPoint y: 361, endPoint x: 545, endPoint y: 336, distance: 149.4
click at [545, 336] on li "[DATE] Chemical bonding 10 Lesson 17 • 4:00 PM • 80 min • Room Room 301 Discove…" at bounding box center [852, 398] width 765 height 125
copy h6 "Chemical bonding 10"
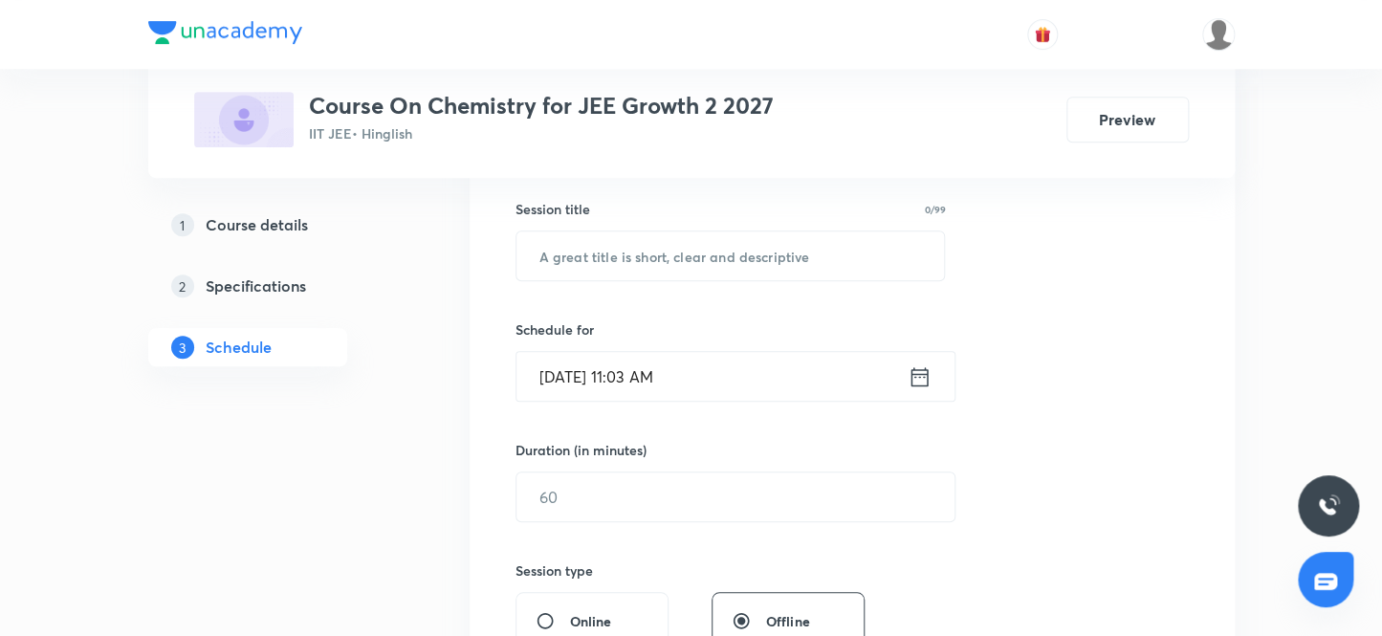
scroll to position [215, 0]
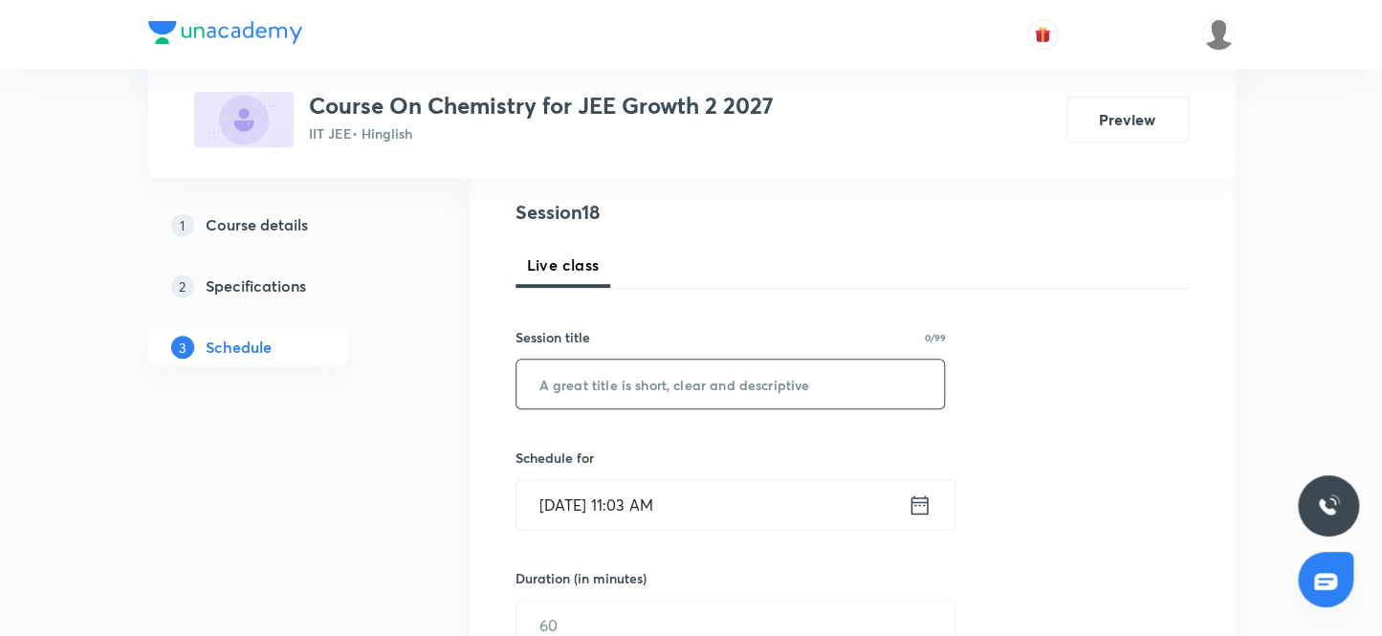
click at [584, 392] on input "text" at bounding box center [731, 384] width 429 height 49
paste input "Chemical bonding 10"
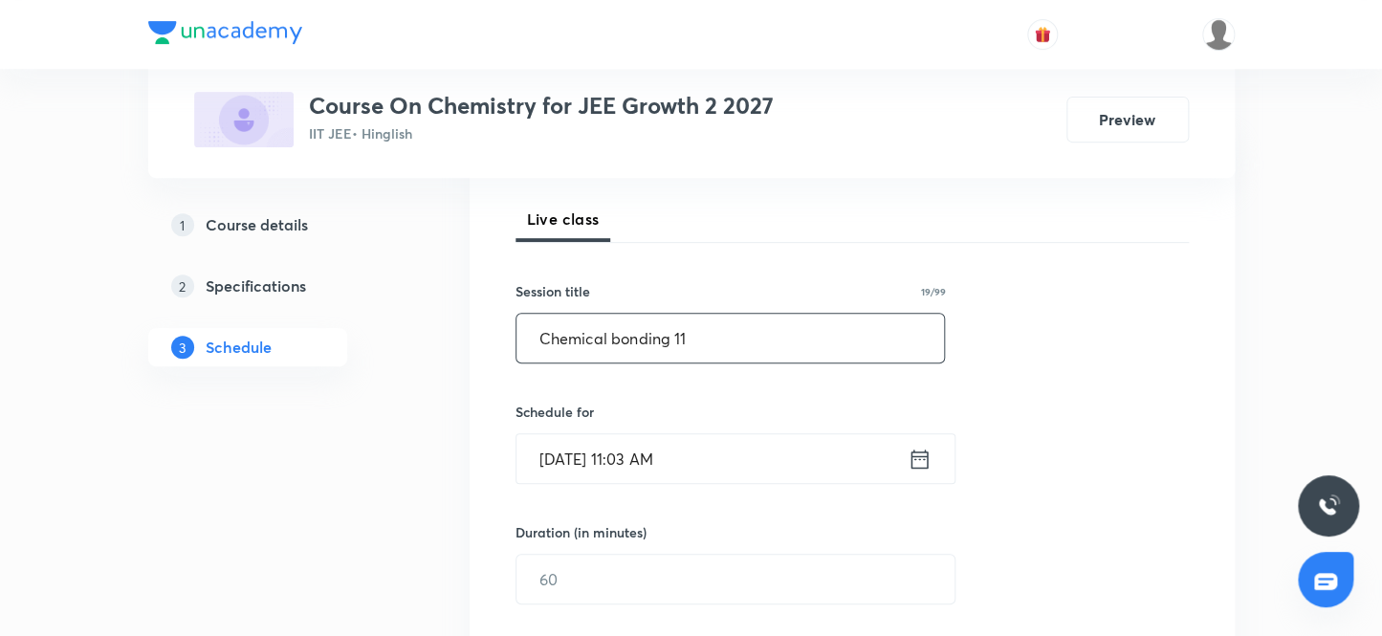
scroll to position [302, 0]
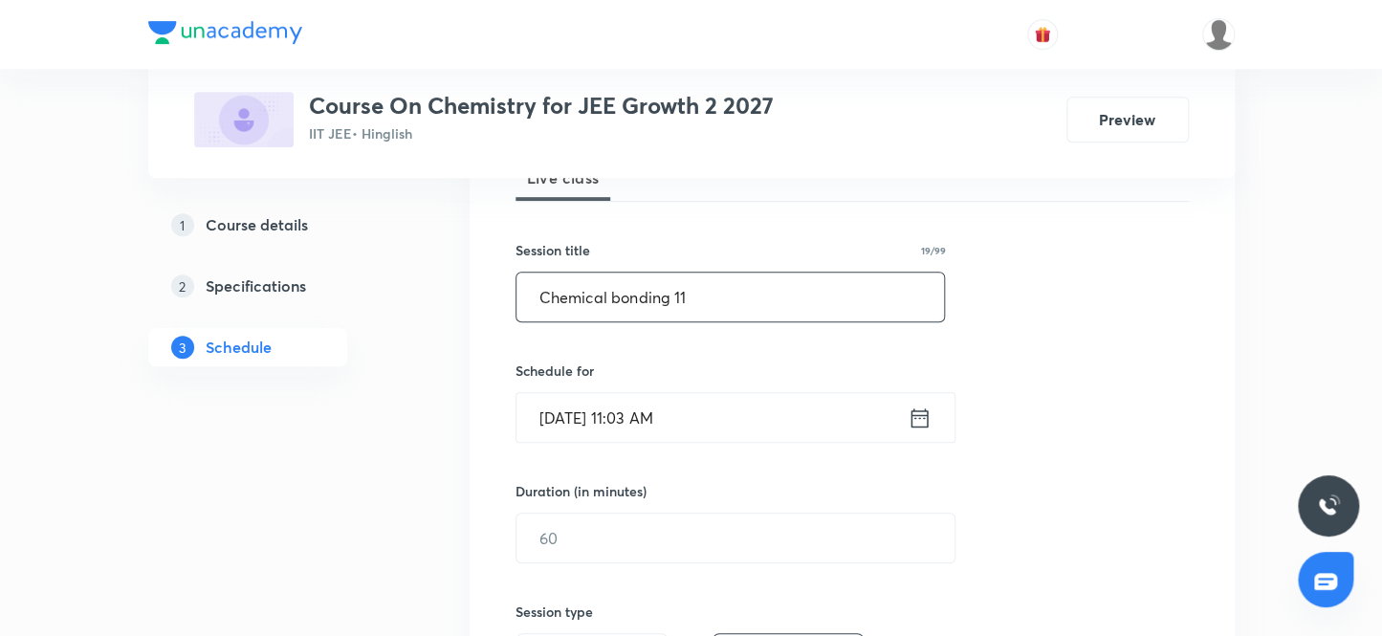
type input "Chemical bonding 11"
click at [661, 424] on input "[DATE] 11:03 AM" at bounding box center [712, 417] width 391 height 49
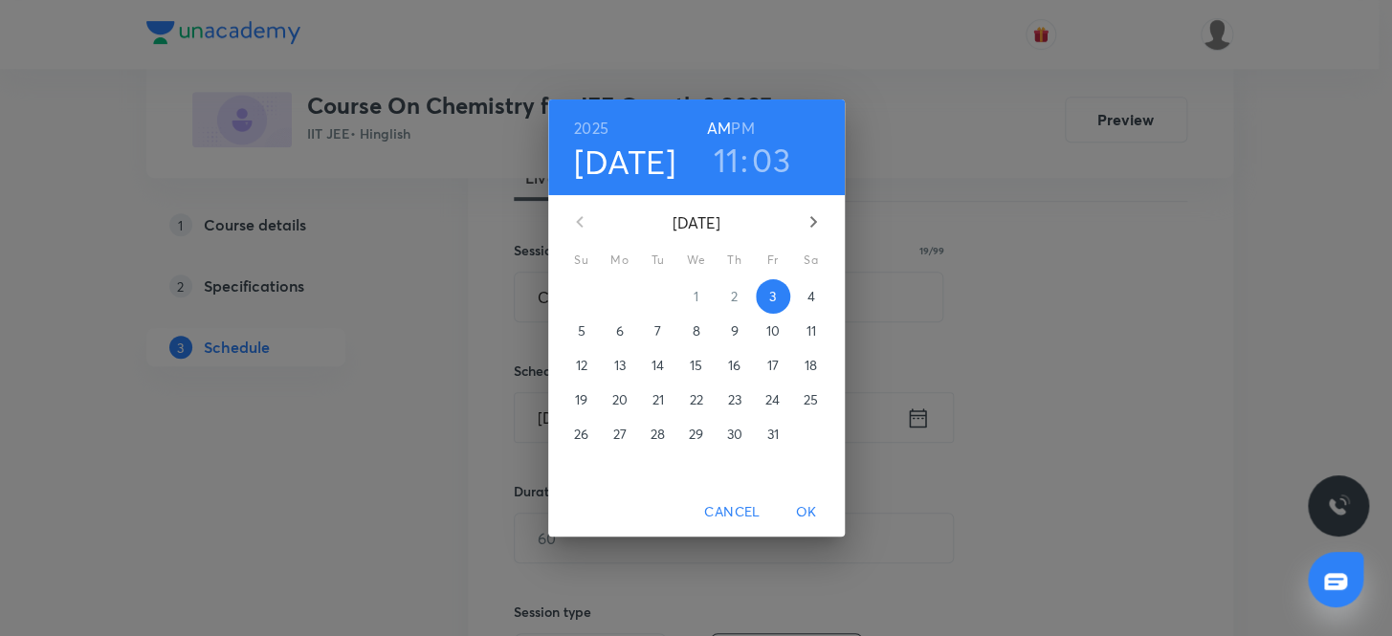
click at [746, 129] on h6 "PM" at bounding box center [742, 128] width 23 height 27
click at [724, 165] on h3 "11" at bounding box center [726, 160] width 26 height 40
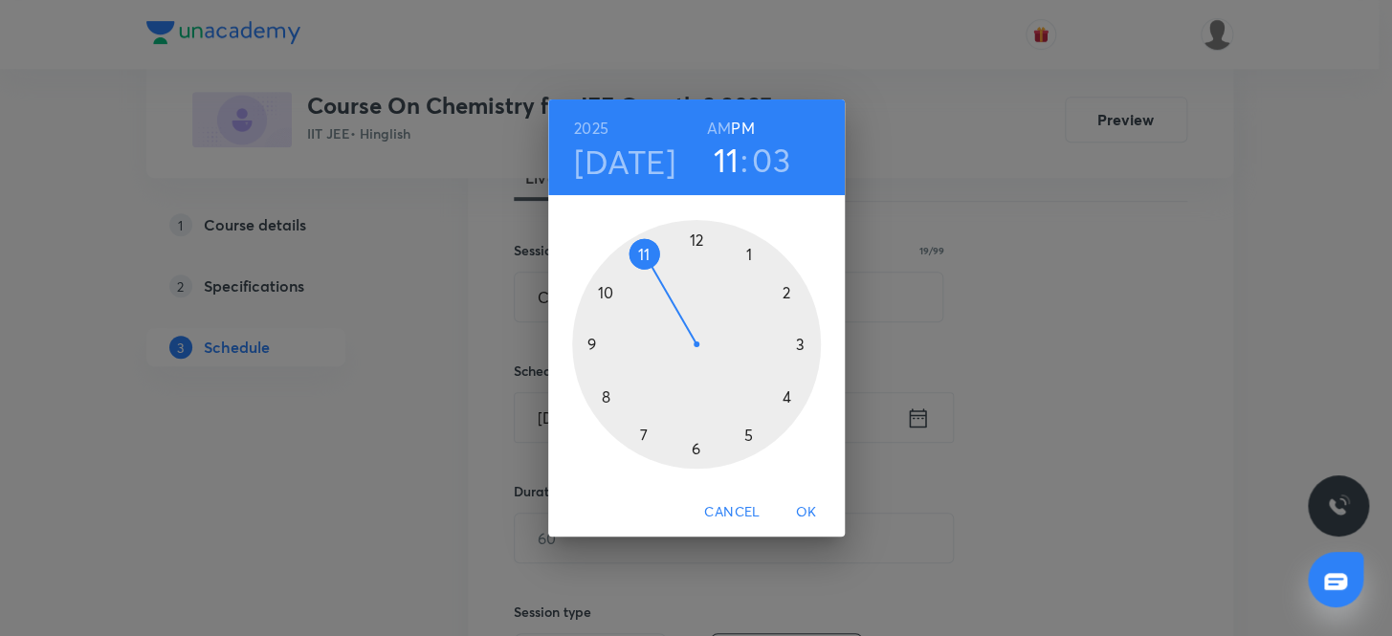
click at [644, 433] on div at bounding box center [696, 344] width 249 height 249
click at [690, 236] on div at bounding box center [696, 344] width 249 height 249
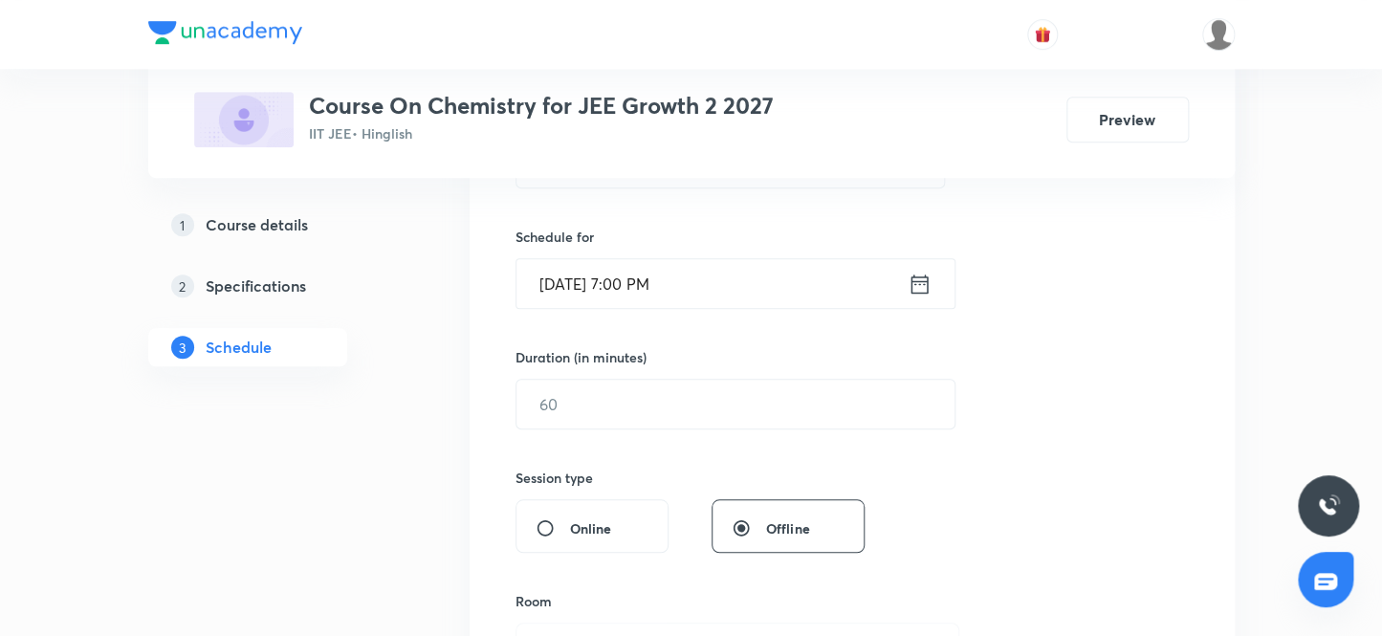
scroll to position [476, 0]
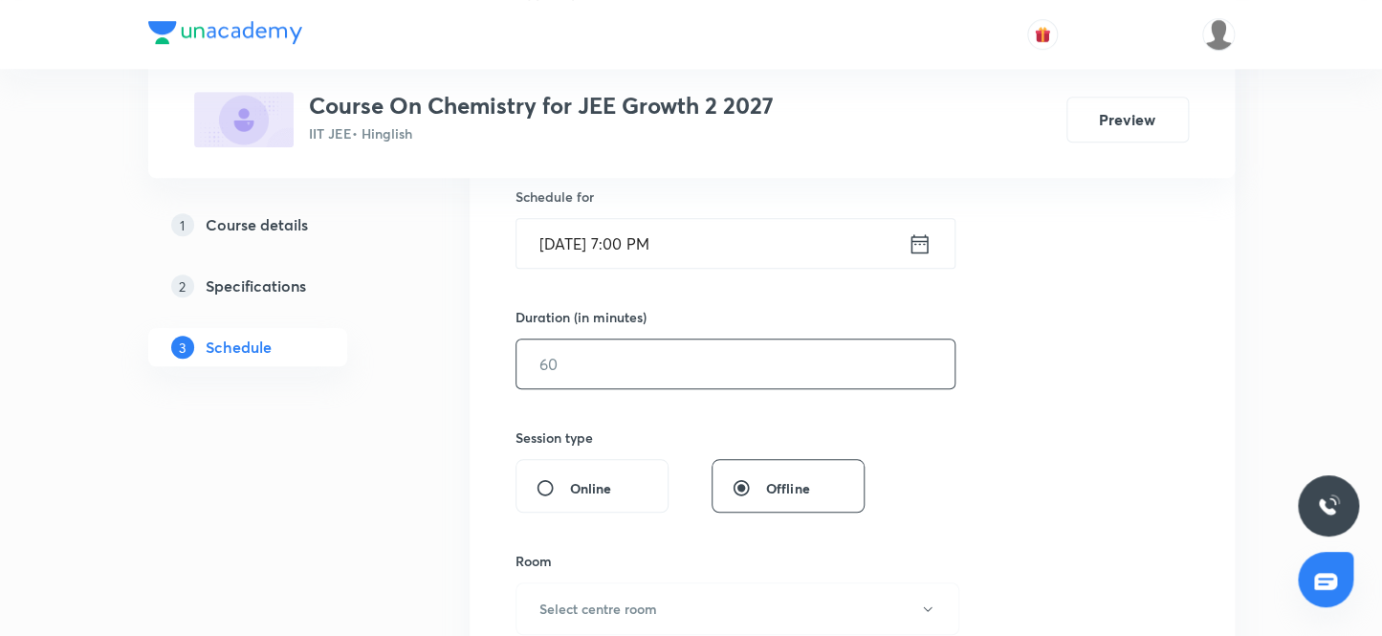
click at [607, 365] on input "text" at bounding box center [736, 364] width 438 height 49
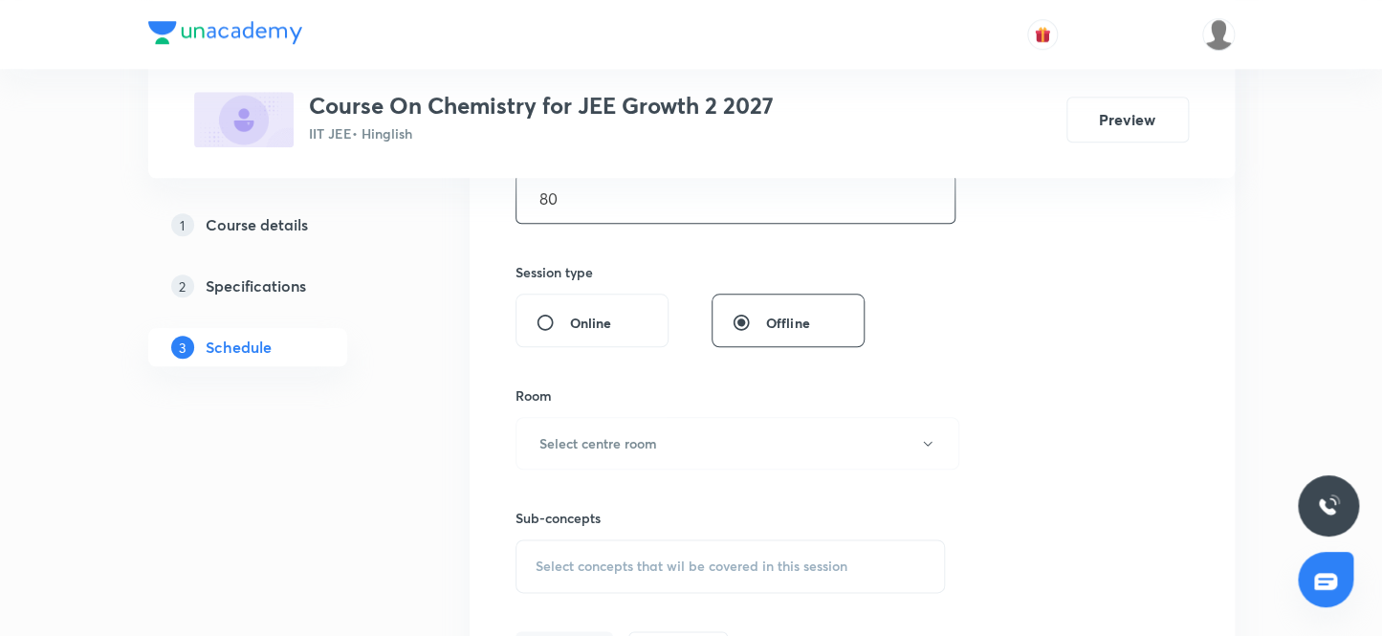
scroll to position [651, 0]
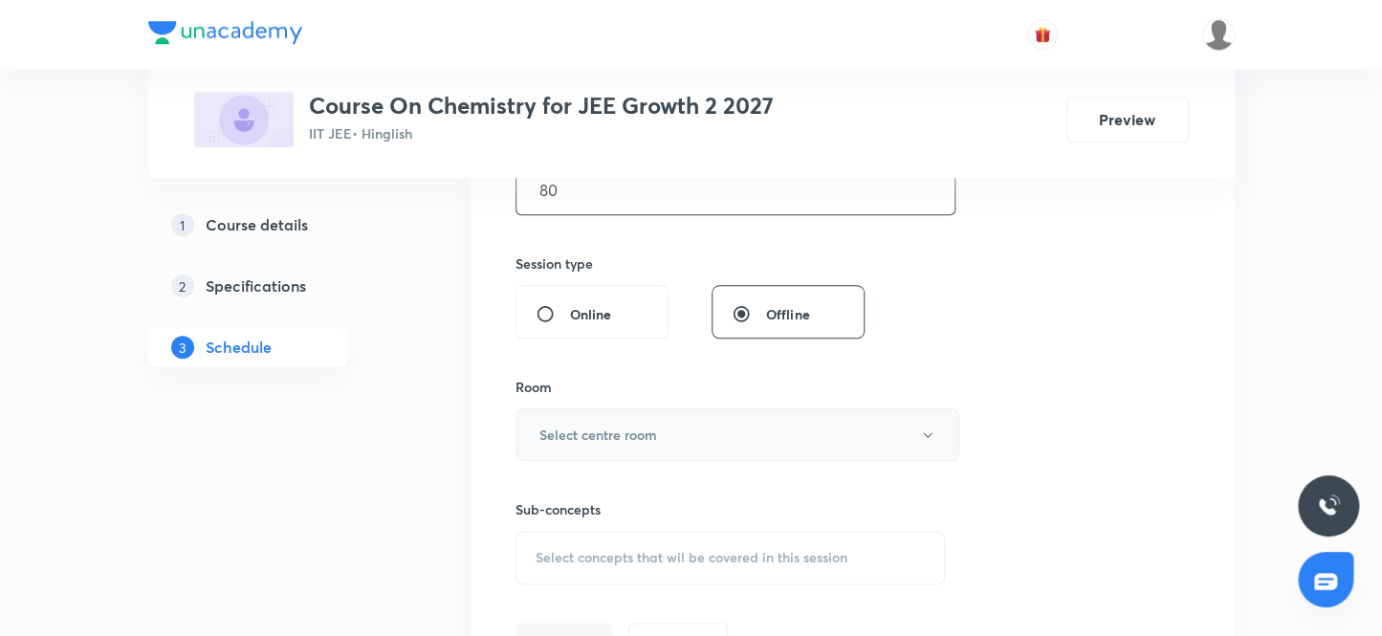
type input "80"
click at [624, 441] on h6 "Select centre room" at bounding box center [599, 435] width 118 height 20
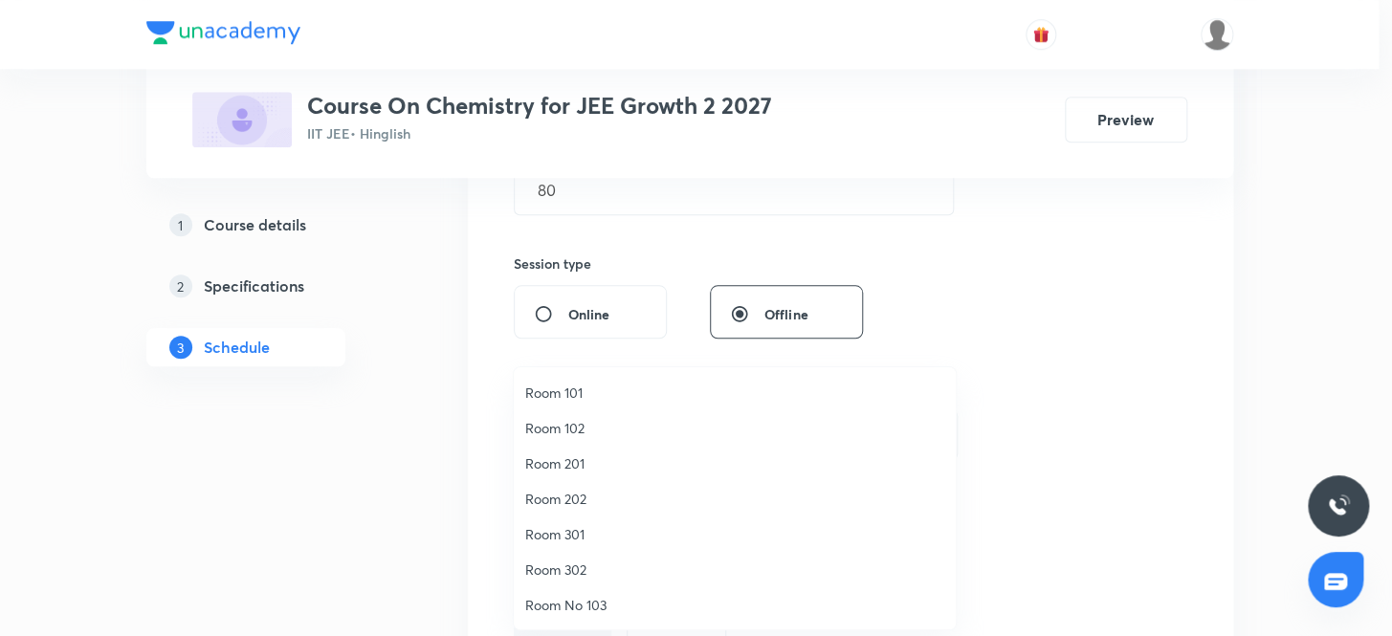
click at [577, 528] on span "Room 301" at bounding box center [734, 534] width 419 height 20
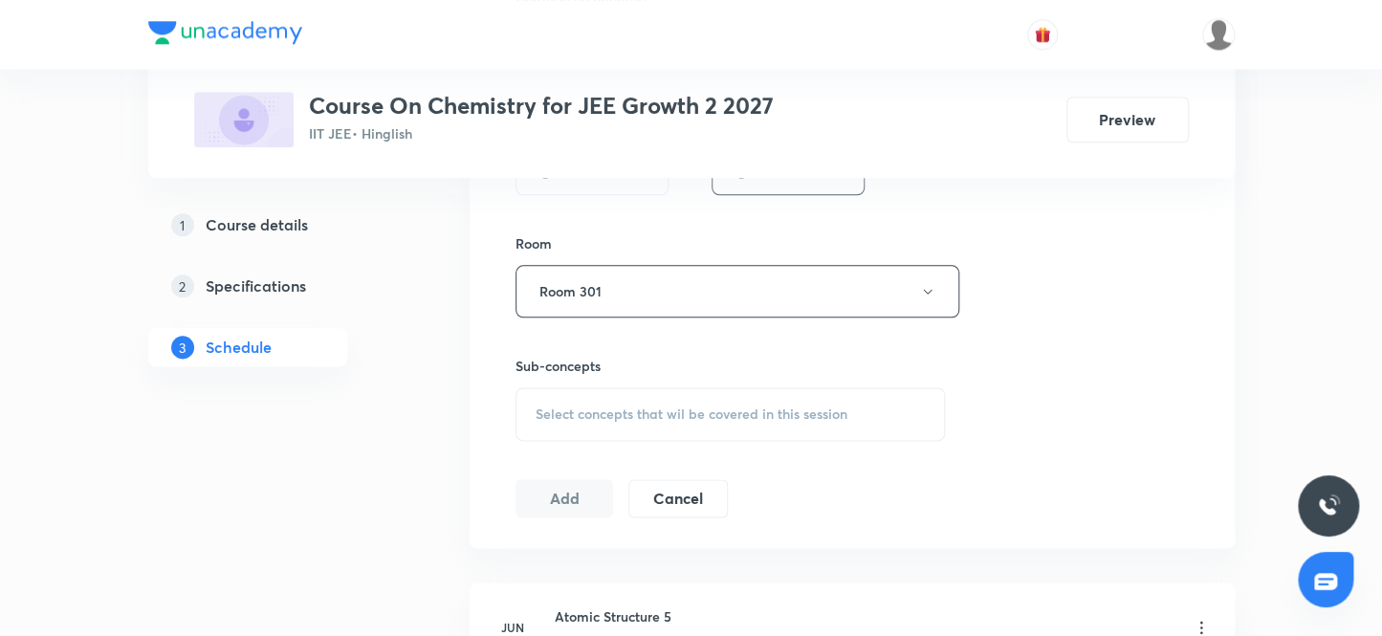
scroll to position [824, 0]
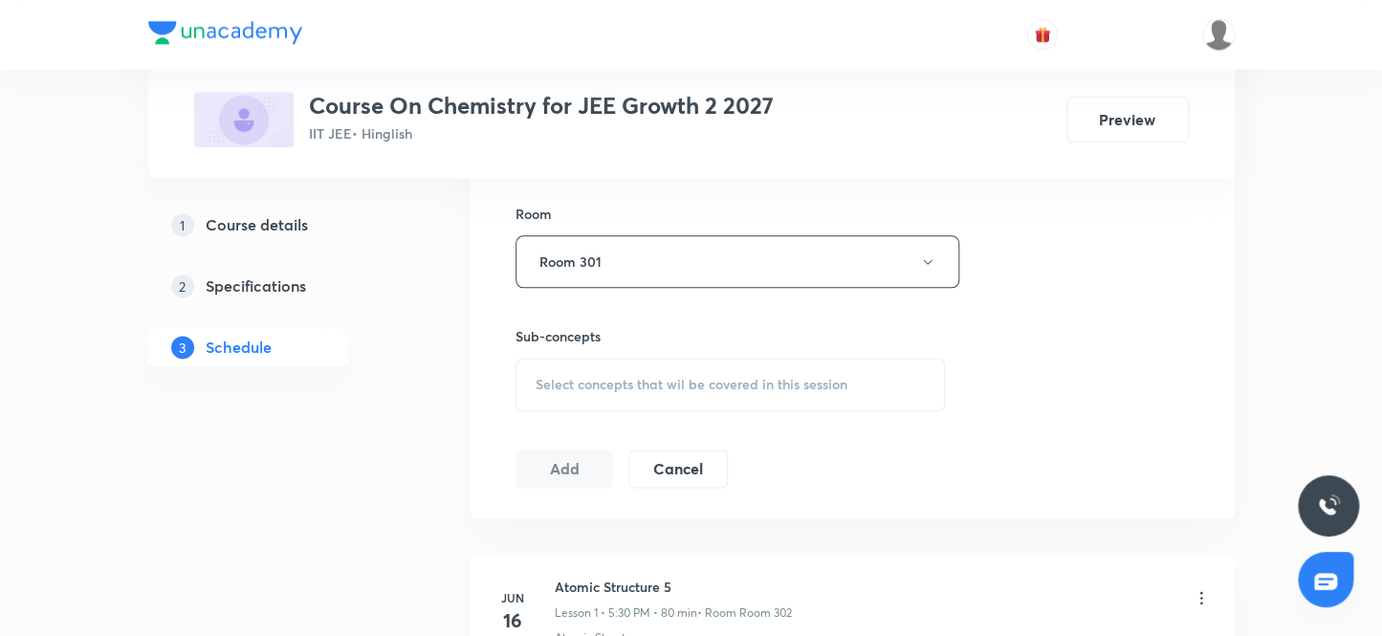
click at [633, 385] on span "Select concepts that wil be covered in this session" at bounding box center [692, 384] width 312 height 15
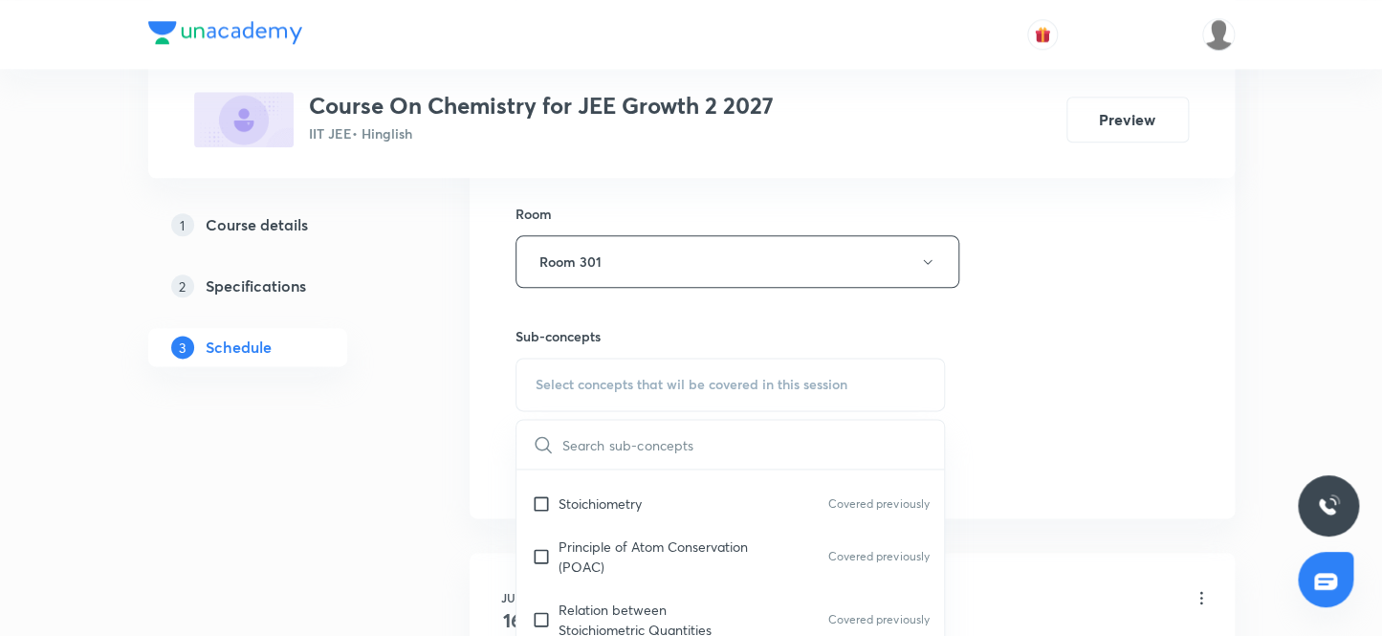
scroll to position [434, 0]
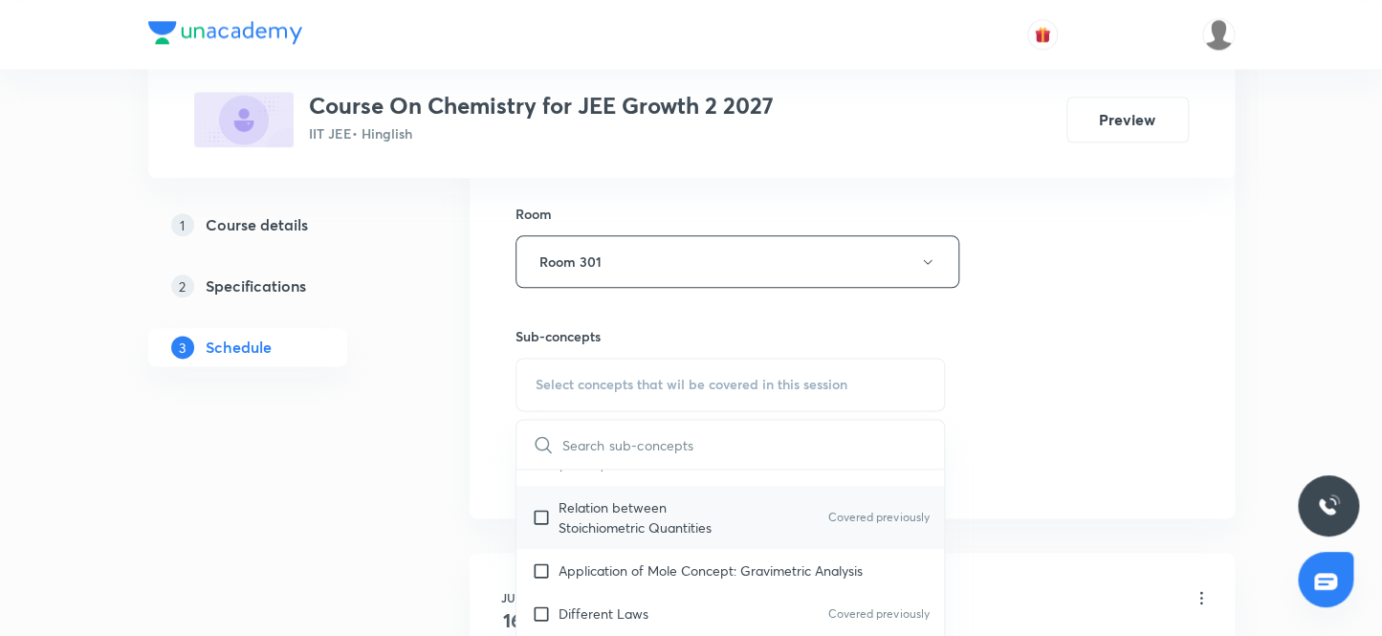
click at [536, 514] on input "checkbox" at bounding box center [545, 517] width 27 height 40
checkbox input "true"
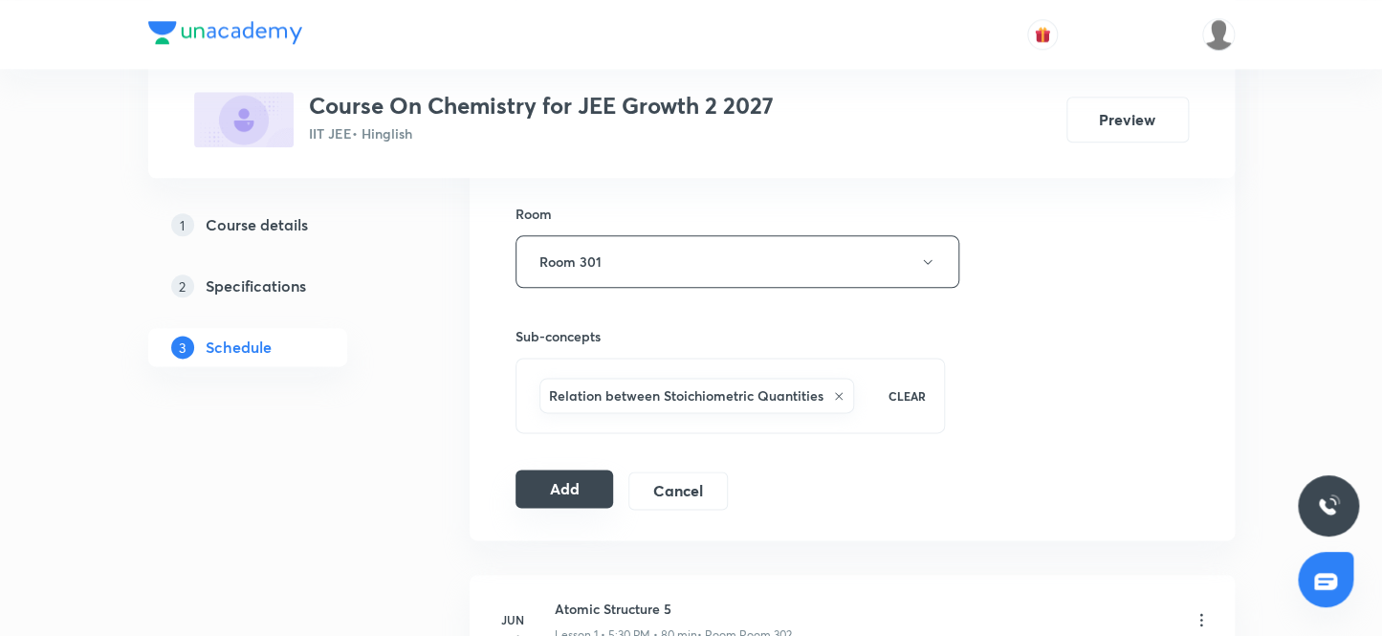
click at [567, 486] on button "Add" at bounding box center [565, 489] width 99 height 38
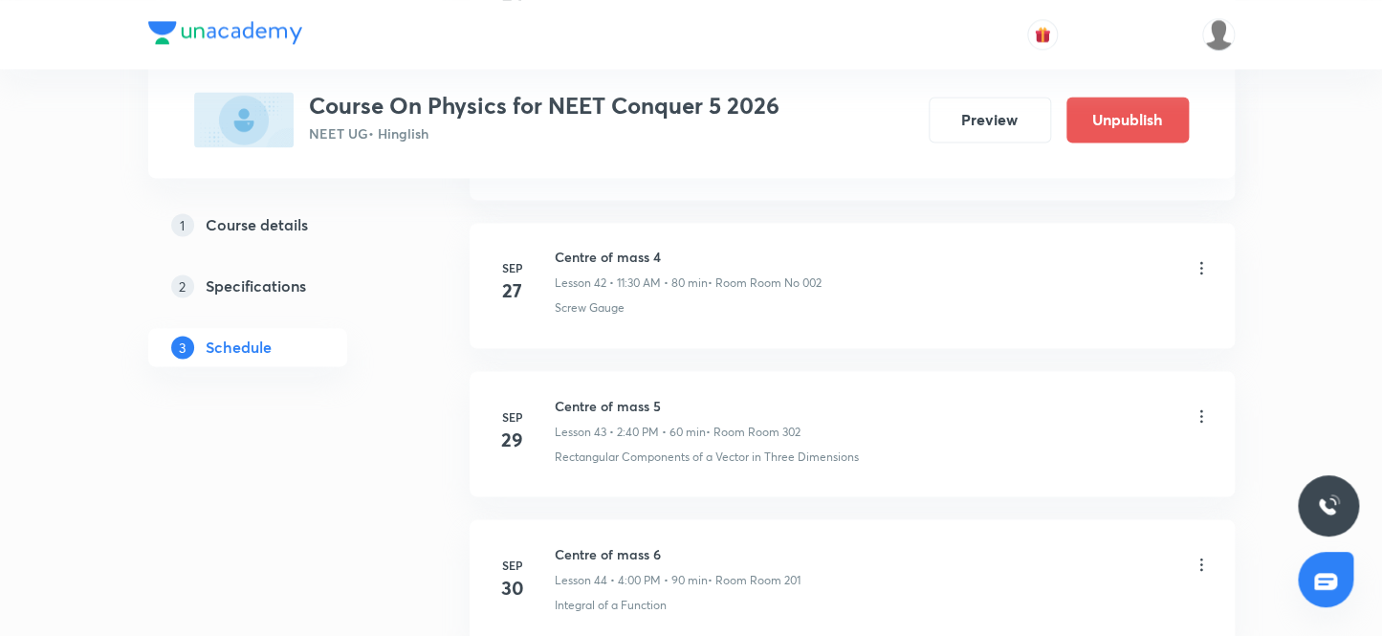
scroll to position [7559, 0]
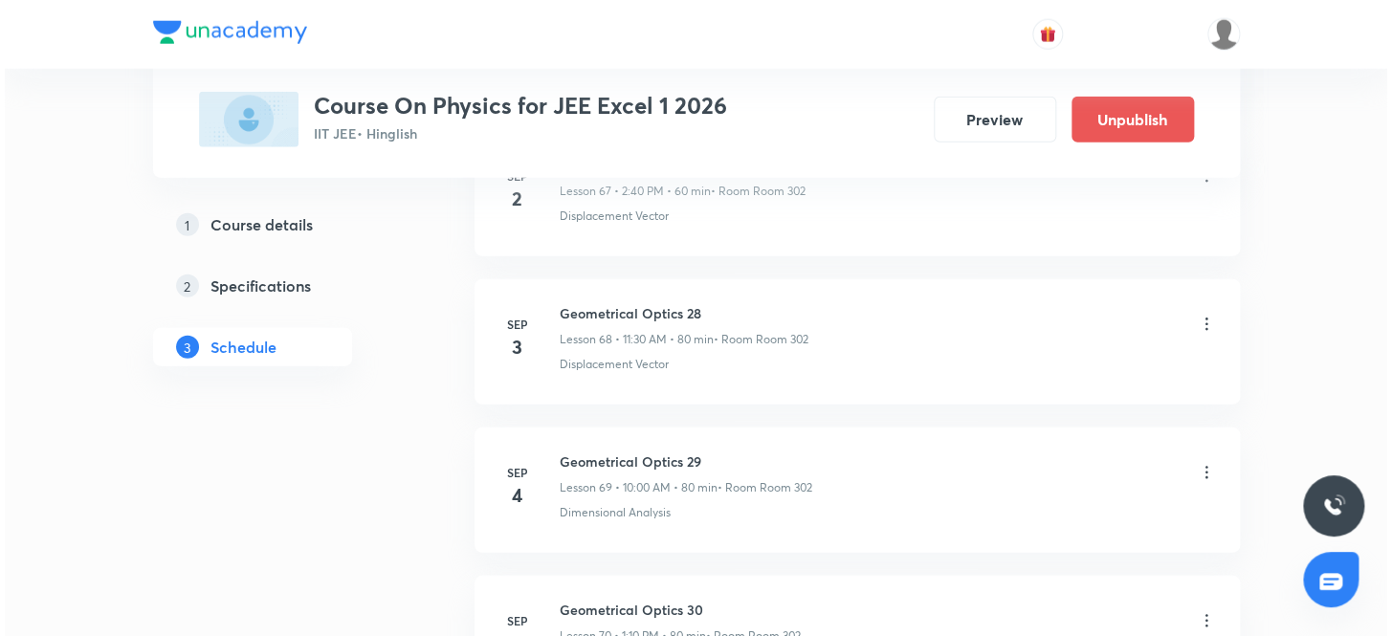
scroll to position [14049, 0]
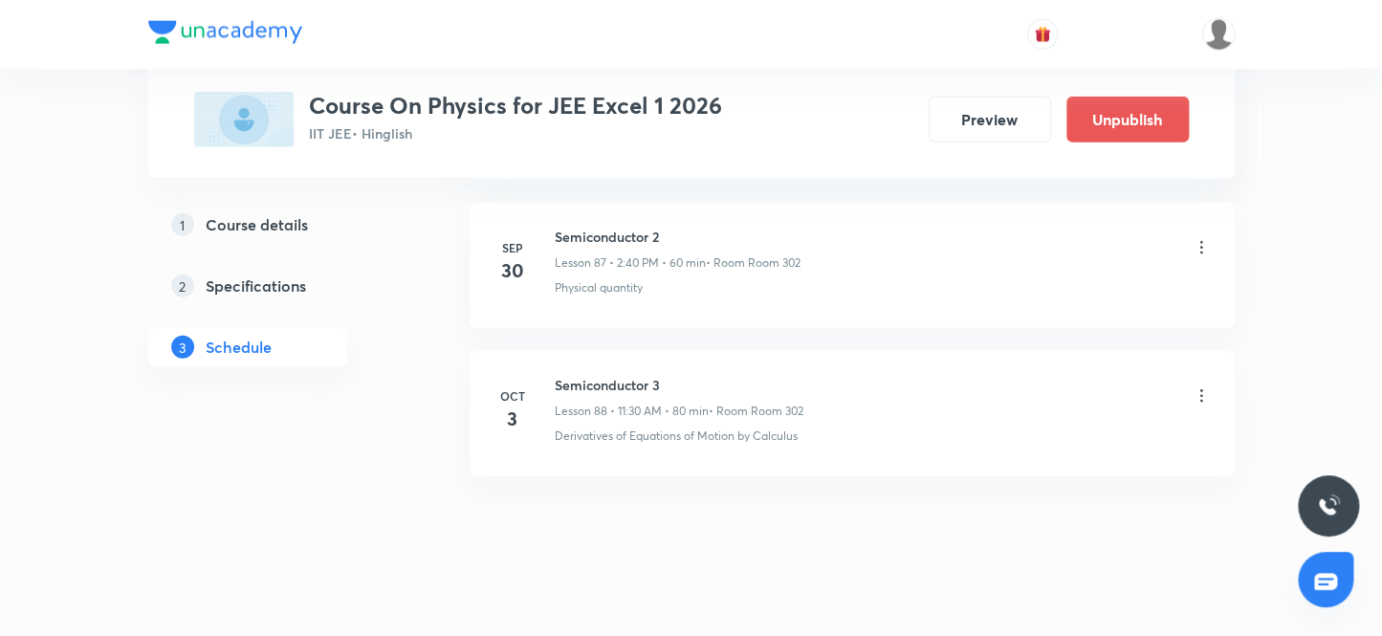
click at [1202, 386] on icon at bounding box center [1201, 395] width 19 height 19
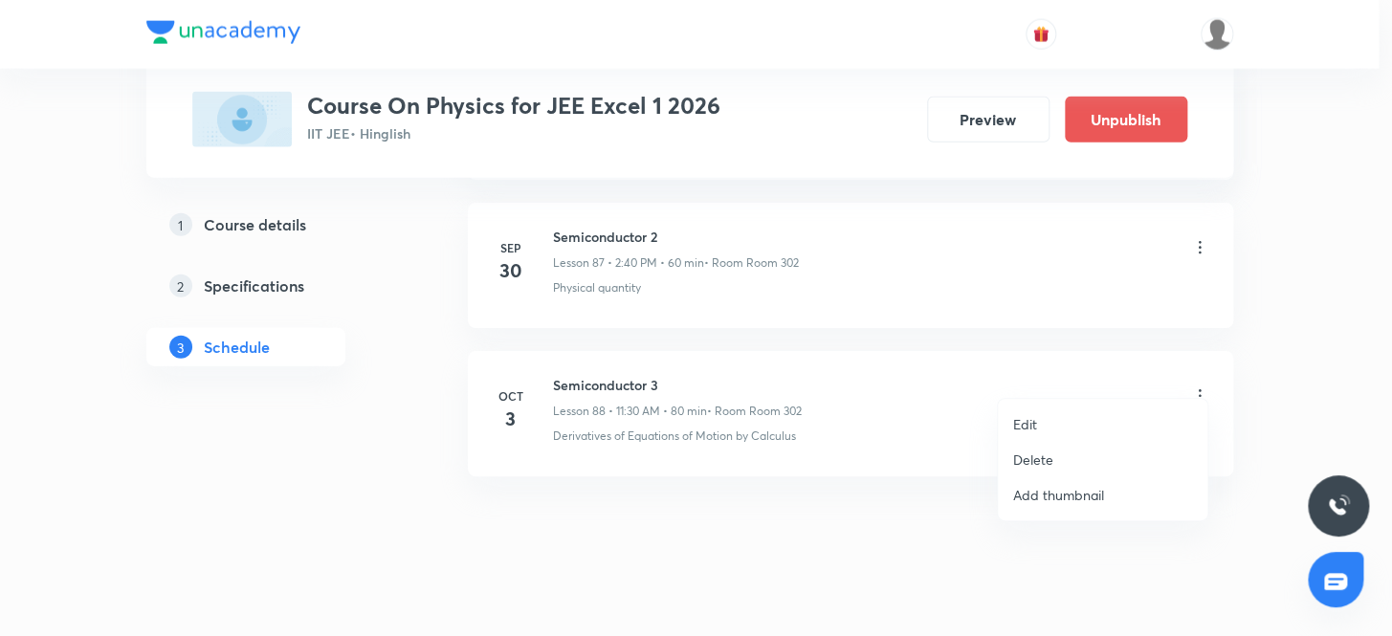
click at [1021, 420] on p "Edit" at bounding box center [1025, 424] width 24 height 20
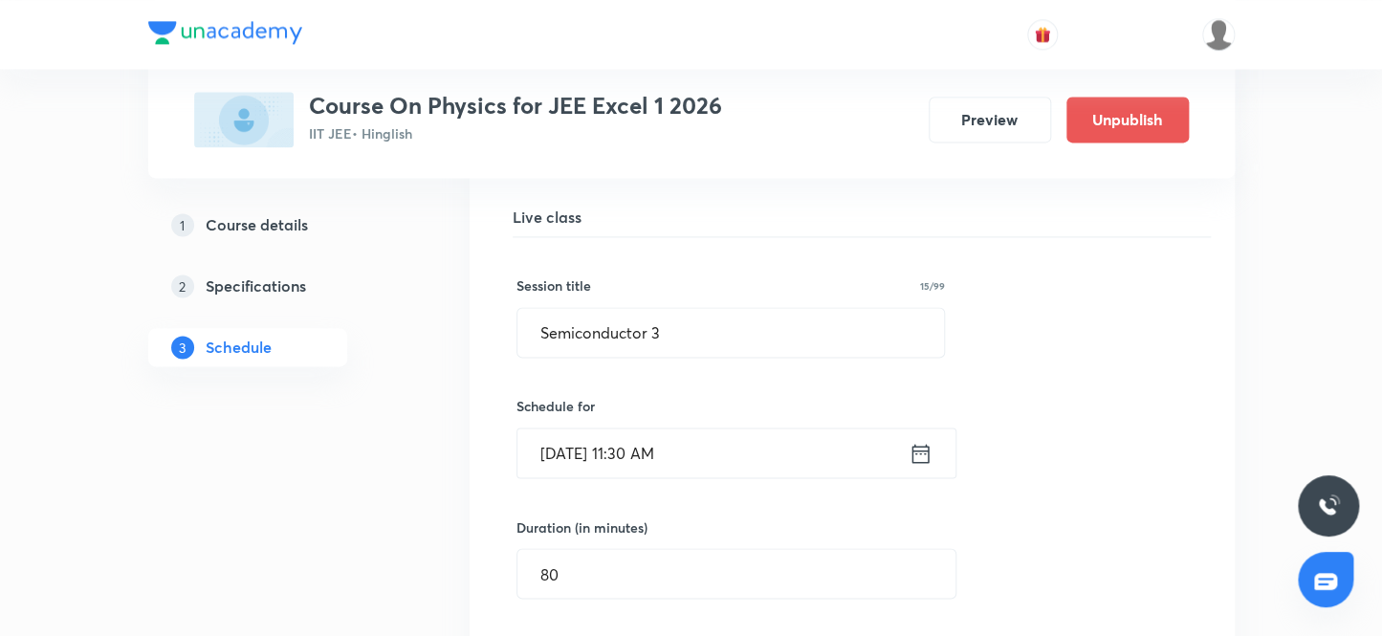
scroll to position [13142, 0]
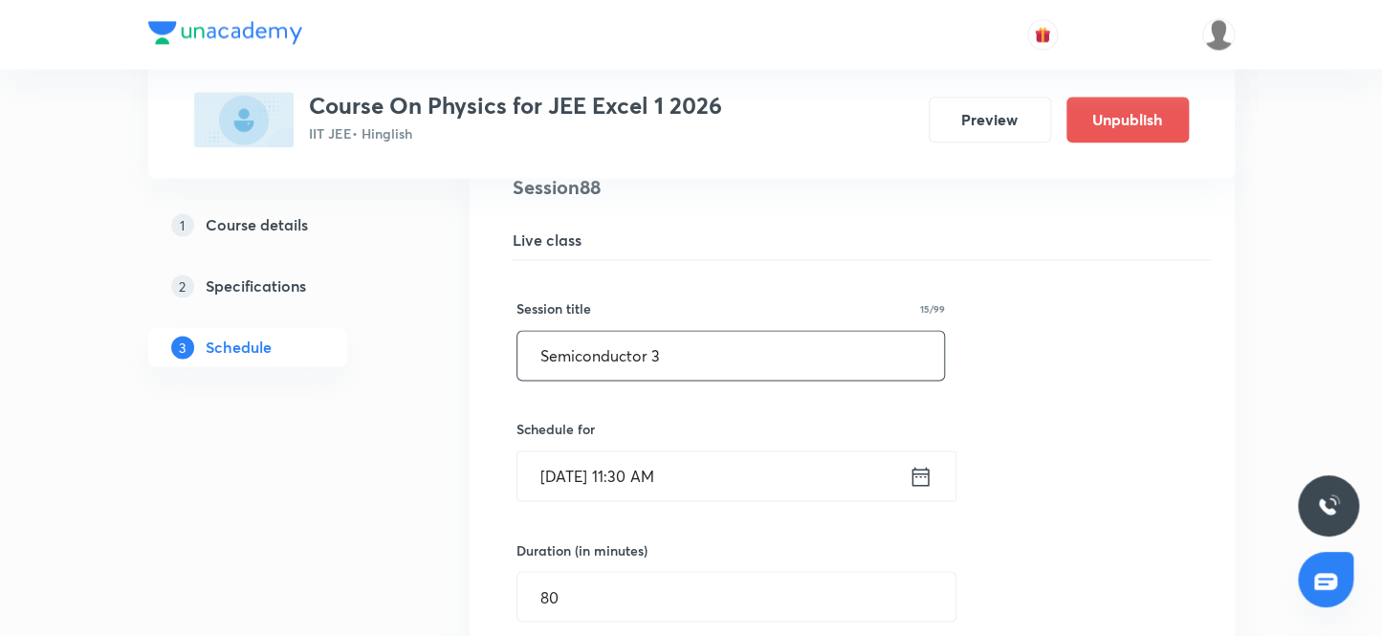
click at [697, 334] on input "Semiconductor 3" at bounding box center [732, 355] width 428 height 49
type input "S"
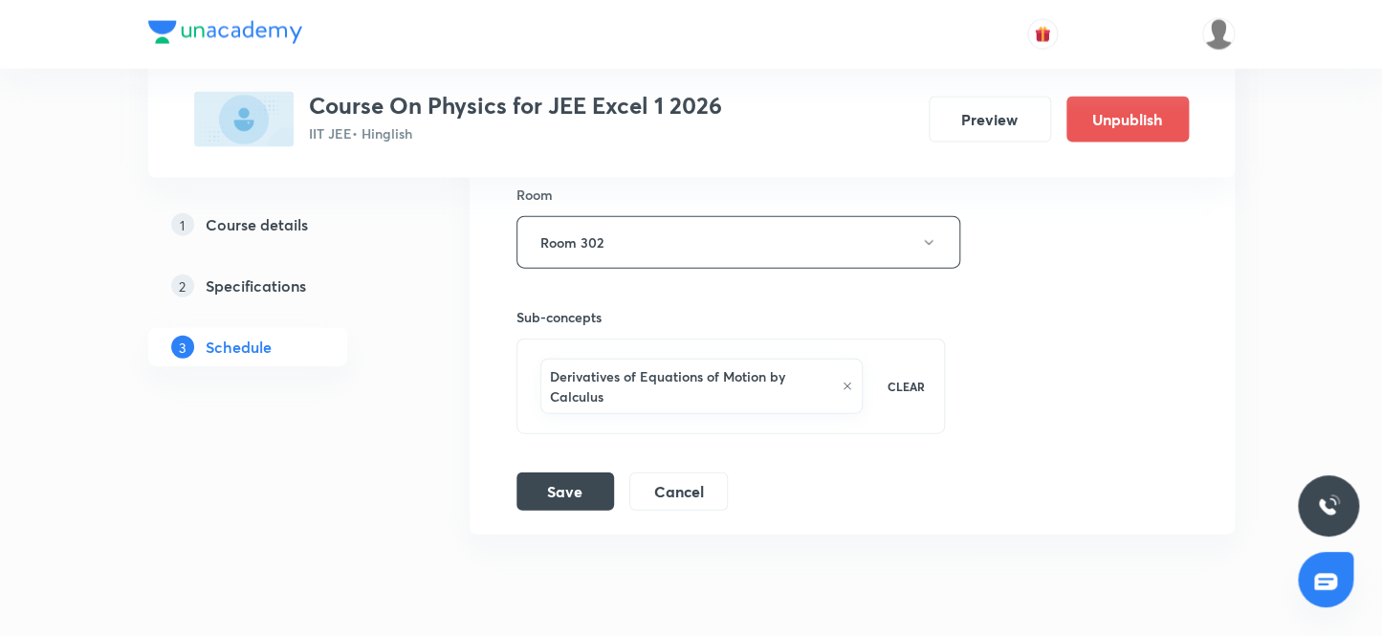
scroll to position [13924, 0]
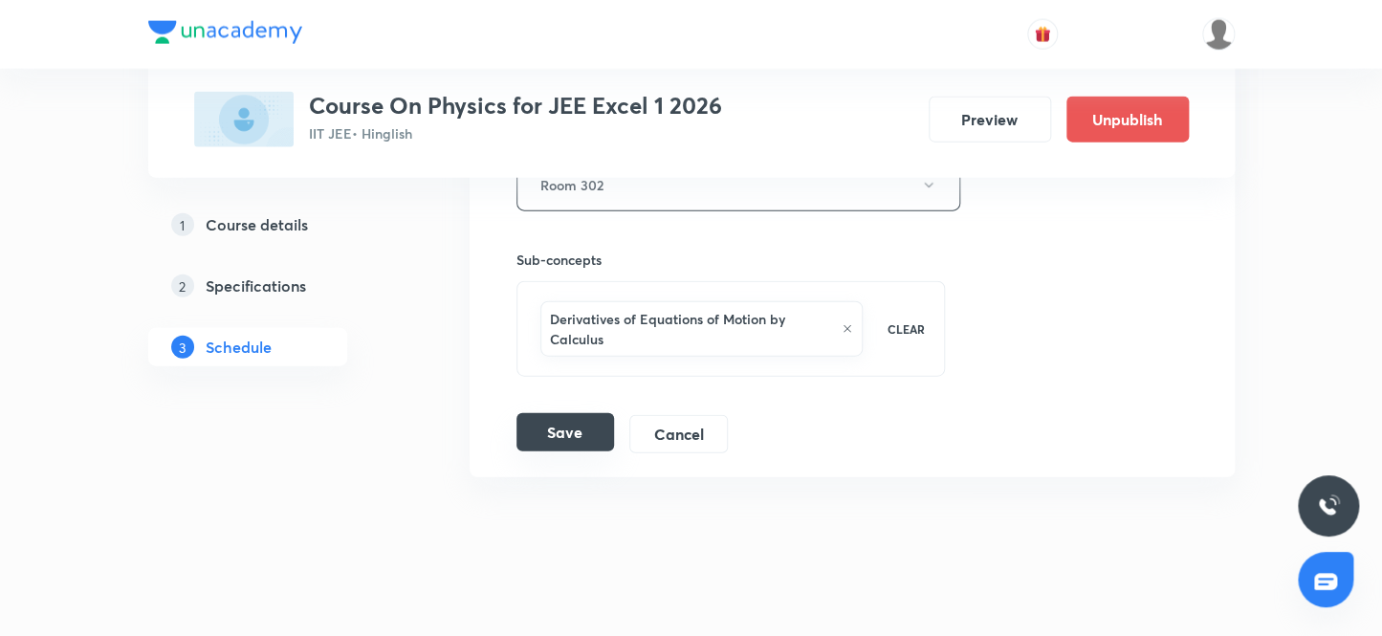
type input "Modern physics revision"
click at [561, 414] on button "Save" at bounding box center [566, 432] width 98 height 38
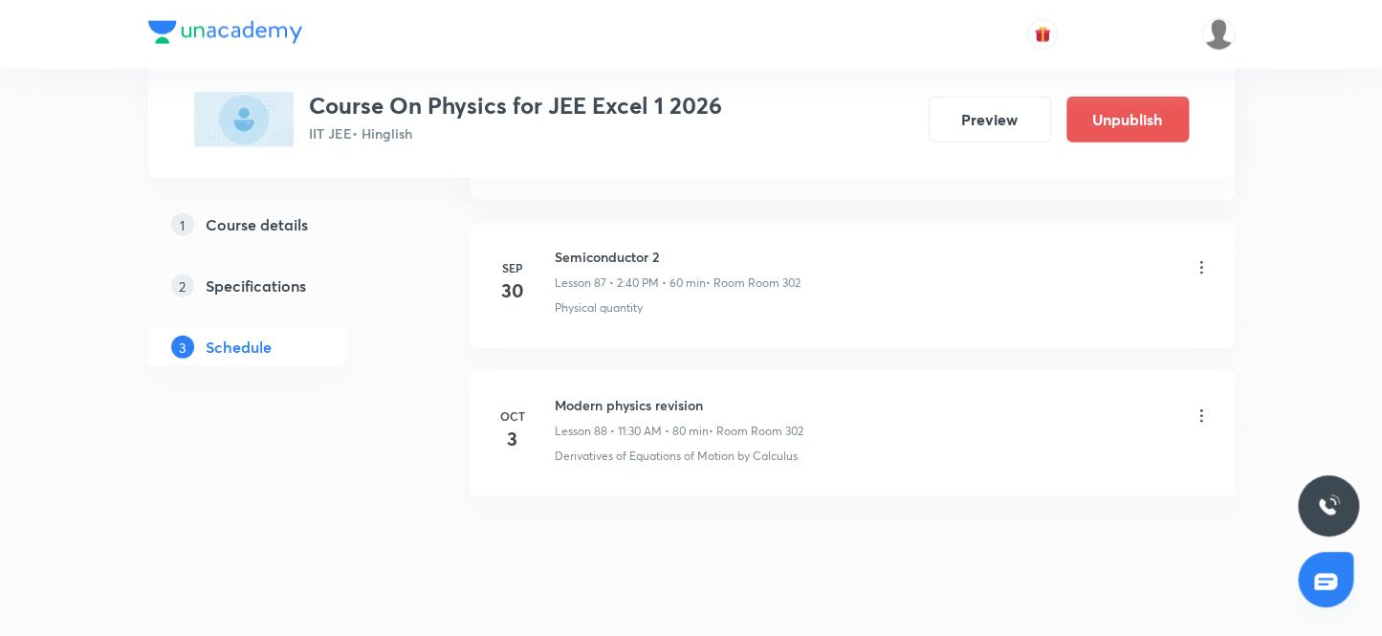
scroll to position [14049, 0]
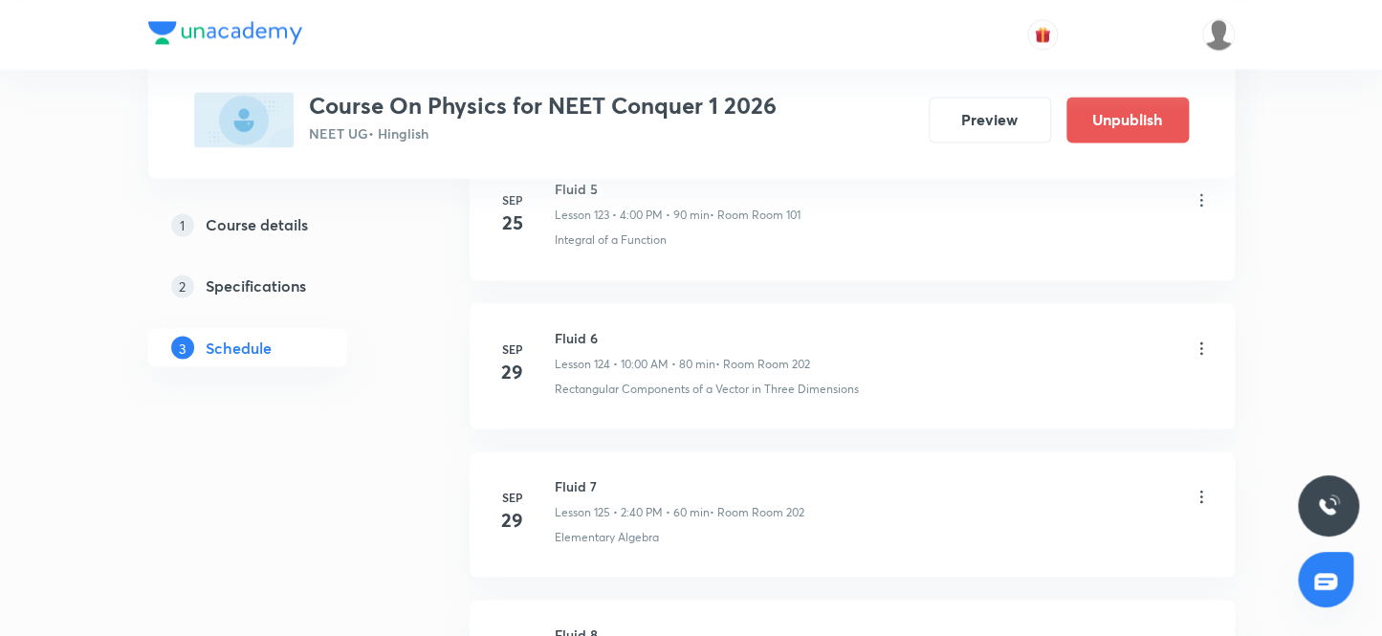
scroll to position [19971, 0]
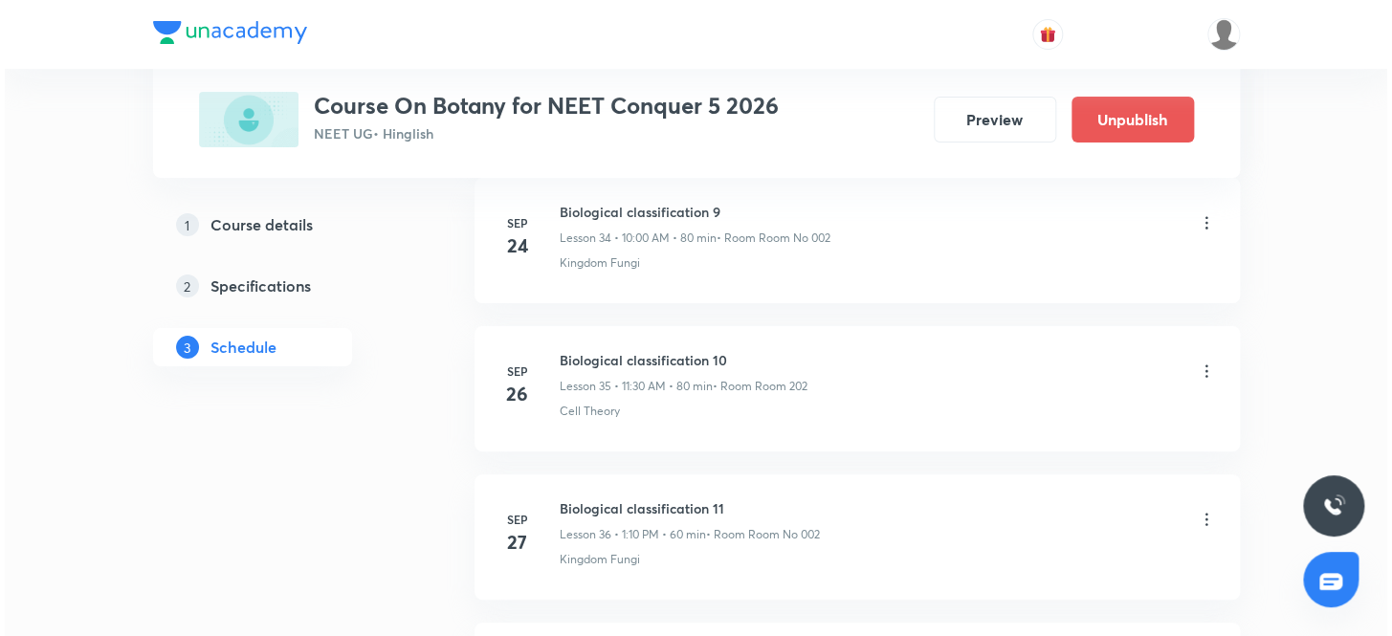
scroll to position [6523, 0]
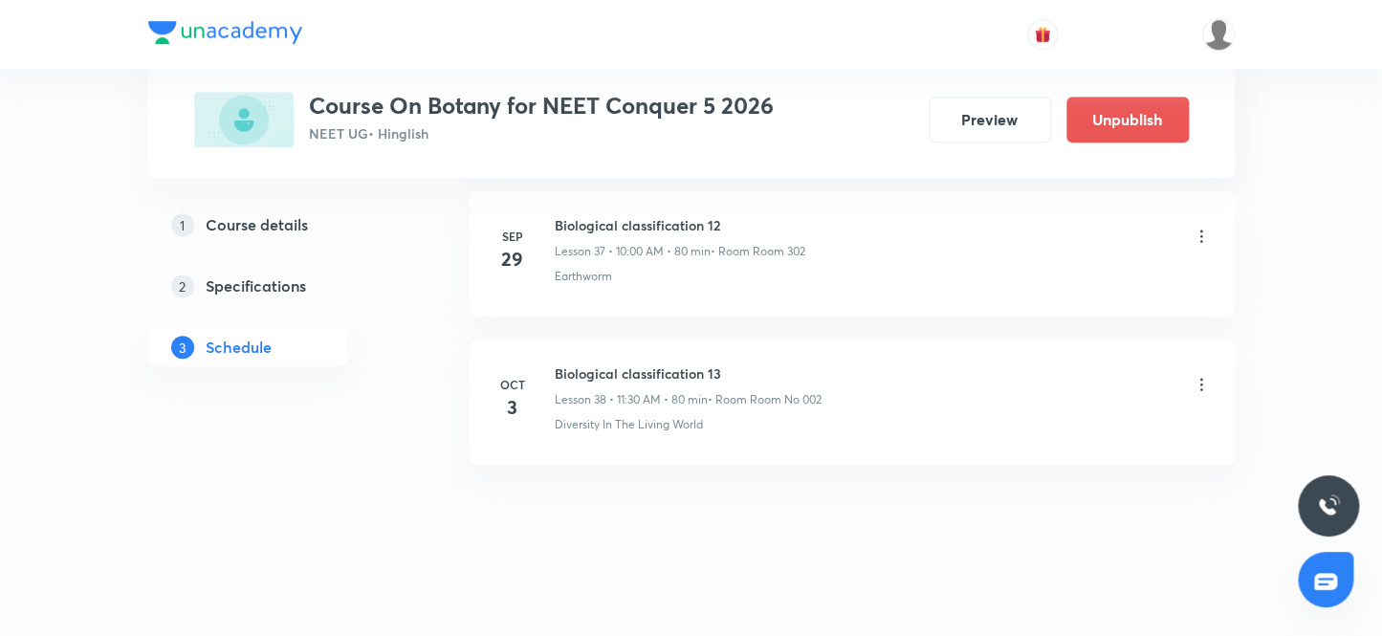
click at [1202, 375] on icon at bounding box center [1201, 384] width 19 height 19
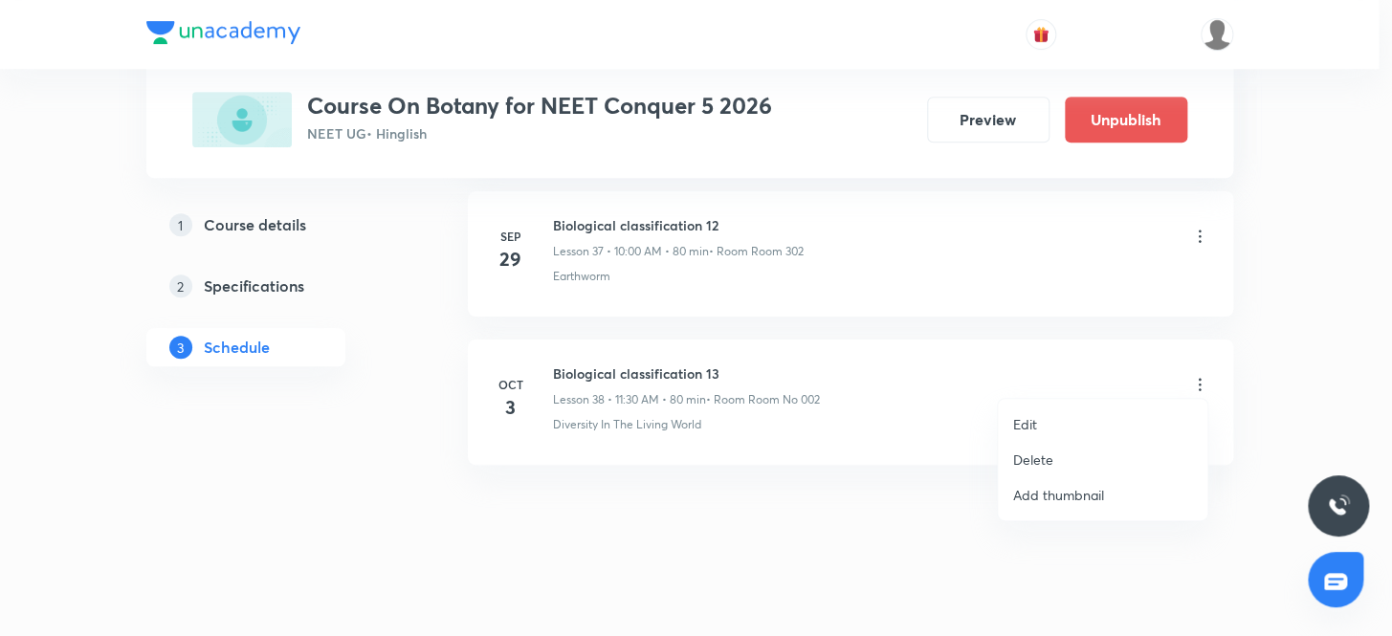
click at [1021, 420] on p "Edit" at bounding box center [1025, 424] width 24 height 20
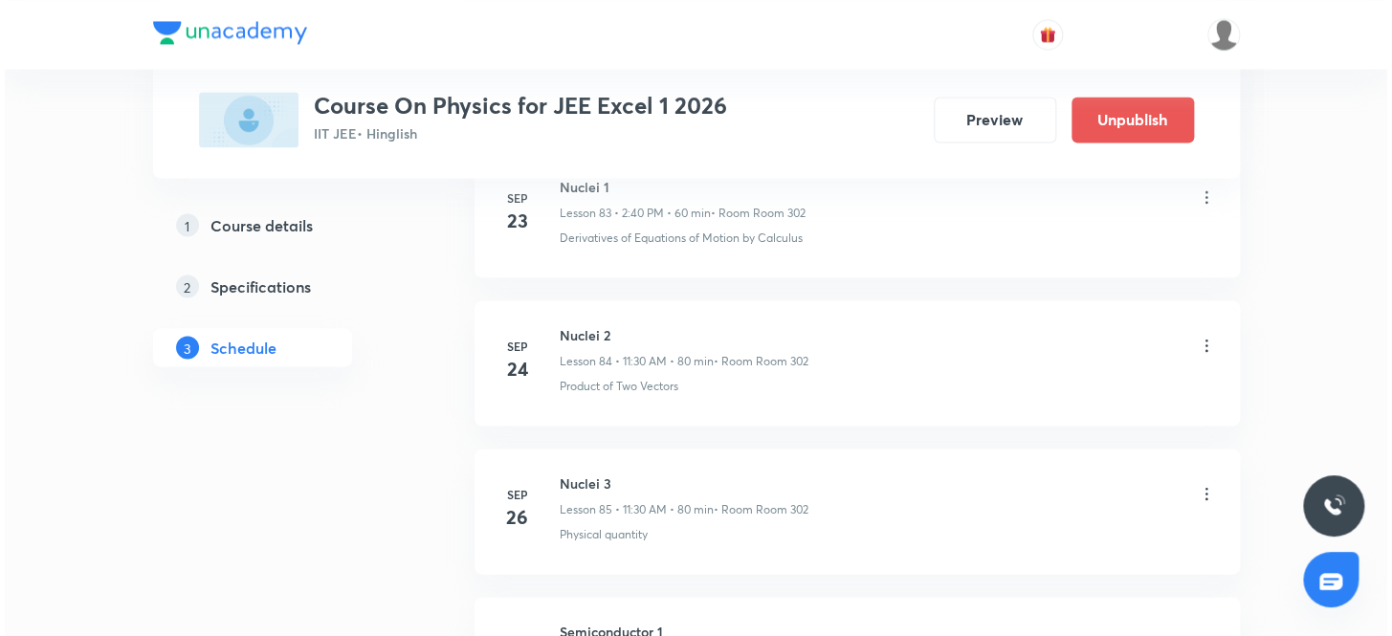
scroll to position [14049, 0]
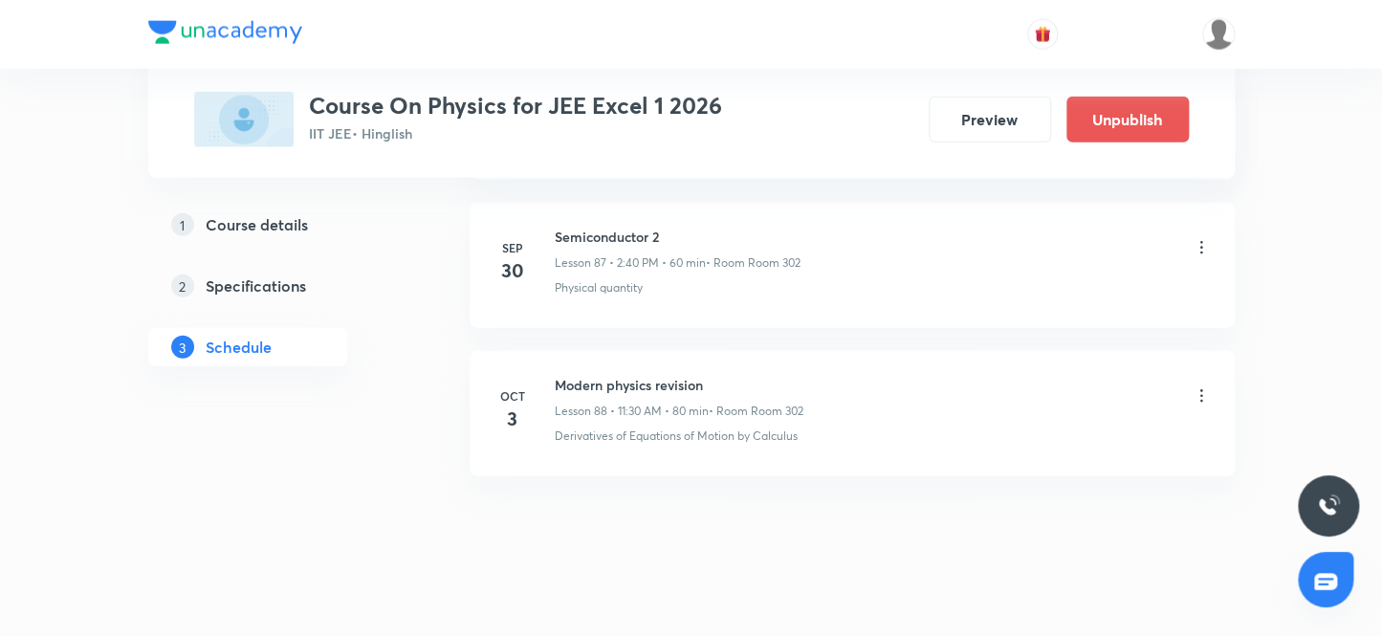
click at [1199, 386] on icon at bounding box center [1201, 395] width 19 height 19
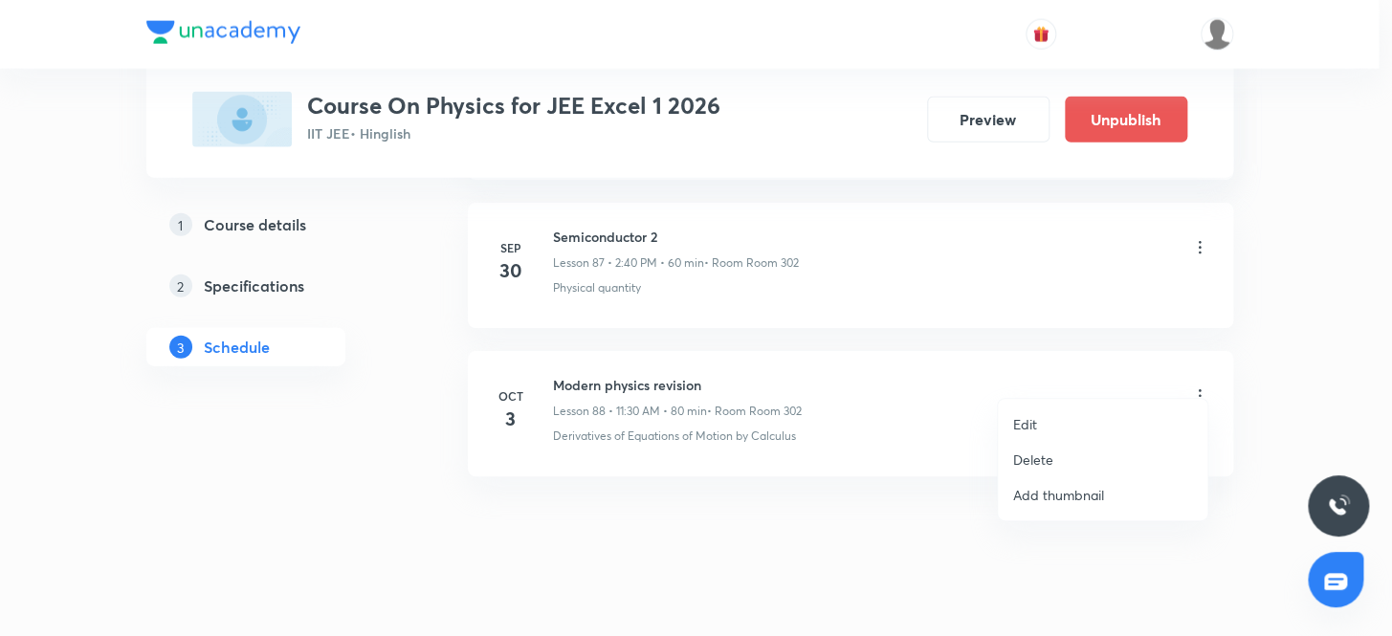
click at [1019, 423] on p "Edit" at bounding box center [1025, 424] width 24 height 20
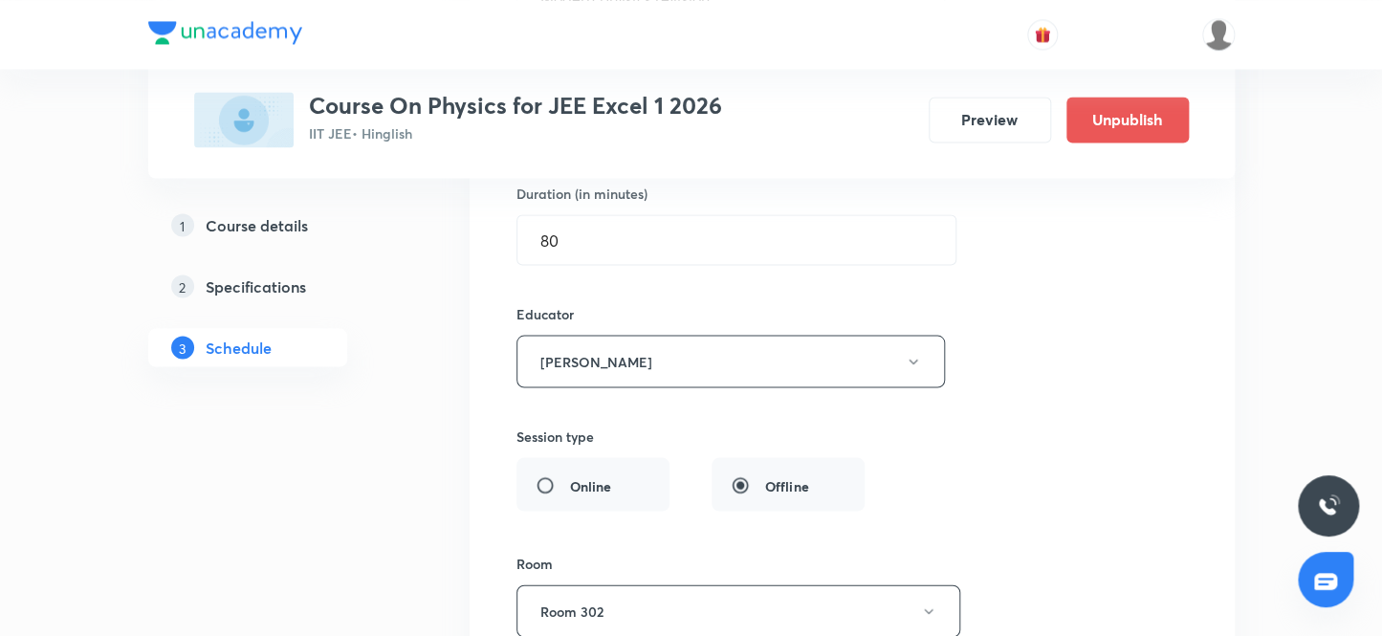
scroll to position [13229, 0]
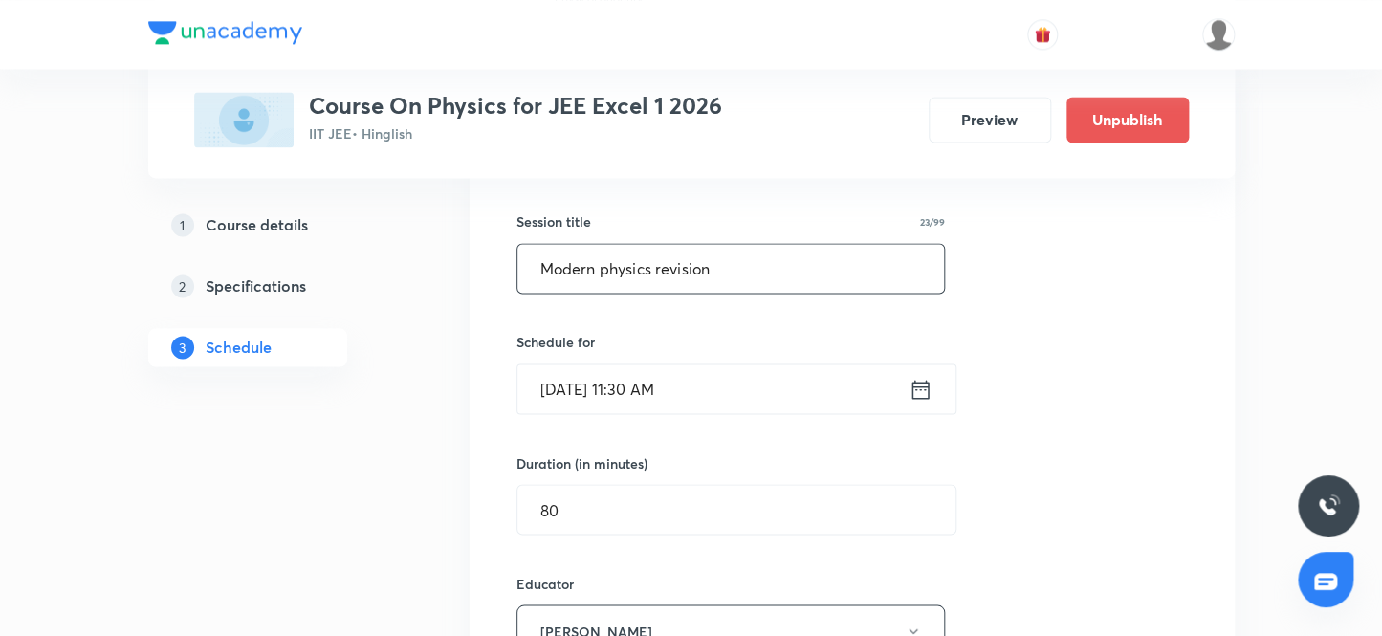
click at [727, 254] on input "Modern physics revision" at bounding box center [732, 268] width 428 height 49
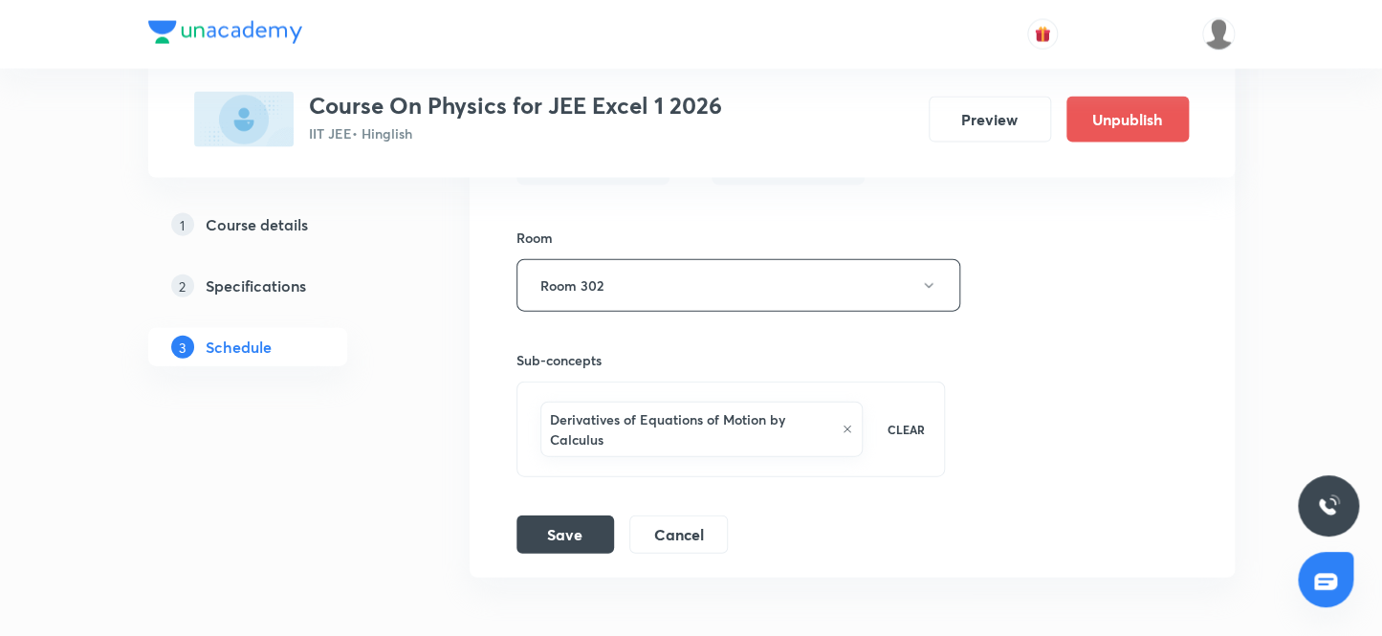
scroll to position [13924, 0]
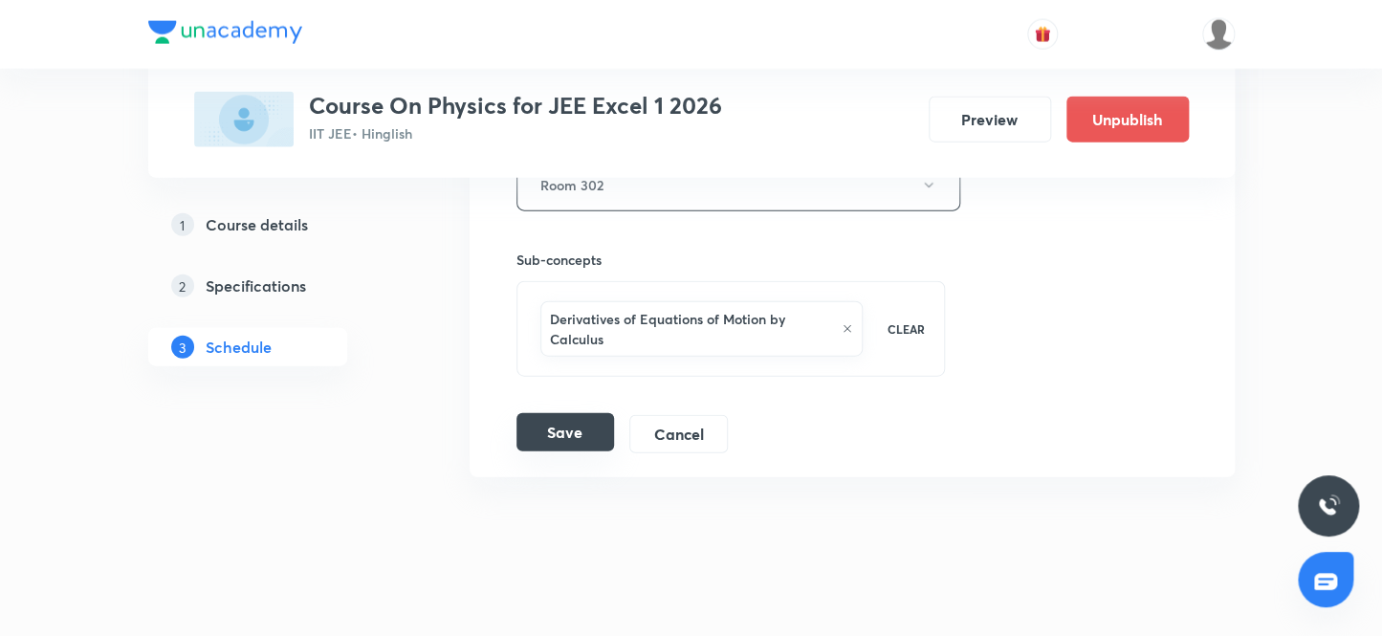
type input "Modern physics - 1 excel-3"
click at [555, 413] on button "Save" at bounding box center [566, 432] width 98 height 38
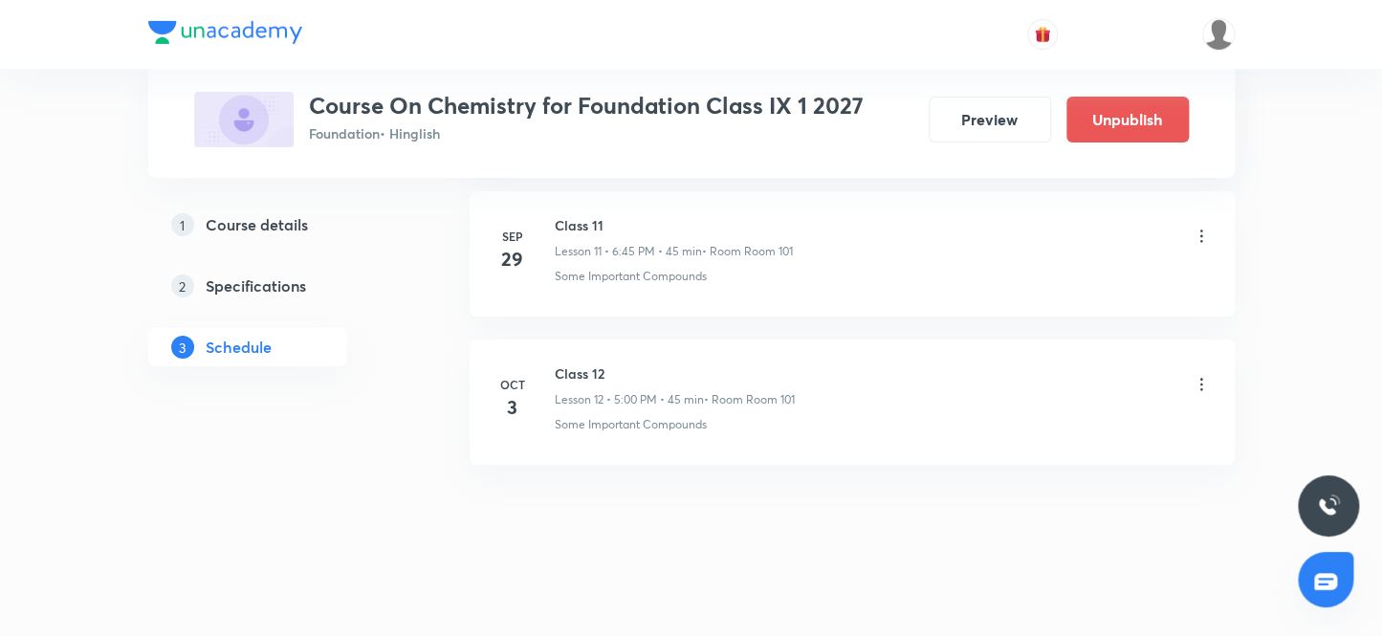
scroll to position [2673, 0]
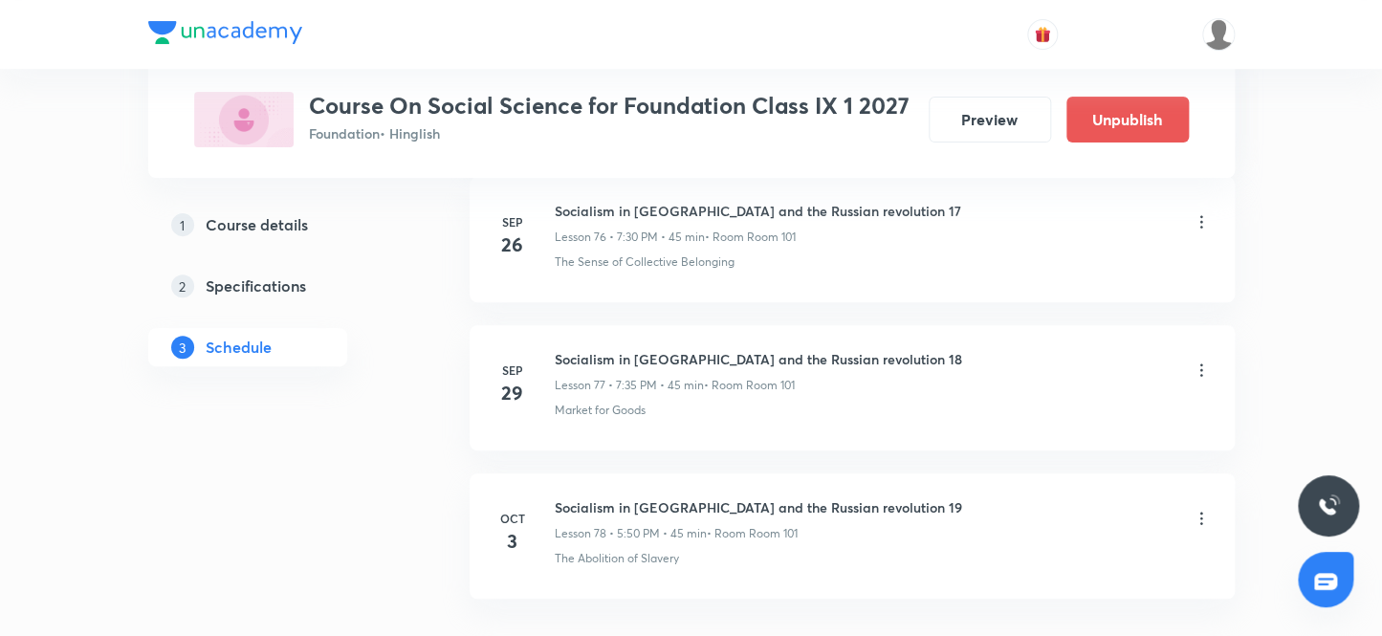
scroll to position [12446, 0]
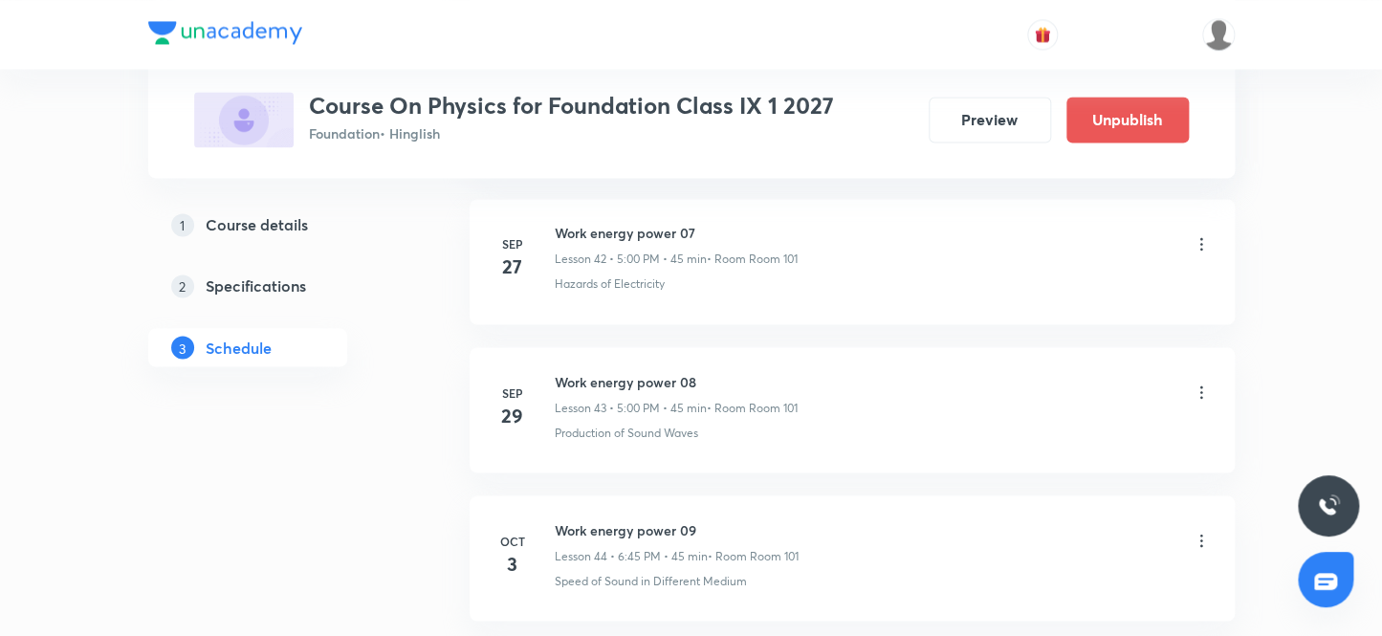
scroll to position [7411, 0]
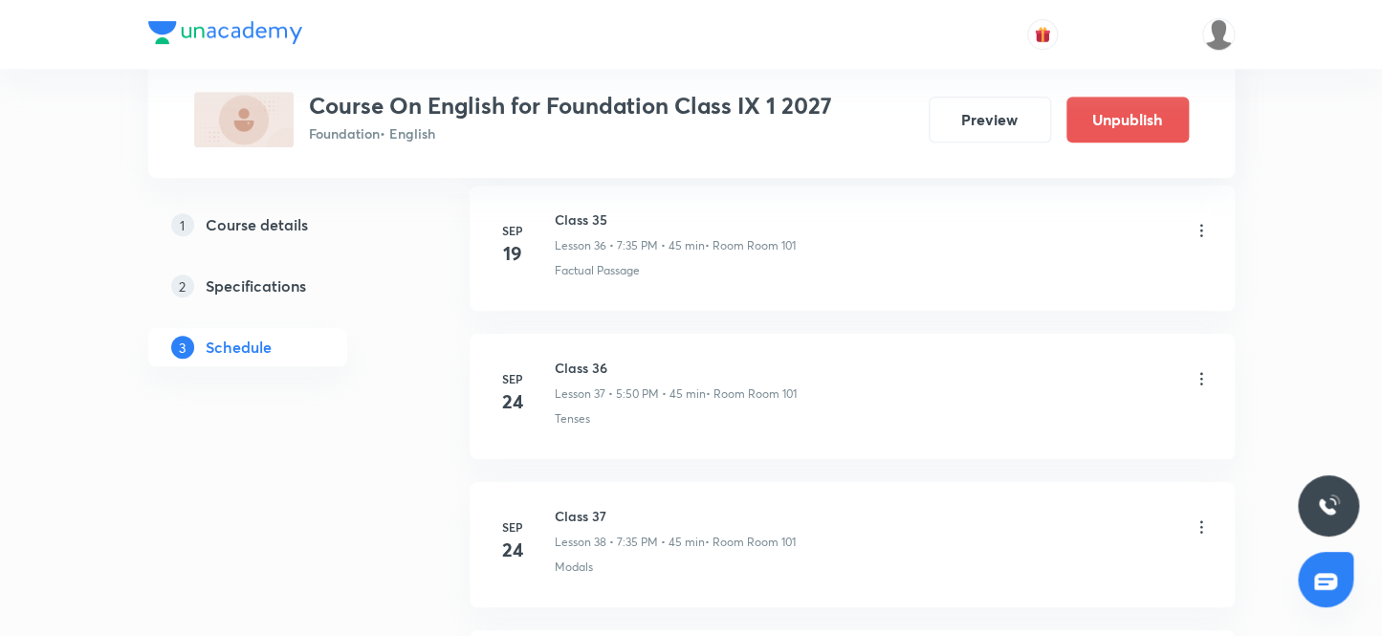
scroll to position [6671, 0]
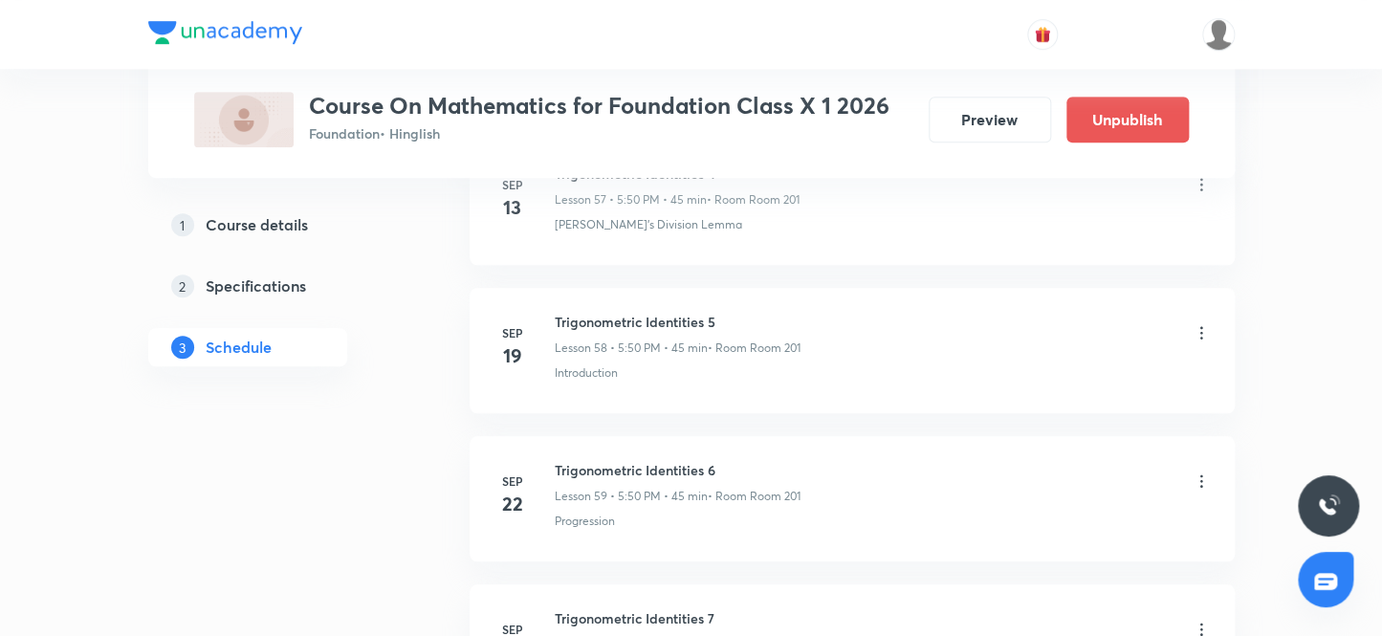
scroll to position [10225, 0]
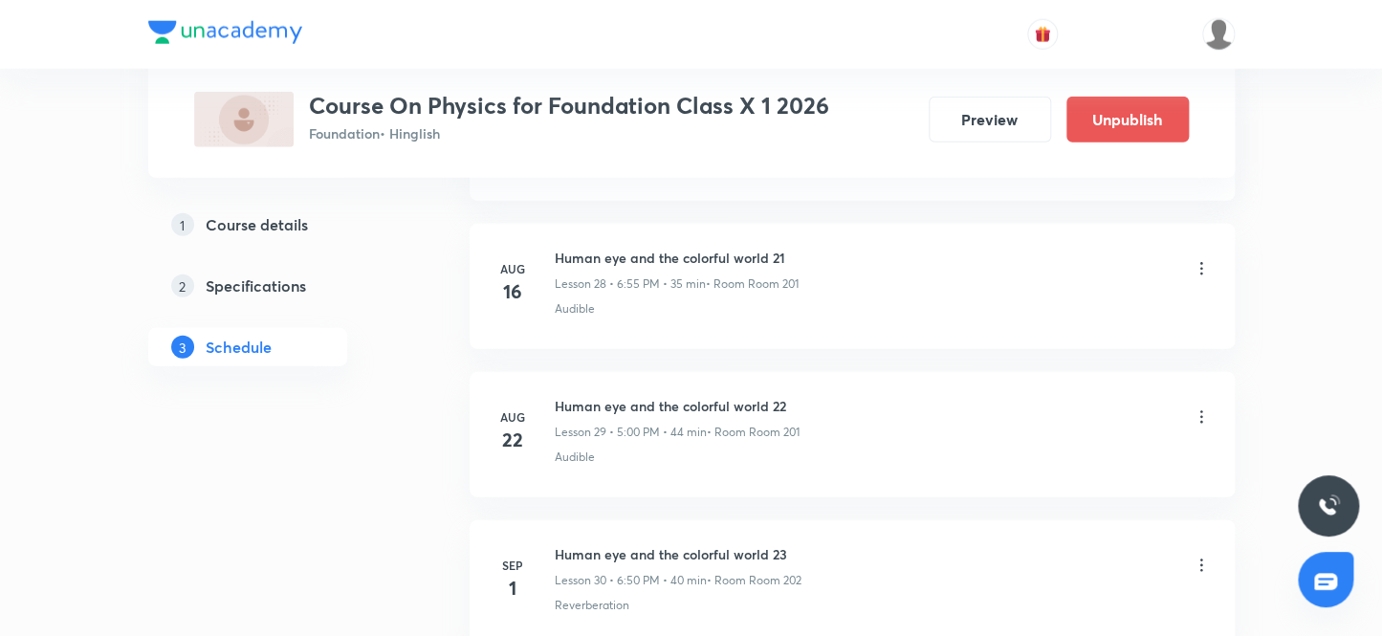
scroll to position [6966, 0]
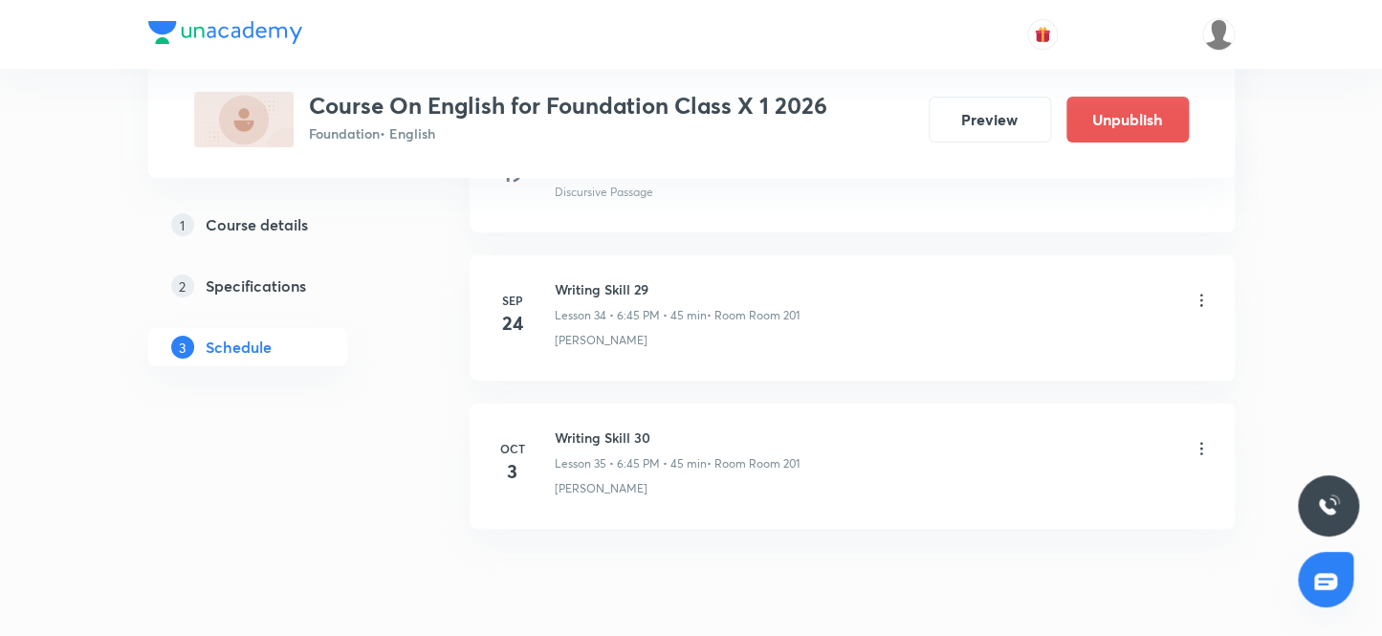
scroll to position [6079, 0]
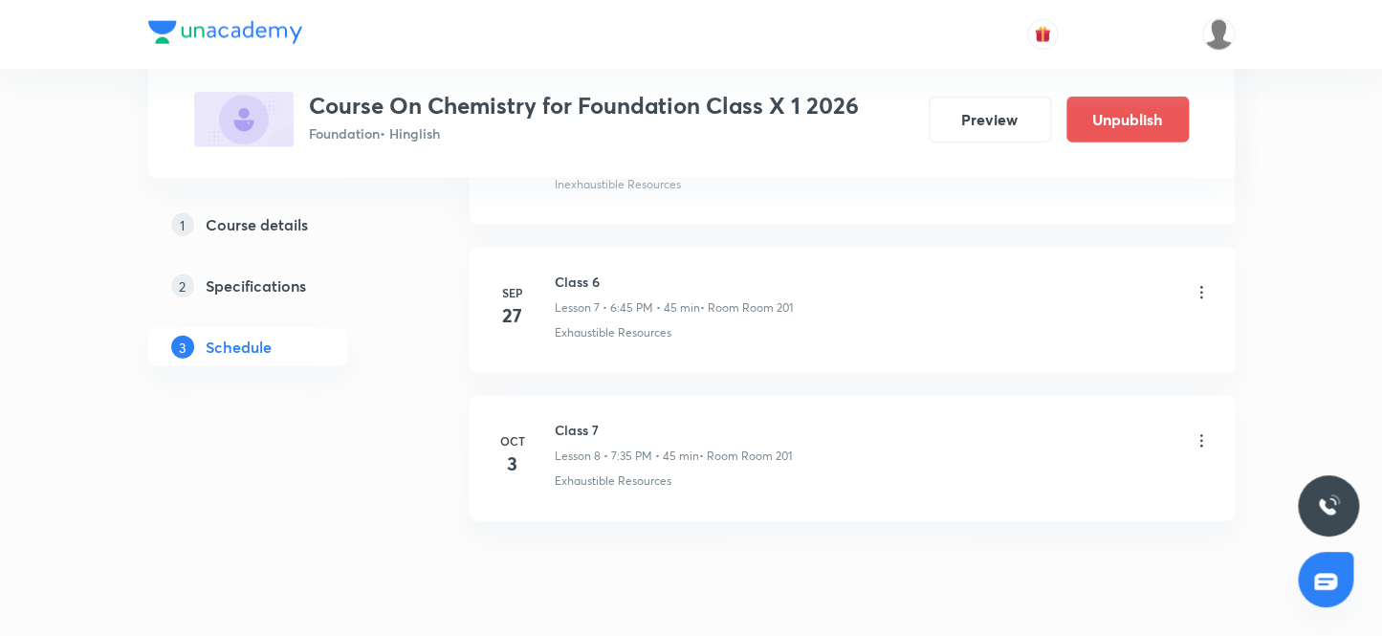
scroll to position [2081, 0]
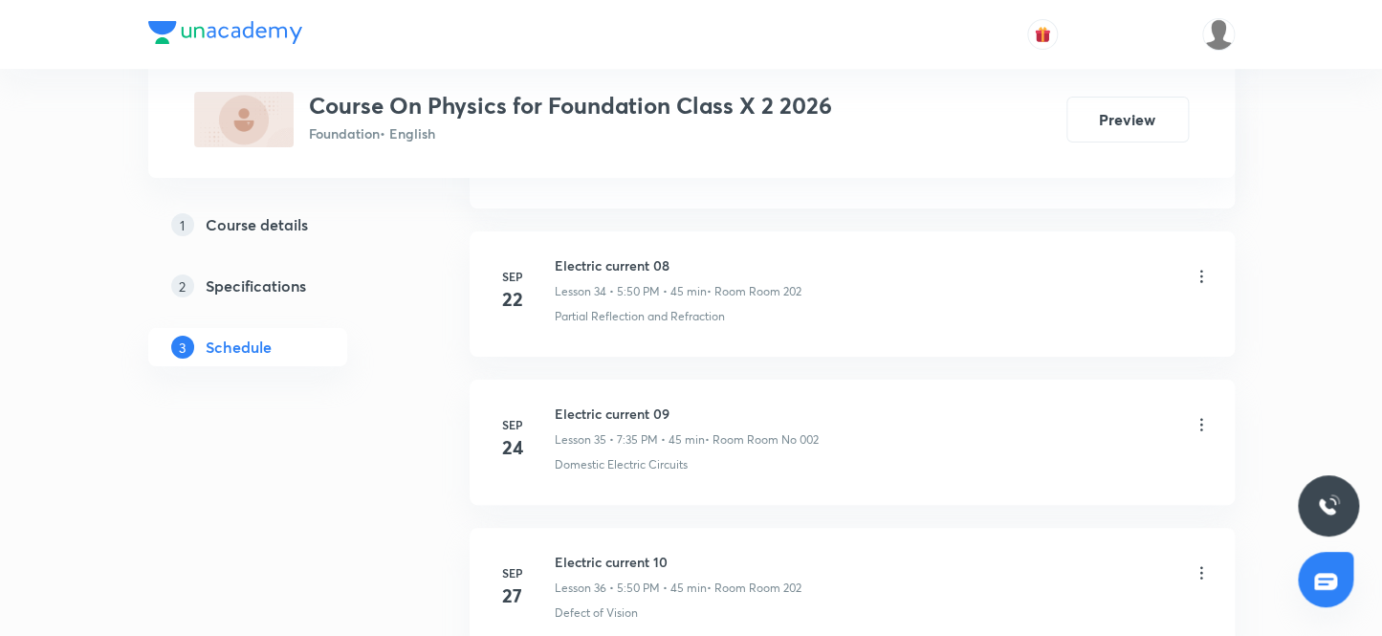
scroll to position [6374, 0]
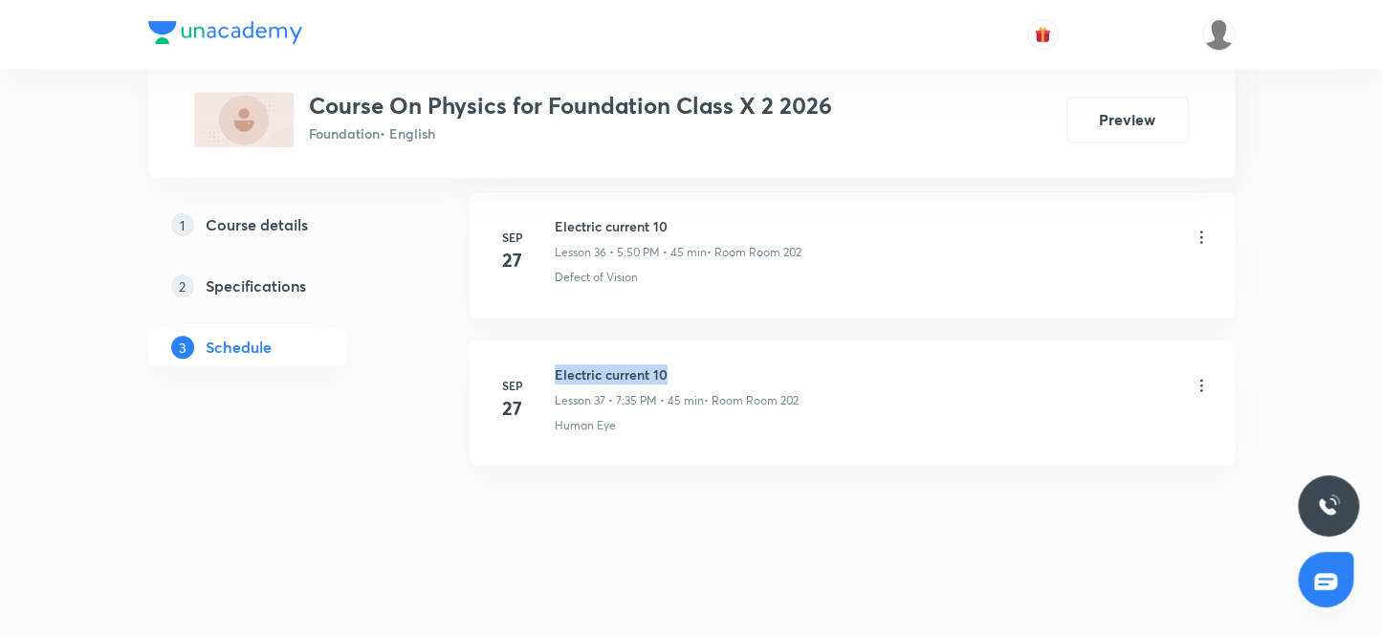
drag, startPoint x: 679, startPoint y: 361, endPoint x: 555, endPoint y: 348, distance: 125.0
click at [555, 348] on li "Sep 27 Electric current 10 Lesson 37 • 7:35 PM • 45 min • Room Room 202 Human E…" at bounding box center [852, 403] width 765 height 125
copy h6 "Electric current 10"
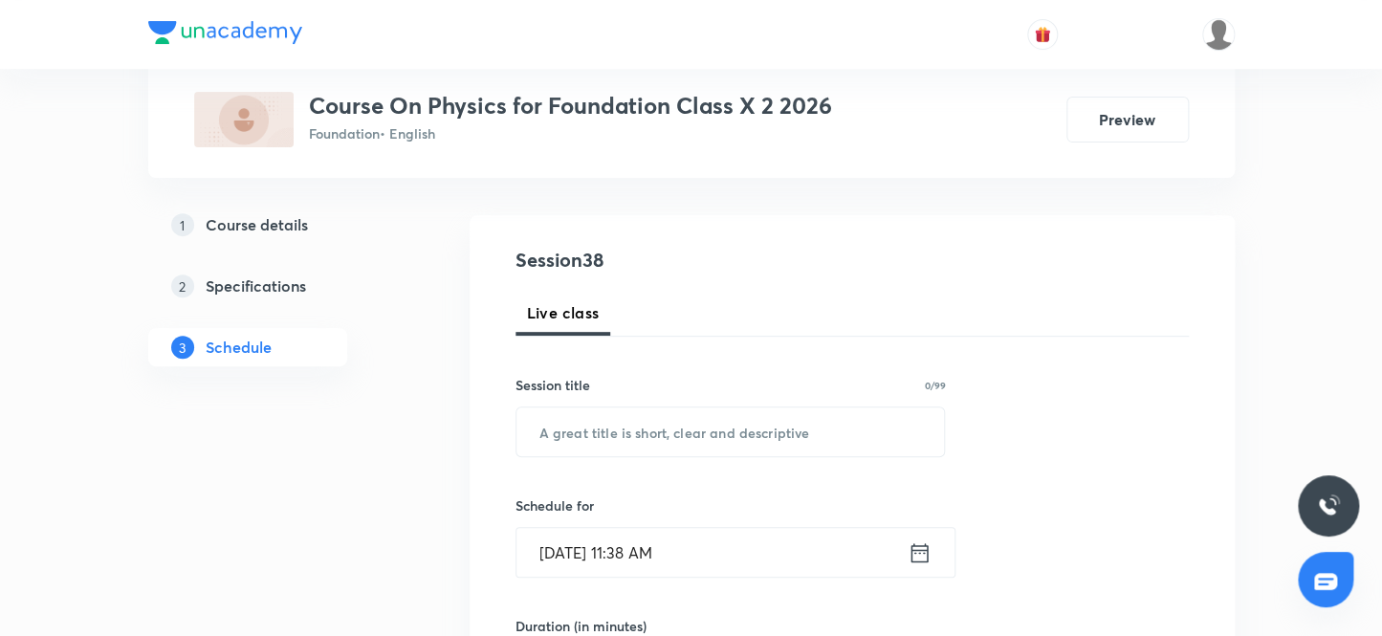
scroll to position [173, 0]
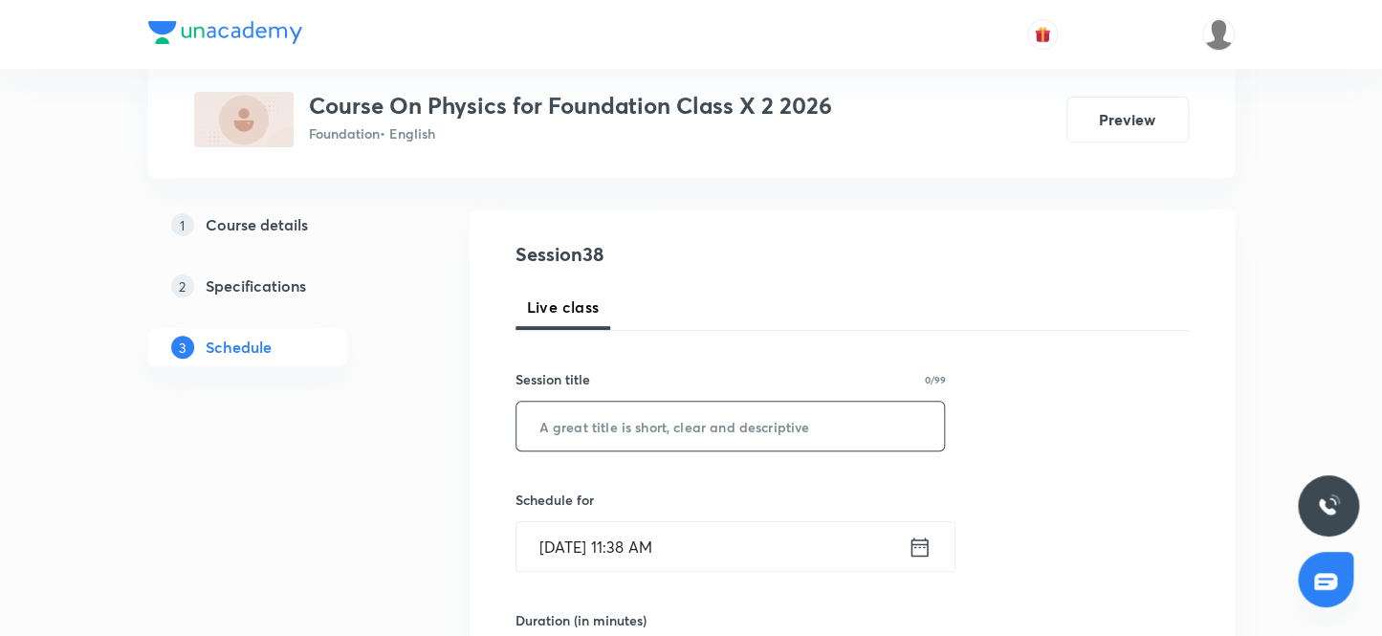
click at [626, 424] on input "text" at bounding box center [731, 426] width 429 height 49
paste input "Electric current 10"
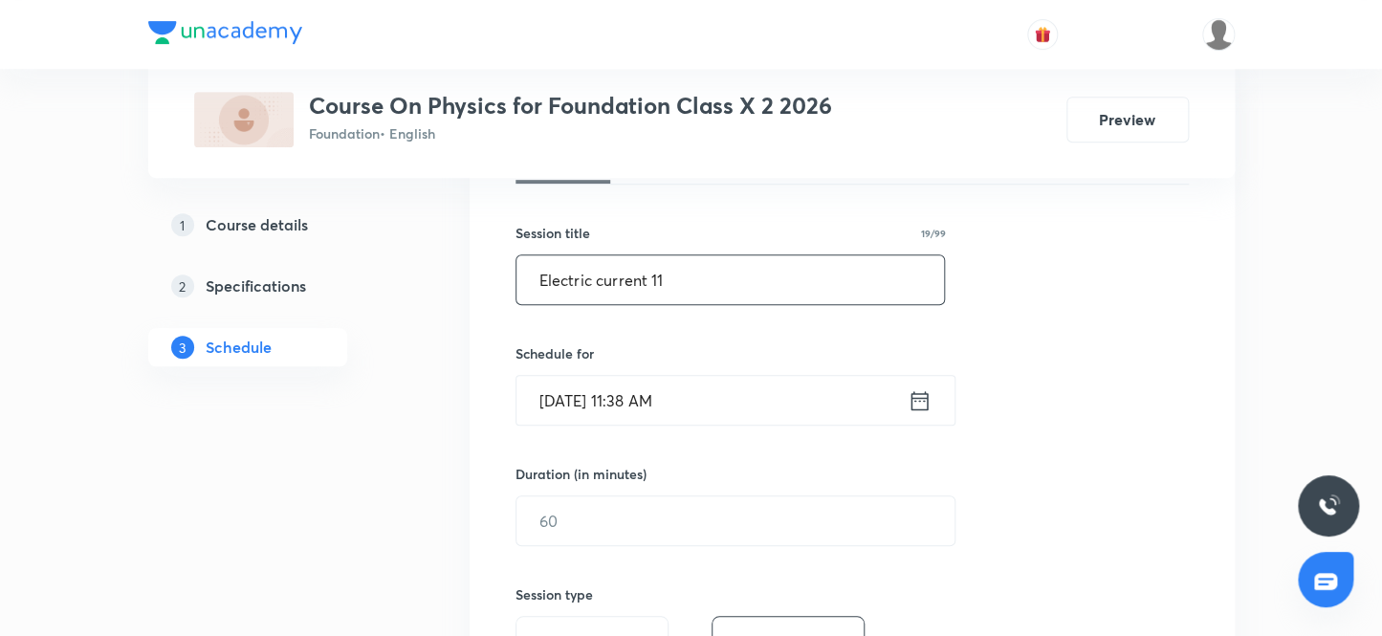
scroll to position [347, 0]
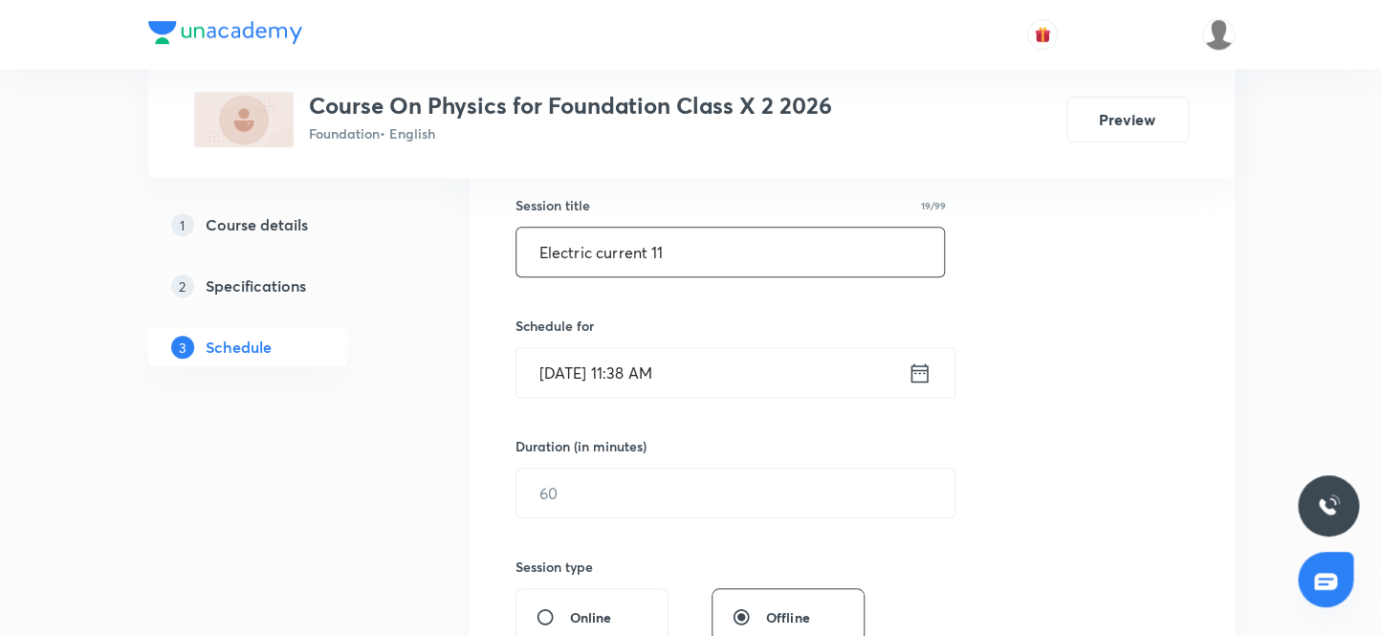
type input "Electric current 11"
click at [649, 366] on input "Oct 3, 2025, 11:38 AM" at bounding box center [712, 372] width 391 height 49
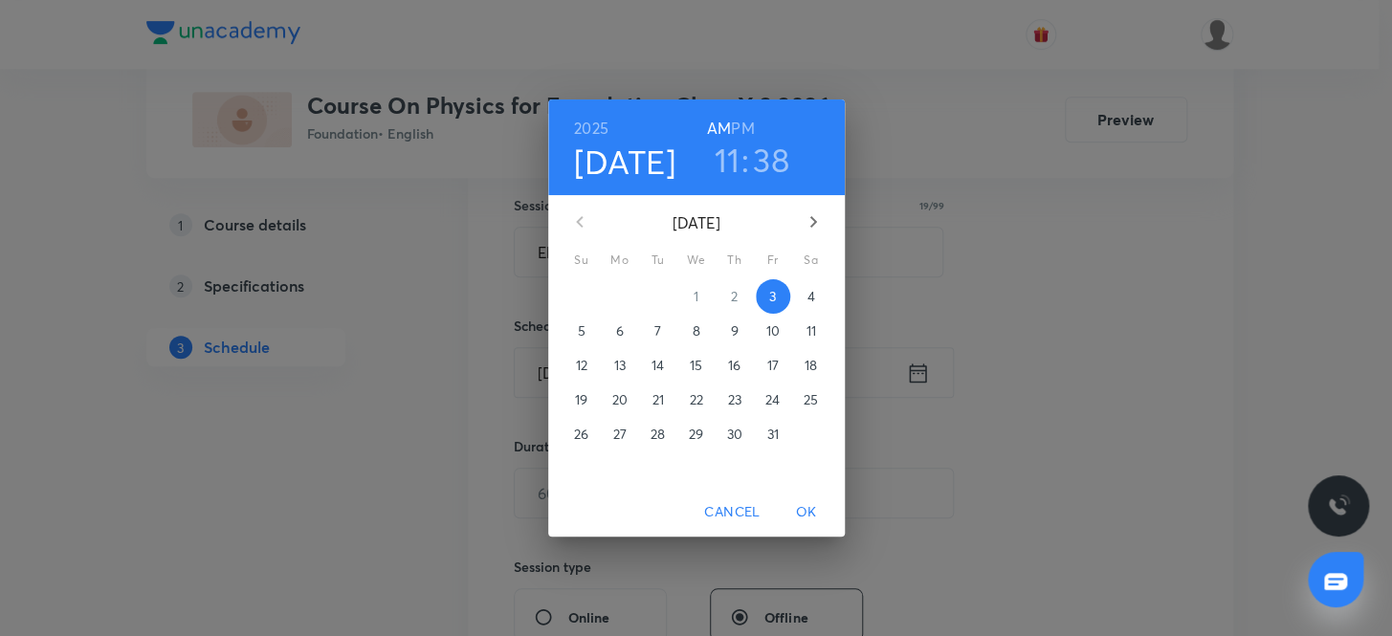
click at [742, 126] on h6 "PM" at bounding box center [742, 128] width 23 height 27
click at [723, 161] on h3 "11" at bounding box center [727, 160] width 26 height 40
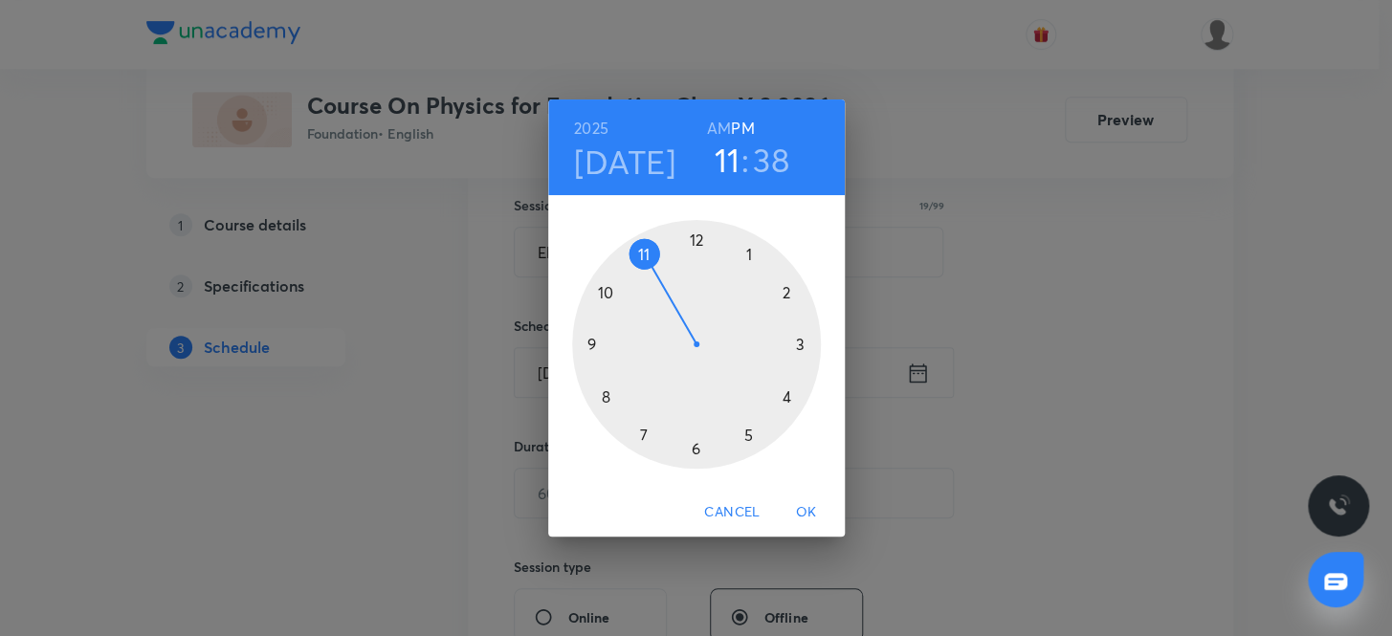
click at [746, 433] on div at bounding box center [696, 344] width 249 height 249
click at [694, 238] on div at bounding box center [696, 344] width 249 height 249
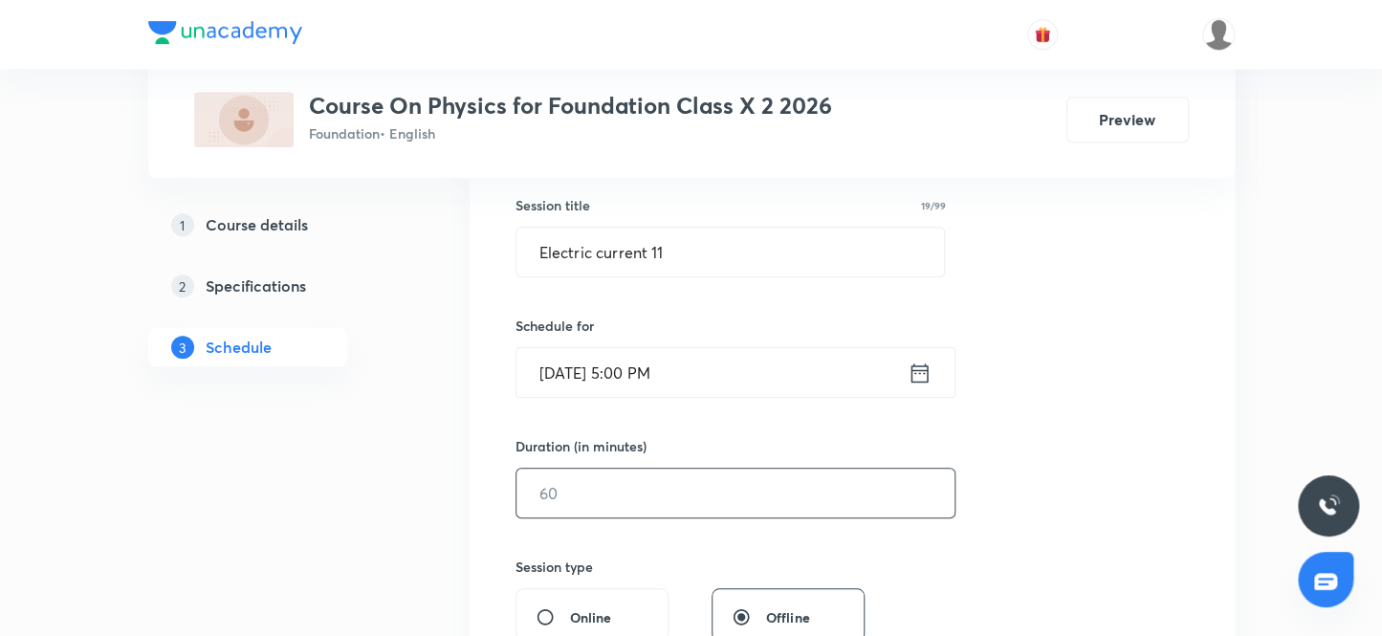
click at [593, 497] on input "text" at bounding box center [736, 493] width 438 height 49
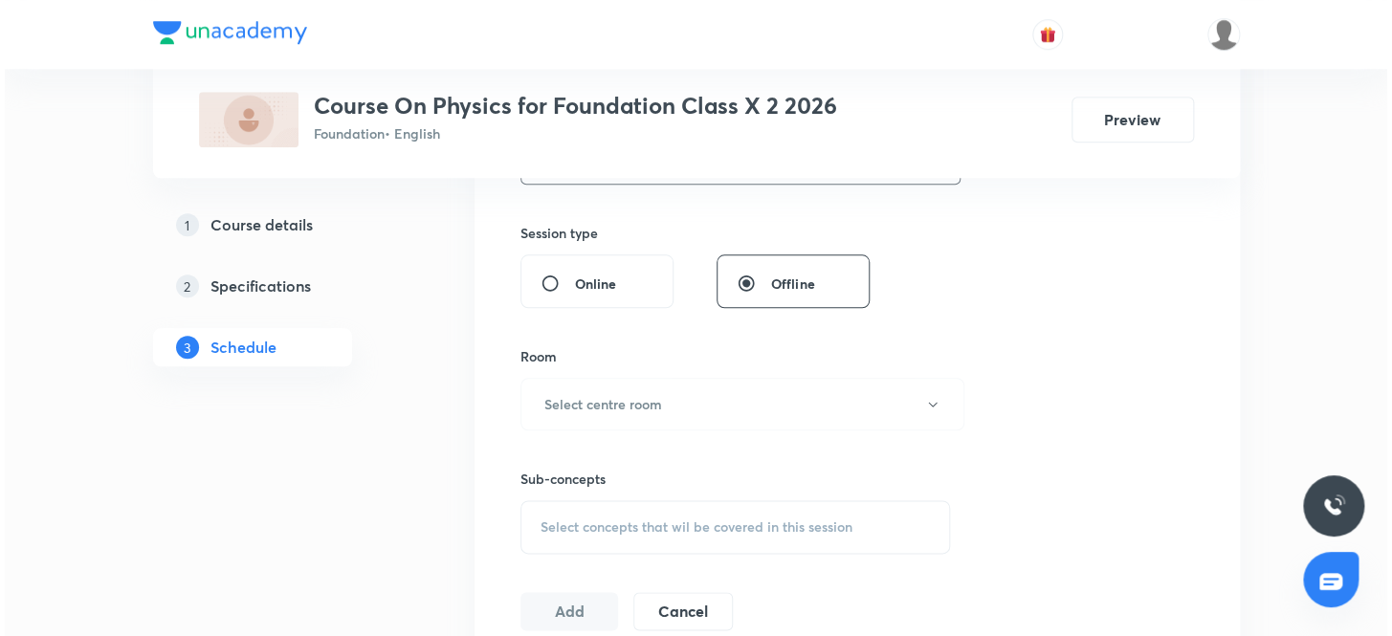
scroll to position [695, 0]
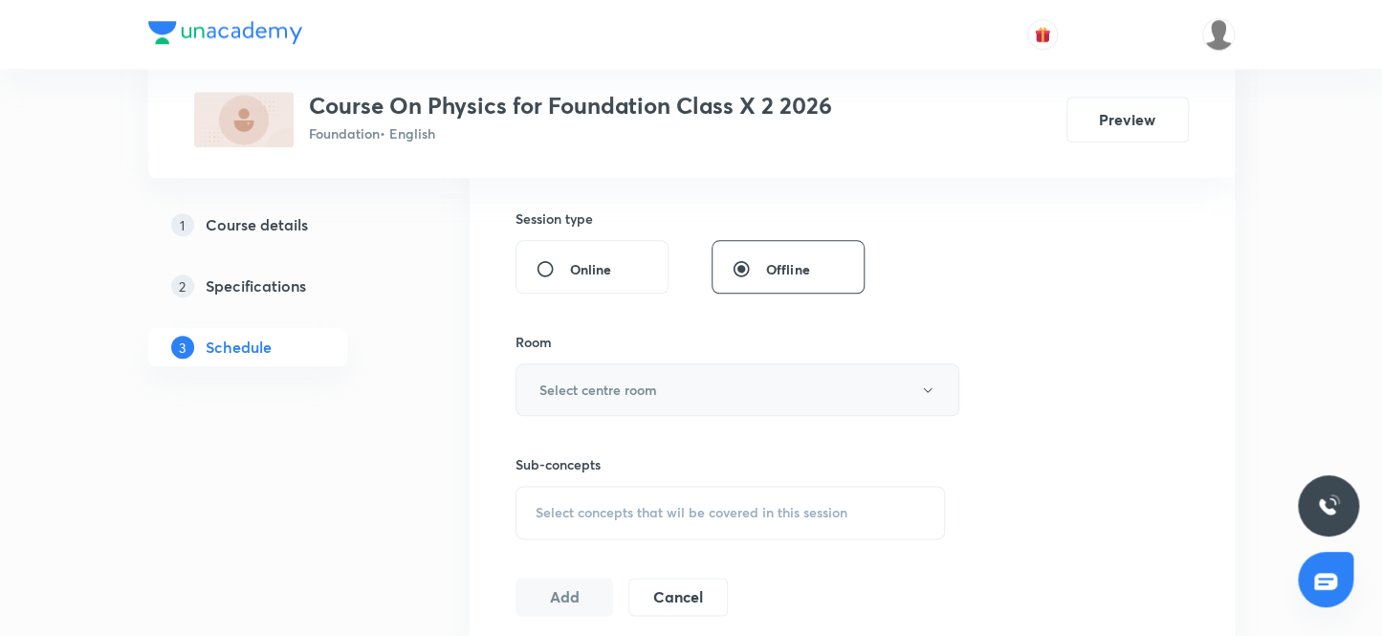
type input "45"
click at [621, 392] on h6 "Select centre room" at bounding box center [599, 390] width 118 height 20
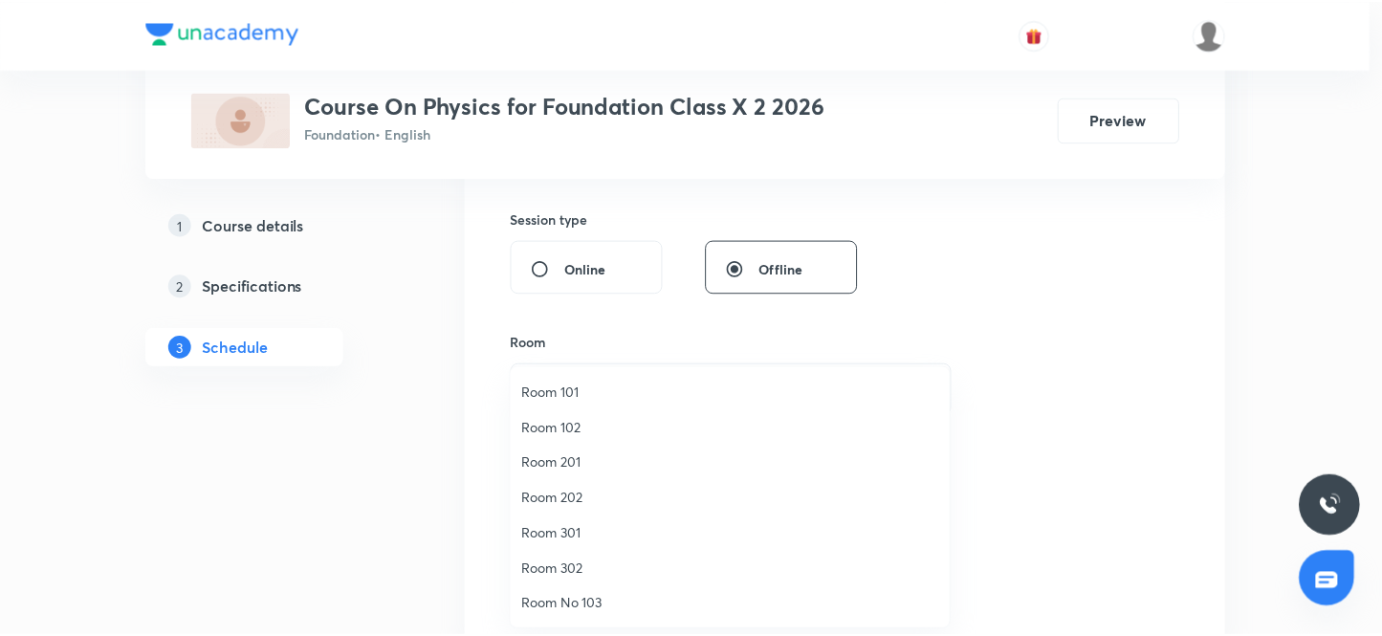
scroll to position [142, 0]
click at [595, 602] on span "Room No 002" at bounding box center [734, 605] width 419 height 20
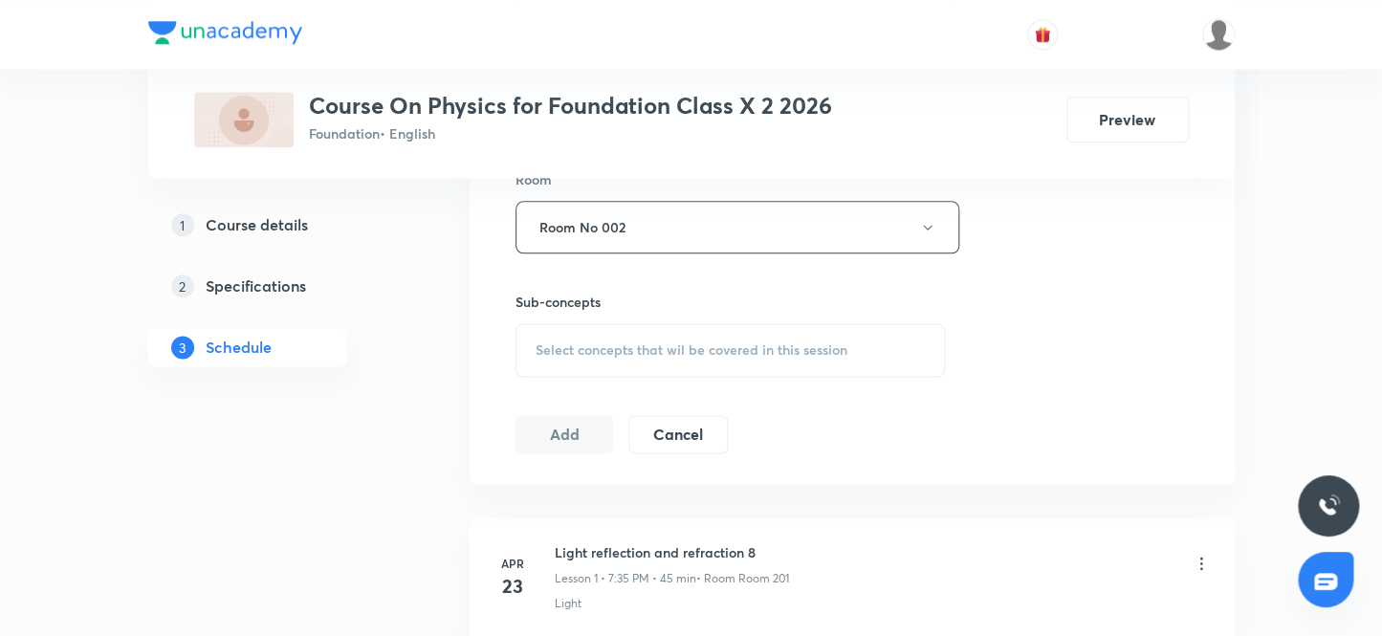
scroll to position [870, 0]
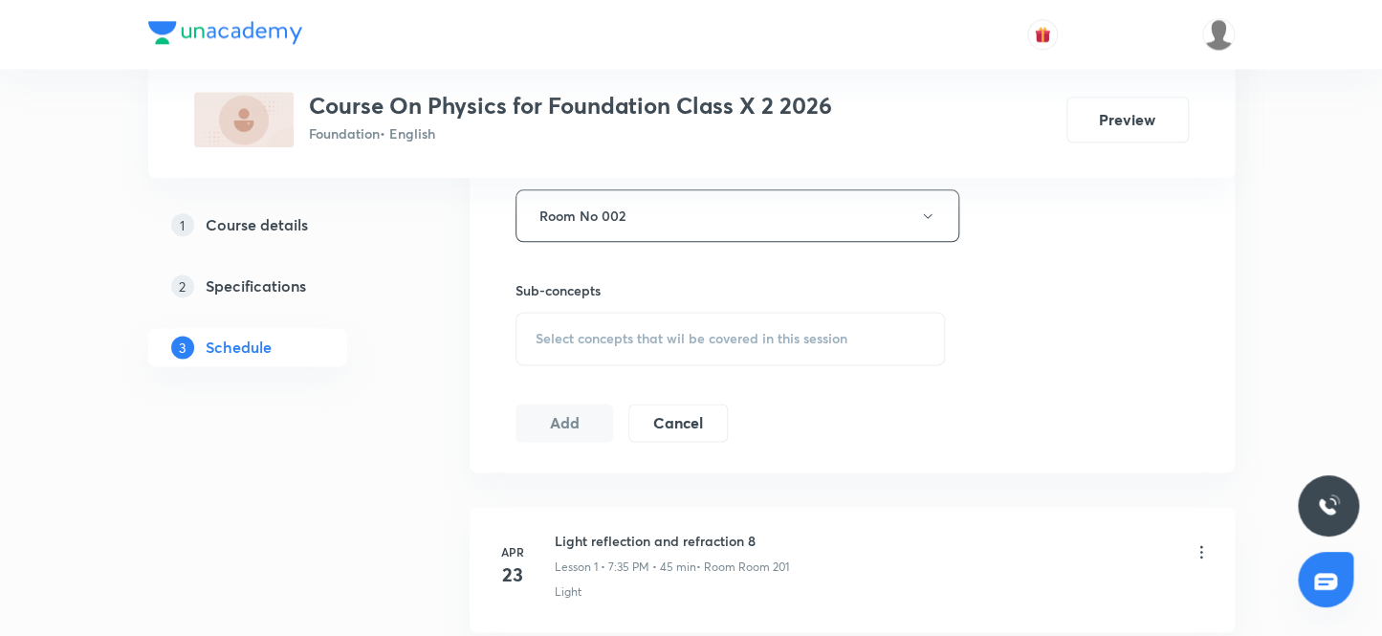
click at [571, 331] on span "Select concepts that wil be covered in this session" at bounding box center [692, 338] width 312 height 15
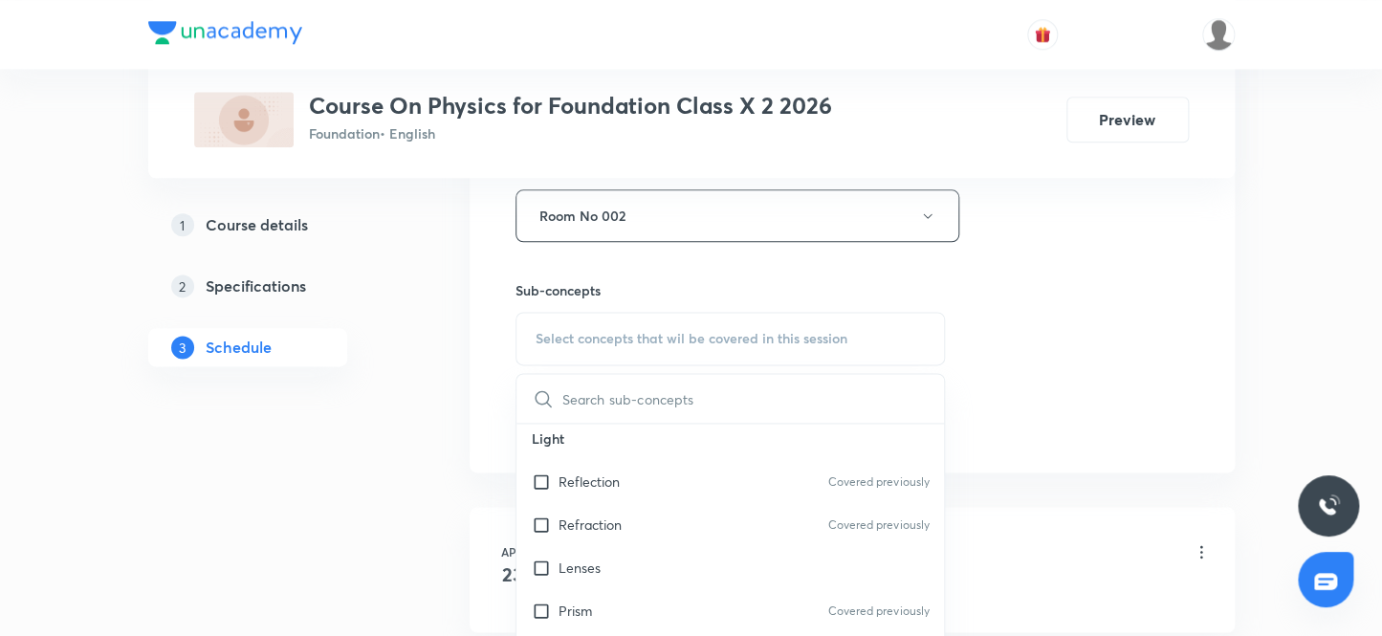
scroll to position [521, 0]
click at [542, 478] on input "checkbox" at bounding box center [545, 481] width 27 height 20
checkbox input "true"
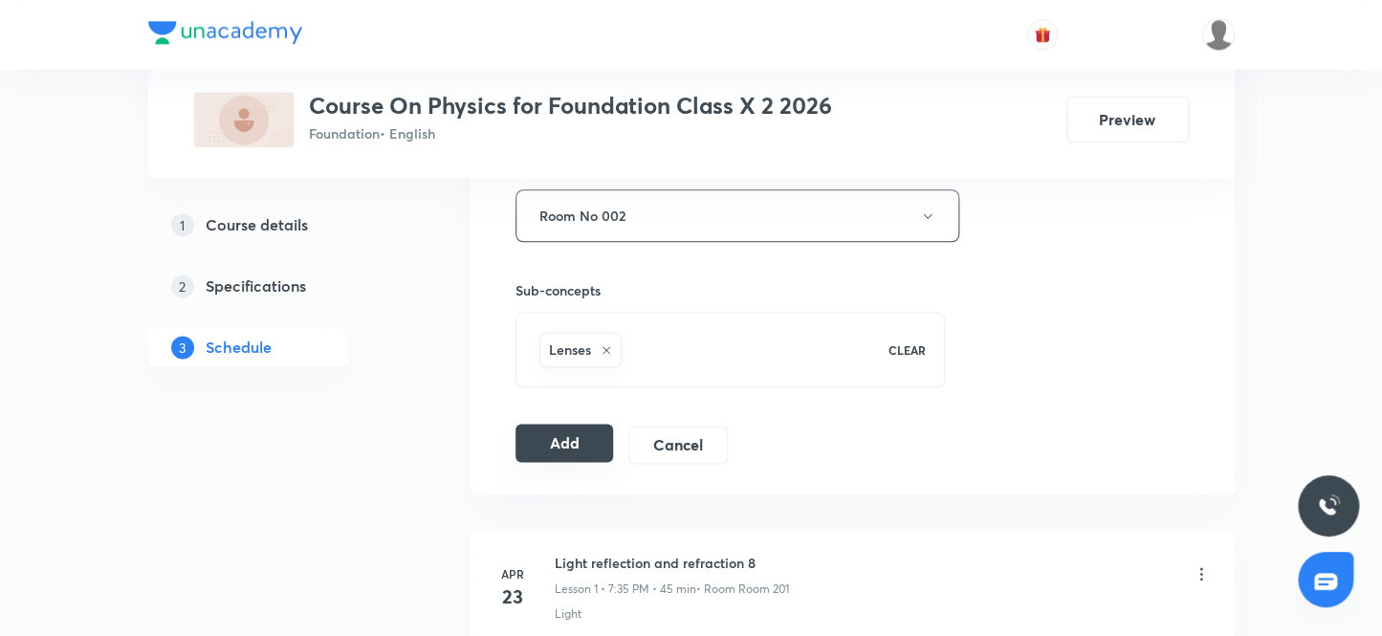
click at [544, 439] on button "Add" at bounding box center [565, 443] width 99 height 38
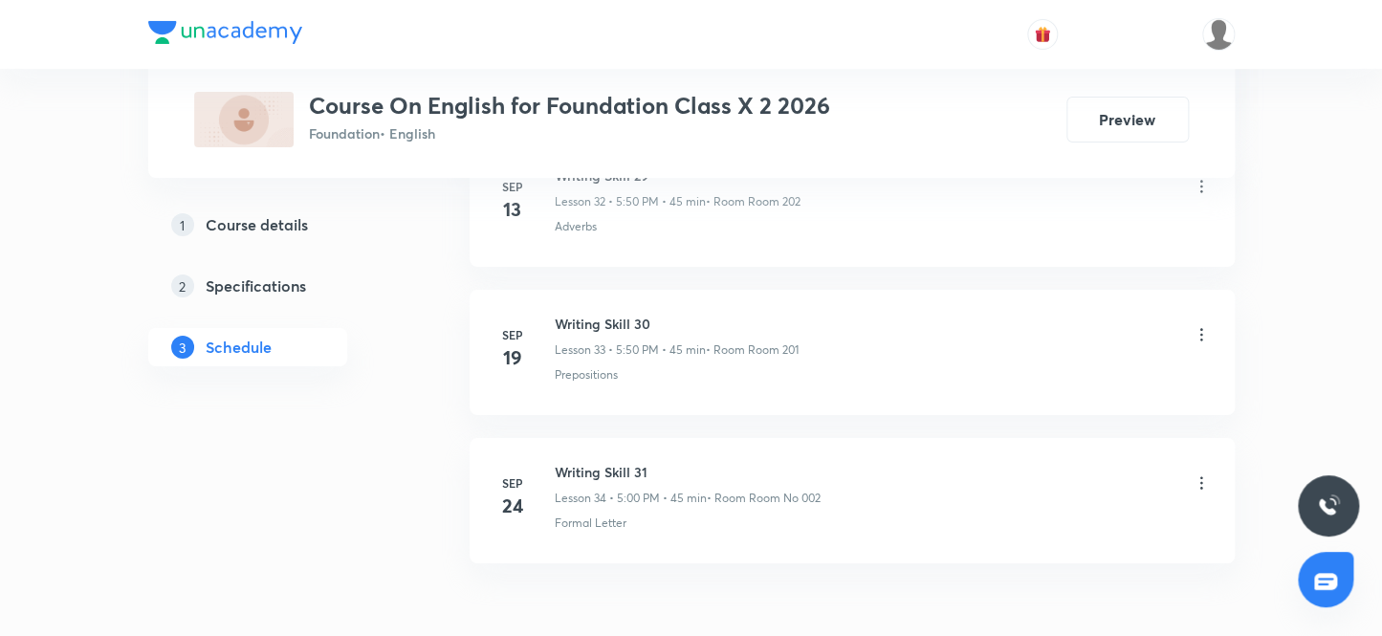
scroll to position [5931, 0]
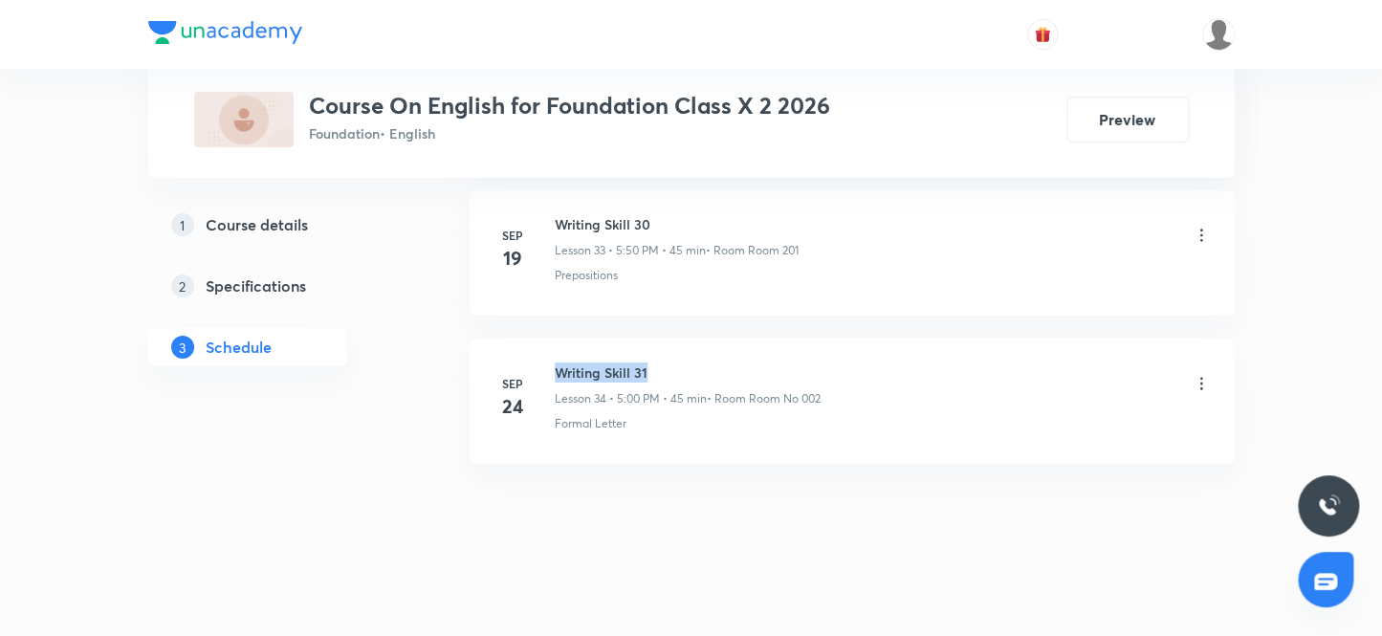
drag, startPoint x: 657, startPoint y: 357, endPoint x: 559, endPoint y: 347, distance: 99.0
click at [559, 347] on li "Sep 24 Writing Skill 31 Lesson 34 • 5:00 PM • 45 min • Room Room No 002 Formal …" at bounding box center [852, 401] width 765 height 125
copy h6 "Writing Skill 31"
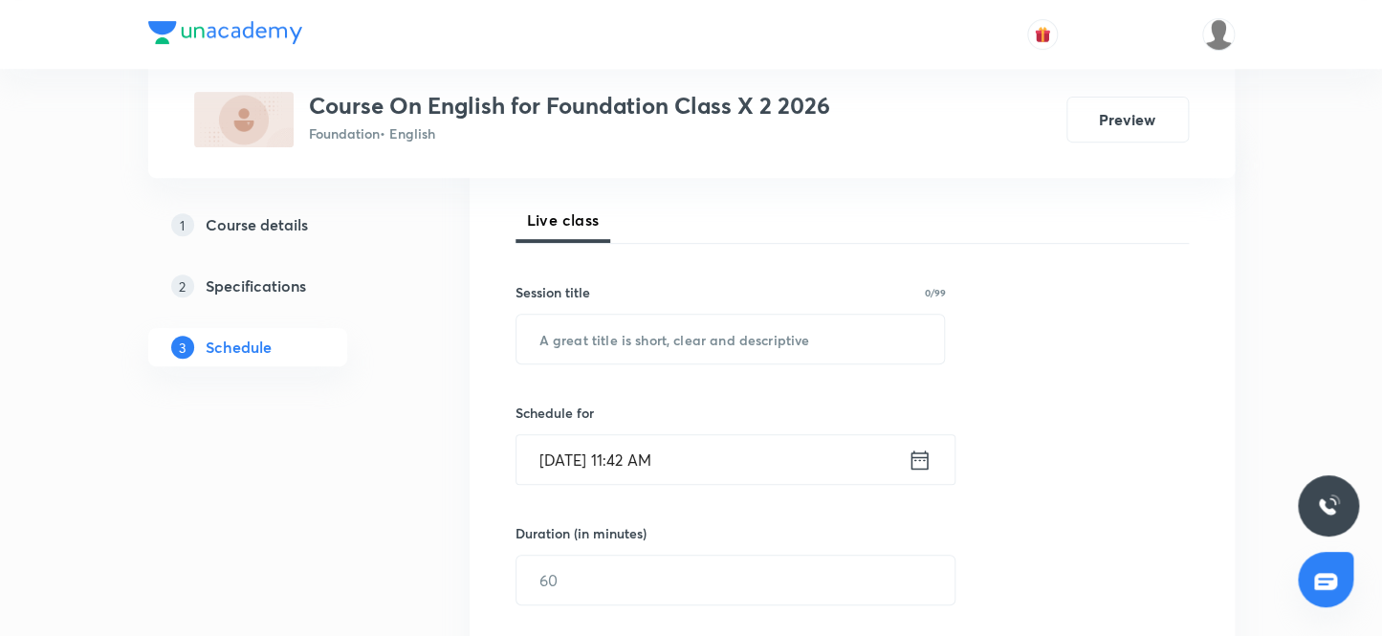
scroll to position [233, 0]
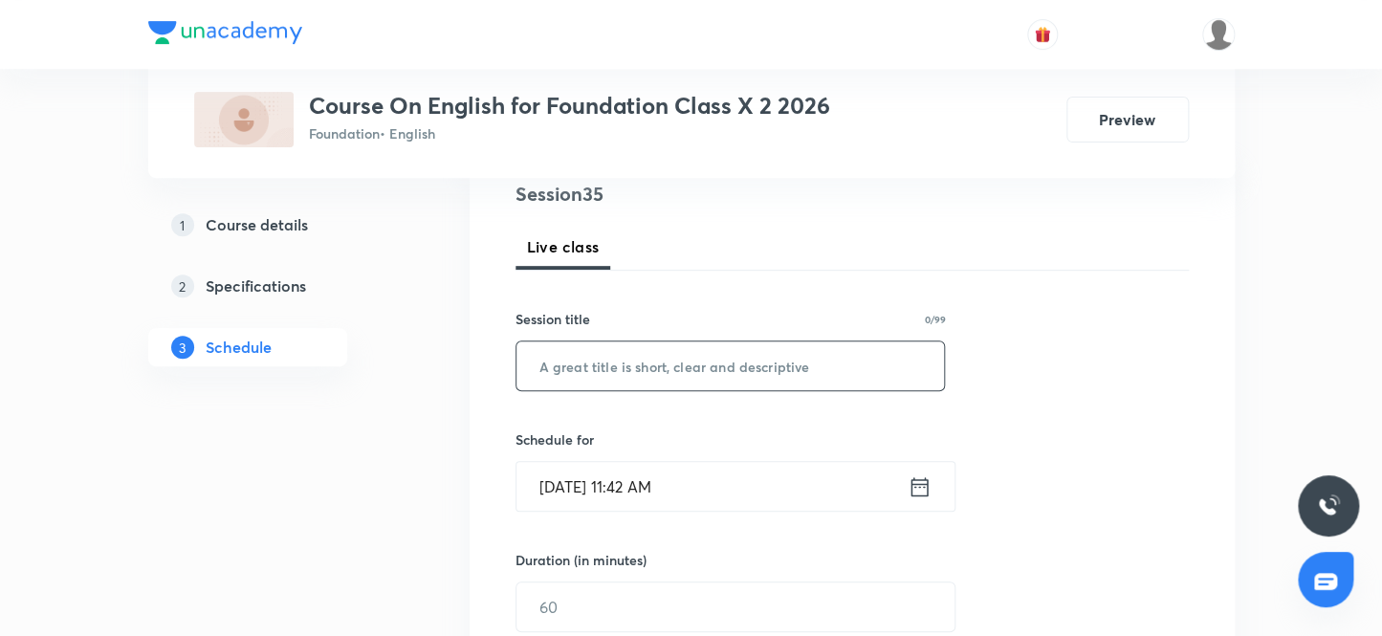
click at [738, 367] on input "text" at bounding box center [731, 366] width 429 height 49
paste input "Writing Skill 31"
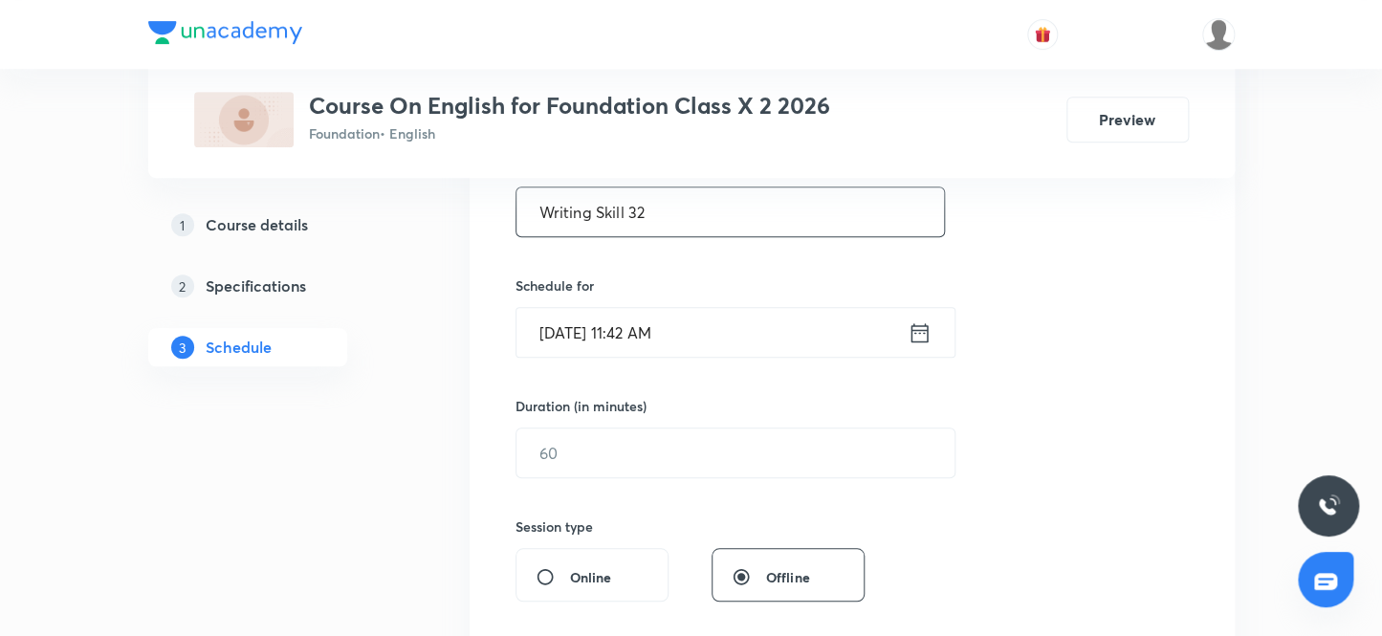
scroll to position [408, 0]
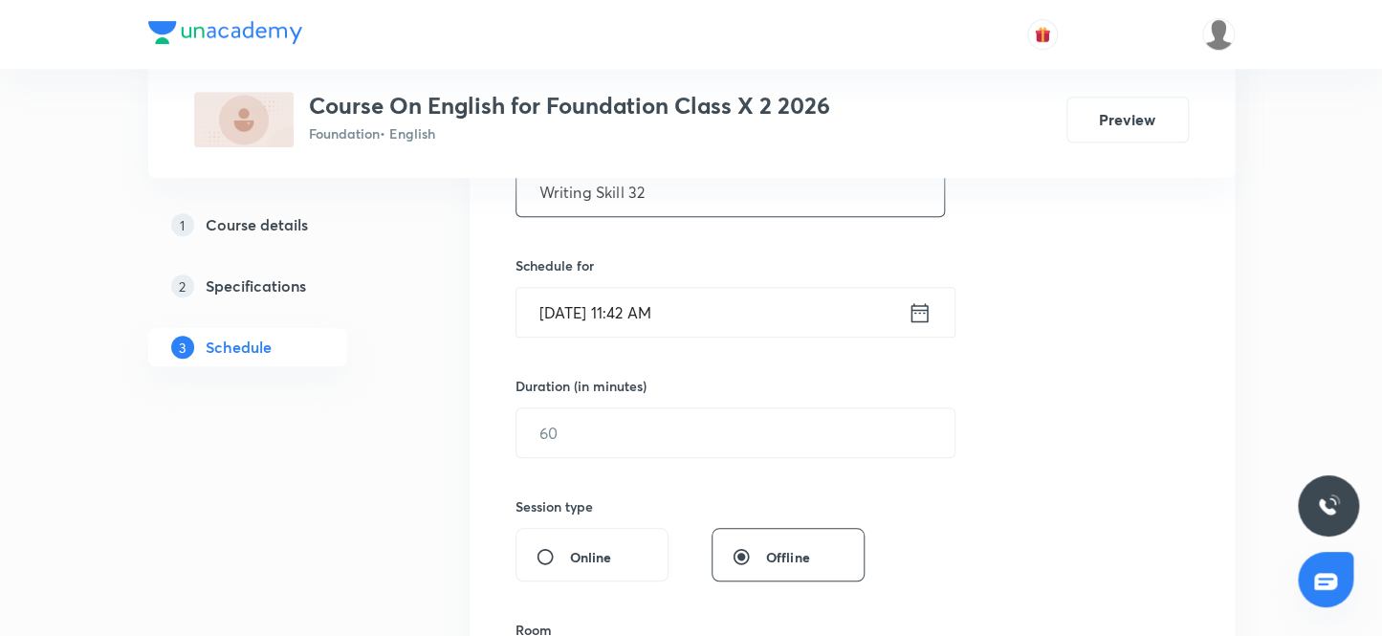
type input "Writing Skill 32"
click at [651, 315] on input "Oct 3, 2025, 11:42 AM" at bounding box center [712, 312] width 391 height 49
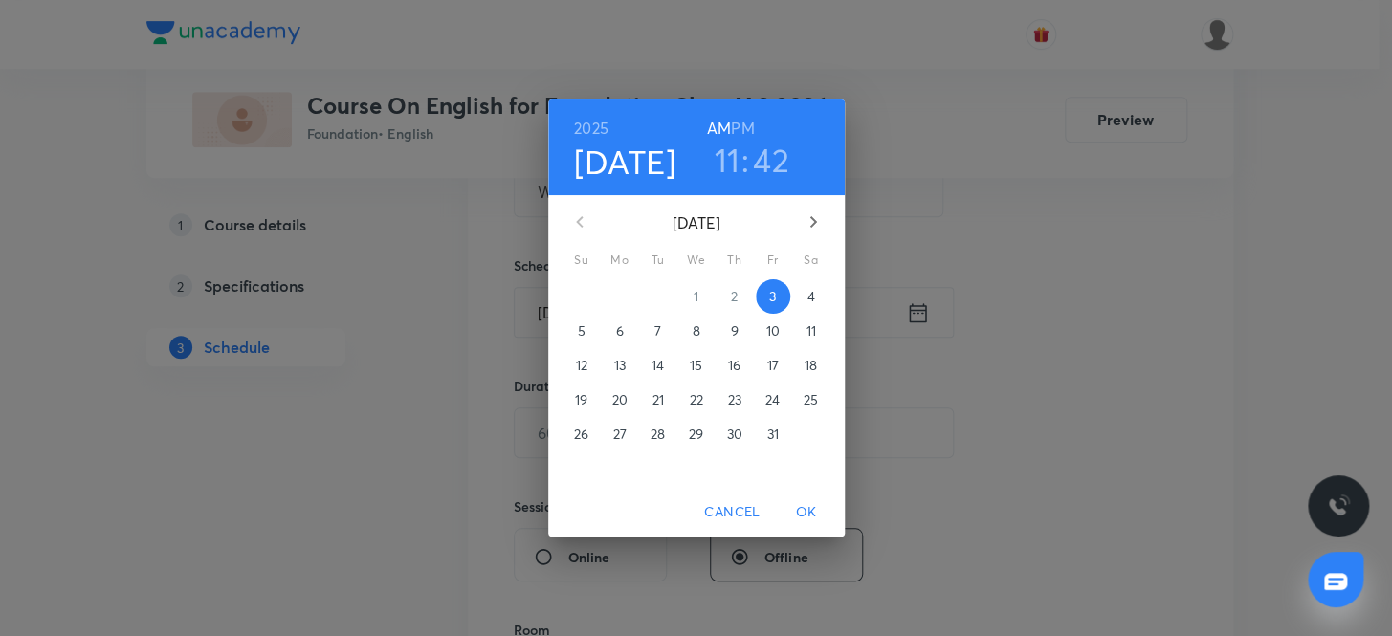
click at [747, 124] on h6 "PM" at bounding box center [742, 128] width 23 height 27
click at [728, 161] on h3 "11" at bounding box center [727, 160] width 26 height 40
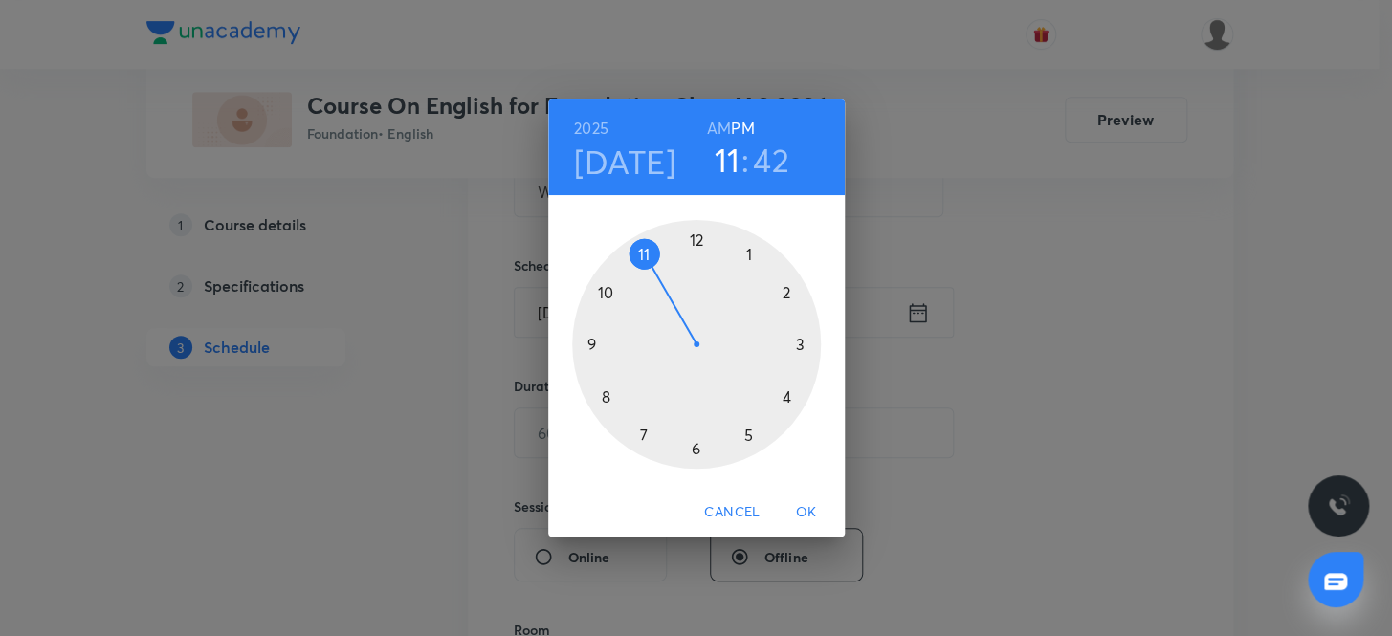
click at [748, 430] on div at bounding box center [696, 344] width 249 height 249
click at [603, 287] on div at bounding box center [696, 344] width 249 height 249
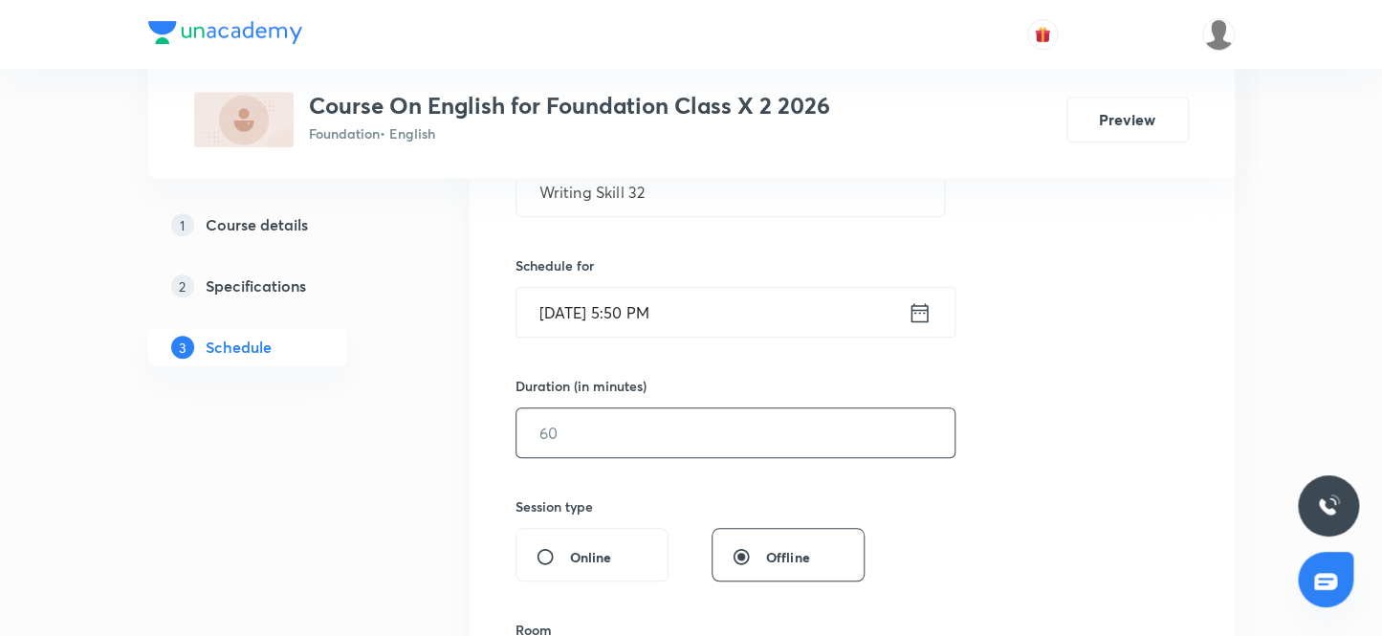
click at [593, 434] on input "text" at bounding box center [736, 432] width 438 height 49
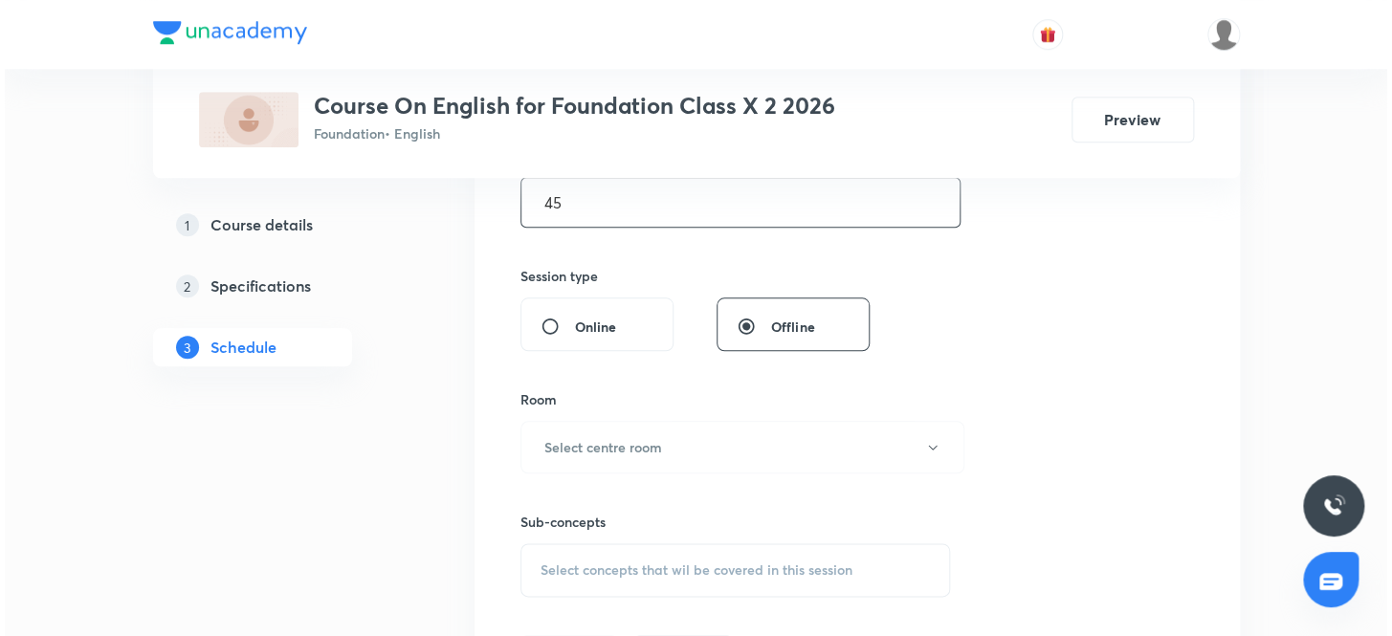
scroll to position [669, 0]
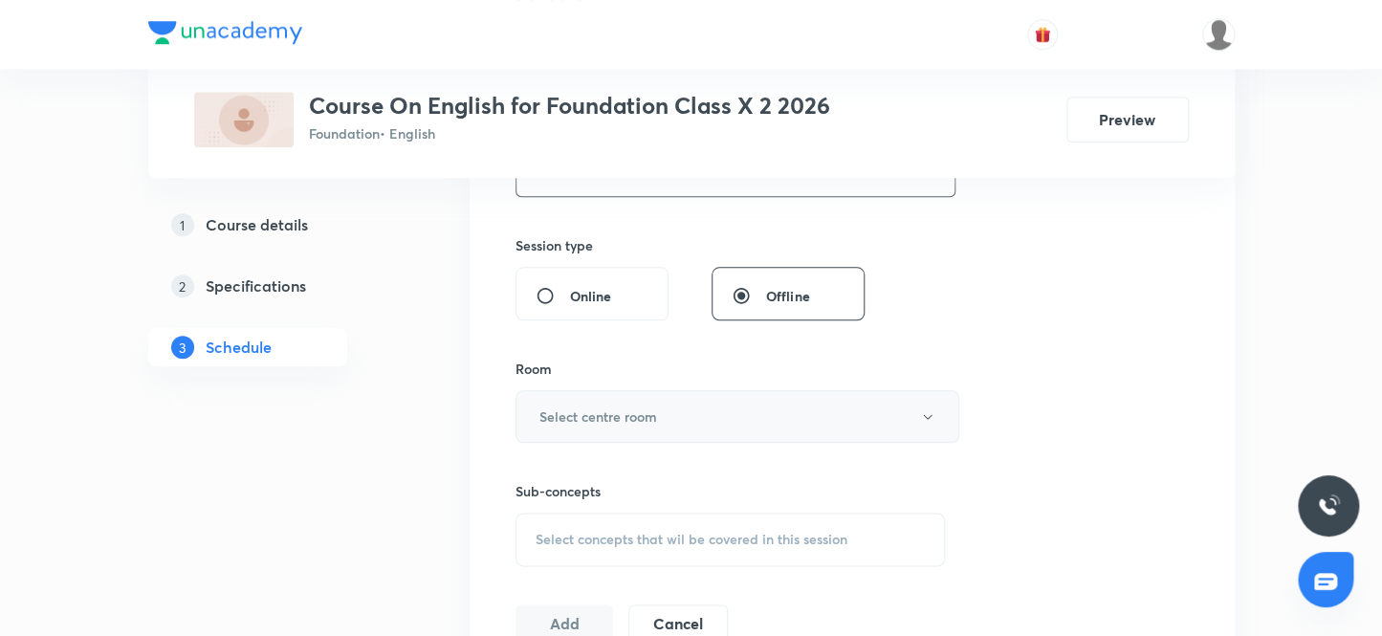
type input "45"
click at [606, 414] on h6 "Select centre room" at bounding box center [599, 417] width 118 height 20
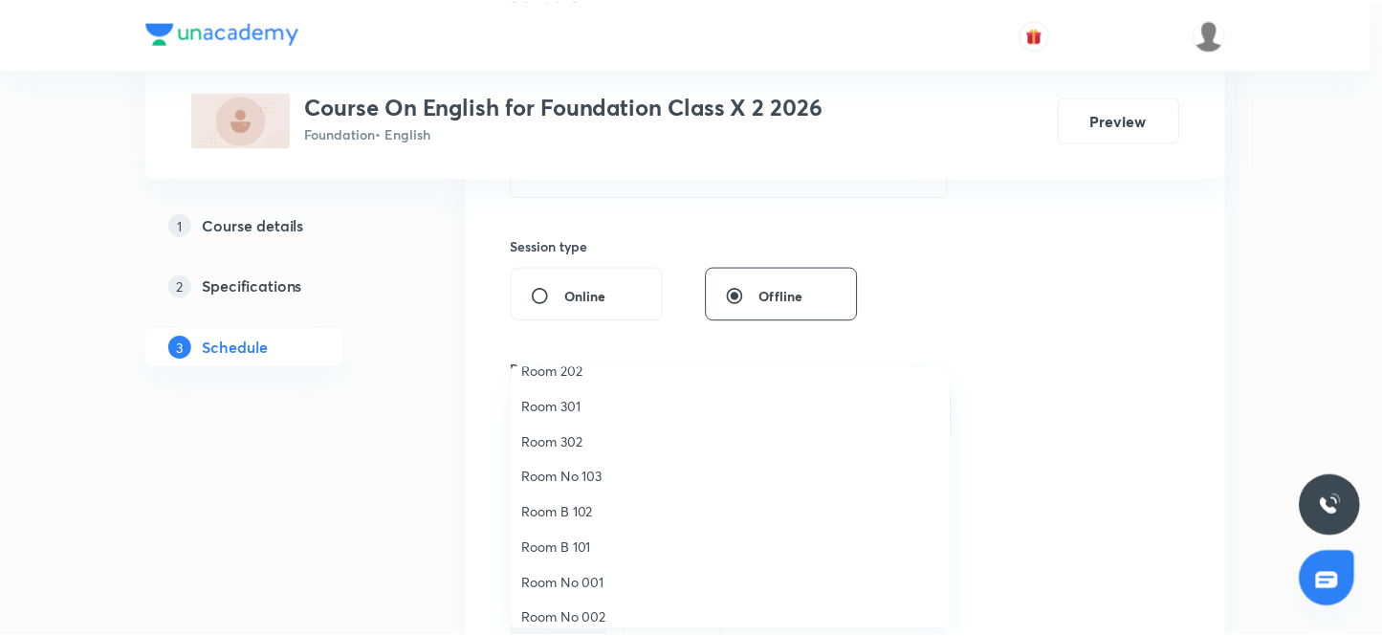
scroll to position [142, 0]
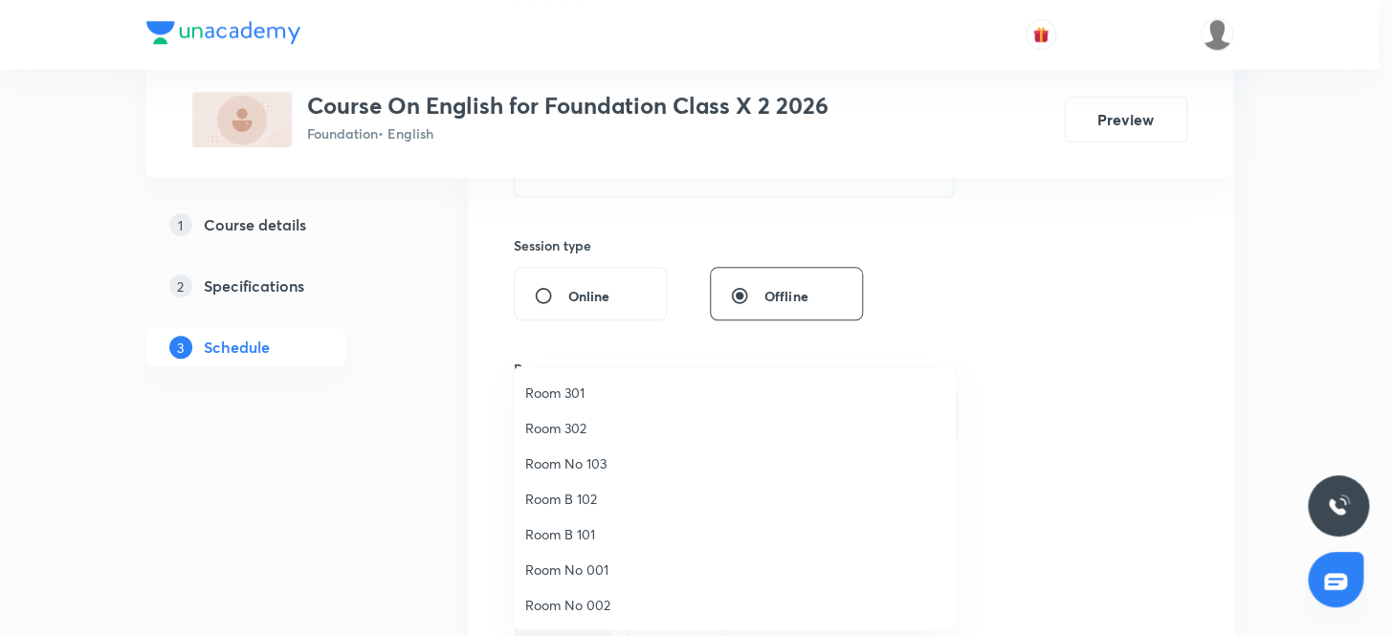
click at [598, 608] on span "Room No 002" at bounding box center [734, 605] width 419 height 20
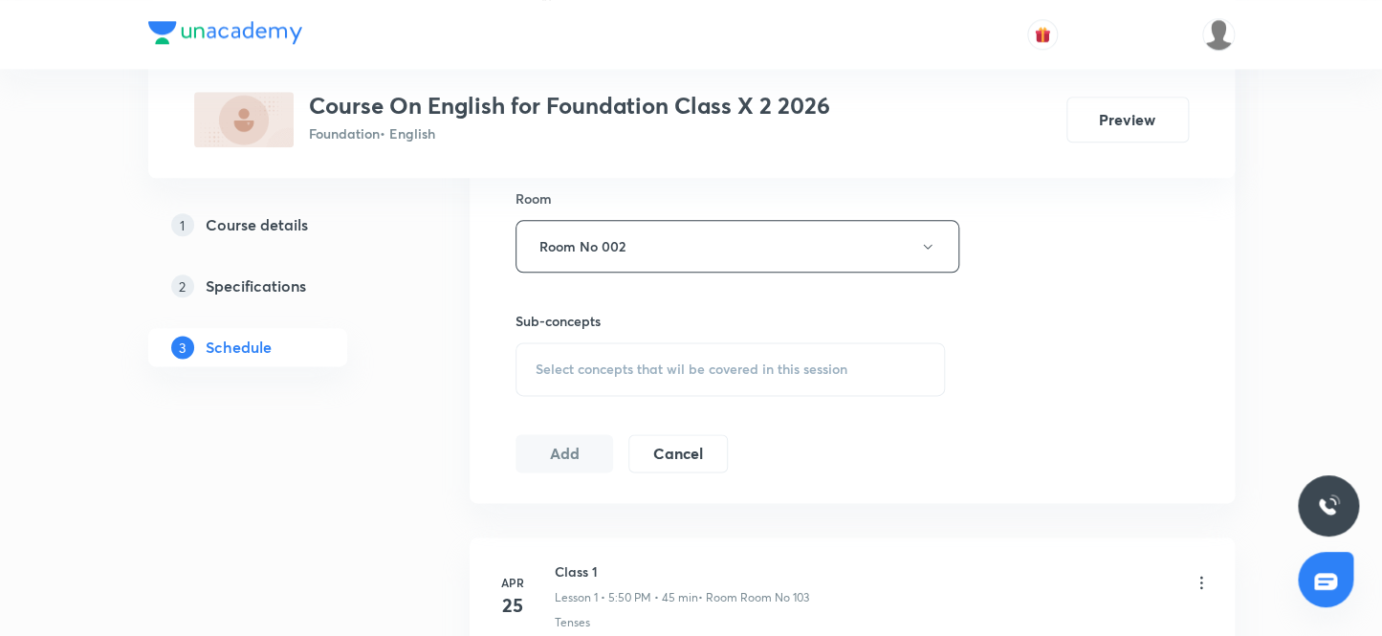
scroll to position [842, 0]
click at [630, 367] on span "Select concepts that wil be covered in this session" at bounding box center [692, 366] width 312 height 15
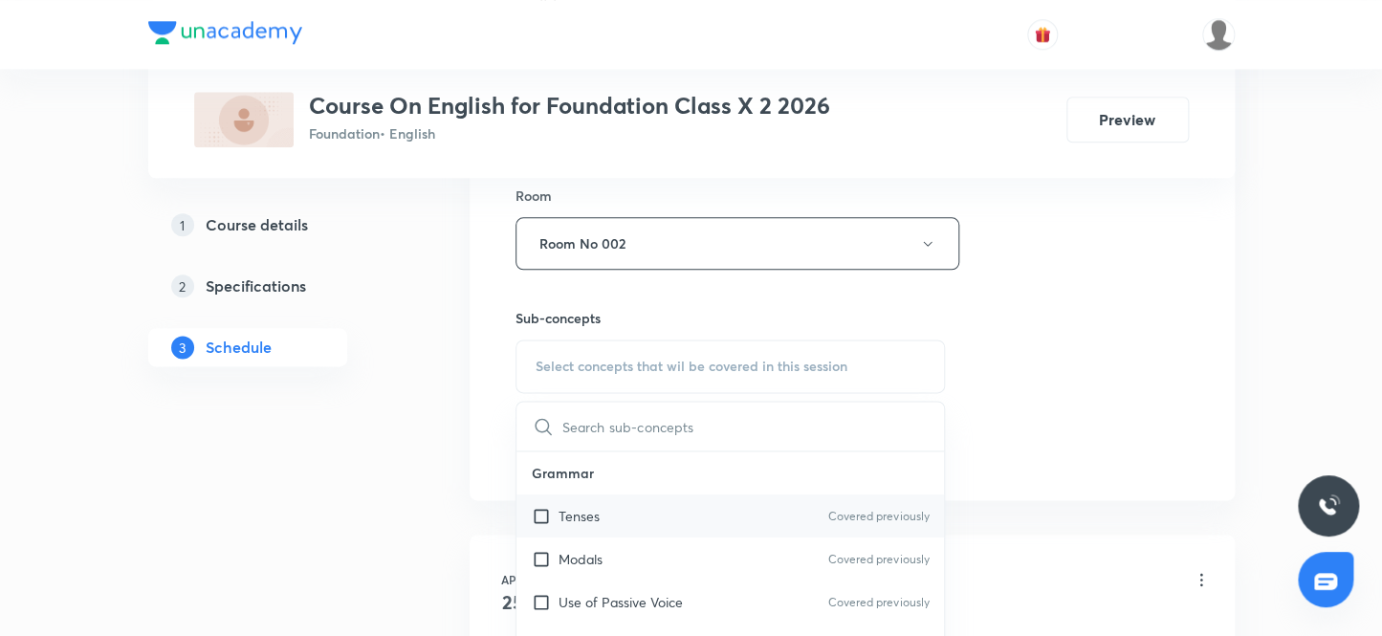
scroll to position [86, 0]
click at [539, 553] on input "checkbox" at bounding box center [545, 559] width 27 height 20
checkbox input "true"
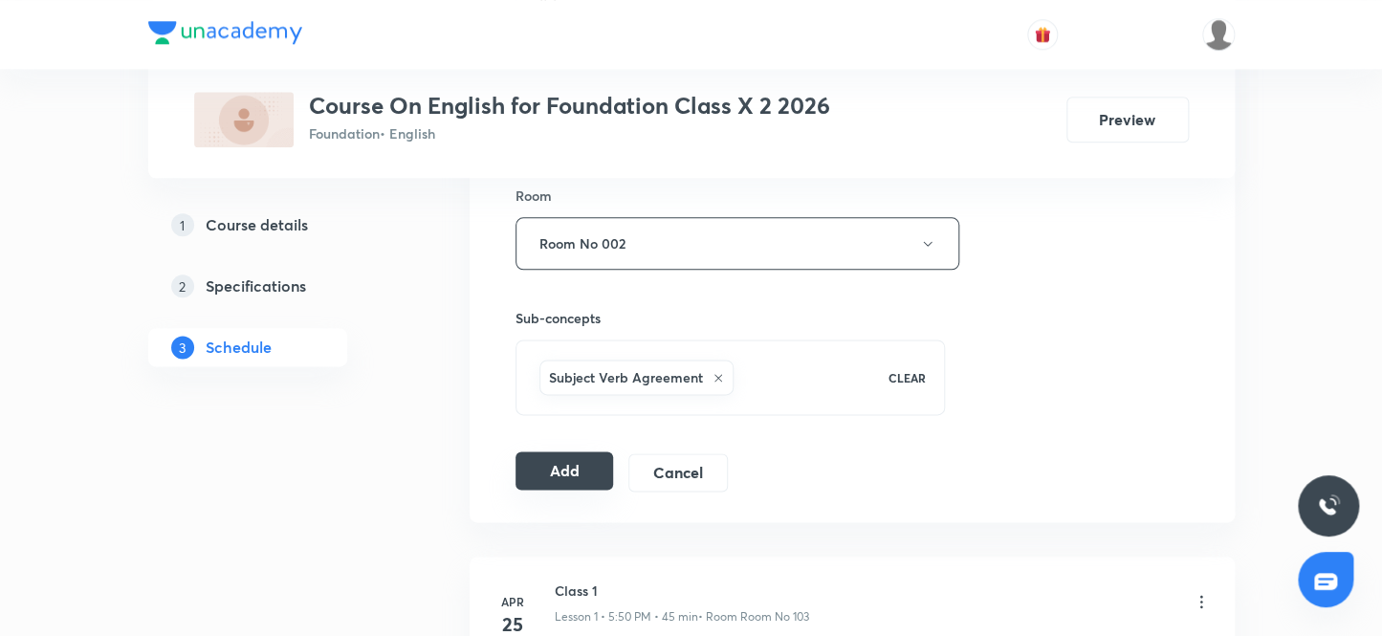
click at [565, 466] on button "Add" at bounding box center [565, 471] width 99 height 38
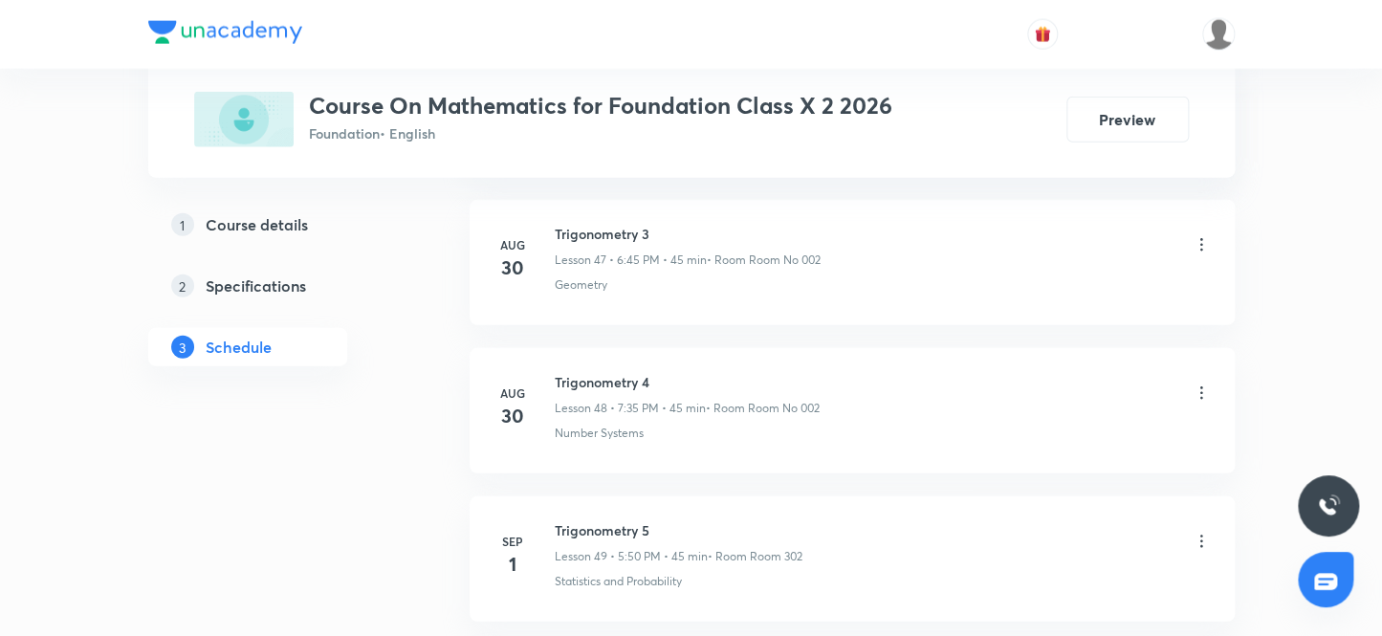
scroll to position [9336, 0]
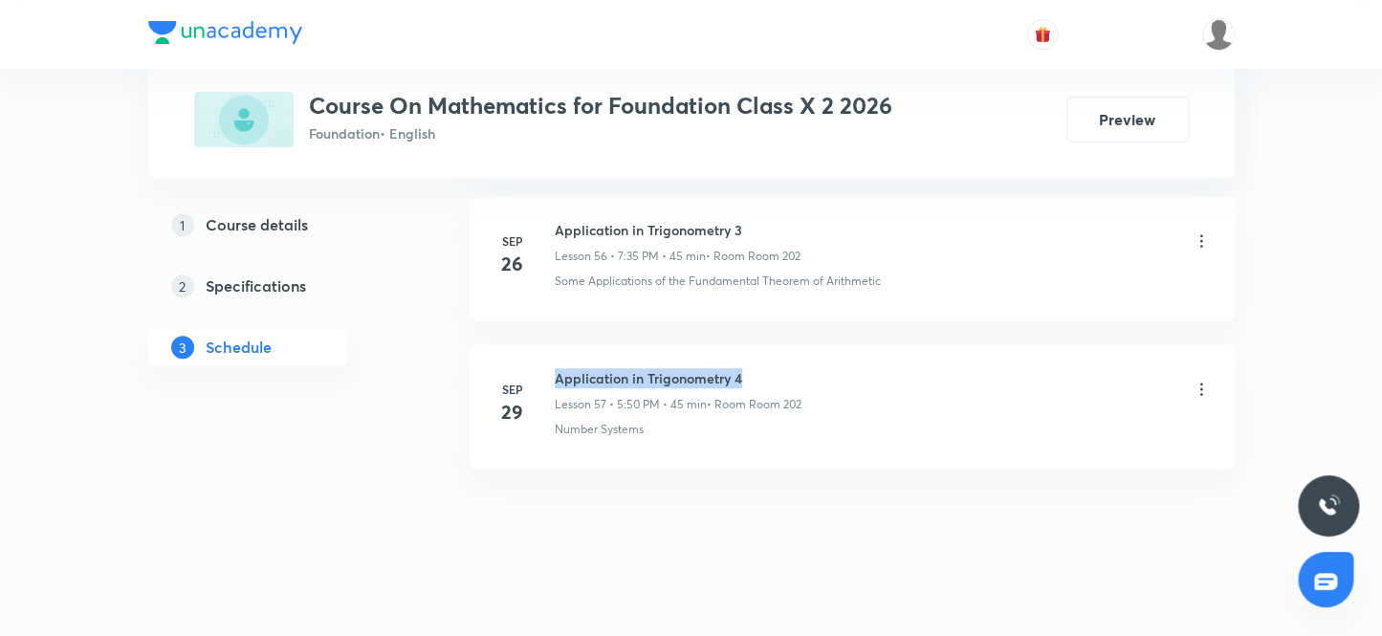
drag, startPoint x: 746, startPoint y: 362, endPoint x: 545, endPoint y: 341, distance: 202.0
click at [545, 344] on li "[DATE] Application in Trigonometry 4 Lesson 57 • 5:50 PM • 45 min • Room Room 2…" at bounding box center [852, 406] width 765 height 125
copy h6 "Application in Trigonometry 4"
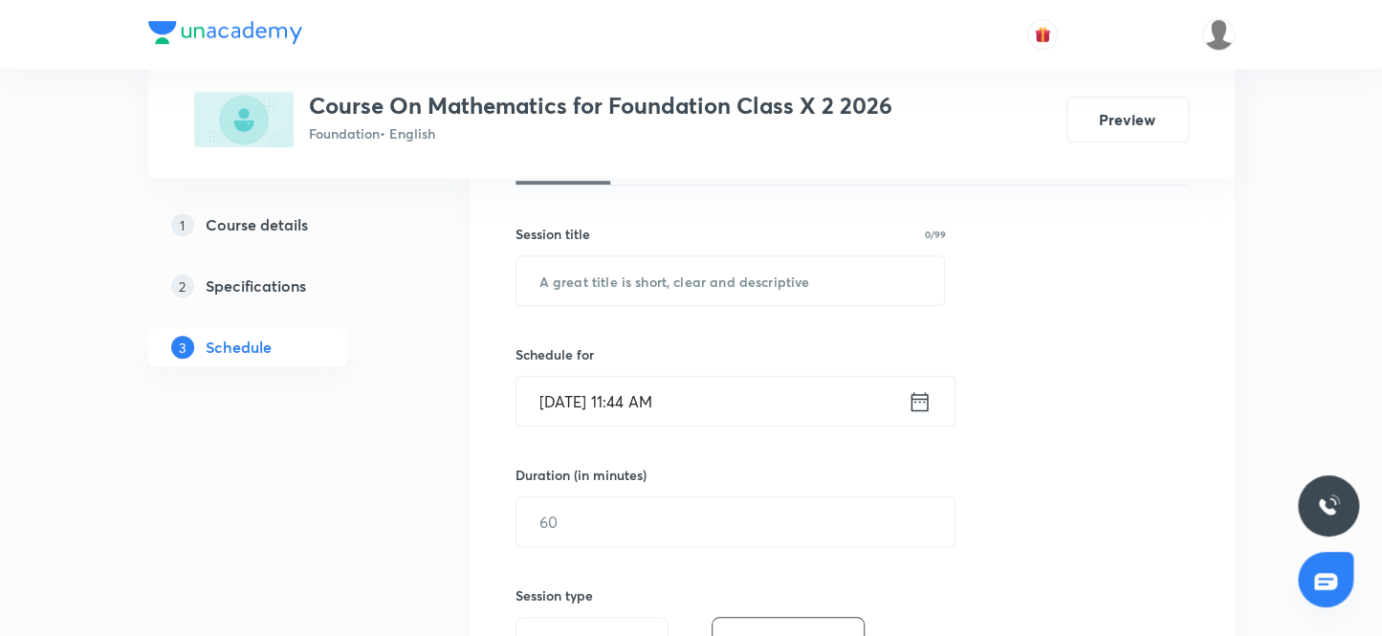
scroll to position [277, 0]
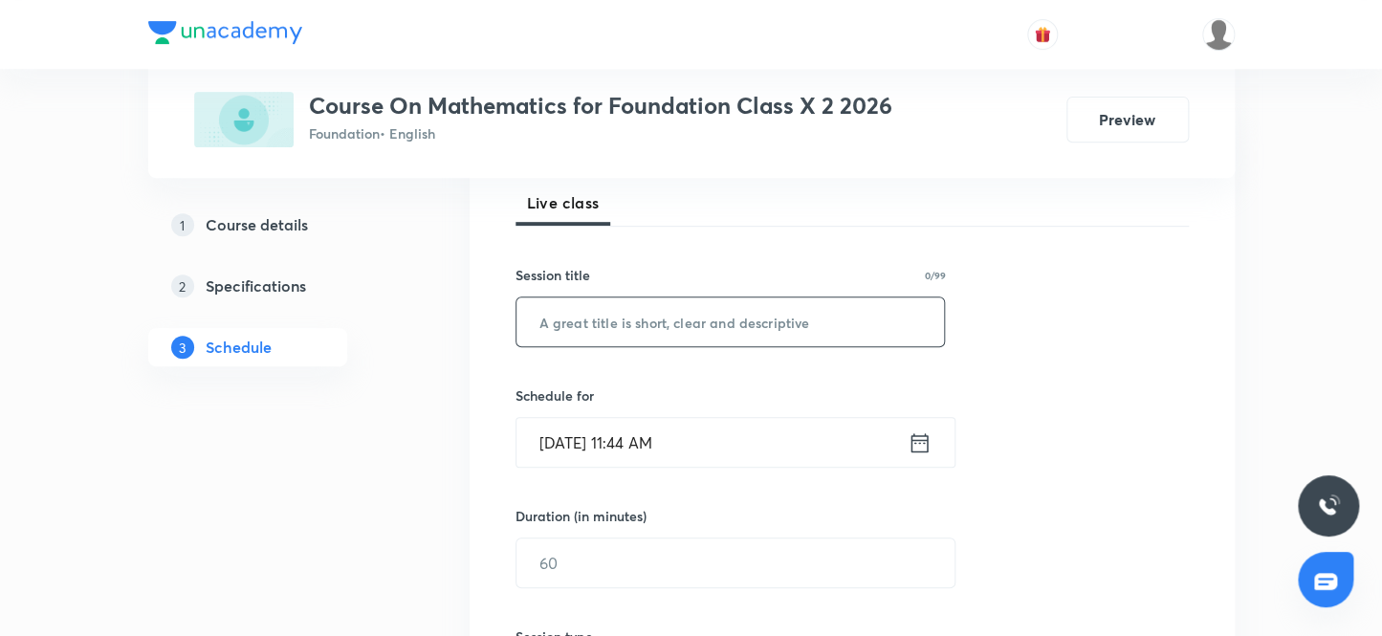
click at [641, 324] on input "text" at bounding box center [731, 322] width 429 height 49
paste input "Application in Trigonometry 4"
type input "Application in Trigonometry 5"
click at [645, 445] on input "Oct 3, 2025, 11:44 AM" at bounding box center [712, 442] width 391 height 49
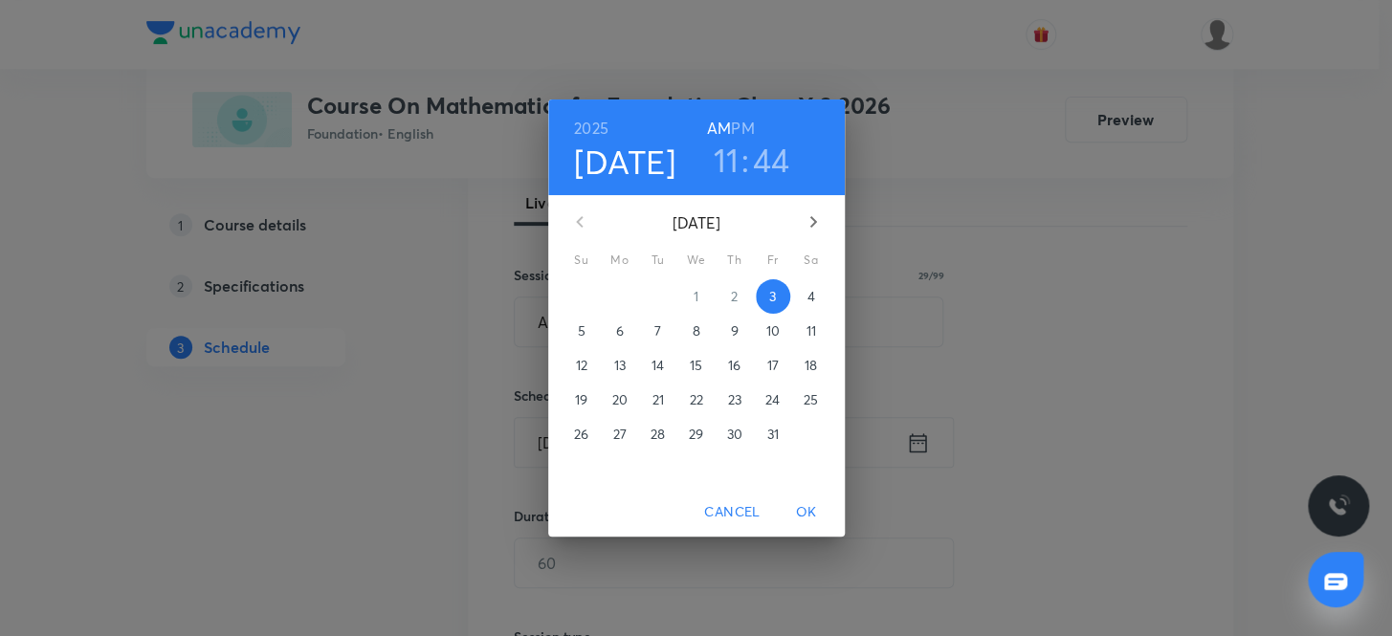
click at [766, 159] on h3 "44" at bounding box center [771, 160] width 37 height 40
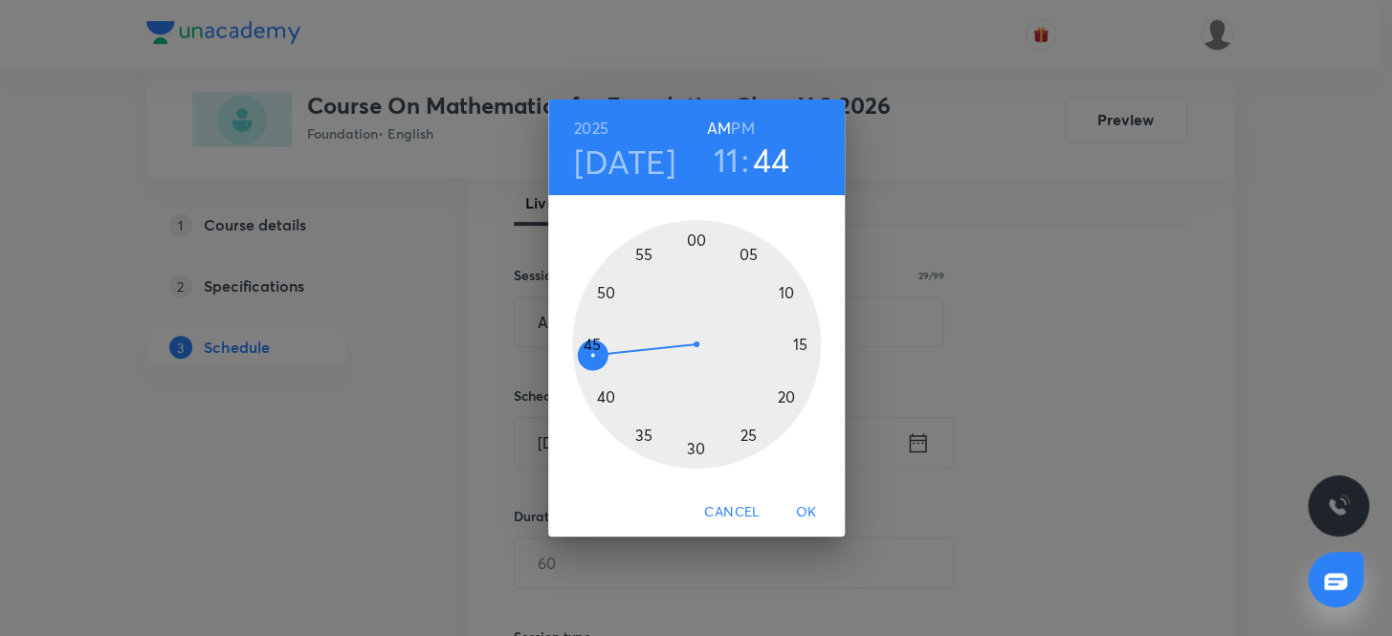
click at [722, 160] on h3 "11" at bounding box center [727, 160] width 26 height 40
click at [748, 124] on h6 "PM" at bounding box center [742, 128] width 23 height 27
click at [694, 444] on div at bounding box center [696, 344] width 249 height 249
click at [589, 341] on div at bounding box center [696, 344] width 249 height 249
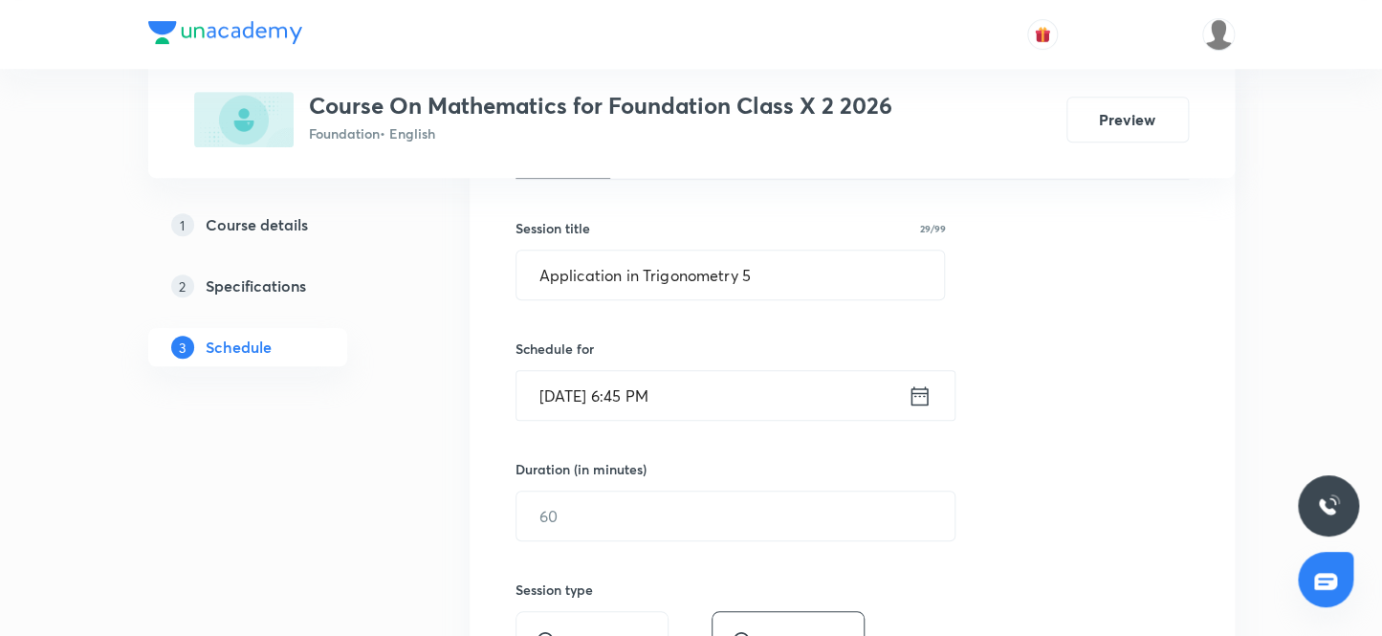
scroll to position [364, 0]
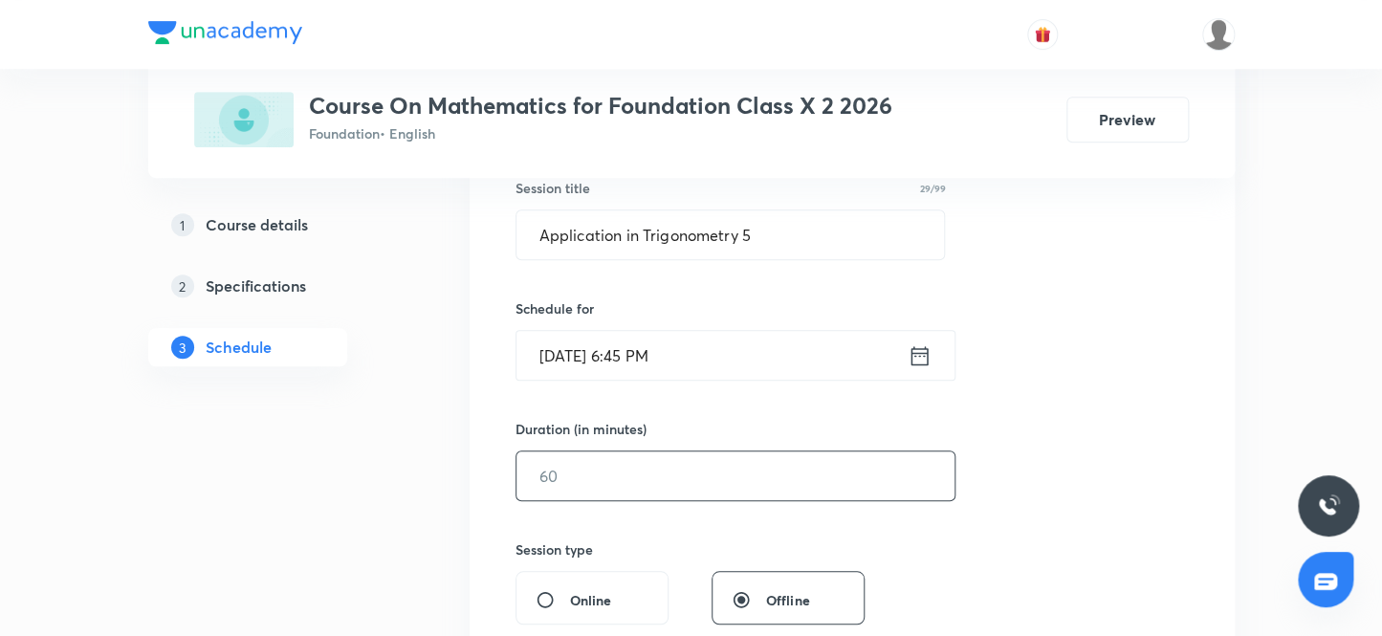
click at [644, 480] on input "text" at bounding box center [736, 476] width 438 height 49
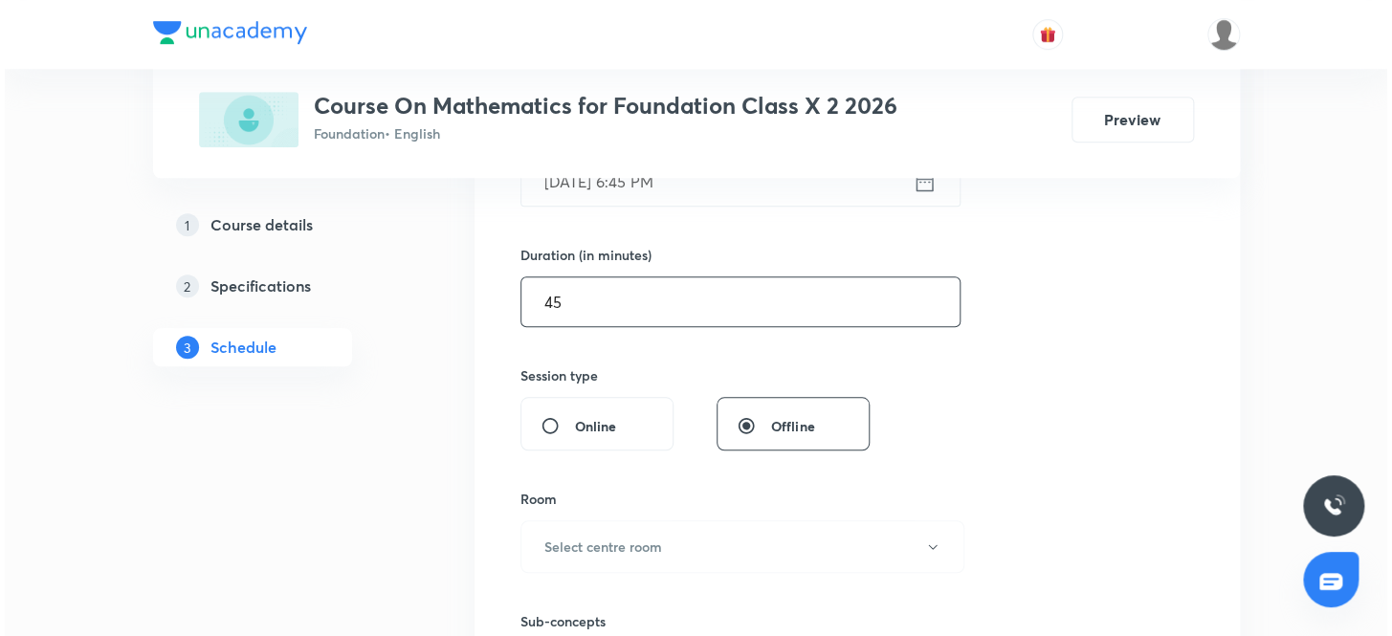
scroll to position [626, 0]
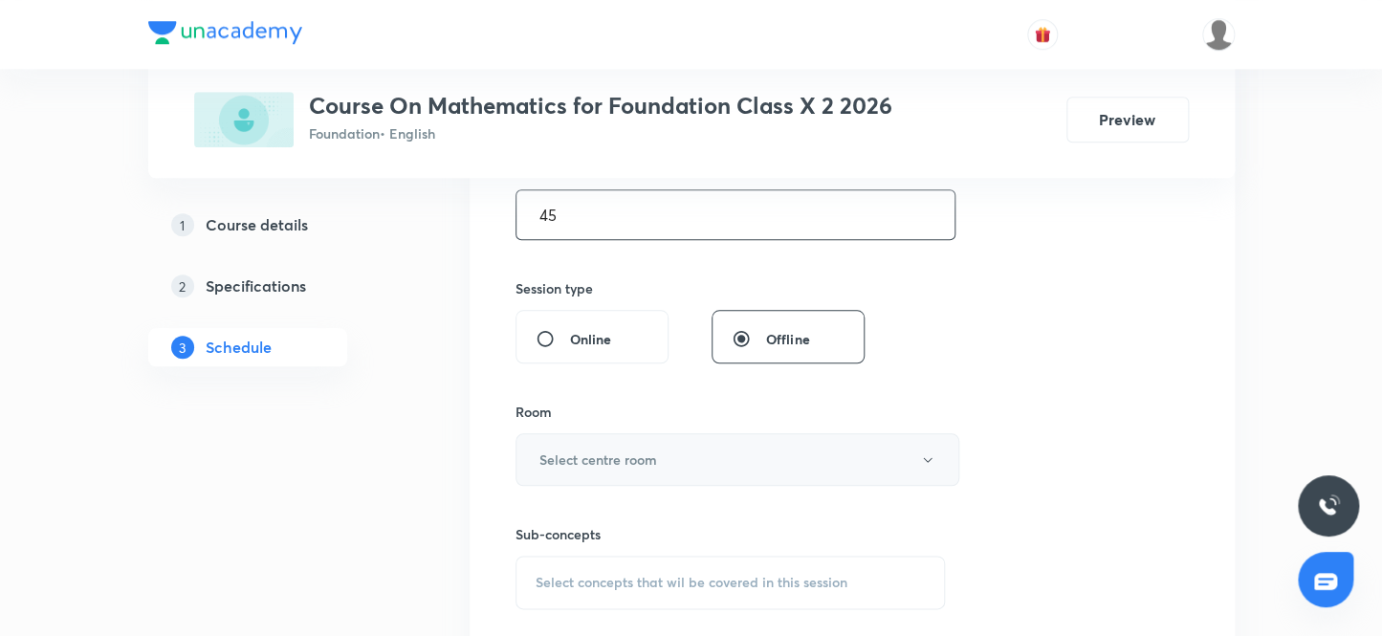
type input "45"
click at [660, 460] on button "Select centre room" at bounding box center [738, 459] width 444 height 53
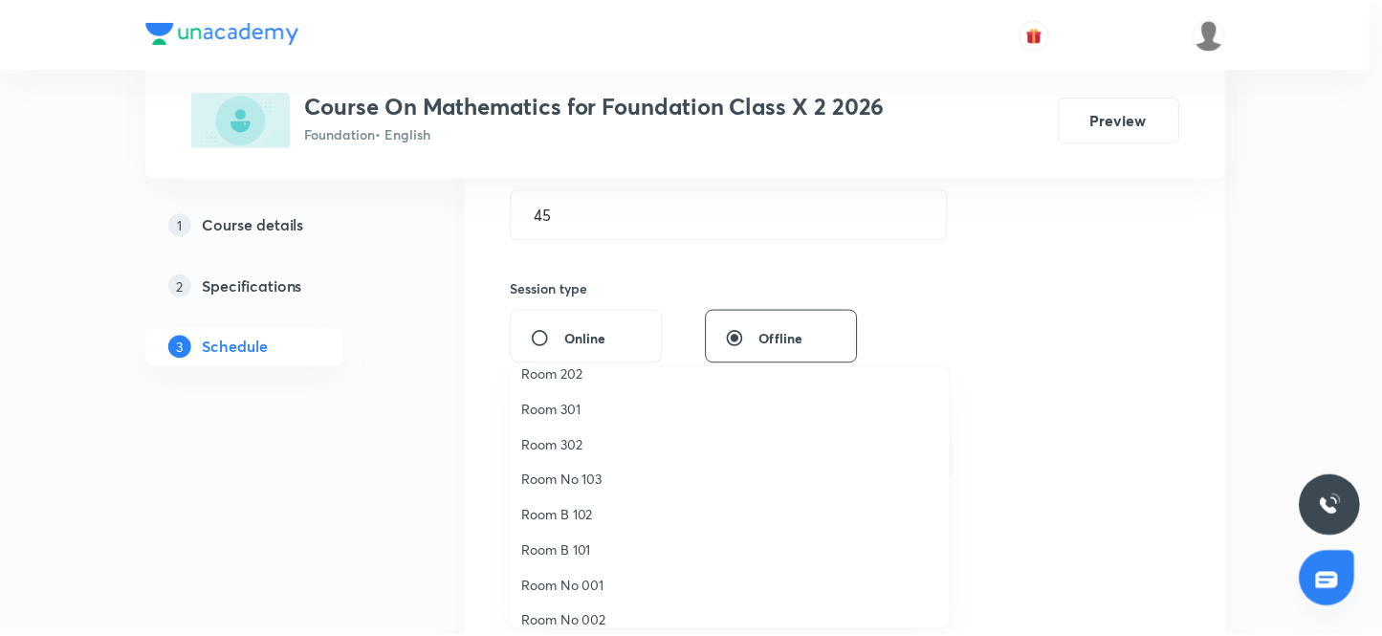
scroll to position [142, 0]
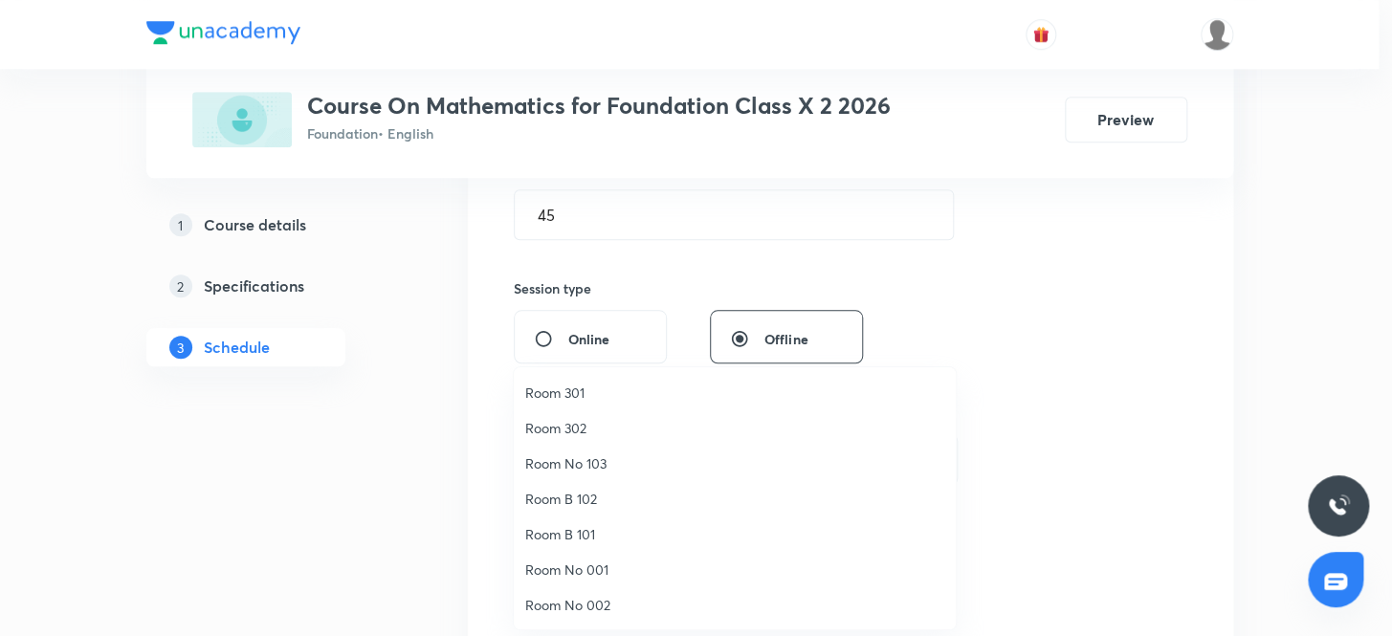
click at [594, 598] on span "Room No 002" at bounding box center [734, 605] width 419 height 20
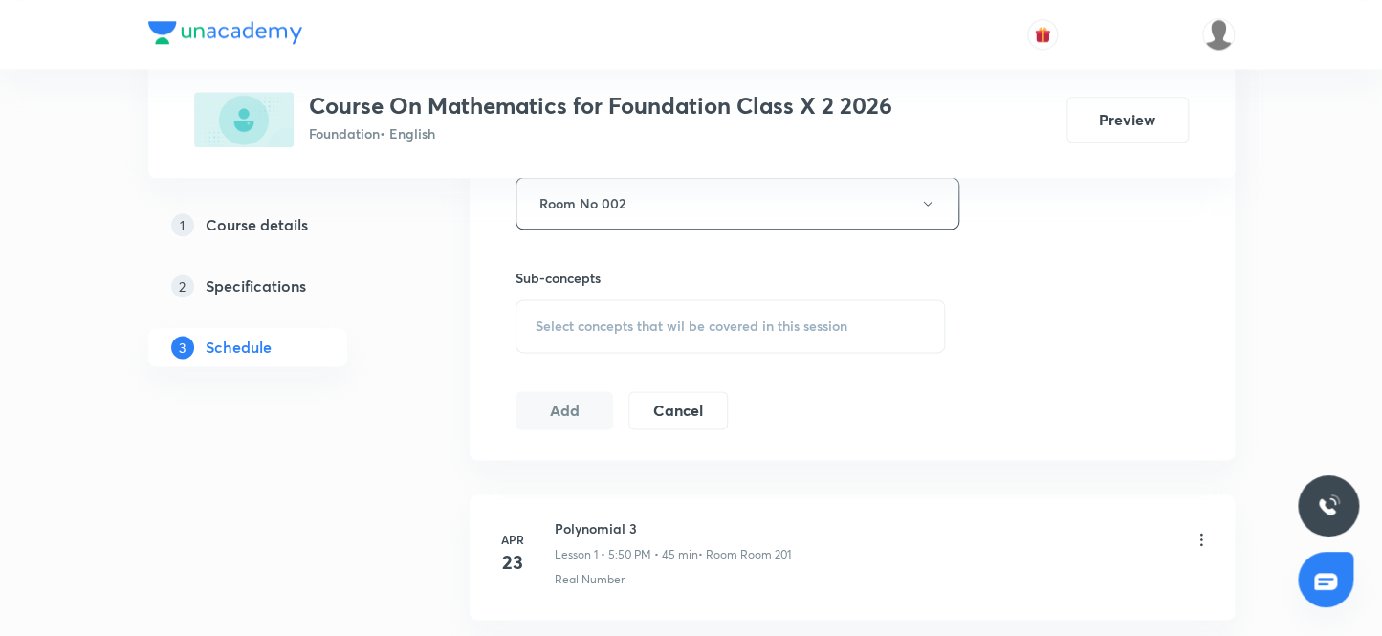
scroll to position [887, 0]
click at [707, 317] on span "Select concepts that wil be covered in this session" at bounding box center [692, 321] width 312 height 15
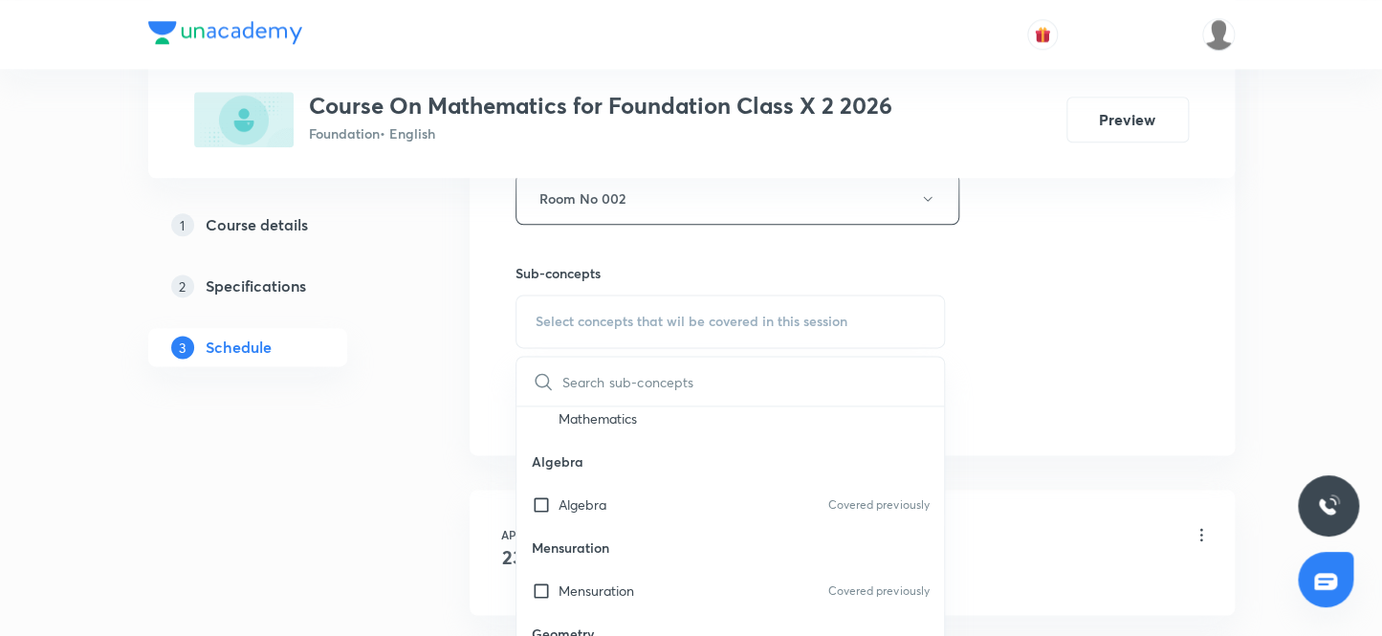
scroll to position [173, 0]
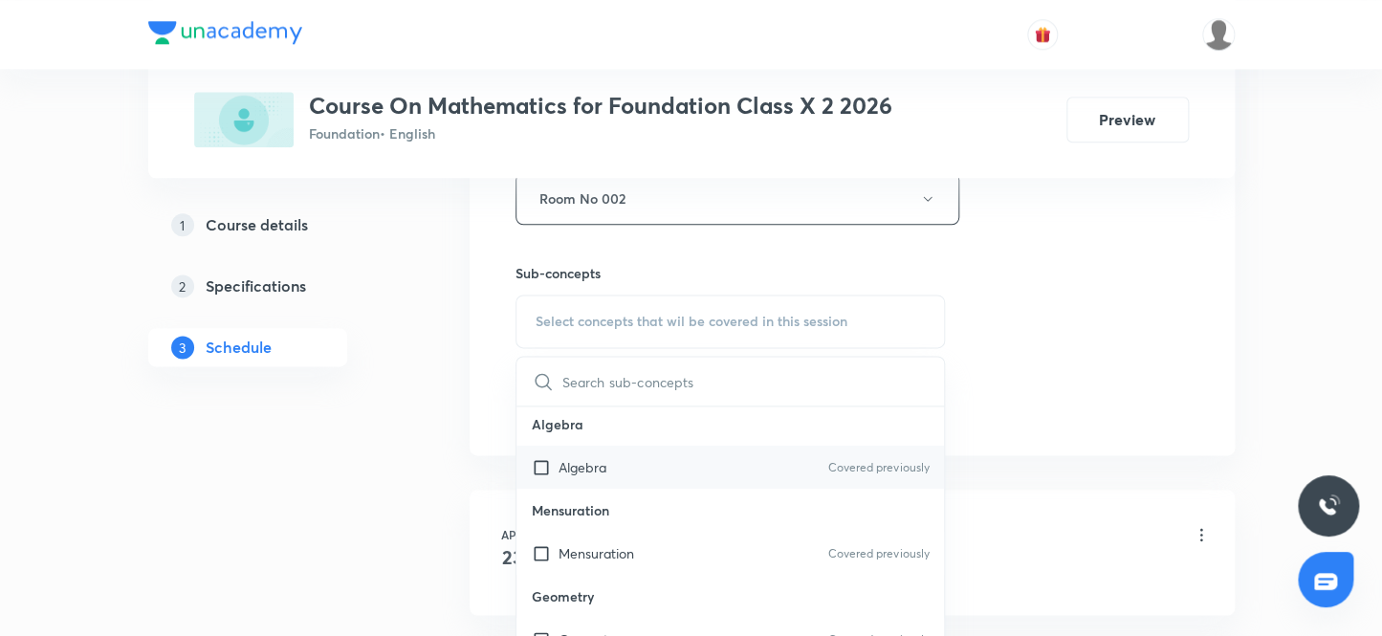
click at [540, 463] on input "checkbox" at bounding box center [545, 467] width 27 height 20
checkbox input "true"
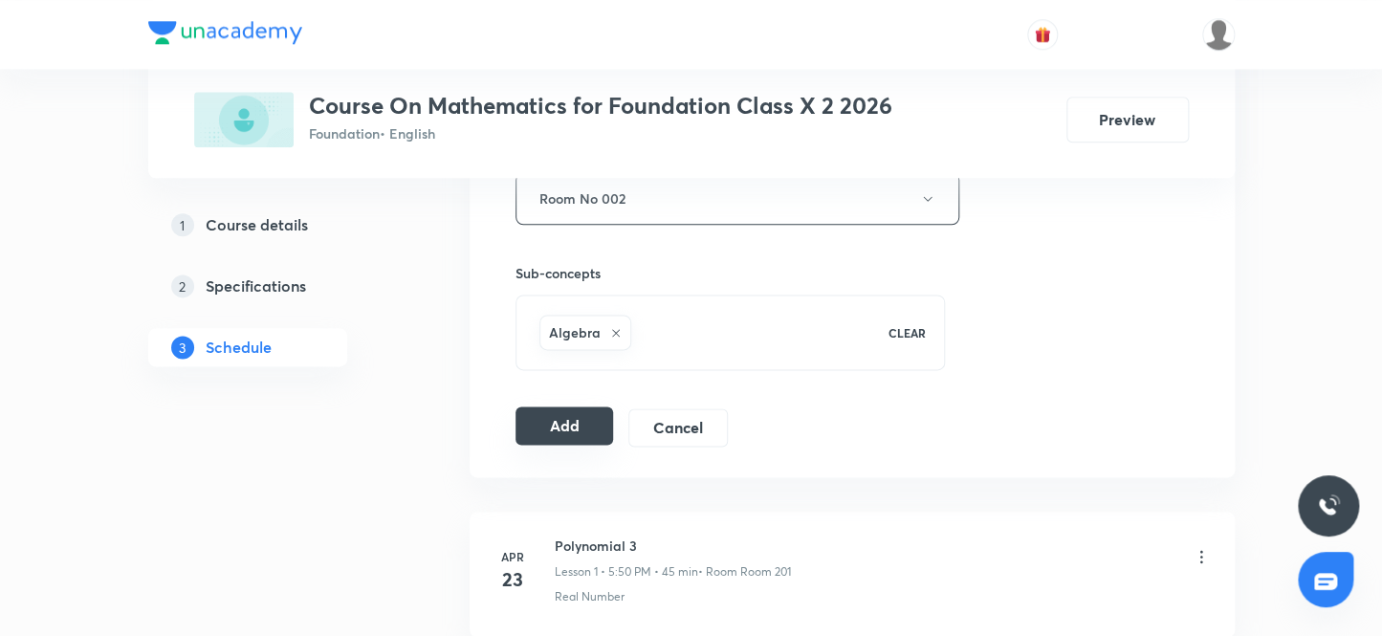
click at [579, 426] on button "Add" at bounding box center [565, 426] width 99 height 38
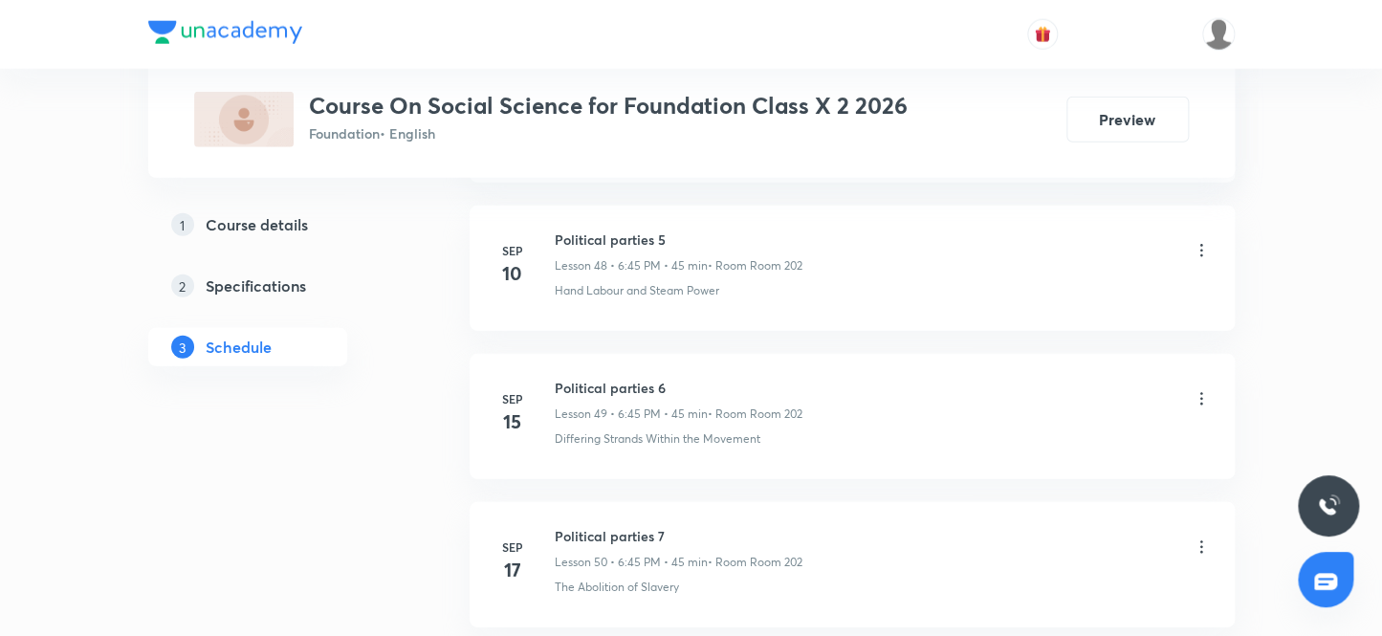
scroll to position [9040, 0]
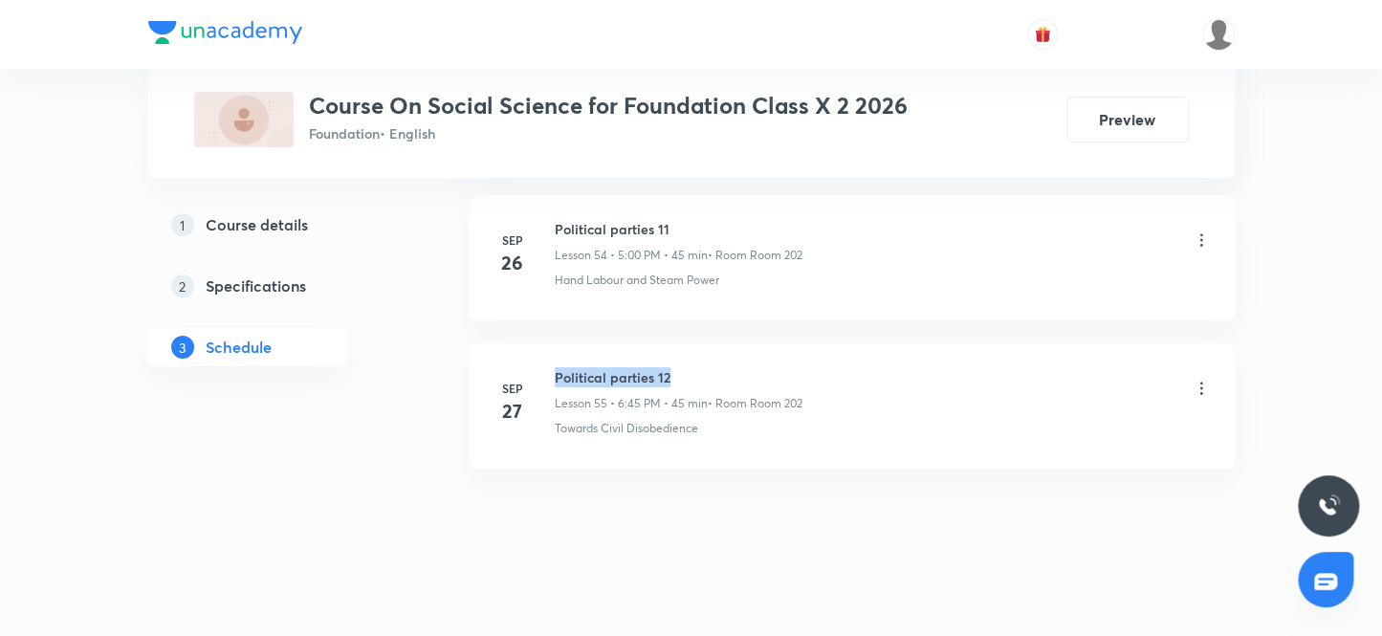
drag, startPoint x: 679, startPoint y: 363, endPoint x: 555, endPoint y: 344, distance: 125.7
click at [555, 344] on li "Sep 27 Political parties 12 Lesson 55 • 6:45 PM • 45 min • Room Room 202 Toward…" at bounding box center [852, 405] width 765 height 125
copy h6 "Political parties 12"
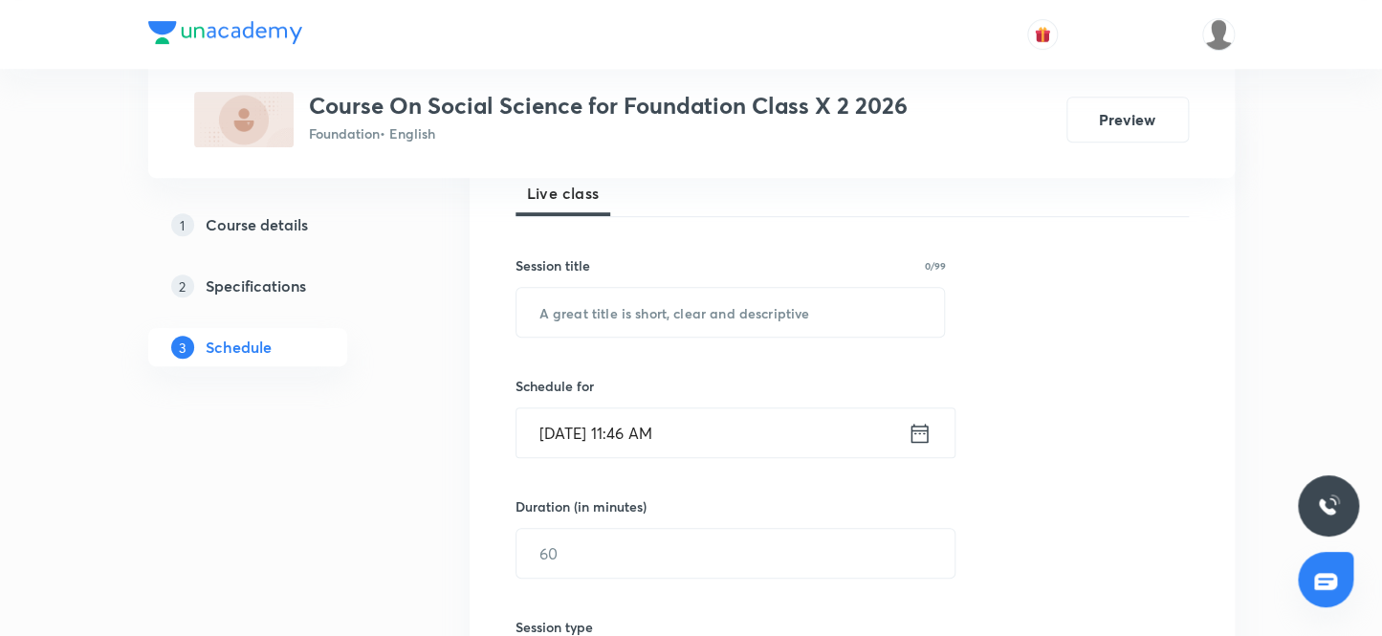
scroll to position [220, 0]
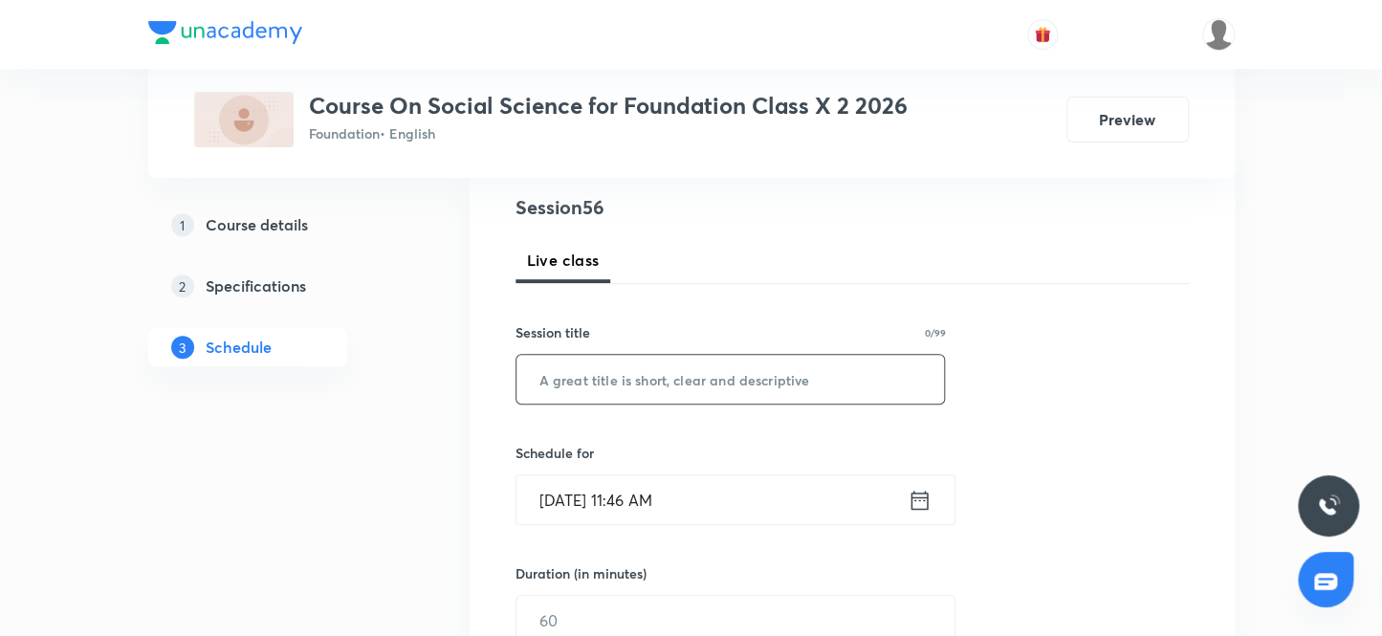
click at [574, 384] on input "text" at bounding box center [731, 379] width 429 height 49
paste input "Political parties 12"
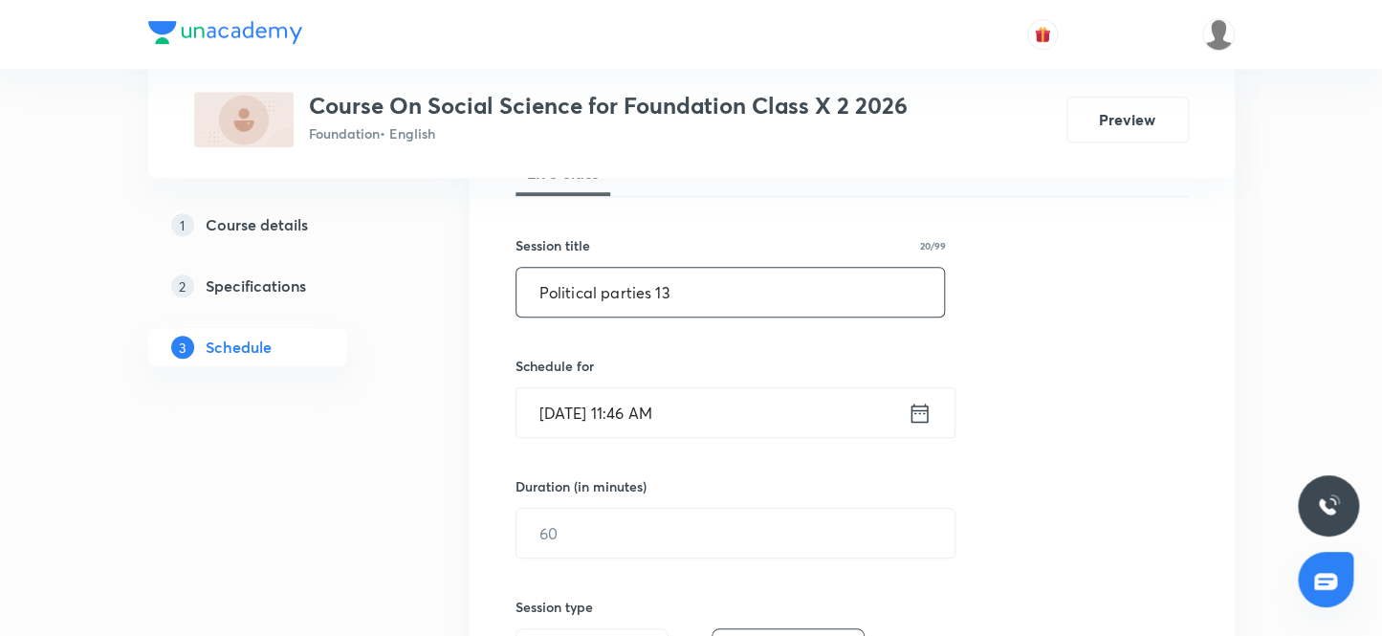
type input "Political parties 13"
click at [663, 411] on input "Oct 3, 2025, 11:46 AM" at bounding box center [712, 412] width 391 height 49
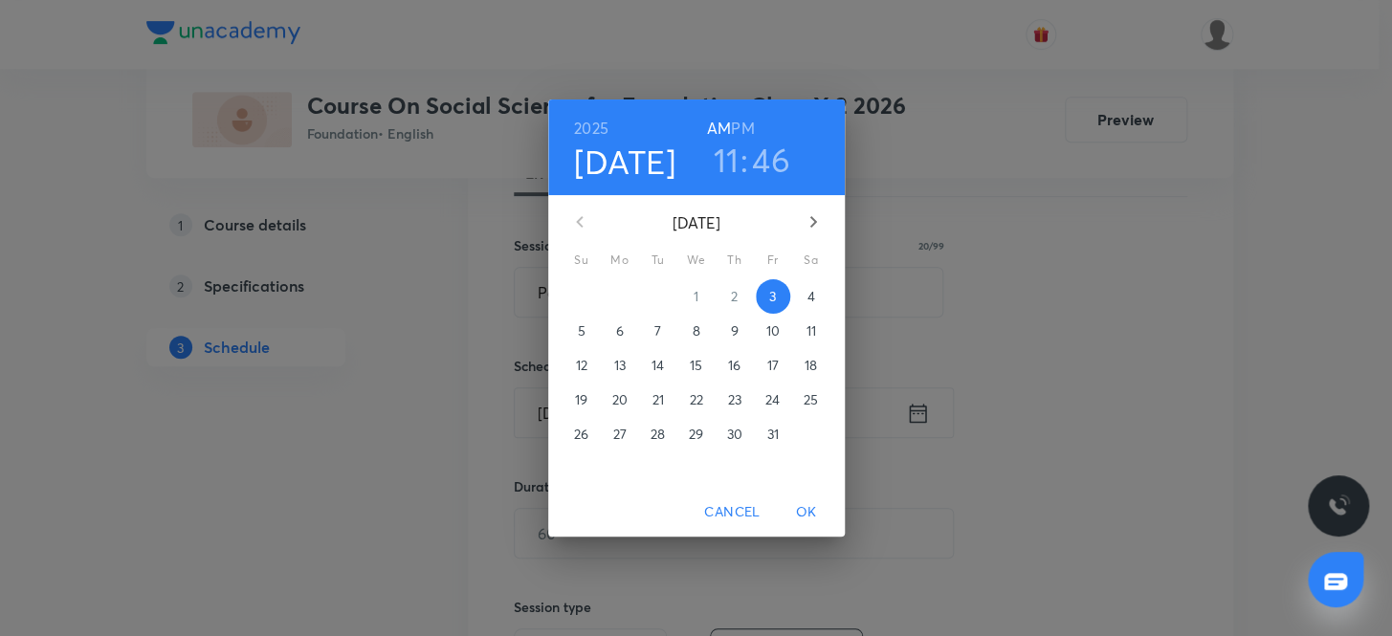
click at [744, 129] on h6 "PM" at bounding box center [742, 128] width 23 height 27
click at [725, 160] on h3 "11" at bounding box center [726, 160] width 26 height 40
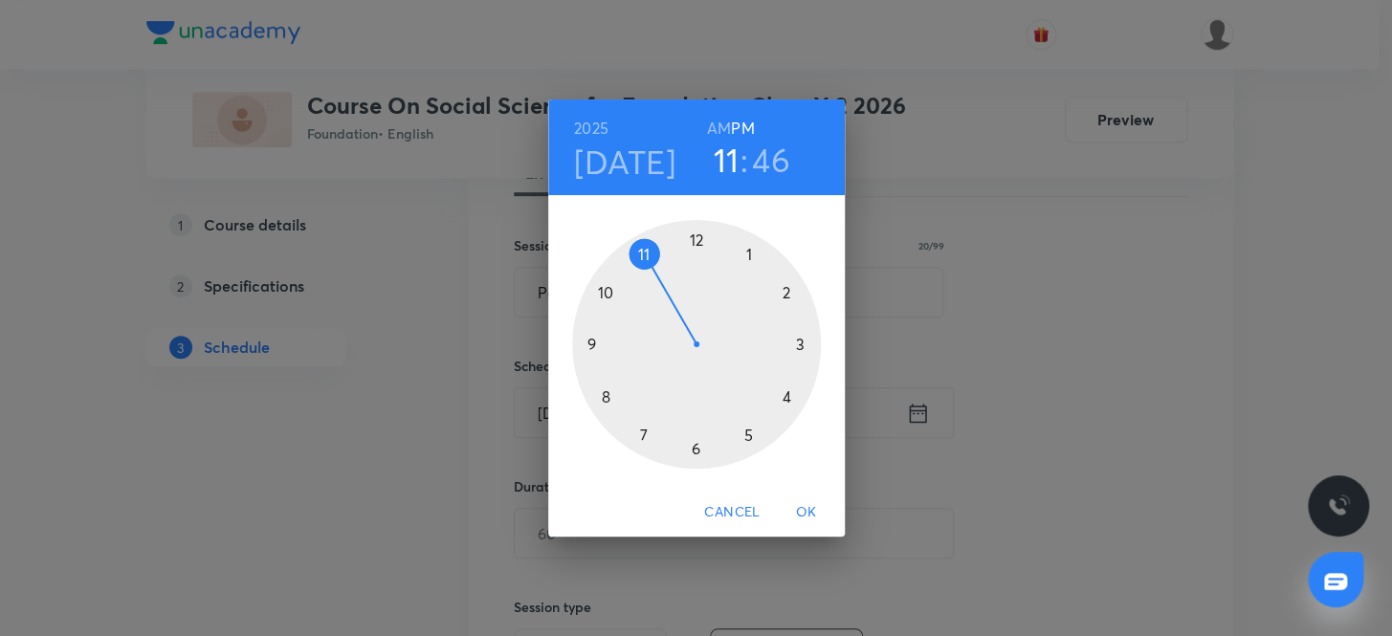
click at [641, 430] on div at bounding box center [696, 344] width 249 height 249
click at [642, 430] on div at bounding box center [696, 344] width 249 height 249
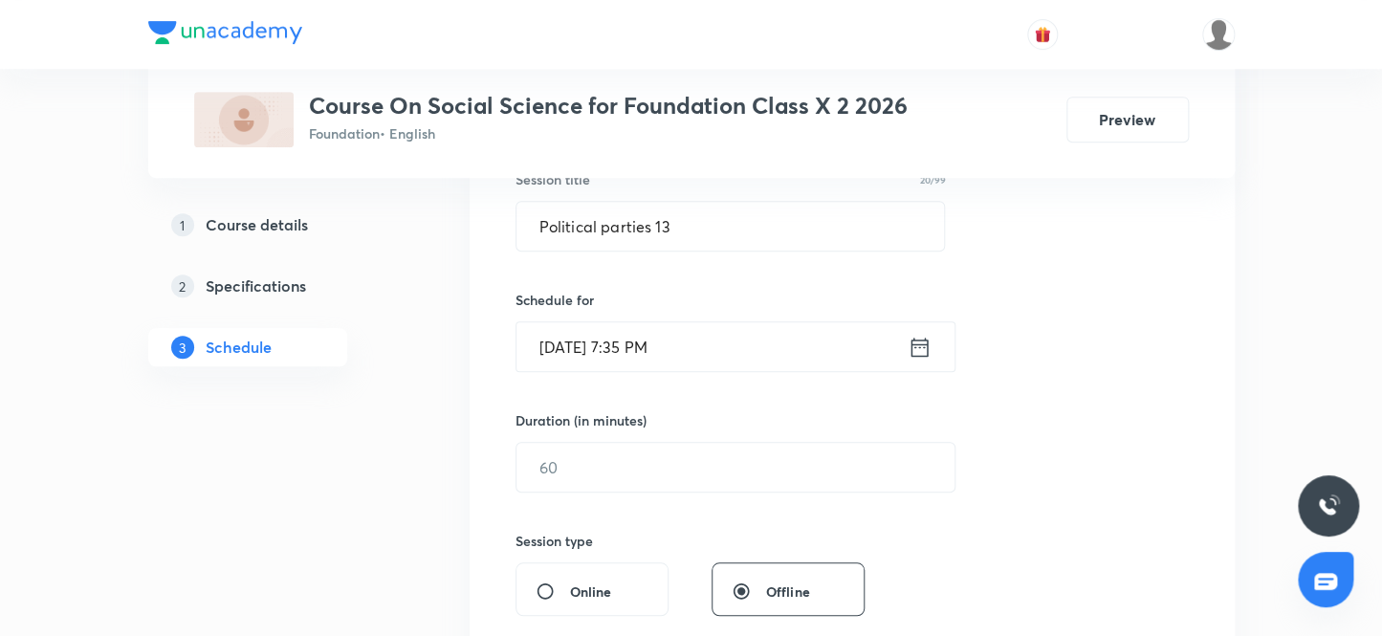
scroll to position [481, 0]
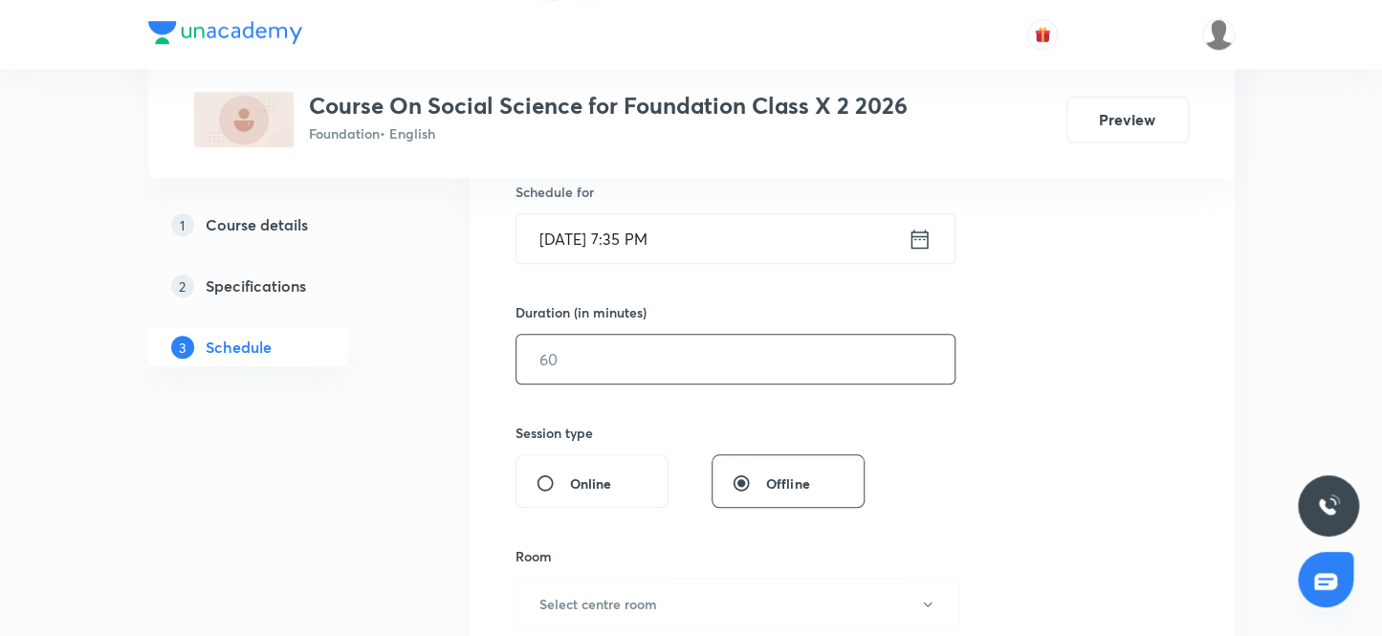
click at [592, 362] on input "text" at bounding box center [736, 359] width 438 height 49
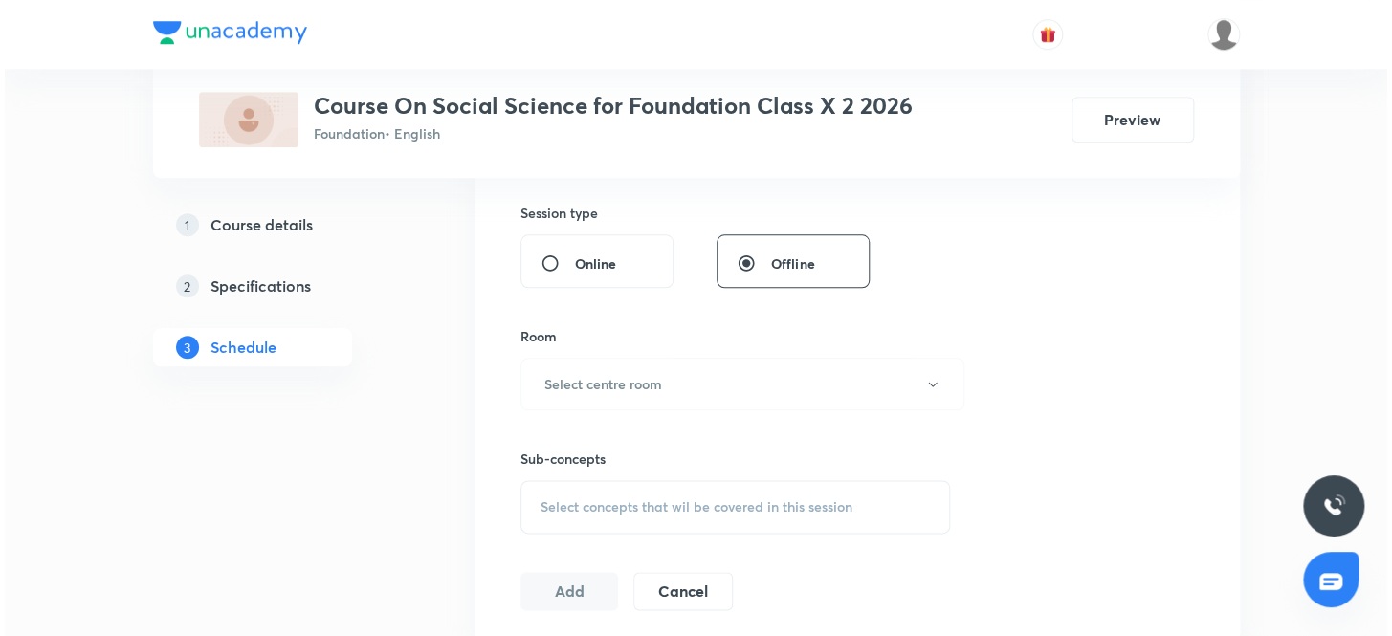
scroll to position [742, 0]
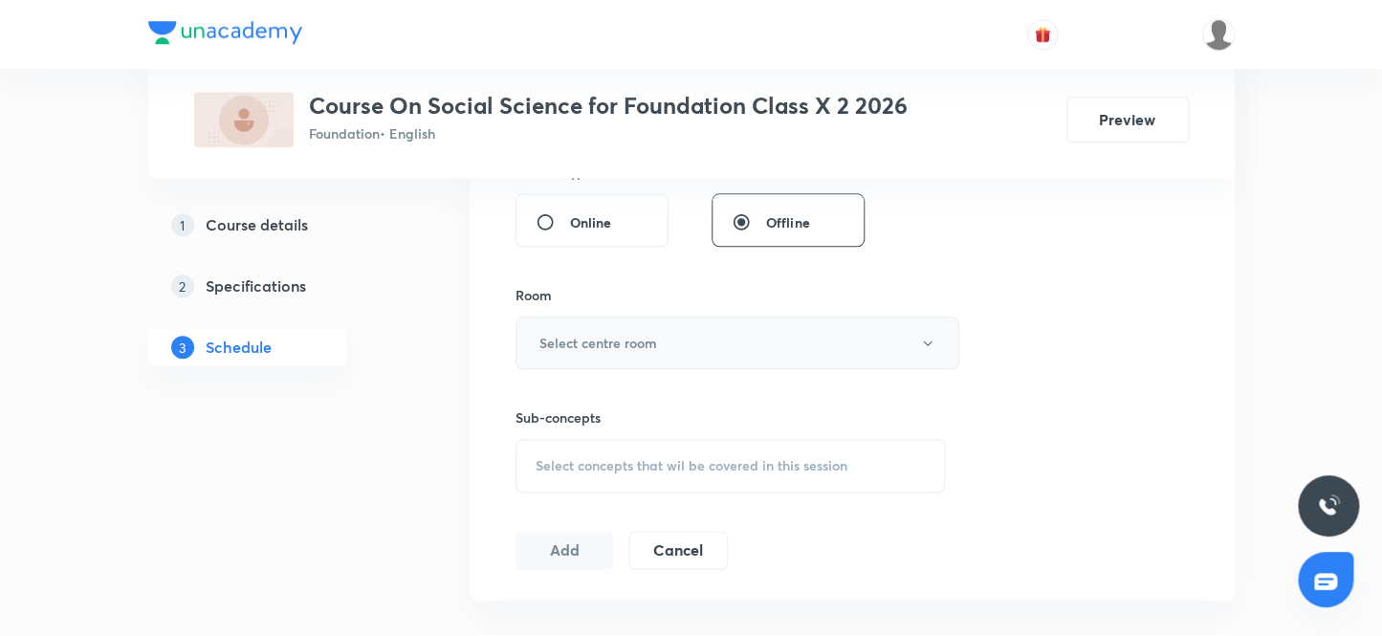
type input "45"
click at [613, 344] on h6 "Select centre room" at bounding box center [599, 343] width 118 height 20
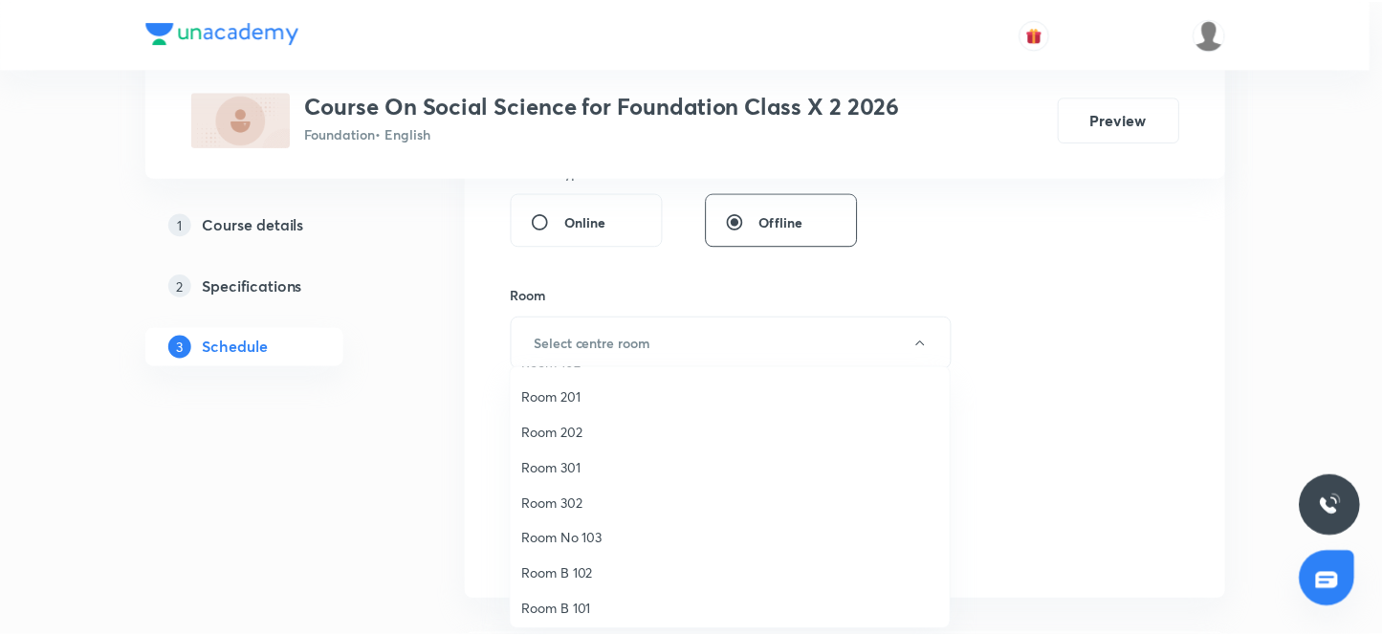
scroll to position [142, 0]
click at [600, 599] on span "Room No 002" at bounding box center [734, 605] width 419 height 20
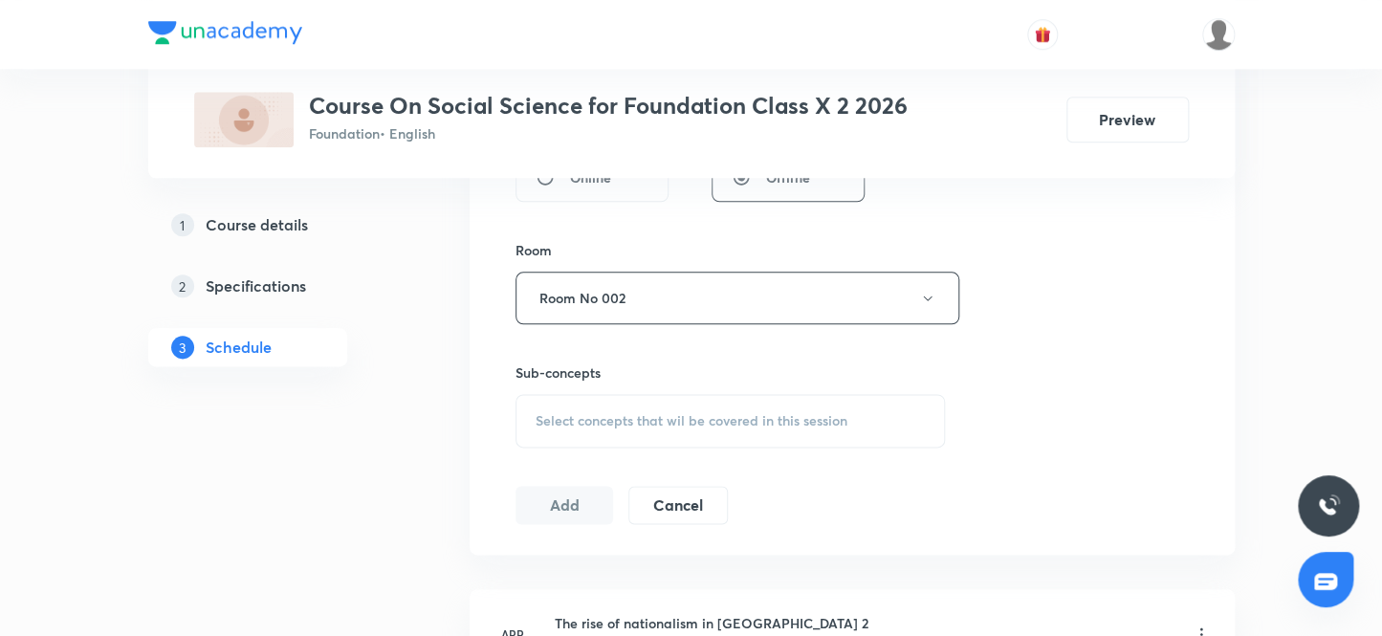
scroll to position [916, 0]
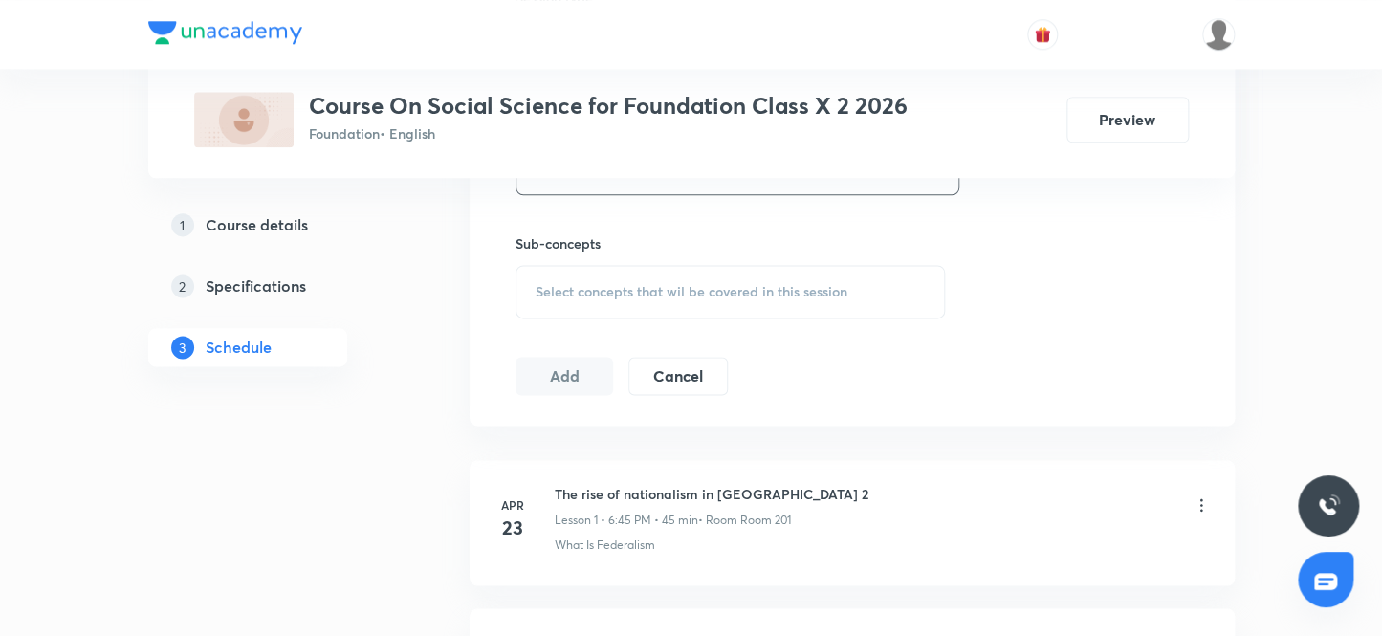
click at [615, 287] on span "Select concepts that wil be covered in this session" at bounding box center [692, 291] width 312 height 15
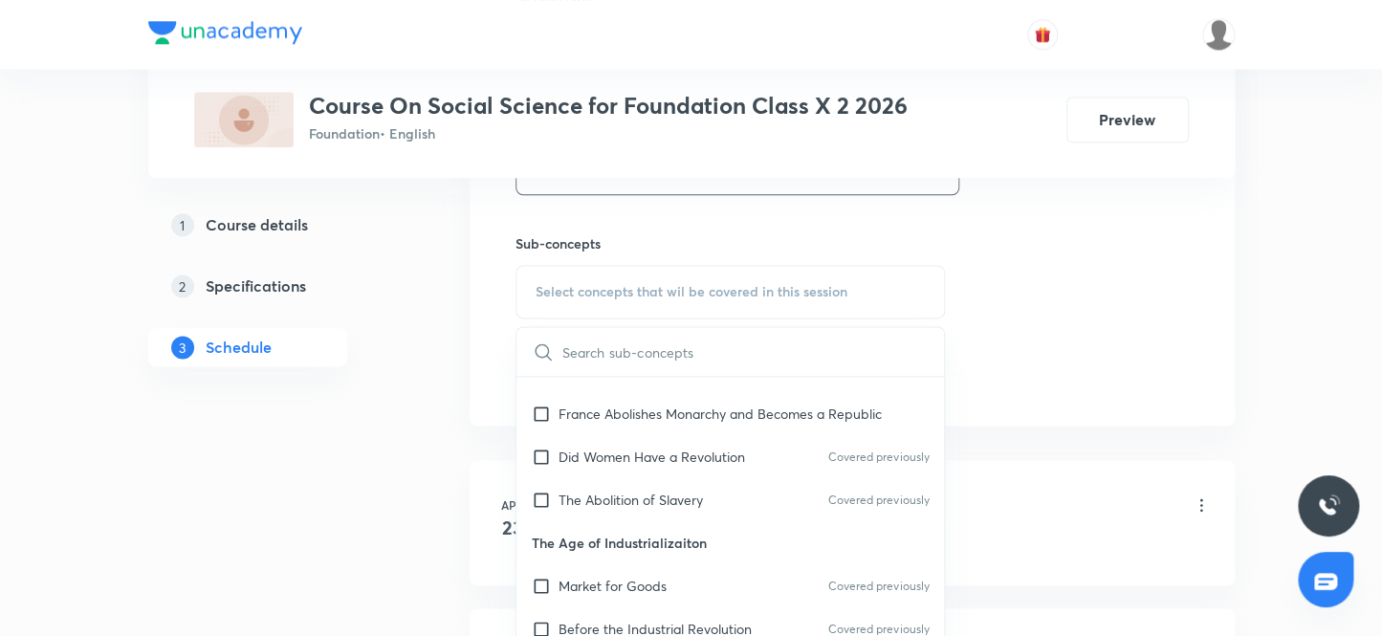
scroll to position [173, 0]
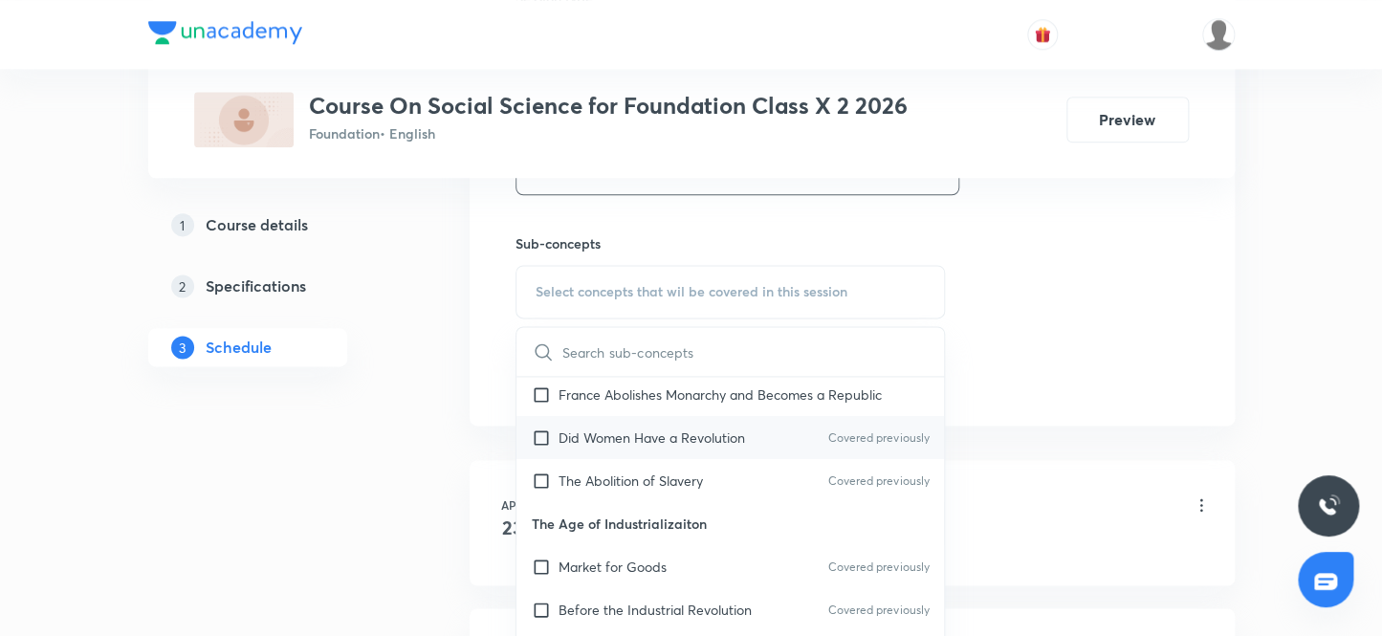
click at [540, 471] on input "checkbox" at bounding box center [545, 481] width 27 height 20
checkbox input "true"
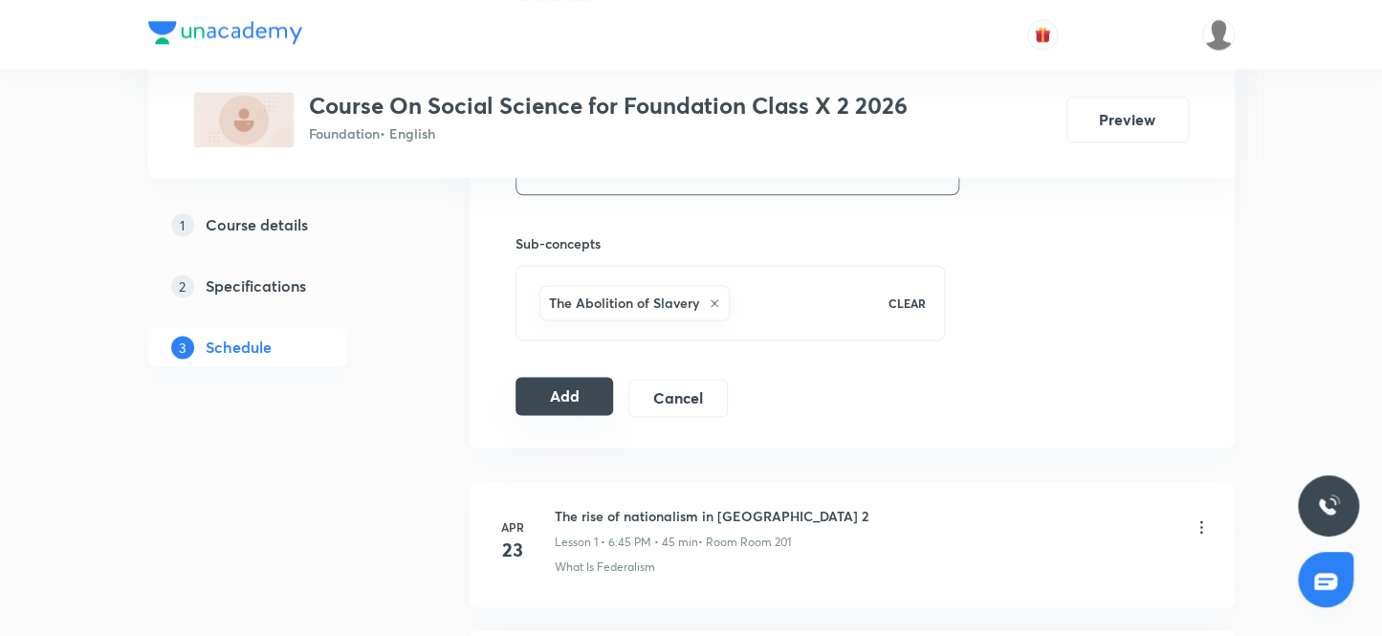
click at [560, 393] on button "Add" at bounding box center [565, 396] width 99 height 38
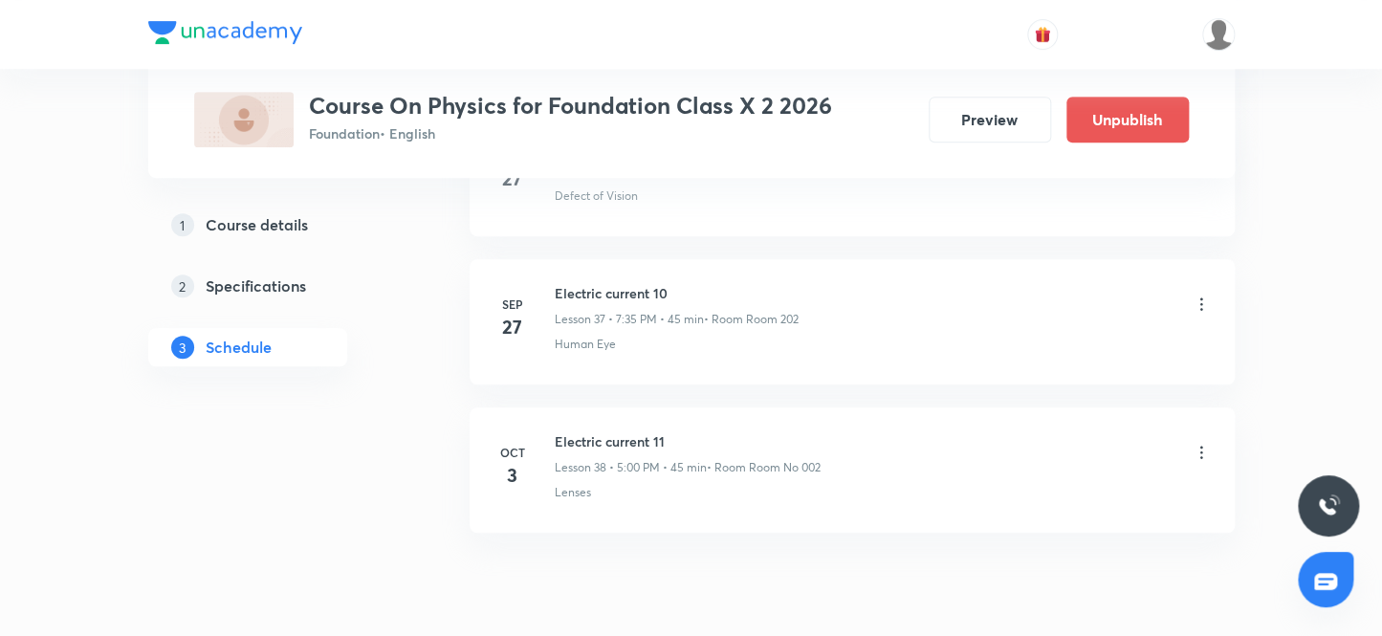
scroll to position [6523, 0]
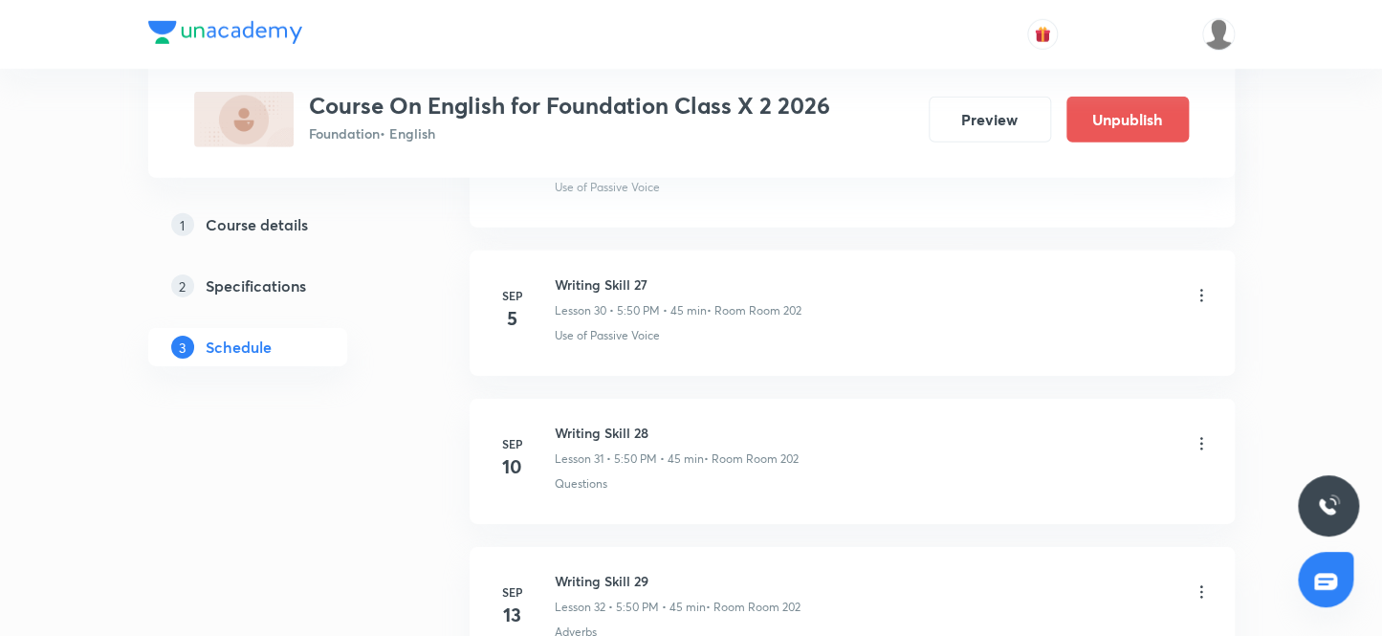
scroll to position [6079, 0]
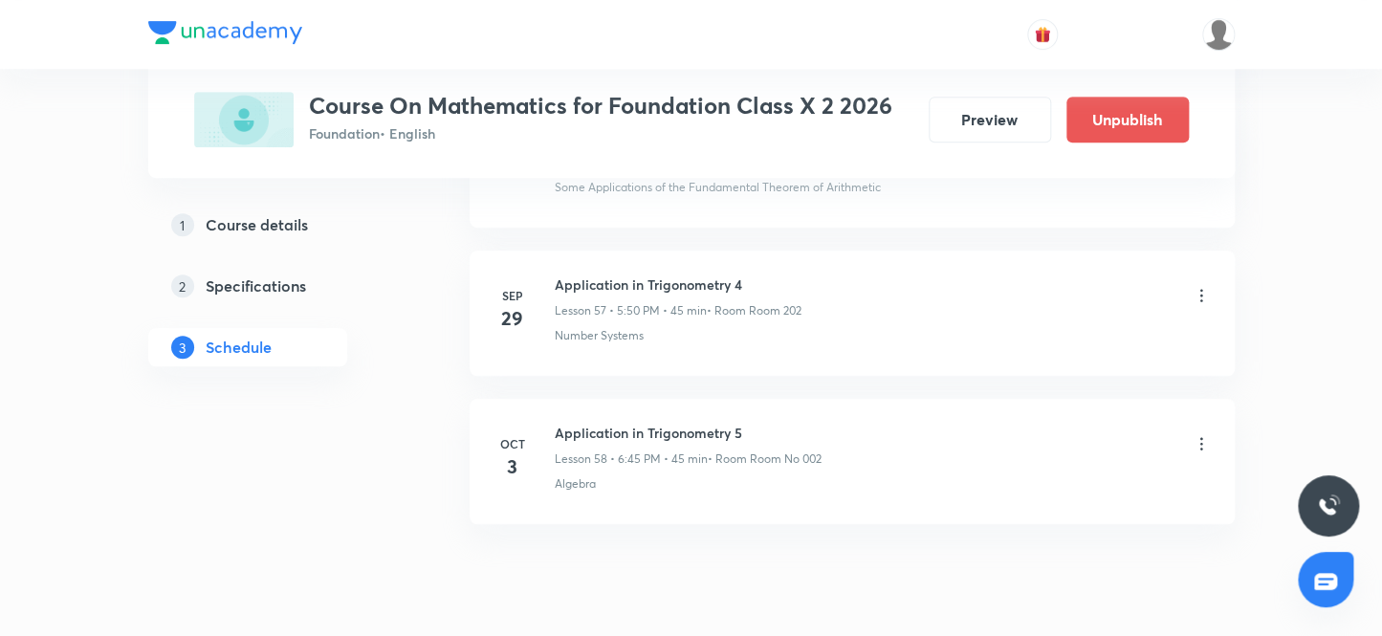
scroll to position [9484, 0]
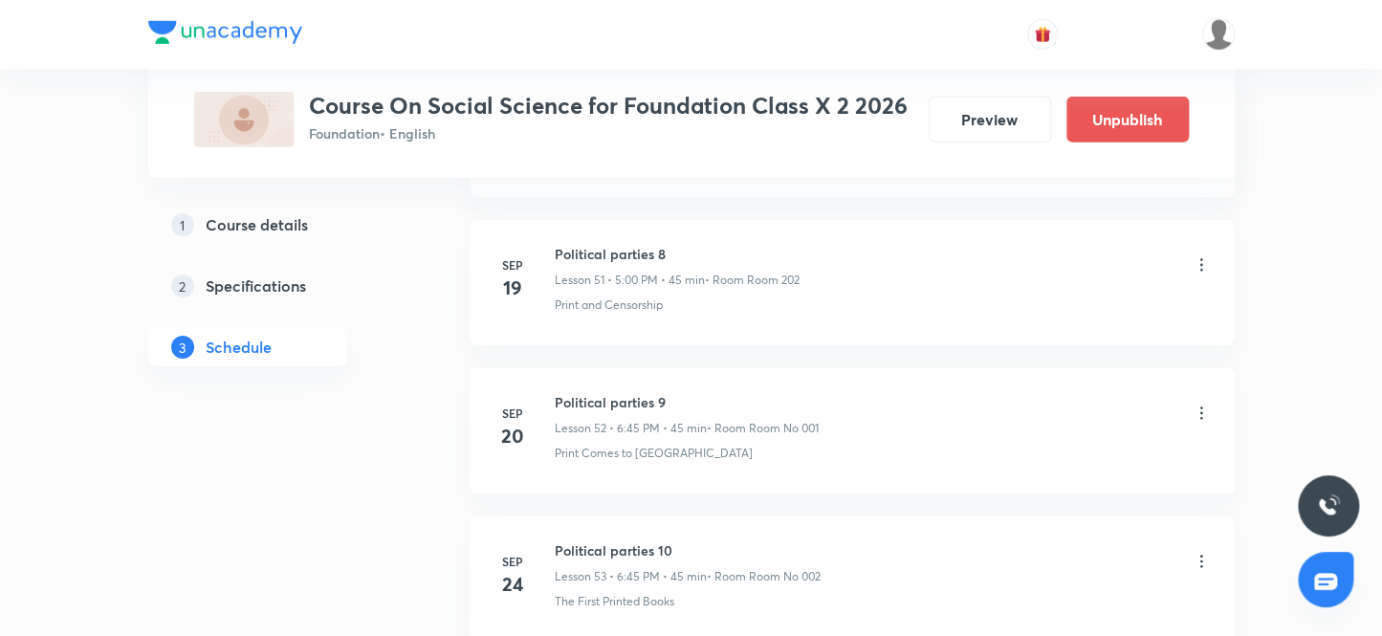
scroll to position [9188, 0]
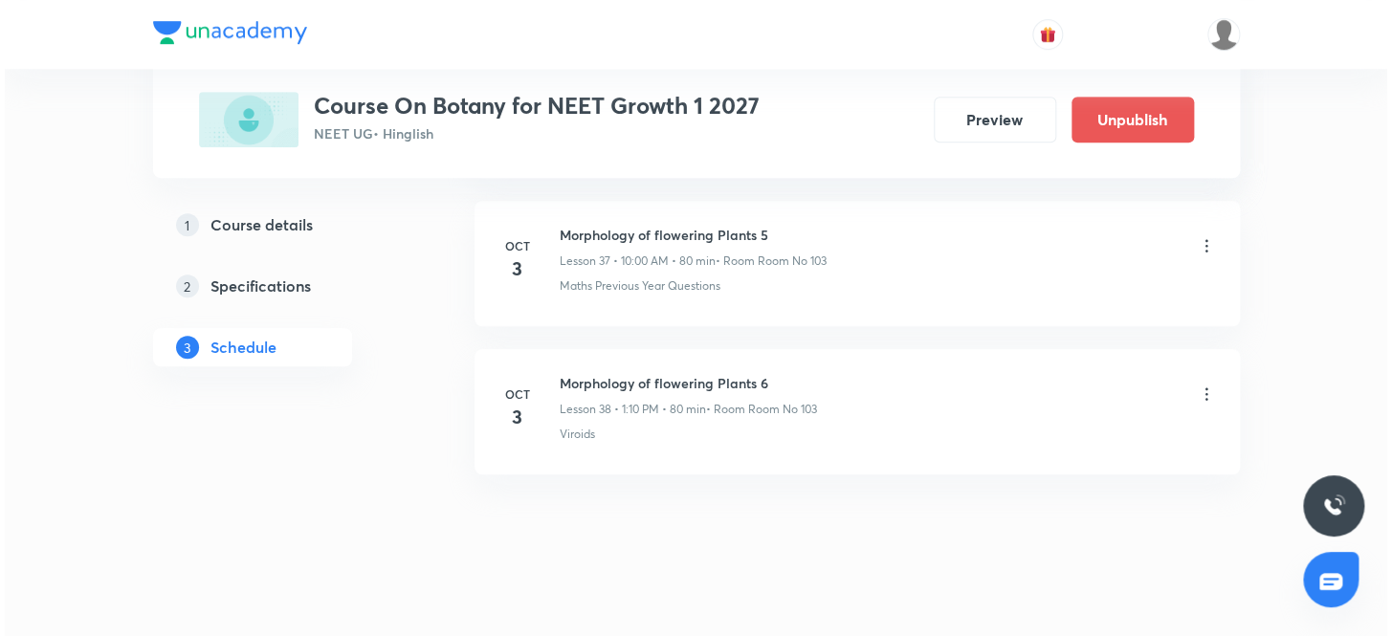
scroll to position [6523, 0]
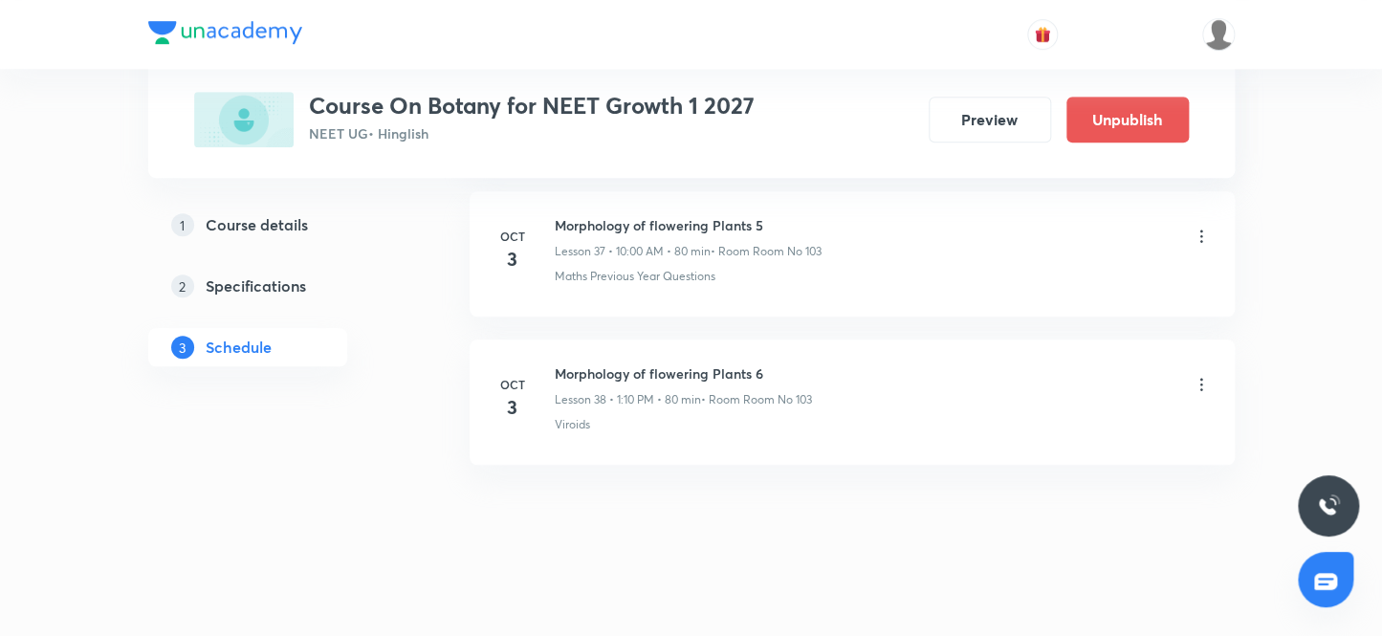
click at [1199, 375] on icon at bounding box center [1201, 384] width 19 height 19
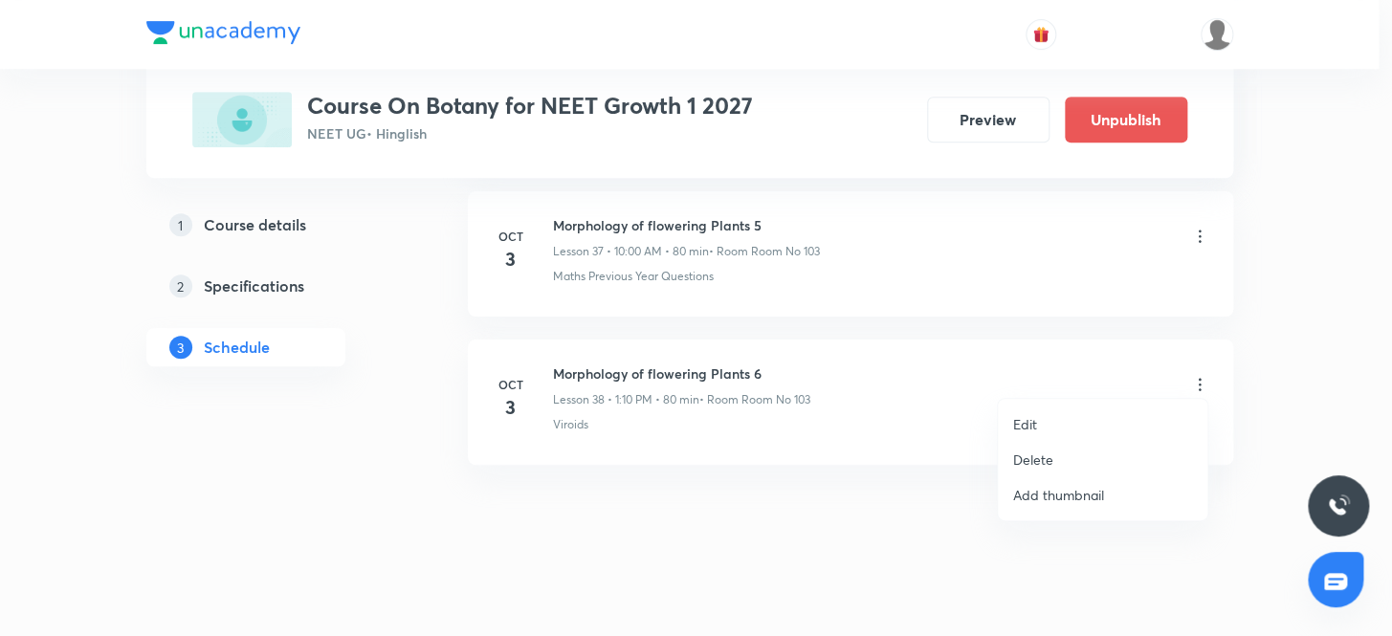
click at [1026, 420] on p "Edit" at bounding box center [1025, 424] width 24 height 20
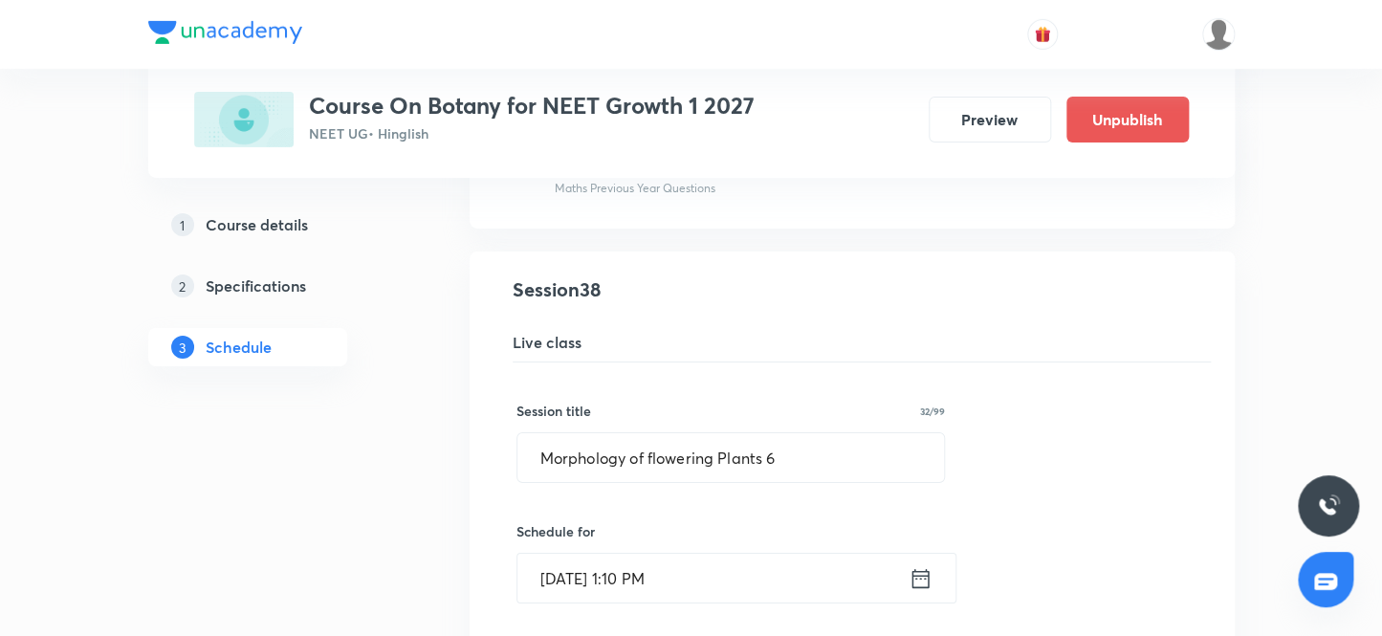
scroll to position [5596, 0]
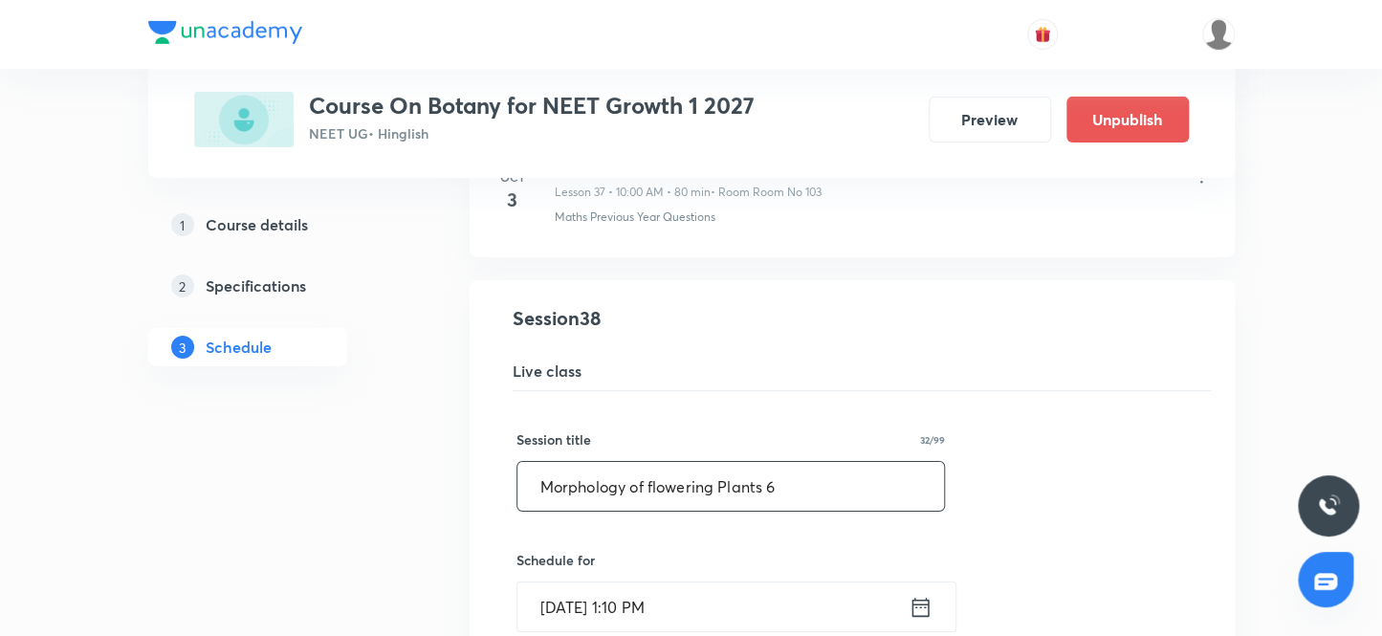
click at [807, 486] on input "Morphology of flowering Plants 6" at bounding box center [732, 486] width 428 height 49
type input "M"
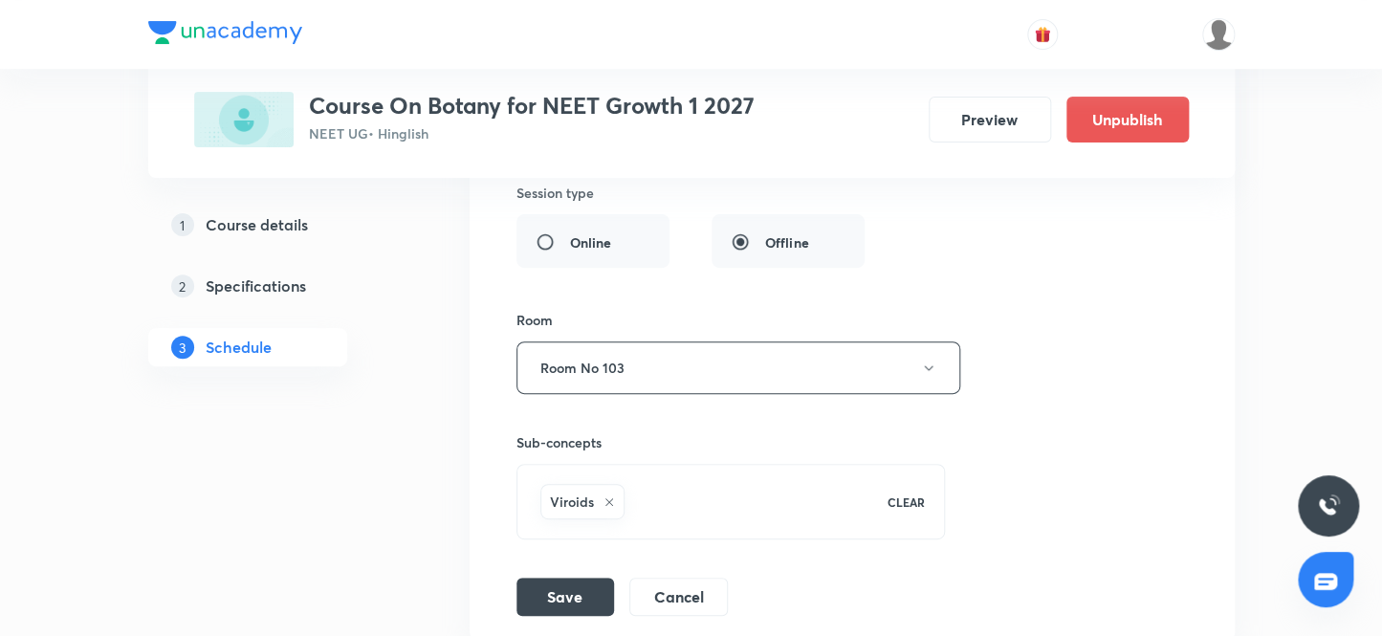
scroll to position [6292, 0]
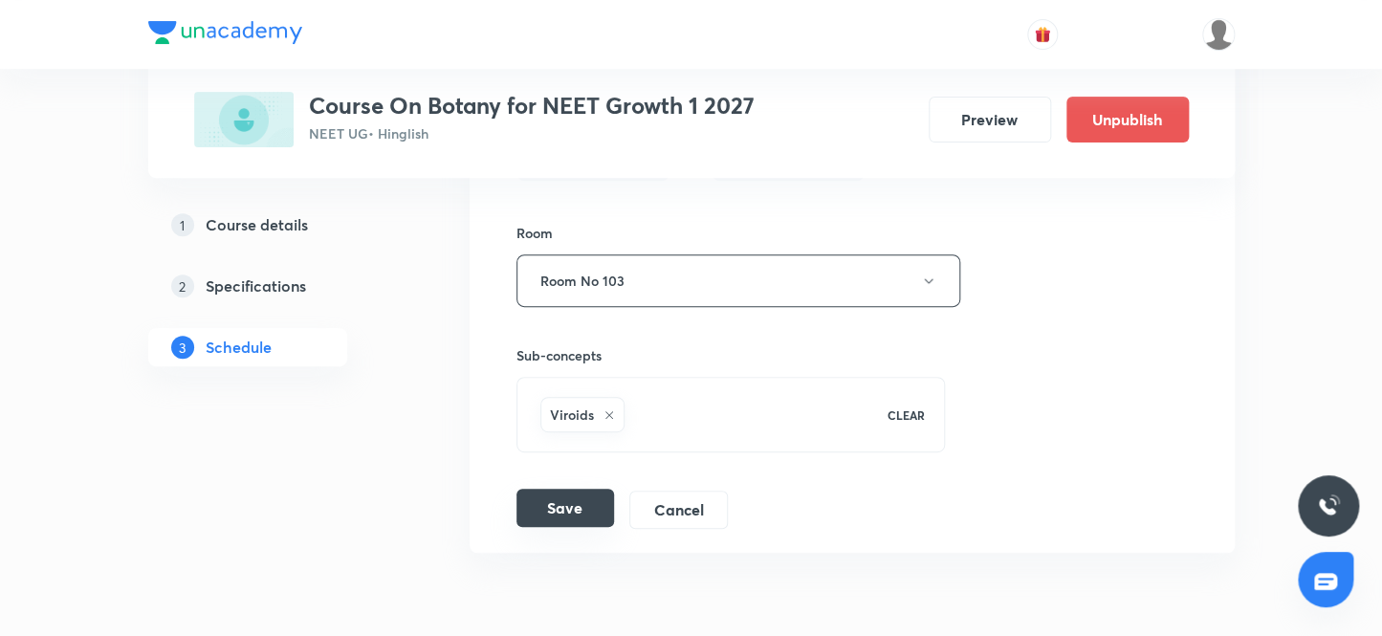
type input "Revision class"
